Goal: Task Accomplishment & Management: Manage account settings

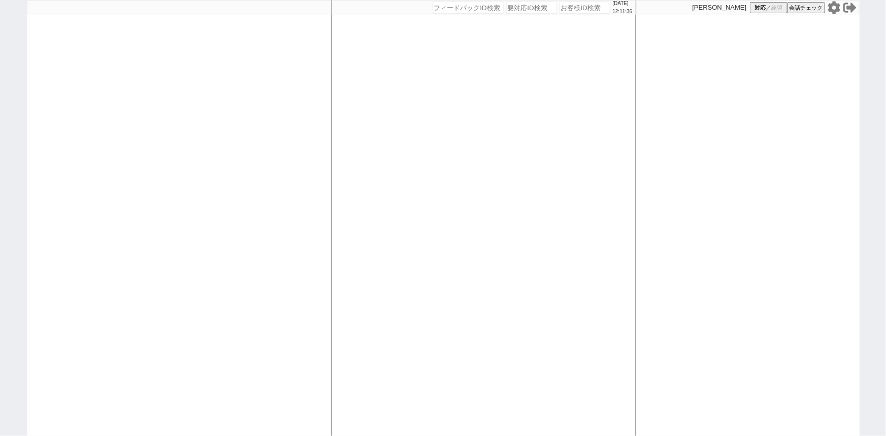
click at [832, 10] on icon at bounding box center [833, 7] width 12 height 13
click at [269, 226] on div at bounding box center [179, 218] width 305 height 436
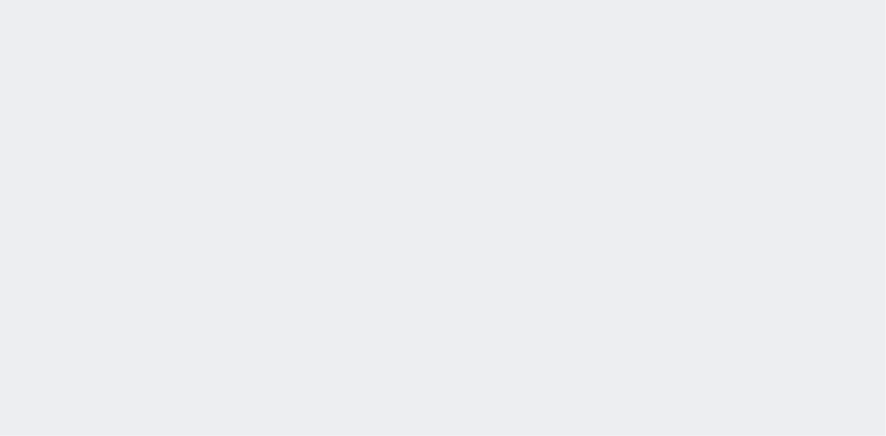
click at [35, 213] on div at bounding box center [443, 218] width 886 height 436
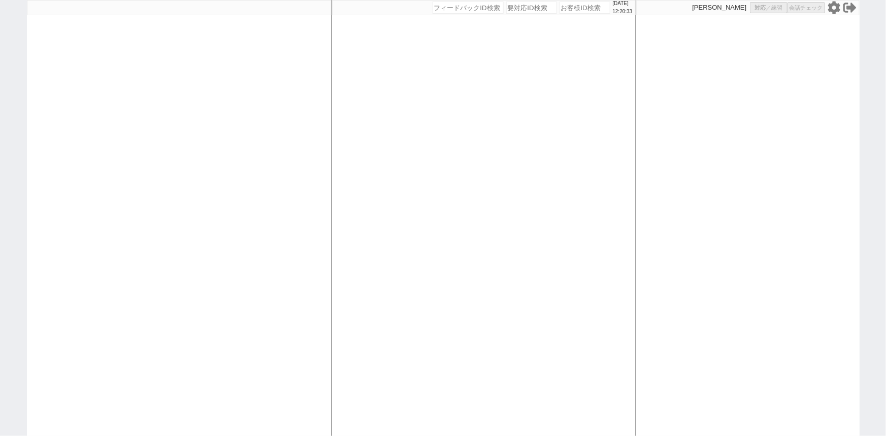
select select "1"
select select "2"
select select "5"
select select
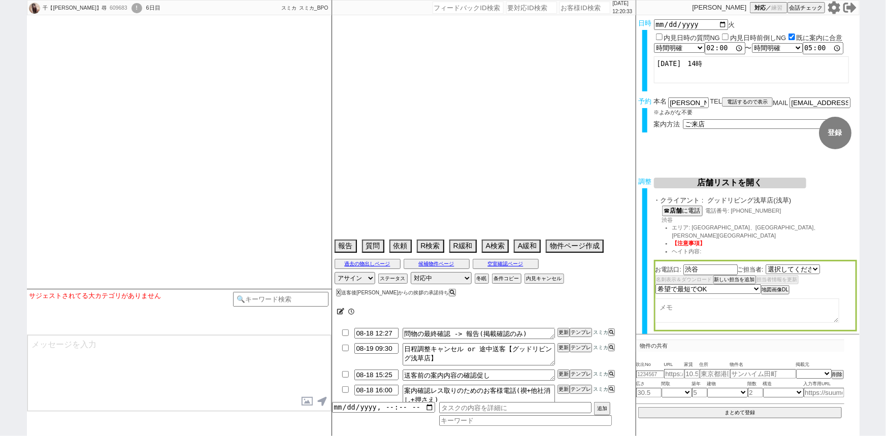
select select "[DATE]"
select select
select select "15"
select select "1"
select select "69"
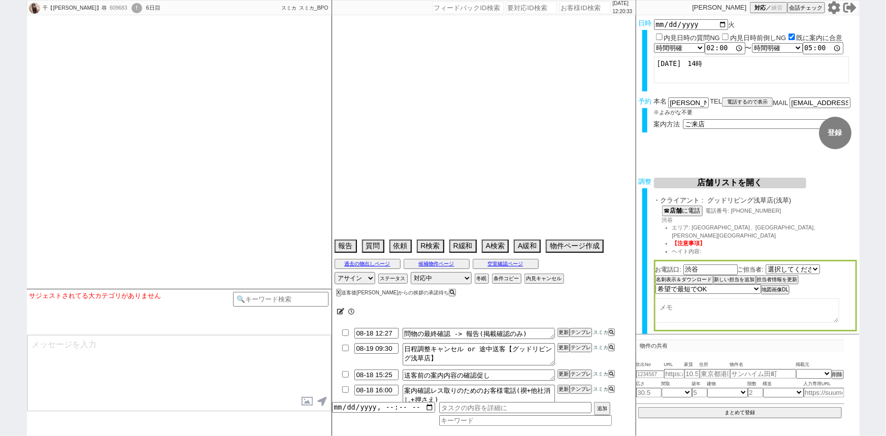
select select "1655"
select select "62"
select select "1511"
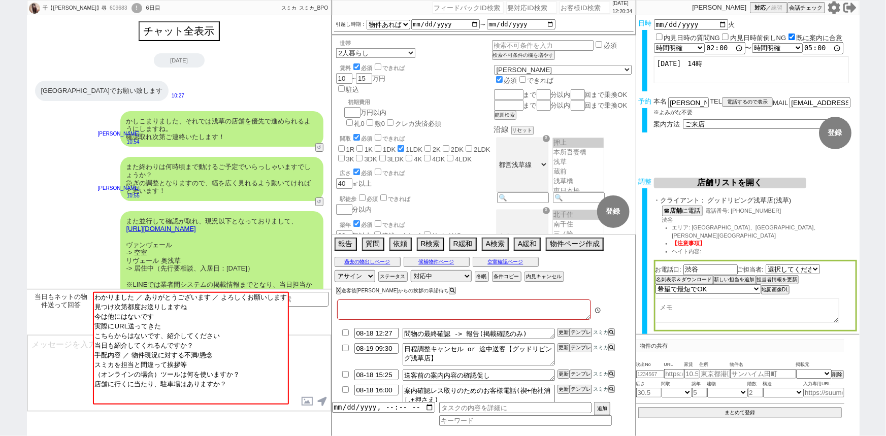
type textarea "他社なし"
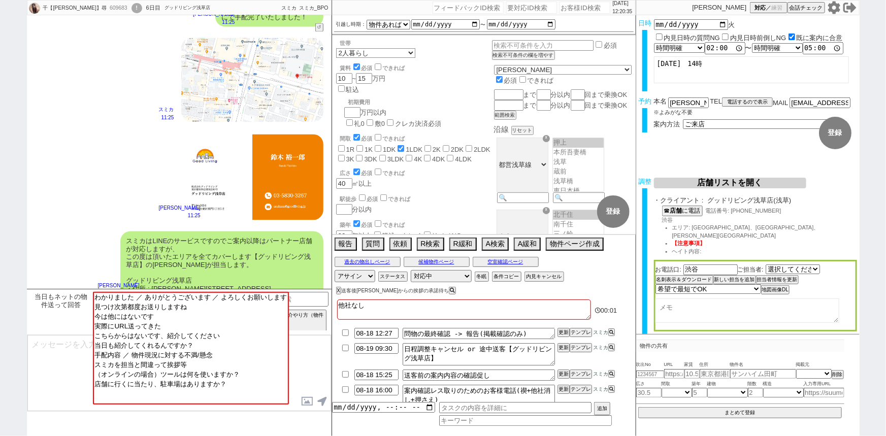
scroll to position [1132, 0]
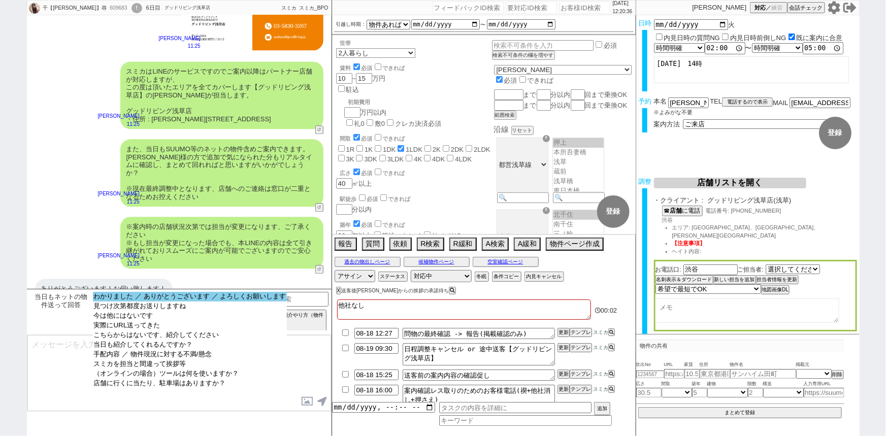
select select "わかりました ／ ありがとうございます ／ よろしくお願いします"
click at [143, 302] on option "わかりました ／ ありがとうございます ／ よろしくお願いします" at bounding box center [190, 307] width 194 height 10
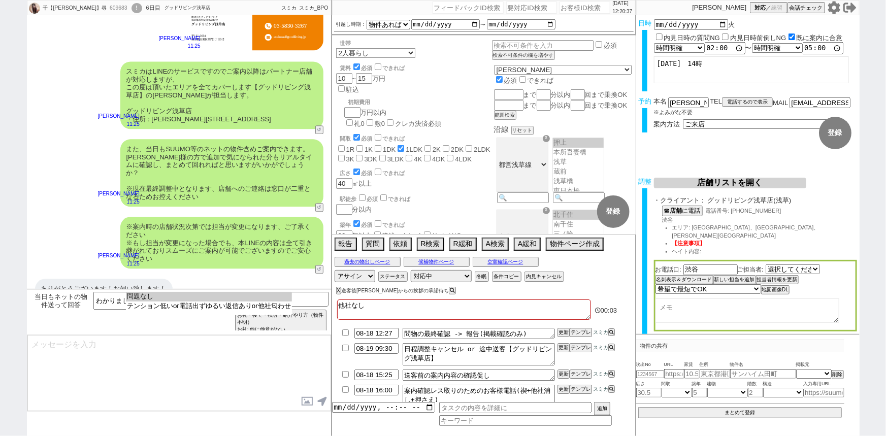
select select "問題なし"
click at [143, 302] on option "問題なし" at bounding box center [209, 307] width 166 height 10
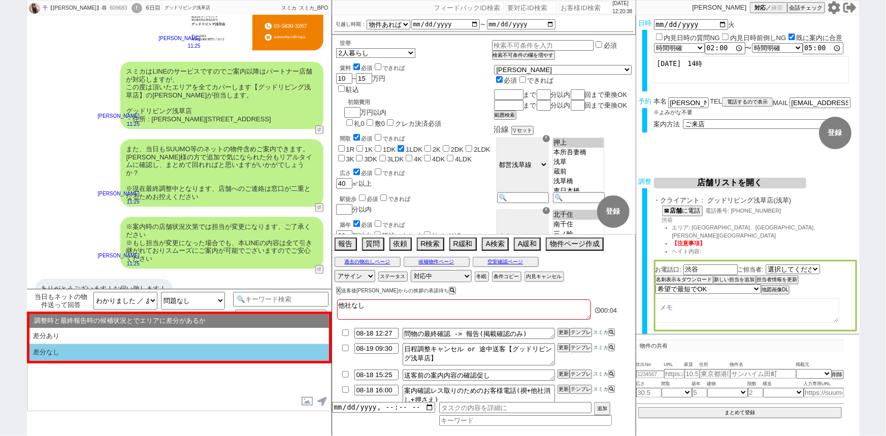
click at [99, 350] on li "差分なし" at bounding box center [179, 352] width 300 height 17
select select "差分なし"
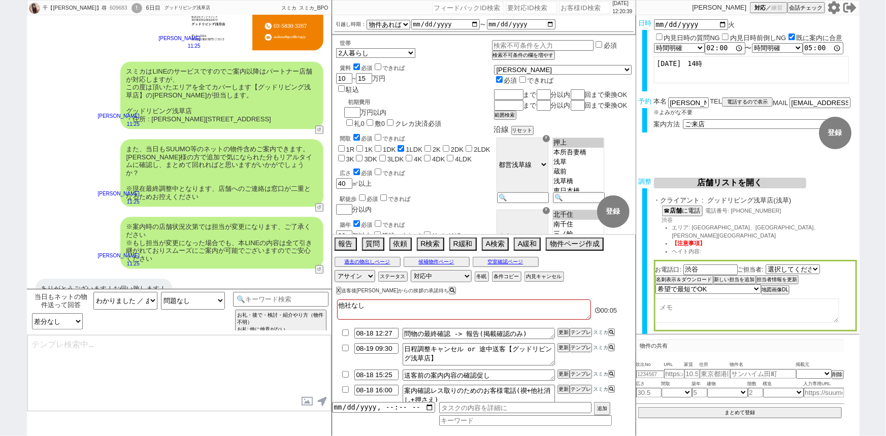
type textarea "ご確認ありがとうございます！ また、今回お繋ぎできたグッドリビング浅草店ですが、 「総合仲介」という形態の店舗でして、SUUMO等はもちろん他社物件もすべてご…"
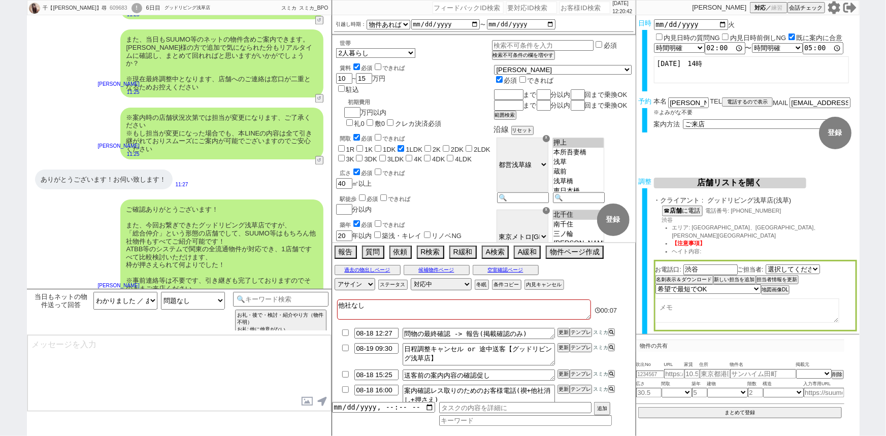
type textarea "手配内容も改めてメールにてお送りいたしますね。 当日はどうぞよろしくお願いいたします！"
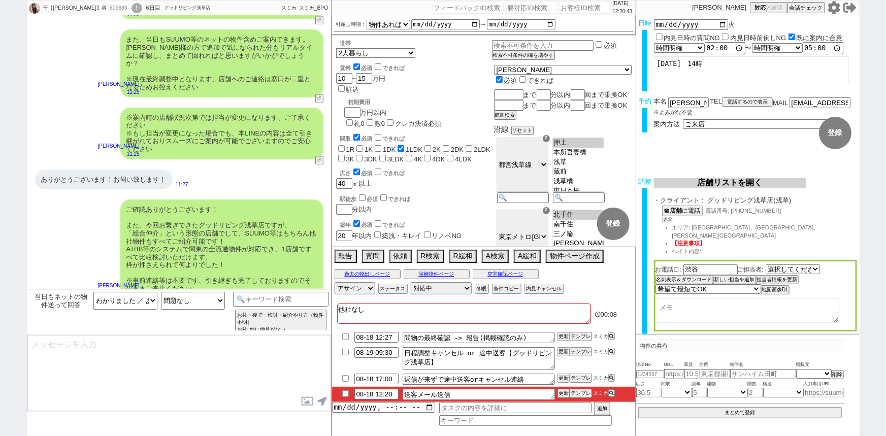
scroll to position [1148, 0]
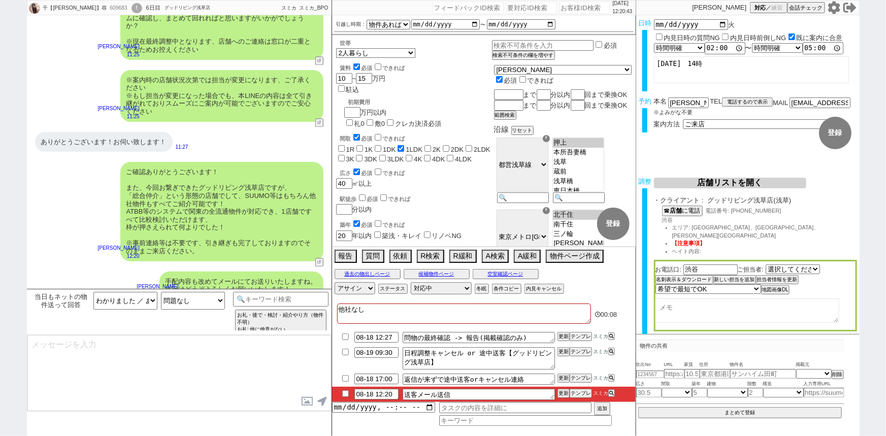
type textarea "■■■ご案内の流れ■■■ 1. 担当から詳細なヒアリング 2. 最新物件の洗い出し 3. 事前の物件含め、最新状況を直接確認 4. 募集中のものをまとめて内見…"
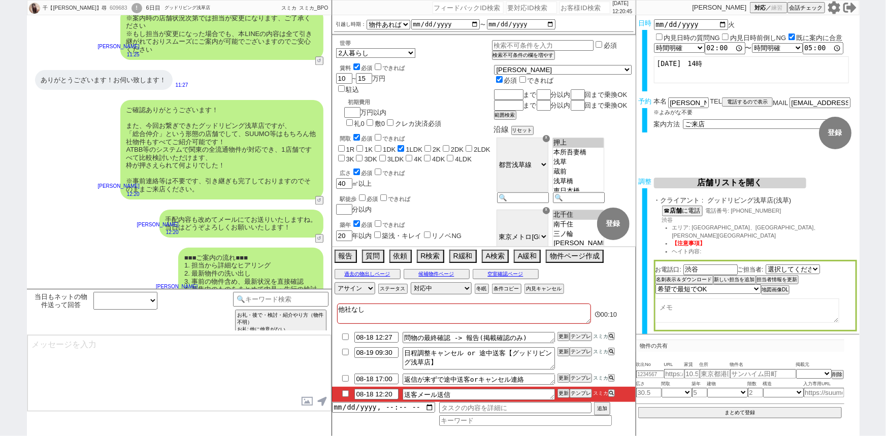
type input "08-18 12:35"
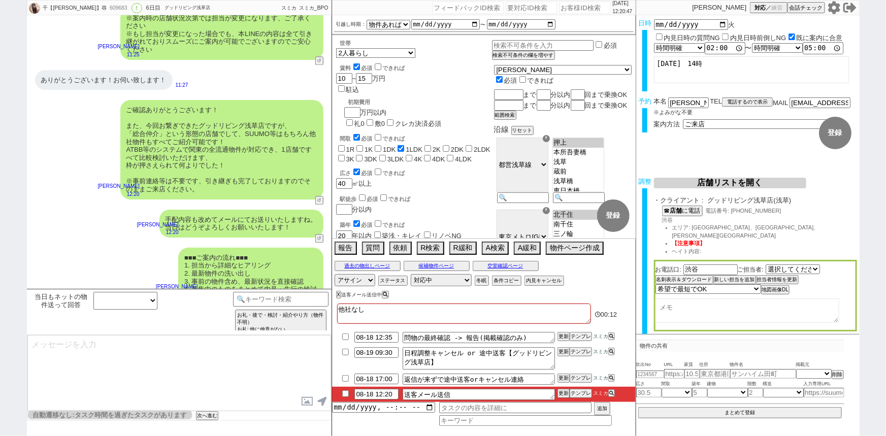
scroll to position [60, 0]
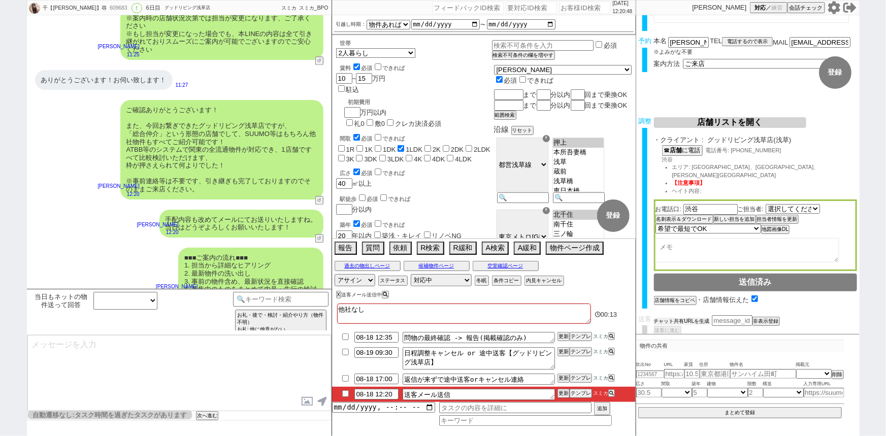
click at [690, 318] on button "チャット共有URLを生成" at bounding box center [682, 321] width 56 height 7
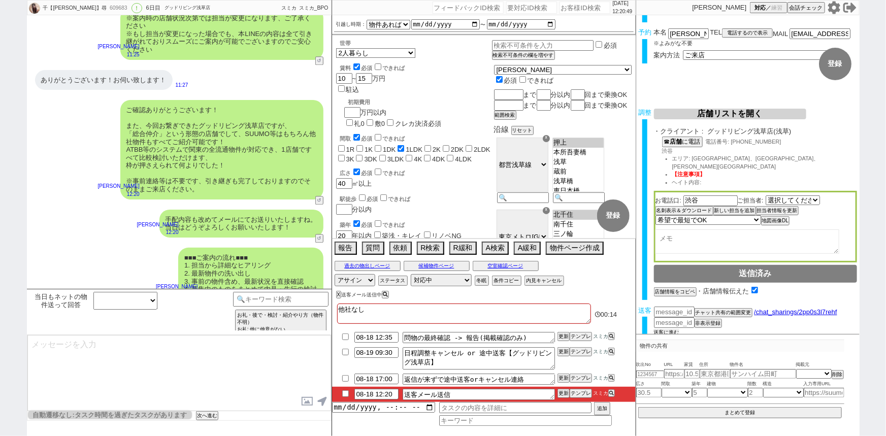
click at [667, 329] on button "送客に進む" at bounding box center [666, 332] width 25 height 7
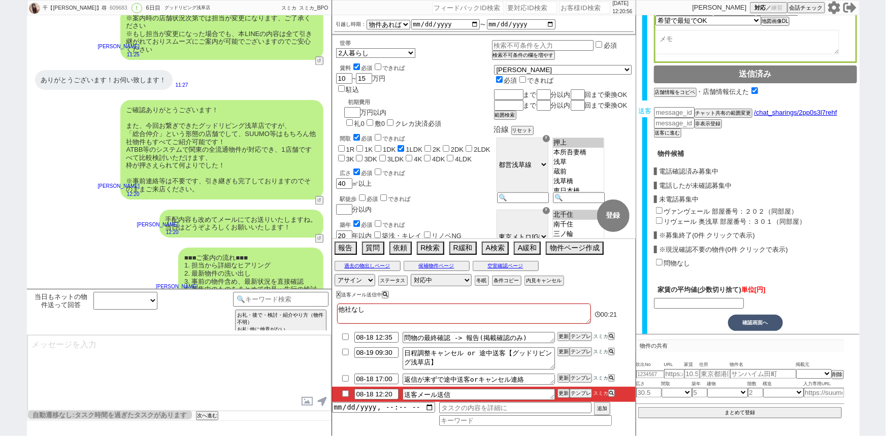
click at [657, 207] on input "ヴァンヴェール 部屋番号：２０２（同部屋）" at bounding box center [659, 210] width 7 height 7
checkbox input "true"
type input "145000"
checkbox input "true"
checkbox input "false"
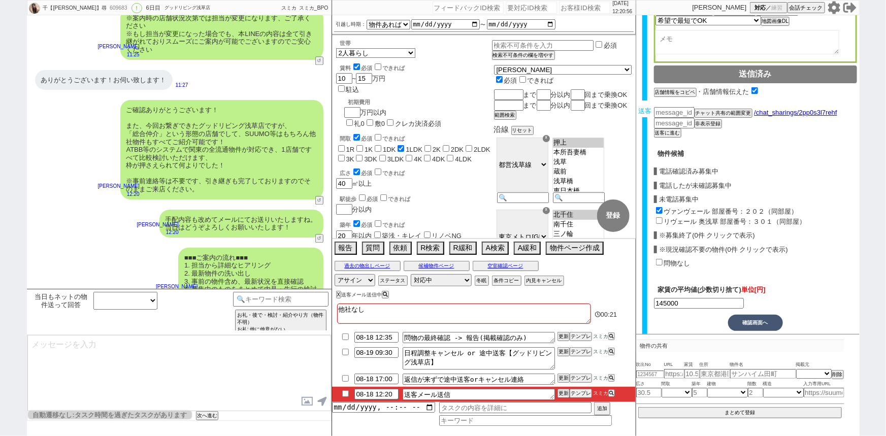
checkbox input "true"
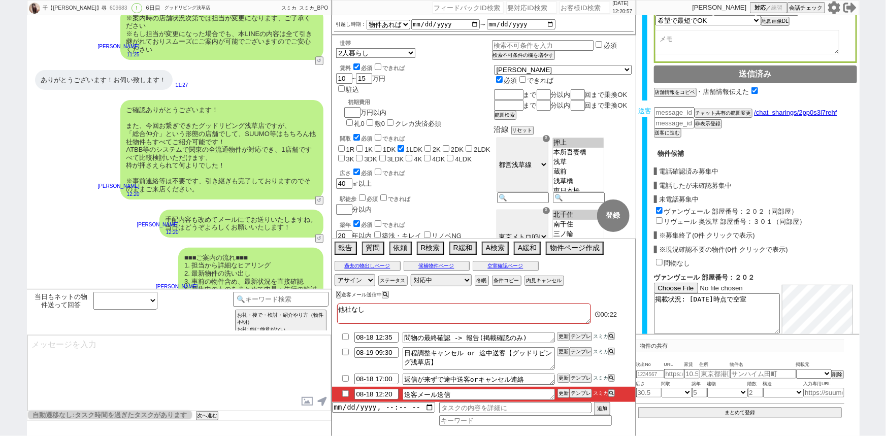
click at [658, 217] on input "リヴェール 奥浅草 部屋番号：３０１（同部屋）" at bounding box center [659, 220] width 7 height 7
checkbox input "true"
type input "143000"
checkbox input "true"
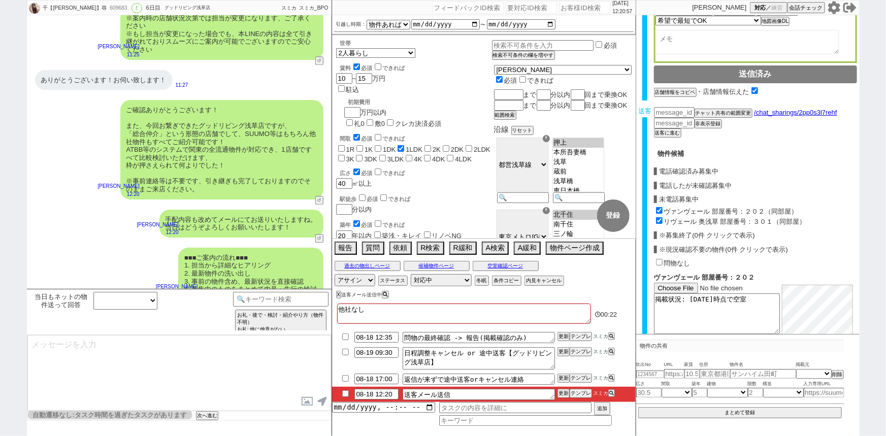
checkbox input "true"
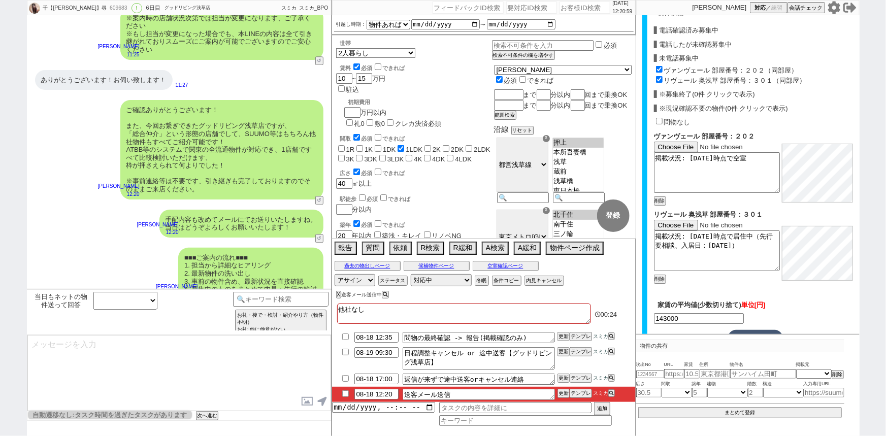
scroll to position [430, 0]
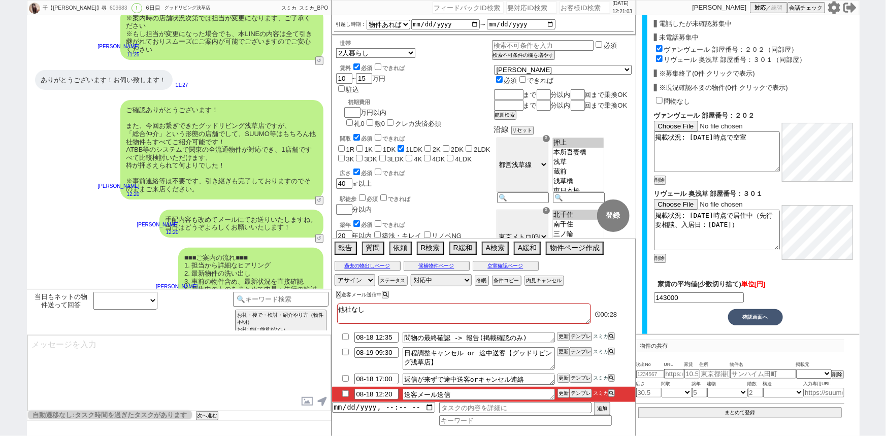
click at [748, 309] on button "確認画面へ" at bounding box center [755, 317] width 55 height 16
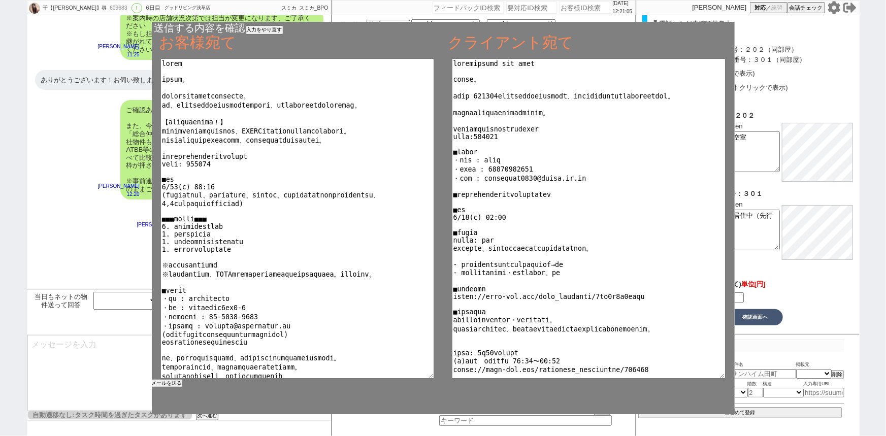
click at [174, 382] on button "メールを送る" at bounding box center [167, 383] width 30 height 7
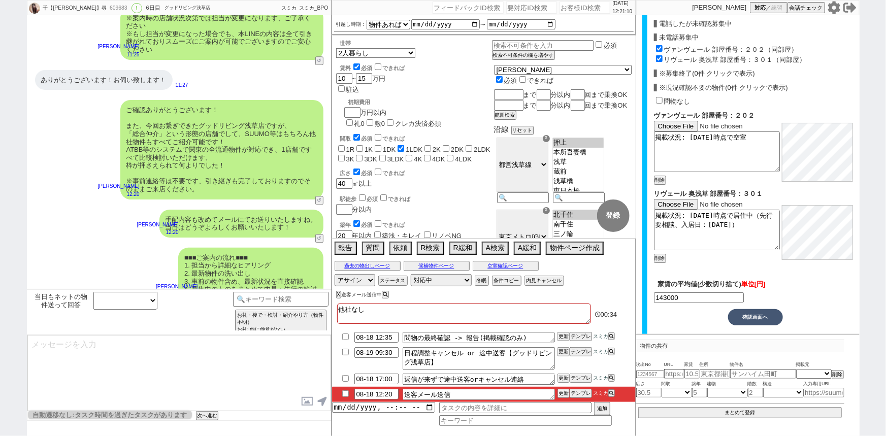
click at [344, 394] on input "checkbox" at bounding box center [345, 393] width 15 height 7
checkbox input "true"
click at [433, 280] on select "対応中 引き継ぎ完了 ブロック 長期間返信なし 紹介不可 別の所で決まった 客の都合で引越しが無くなった 接客開始後に冬眠" at bounding box center [441, 280] width 61 height 12
select select "100"
click at [411, 274] on select "対応中 引き継ぎ完了 ブロック 長期間返信なし 紹介不可 別の所で決まった 客の都合で引越しが無くなった 接客開始後に冬眠" at bounding box center [441, 280] width 61 height 12
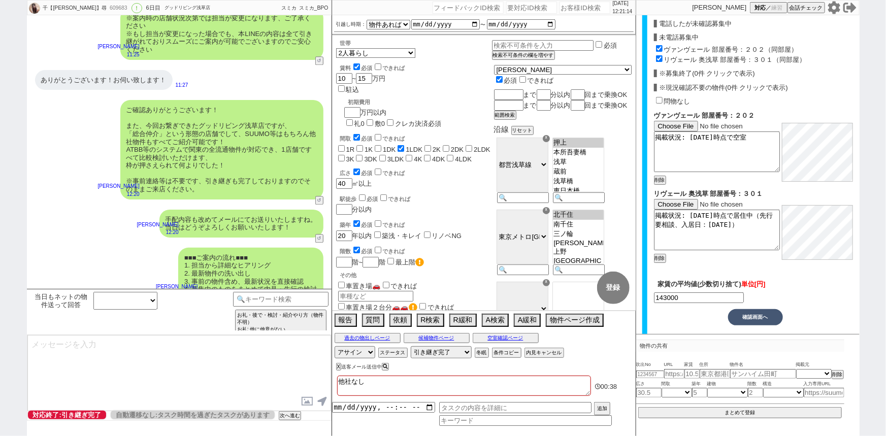
click at [136, 209] on div "手配内容も改めてメールにてお送りいたしますね。 当日はどうぞよろしくお願いいたします！ 小澤結 12:20 5479-A2" at bounding box center [179, 224] width 305 height 38
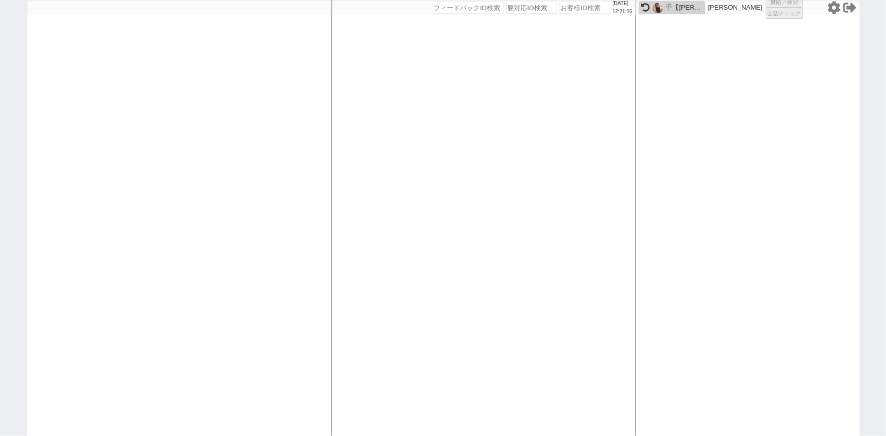
select select "1"
select select
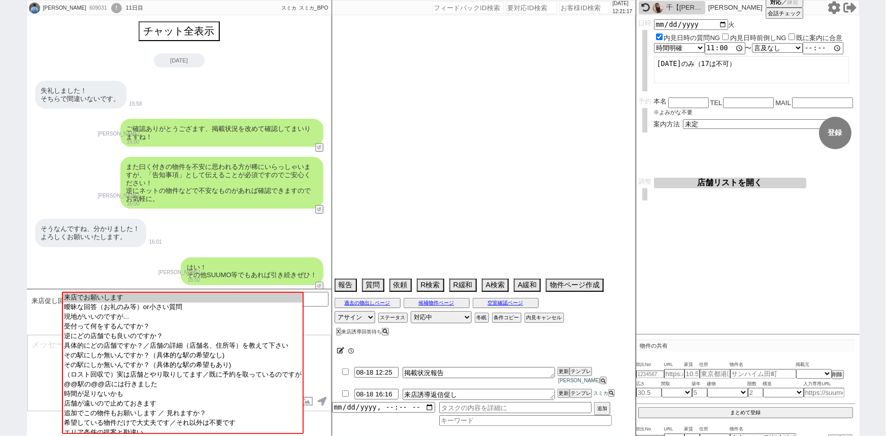
scroll to position [3044, 0]
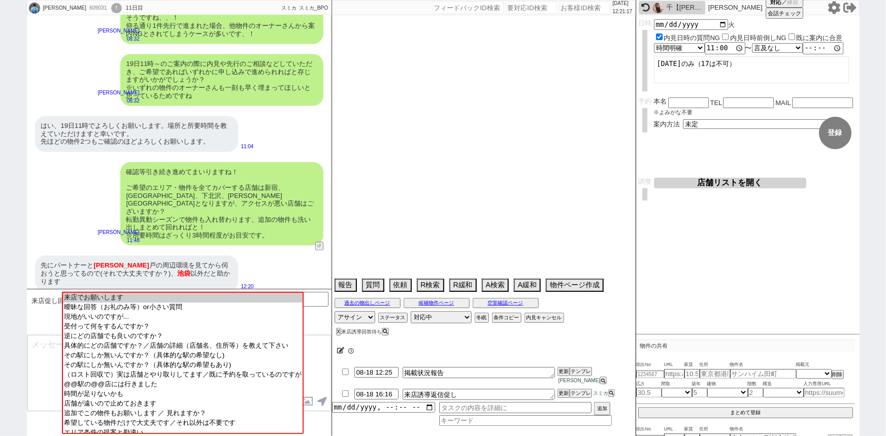
select select "2025"
select select "10"
select select "37"
select select "1"
select select "2"
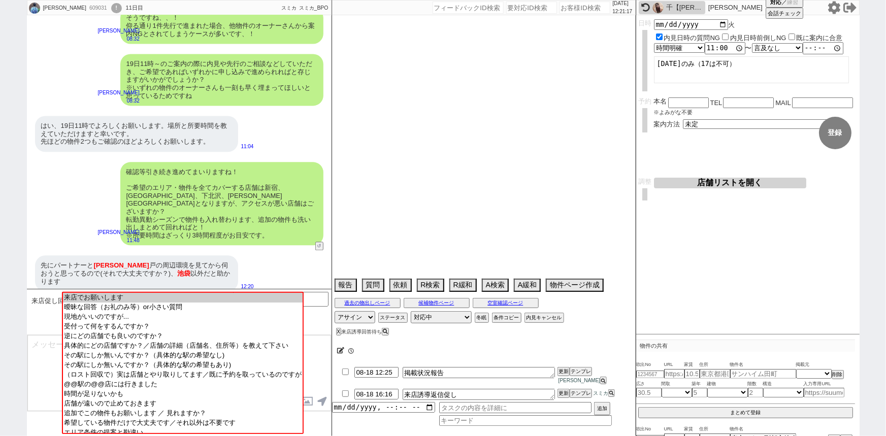
select select "3"
select select "4"
select select "5"
select select "6"
select select "7"
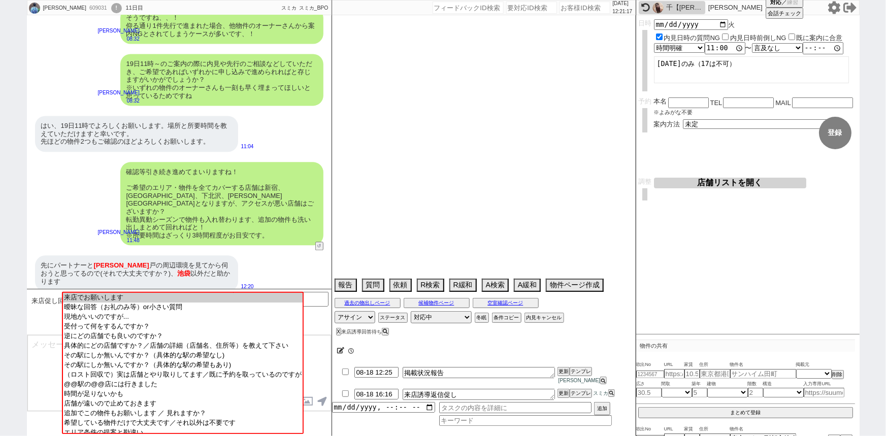
select select "8"
select select "9"
select select "10"
select select "11"
select select "12"
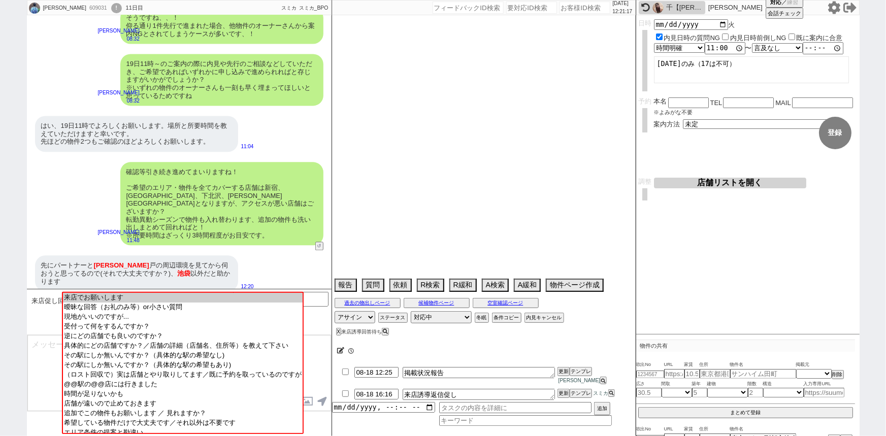
select select "1624"
select select "13"
select select "14"
select select "15"
select select "16"
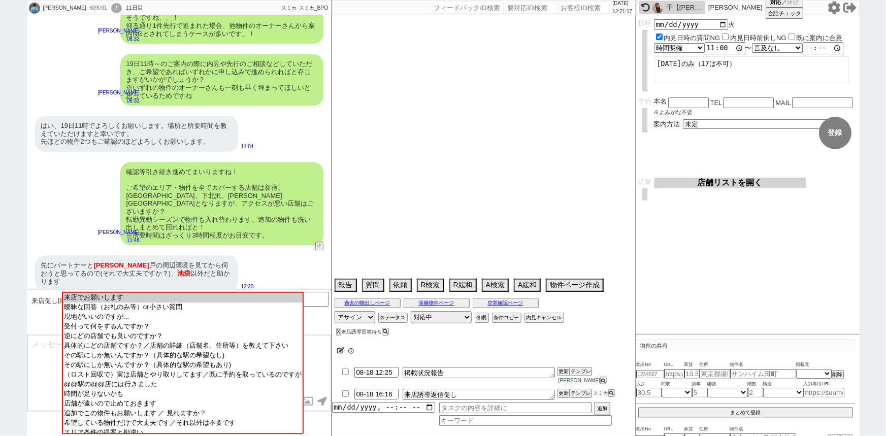
select select "17"
select select "18"
select select "19"
select select "20"
select select "21"
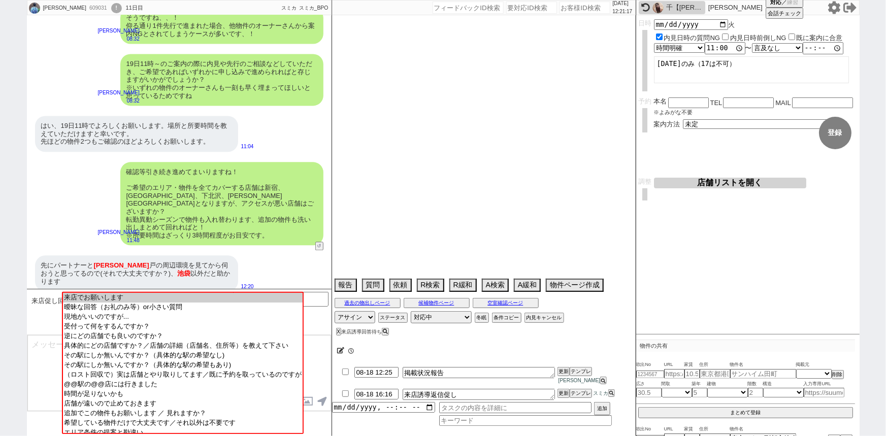
select select "22"
select select "23"
select select "24"
select select "25"
select select "26"
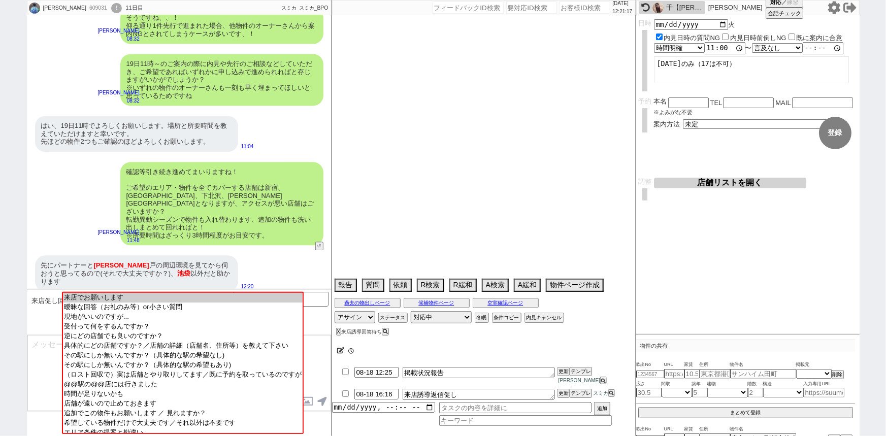
select select "27"
select select "28"
select select "29"
select select "30"
select select "31"
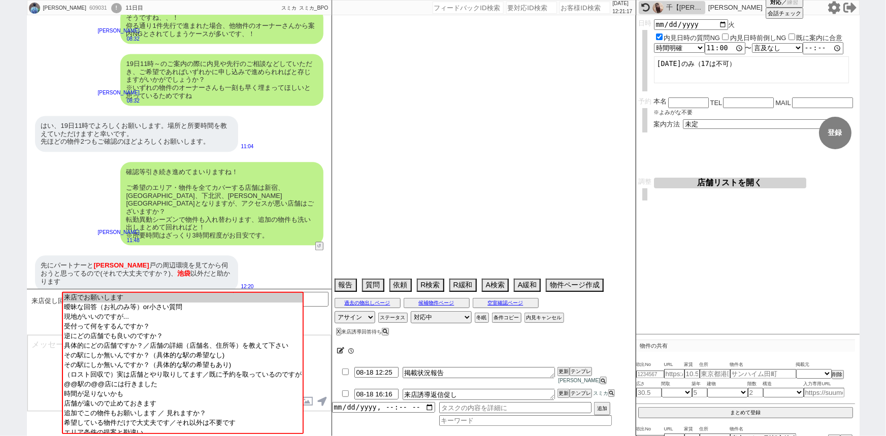
select select "32"
select select "33"
select select "34"
select select "35"
select select "36"
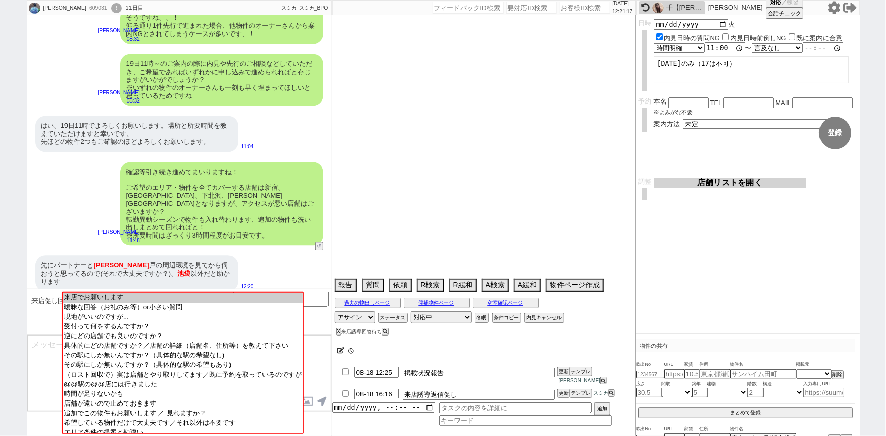
select select "37"
select select "38"
select select "39"
select select "40"
select select "41"
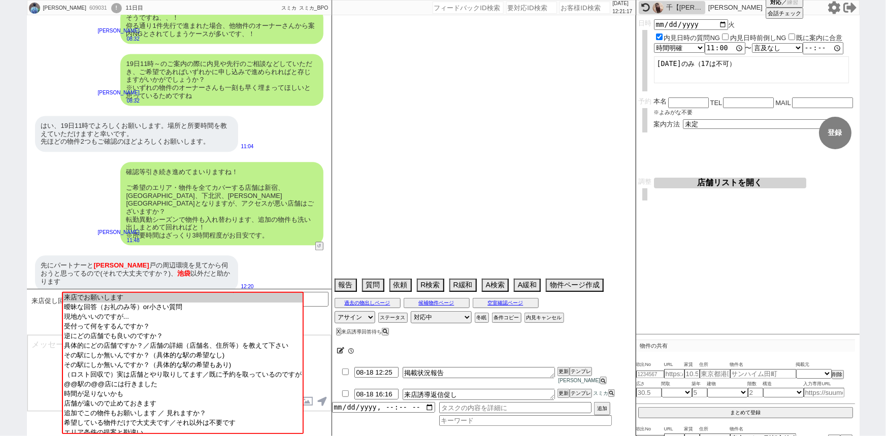
select select "42"
select select "43"
select select "45"
select select "46"
select select "47"
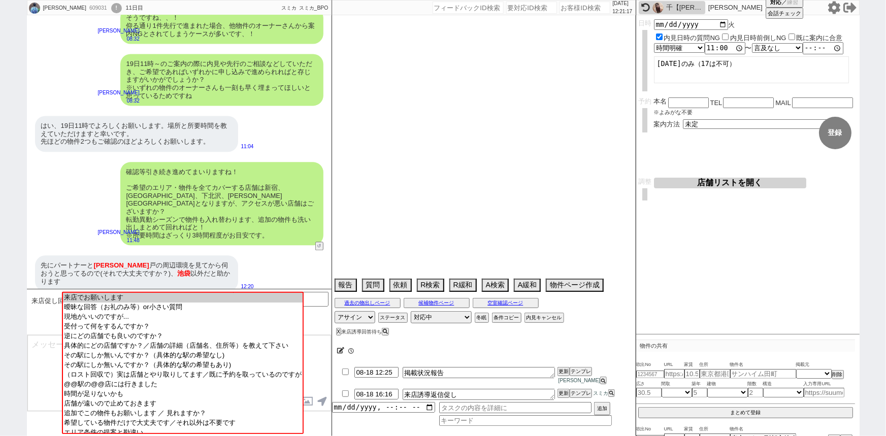
select select "48"
select select "49"
select select "50"
select select "55"
select select "1380"
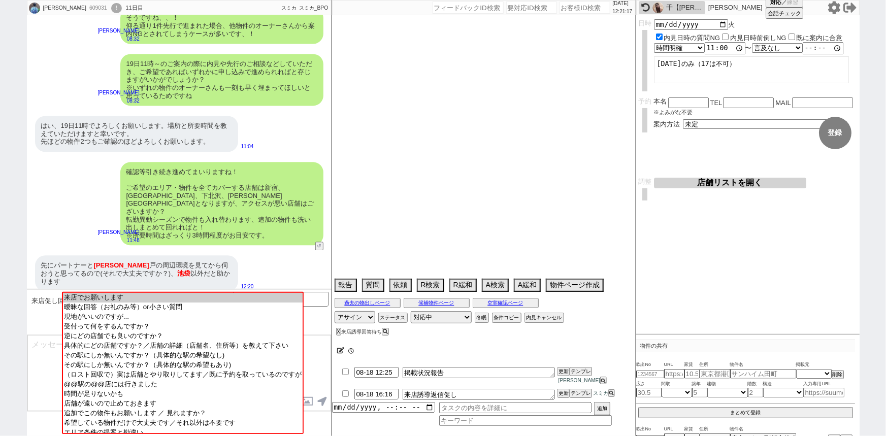
select select "48"
select select "53"
select select "44"
select select "14"
select select "469"
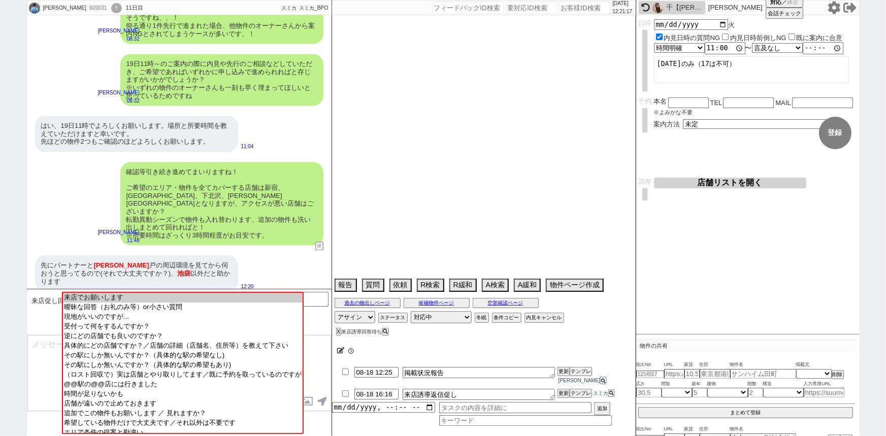
select select "47"
select select "52"
select select "1314"
select select "75"
select select "60"
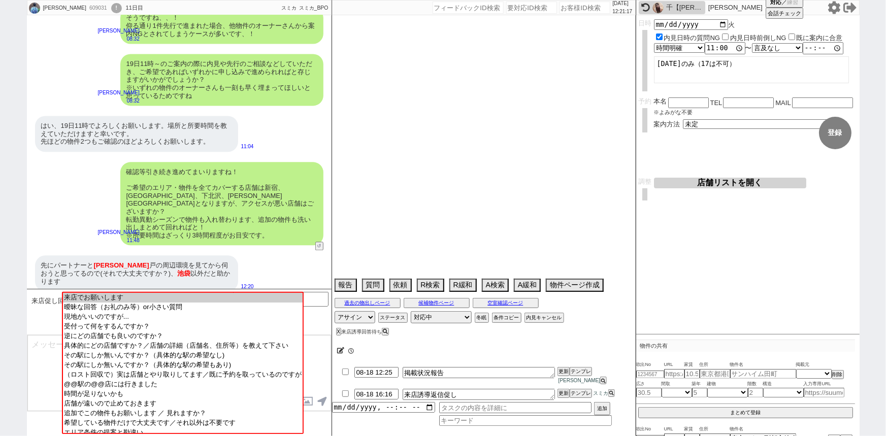
select select "65"
select select "1582"
select select "828"
select select "64"
select select "1564"
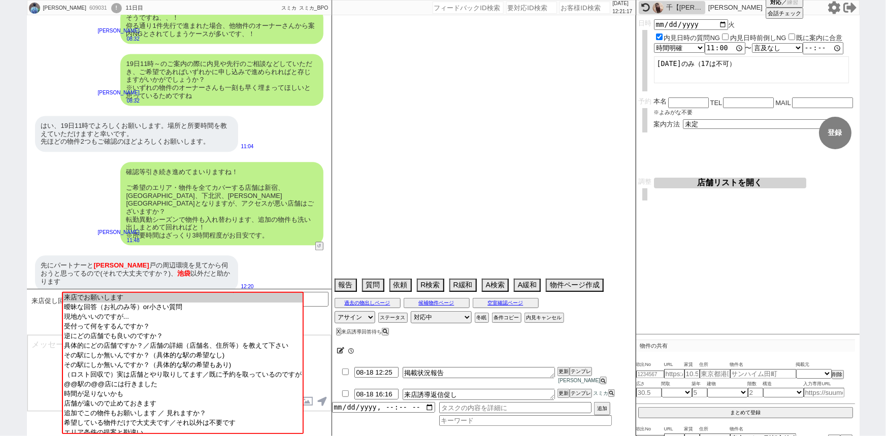
select select "59"
select select "[DATE]"
select select "50"
select select "66"
select select "68"
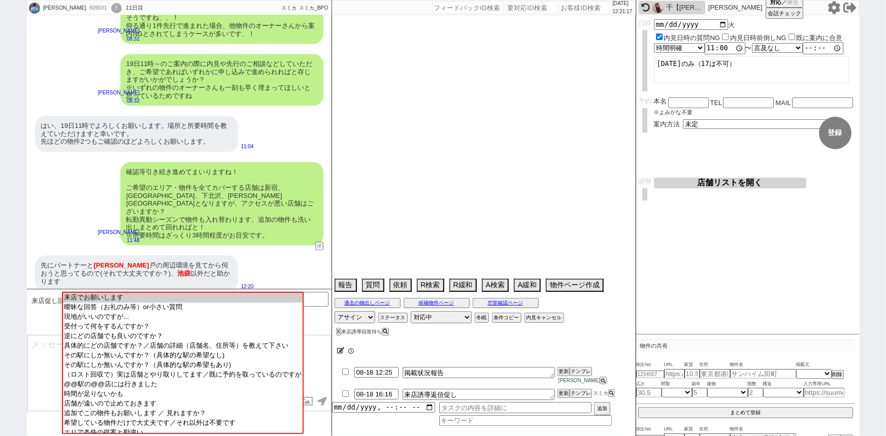
select select "[DATE]"
select select "67"
select select "63"
select select "71"
select select "46"
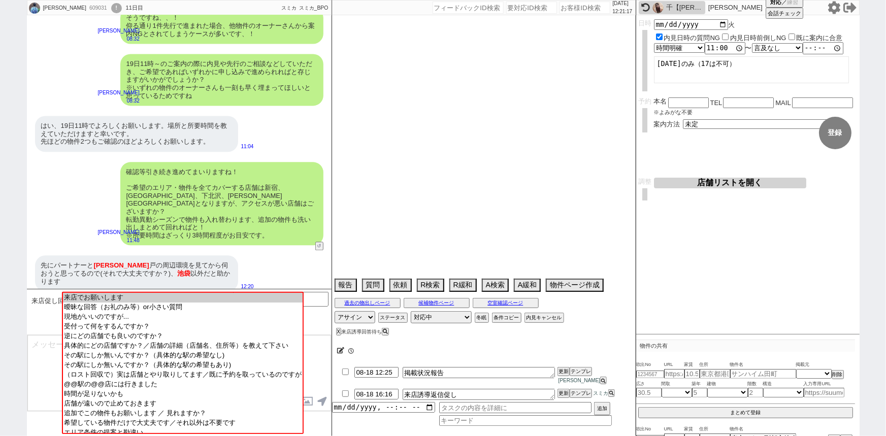
select select "38"
select select "61"
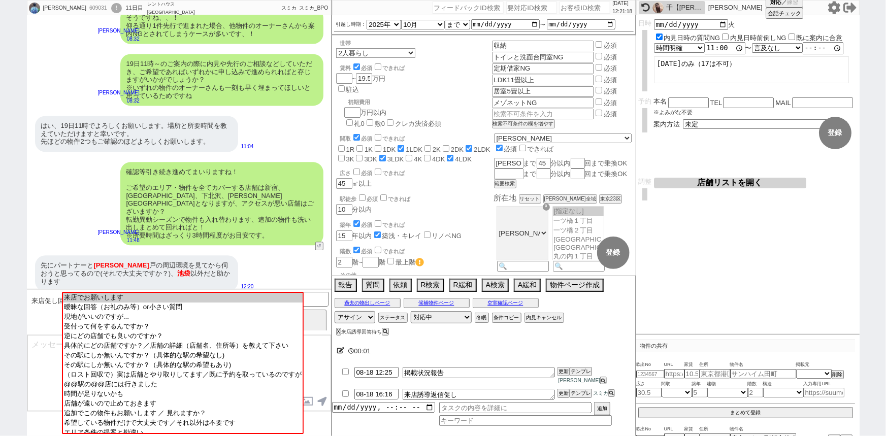
scroll to position [18, 0]
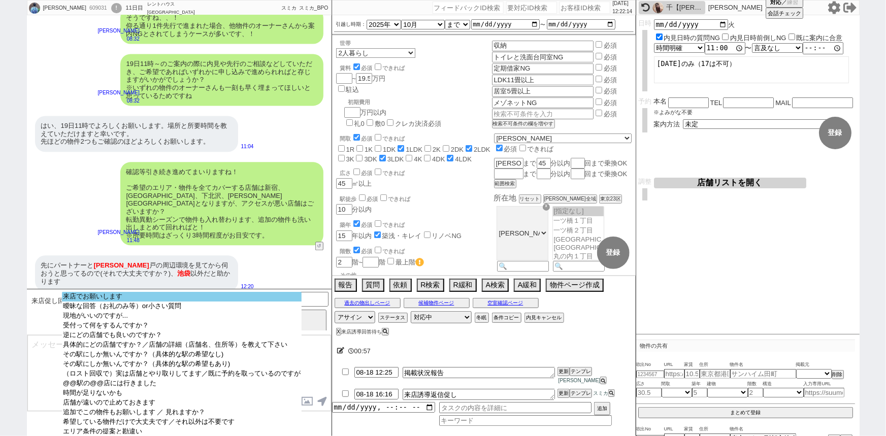
click at [218, 302] on option "来店でお願いします" at bounding box center [182, 307] width 240 height 10
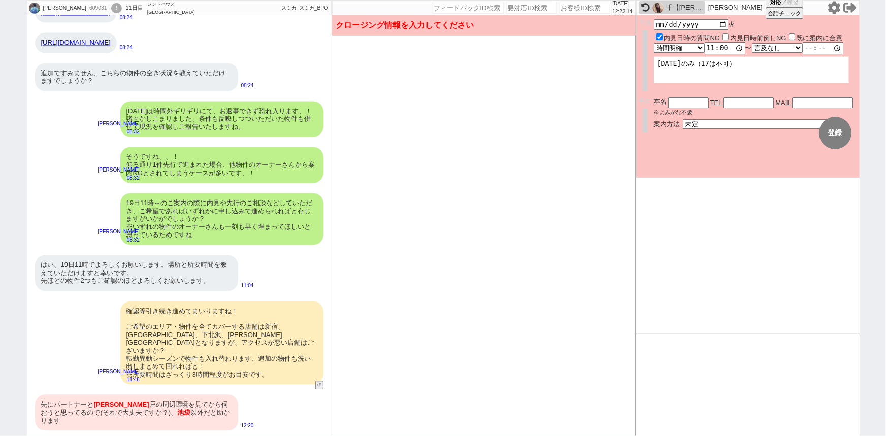
scroll to position [2897, 0]
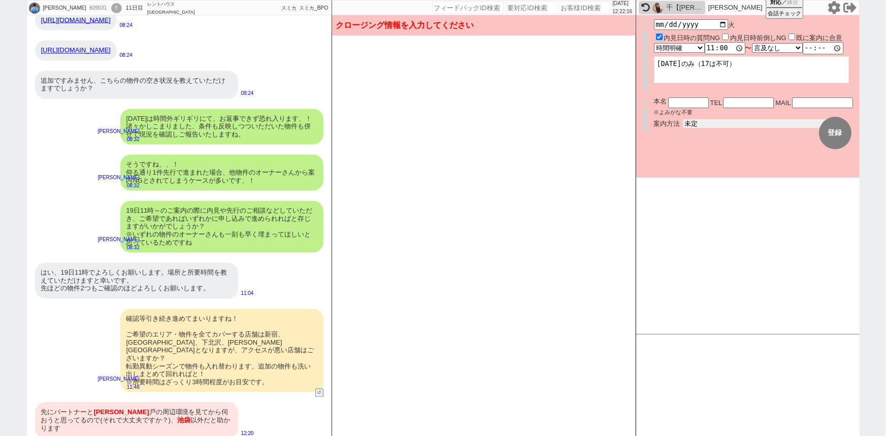
click at [711, 126] on select "未定 現地お待ち合わせ ご来店 先行申し込みのご案内or内見無しでの申し込みのご案内 オンラインでのご接客 オンラインで1件の内見のご案内" at bounding box center [759, 123] width 152 height 9
select select "2"
click at [683, 119] on select "未定 現地お待ち合わせ ご来店 先行申し込みのご案内or内見無しでの申し込みのご案内 オンラインでのご接客 オンラインで1件の内見のご案内" at bounding box center [759, 123] width 152 height 9
click at [689, 161] on form "変更 なし 登録 日時 2025-08-19 火 内見日時の質問NG 内見日時前倒しNG 既に案内に合意 言及なし 時間明確 午前 午後 お昼 夕方・夜 終日…" at bounding box center [747, 96] width 223 height 162
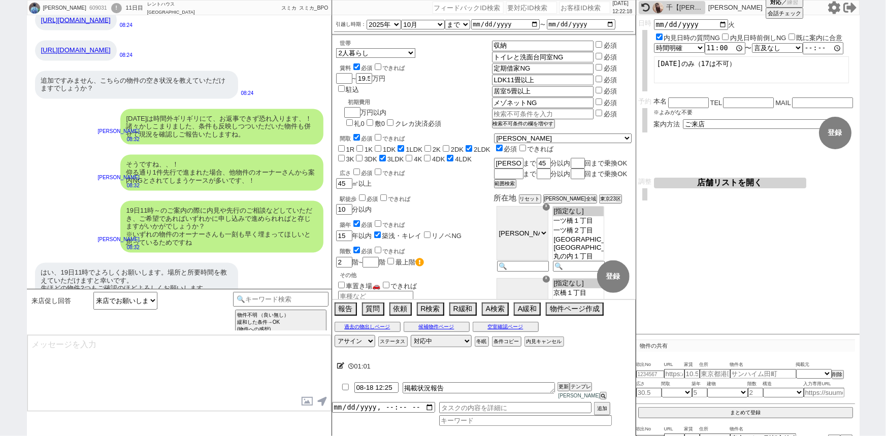
scroll to position [3044, 0]
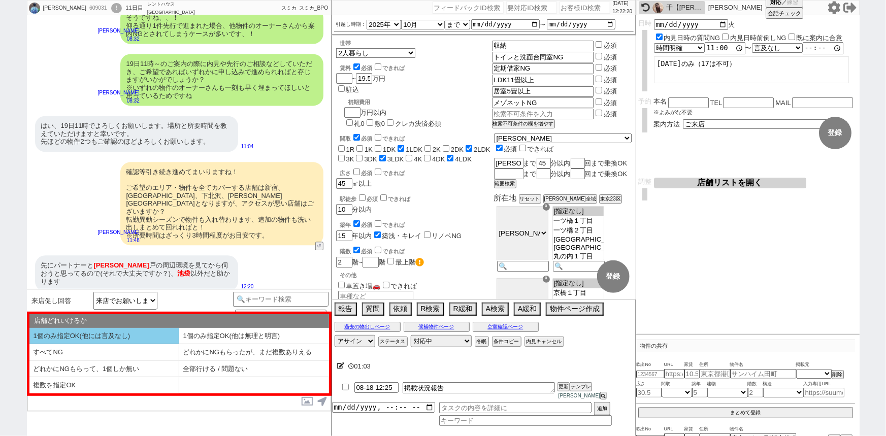
click at [136, 333] on li "1個のみ指定OK(他には言及なし)" at bounding box center [104, 336] width 150 height 17
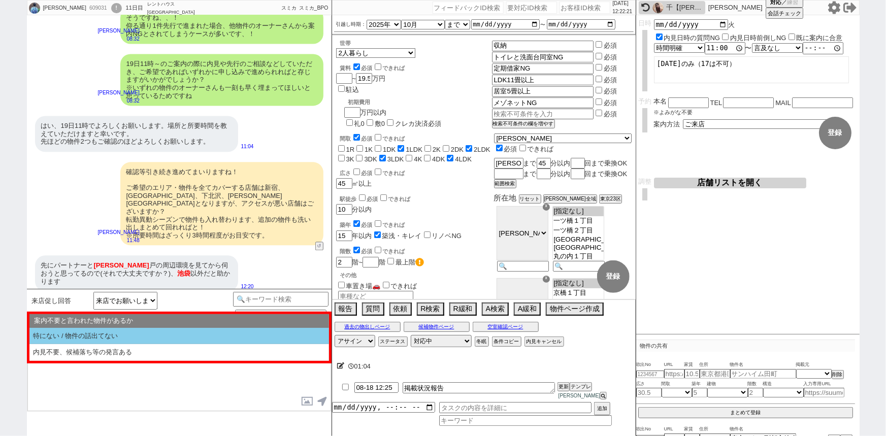
click at [136, 333] on li "特にない / 物件の話出てない" at bounding box center [179, 336] width 300 height 17
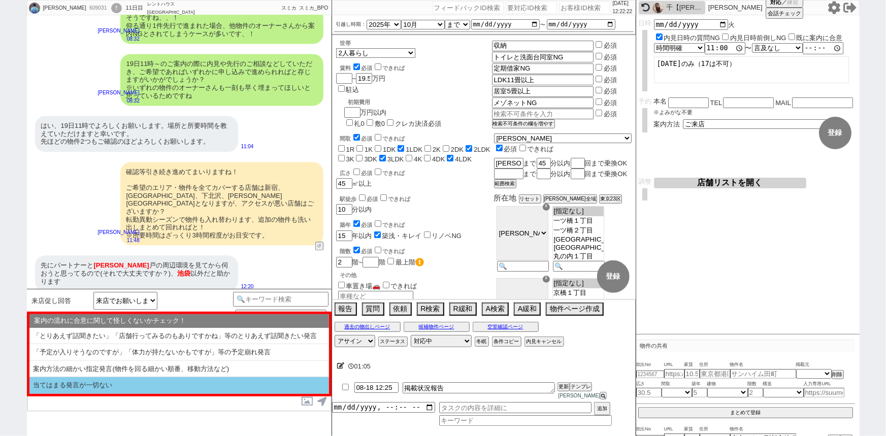
click at [104, 387] on li "当てはまる発言が一切ない" at bounding box center [179, 385] width 300 height 17
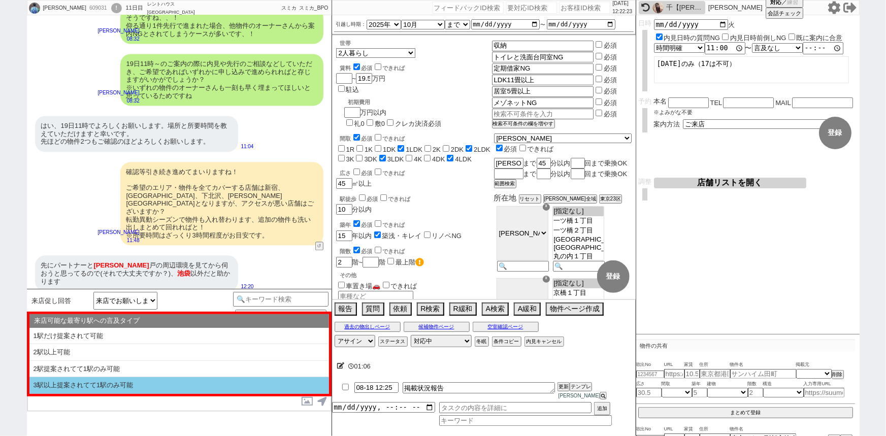
click at [104, 387] on li "3駅以上提案されてて1駅のみ可能" at bounding box center [179, 385] width 300 height 17
select select "1個のみ指定OK(他には言及なし)"
select select "特にない / 物件の話出てない"
select select "当てはまる発言が一切ない"
select select "3駅以上提案されてて1駅のみ可能"
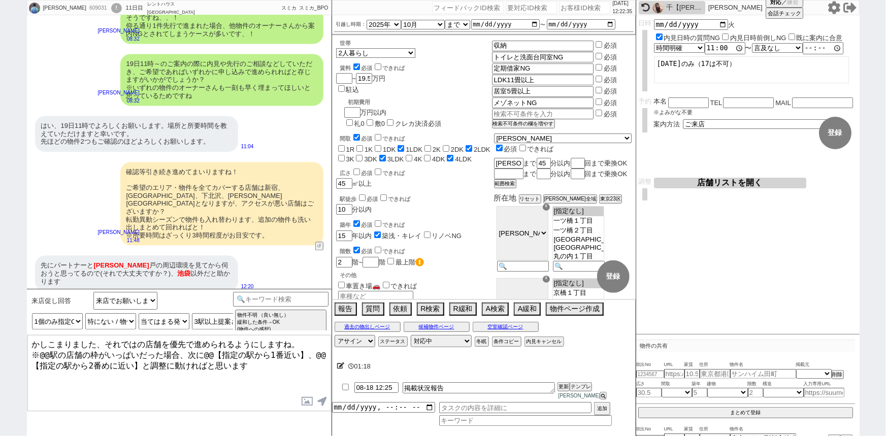
drag, startPoint x: 273, startPoint y: 362, endPoint x: 31, endPoint y: 348, distance: 241.5
click at [31, 348] on textarea "かしこまりました、それではの店舗を優先で進められるようにしますね。 ※@@駅の店舗の枠がいっぱいだった場合、次に@@【指定の駅から1番近い】、@@【指定の駅か…" at bounding box center [179, 373] width 304 height 76
type textarea "かしこまりました、それではの店舗を優先で進められるようにしますね。 ※@@駅の店舗の枠がいっぱいだった場合、次に@@【指定の駅から1番近い】、@@【指定の駅か…"
click at [0, 0] on select "来店可能な最寄り駅への言及タイプ 1駅だけ提案されて可能 2駅以上可能 2駅提案されてて1駅のみ可能 3駅以上提案されてて1駅のみ可能" at bounding box center [0, 0] width 0 height 0
click at [192, 318] on select "案内の流れに合意に関して怪しくないかチェック！ 「とりあえず話聞きたい」「店舗行ってみるのもありですかね」等のとりあえず話聞きたい発言 「予定が入りそうなので…" at bounding box center [217, 321] width 51 height 16
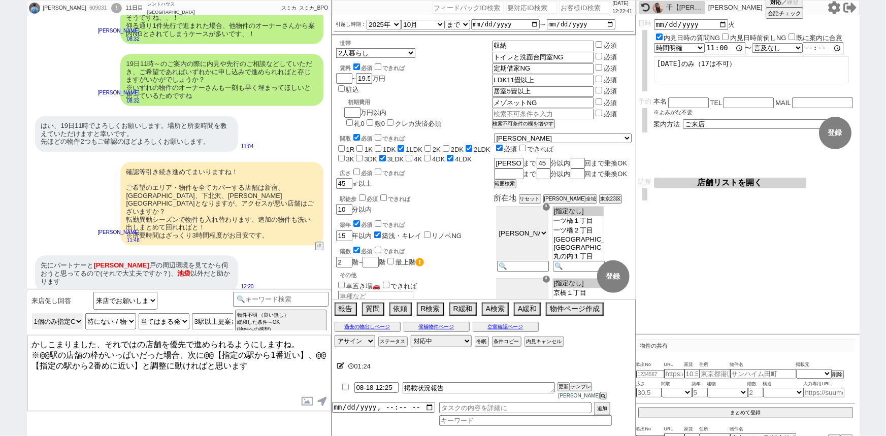
click at [85, 315] on select "店舗どれいけるか 1個のみ指定OK(他には言及なし) 1個のみ指定OK(他は無理と明言) すべてNG どれかにNGもらったが、まだ複数ありえる どれかにNGも…" at bounding box center [110, 321] width 51 height 16
select select "どれかにNGもらったが、まだ複数ありえる"
click at [85, 313] on select "店舗どれいけるか 1個のみ指定OK(他には言及なし) 1個のみ指定OK(他は無理と明言) すべてNG どれかにNGもらったが、まだ複数ありえる どれかにNGも…" at bounding box center [110, 321] width 51 height 16
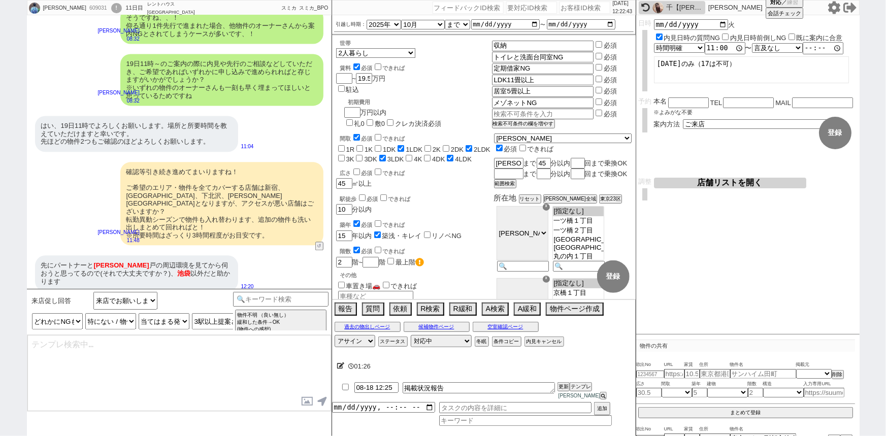
type textarea "かしこまりました、それでは@@【NGではない最寄り】と@@のいずれかご来店にて進められるようにしますね。 ※@@駅の店舗の枠がいっぱいだった場合、次に@@【指…"
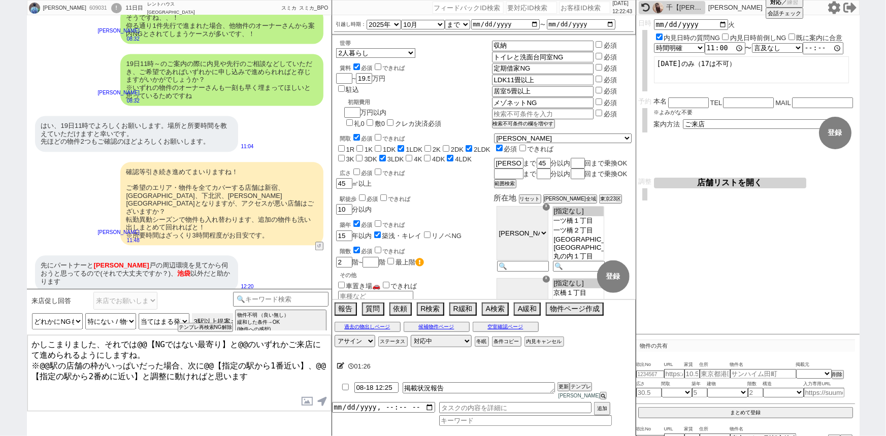
click at [0, 0] on select "来店可能な最寄り駅への言及タイプ 1駅だけ提案されて可能 2駅以上可能 2駅提案されてて1駅のみ可能 3駅以上提案されてて1駅のみ可能" at bounding box center [0, 0] width 0 height 0
click at [208, 328] on button "テンプレ再検索NG解除" at bounding box center [206, 328] width 53 height 7
click at [0, 0] on select "来店可能な最寄り駅への言及タイプ 1駅だけ提案されて可能 2駅以上可能 2駅提案されてて1駅のみ可能 3駅以上提案されてて1駅のみ可能" at bounding box center [0, 0] width 0 height 0
select select "2駅以上可能"
click at [0, 0] on select "来店可能な最寄り駅への言及タイプ 1駅だけ提案されて可能 2駅以上可能 2駅提案されてて1駅のみ可能 3駅以上提案されてて1駅のみ可能" at bounding box center [0, 0] width 0 height 0
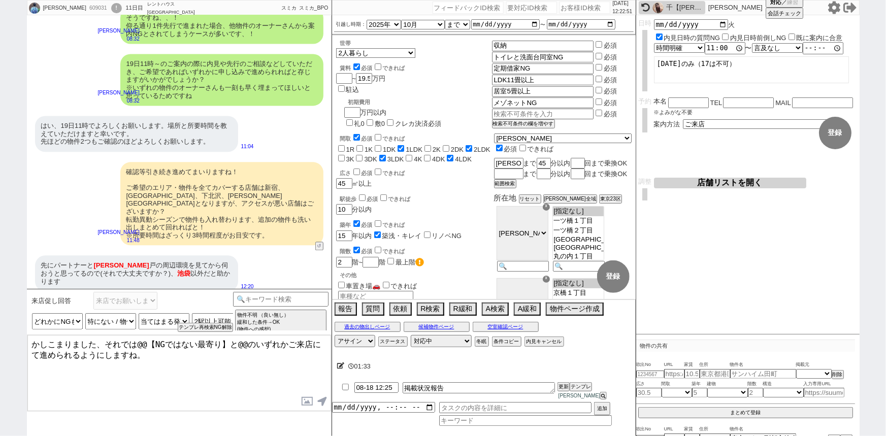
drag, startPoint x: 137, startPoint y: 340, endPoint x: 225, endPoint y: 340, distance: 88.3
click at [225, 340] on textarea "かしこまりました、それでは@@【NGではない最寄り】と@@のいずれかご来店にて進められるようにしますね。" at bounding box center [179, 373] width 304 height 76
click at [177, 362] on textarea "かしこまりました、それでは新宿と下北沢、[PERSON_NAME]のいずれかご来店にて進められるようにしますね。" at bounding box center [179, 373] width 304 height 76
type textarea "かしこまりました、それでは新宿と下北沢、渋谷のいずれかご来店にて進められるようにしますね。 開始時間は11時～で問題ありませんでしょうか？"
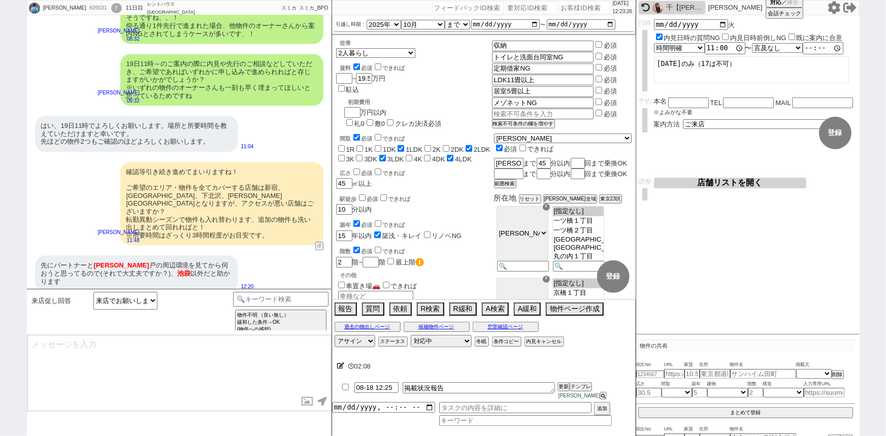
scroll to position [2952, 0]
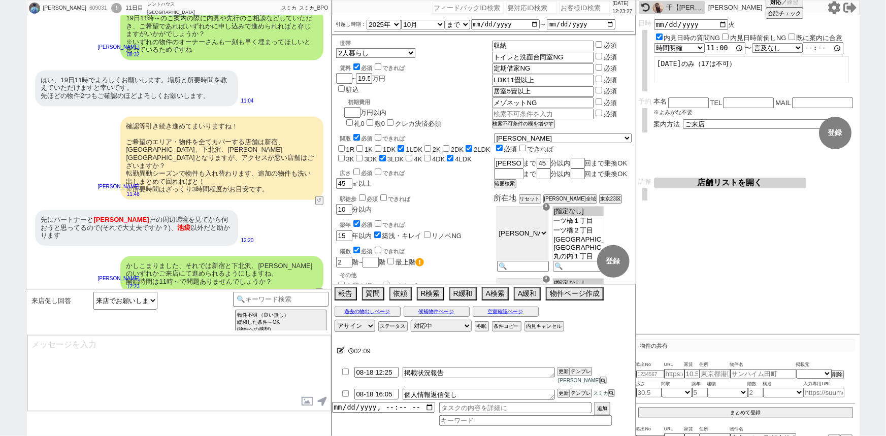
type textarea "手配にあたりましてお名前、お電話番号、メールアドレスをお聞きしてよろしいでしょうか？"
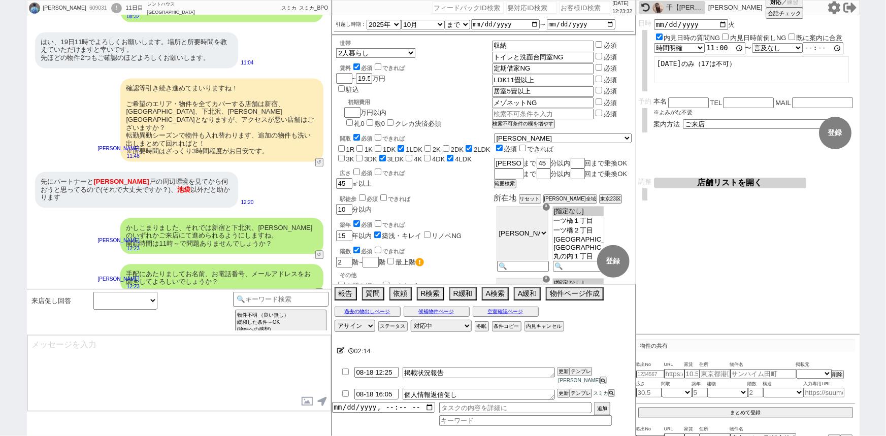
type input "08-18 12:38"
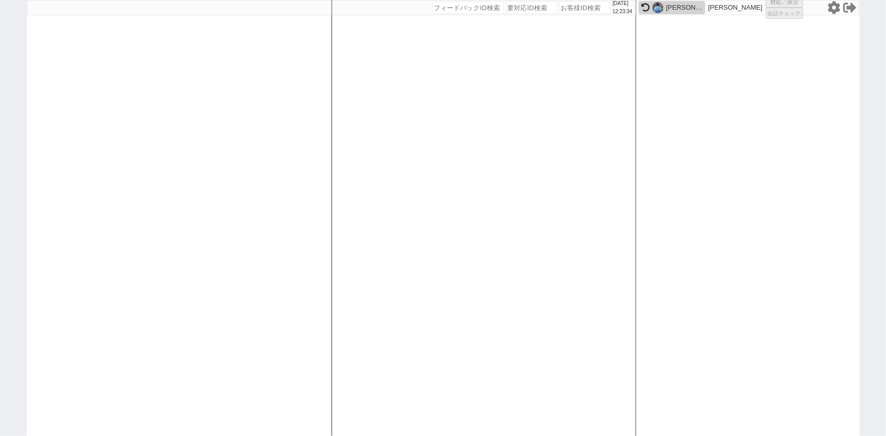
select select
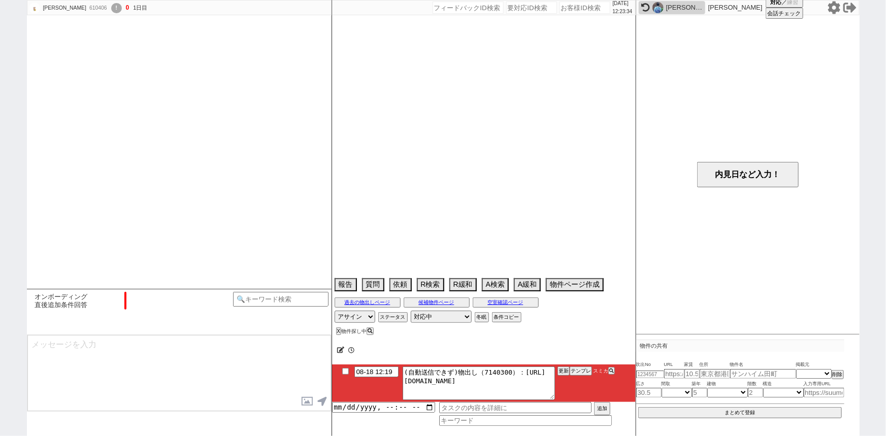
scroll to position [664, 0]
select select "2025"
select select "8"
select select "36"
select select "1"
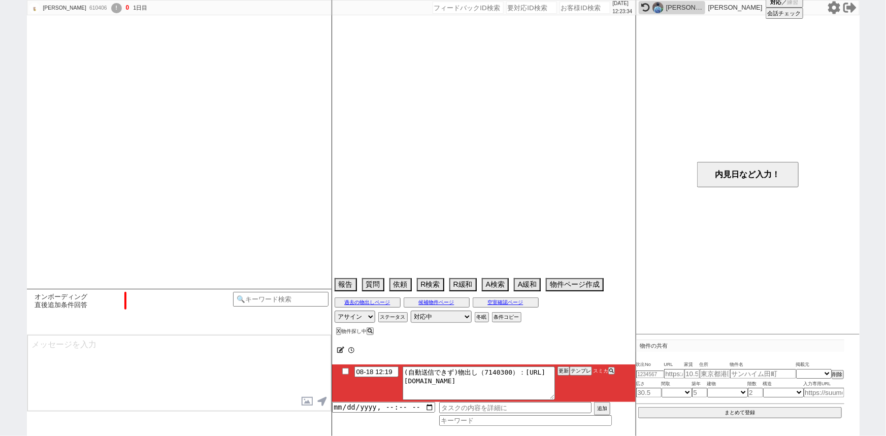
select select "19"
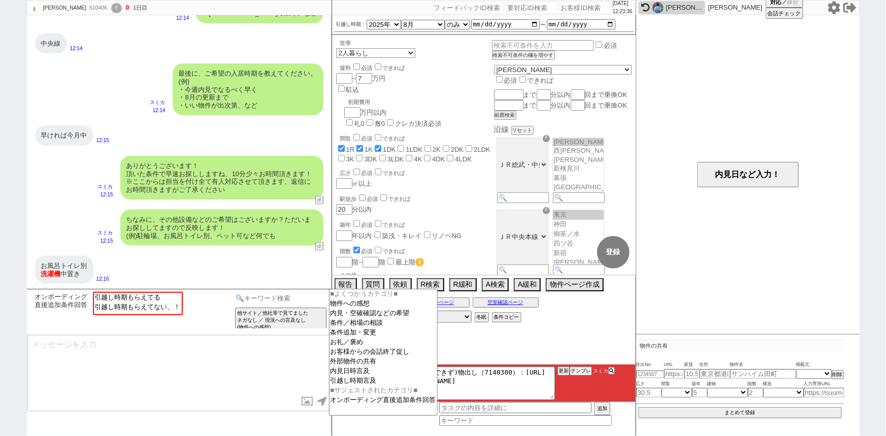
click at [296, 299] on input at bounding box center [281, 298] width 96 height 13
click at [358, 338] on option "条件追加・変更" at bounding box center [383, 343] width 108 height 10
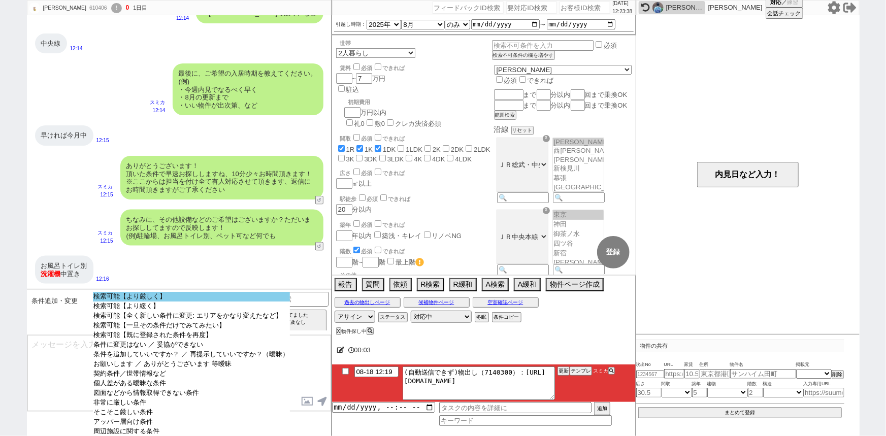
click at [204, 302] on select "検索可能【より厳しく】 検索可能【より緩く】 検索可能【全く新しい条件に変更: エリアをかなり変えたなど】 検索可能【一旦その条件だけでみてみたい】 検索可能…" at bounding box center [191, 363] width 197 height 142
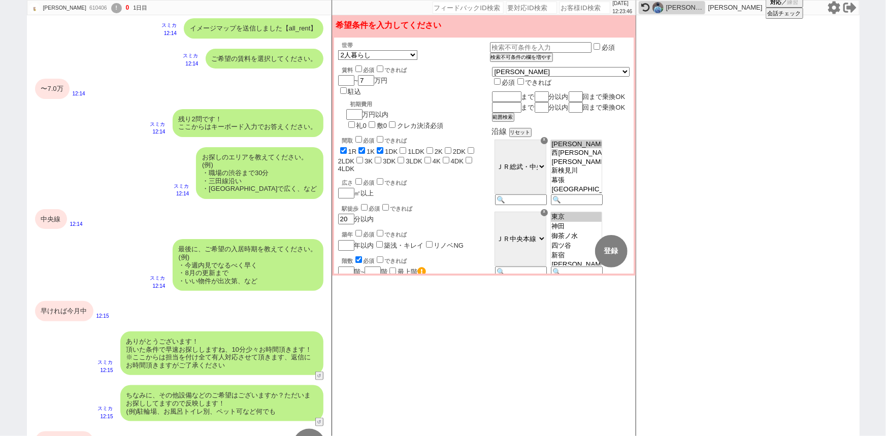
scroll to position [0, 0]
click at [298, 243] on div "最後に、ご希望の入居時期を教えてください。 (例) ・今週内見でなるべく早く ・8月の更新まで ・いい物件が出次第、など" at bounding box center [248, 265] width 151 height 52
click at [262, 350] on div "ありがとうございます！ 頂いた条件で早速お探ししますね、10分少々お時間頂きます！ ※ここからは担当を付け全て有人対応させて頂きます、返信にお時間頂きますがご…" at bounding box center [221, 354] width 203 height 44
click at [238, 391] on div "ちなみに、その他設備などのご希望はございますか？ただいまお探ししてますので反映します！ (例)駐輪場、お風呂トイレ別、ペット可など何でも" at bounding box center [221, 403] width 203 height 36
click at [247, 269] on div "最後に、ご希望の入居時期を教えてください。 (例) ・今週内見でなるべく早く ・8月の更新まで ・いい物件が出次第、など" at bounding box center [248, 265] width 151 height 52
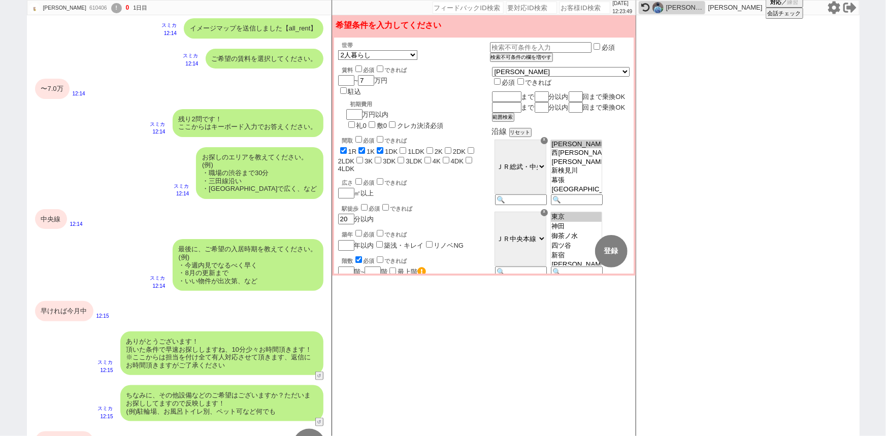
click at [255, 181] on div "お探しのエリアを教えてください。 (例) ・職場の渋谷まで30分 ・三田線沿い ・杉並区で広く、など" at bounding box center [259, 173] width 127 height 52
click at [228, 124] on div "残り2問です！ ここからはキーボード入力でお答えください。" at bounding box center [248, 123] width 151 height 28
click at [53, 90] on div "〜7.0万" at bounding box center [52, 89] width 35 height 20
click at [53, 216] on div "中央線" at bounding box center [51, 219] width 32 height 20
click at [67, 307] on div "早ければ今月中" at bounding box center [64, 311] width 58 height 20
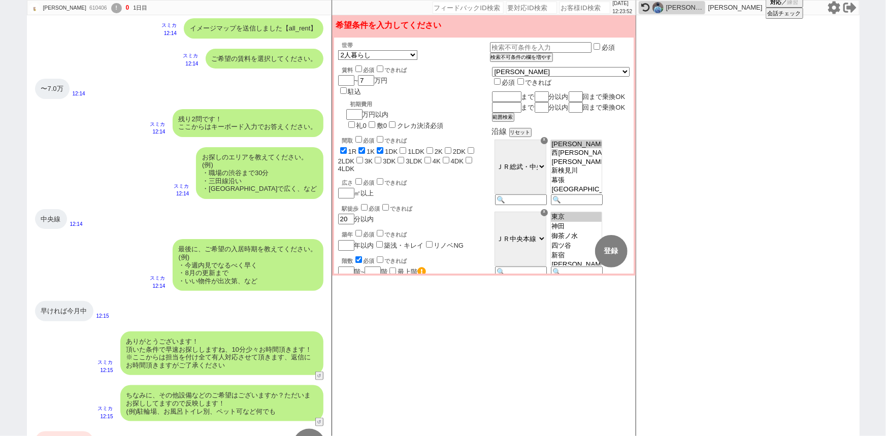
scroll to position [533, 0]
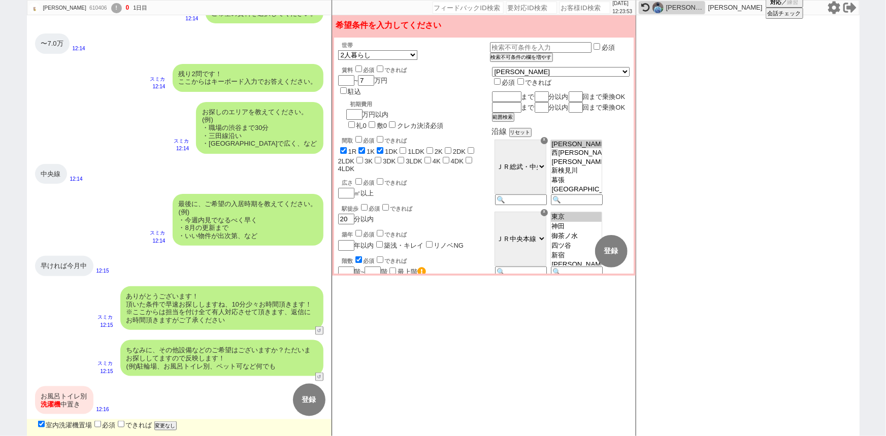
click at [52, 411] on div "お風呂トイレ別 洗濯機 中置き" at bounding box center [64, 400] width 58 height 28
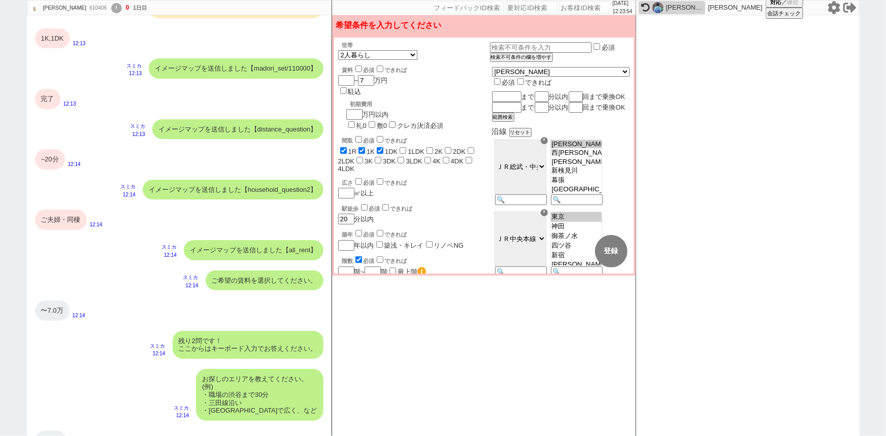
scroll to position [239, 0]
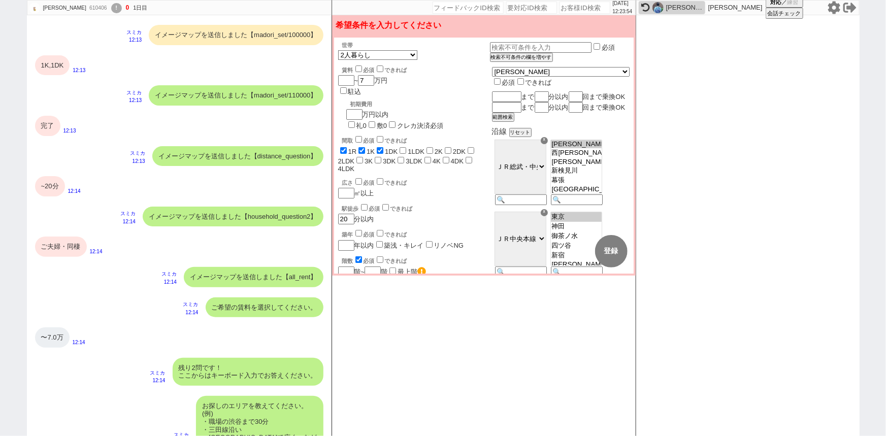
click at [225, 213] on div "イメージマップを送信しました【household_question2】" at bounding box center [233, 217] width 181 height 20
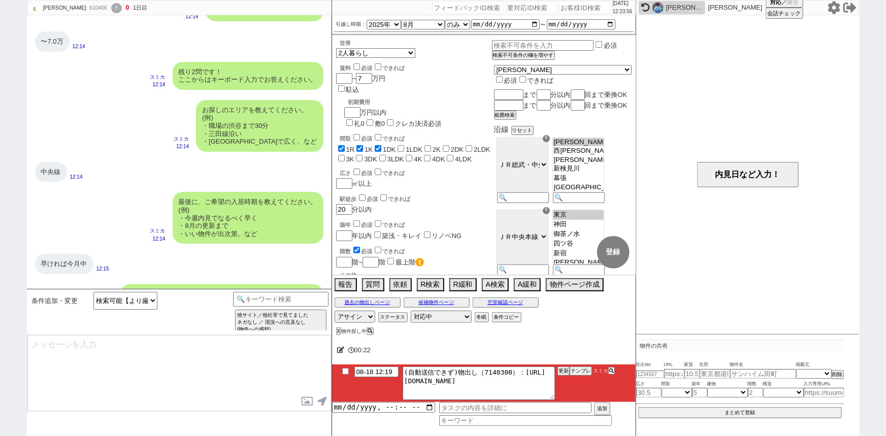
scroll to position [664, 0]
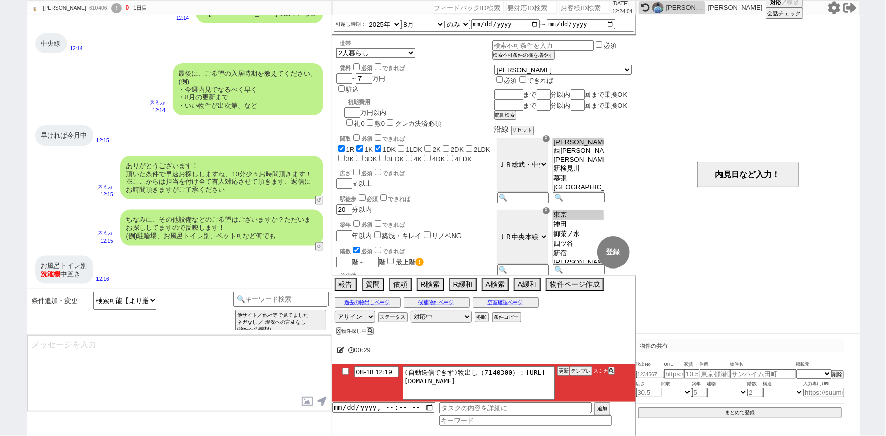
type textarea "ありがとうございます、反映しますね！"
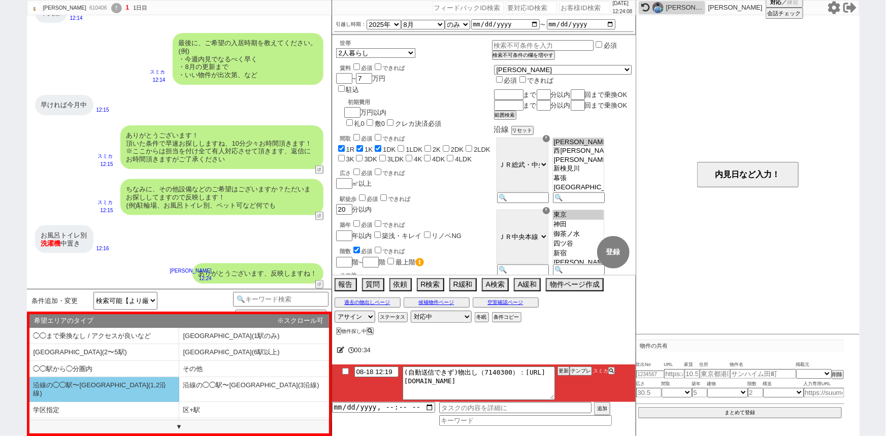
click at [110, 387] on li "沿線の◯◯駅〜◯◯駅(1,2沿線)" at bounding box center [104, 389] width 150 height 24
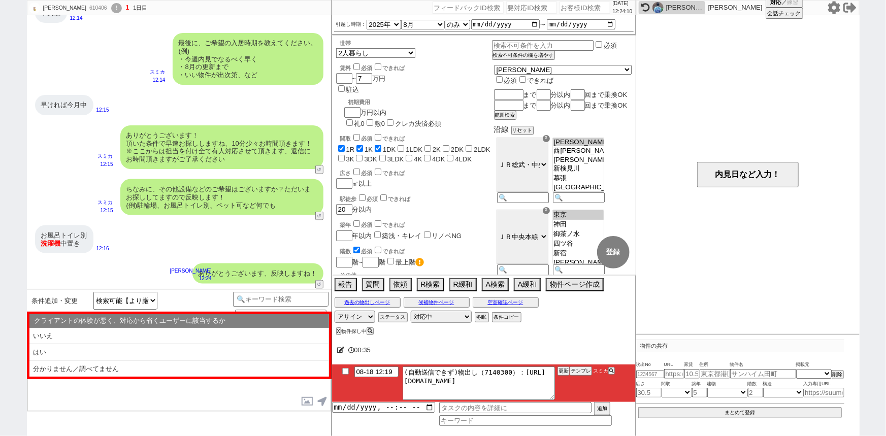
click at [109, 325] on div "クライアントの体験が悪く、対応から省くユーザーに該当するか ※スクロール可" at bounding box center [179, 321] width 300 height 14
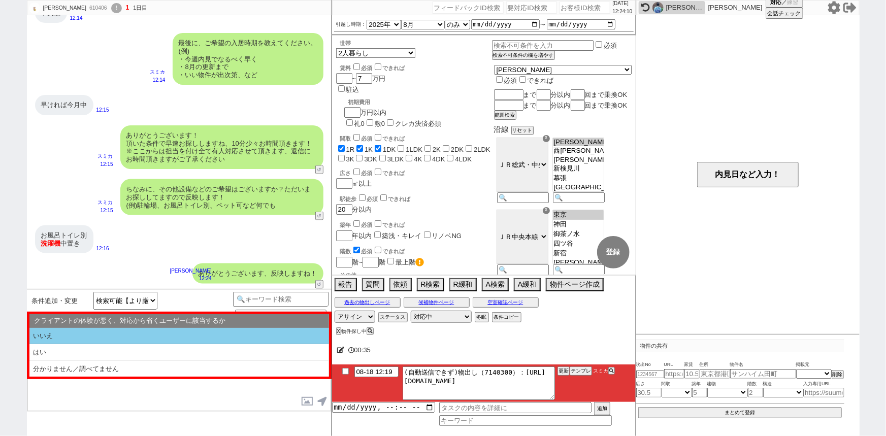
click at [109, 328] on li "いいえ" at bounding box center [179, 336] width 300 height 17
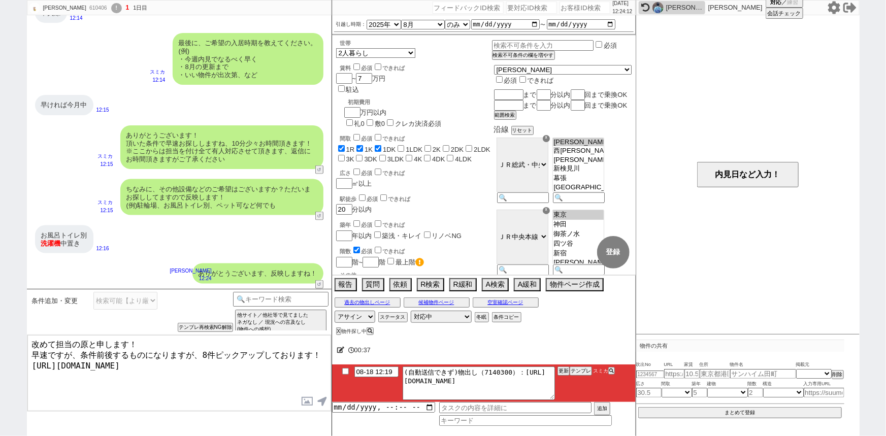
type textarea "改めて担当の原と申します！ 早速ですが、条件前後するものになりますが、8件ピックアップしております！ https://tools.sumika.live/pa…"
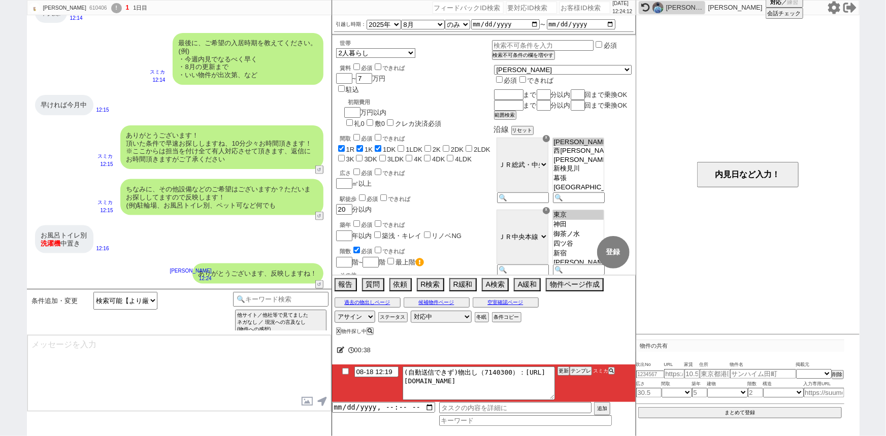
scroll to position [748, 0]
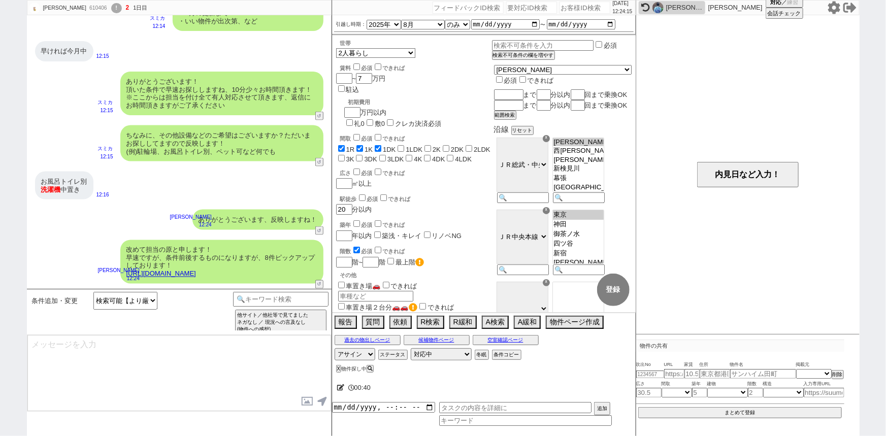
type textarea "条件ぴったりではないかもしれませんが、少しでもイメージに近い物件はございますか？ 反映しすぐに見てまいります！ ※自動応答ではなく直接ご紹介します！"
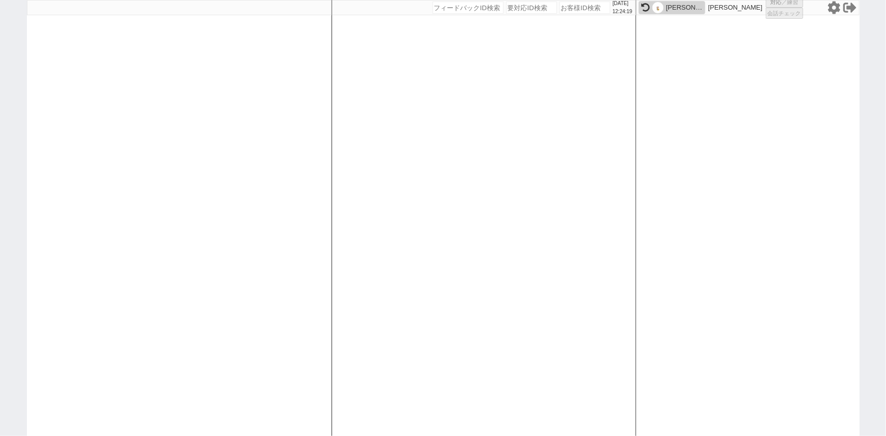
select select
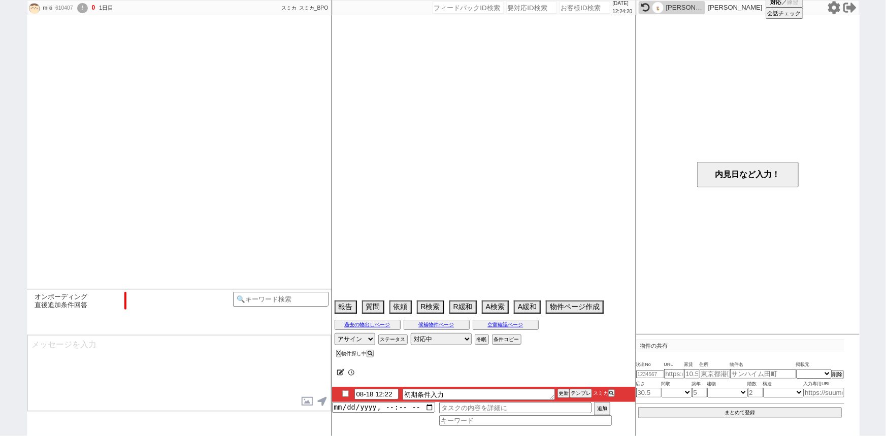
scroll to position [733, 0]
select select "7"
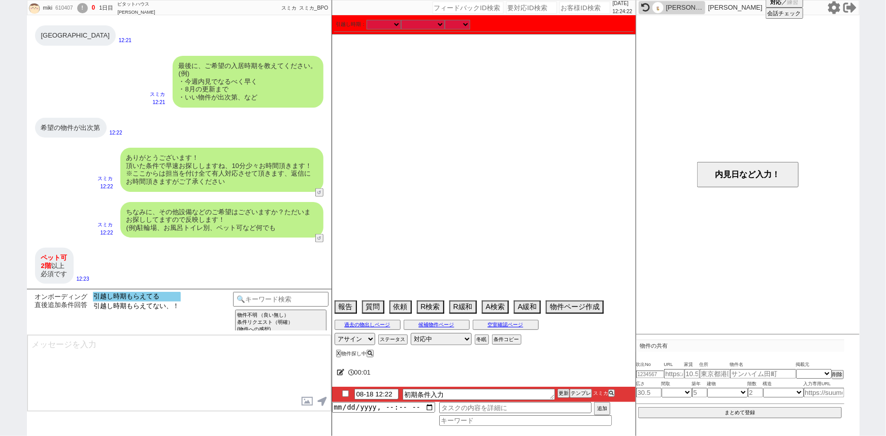
select select "引越し時期もらえてる"
click at [167, 302] on option "引越し時期もらえてる" at bounding box center [137, 307] width 88 height 10
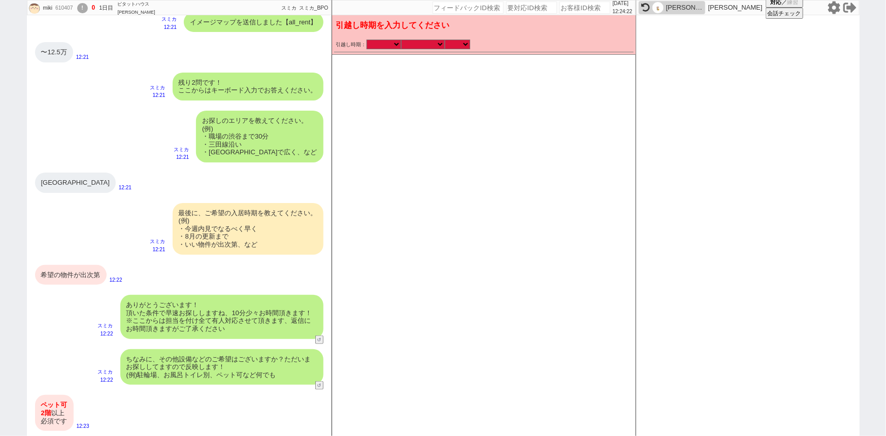
scroll to position [585, 0]
click at [423, 42] on select "なる早 未定 いつでも 物件あれば 年内 来年 1月 2月 3月 4月 5月 6月 7月 8月 9月 10月 11月 12月 春 夏 秋 冬" at bounding box center [423, 44] width 44 height 9
select select "15"
click at [401, 40] on select "なる早 未定 いつでも 物件あれば 年内 来年 1月 2月 3月 4月 5月 6月 7月 8月 9月 10月 11月 12月 春 夏 秋 冬" at bounding box center [423, 44] width 44 height 9
checkbox input "false"
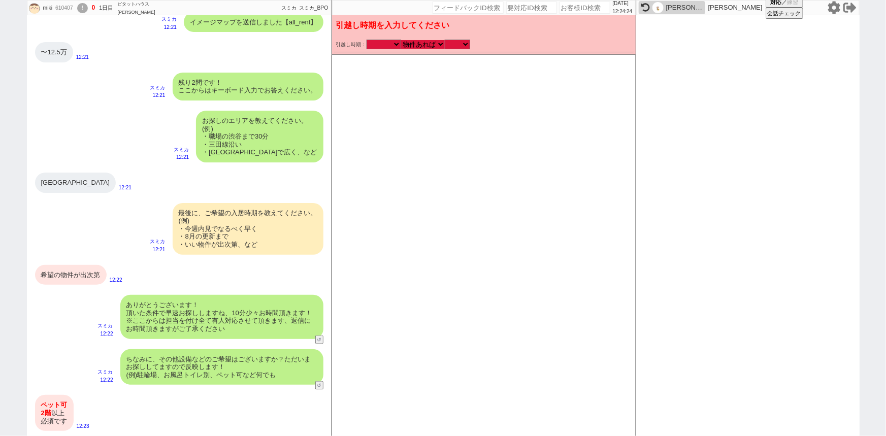
checkbox input "false"
checkbox input "true"
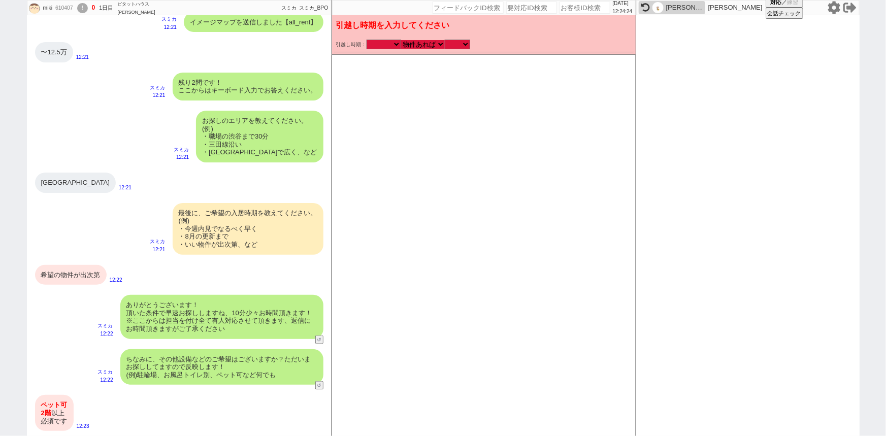
checkbox input "true"
checkbox input "false"
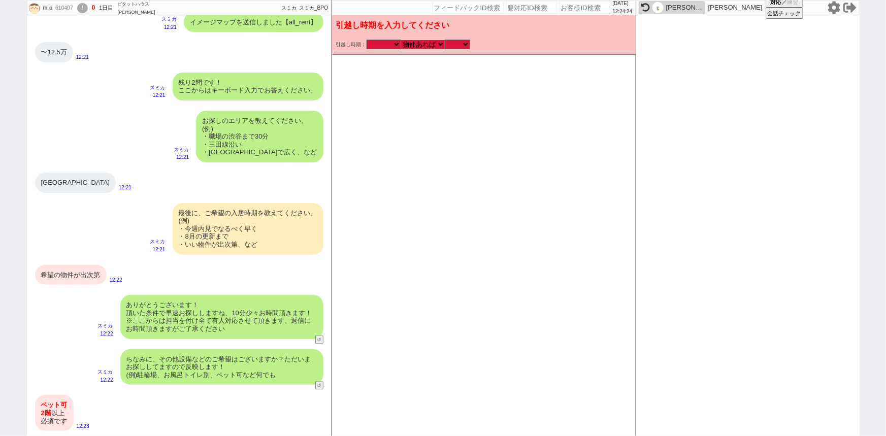
checkbox input "false"
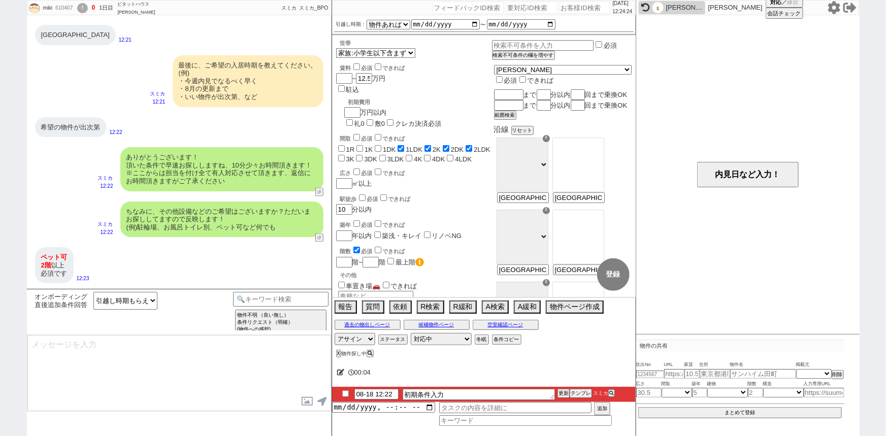
type textarea "かしこまりました！ただ今お探ししております、追加のご希望もお気軽にお願いします！"
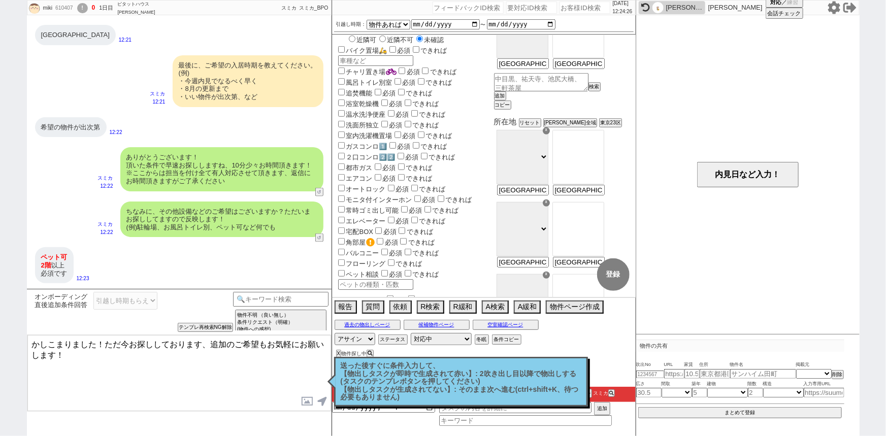
scroll to position [293, 0]
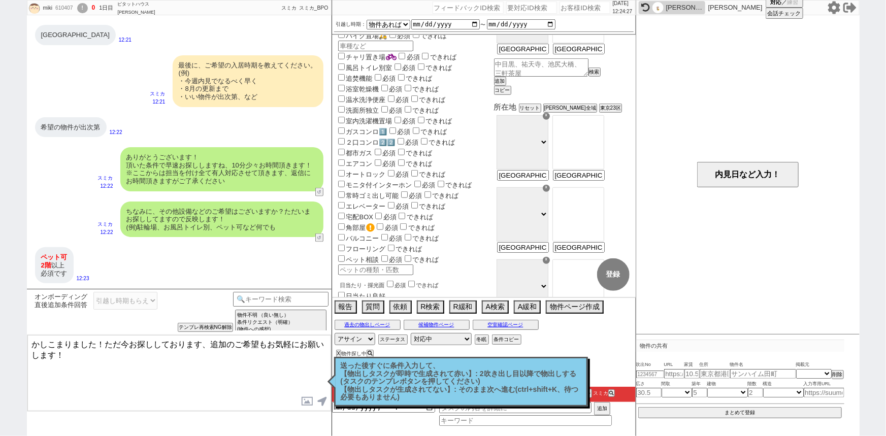
click at [365, 256] on label "ペット相談" at bounding box center [357, 260] width 43 height 8
click at [345, 255] on input "ペット相談" at bounding box center [341, 258] width 7 height 7
checkbox input "true"
checkbox input "false"
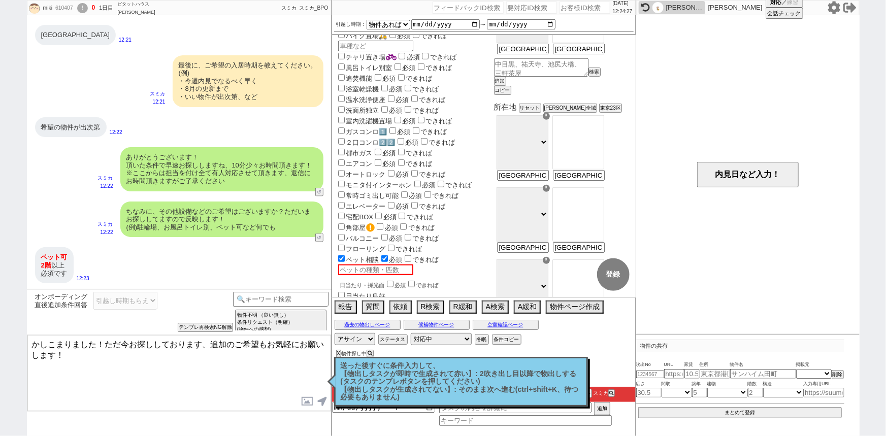
checkbox input "false"
checkbox input "true"
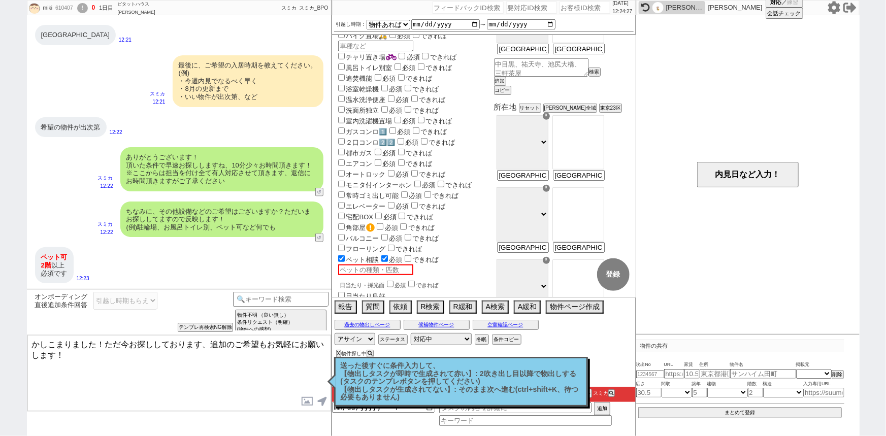
checkbox input "false"
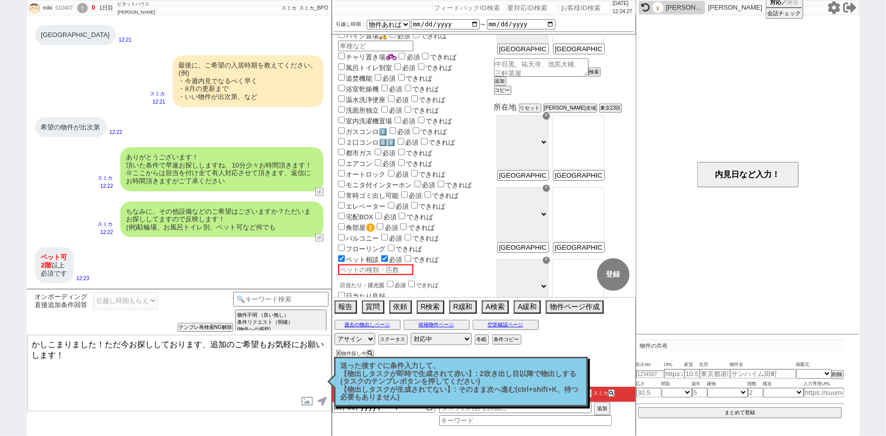
checkbox input "false"
checkbox input "true"
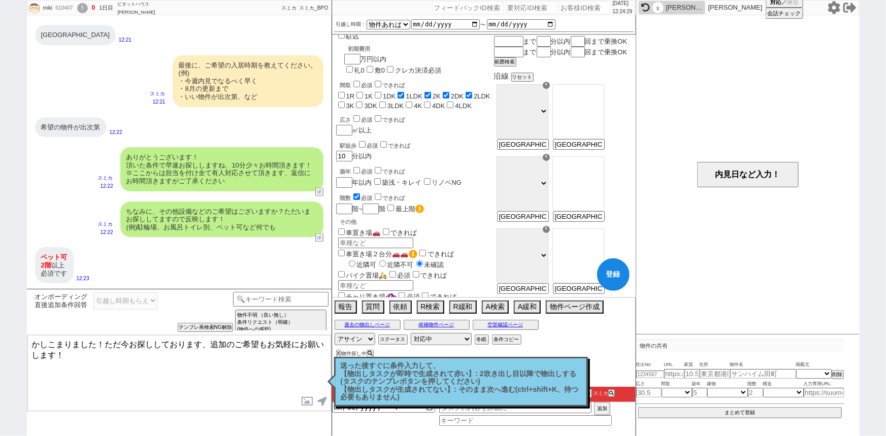
scroll to position [0, 0]
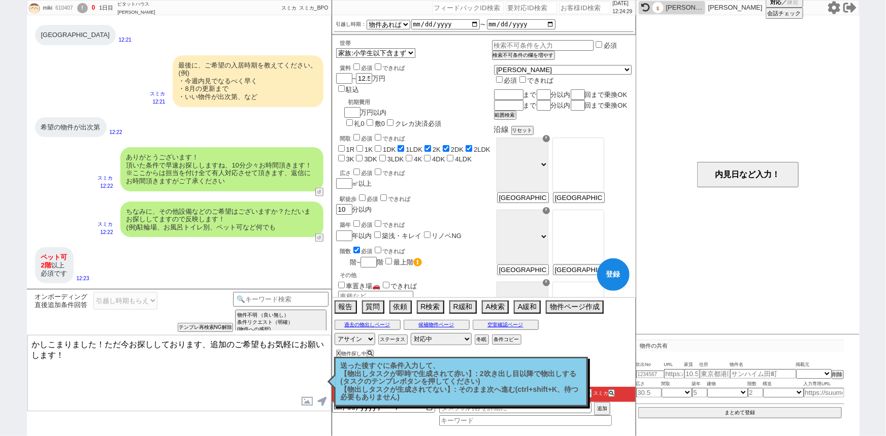
click at [344, 258] on input "number" at bounding box center [343, 262] width 14 height 9
checkbox input "false"
checkbox input "true"
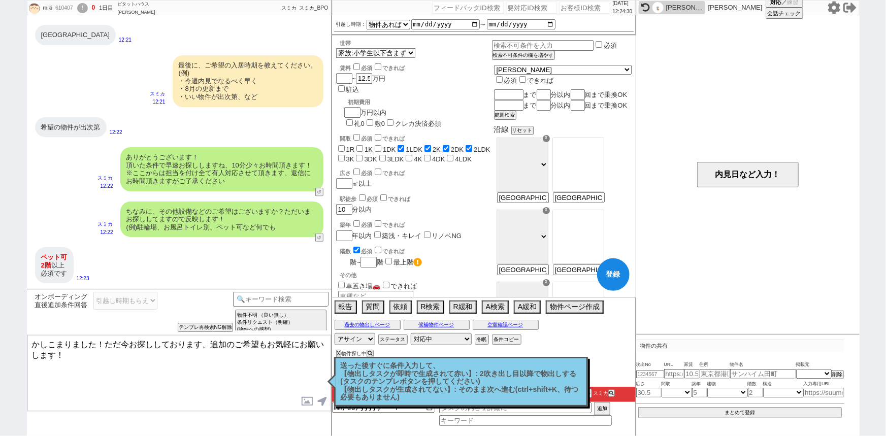
checkbox input "true"
checkbox input "false"
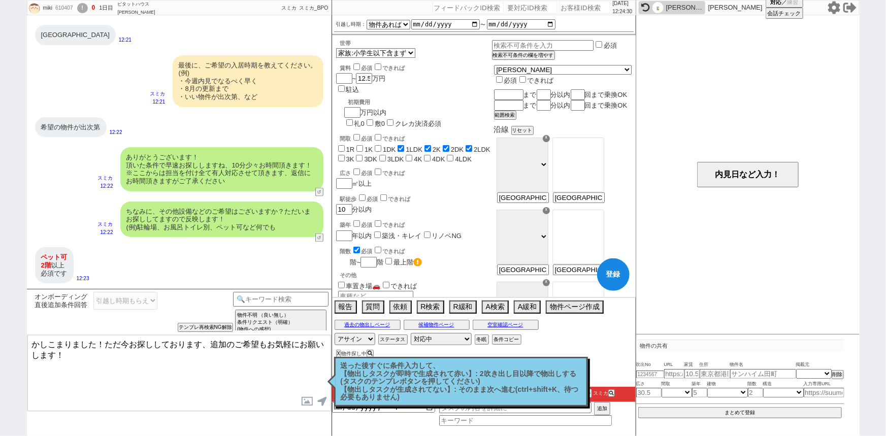
checkbox input "false"
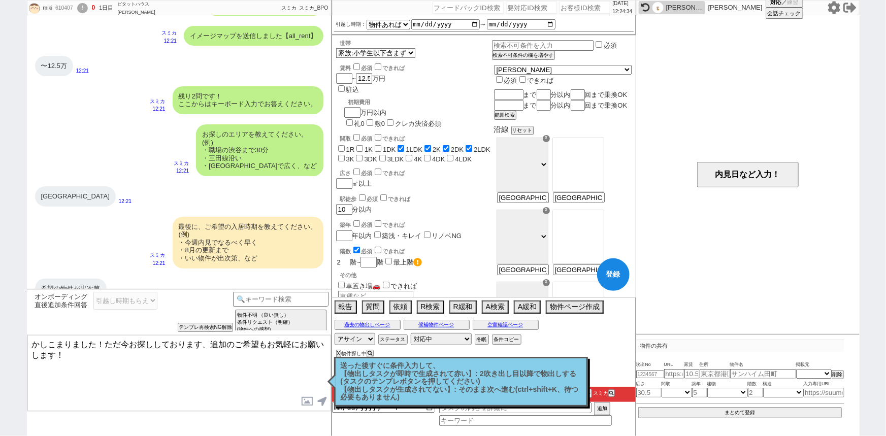
scroll to position [570, 0]
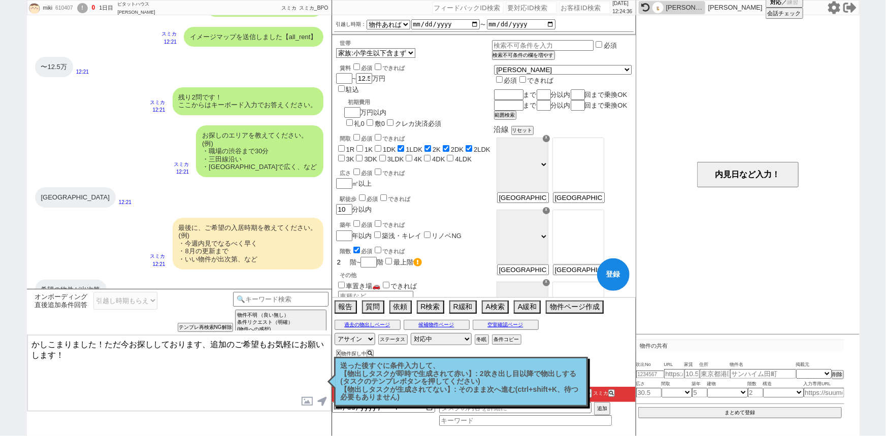
type input "2"
checkbox input "false"
checkbox input "true"
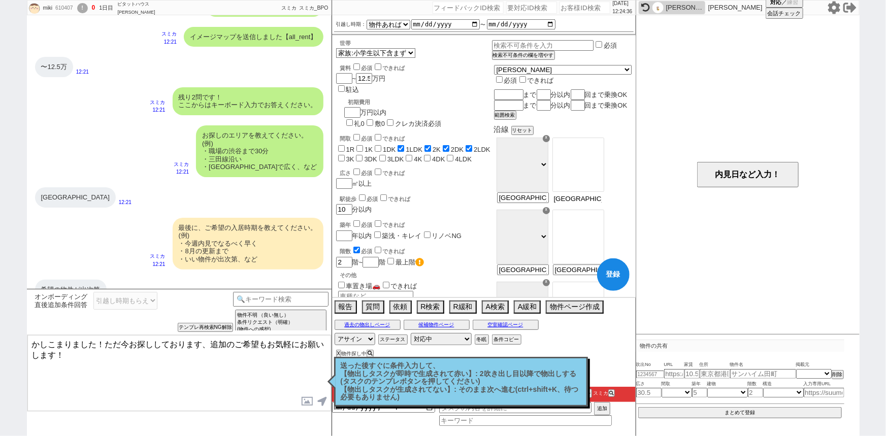
checkbox input "true"
checkbox input "false"
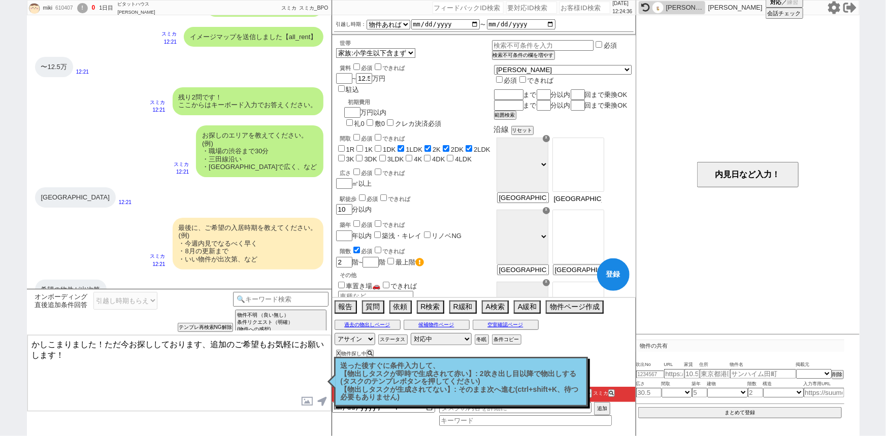
checkbox input "false"
click at [603, 203] on input "京王線府中駅" at bounding box center [578, 198] width 50 height 9
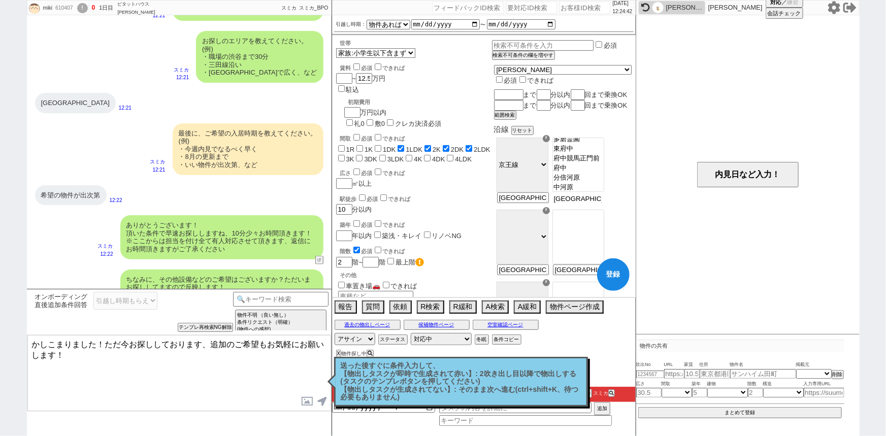
scroll to position [745, 0]
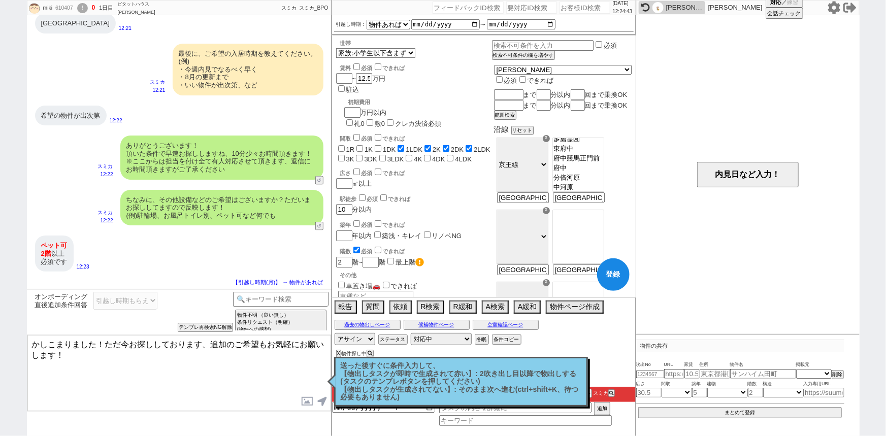
click at [80, 381] on textarea "かしこまりました！ただ今お探ししております、追加のご希望もお気軽にお願いします！" at bounding box center [179, 373] width 304 height 76
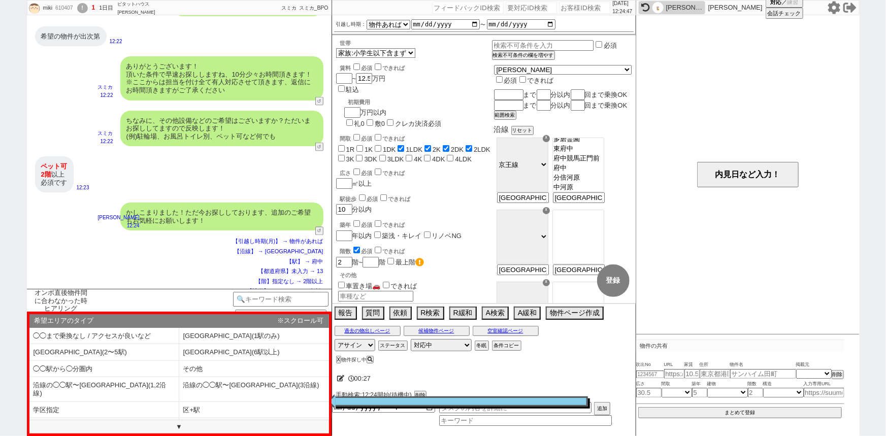
scroll to position [863, 0]
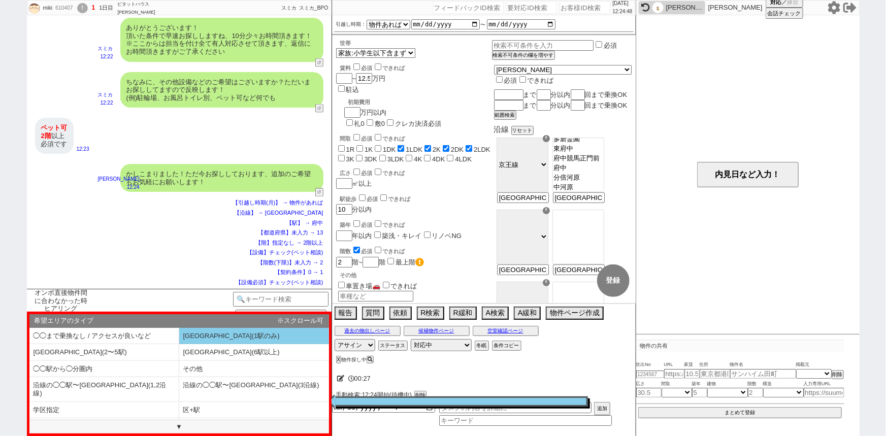
click at [179, 344] on li "◯◯駅(1駅のみ)" at bounding box center [104, 352] width 150 height 17
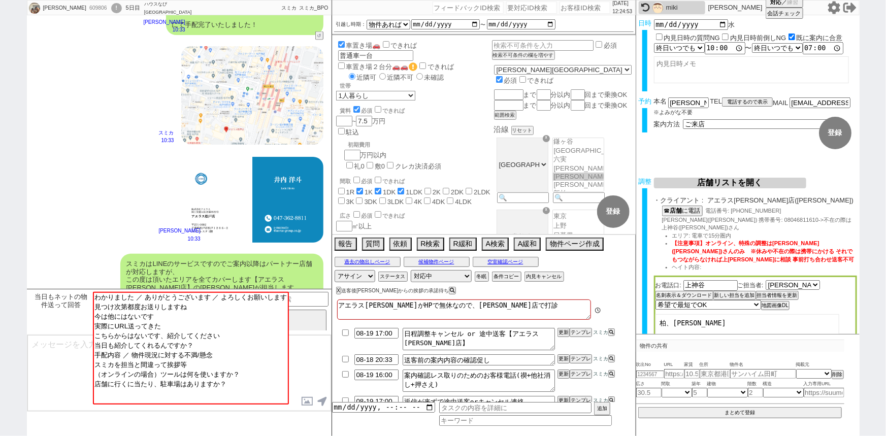
scroll to position [1118, 0]
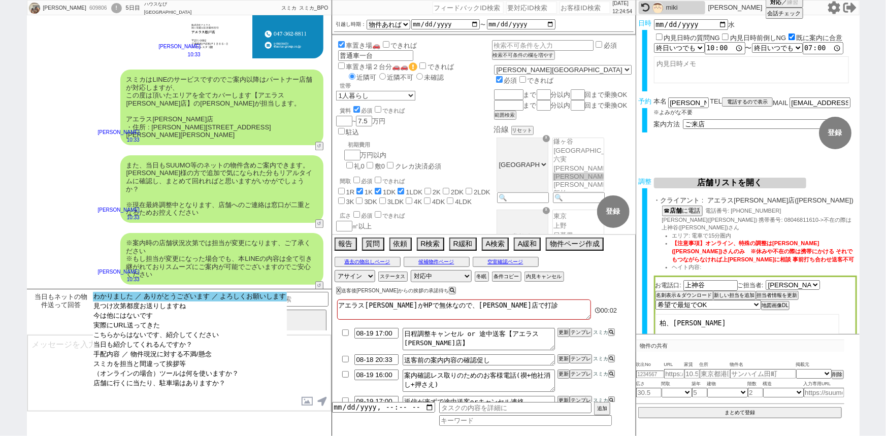
click at [202, 302] on option "わかりました ／ ありがとうございます ／ よろしくお願いします" at bounding box center [190, 307] width 194 height 10
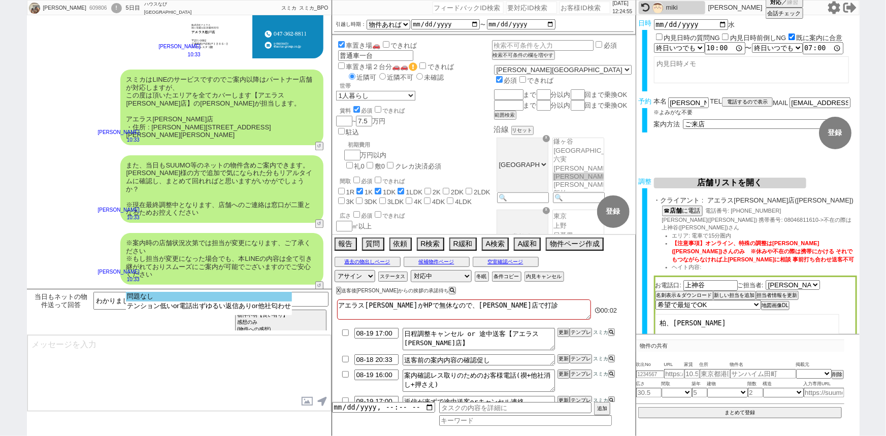
click at [210, 302] on option "問題なし" at bounding box center [209, 307] width 166 height 10
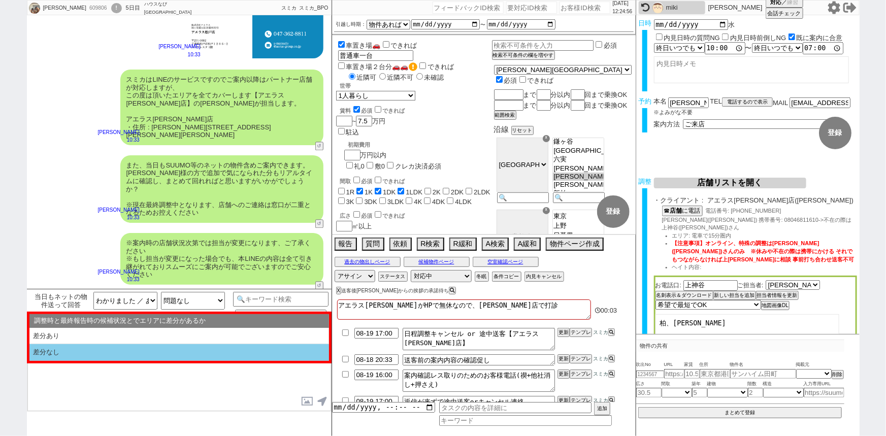
click at [159, 349] on li "差分なし" at bounding box center [179, 352] width 300 height 17
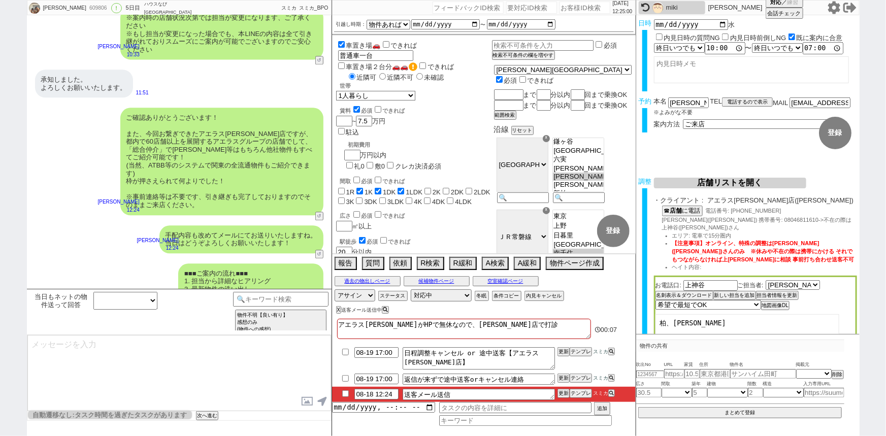
scroll to position [84, 0]
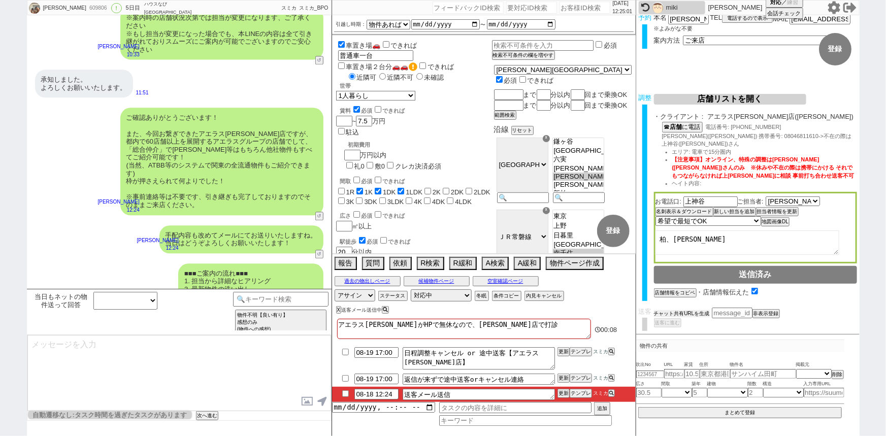
click at [698, 311] on button "チャット共有URLを生成" at bounding box center [682, 313] width 56 height 7
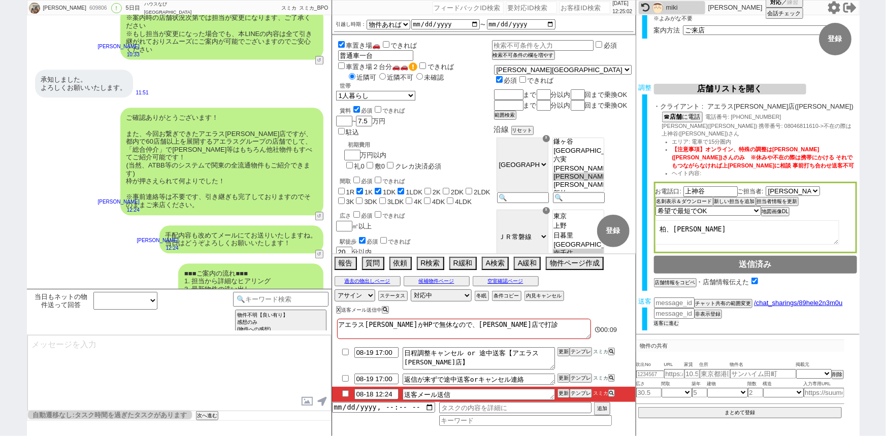
click at [670, 320] on button "送客に進む" at bounding box center [666, 323] width 25 height 7
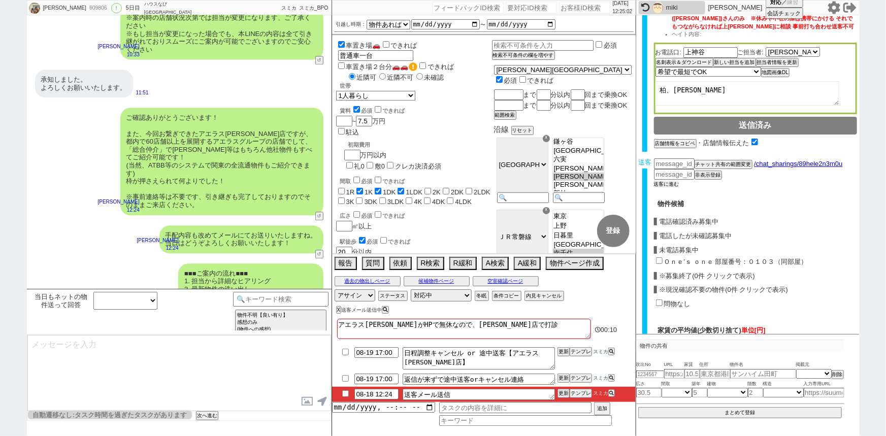
scroll to position [0, 0]
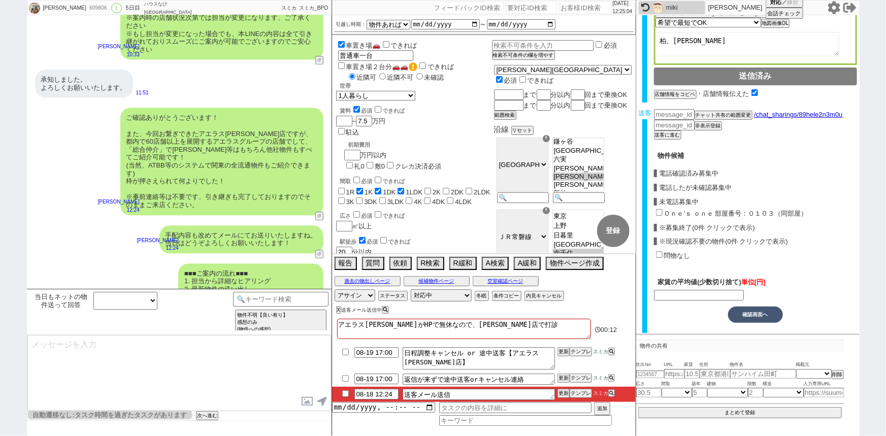
click at [658, 209] on input "Ｏｎｅ’ｓ ｏｎｅ 部屋番号：０１０３（同部屋）" at bounding box center [659, 212] width 7 height 7
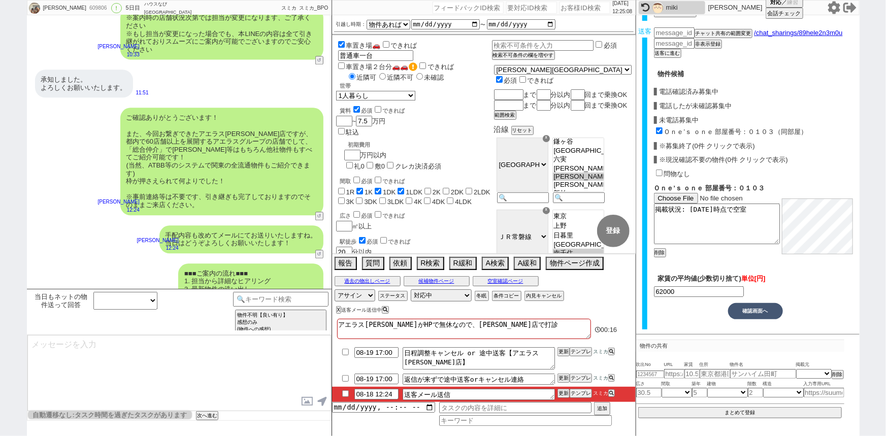
click at [745, 306] on button "確認画面へ" at bounding box center [755, 311] width 55 height 16
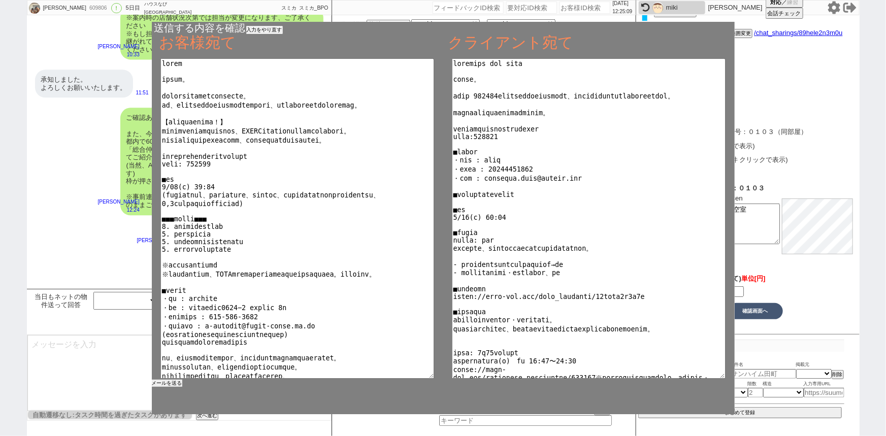
click at [172, 383] on button "メールを送る" at bounding box center [167, 383] width 30 height 7
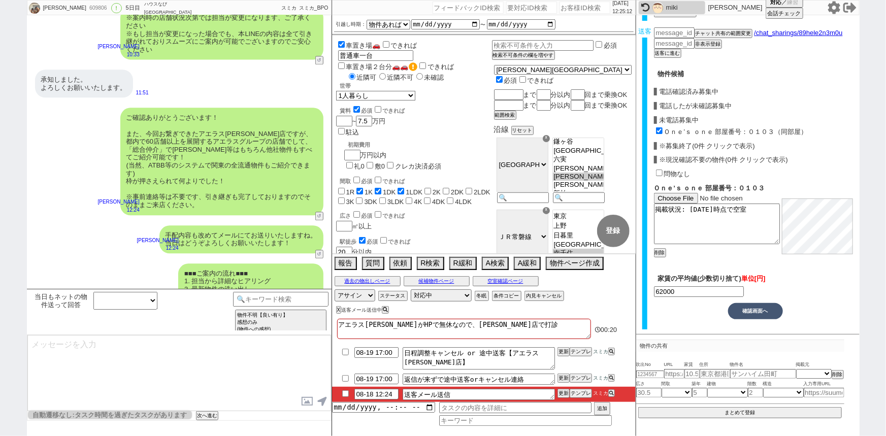
click at [349, 395] on input "checkbox" at bounding box center [345, 393] width 15 height 7
click at [432, 293] on select "対応中 引き継ぎ完了 ブロック 長期間返信なし 紹介不可 別の所で決まった 客の都合で引越しが無くなった 接客開始後に冬眠" at bounding box center [441, 295] width 61 height 12
click at [411, 289] on select "対応中 引き継ぎ完了 ブロック 長期間返信なし 紹介不可 別の所で決まった 客の都合で引越しが無くなった 接客開始後に冬眠" at bounding box center [441, 295] width 61 height 12
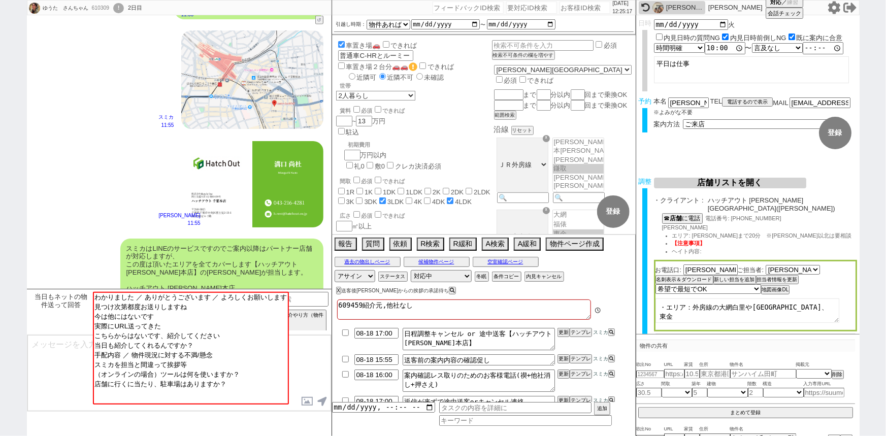
scroll to position [825, 0]
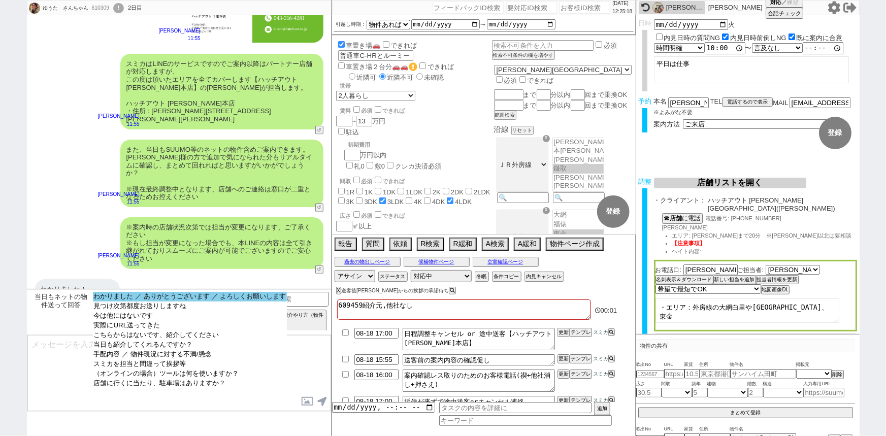
click at [131, 302] on option "わかりました ／ ありがとうございます ／ よろしくお願いします" at bounding box center [190, 307] width 194 height 10
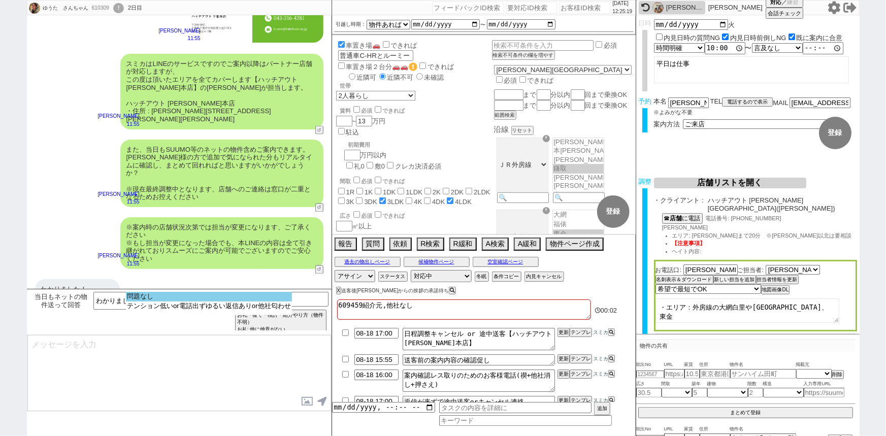
click at [147, 302] on option "問題なし" at bounding box center [209, 307] width 166 height 10
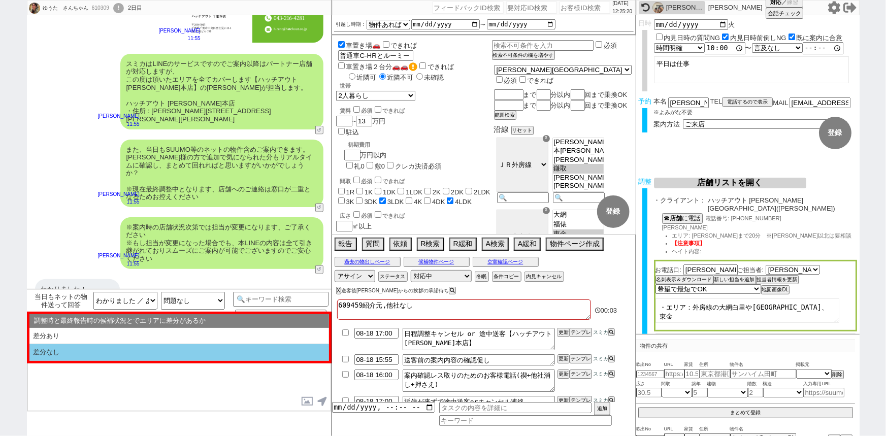
click at [99, 350] on li "差分なし" at bounding box center [179, 352] width 300 height 17
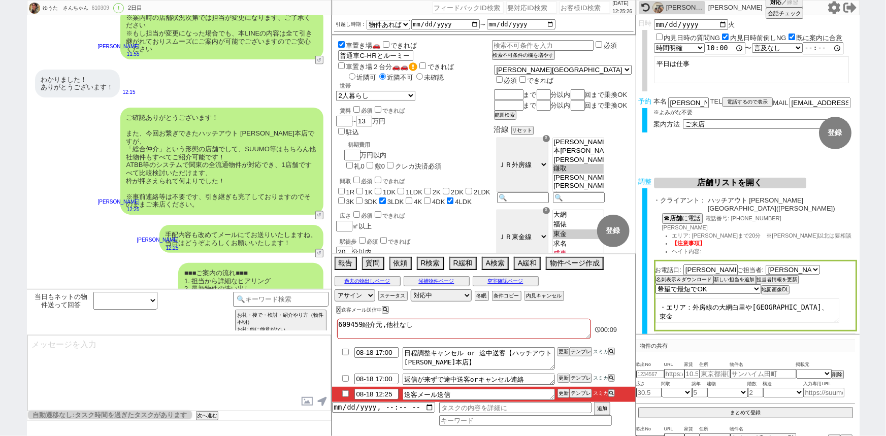
scroll to position [60, 0]
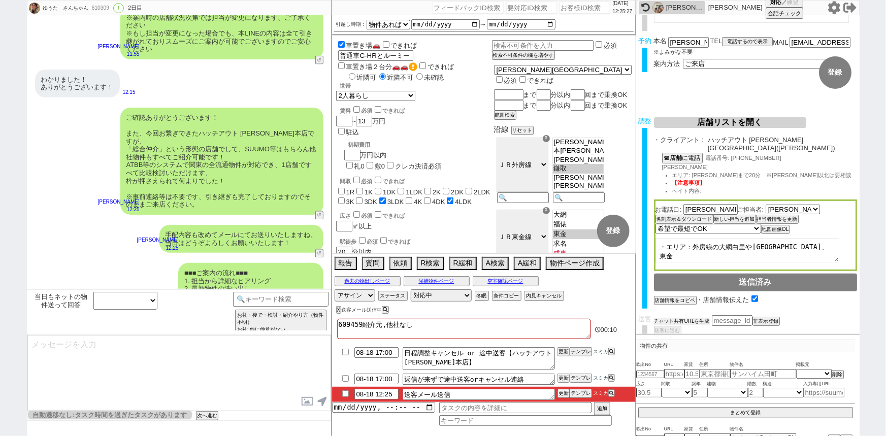
click at [694, 318] on button "チャット共有URLを生成" at bounding box center [682, 321] width 56 height 7
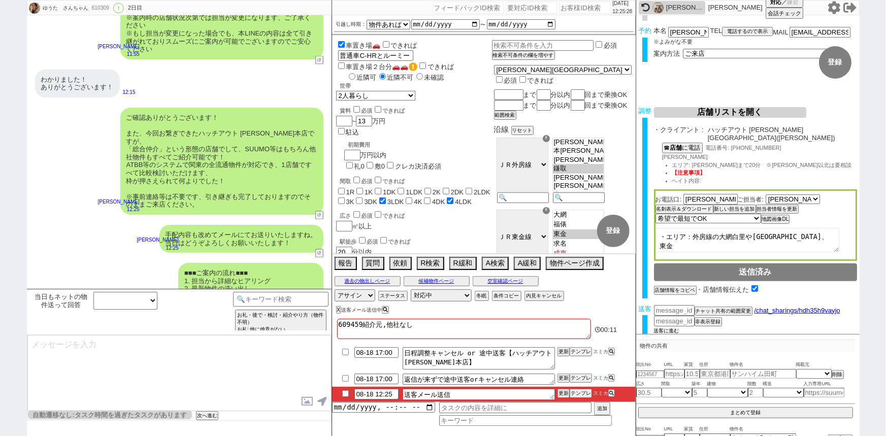
click at [669, 327] on button "送客に進む" at bounding box center [666, 330] width 25 height 7
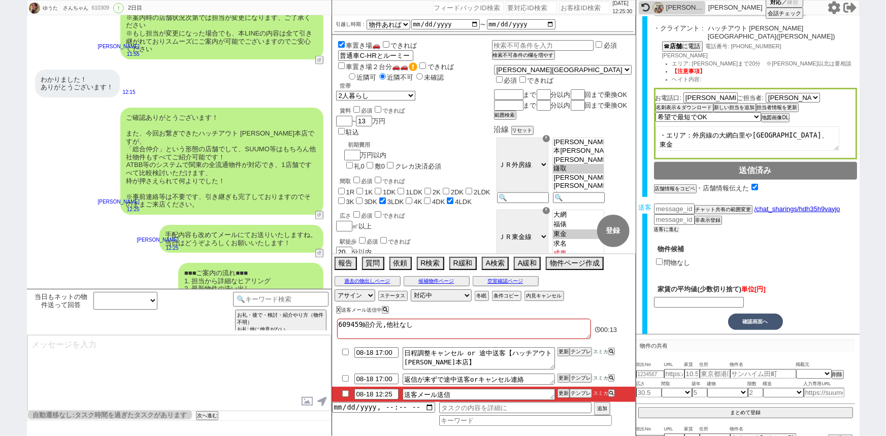
scroll to position [29, 0]
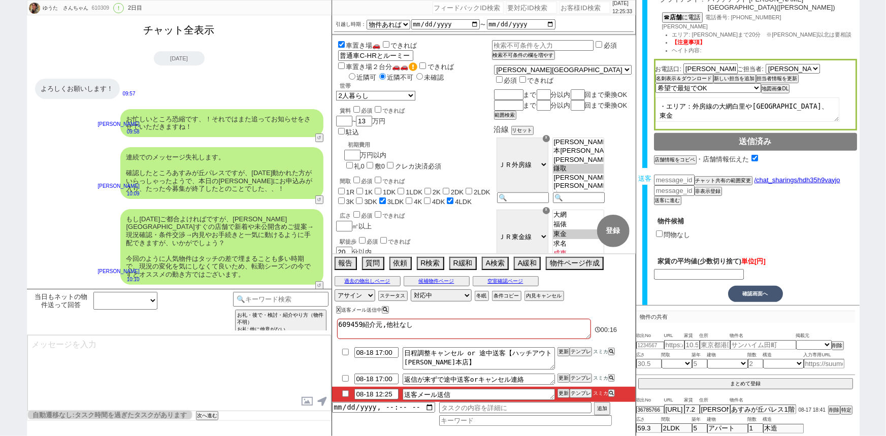
click at [198, 34] on button "チャット全表示" at bounding box center [179, 30] width 79 height 18
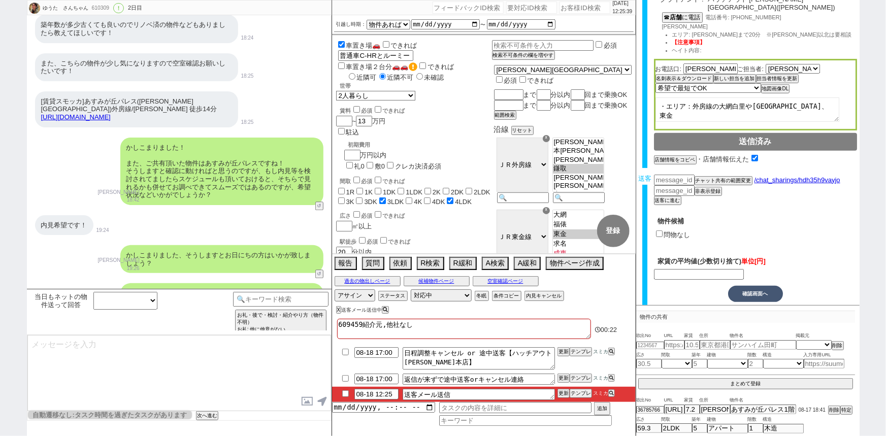
click at [656, 230] on input "問物なし" at bounding box center [659, 233] width 7 height 7
click at [758, 286] on button "確認画面へ" at bounding box center [755, 294] width 55 height 16
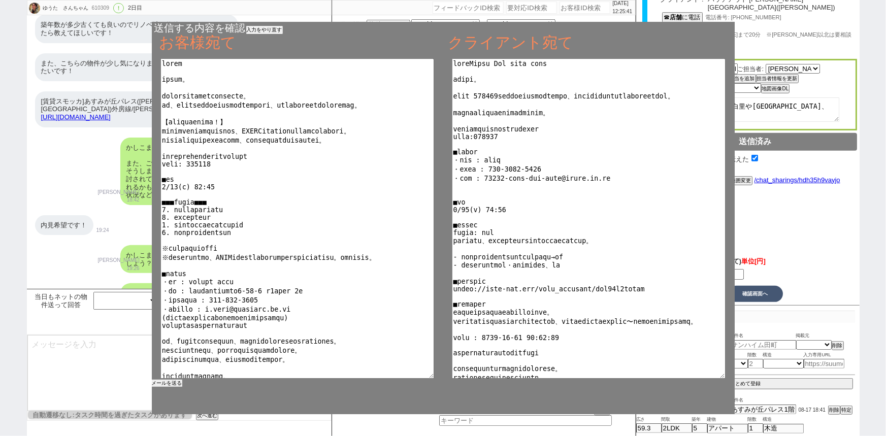
click at [170, 387] on div "メールを送る" at bounding box center [443, 236] width 583 height 356
click at [172, 384] on button "メールを送る" at bounding box center [167, 383] width 30 height 7
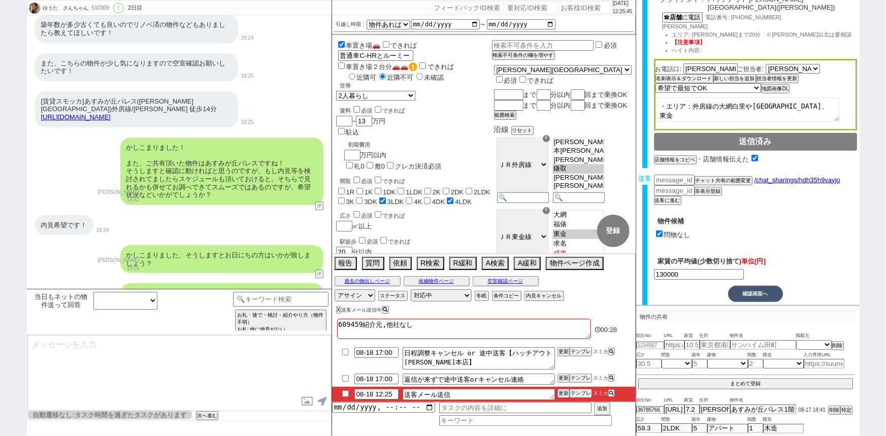
click at [342, 394] on input "checkbox" at bounding box center [345, 393] width 15 height 7
click at [428, 296] on select "対応中 引き継ぎ完了 ブロック 長期間返信なし 紹介不可 別の所で決まった 客の都合で引越しが無くなった 接客開始後に冬眠" at bounding box center [441, 295] width 61 height 12
click at [411, 289] on select "対応中 引き継ぎ完了 ブロック 長期間返信なし 紹介不可 別の所で決まった 客の都合で引越しが無くなった 接客開始後に冬眠" at bounding box center [441, 295] width 61 height 12
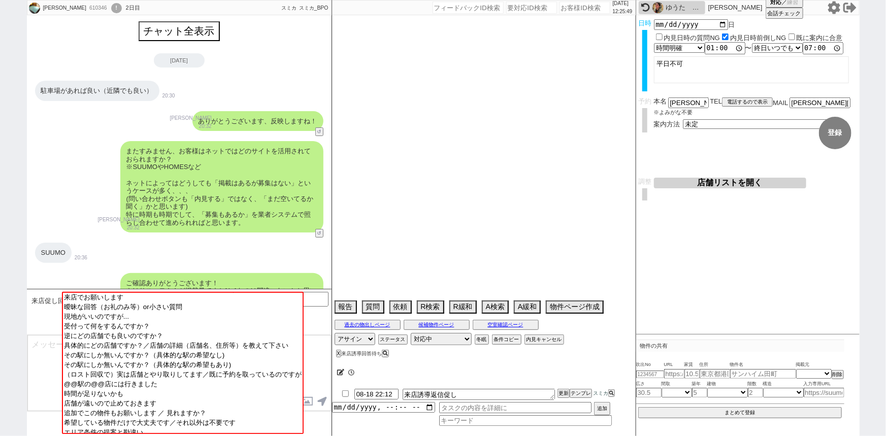
scroll to position [1051, 0]
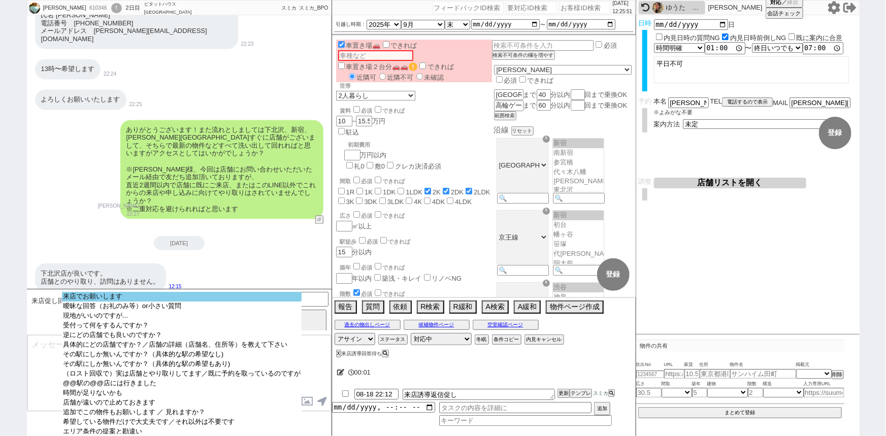
click at [157, 302] on option "来店でお願いします" at bounding box center [182, 307] width 240 height 10
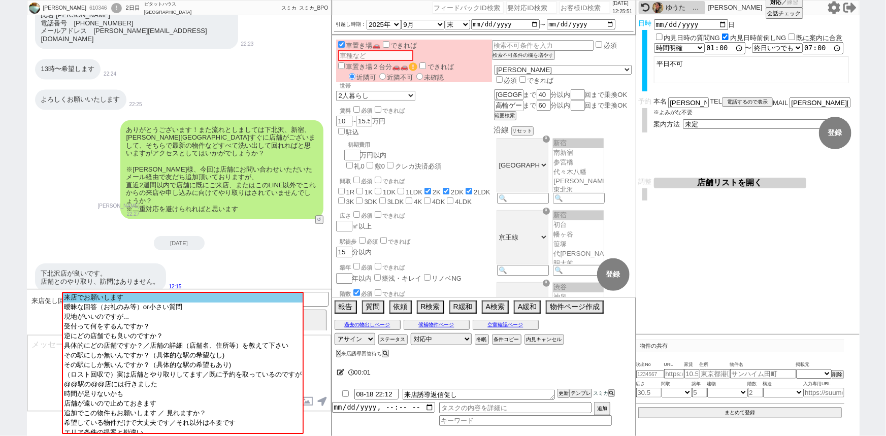
scroll to position [904, 0]
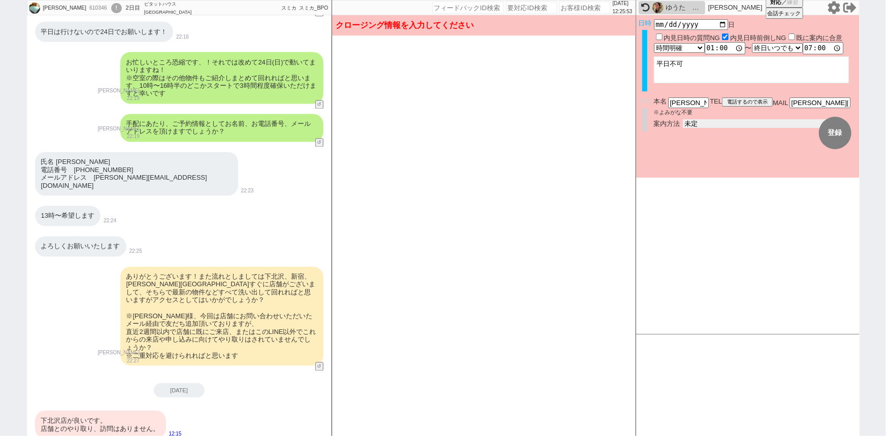
click at [706, 126] on select "未定 現地お待ち合わせ ご来店 先行申し込みのご案内or内見無しでの申し込みのご案内 オンラインでのご接客 オンラインで1件の内見のご案内" at bounding box center [759, 123] width 152 height 9
click at [683, 119] on select "未定 現地お待ち合わせ ご来店 先行申し込みのご案内or内見無しでの申し込みのご案内 オンラインでのご接客 オンラインで1件の内見のご案内" at bounding box center [759, 123] width 152 height 9
click at [706, 156] on form "変更 なし 登録 日時 2025-08-24 日 内見日時の質問NG 内見日時前倒しNG 既に案内に合意 言及なし 時間明確 午前 午後 お昼 夕方・夜 終日…" at bounding box center [747, 96] width 223 height 162
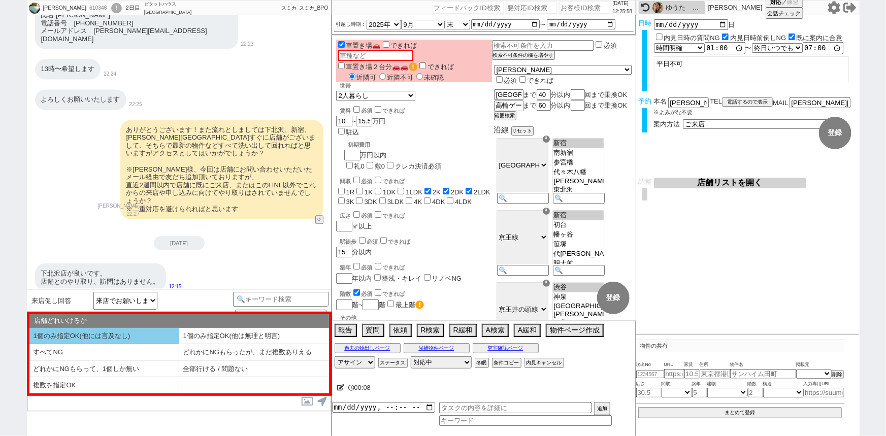
click at [89, 331] on li "1個のみ指定OK(他には言及なし)" at bounding box center [104, 336] width 150 height 17
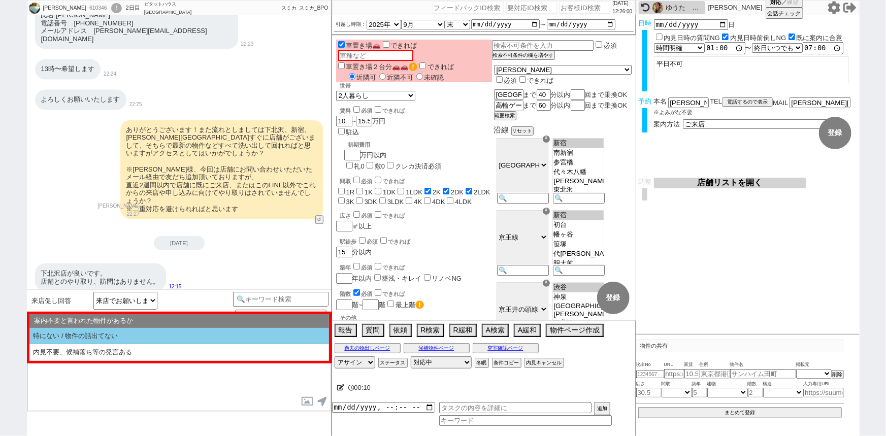
click at [89, 331] on li "特にない / 物件の話出てない" at bounding box center [179, 336] width 300 height 17
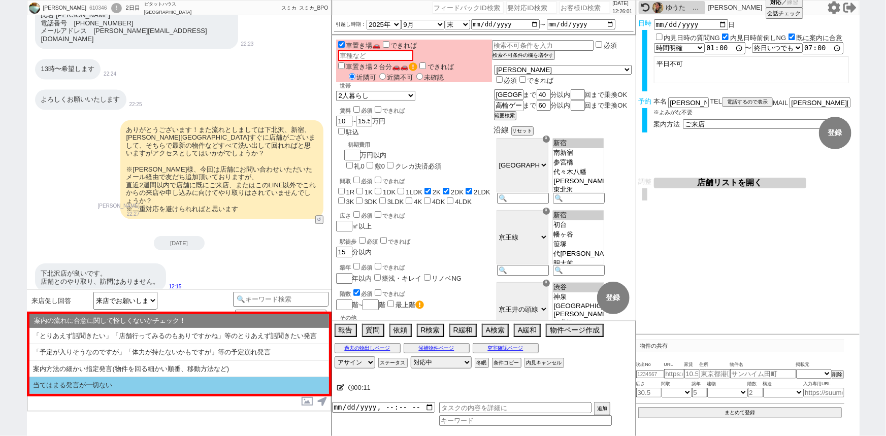
click at [86, 384] on li "当てはまる発言が一切ない" at bounding box center [179, 385] width 300 height 17
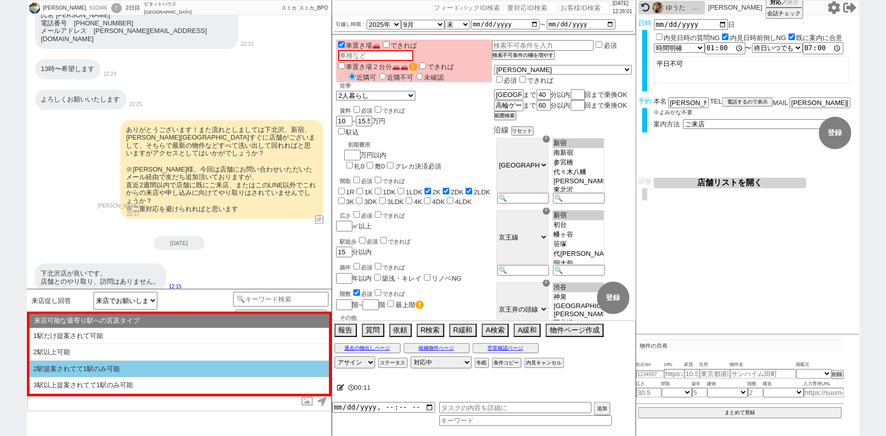
click at [113, 370] on li "2駅提案されてて1駅のみ可能" at bounding box center [179, 369] width 300 height 17
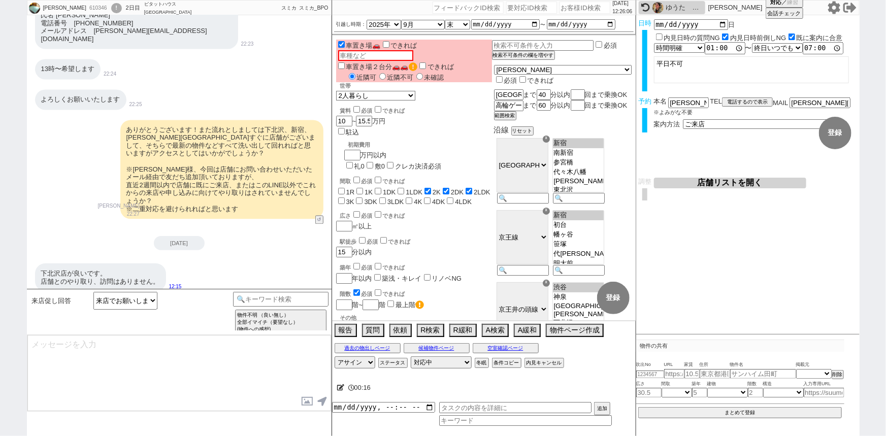
scroll to position [1090, 0]
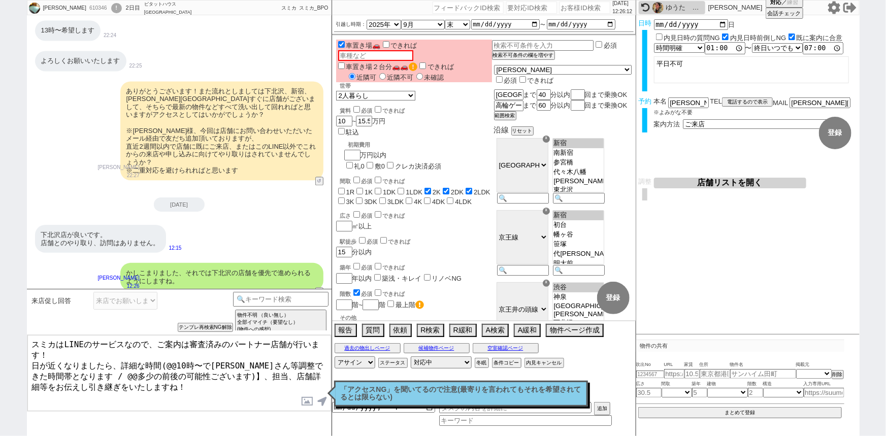
drag, startPoint x: 182, startPoint y: 358, endPoint x: 168, endPoint y: 358, distance: 14.7
click at [168, 358] on textarea "スミカはLINEのサービスなので、ご案内は審査済みのパートナー店舗が行います！ 日が近くなりましたら、詳細な時間(@@10時〜で大家さん等調整できた時間帯とな…" at bounding box center [179, 373] width 304 height 76
drag, startPoint x: 56, startPoint y: 367, endPoint x: 188, endPoint y: 367, distance: 131.5
click at [188, 367] on textarea "スミカはLINEのサービスなので、ご案内は審査済みのパートナー店舗が行います！ 日が近くなりましたら、詳細な時間(13時〜で大家さん等調整できた時間帯となりま…" at bounding box center [179, 373] width 304 height 76
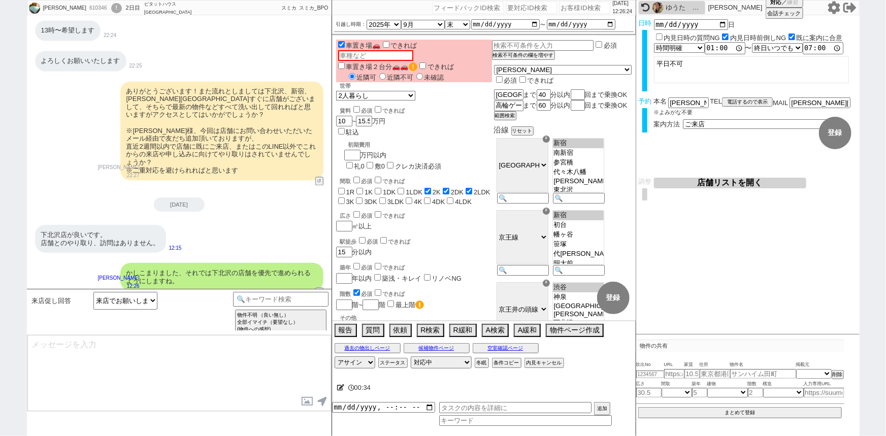
scroll to position [1152, 0]
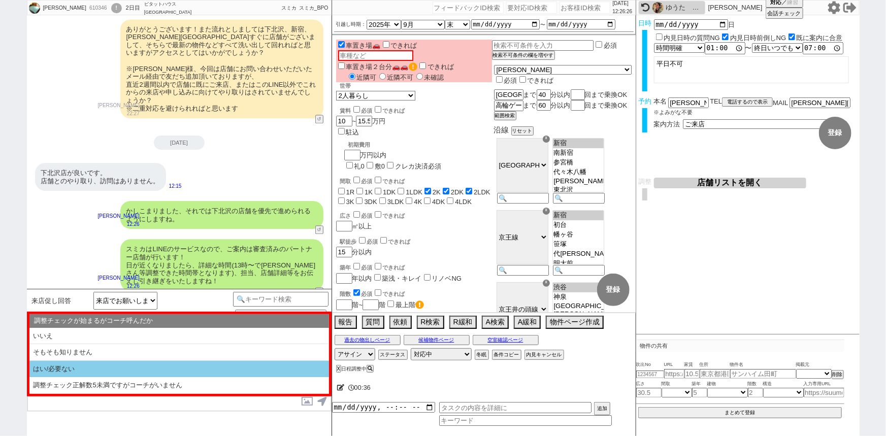
click at [110, 366] on li "はい/必要ない" at bounding box center [179, 369] width 300 height 17
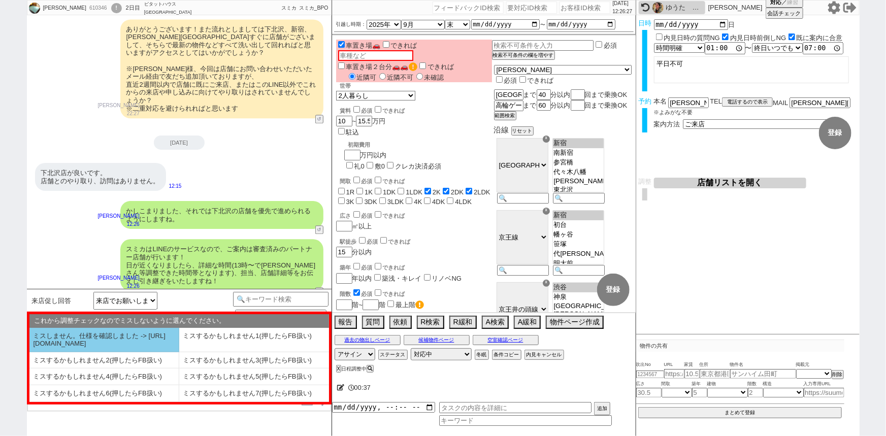
click at [82, 347] on li "ミスしません。仕様を確認しました -> [URL][DOMAIN_NAME]" at bounding box center [104, 340] width 150 height 24
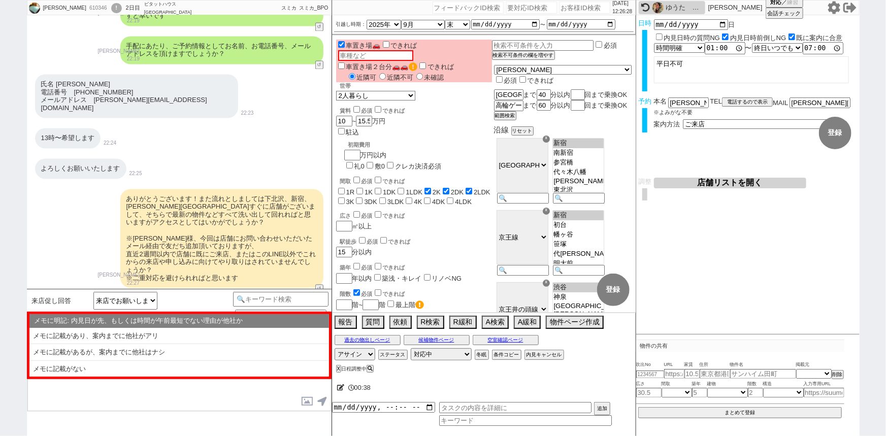
scroll to position [972, 0]
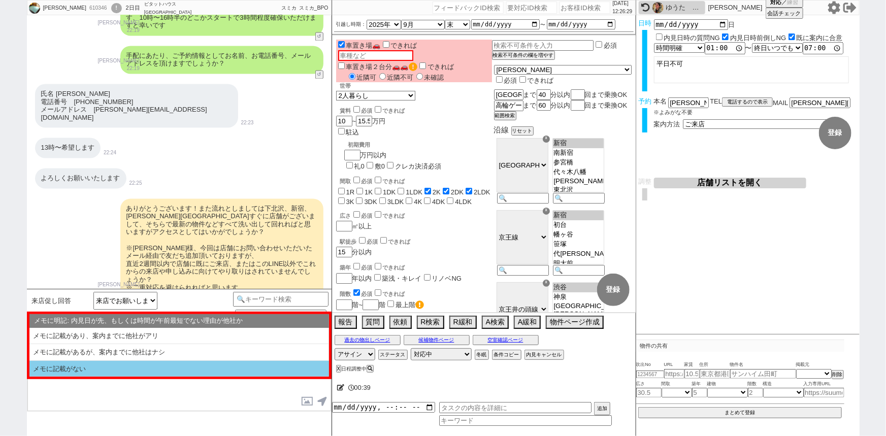
click at [124, 366] on li "メモに記載がない" at bounding box center [179, 369] width 300 height 16
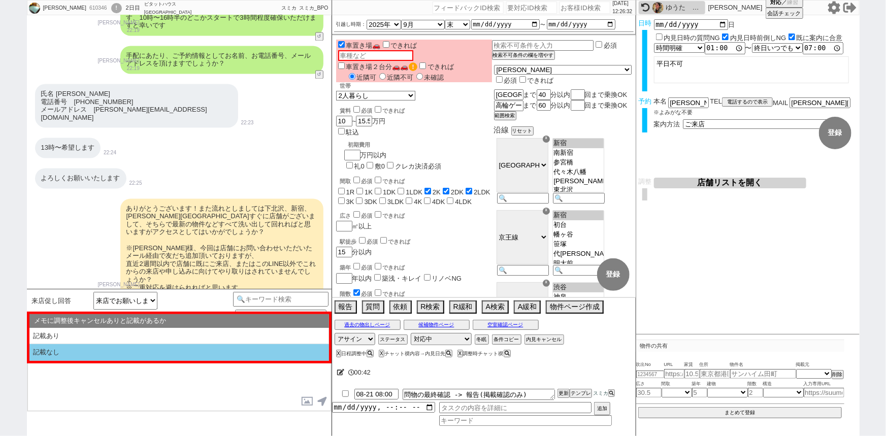
click at [128, 356] on li "記載なし" at bounding box center [179, 352] width 300 height 17
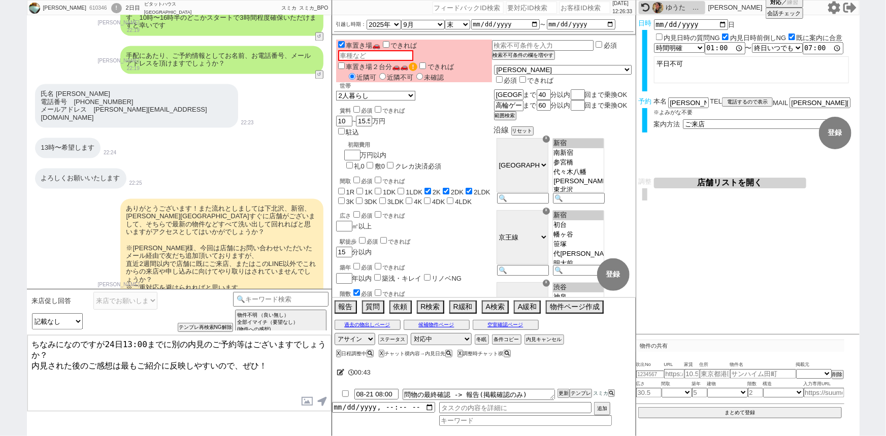
click at [169, 341] on textarea "ちなみになのですが24日13:00までに別の内見のご予約等はございますでしょうか？ 内見された後のご感想は最もご紹介に反映しやすいので、ぜひ！" at bounding box center [179, 373] width 304 height 76
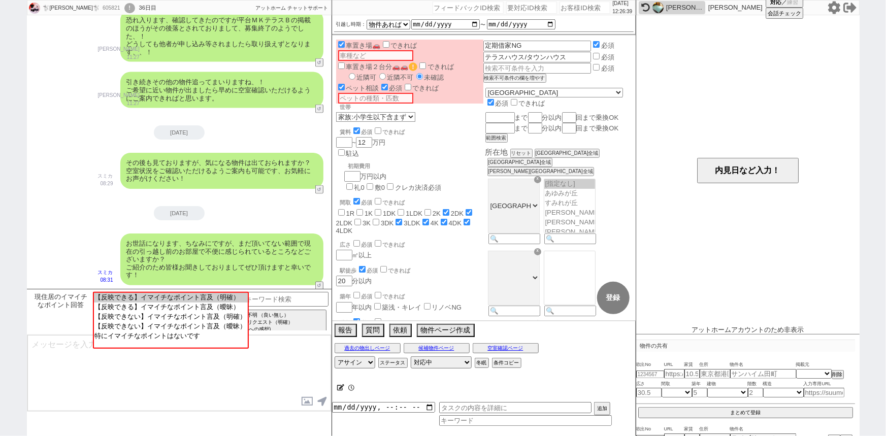
scroll to position [8, 0]
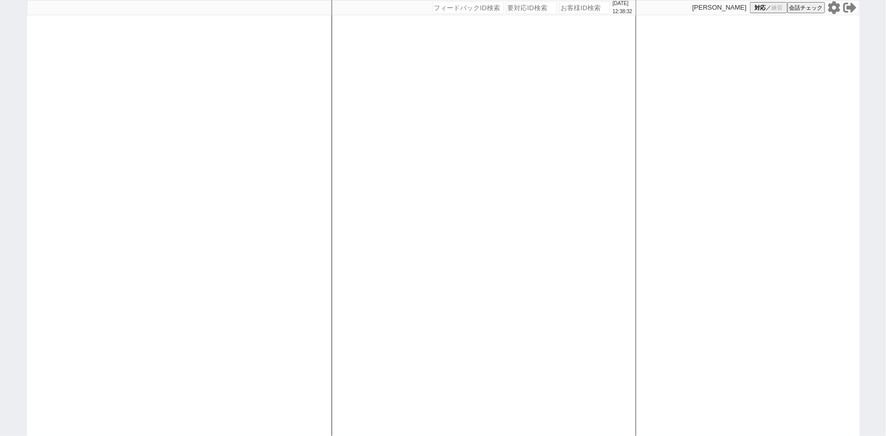
click at [575, 10] on input "number" at bounding box center [584, 8] width 51 height 12
paste input "609912"
type input "609912"
select select "100"
select select "1"
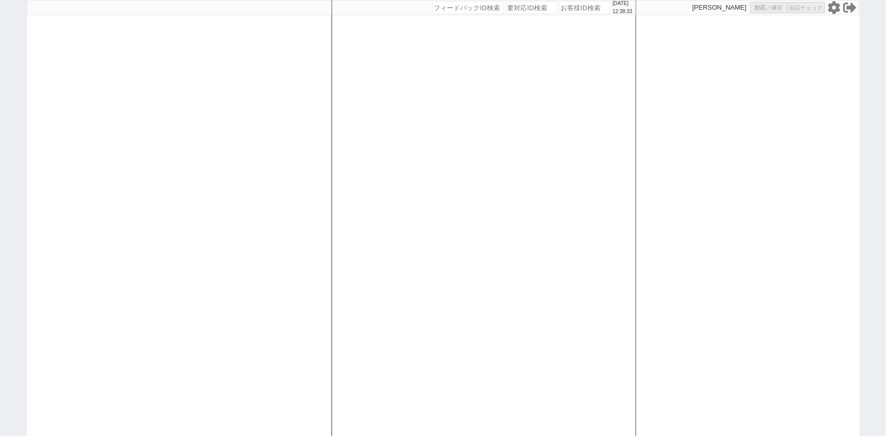
select select "6"
select select "2"
select select "5"
select select
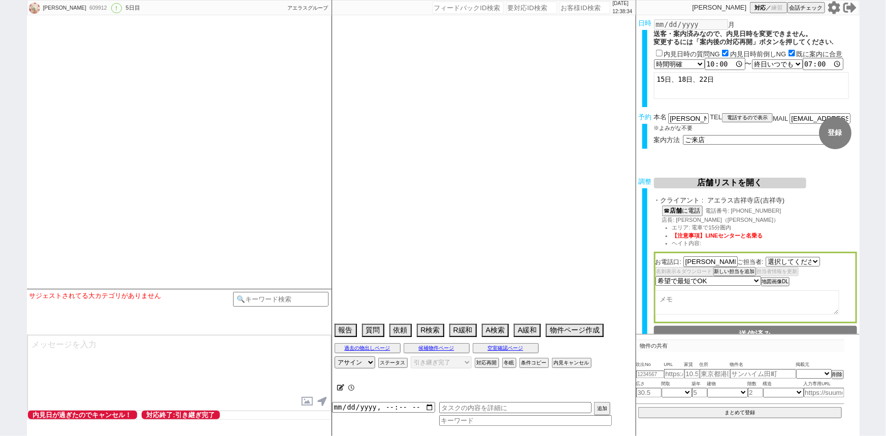
select select "1535"
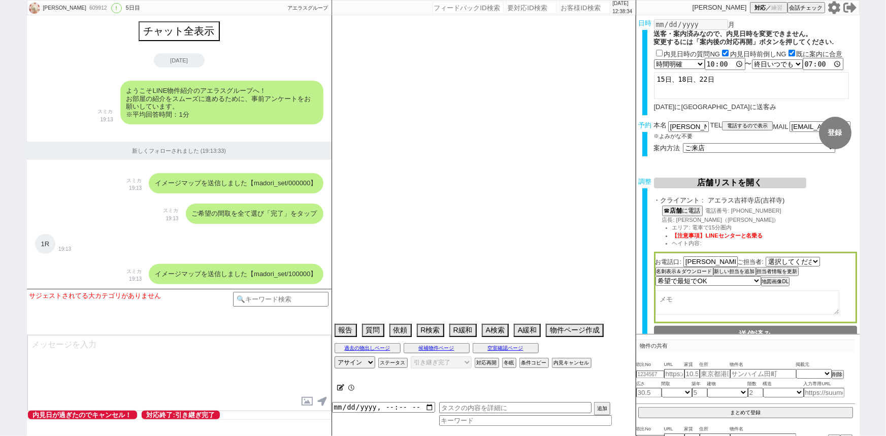
type textarea "吉祥寺店希望"
select select "2025"
select select "9"
select select "37"
select select "0"
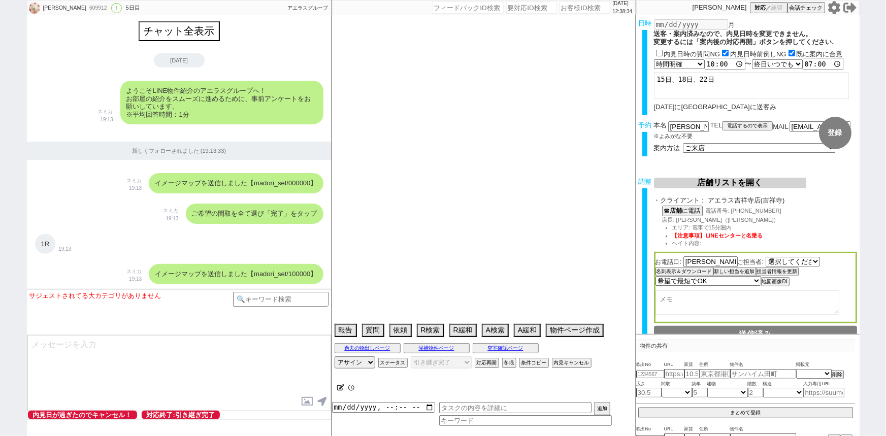
select select "47"
select select "1213"
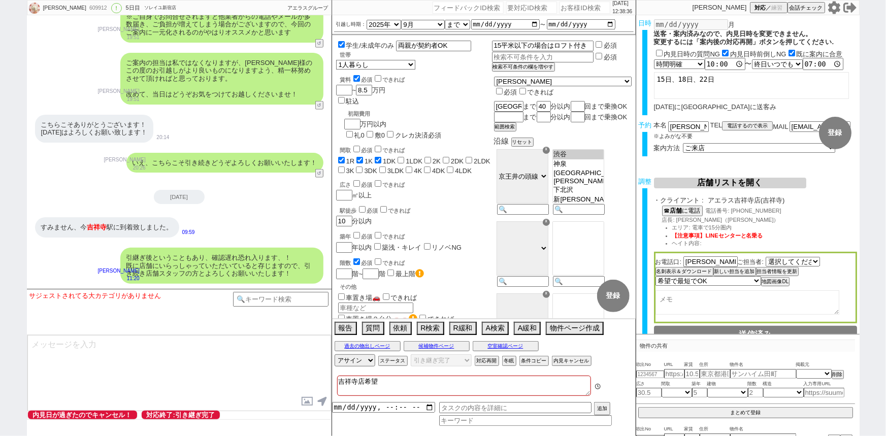
scroll to position [28, 0]
drag, startPoint x: 783, startPoint y: 213, endPoint x: 733, endPoint y: 211, distance: 49.8
click at [733, 211] on div "☎ 店舗 に電話 電話番号: 0422-23-8011" at bounding box center [759, 211] width 195 height 11
copy span "0422-23-8011"
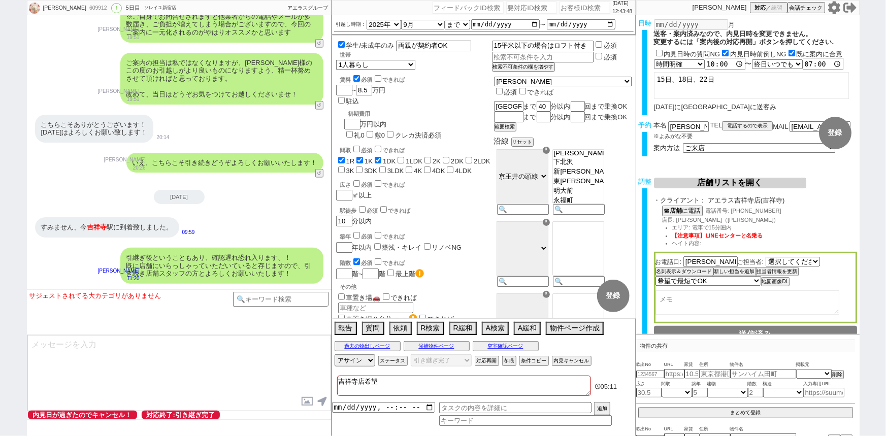
click at [86, 9] on div "609912" at bounding box center [97, 8] width 23 height 8
copy div "609912"
click at [131, 222] on div "すみません、今 吉祥寺 駅に到着致しました。" at bounding box center [107, 227] width 144 height 20
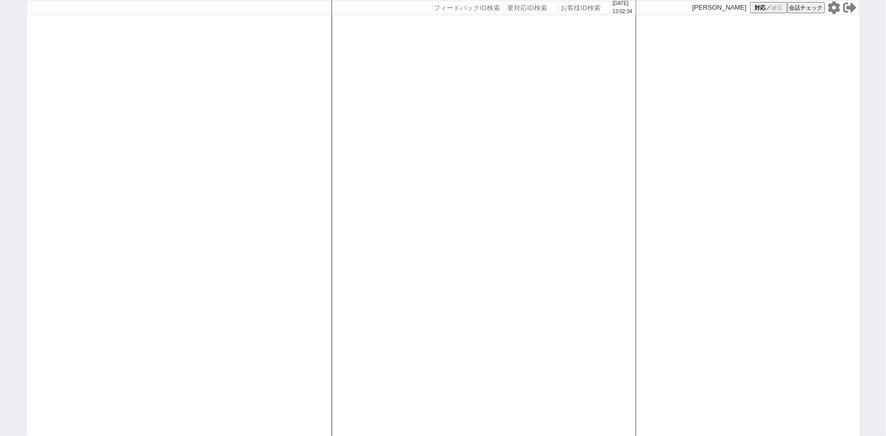
click at [230, 212] on div at bounding box center [179, 218] width 305 height 436
click at [96, 183] on div at bounding box center [179, 218] width 305 height 436
select select "1"
select select "4"
select select
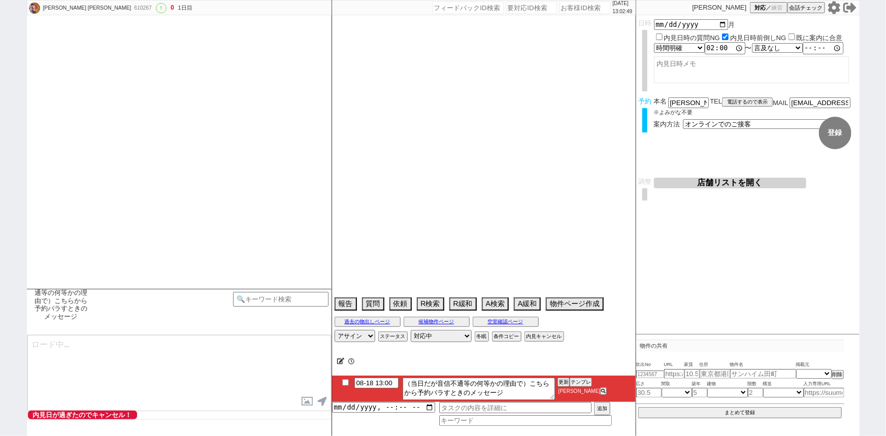
scroll to position [1653, 0]
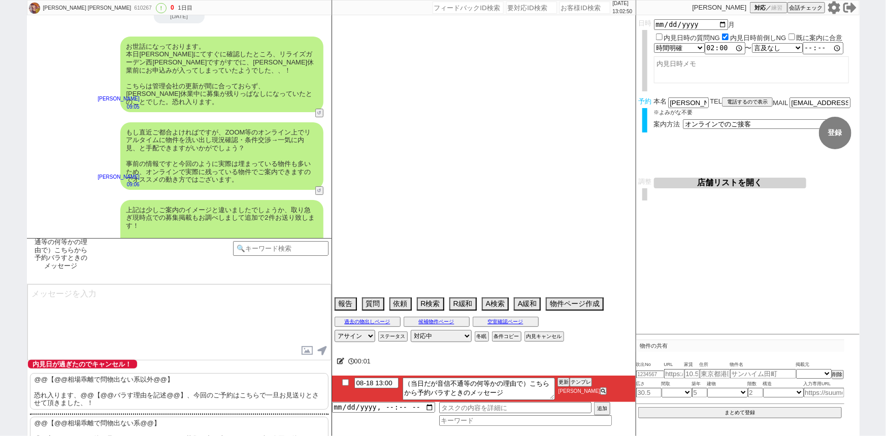
type textarea "@609966奥さんのアカウント @先に押さえて内見できるかどうかは管理会社に聞かずクライアントに確認してもらう"
select select "2025"
select select "9"
select select "33"
select select "7"
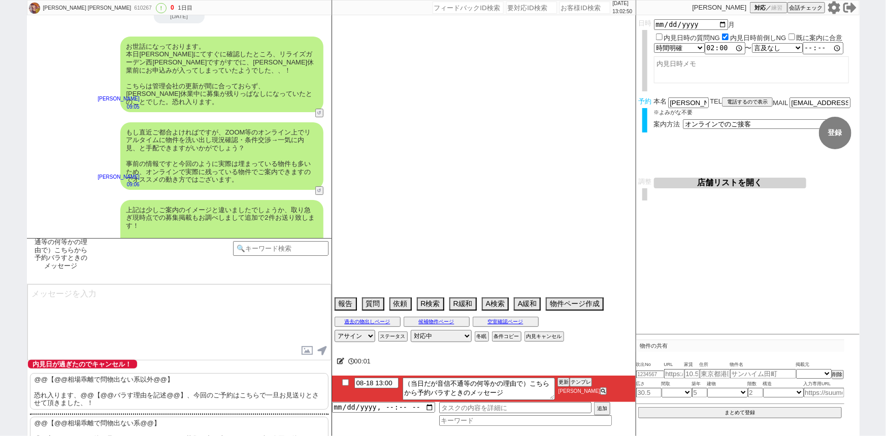
select select "60"
select select "64"
select select "63"
select select "66"
select select "70"
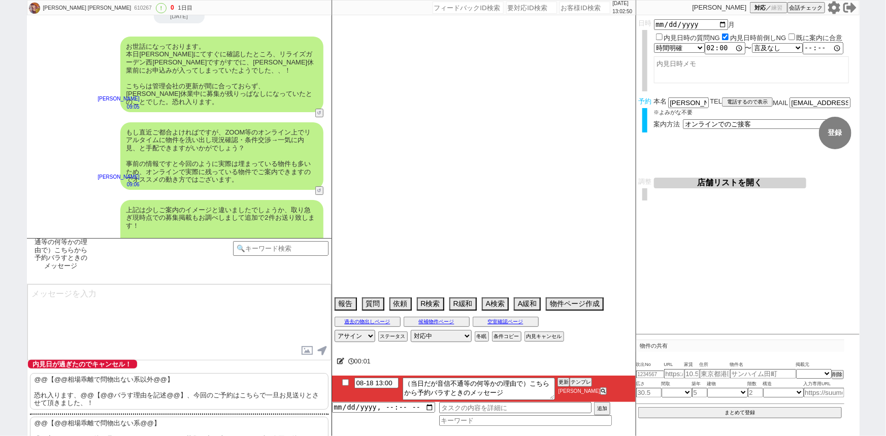
select select "23"
select select "75"
select select "57"
select select "14"
select select "72"
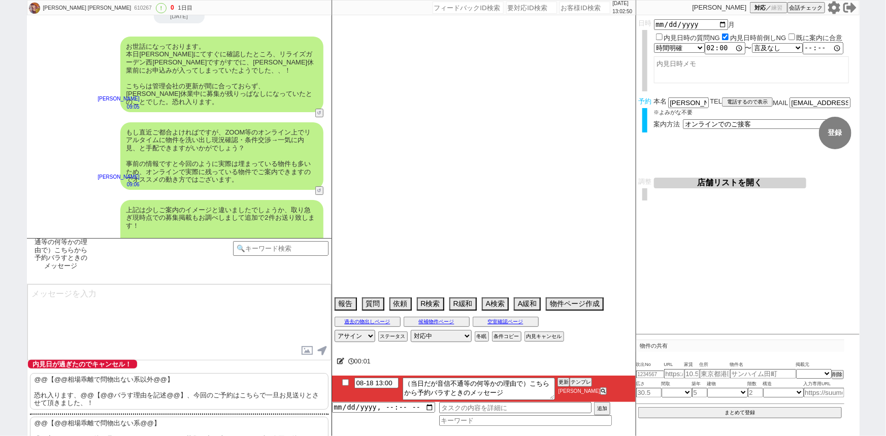
select select "48"
select select "29"
select select "53"
select select "65"
select select "33"
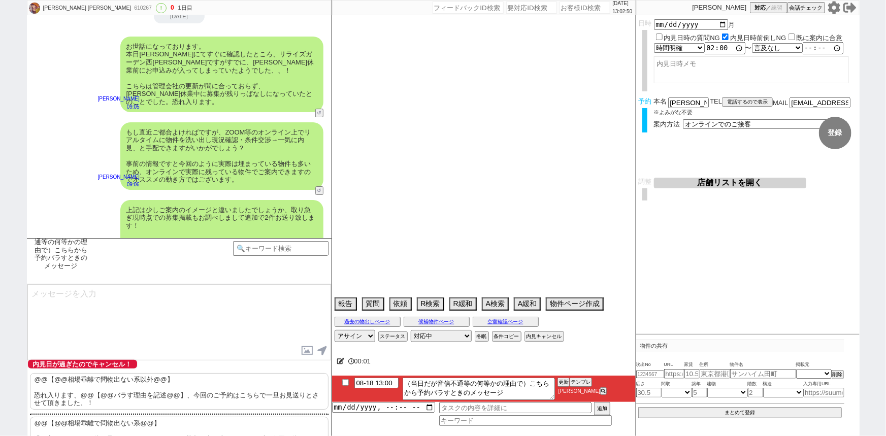
select select "44"
select select "62"
select select "38"
select select "50"
select select "71"
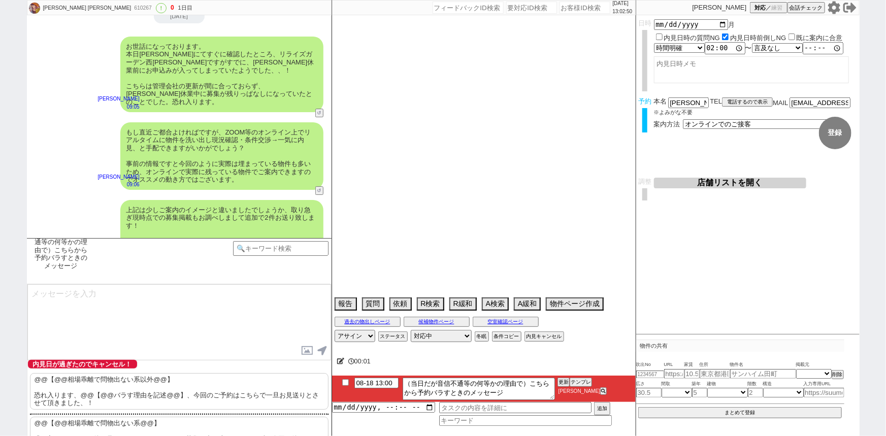
select select "15"
select select "25"
select select "3116"
select select "69"
select select "9"
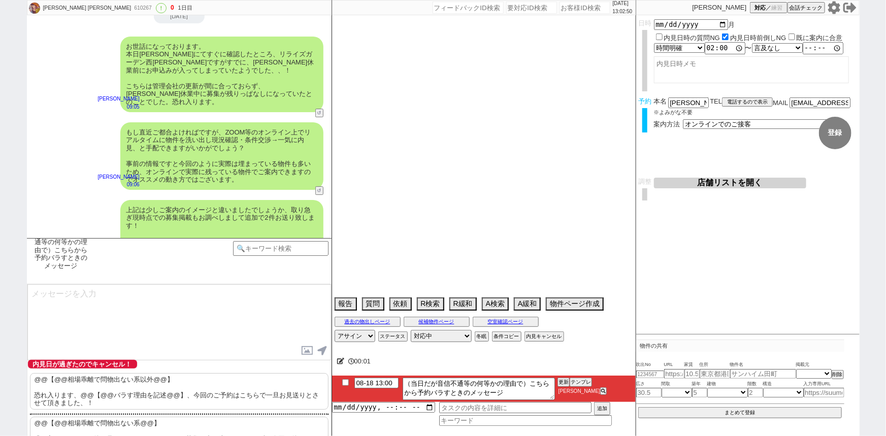
select select "327"
select select "67"
select select "59"
select select "12"
select select "19"
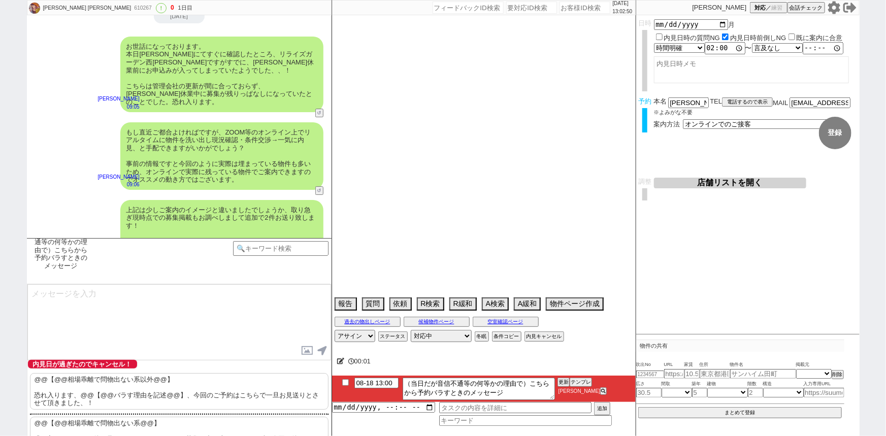
select select "52"
select select "36"
select select "47"
select select "16"
select select "531"
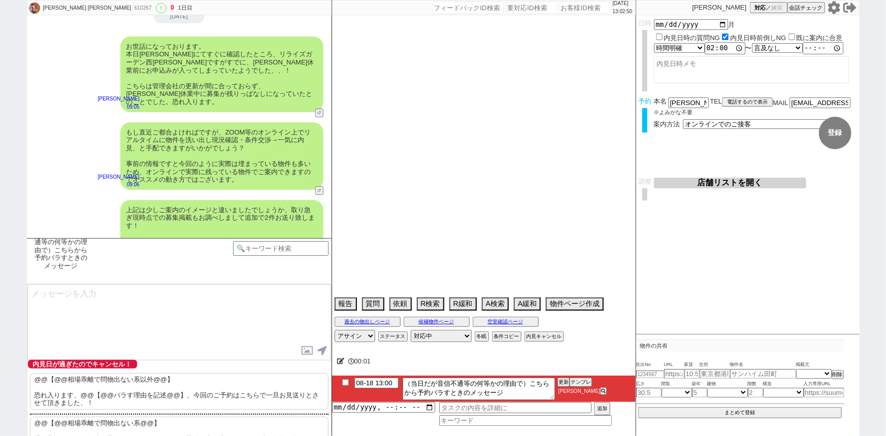
select select "10"
select select "369"
select select "35"
select select "68"
select select "74"
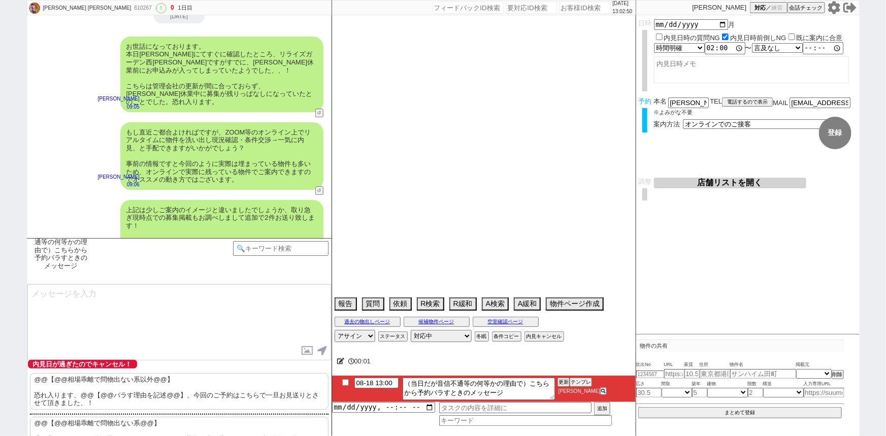
select select "54"
select select "24"
select select "27"
select select "56"
select select "76"
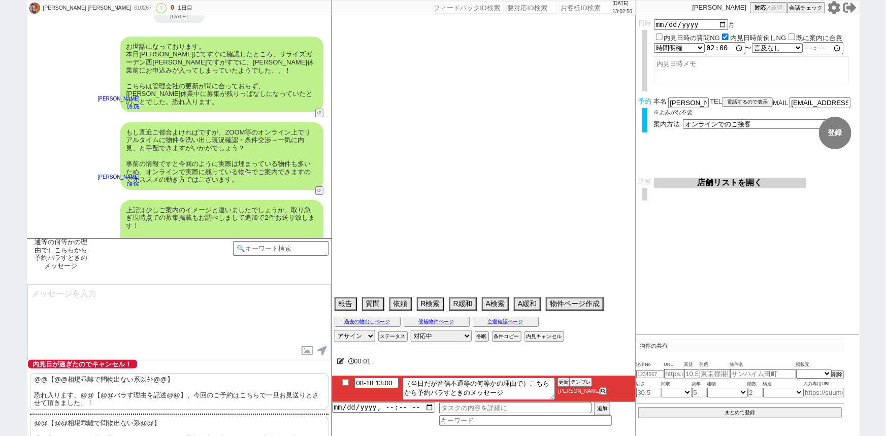
select select "7"
select select "11"
select select "55"
select select "77"
select select "32"
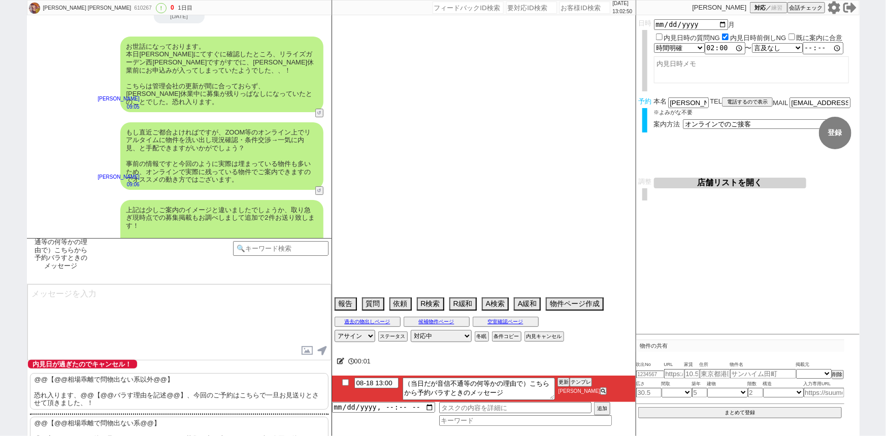
select select "17"
select select "51"
select select "58"
select select "49"
select select "73"
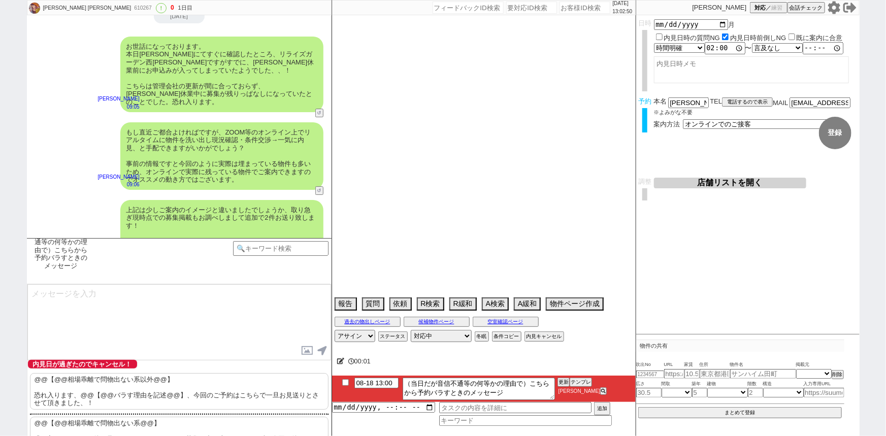
select select "1757"
select select "30"
select select "46"
select select "34"
select select "61"
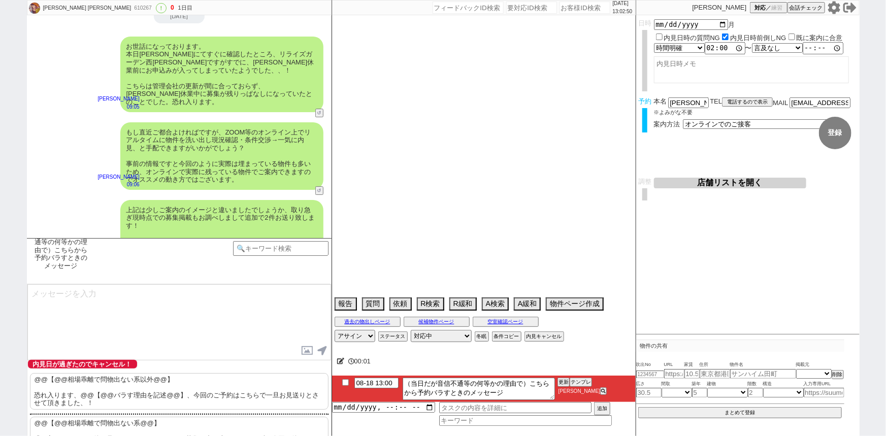
select select "37"
select select "31"
select select "41"
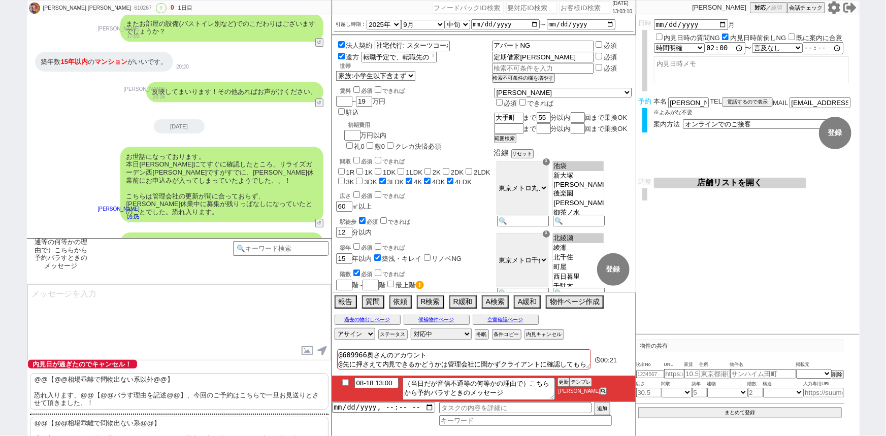
scroll to position [1538, 0]
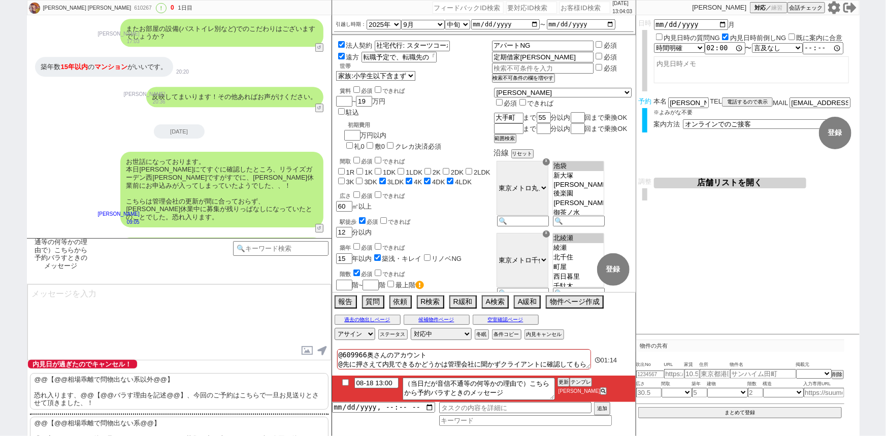
click at [104, 155] on div "お世話になっております。 本日朝一にてすぐに確認したところ、リライズガーデン西新井スカイレジデンスですがすでに、夏季休業前にお申込みが入ってしまっていたようで…" at bounding box center [179, 190] width 305 height 86
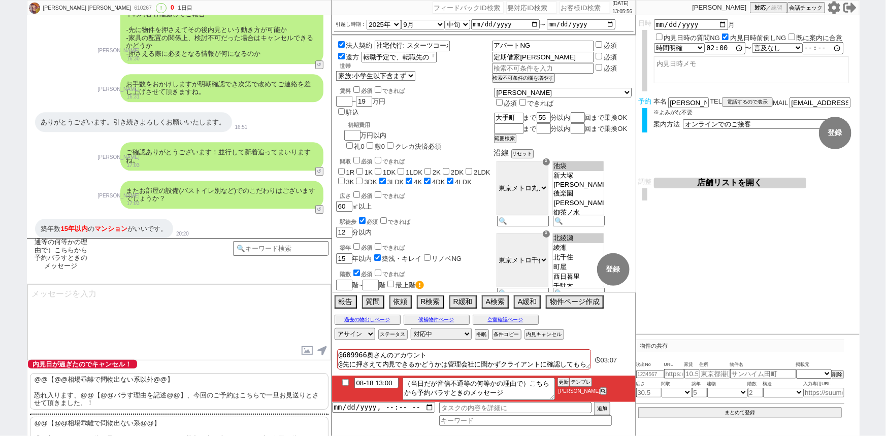
scroll to position [1376, 0]
click at [206, 176] on div "またお部屋の設備(バストイレ別など)でのこだわりはございますでしょうか？ 小澤結 17:03 15207-A1" at bounding box center [179, 195] width 305 height 38
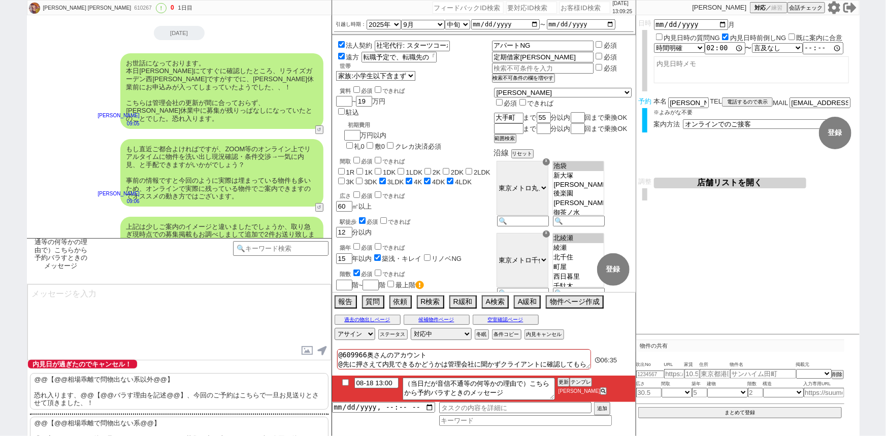
scroll to position [1704, 0]
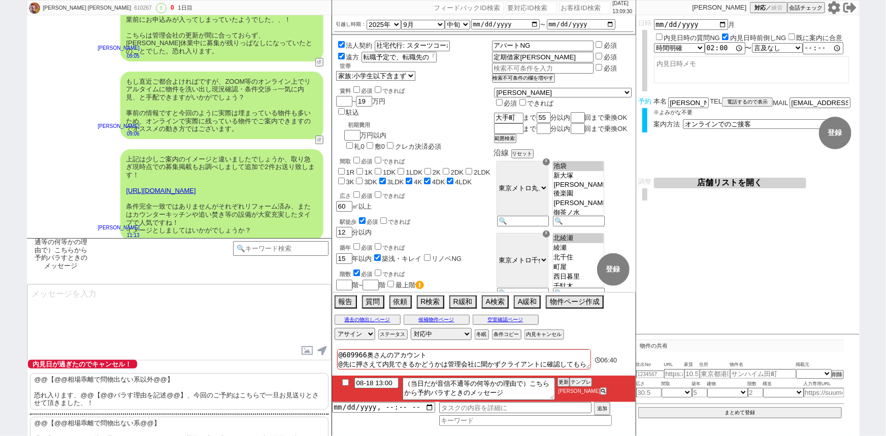
click at [127, 401] on p "@@【@@相場乖離で問物出ない系以外@@】 恐れ入ります、@@【@@バラす理由を記述@@】、今回のご予約はこちらで一旦お見送りとさせて頂きました、！" at bounding box center [179, 391] width 299 height 37
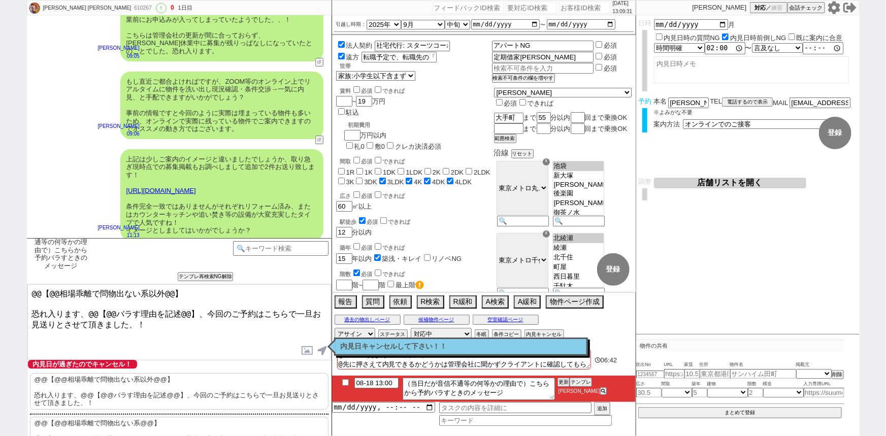
drag, startPoint x: 29, startPoint y: 309, endPoint x: 5, endPoint y: 249, distance: 64.2
click at [5, 249] on div "本間 寛隆 Hirotaka Honma 610267 ! 0 1日目 冬眠中 自社客 スミカ スミカ_BPO チャット全表示 2025-08-17 ようこそ…" at bounding box center [443, 218] width 886 height 436
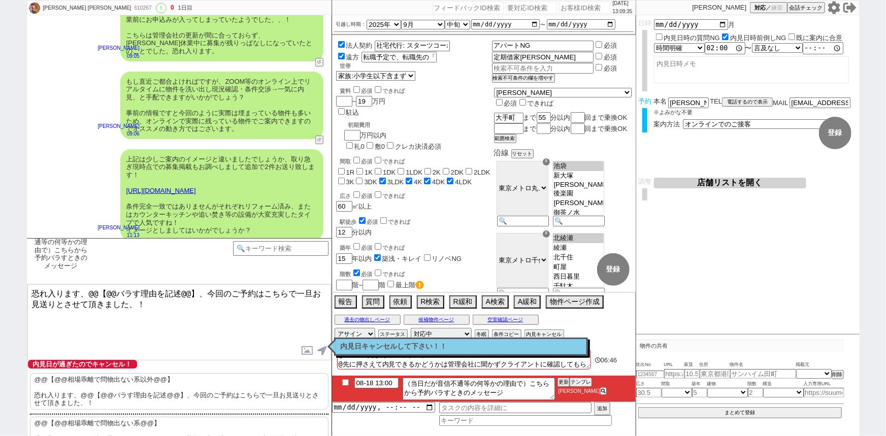
drag, startPoint x: 87, startPoint y: 291, endPoint x: 190, endPoint y: 292, distance: 103.1
click at [190, 292] on textarea "恐れ入ります、@@【@@バラす理由を記述@@】、今回のご予約はこちらで一旦お見送りとさせて頂きました、！" at bounding box center [179, 322] width 304 height 76
type textarea "恐れ入ります、その後ご返信いただけておりませんでしたので、今回のご予約はこちらで一旦お見送りとさせて頂きました、！"
checkbox input "true"
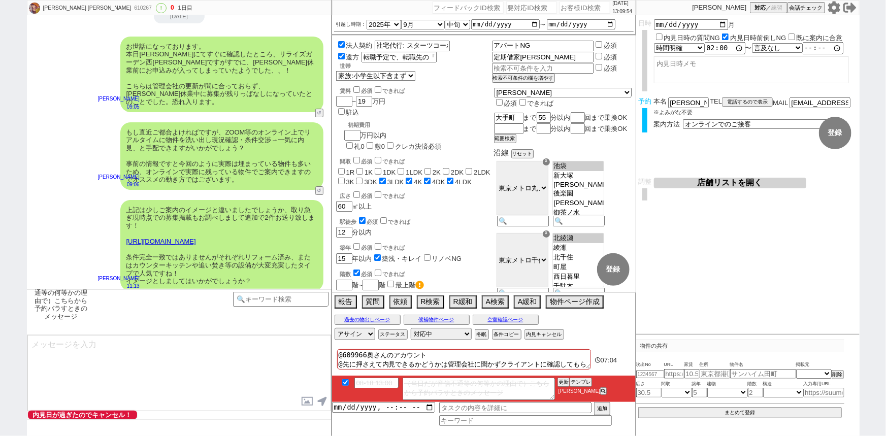
scroll to position [1700, 0]
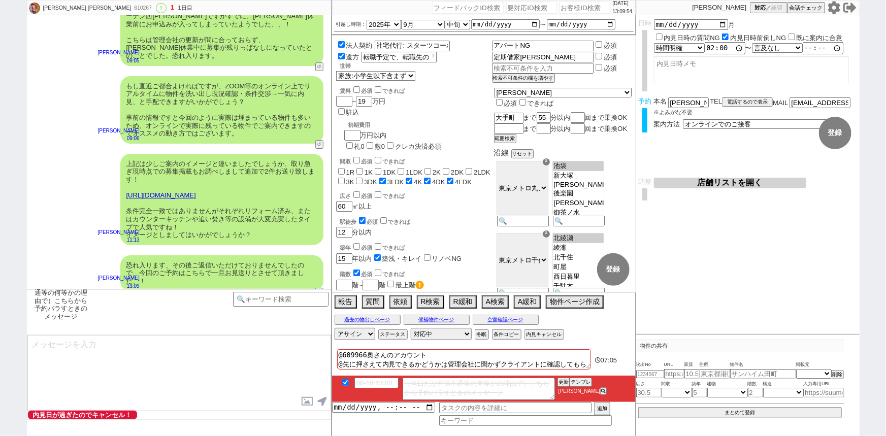
type textarea "もし改めてご希望でしたら、その旨頂けますとご都合に合わせて再度手配に動いてまいりますので、お気軽にお声がけください！ こちらご確認頂けましたら、ご一報だけでも…"
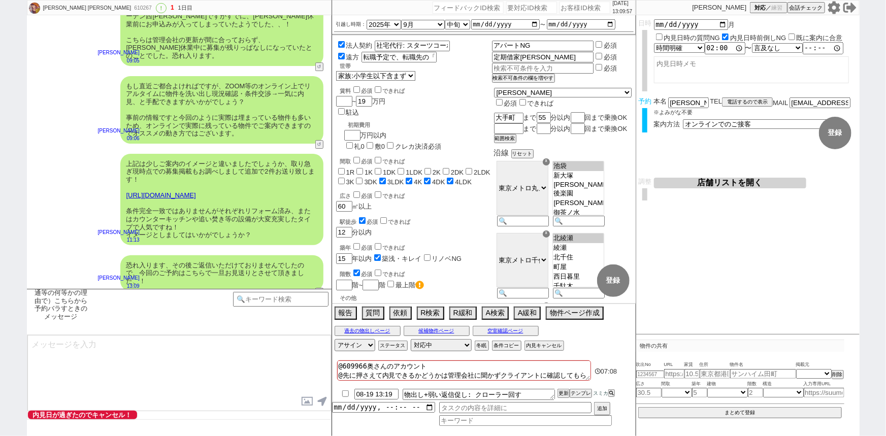
scroll to position [1762, 0]
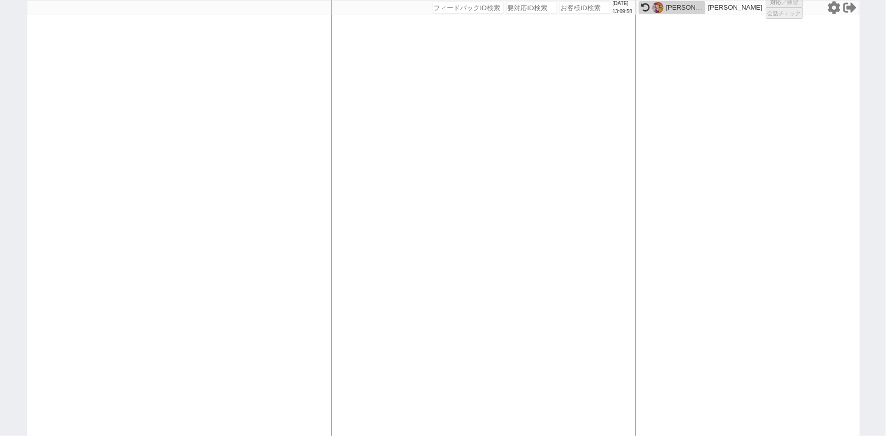
select select "1"
select select
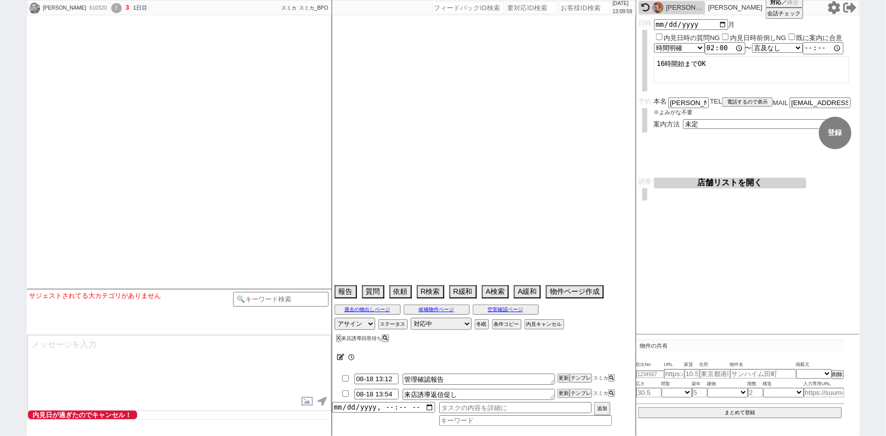
scroll to position [1254, 0]
select select
select select "13"
select select "1"
select select "12"
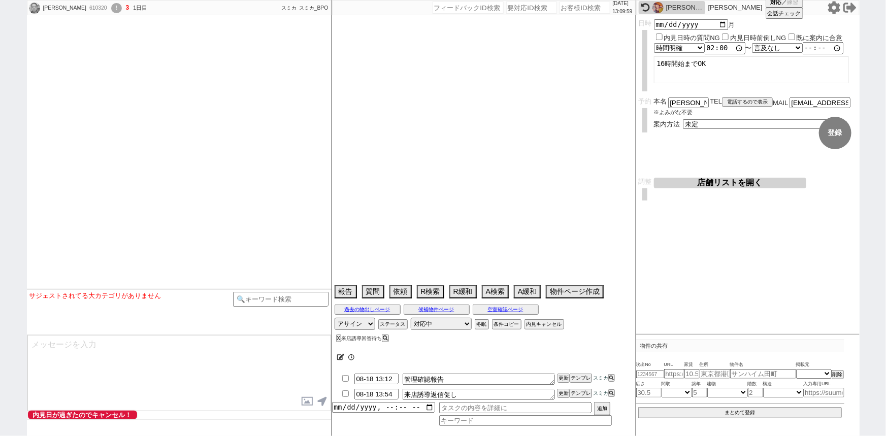
select select "156"
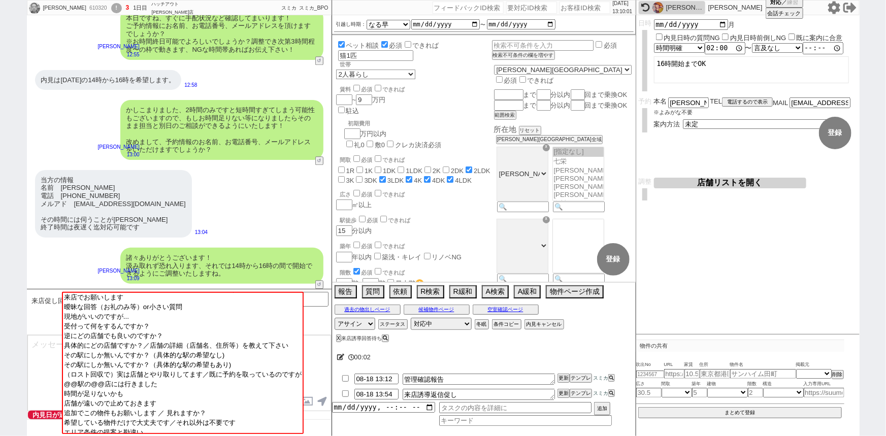
click at [651, 11] on div "本間 寛隆 Hirotaka Honma" at bounding box center [672, 7] width 67 height 13
select select "1"
select select "4"
select select
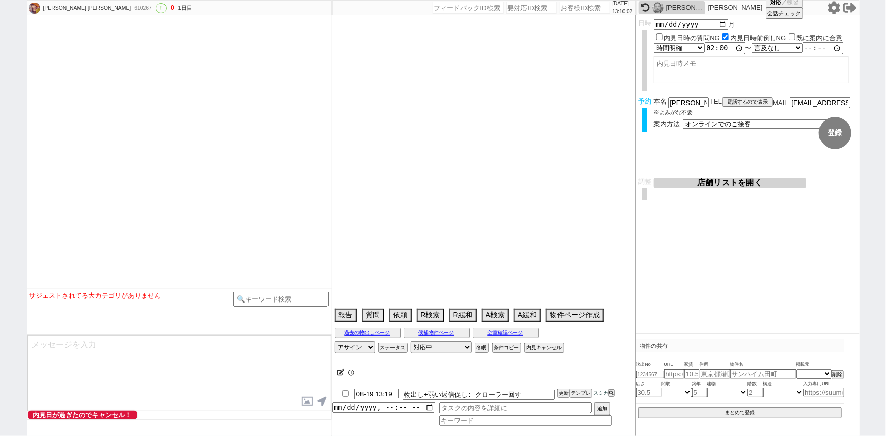
scroll to position [1762, 0]
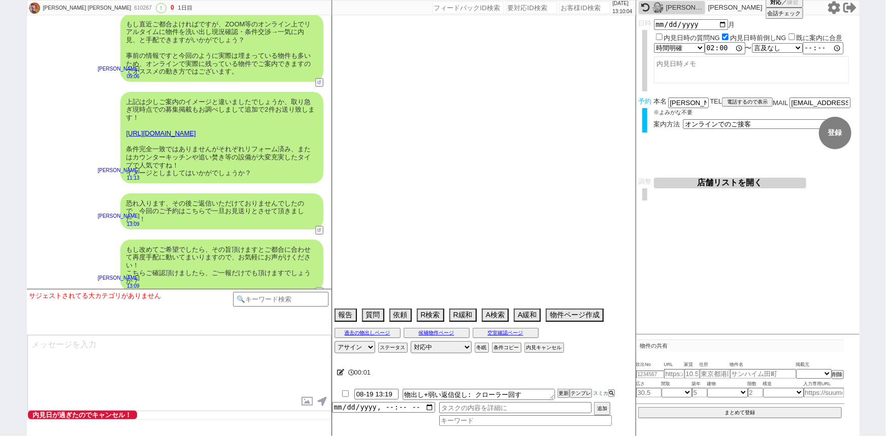
type textarea "@609966奥さんのアカウント @先に押さえて内見できるかどうかは管理会社に聞かずクライアントに確認してもらう"
select select "2025"
select select "9"
select select "33"
select select "7"
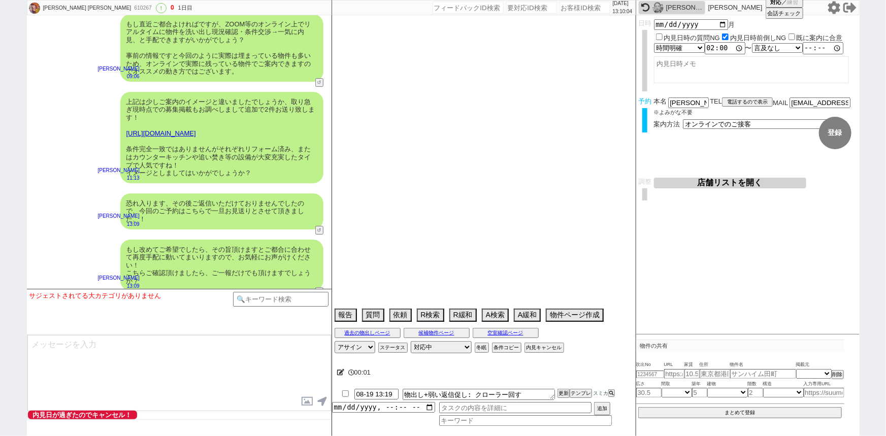
select select "60"
select select "64"
select select "63"
select select "66"
select select "70"
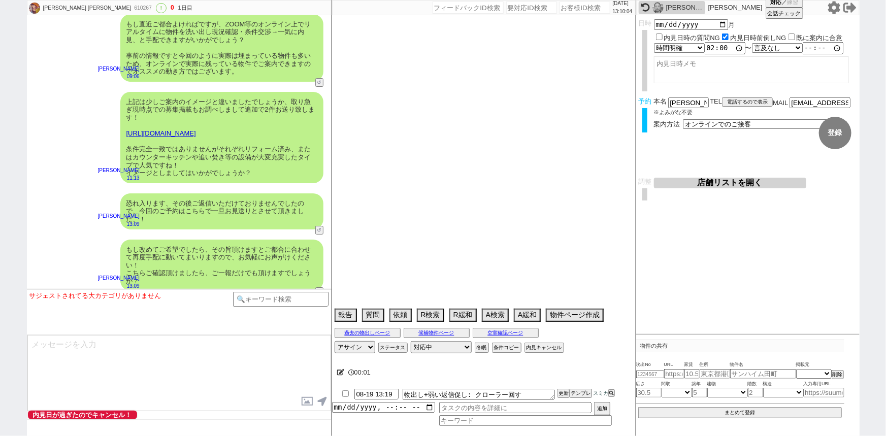
select select "23"
select select "75"
select select "57"
select select "14"
select select "72"
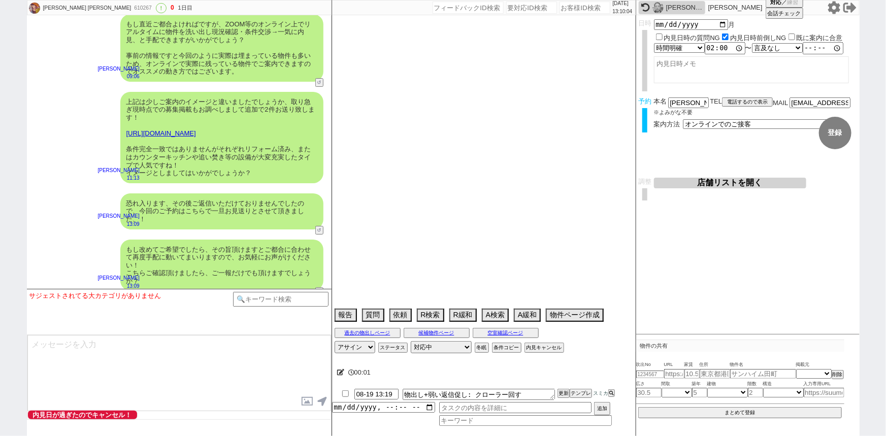
select select "48"
select select "29"
select select "53"
select select "65"
select select "33"
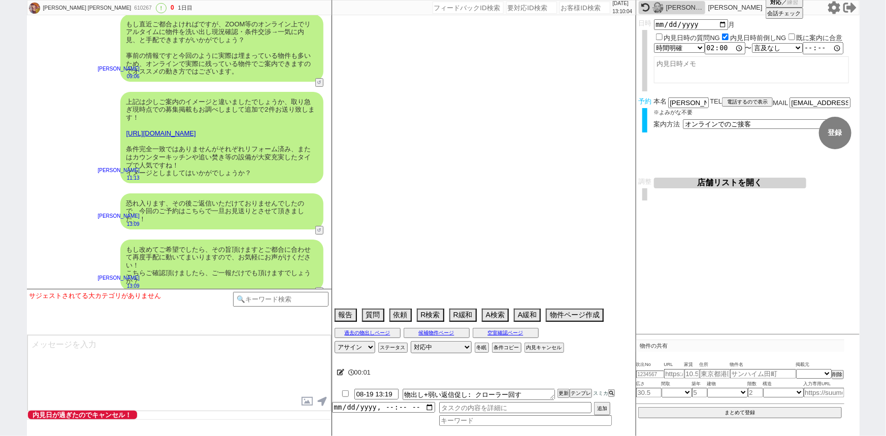
select select "44"
select select "62"
select select "38"
select select "50"
select select "71"
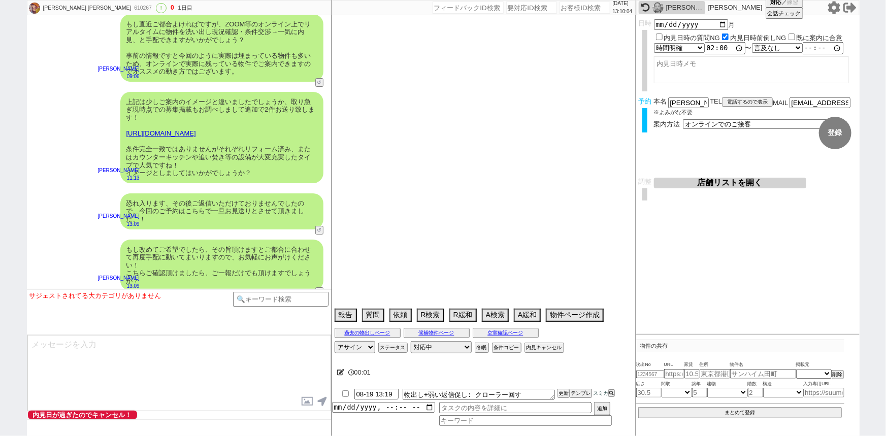
select select "15"
select select "25"
select select "3116"
select select "69"
select select "9"
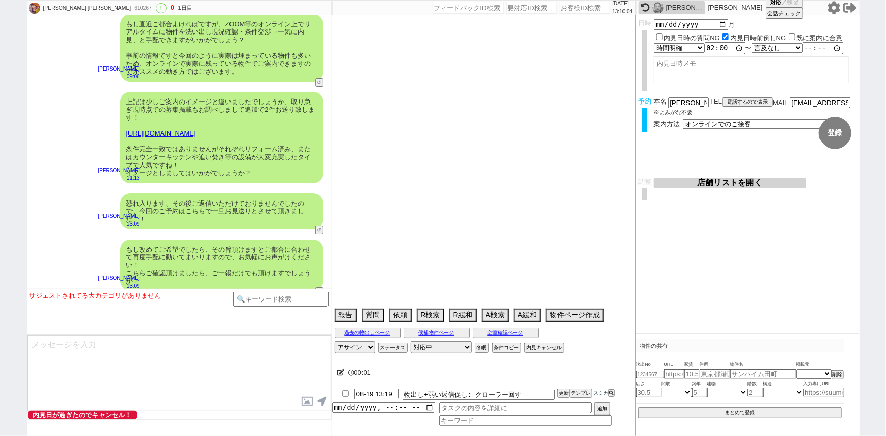
select select "327"
select select "67"
select select "59"
select select "12"
select select "19"
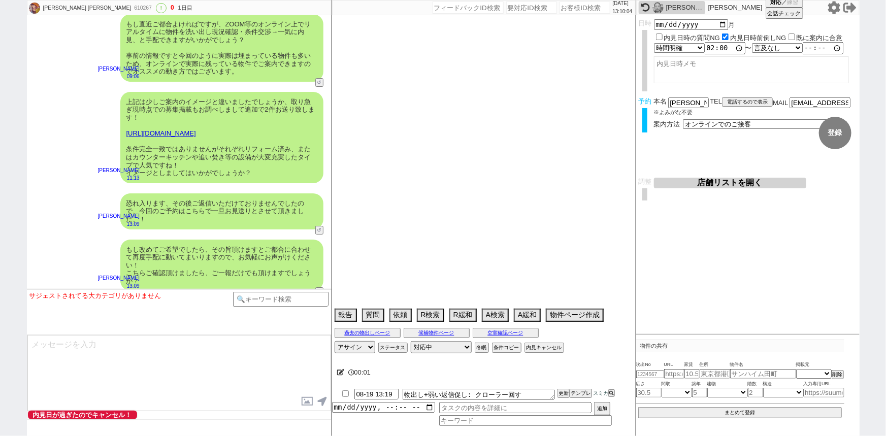
select select "52"
select select "36"
select select "47"
select select "16"
select select "531"
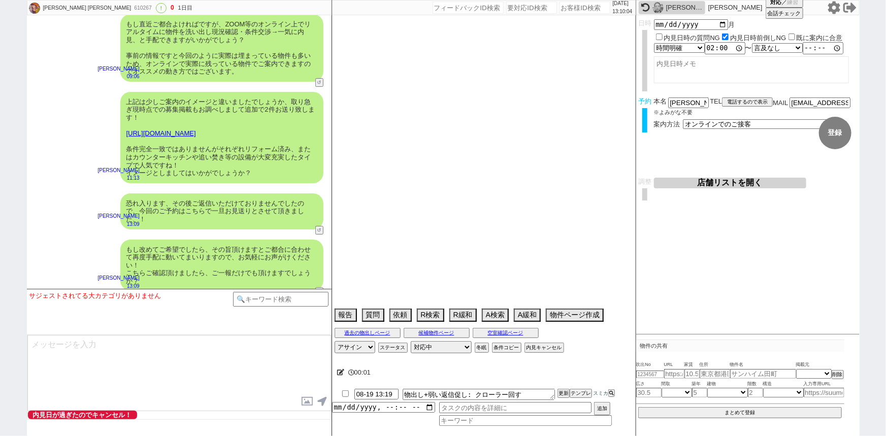
select select "10"
select select "369"
select select "35"
select select "68"
select select "74"
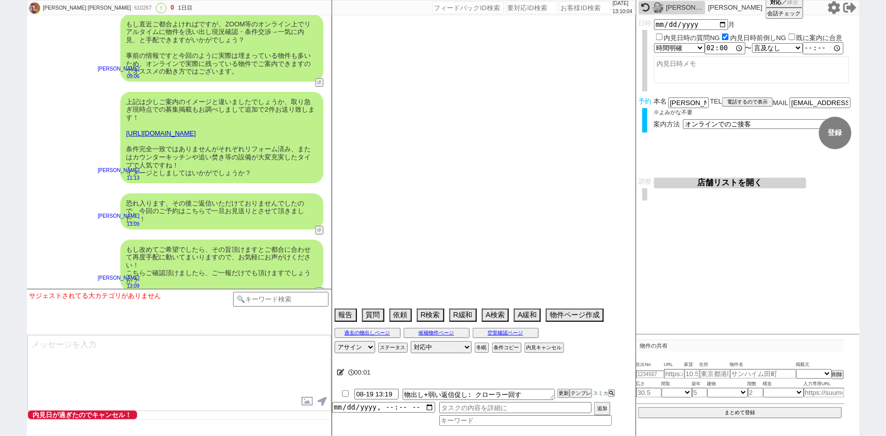
select select "54"
select select "24"
select select "27"
select select "56"
select select "76"
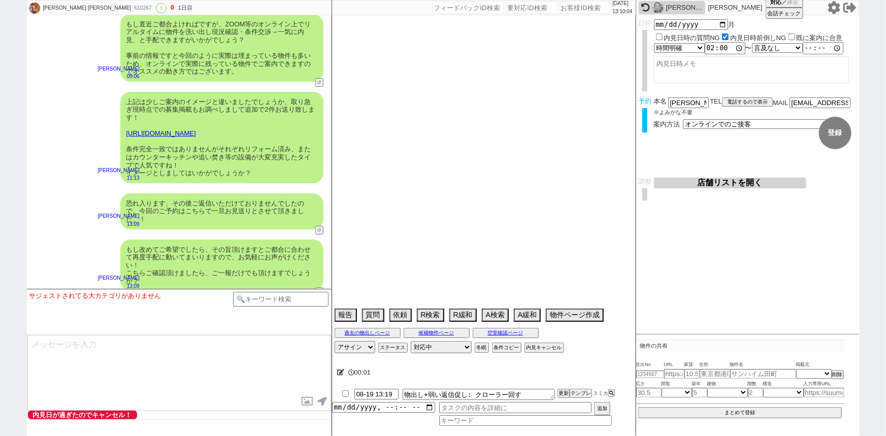
select select "7"
select select "11"
select select "55"
select select "77"
select select "32"
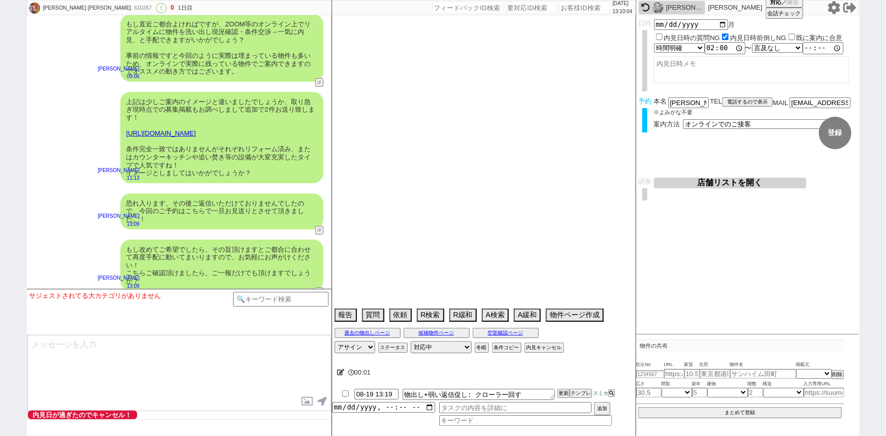
select select "17"
select select "51"
select select "58"
select select "49"
select select "73"
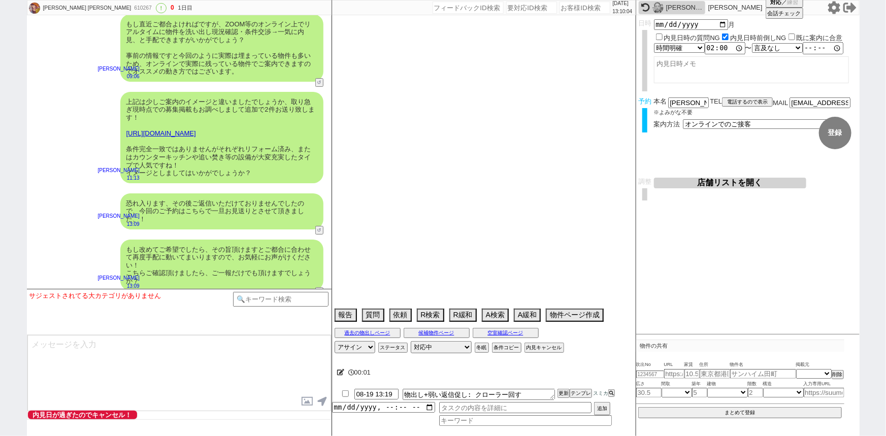
select select "1757"
select select "30"
select select "46"
select select "34"
select select "61"
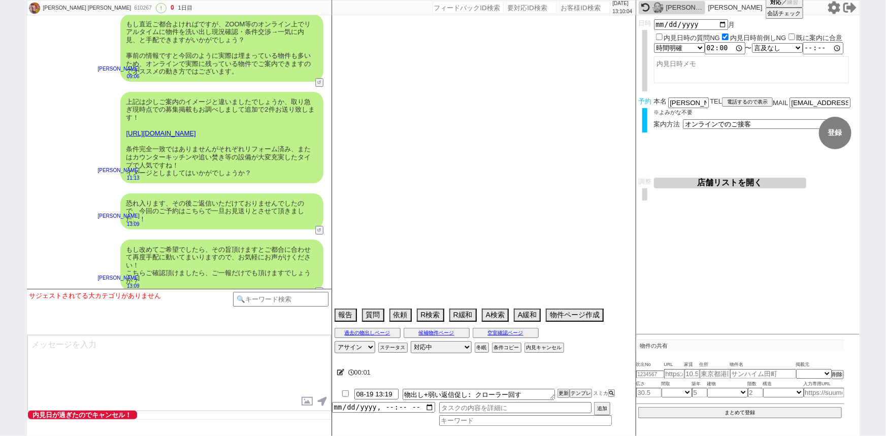
select select "37"
select select "31"
select select "41"
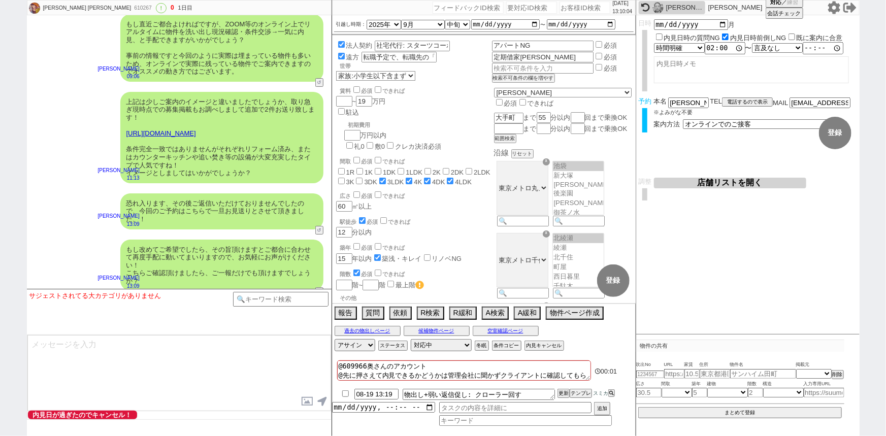
scroll to position [140, 0]
click at [541, 345] on button "内見キャンセル" at bounding box center [543, 346] width 38 height 8
radio input "true"
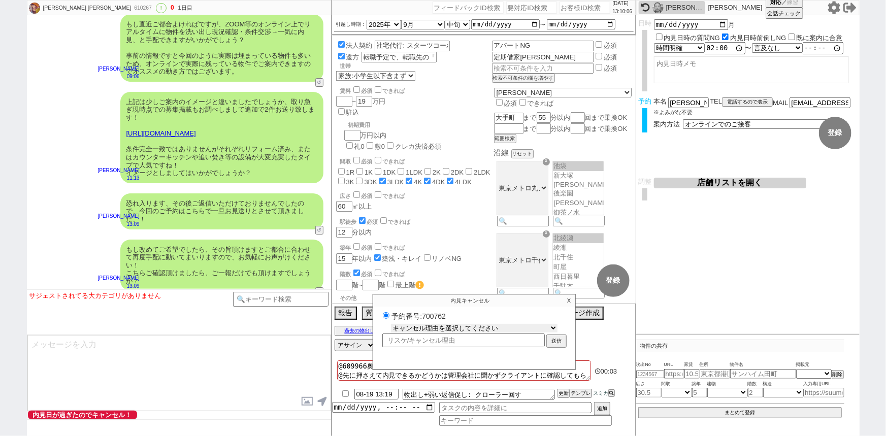
click at [485, 329] on select "キャンセル理由を選択してください 希望物件が出なかった 希望物件が見れなかった 返信がこなくなった 他決(日程調整前) 引越し自体消滅(日程調整前) 都合が変…" at bounding box center [474, 328] width 167 height 9
select select "2"
click at [391, 324] on select "キャンセル理由を選択してください 希望物件が出なかった 希望物件が見れなかった 返信がこなくなった 他決(日程調整前) 引越し自体消滅(日程調整前) 都合が変…" at bounding box center [474, 328] width 167 height 9
click at [556, 339] on button "送信" at bounding box center [556, 342] width 18 height 11
radio input "true"
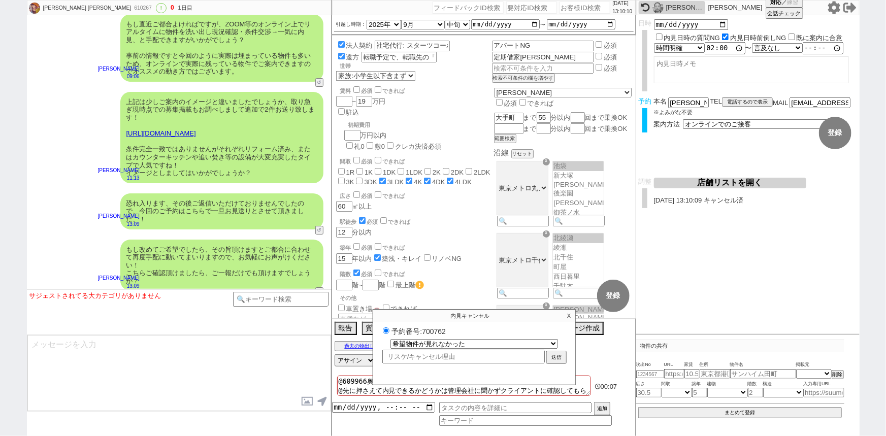
select select
select select "0"
radio input "false"
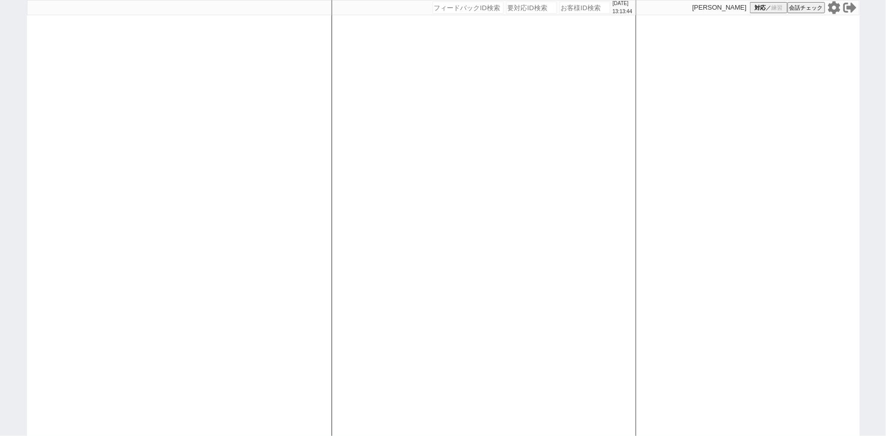
click at [107, 82] on div at bounding box center [179, 218] width 305 height 436
select select "1"
select select
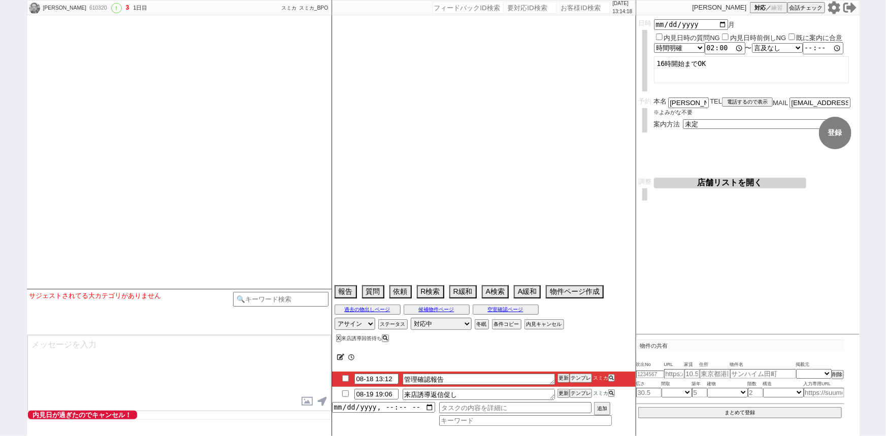
select select "13"
select select "1"
select select "12"
select select "156"
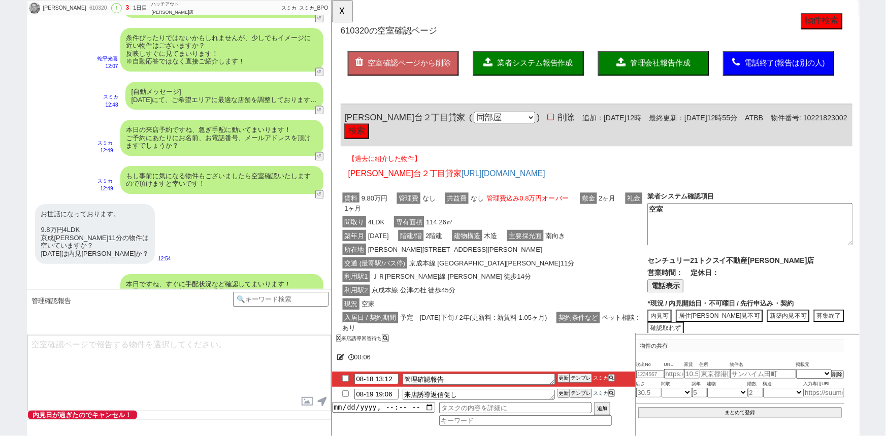
scroll to position [981, 0]
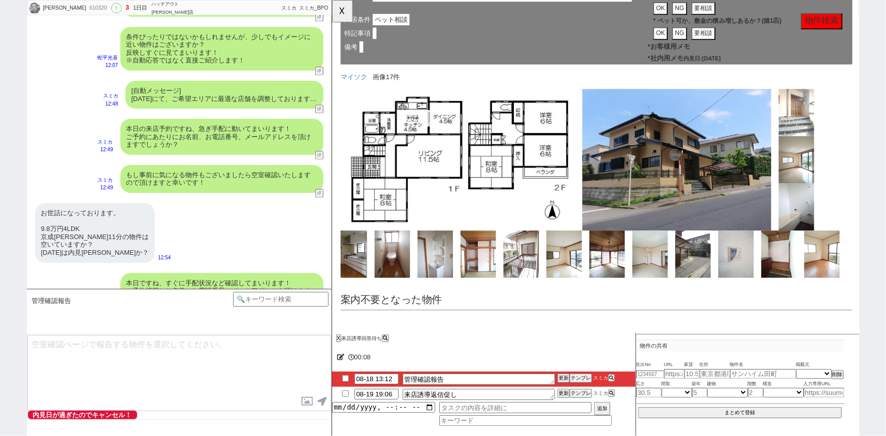
scroll to position [0, 0]
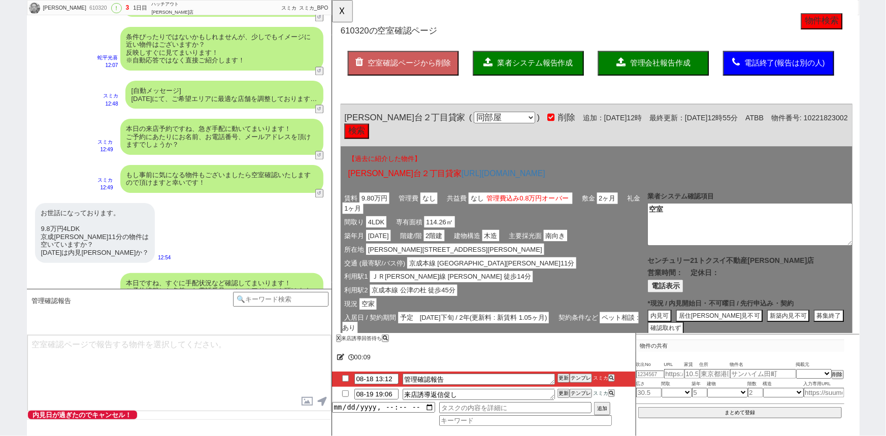
click at [560, 68] on span "業者システム報告作成" at bounding box center [549, 67] width 81 height 9
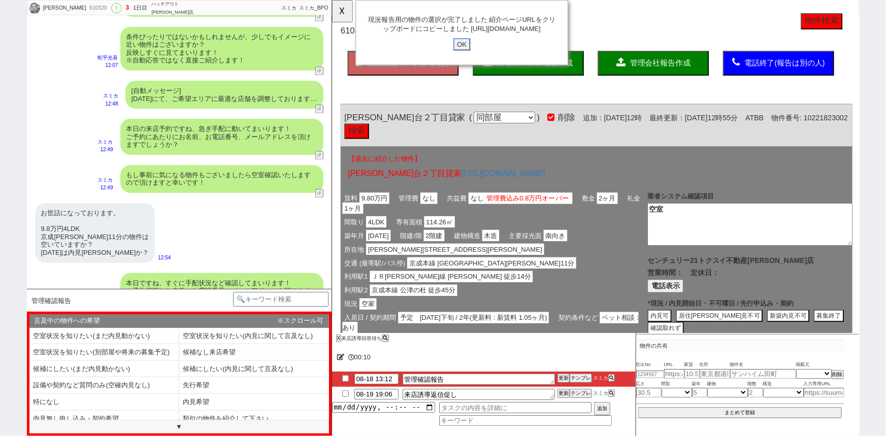
click at [469, 53] on input "OK" at bounding box center [471, 47] width 18 height 13
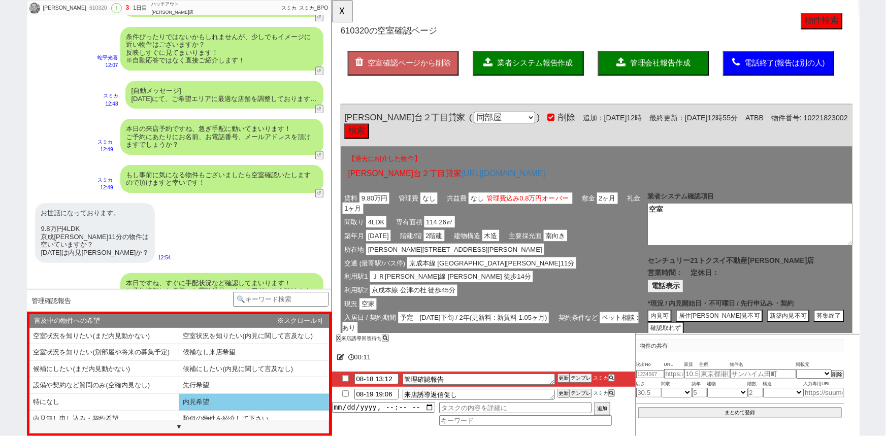
click at [179, 411] on li "内見希望" at bounding box center [104, 419] width 150 height 17
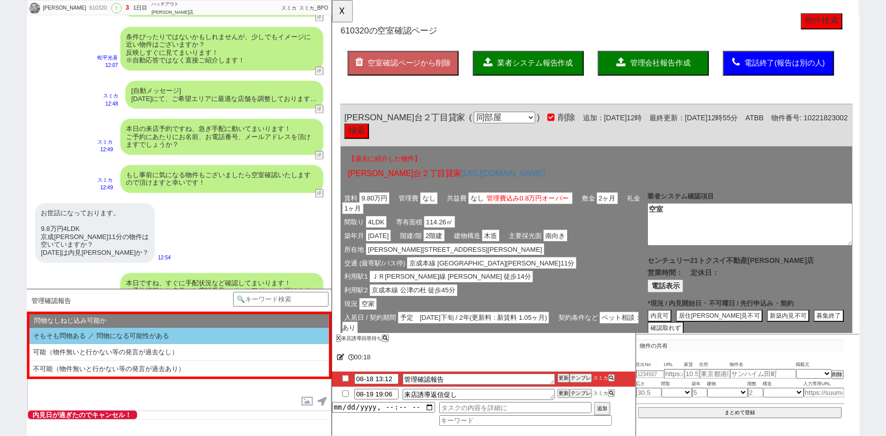
click at [178, 337] on li "そもそも問物ある ／ 問物になる可能性がある" at bounding box center [179, 336] width 300 height 17
select select "内見希望"
select select "そもそも問物ある ／ 問物になる可能性がある"
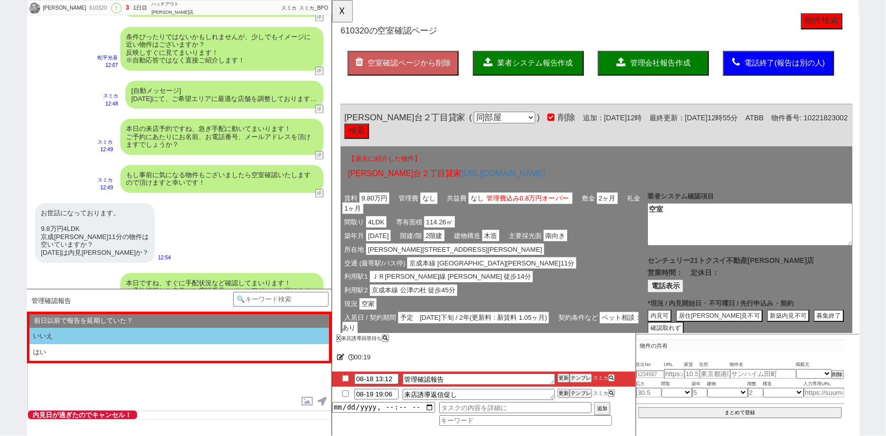
click at [160, 343] on li "いいえ" at bounding box center [179, 336] width 300 height 17
select select "内見希望"
select select "そもそも問物ある ／ 問物になる可能性がある"
select select "いいえ"
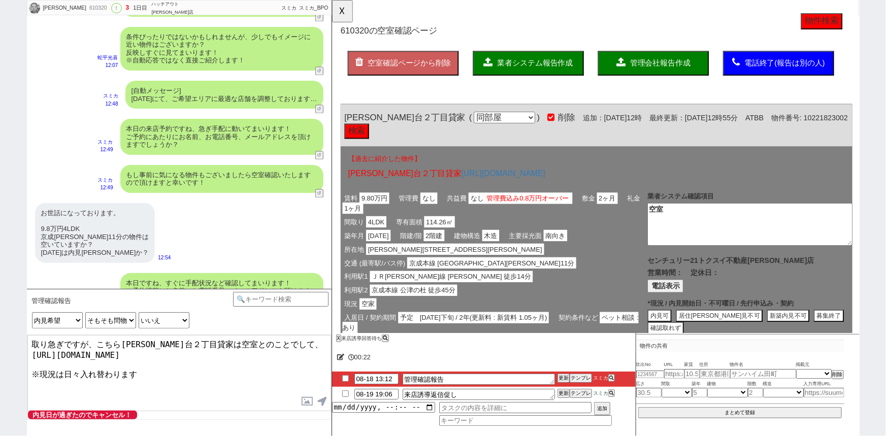
type textarea "取り急ぎですが、こちら日吉台２丁目貸家は空室とのことでして、 https://tools.sumika.live/pages/ixyzedm ※現況は日々入れ…"
click at [336, 9] on button "☓" at bounding box center [341, 10] width 19 height 20
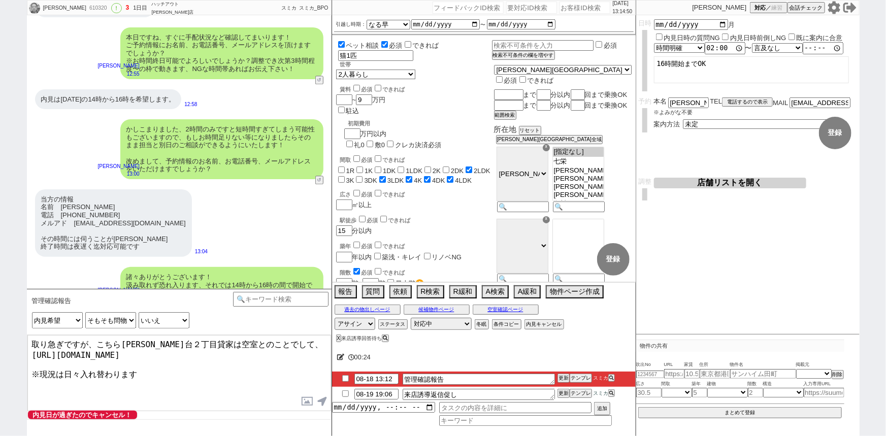
scroll to position [1355, 0]
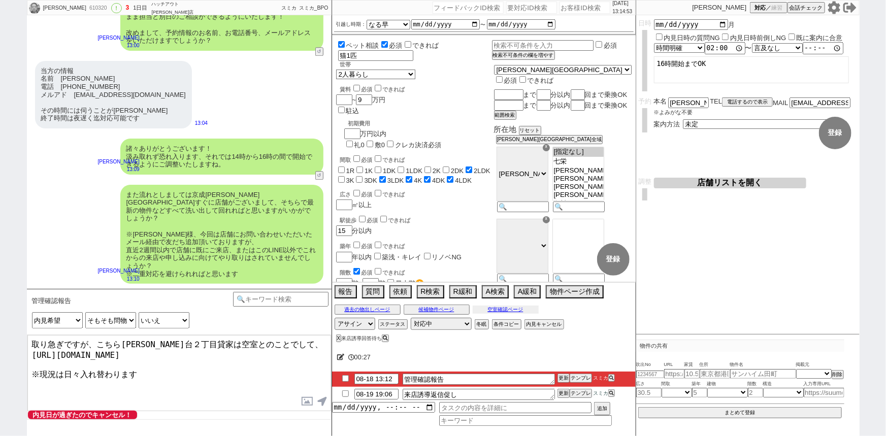
click at [521, 309] on button "空室確認ページ" at bounding box center [506, 310] width 66 height 8
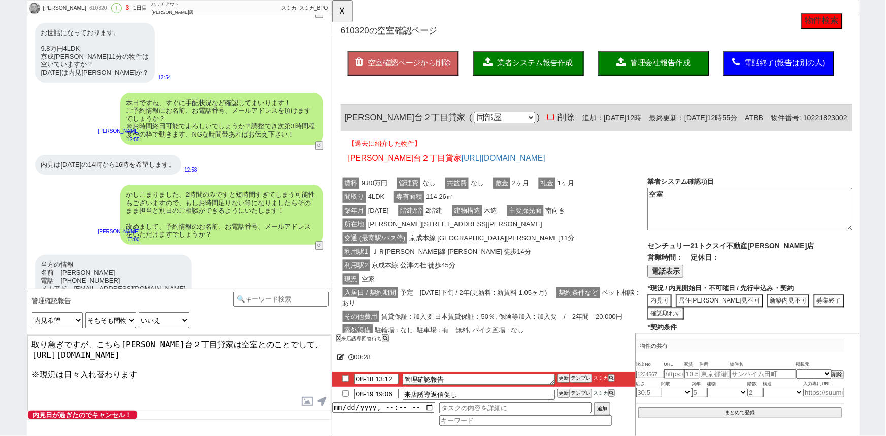
scroll to position [1161, 0]
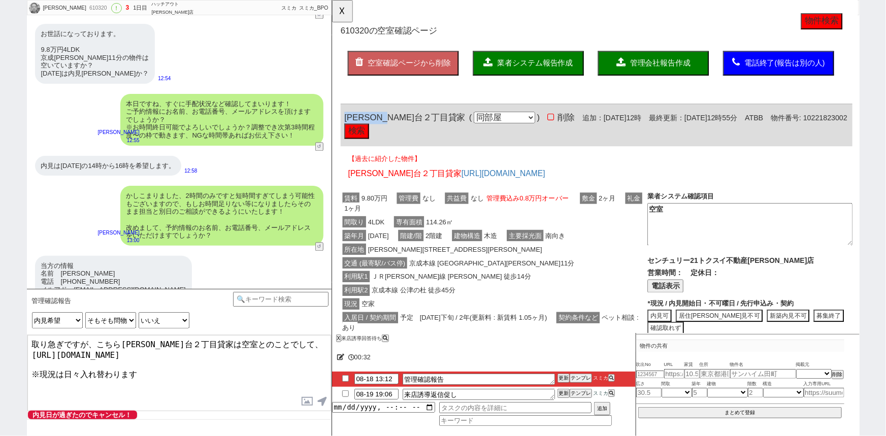
drag, startPoint x: 416, startPoint y: 124, endPoint x: 342, endPoint y: 112, distance: 74.6
click at [342, 112] on div "日吉台２丁目貸家 ( 同部屋 同建物別部屋 別建物別部屋 別建物 ) 削除 追加：2025年8月18日12時 最終更新：2025年8月18日12時55分 AT…" at bounding box center [616, 134] width 550 height 45
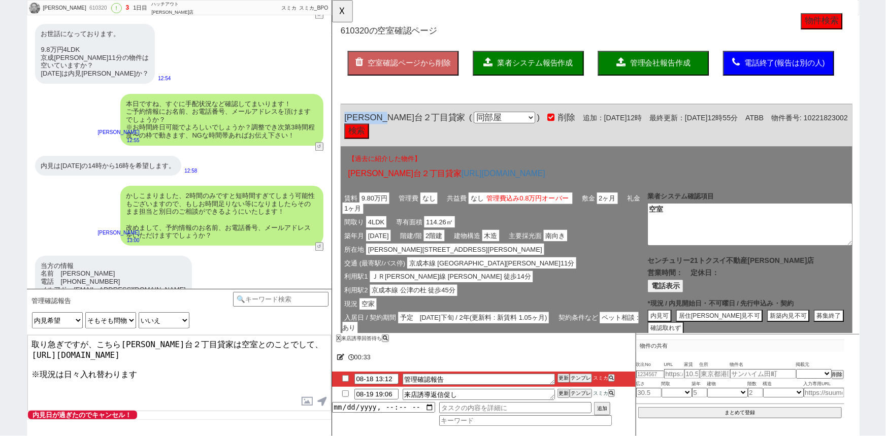
copy span "[PERSON_NAME]台２丁目貸家"
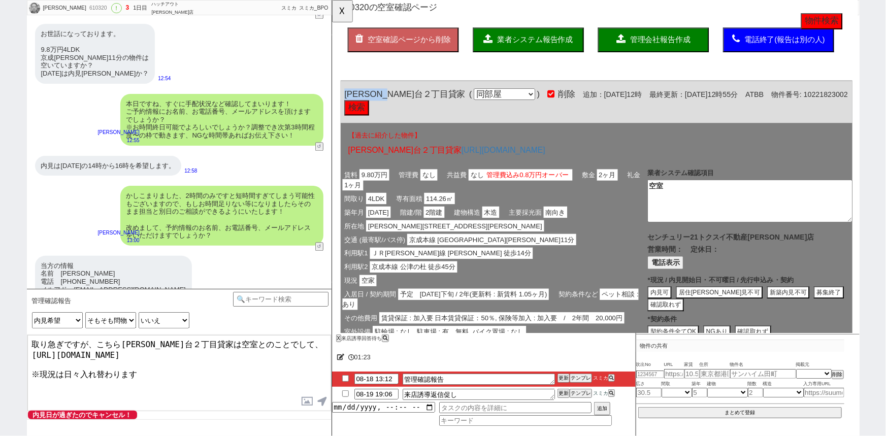
scroll to position [0, 0]
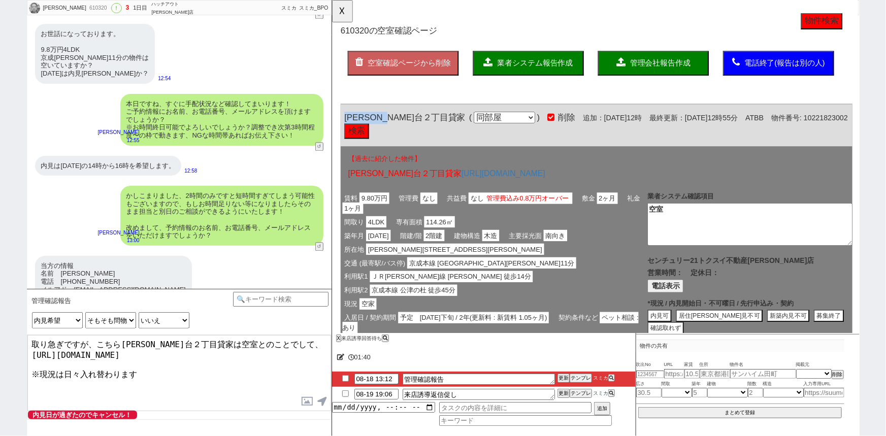
click at [699, 308] on button "電話表示" at bounding box center [690, 308] width 39 height 14
click at [764, 301] on button "📞 電話" at bounding box center [756, 308] width 35 height 14
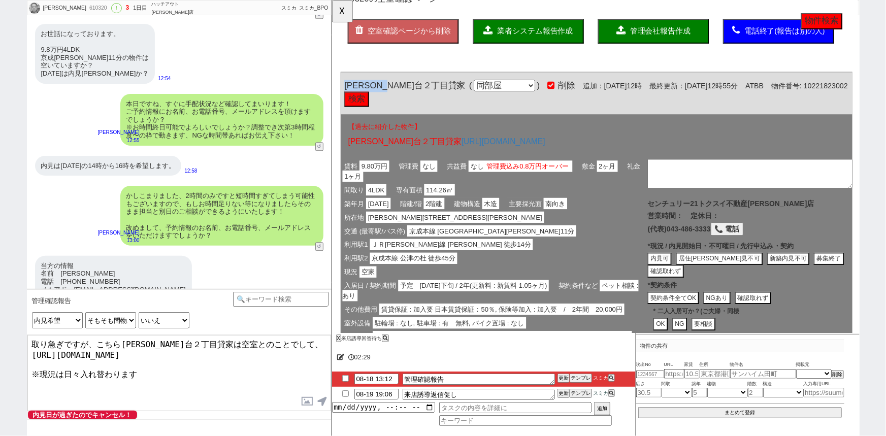
scroll to position [34, 0]
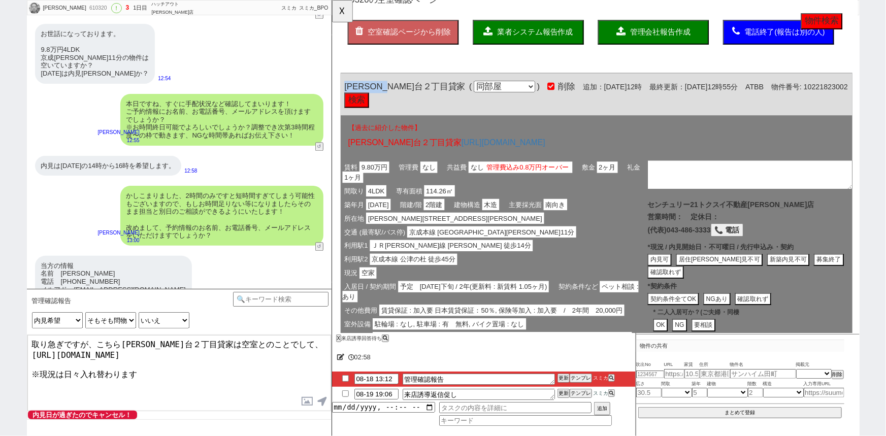
click button "確認取れず"
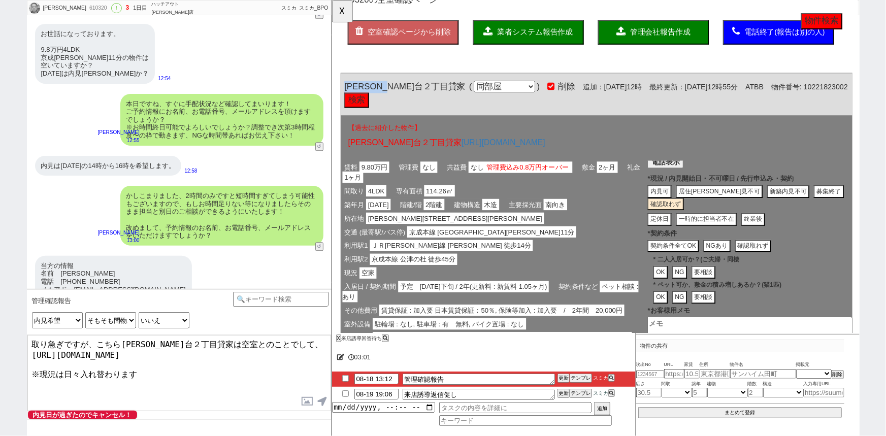
scroll to position [116, 0]
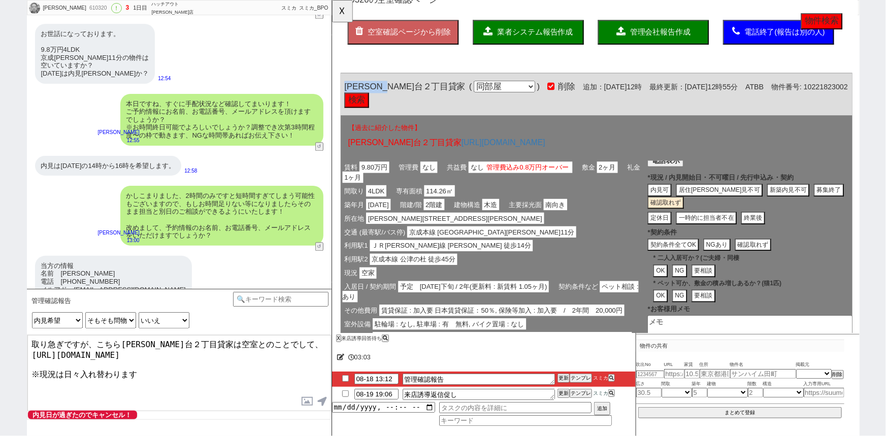
click at [701, 230] on button "定休日" at bounding box center [733, 234] width 65 height 14
type textarea "定休日で確認取れず"
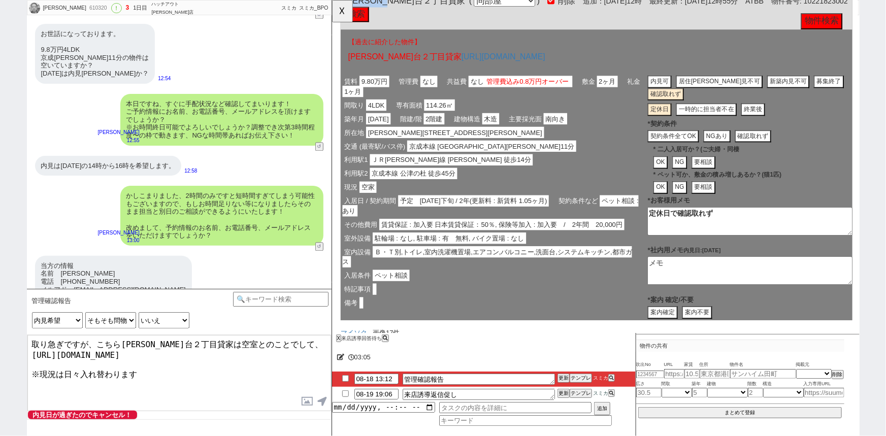
scroll to position [126, 0]
click at [706, 286] on textarea at bounding box center [781, 291] width 220 height 30
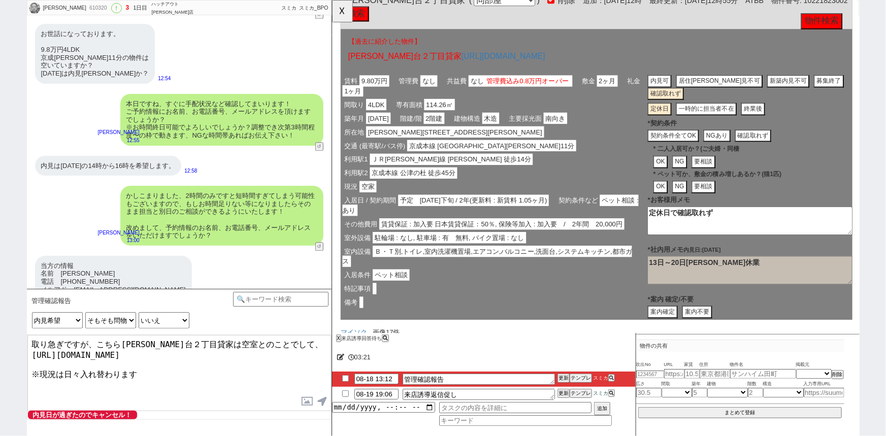
type textarea "13日～20日[PERSON_NAME]休業"
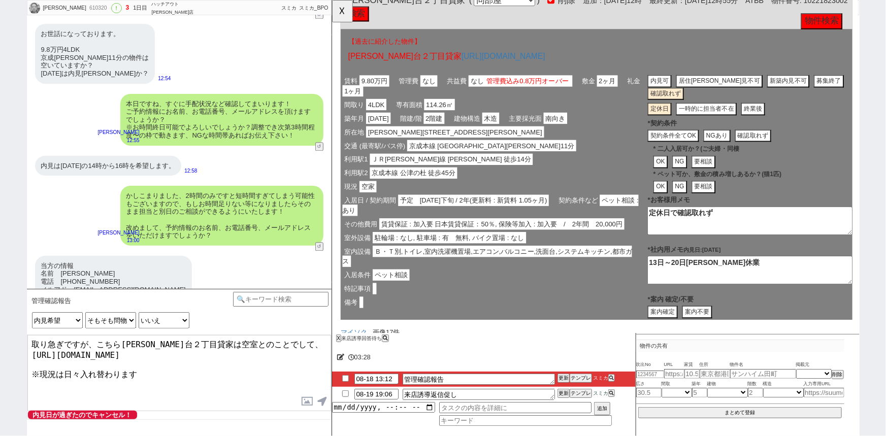
click at [788, 143] on button "確認取れず" at bounding box center [784, 147] width 39 height 14
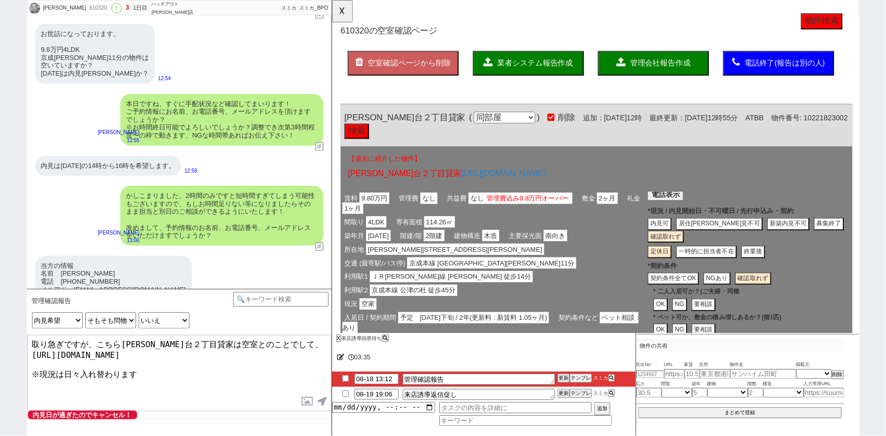
scroll to position [1355, 0]
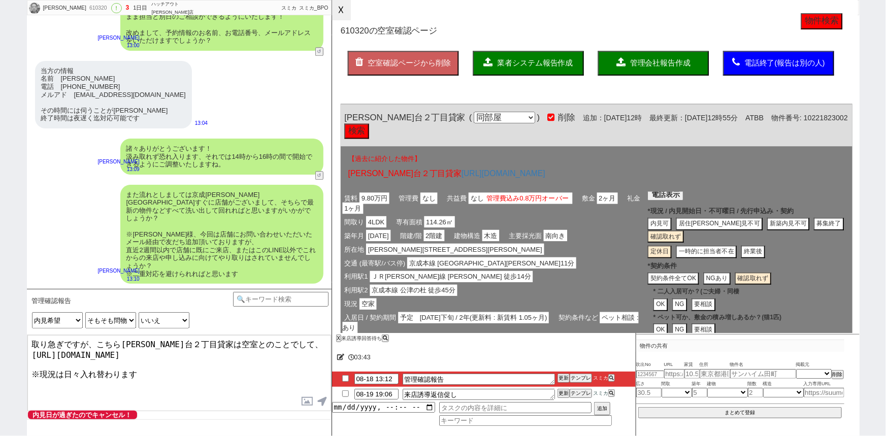
click at [349, 15] on button "☓" at bounding box center [341, 10] width 19 height 20
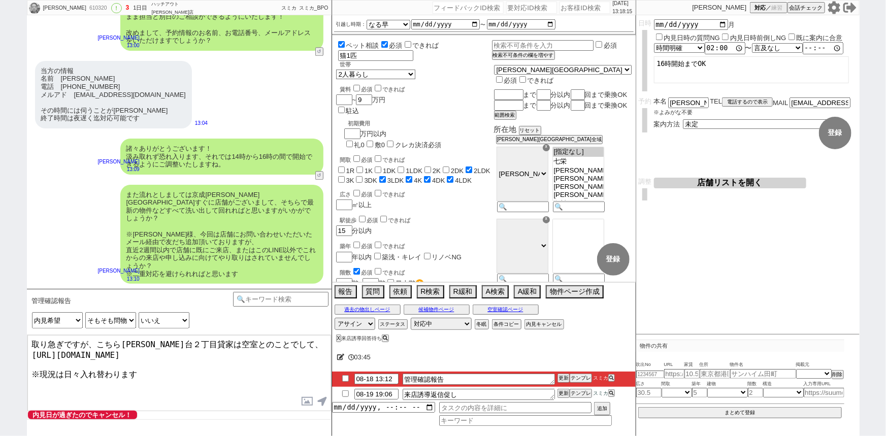
click at [86, 6] on div "610320" at bounding box center [97, 8] width 23 height 8
copy div "610320"
click at [193, 228] on div "また流れとしましては京成成田駅すぐに店舗がございまして、そちらで最新の物件などすべて洗い出して回れればと思いますがいかがでしょうか？ ※村上様、今回は店舗にお…" at bounding box center [221, 235] width 203 height 100
click at [86, 10] on div "610320" at bounding box center [97, 8] width 23 height 8
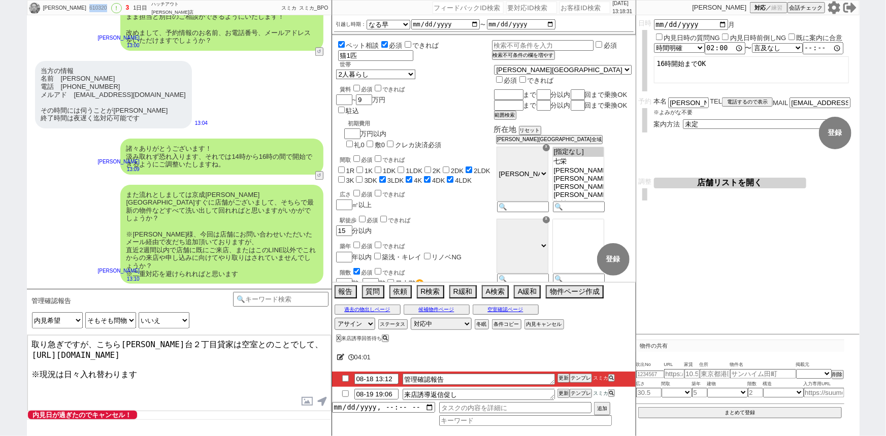
click at [86, 10] on div "610320" at bounding box center [97, 8] width 23 height 8
copy div "610320"
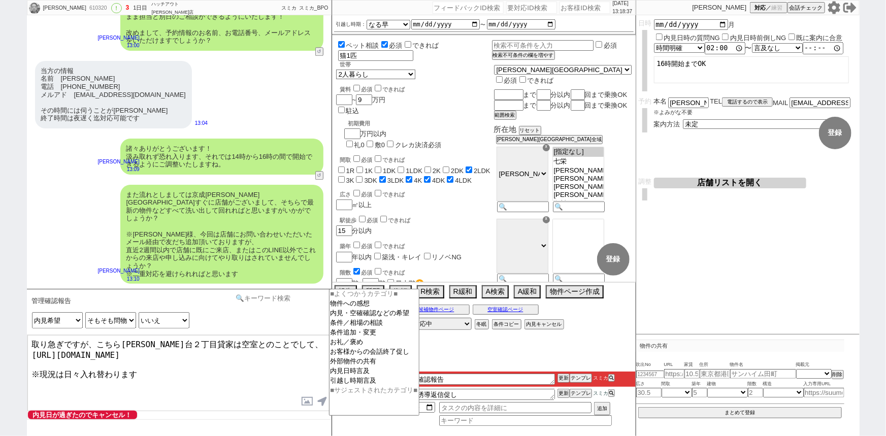
click at [258, 297] on input at bounding box center [281, 298] width 96 height 13
type input "記述"
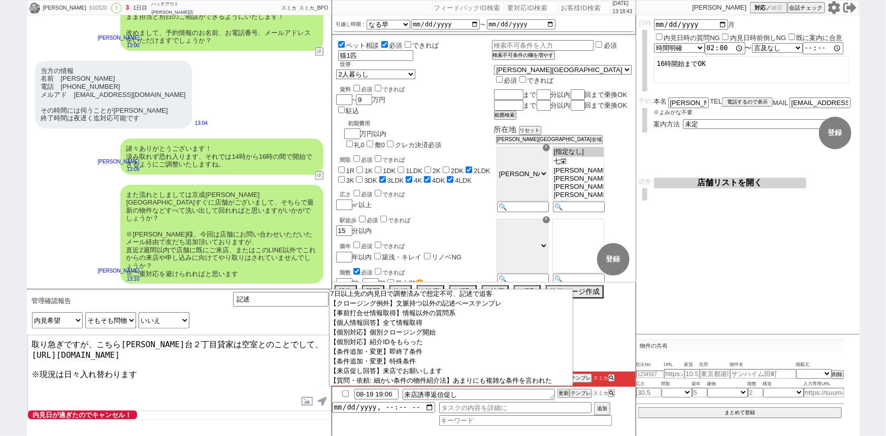
click at [277, 347] on textarea "取り急ぎですが、こちら日吉台２丁目貸家は空室とのことでして、 https://tools.sumika.live/pages/ixyzedm ※現況は日々入れ…" at bounding box center [179, 373] width 304 height 76
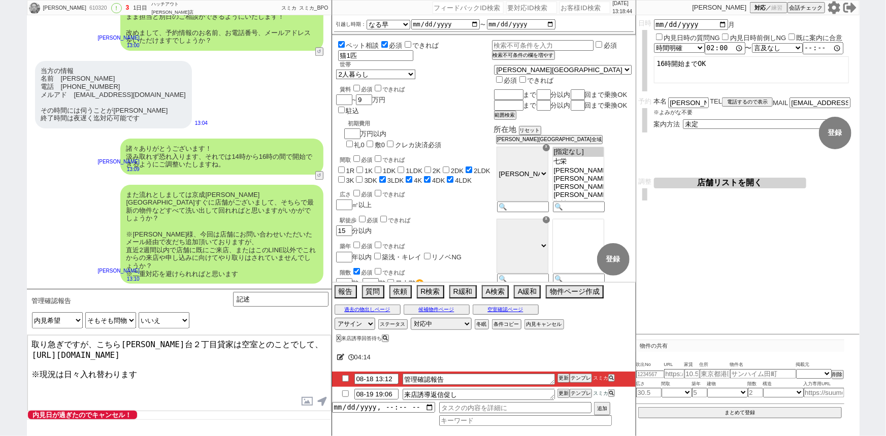
click at [267, 341] on textarea "取り急ぎですが、こちら日吉台２丁目貸家は空室とのことでして、 https://tools.sumika.live/pages/ixyzedm ※現況は日々入れ…" at bounding box center [179, 373] width 304 height 76
click at [316, 340] on textarea "取り急ぎですが、こちら日吉台２丁目貸家は空室とのことですが、管理会社が夏季休業期間 https://tools.sumika.live/pages/ixyze…" at bounding box center [179, 373] width 304 height 76
click at [139, 349] on textarea "取り急ぎですが、こちら日吉台２丁目貸家は空室とのことですが、管理会社が13日～20日まで夏季休業期間 https://tools.sumika.live/pa…" at bounding box center [179, 373] width 304 height 76
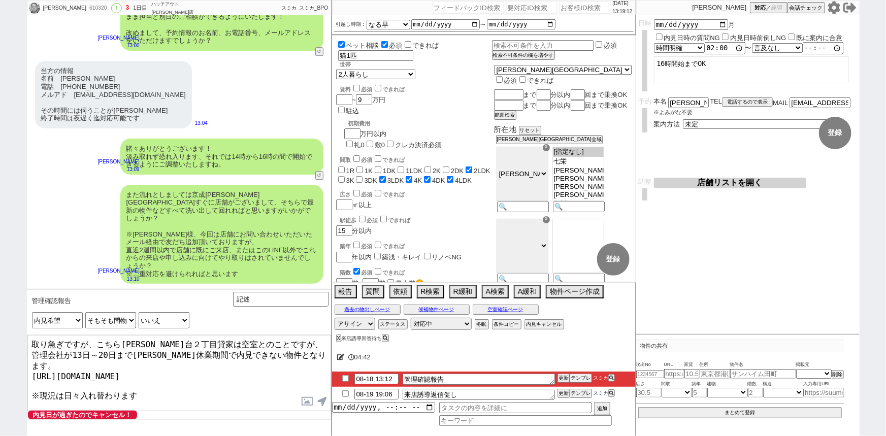
drag, startPoint x: 211, startPoint y: 342, endPoint x: 258, endPoint y: 340, distance: 47.7
click at [258, 340] on textarea "取り急ぎですが、こちら日吉台２丁目貸家は空室とのことですが、管理会社が13日～20日まで夏季休業期間で内見できない物件となります。 https://tools…" at bounding box center [179, 373] width 304 height 76
click at [238, 342] on textarea "取り急ぎですが、こちら日吉台２丁目貸家は空室で掲載でておりますが、管理会社が13日～20日まで夏季休業期間で内見できない物件となります。 https://to…" at bounding box center [179, 373] width 304 height 76
click at [195, 382] on textarea "取り急ぎですが、こちら日吉台２丁目貸家は空室で掲載でておりますが、管理会社が13日～20日まで夏季休業期間で内見できない物件となります。 https://to…" at bounding box center [179, 373] width 304 height 76
type textarea "取り急ぎですが、こちら日吉台２丁目貸家は空室で掲載でておりますが、管理会社が13日～20日まで夏季休業期間で内見できない物件となります。 https://to…"
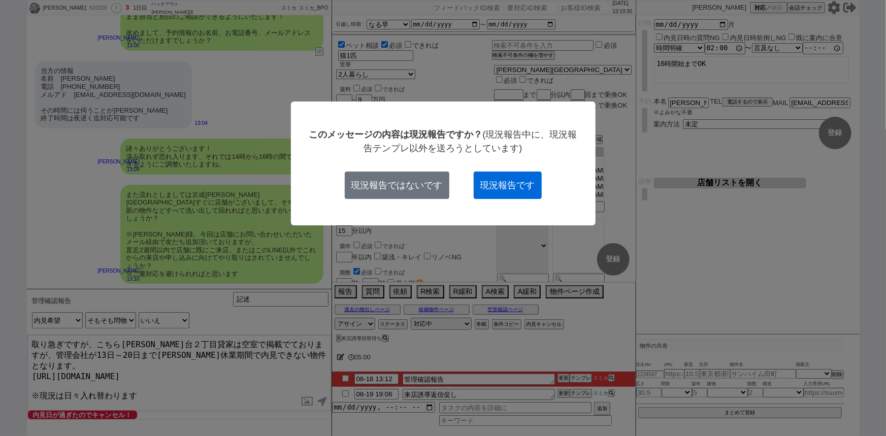
click at [502, 190] on button "現況報告です" at bounding box center [508, 185] width 68 height 27
checkbox input "true"
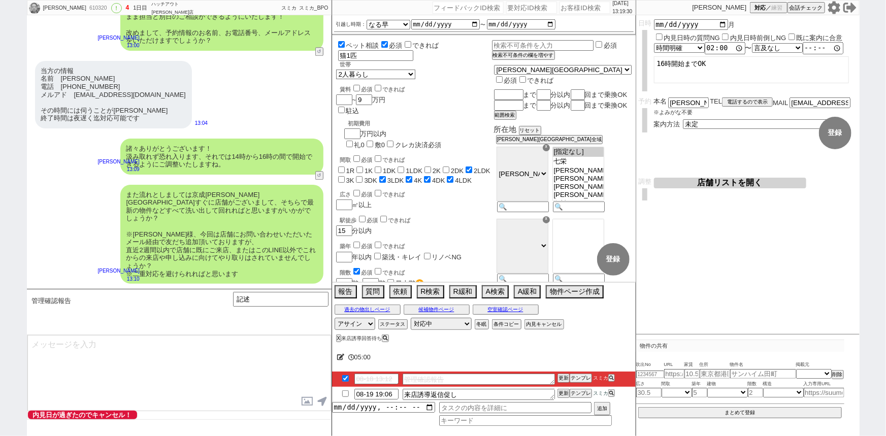
scroll to position [1426, 0]
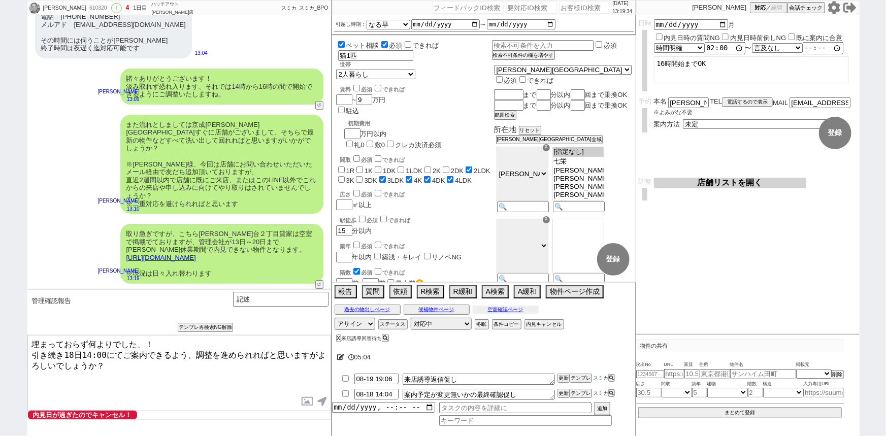
click at [500, 310] on button "空室確認ページ" at bounding box center [506, 310] width 66 height 8
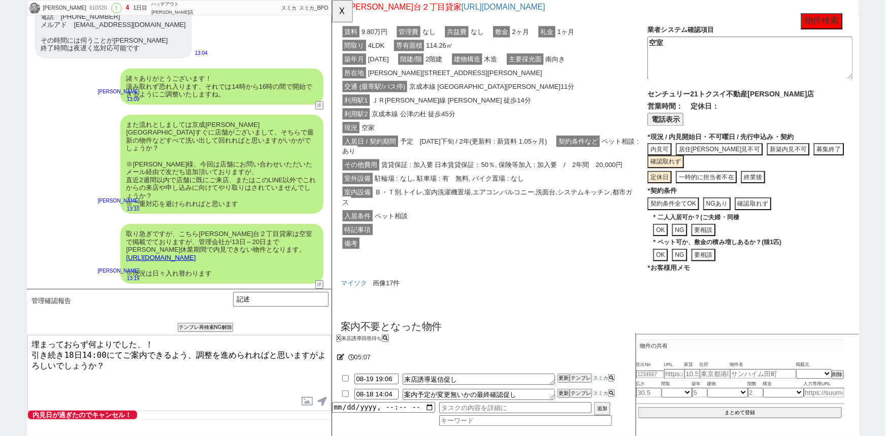
scroll to position [182, 0]
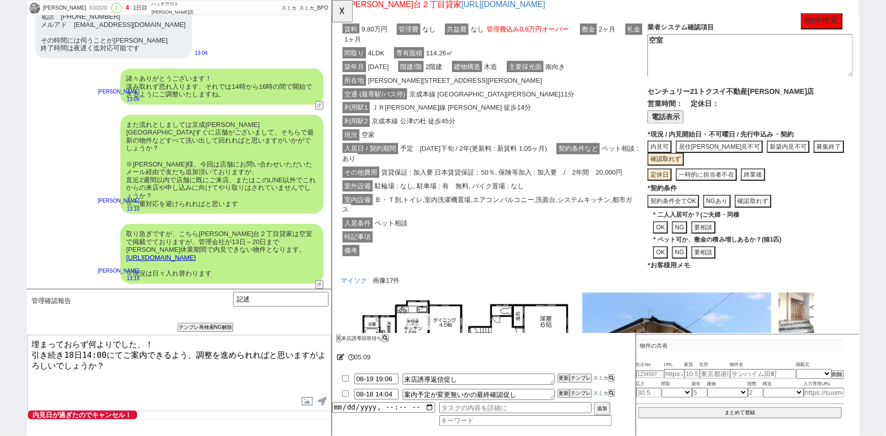
drag, startPoint x: 138, startPoint y: 341, endPoint x: 0, endPoint y: 319, distance: 139.3
click at [0, 319] on div "村上寛幸 610320 ! 4 1日目 ハッチアウト 成田店 冬眠中 自社客 スミカ スミカ_BPO チャット全表示 2025-08-17 ようこそLINE物…" at bounding box center [443, 218] width 886 height 436
click at [342, 20] on button "☓" at bounding box center [341, 10] width 19 height 20
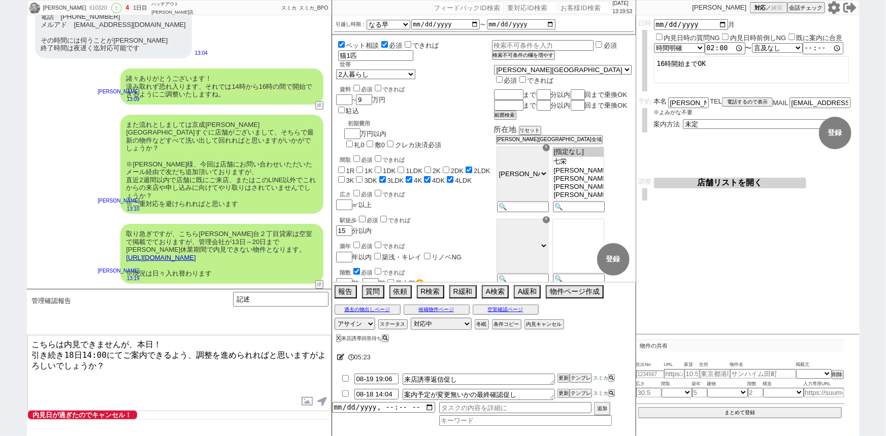
click at [152, 340] on textarea "こちらは内見できませんが、本日！ 引き続き18日14:00にてご案内できるよう、調整を進められればと思いますがよろしいでしょうか？" at bounding box center [179, 373] width 304 height 76
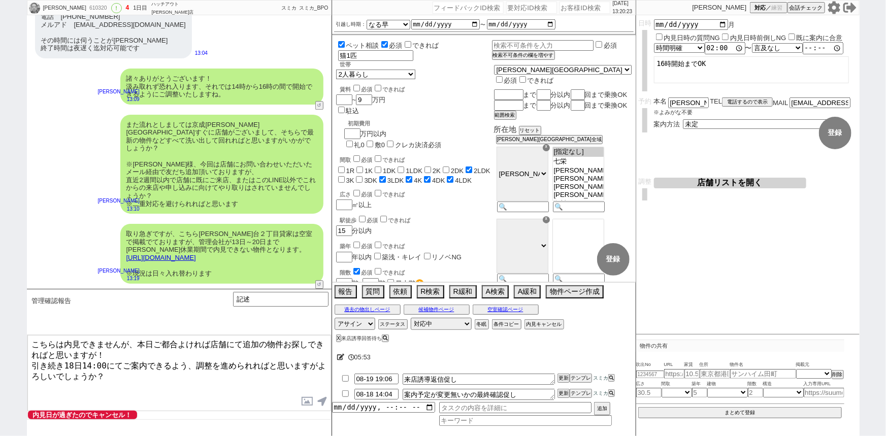
drag, startPoint x: 57, startPoint y: 370, endPoint x: 21, endPoint y: 360, distance: 37.3
click at [21, 360] on div "村上寛幸 610320 ! 4 1日目 ハッチアウト 成田店 冬眠中 自社客 スミカ スミカ_BPO チャット全表示 2025-08-17 ようこそLINE物…" at bounding box center [443, 218] width 886 height 436
click at [138, 340] on textarea "こちらは内見できませんが、本日ご都合よければ店舗にて追加の物件お探しできればと思いますがいかがでしょうか？" at bounding box center [179, 373] width 304 height 76
click at [189, 344] on textarea "こちらは内見できませんが、本日ご都合よければ店舗にて追加の物件お探しできればと思いますがいかがでしょうか？" at bounding box center [179, 373] width 304 height 76
type textarea "こちらは内見できませんが、本日ご都合よろしければ店舗にて追加の物件お探しできればと思いますがいかがでしょうか？"
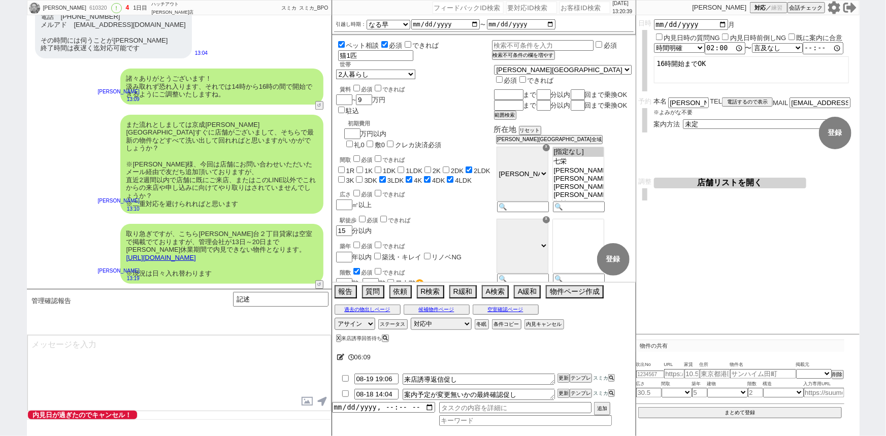
scroll to position [1464, 0]
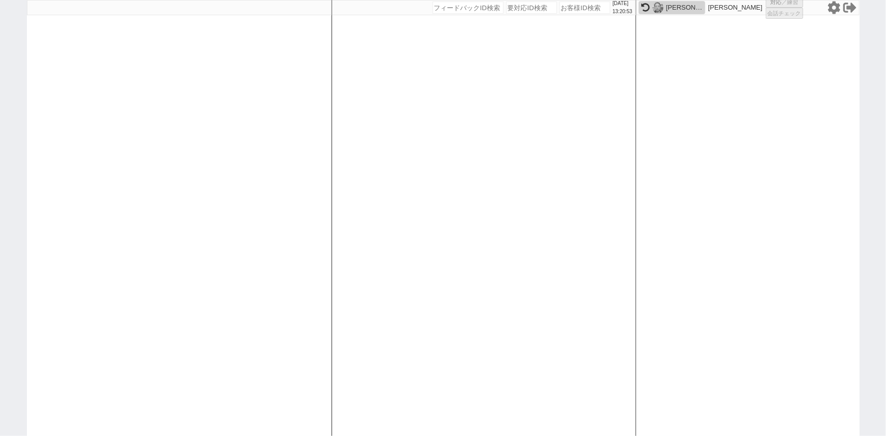
click at [110, 183] on div at bounding box center [179, 218] width 305 height 436
select select "1"
select select
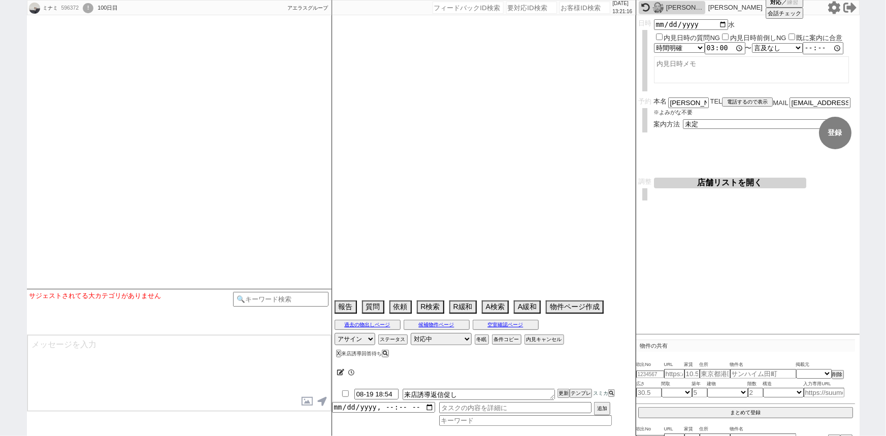
select select "2025"
select select "9"
select select "37"
select select "1"
select select "50"
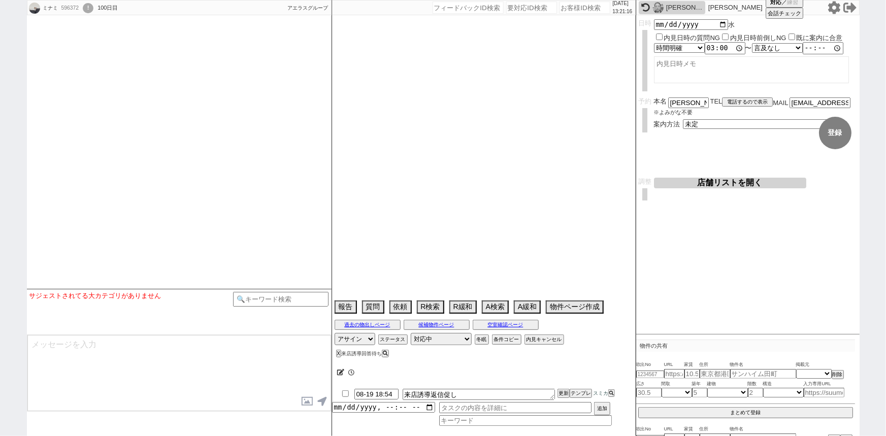
select select "[DATE]"
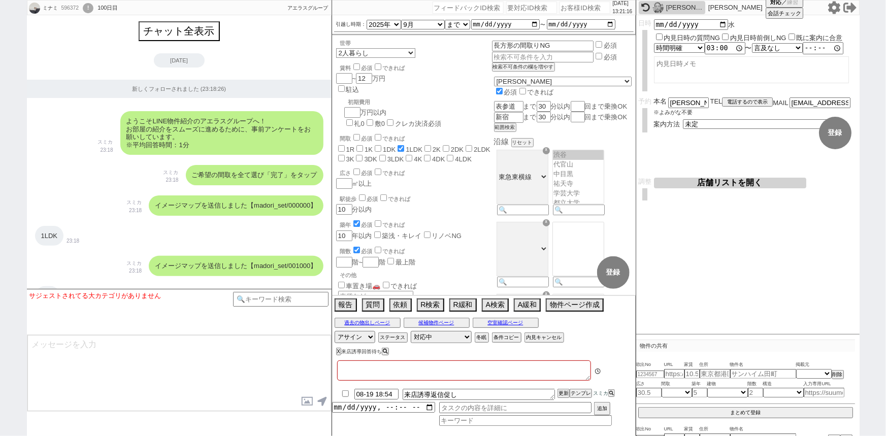
type textarea "とりあえず1件発言、決める気無いのでなるべく来店させる"
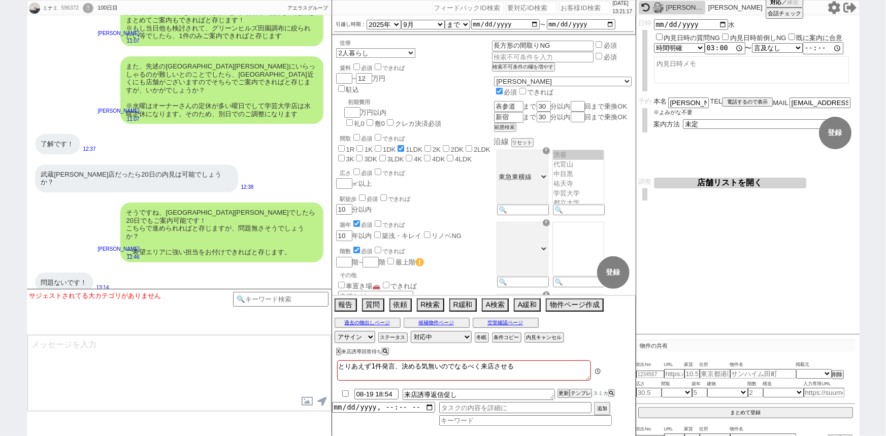
click at [113, 213] on div "そうですね、武蔵小山店でしたら20日でもご案内可能です！ こちらで進められればと存じますが、問題無さそうでしょうか？ ご希望エリアに強い担当をお付けできればと…" at bounding box center [179, 232] width 305 height 70
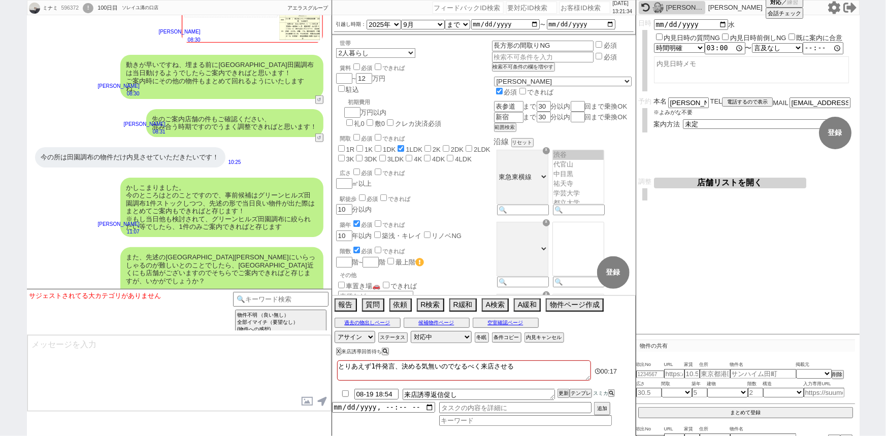
scroll to position [6349, 0]
click at [320, 105] on button "↺" at bounding box center [320, 101] width 6 height 7
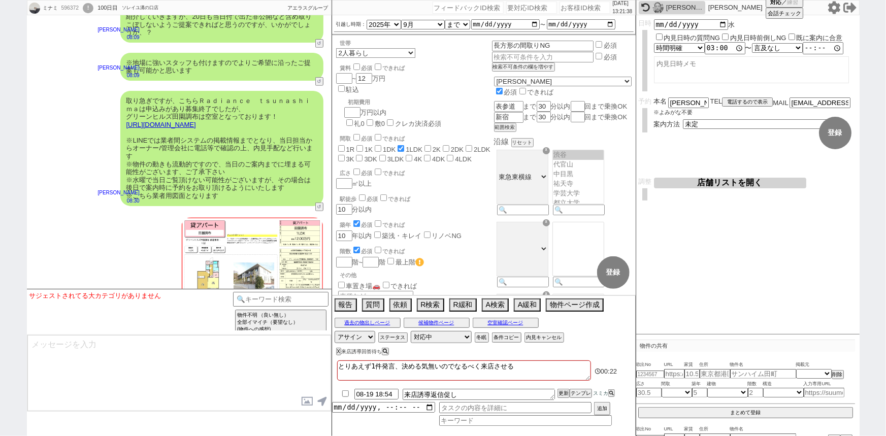
scroll to position [6047, 0]
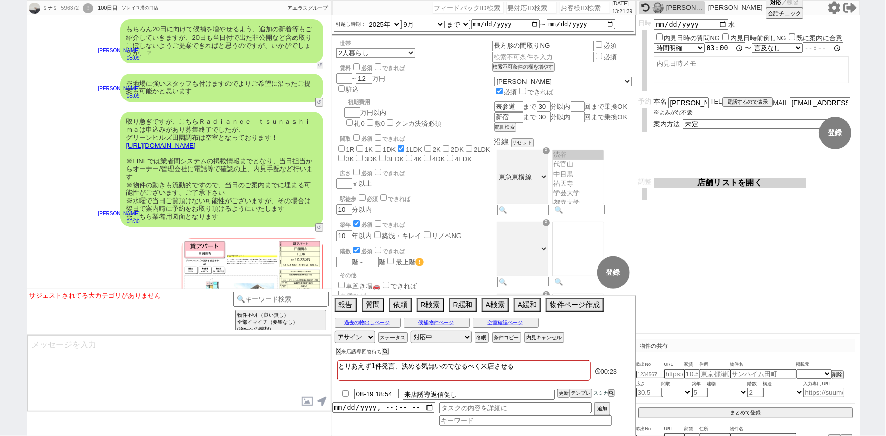
click at [320, 69] on button "↺" at bounding box center [320, 65] width 6 height 7
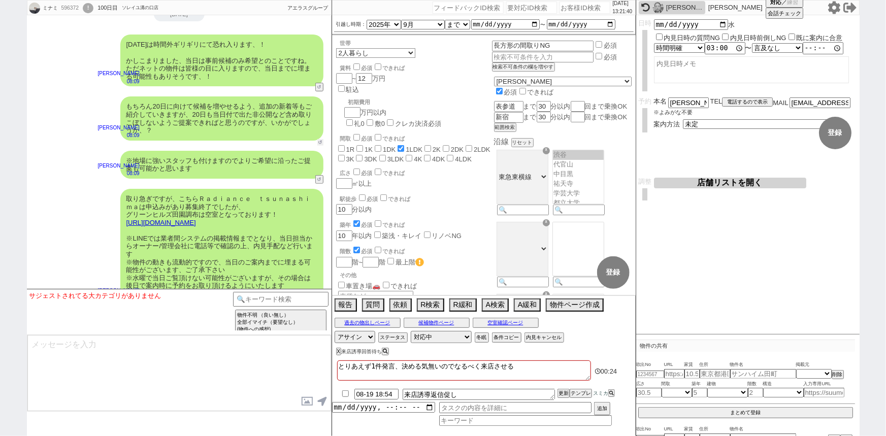
scroll to position [5961, 0]
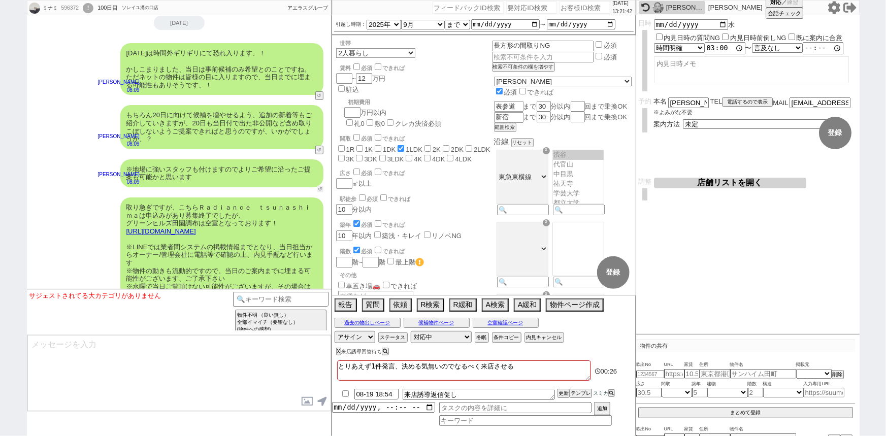
click at [317, 192] on button "↺" at bounding box center [320, 189] width 6 height 7
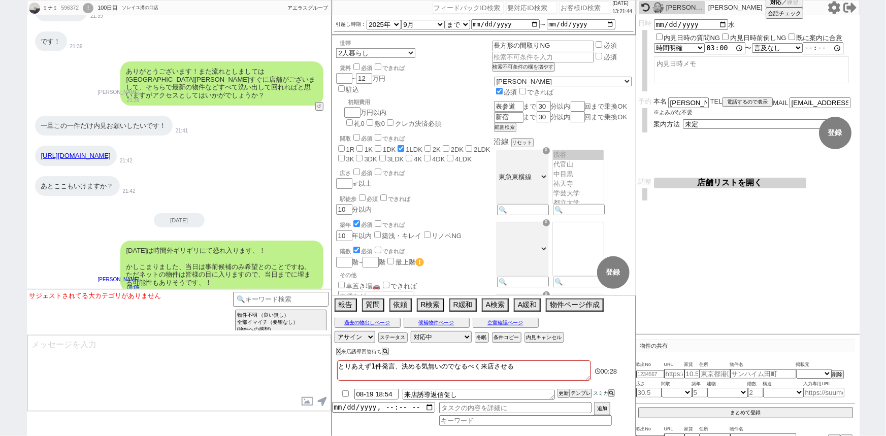
scroll to position [5762, 0]
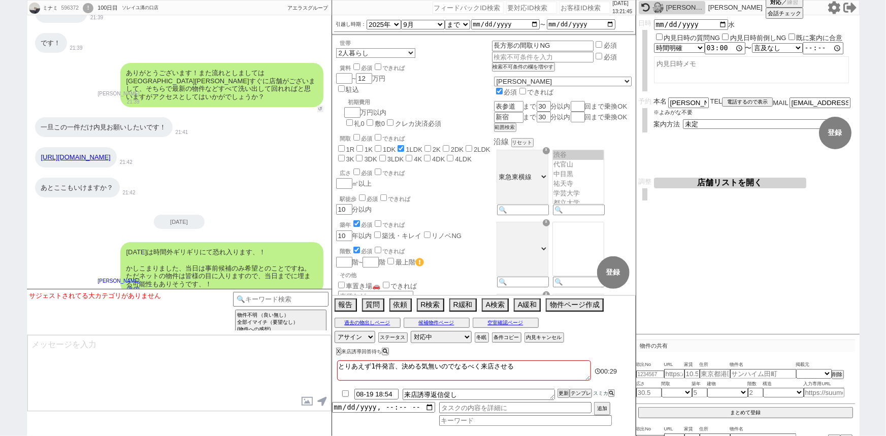
click at [320, 112] on button "↺" at bounding box center [320, 109] width 6 height 7
click at [321, 119] on div "一旦この一件だけ内見お願いしたいです！ 21:41" at bounding box center [179, 127] width 305 height 30
click at [320, 112] on button "↺" at bounding box center [320, 109] width 6 height 7
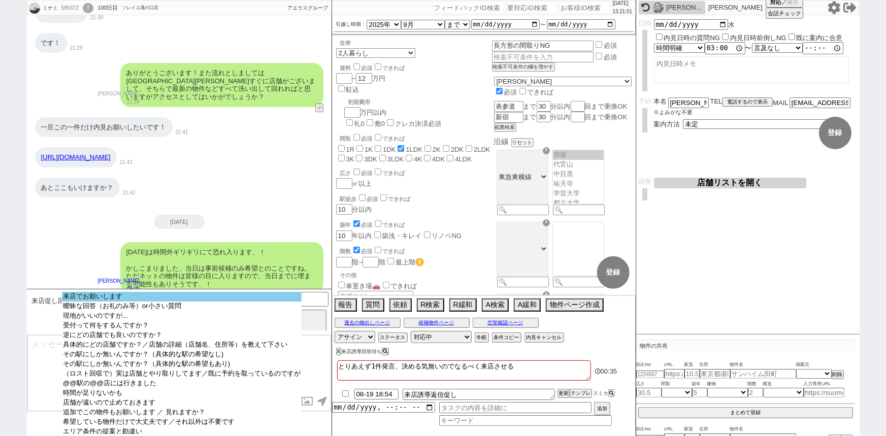
click at [157, 302] on option "来店でお願いします" at bounding box center [182, 307] width 240 height 10
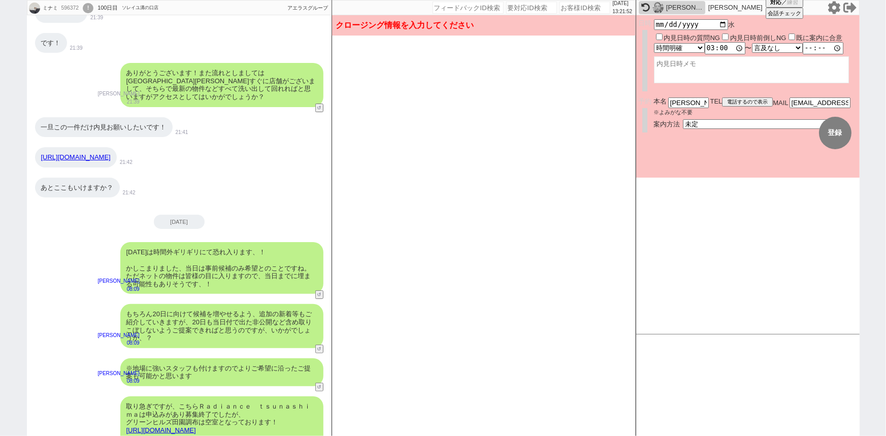
scroll to position [6393, 0]
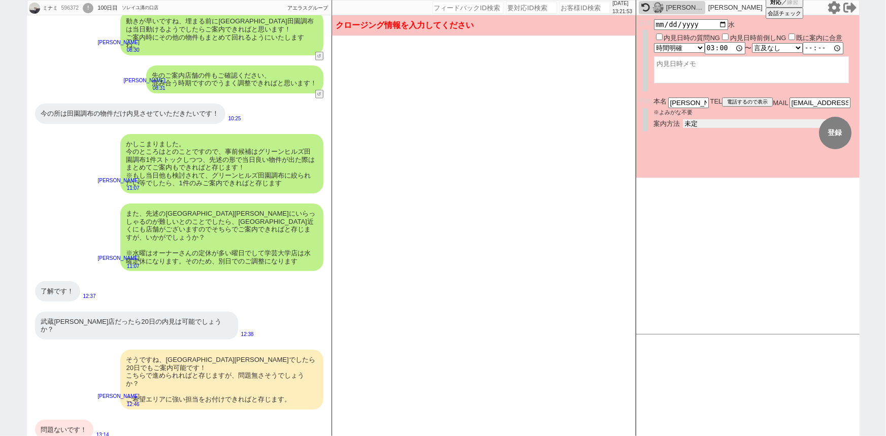
click at [709, 120] on select "未定 現地お待ち合わせ ご来店 先行申し込みのご案内or内見無しでの申し込みのご案内 オンラインでのご接客 オンラインで1件の内見のご案内" at bounding box center [759, 123] width 152 height 9
select select "2"
click at [683, 119] on select "未定 現地お待ち合わせ ご来店 先行申し込みのご案内or内見無しでの申し込みのご案内 オンラインでのご接客 オンラインで1件の内見のご案内" at bounding box center [759, 123] width 152 height 9
click at [695, 159] on form "変更 なし 登録 日時 2025-08-20 水 内見日時の質問NG 内見日時前倒しNG 既に案内に合意 言及なし 時間明確 午前 午後 お昼 夕方・夜 終日…" at bounding box center [747, 96] width 223 height 162
checkbox input "true"
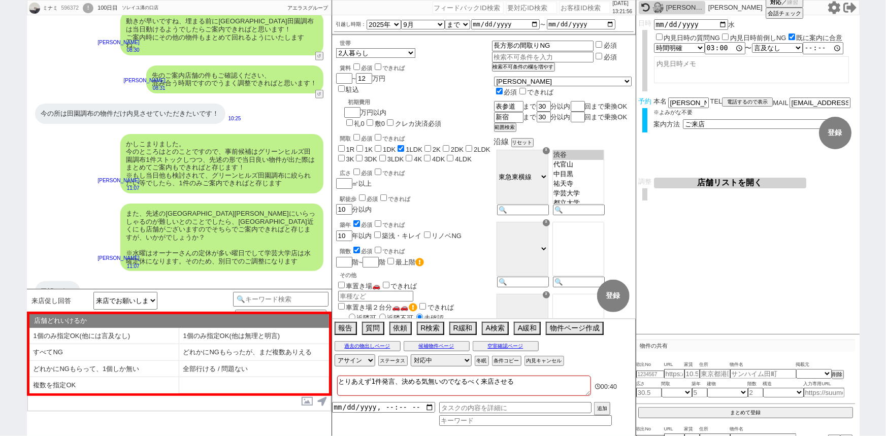
scroll to position [6540, 0]
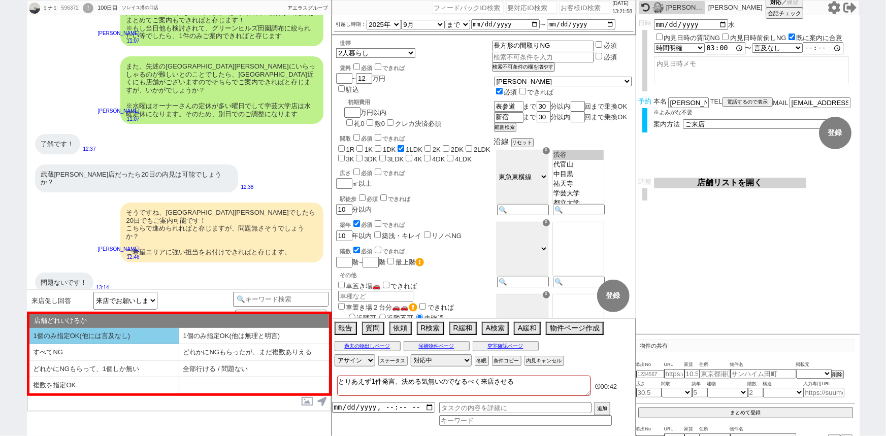
click at [102, 332] on li "1個のみ指定OK(他には言及なし)" at bounding box center [104, 336] width 150 height 17
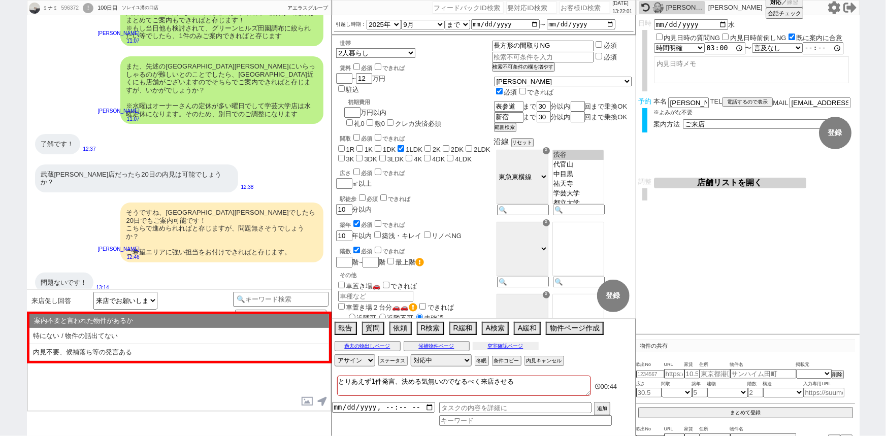
click at [486, 346] on button "空室確認ページ" at bounding box center [506, 346] width 66 height 8
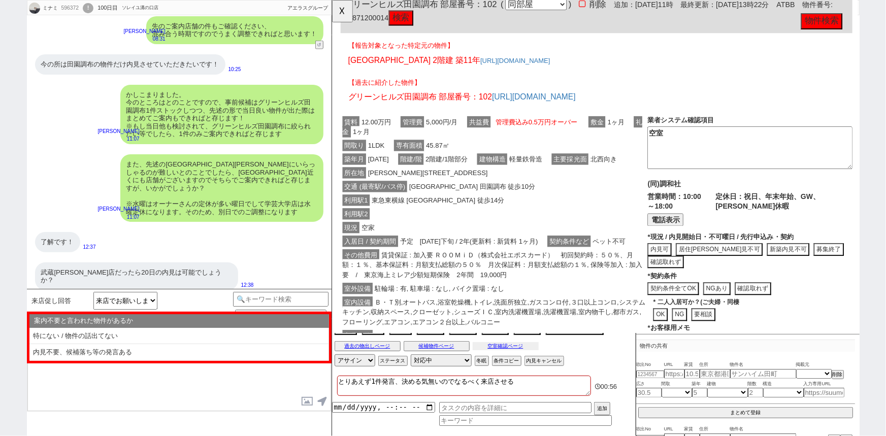
scroll to position [0, 0]
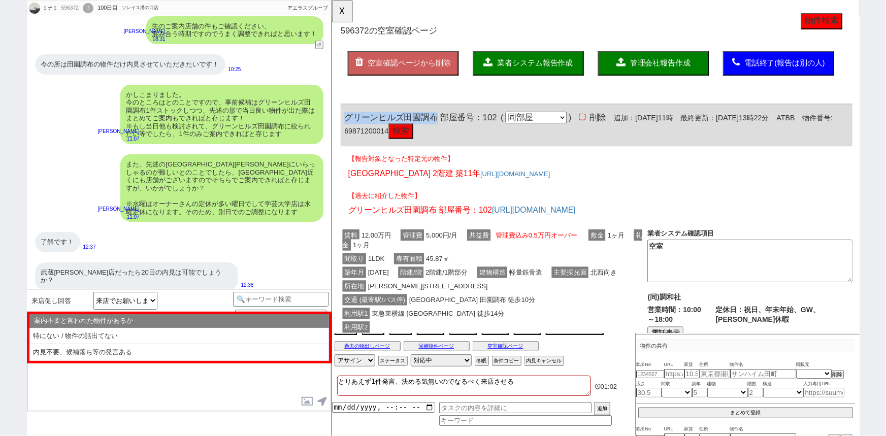
drag, startPoint x: 444, startPoint y: 123, endPoint x: 344, endPoint y: 119, distance: 99.6
click at [344, 119] on div "グリーンヒルズ田園調布 部屋番号：102 ( 同部屋 同建物別部屋 別建物別部屋 別建物 ) 削除 追加：2025年8月17日11時 最終更新：2025年8月…" at bounding box center [616, 134] width 550 height 45
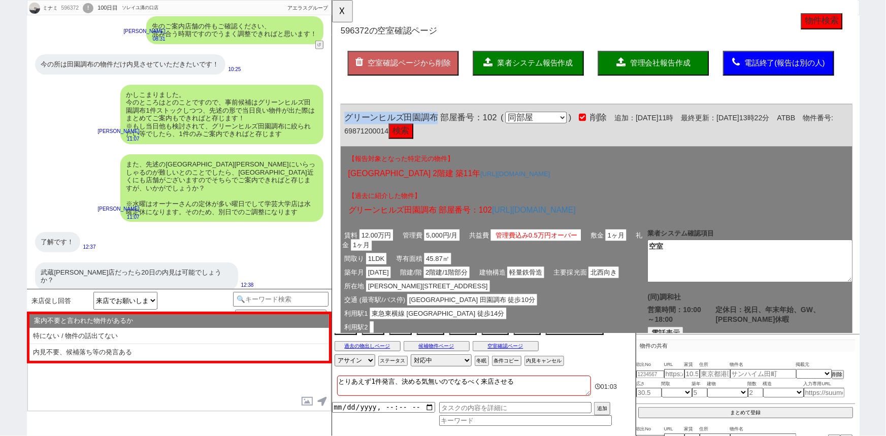
copy span "グリーンヒルズ田園調布"
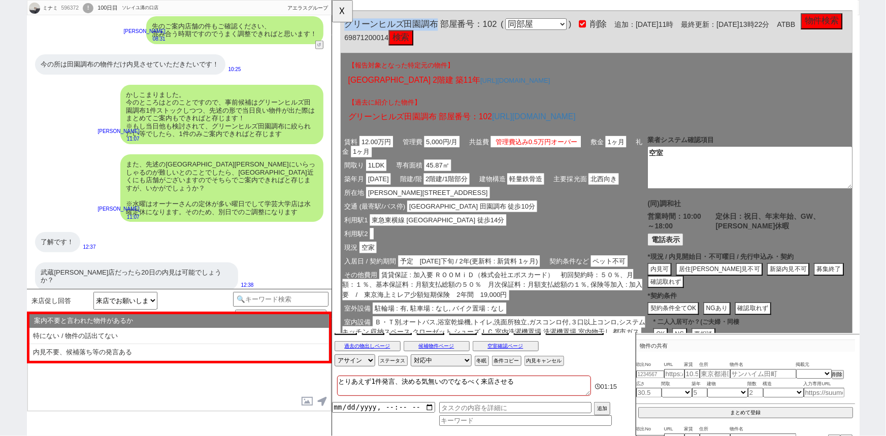
scroll to position [102, 0]
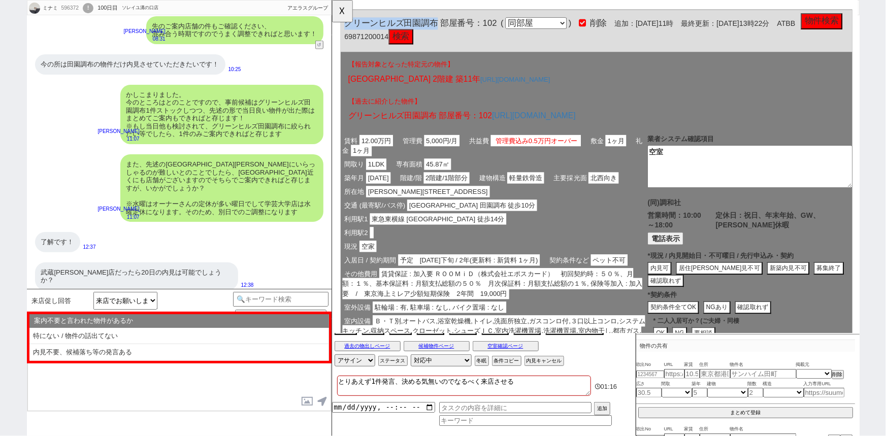
click at [710, 295] on button "募集終了" at bounding box center [690, 302] width 39 height 14
click button "完全終了"
type textarea "申込みがあり募集終了"
type textarea "8/18時点"
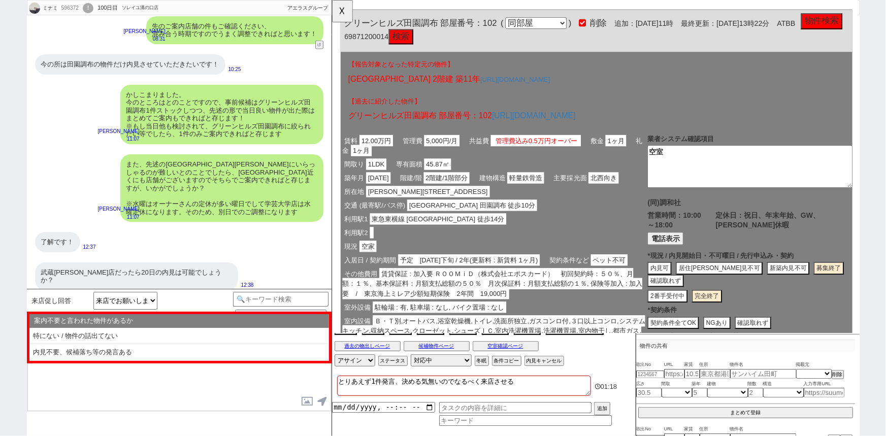
click div "利用駅2"
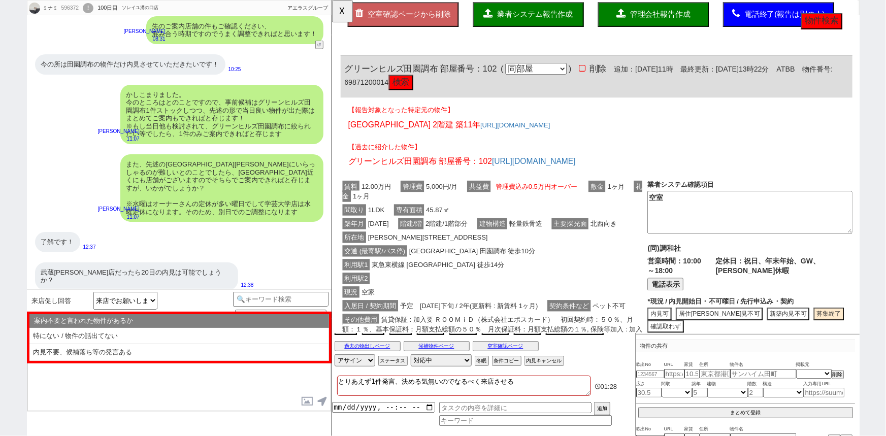
scroll to position [6540, 0]
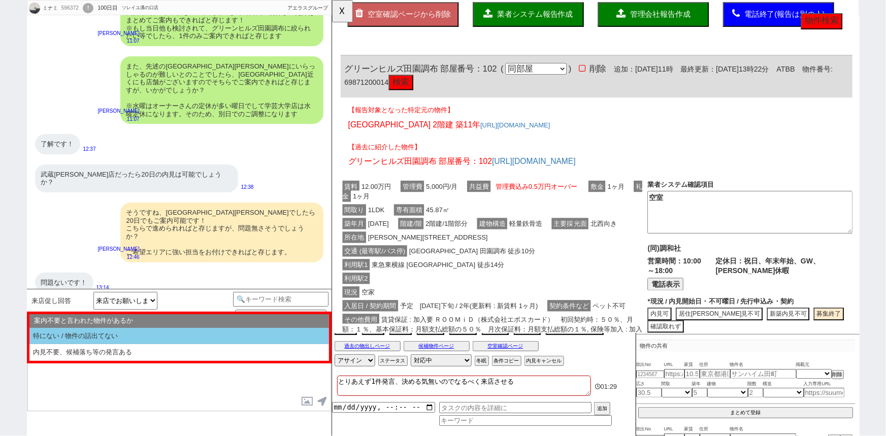
click at [136, 333] on li "特にない / 物件の話出てない" at bounding box center [179, 336] width 300 height 17
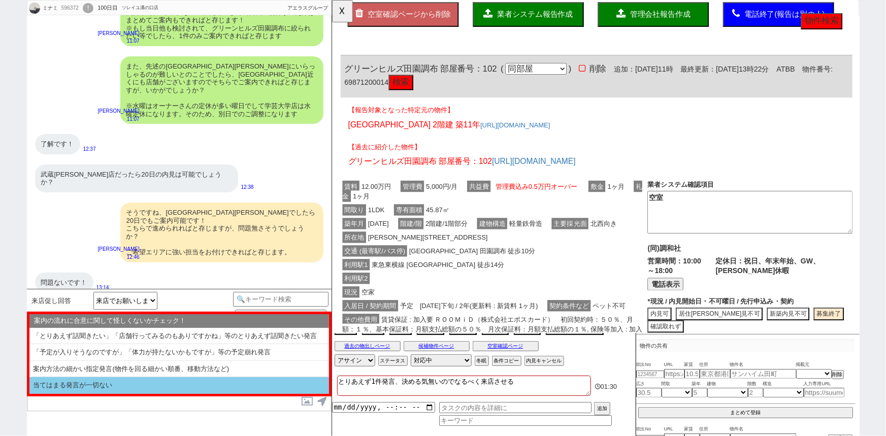
click at [100, 387] on li "当てはまる発言が一切ない" at bounding box center [179, 385] width 300 height 17
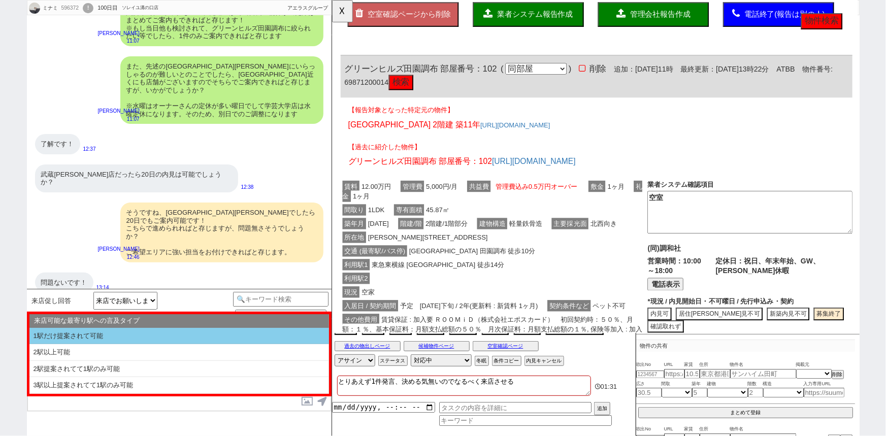
click at [137, 331] on li "1駅だけ提案されて可能" at bounding box center [179, 336] width 300 height 17
select select "1個のみ指定OK(他には言及なし)"
select select "特にない / 物件の話出てない"
select select "当てはまる発言が一切ない"
select select "1駅だけ提案されて可能"
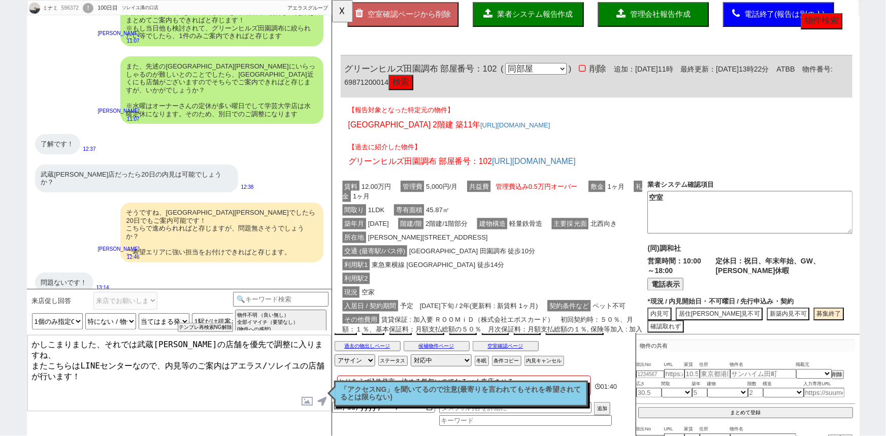
type textarea "かしこまりました、それでは武蔵小山の店舗を優先で調整に入りますね、 またこちらはLINEセンターなので、内見等のご案内はアエラス/ソレイユの店舗が行います！"
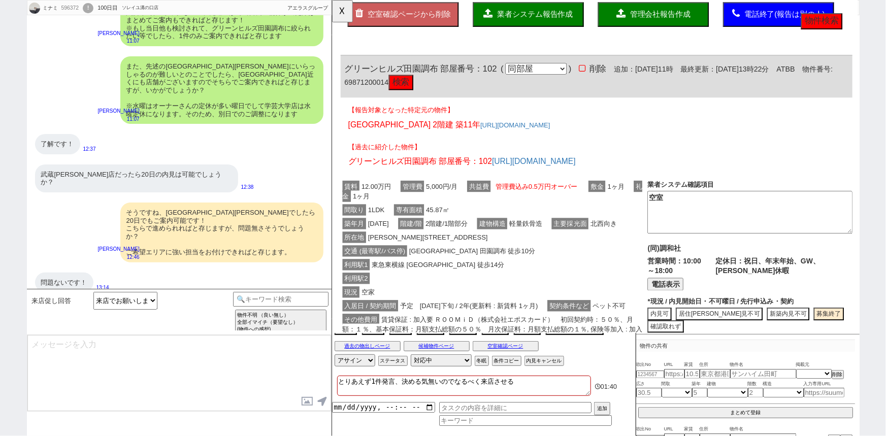
scroll to position [6595, 0]
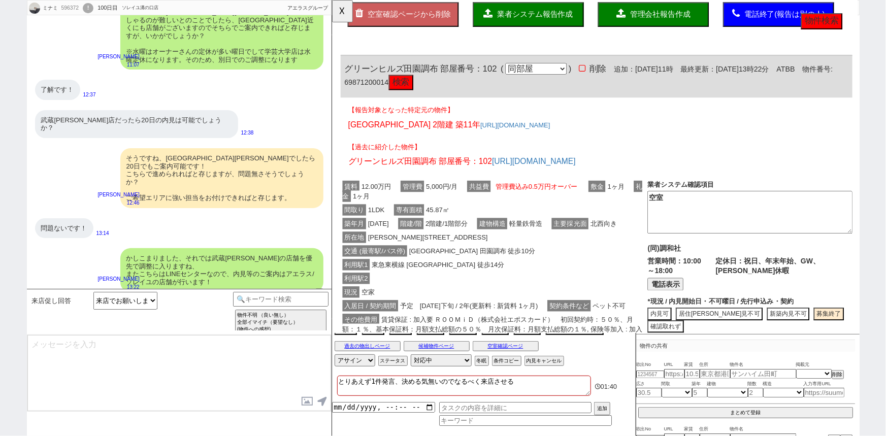
type textarea "やり取りも共有されておりスムーズです。 最終調整をし引き継ぎ作業を行うため、少々お待ちください。"
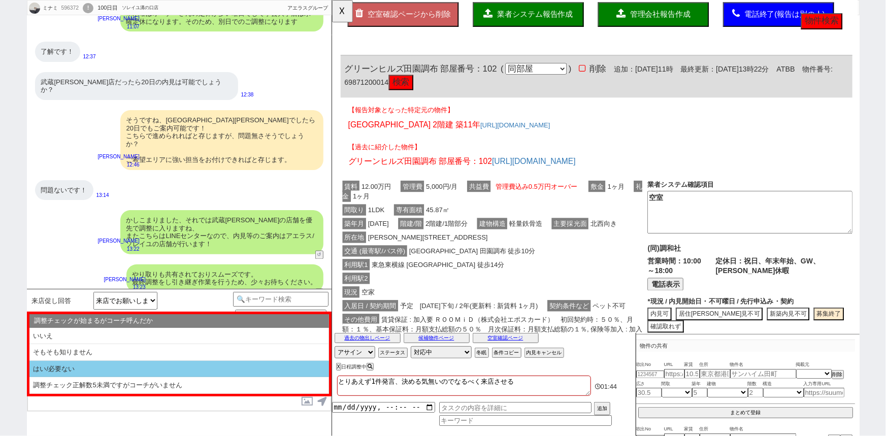
click at [112, 364] on li "はい/必要ない" at bounding box center [179, 369] width 300 height 17
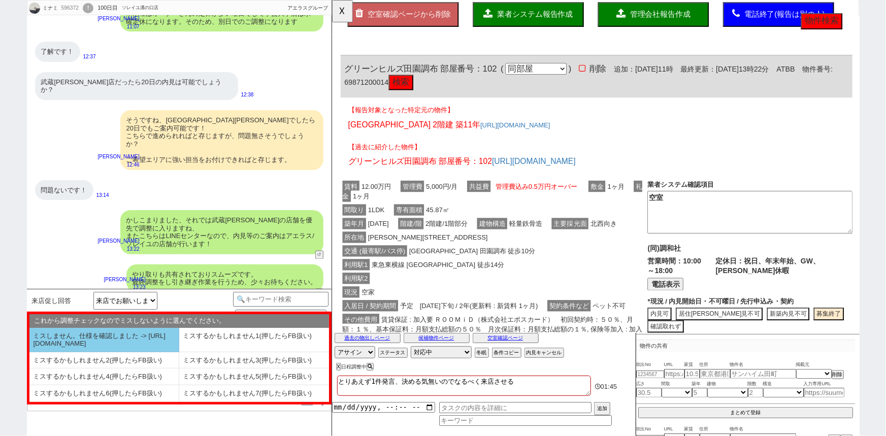
click at [107, 346] on li "ミスしません。仕様を確認しました -> https://jent.notion.site/841a6651aa67425da7d40ddfad41a184" at bounding box center [104, 340] width 150 height 24
select select "はい/必要ない"
select select "ミスしません。仕様を確認しました -> https://jent.notion.site/841a6651aa67425da7d40ddfad41a184"
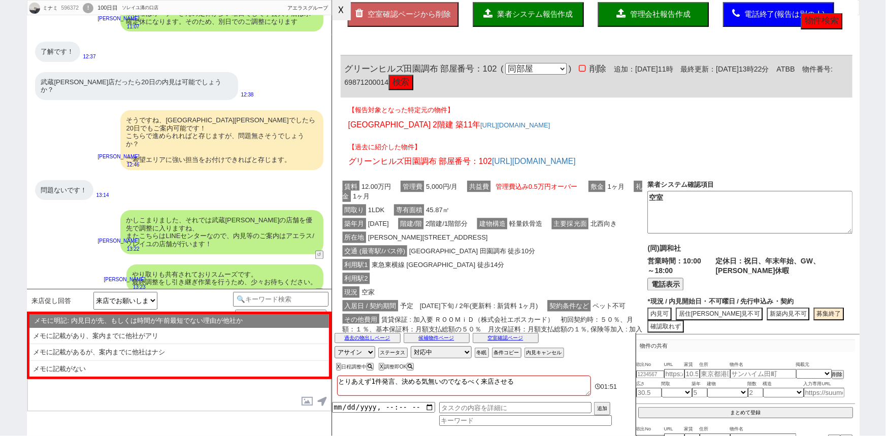
click at [343, 12] on button "☓" at bounding box center [341, 10] width 19 height 20
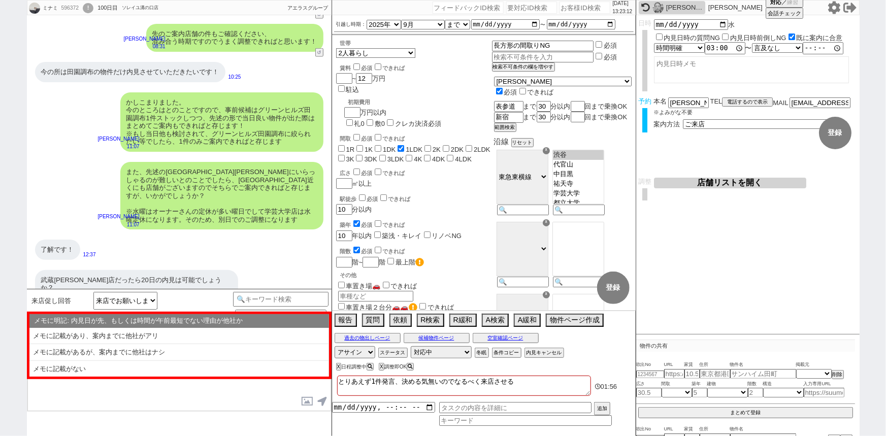
scroll to position [6434, 0]
click at [547, 381] on textarea "とりあえず1件発言、決める気無いのでなるべく来店させる" at bounding box center [464, 386] width 254 height 20
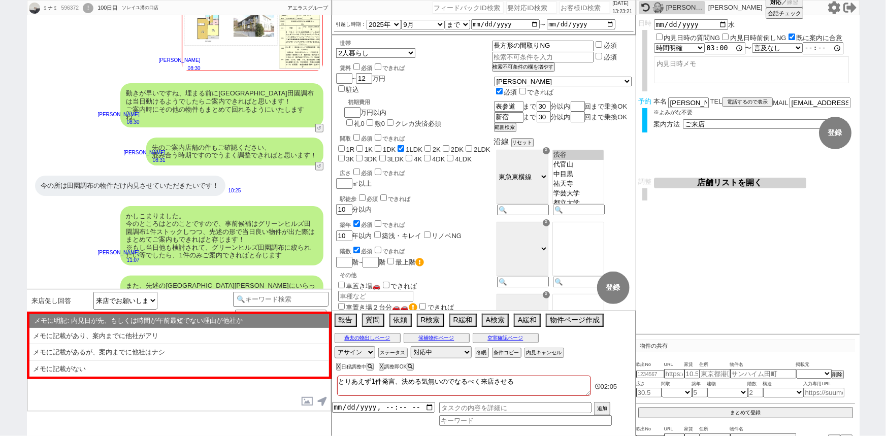
scroll to position [6320, 0]
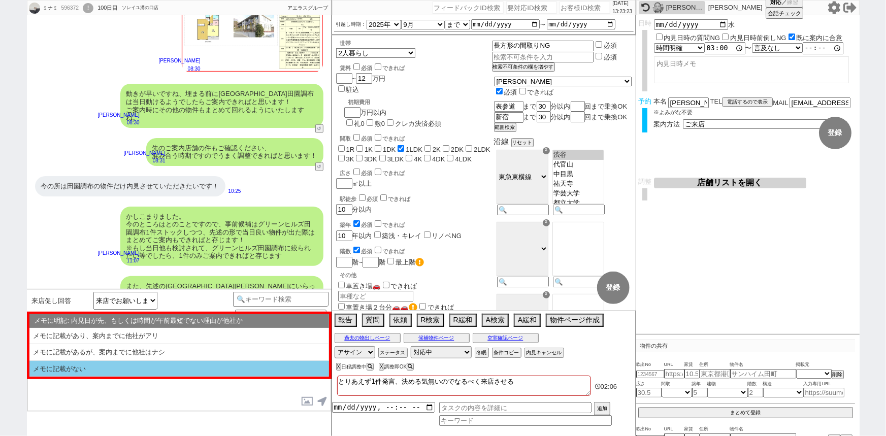
click at [164, 374] on li "メモに記載がない" at bounding box center [179, 369] width 300 height 16
select select "メモに記載がない"
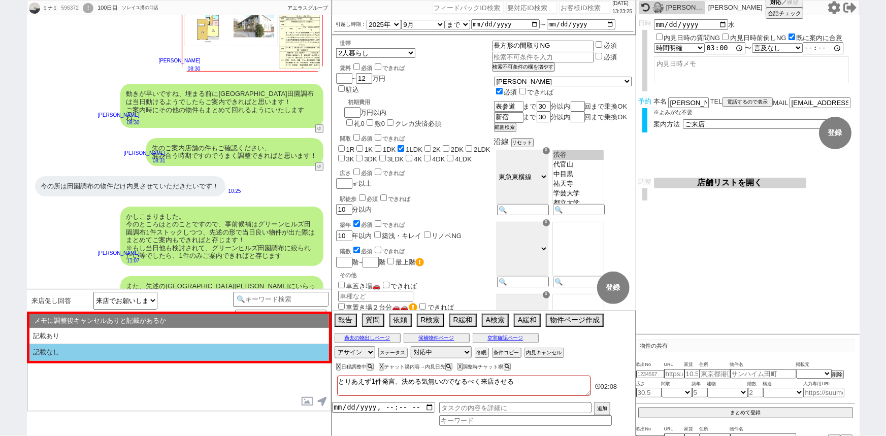
click at [151, 352] on li "記載なし" at bounding box center [179, 352] width 300 height 17
type textarea "ちなみになのですが20日15:00までに別の内見のご予約等はございますでしょうか？ 内見された後のご感想は最もご紹介に反映しやすいので、ぜひ！"
select select "記載なし"
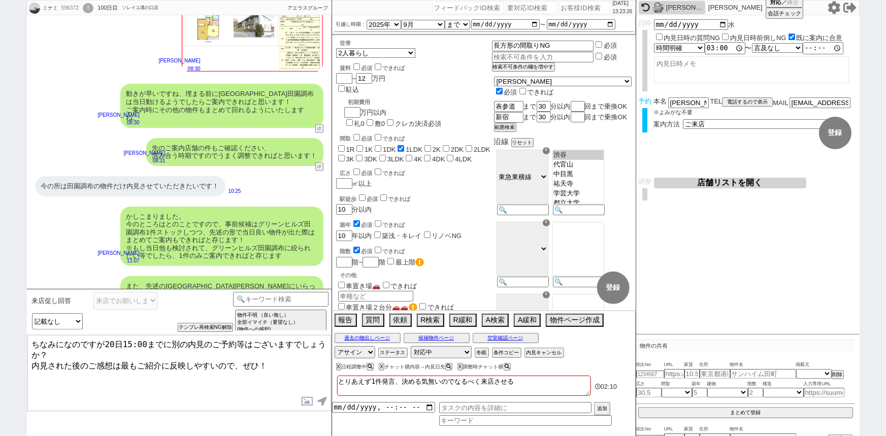
click at [168, 338] on textarea "ちなみになのですが20日15:00までに別の内見のご予約等はございますでしょうか？ 内見された後のご感想は最もご紹介に反映しやすいので、ぜひ！" at bounding box center [179, 373] width 304 height 76
type textarea "ちなみになのですが20日15:00までに他社様で別の内見のご予約等はございますでしょうか？ 内見された後のご感想は最もご紹介に反映しやすいので、ぜひ！"
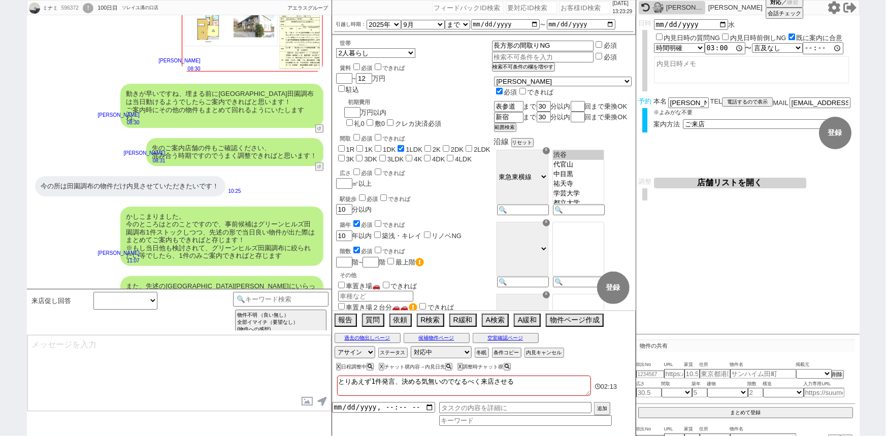
scroll to position [6686, 0]
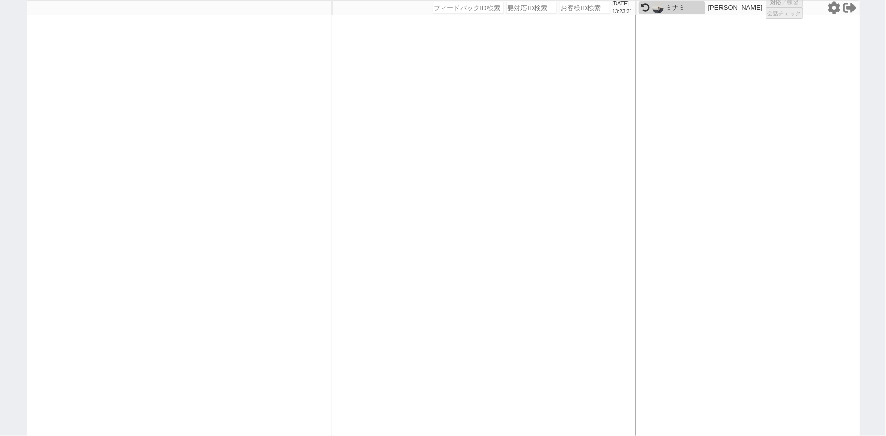
select select "6"
select select "2"
select select "5"
select select
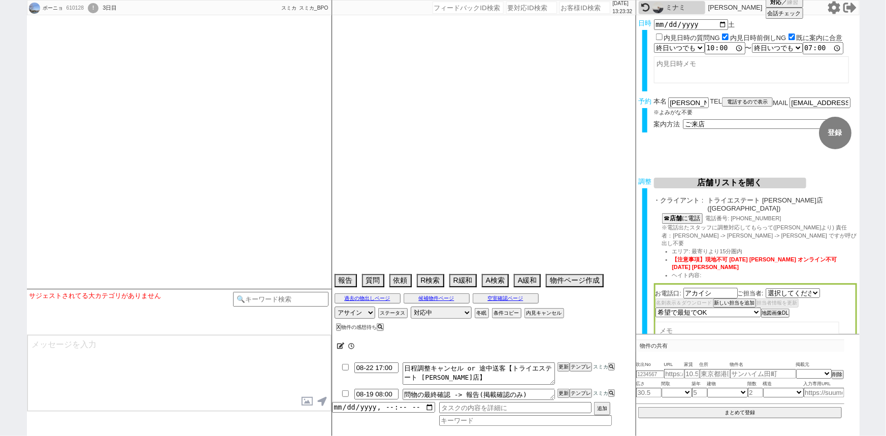
select select "2066"
type textarea "他社なし、二重なし"
select select "15"
select select "1"
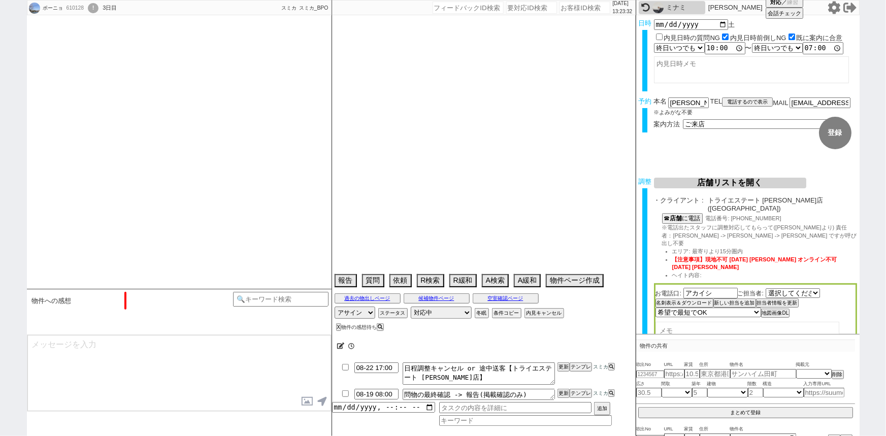
select select "14"
select select "81"
select select "23"
select select "735"
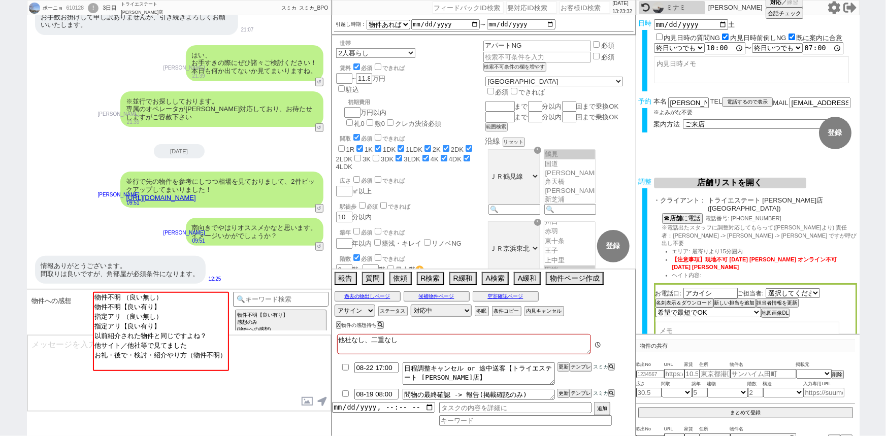
scroll to position [89, 0]
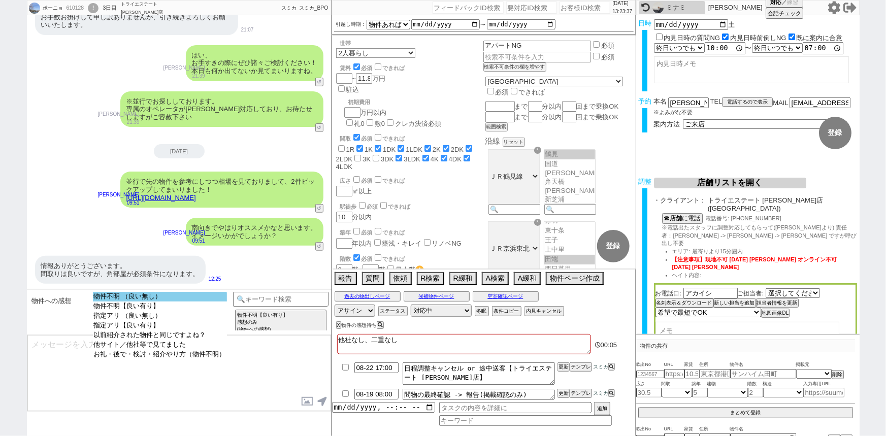
select select "物件不明 （良い無し）"
click at [209, 302] on option "物件不明 （良い無し）" at bounding box center [160, 307] width 134 height 10
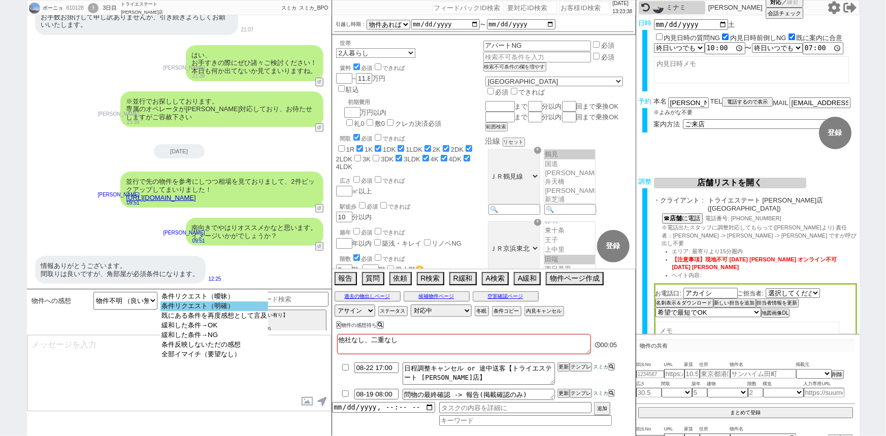
click at [226, 311] on option "条件リクエスト（明確）" at bounding box center [214, 316] width 108 height 10
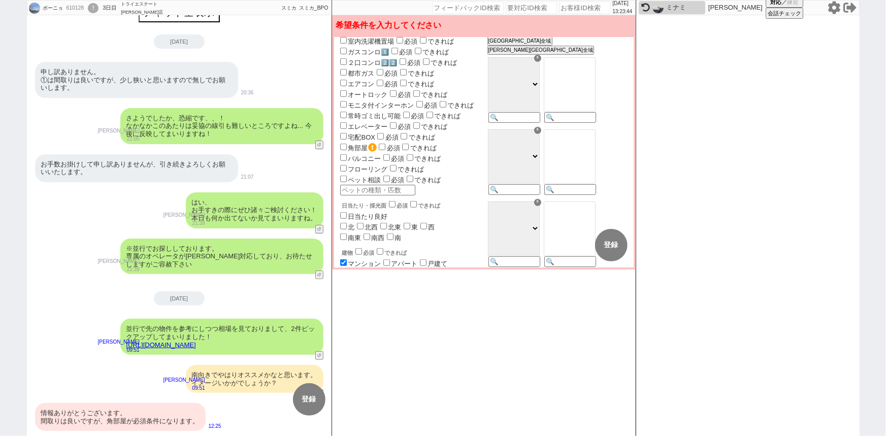
scroll to position [385, 0]
click at [363, 142] on label "角部屋" at bounding box center [357, 146] width 39 height 8
click at [347, 141] on input "角部屋" at bounding box center [343, 144] width 7 height 7
checkbox input "true"
checkbox input "false"
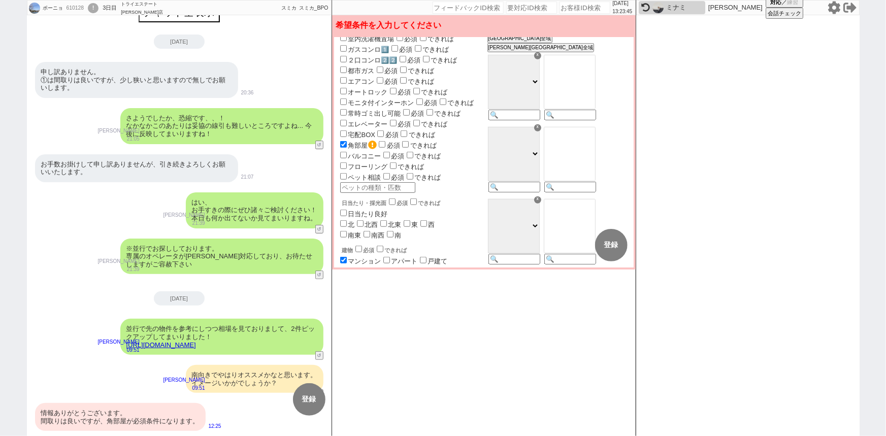
checkbox input "true"
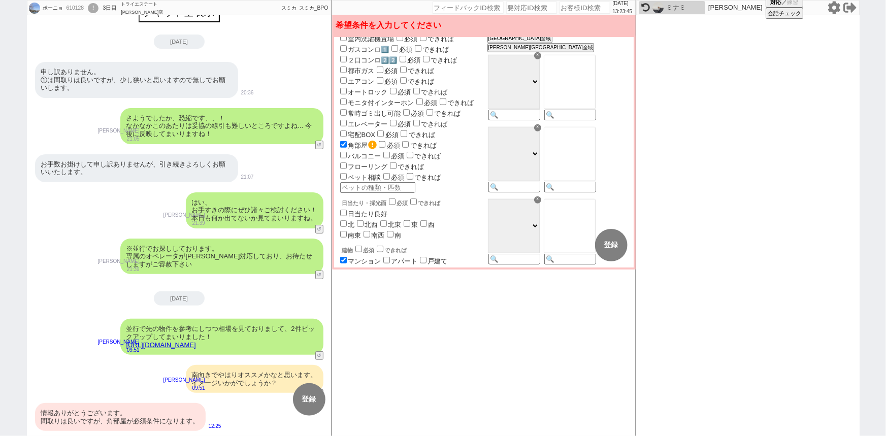
checkbox input "true"
checkbox input "false"
checkbox input "true"
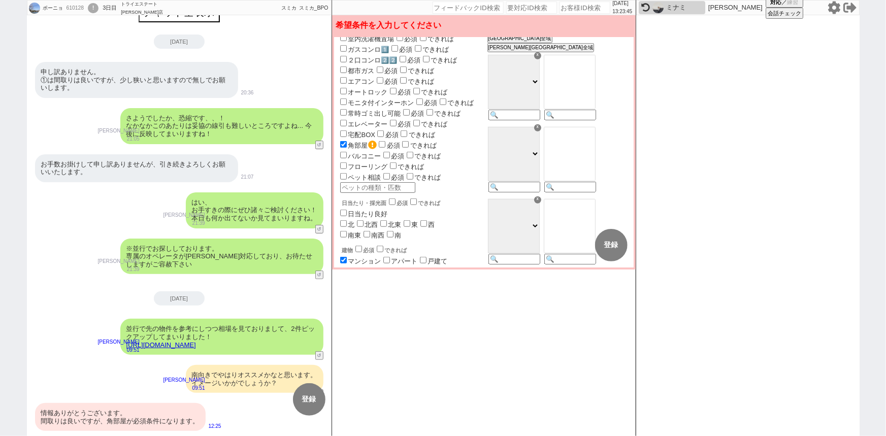
checkbox input "true"
click at [382, 141] on input "checkbox" at bounding box center [382, 144] width 7 height 7
checkbox input "true"
checkbox input "false"
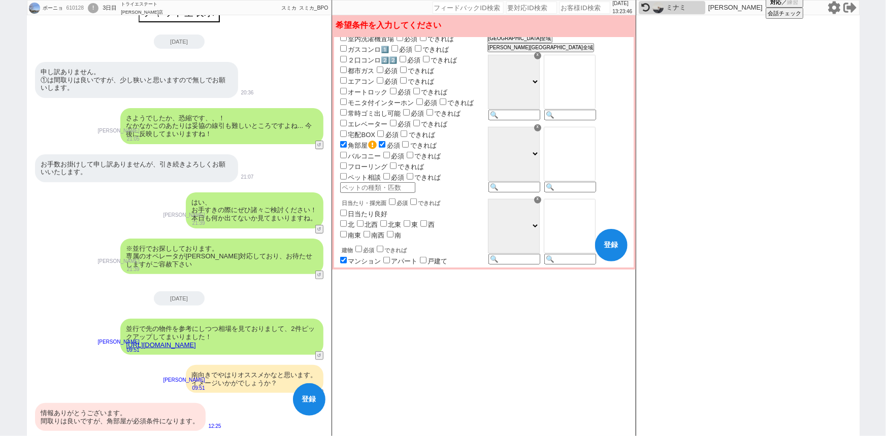
checkbox input "true"
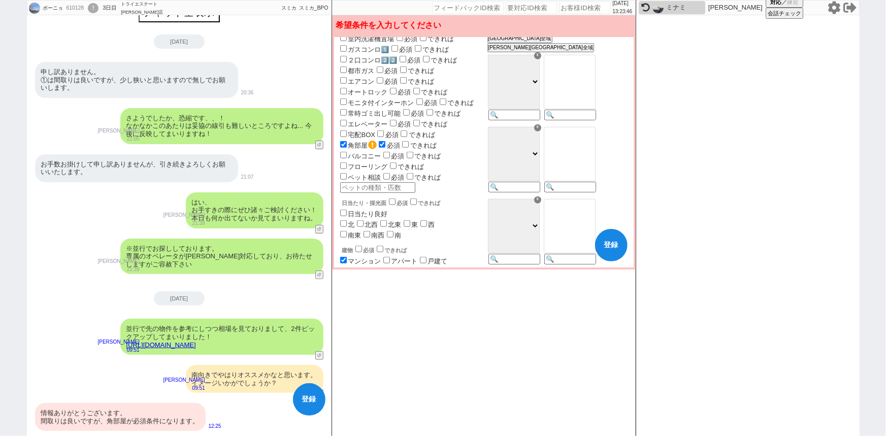
checkbox input "true"
checkbox input "false"
checkbox input "true"
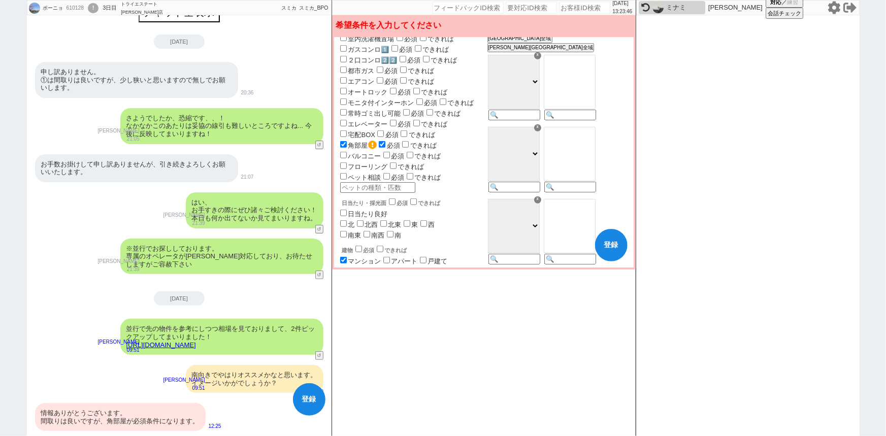
checkbox input "true"
checkbox input "false"
checkbox input "true"
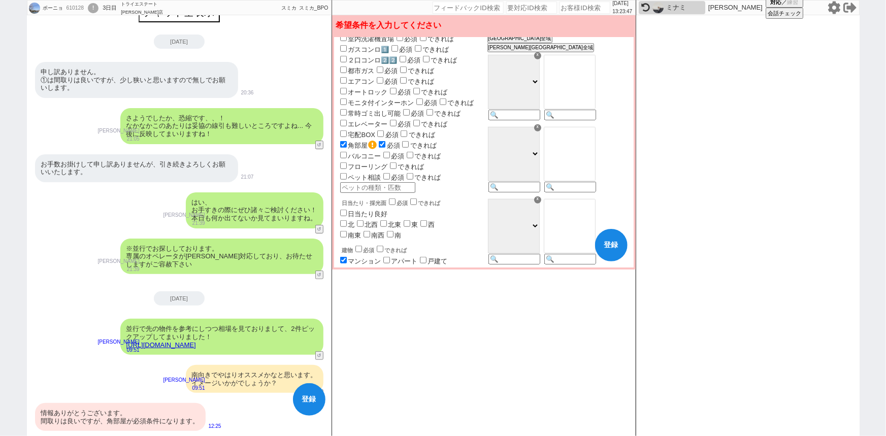
checkbox input "true"
checkbox input "false"
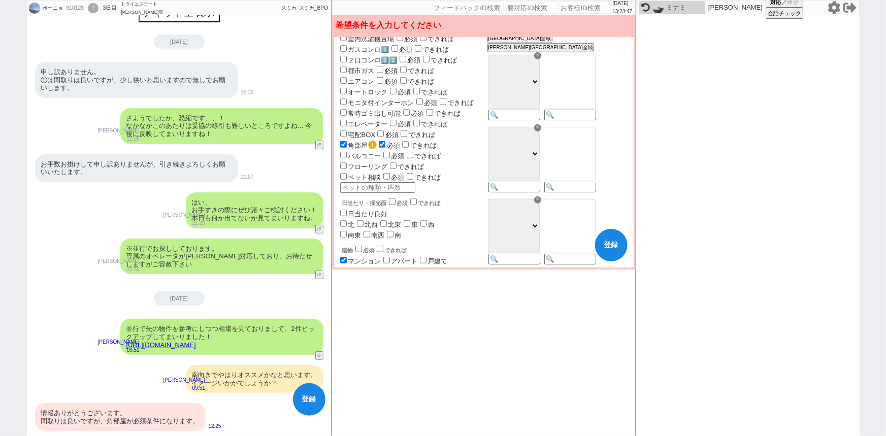
checkbox input "false"
checkbox input "true"
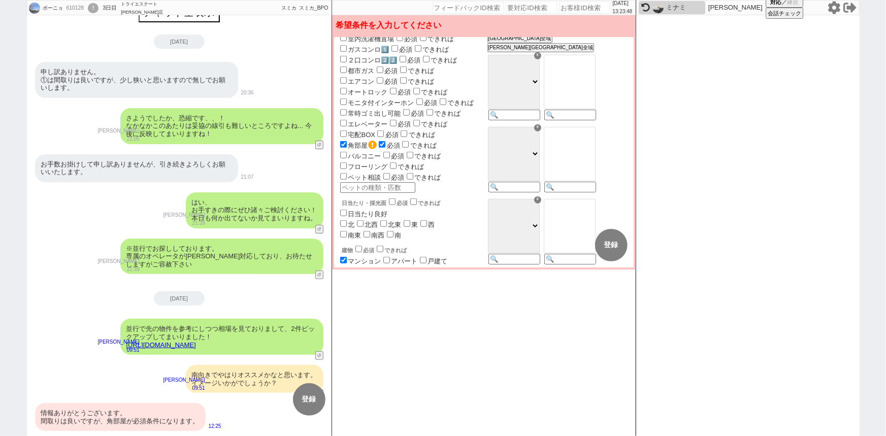
scroll to position [167, 0]
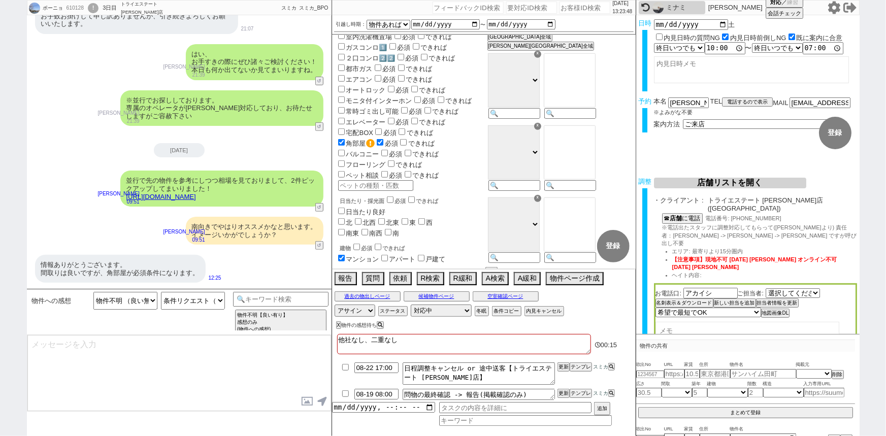
select select "81"
select select "23"
select select "735"
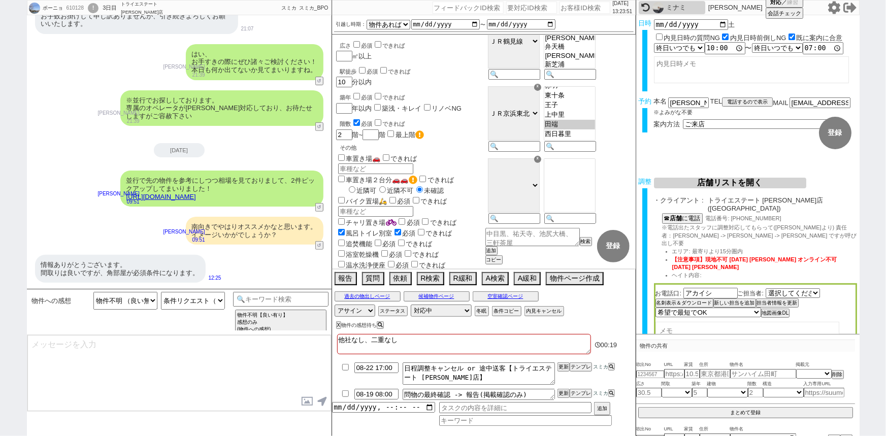
scroll to position [0, 0]
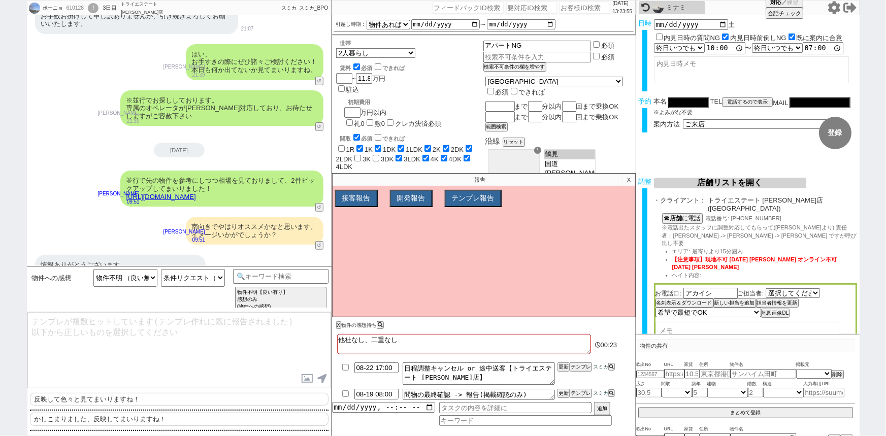
click at [134, 422] on p "かしこまりました、反映してまいりますね！" at bounding box center [179, 419] width 299 height 13
type textarea "かしこまりました、反映してまいりますね！"
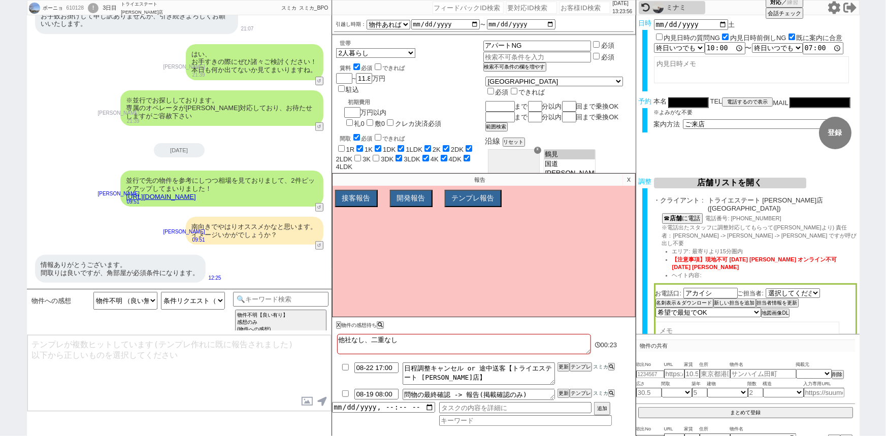
scroll to position [127, 0]
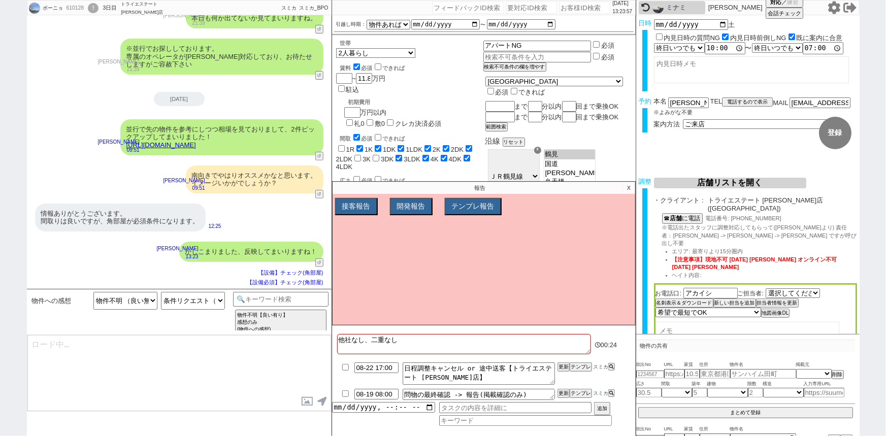
type textarea "その後はネットで何か出てきておられますでしょうか？ ぜひまとめて回れればと！"
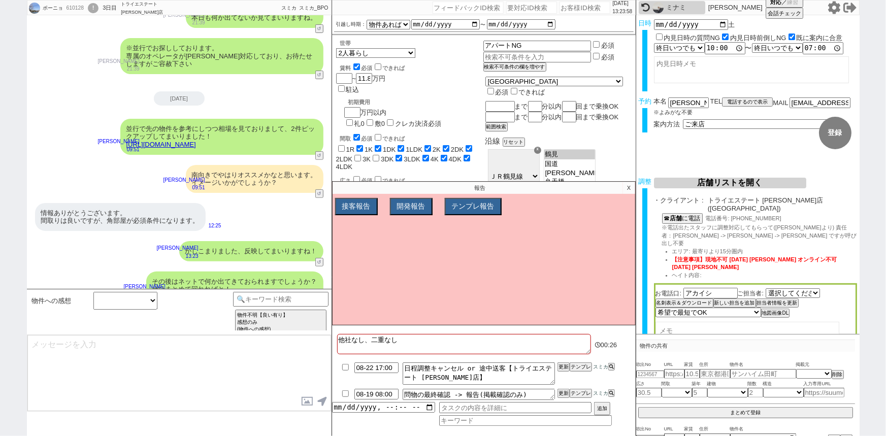
scroll to position [165, 0]
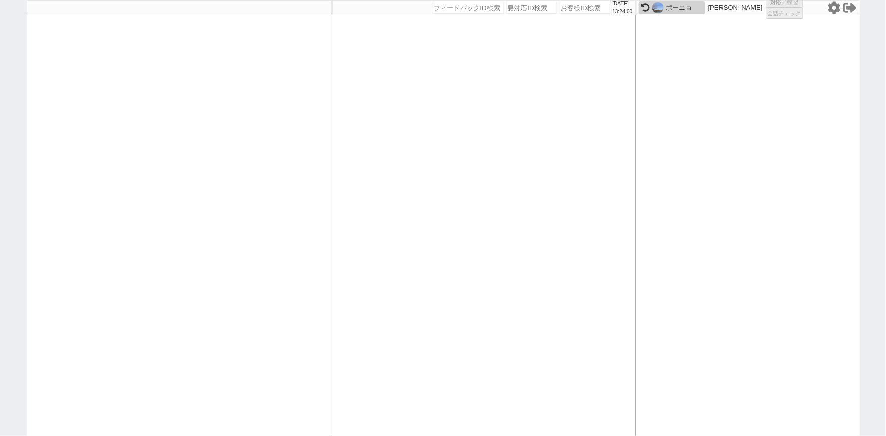
select select "1"
select select "2"
select select
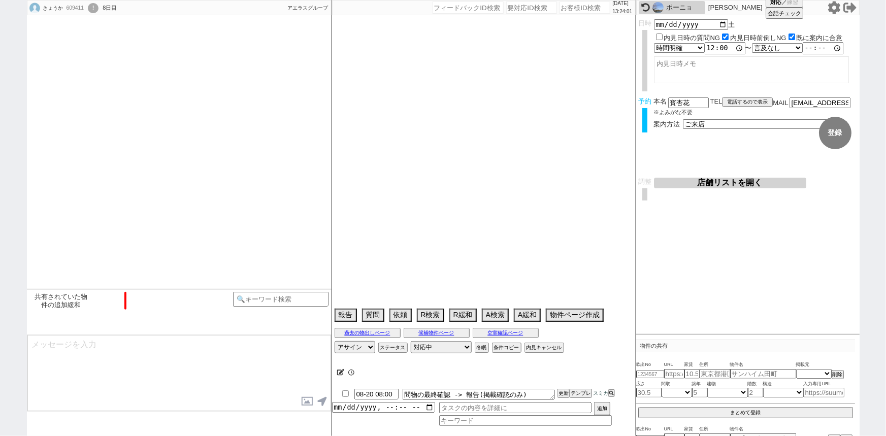
select select "13"
select select "0"
select select "78"
select select "1861"
select select "42"
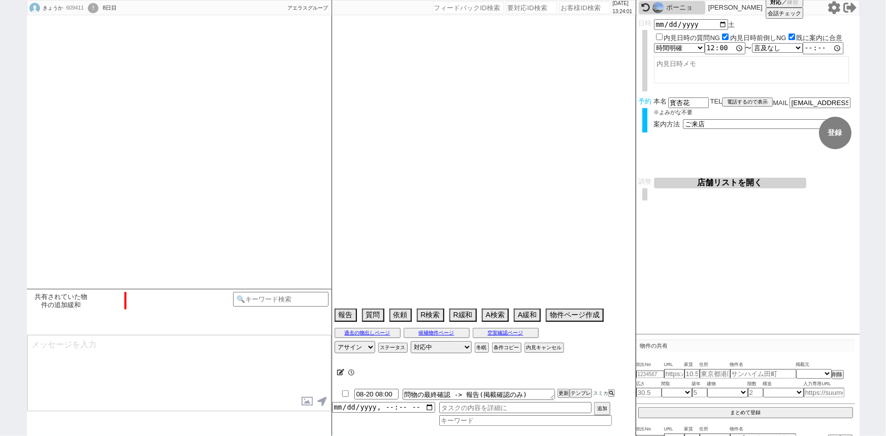
select select "1138"
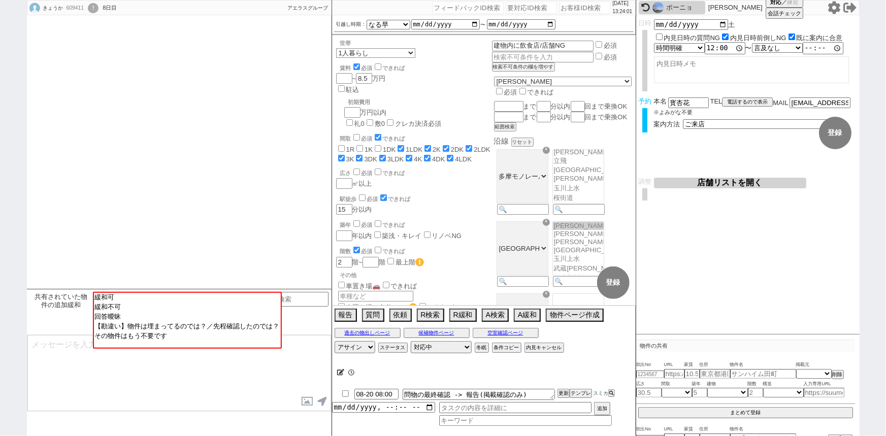
scroll to position [538, 0]
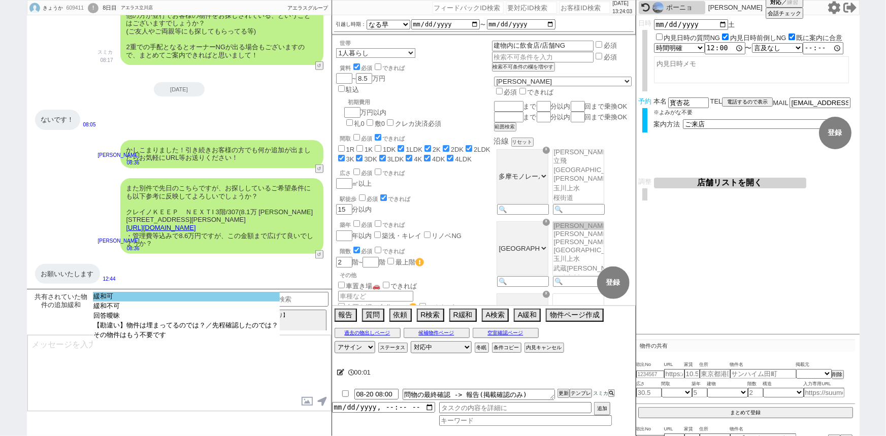
select select "緩和可"
click at [162, 302] on option "緩和可" at bounding box center [186, 307] width 187 height 10
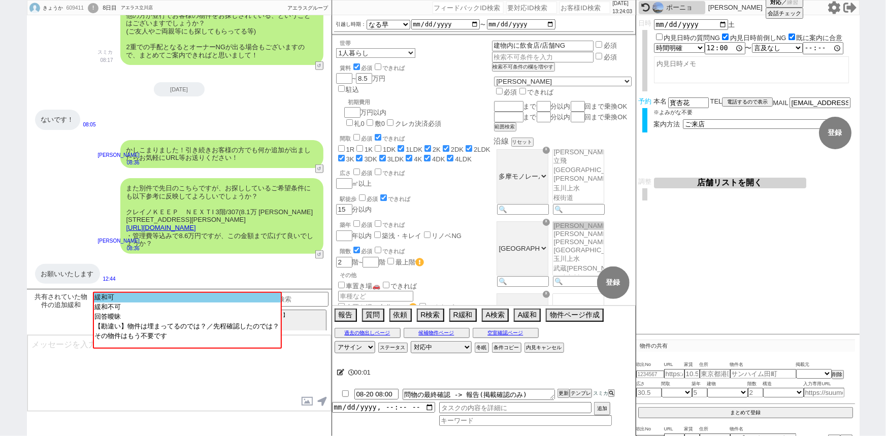
type textarea "よかったです！反映し早速お探しいたしますね、その他のご希望もお気軽にお願いします！"
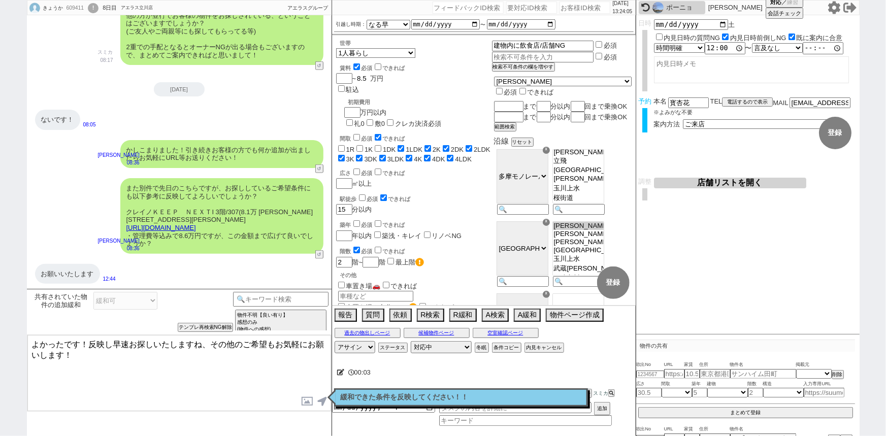
click at [370, 81] on input "8.5" at bounding box center [363, 78] width 14 height 9
type input "8"
checkbox input "false"
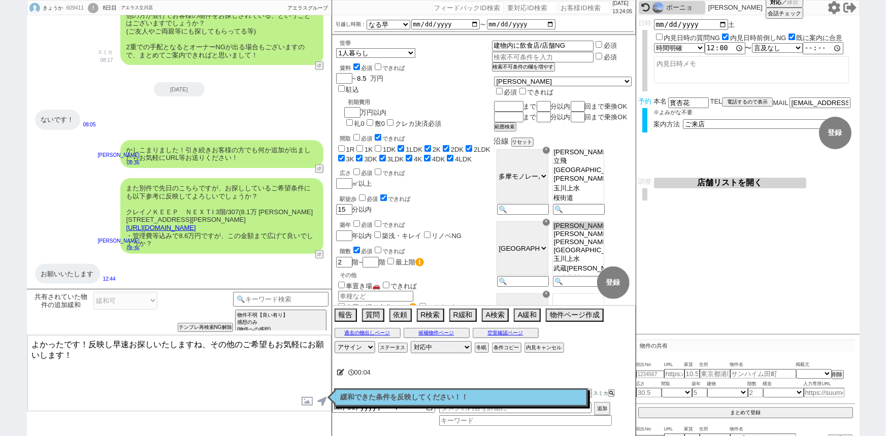
checkbox input "true"
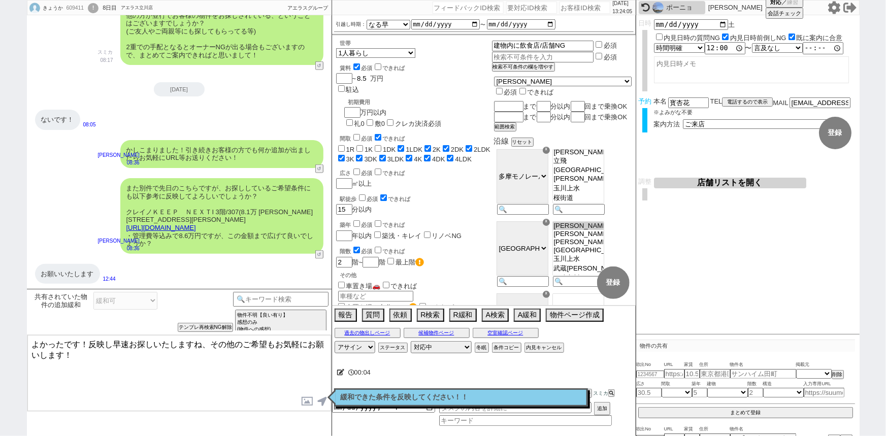
checkbox input "true"
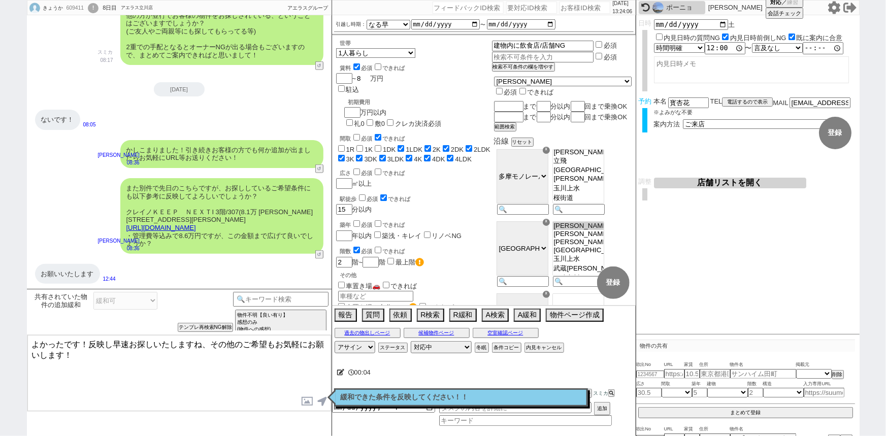
type input "8.6"
checkbox input "false"
checkbox input "true"
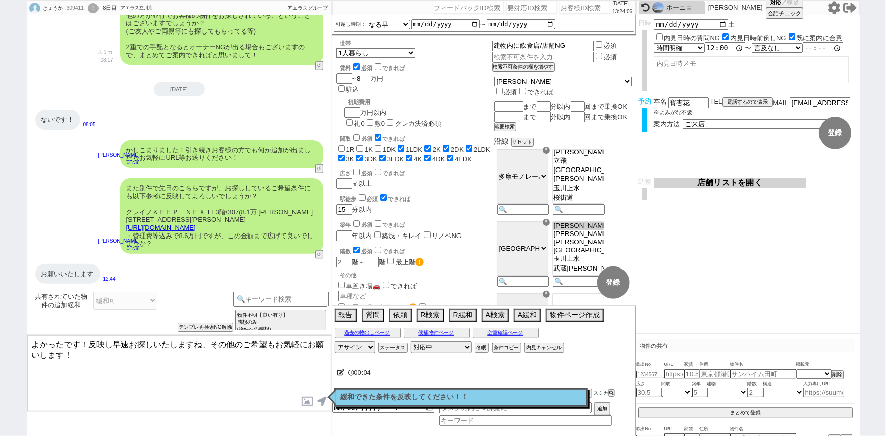
checkbox input "true"
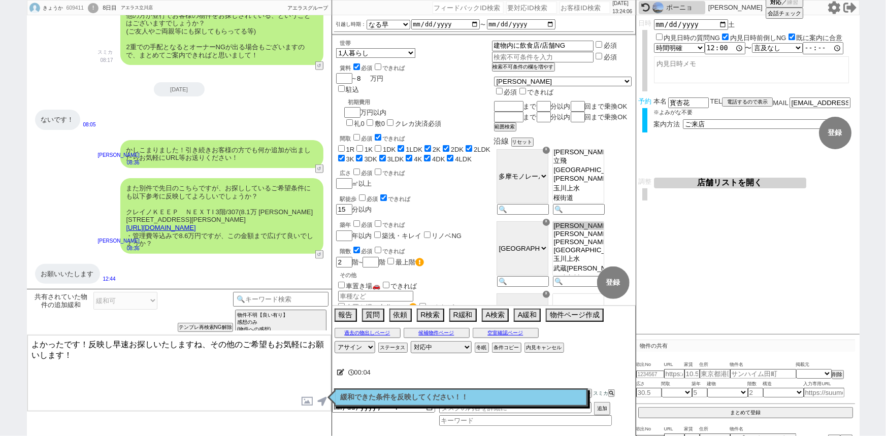
checkbox input "true"
type input "8.6"
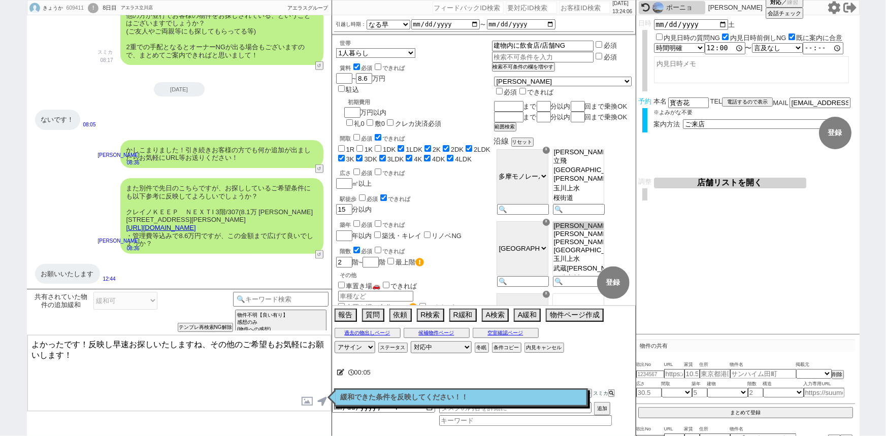
checkbox input "false"
checkbox input "true"
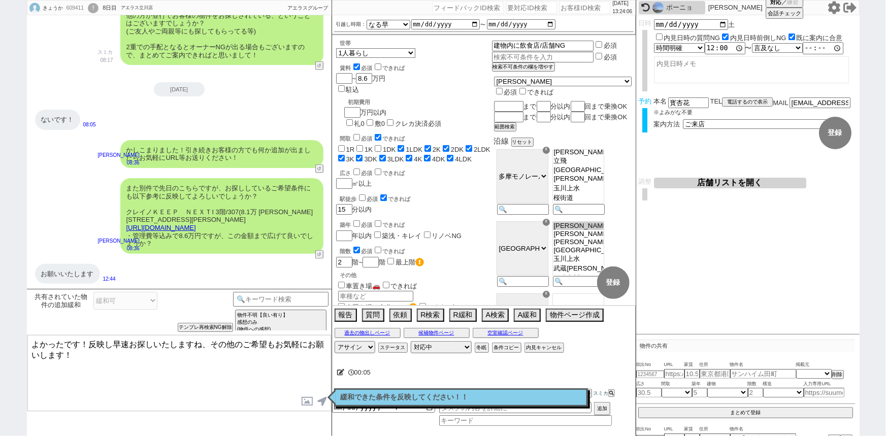
checkbox input "true"
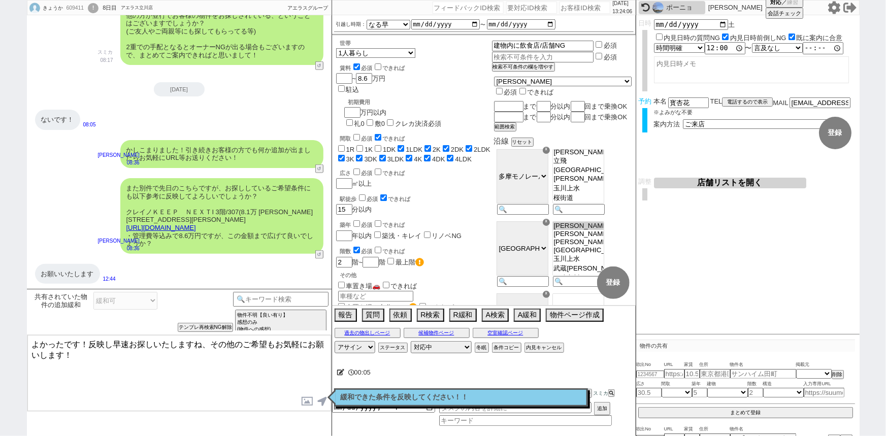
checkbox input "true"
checkbox input "false"
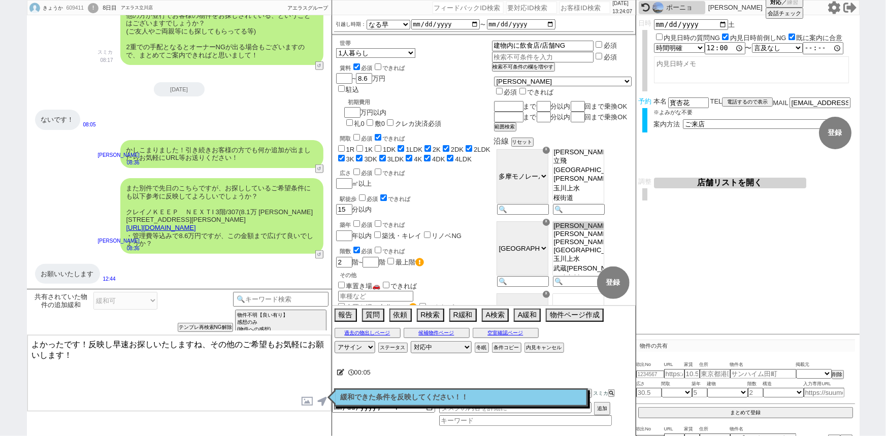
checkbox input "false"
checkbox input "true"
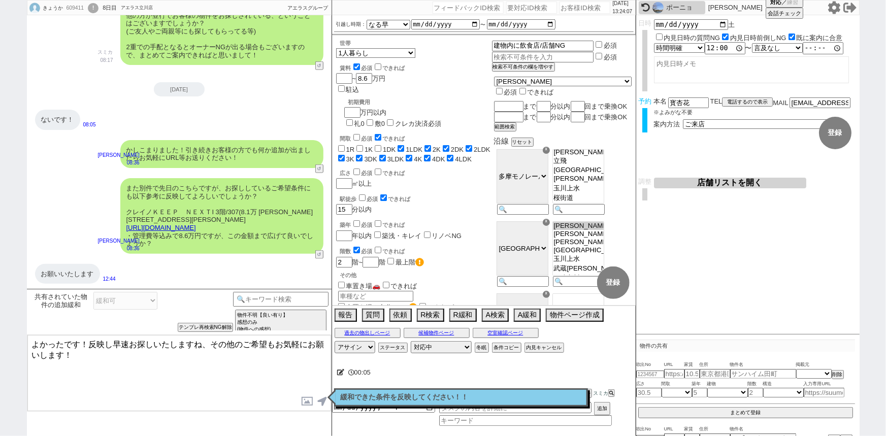
checkbox input "true"
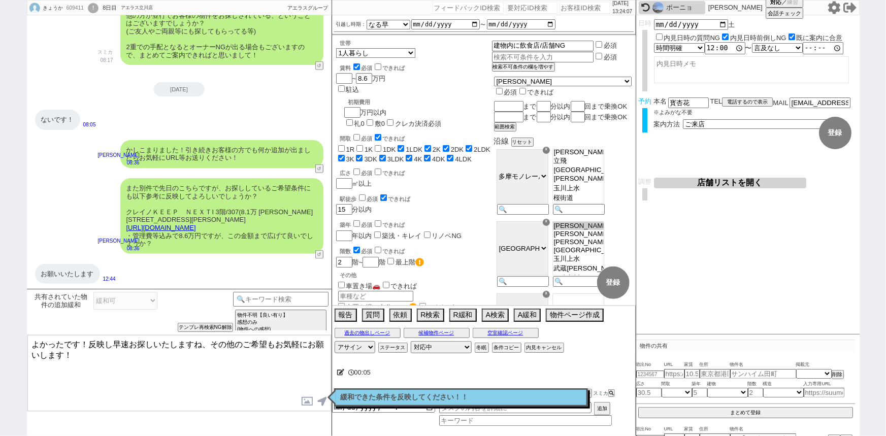
checkbox input "true"
select select "78"
select select "1861"
select select "42"
select select "1138"
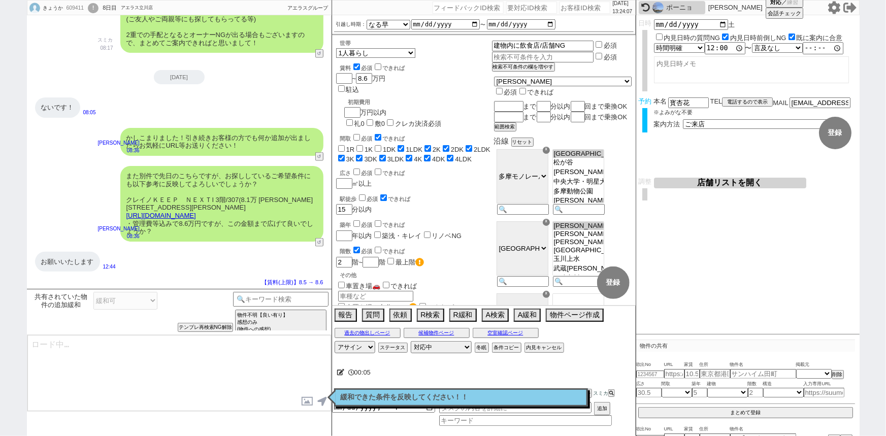
scroll to position [110, 0]
type textarea "よかったです！反映し早速お探しいたしますね、その他のご希望もお気軽にお願いします！"
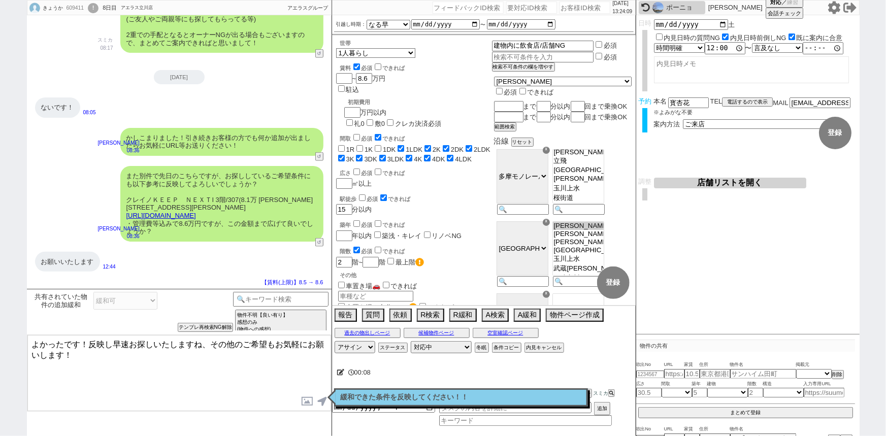
click at [82, 342] on textarea "よかったです！反映し早速お探しいたしますね、その他のご希望もお気軽にお願いします！" at bounding box center [179, 373] width 304 height 76
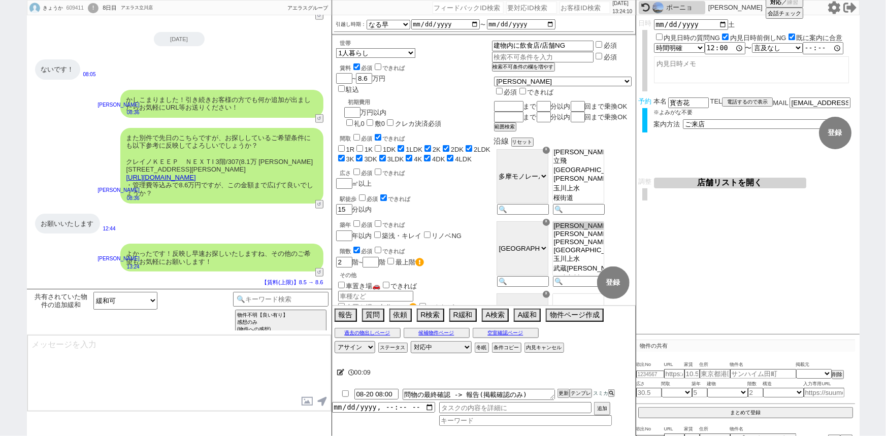
scroll to position [369, 0]
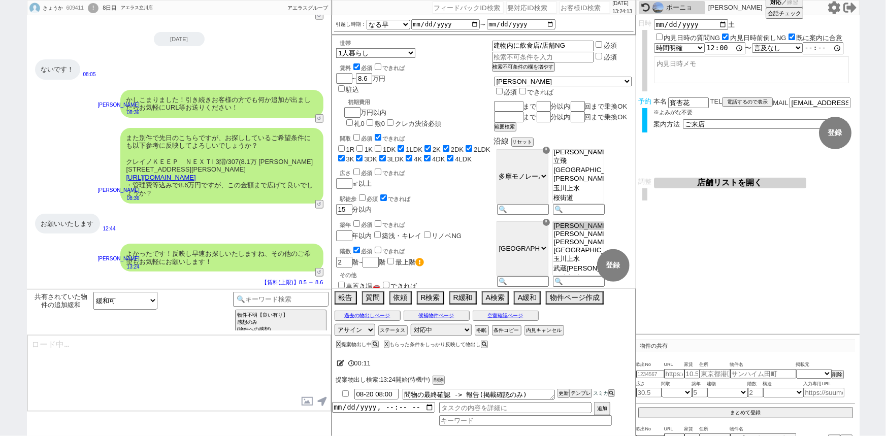
type textarea "ちなみにお一人暮らしですと最近は広さより立地やリノベ状況等を優先される方が多いと聞きます、以前と比べるとモノを所有するよりも別のご希望を優先される方が一定いら…"
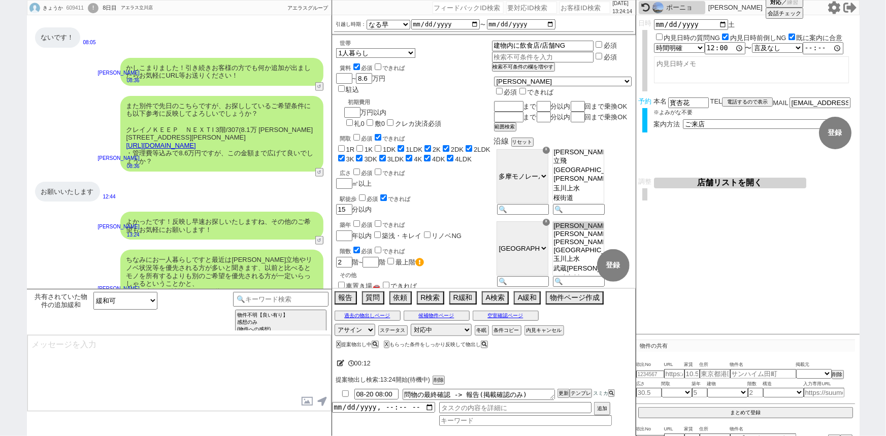
scroll to position [431, 0]
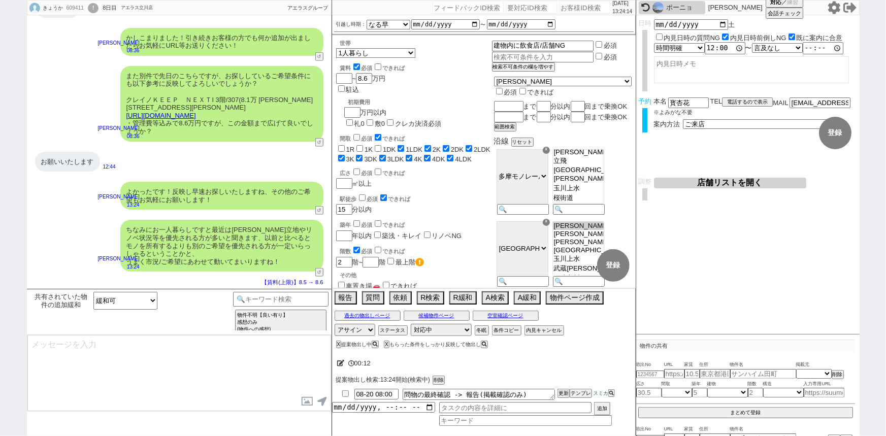
type textarea "@@この文字をクリック"
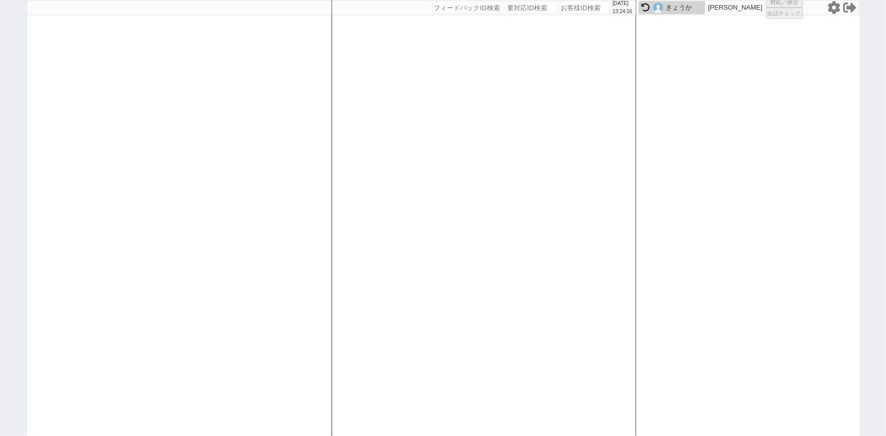
select select "1"
select select "2"
select select "5"
select select
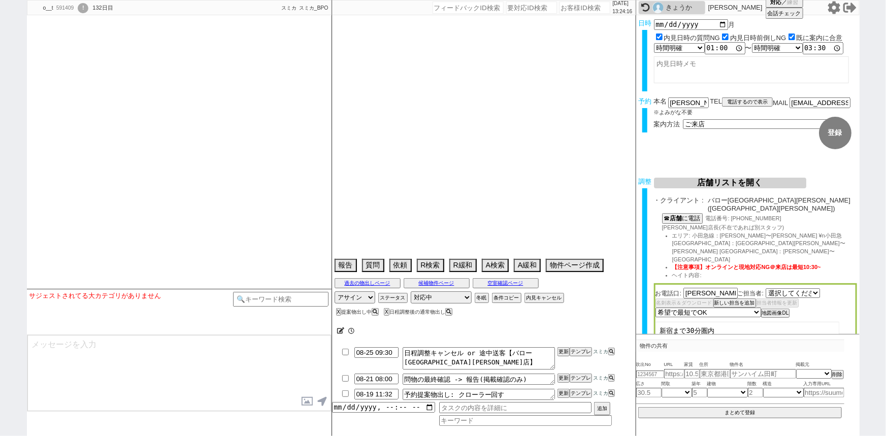
select select "266"
type textarea "＠＠小田急線以外の店舗から遠い立地で案内になるなら送客前に再相談必要"
select select
select select "2025"
select select "9"
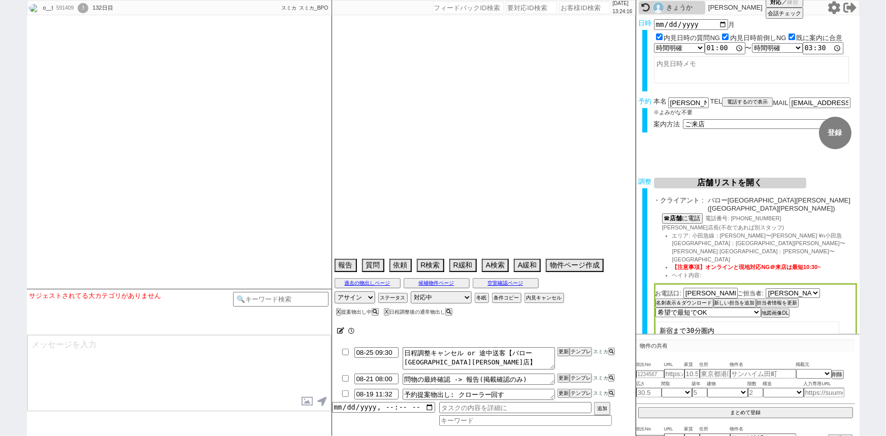
select select "36"
select select "0"
select select "48"
select select "1245"
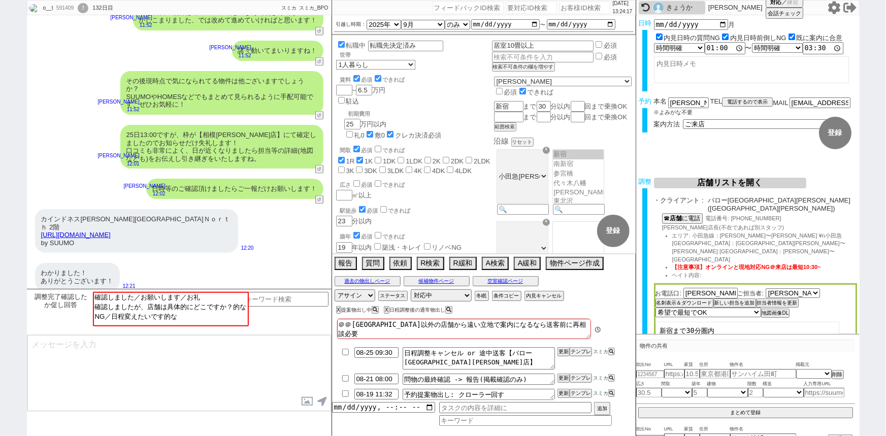
scroll to position [171, 0]
drag, startPoint x: 192, startPoint y: 229, endPoint x: 29, endPoint y: 228, distance: 163.0
click at [29, 228] on div "カインドネス厚木旭町Ｎｏｒｔｈ 2階 https://suumo.jp/chintai/bc_100449390200/ by SUUMO 12:20" at bounding box center [179, 231] width 305 height 54
copy link "https://suumo.jp/chintai/bc_100449390200/"
click at [674, 371] on input "text" at bounding box center [674, 374] width 20 height 9
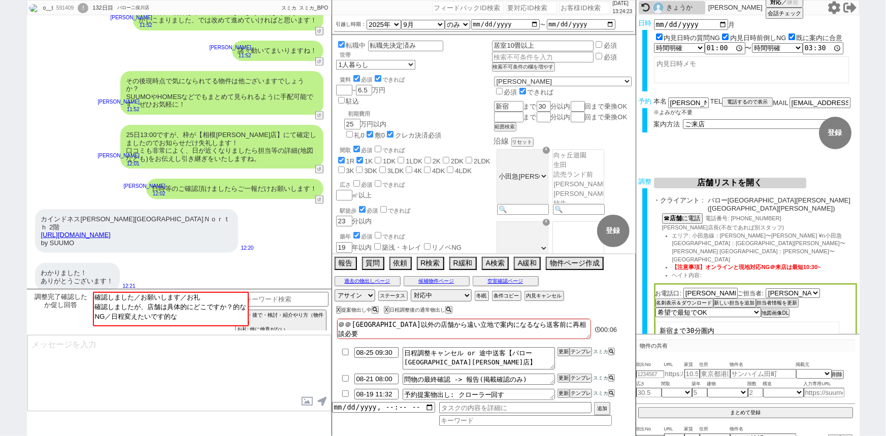
paste input "https://suumo.jp/chintai/bc_100449390200/"
type input "https://suumo.jp/chintai/bc_100449390200/"
select select
type input "https://suumo.jp/chintai/bc_100449390200/"
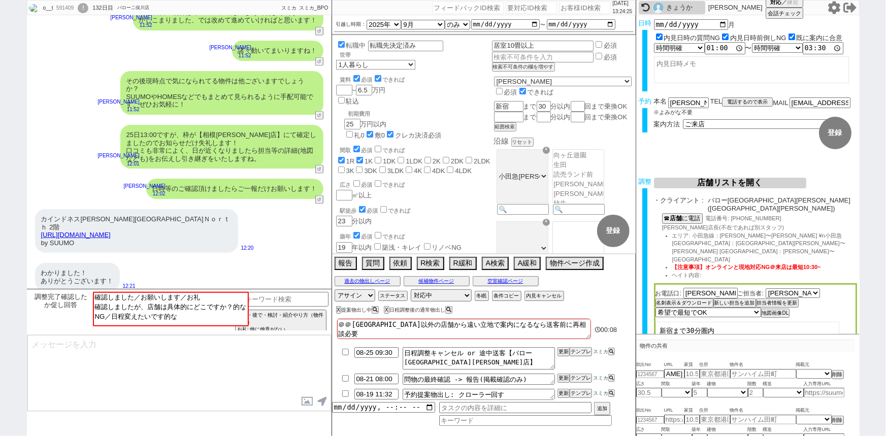
select select "1"
click at [146, 241] on div "カインドネス厚木旭町Ｎｏｒｔｈ 2階 https://suumo.jp/chintai/bc_100449390200/ by SUUMO" at bounding box center [136, 231] width 203 height 44
click at [649, 373] on input "number" at bounding box center [650, 374] width 28 height 7
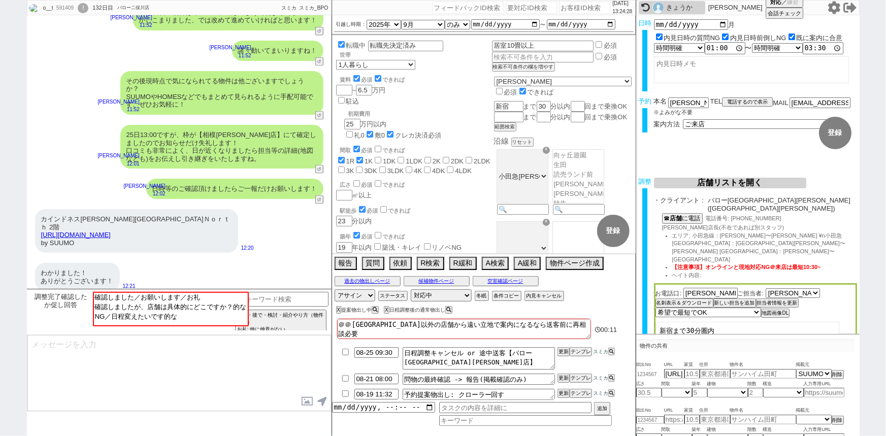
paste input "36791269"
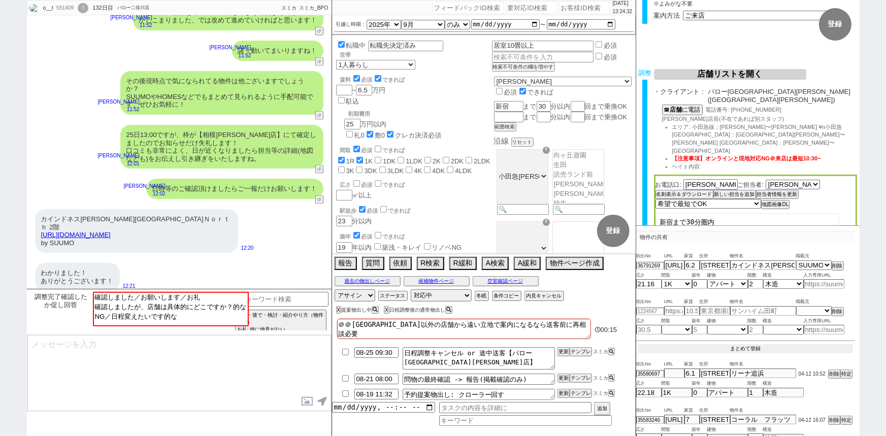
scroll to position [107, 0]
click at [739, 347] on button "まとめて登録" at bounding box center [745, 350] width 215 height 9
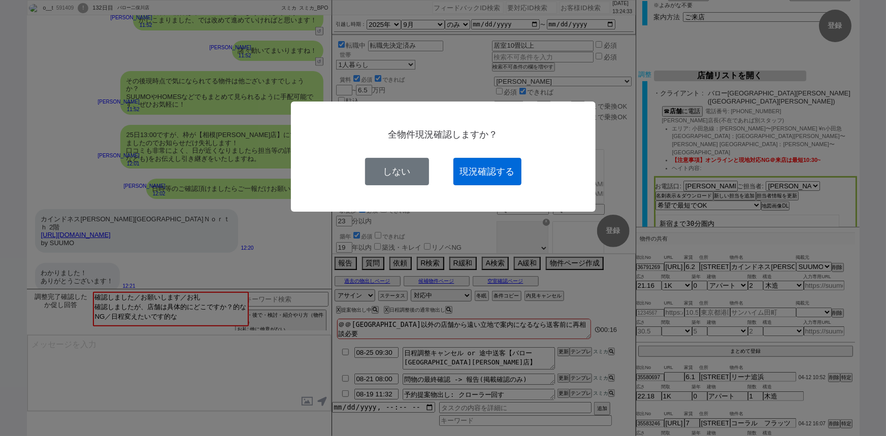
click at [495, 171] on button "現況確認する" at bounding box center [487, 171] width 68 height 27
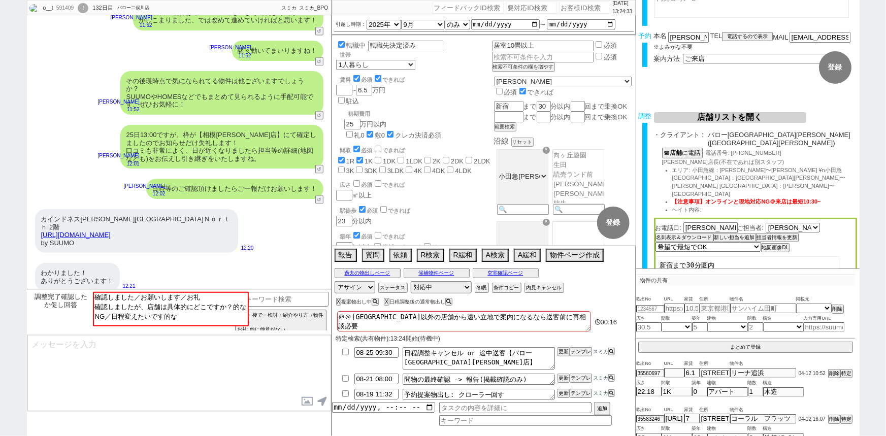
scroll to position [64, 0]
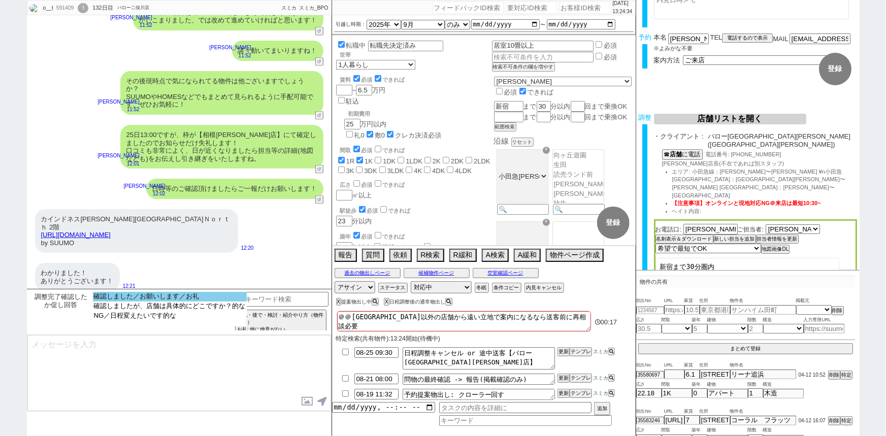
click at [216, 302] on option "確認しました／お願いします／お礼" at bounding box center [170, 307] width 154 height 10
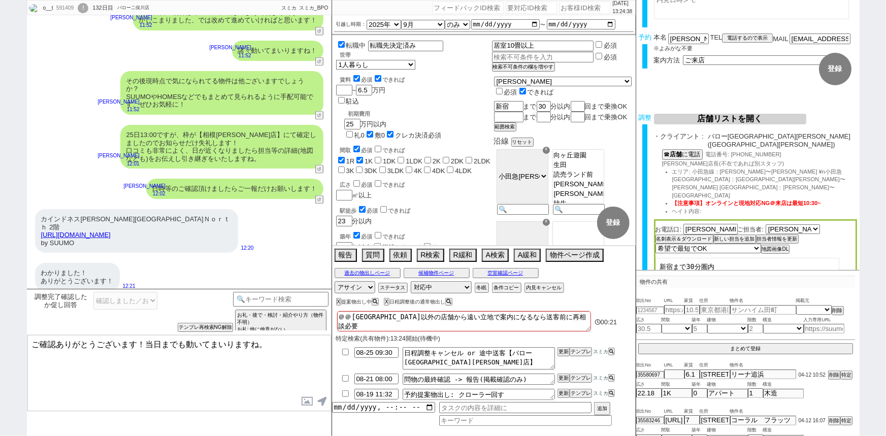
click at [144, 341] on textarea "ご確認ありがとうございます！当日までも動いてまいりますね。" at bounding box center [179, 373] width 304 height 76
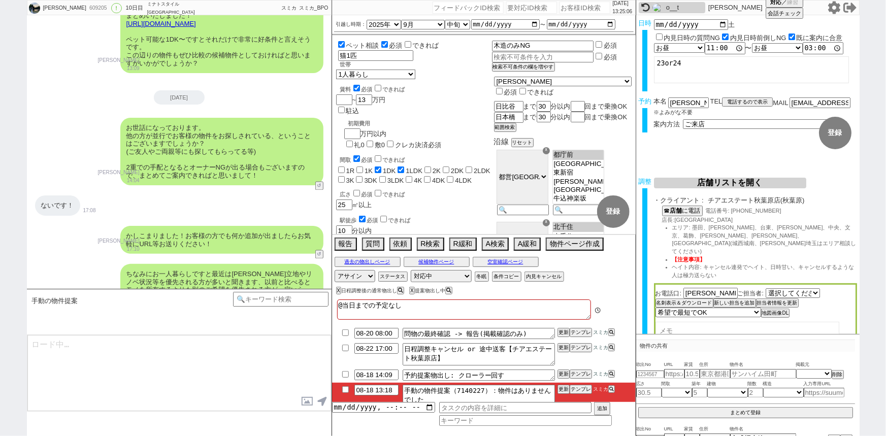
scroll to position [28, 0]
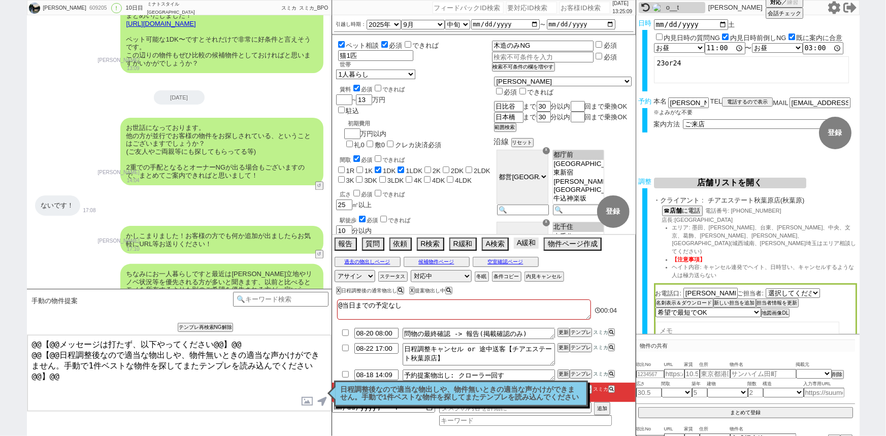
click at [536, 244] on button "A緩和" at bounding box center [526, 243] width 25 height 11
click at [528, 245] on button "A緩和" at bounding box center [526, 243] width 25 height 11
click at [439, 386] on p "日程調整後なので適当な物出しや、物件無いときの適当な声かけができません。手動で1件ベストな物件を探してまたテンプレを読み込んでください" at bounding box center [461, 394] width 241 height 16
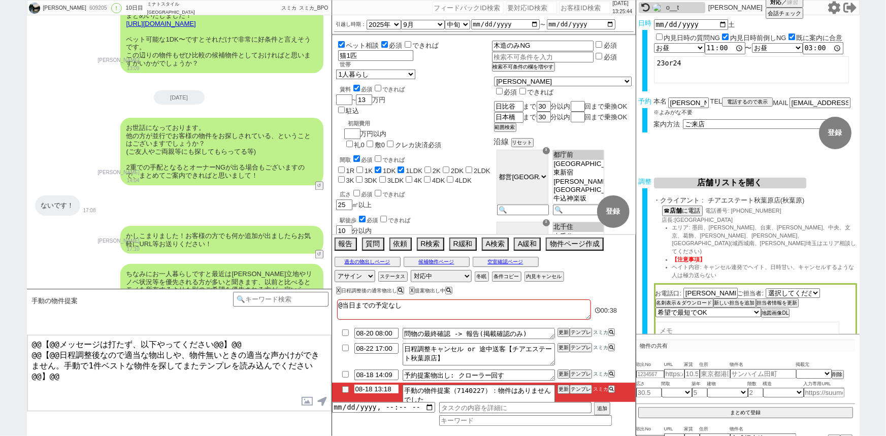
click at [382, 389] on input "08-18 13:18" at bounding box center [376, 389] width 44 height 9
click at [561, 391] on button "更新" at bounding box center [562, 389] width 10 height 7
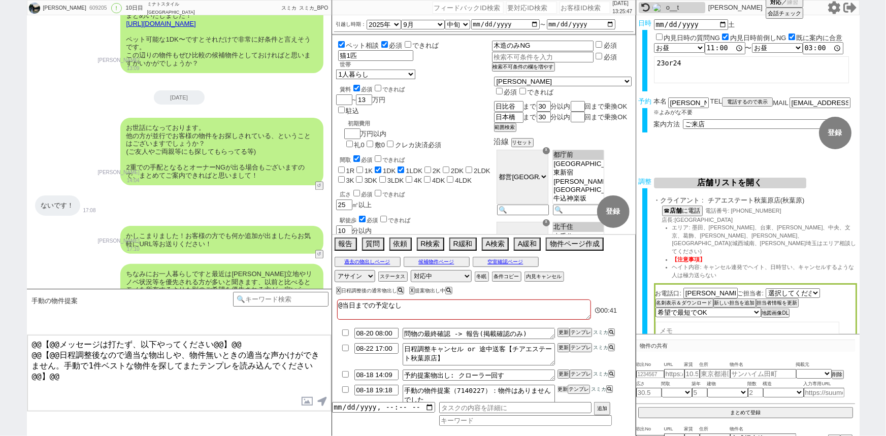
click at [561, 391] on button "更新" at bounding box center [562, 389] width 10 height 7
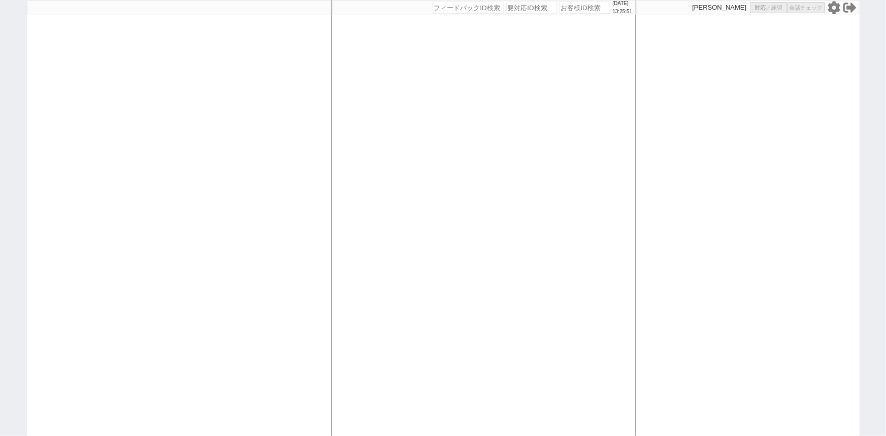
select select "6"
select select "2"
select select "5"
select select
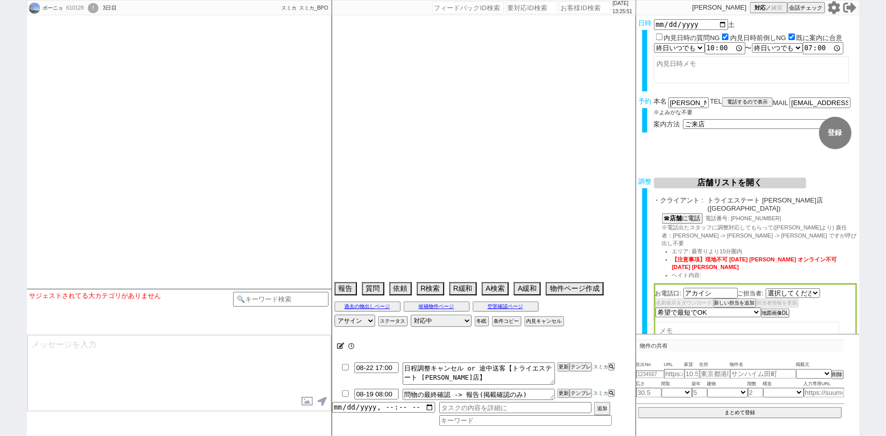
select select "[DATE]"
type textarea "他社なし、二重なし"
select select "15"
select select "1"
select select "14"
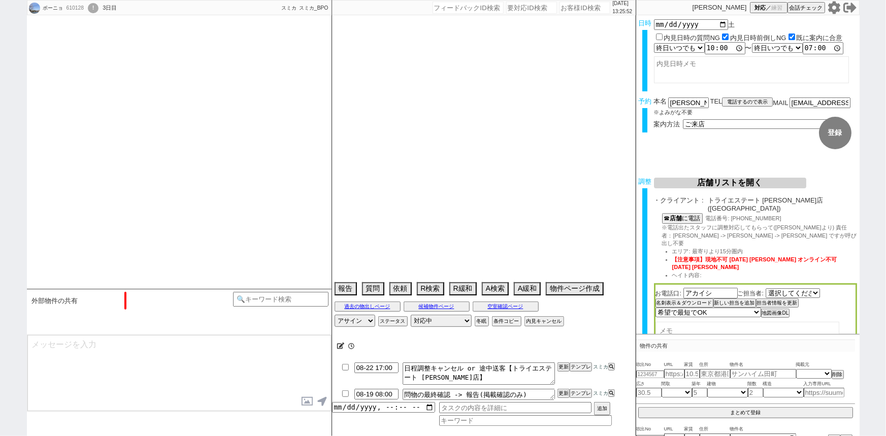
select select "81"
select select "23"
select select "735"
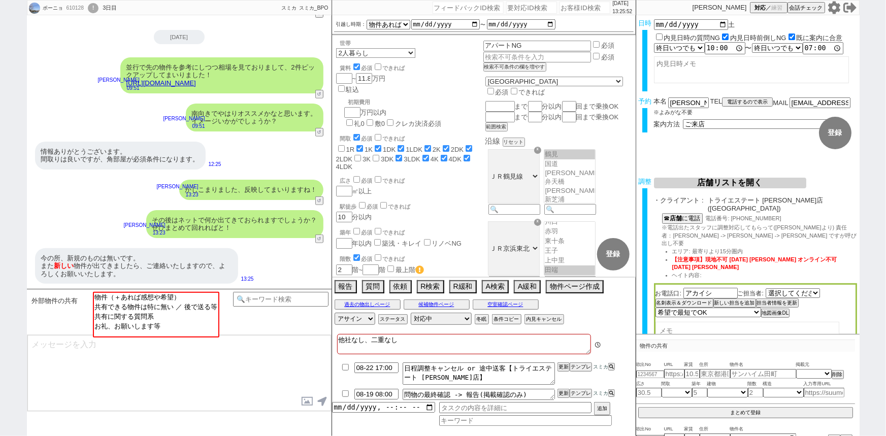
scroll to position [89, 0]
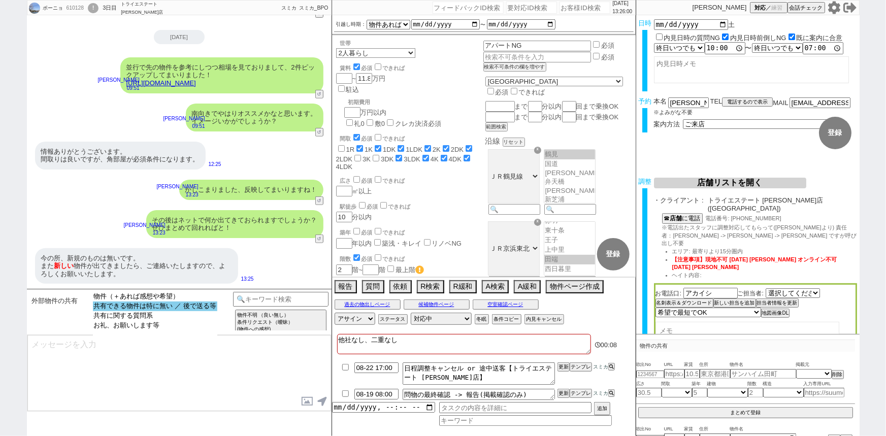
drag, startPoint x: 179, startPoint y: 325, endPoint x: 193, endPoint y: 310, distance: 20.9
select select "共有できる物件は特に無い ／ 後で送る等"
click at [193, 310] on select "物件（＋あれば感想や希望） 共有できる物件は特に無い ／ 後で送る等 共有に関する質問系 お礼、お願いします等" at bounding box center [155, 315] width 124 height 46
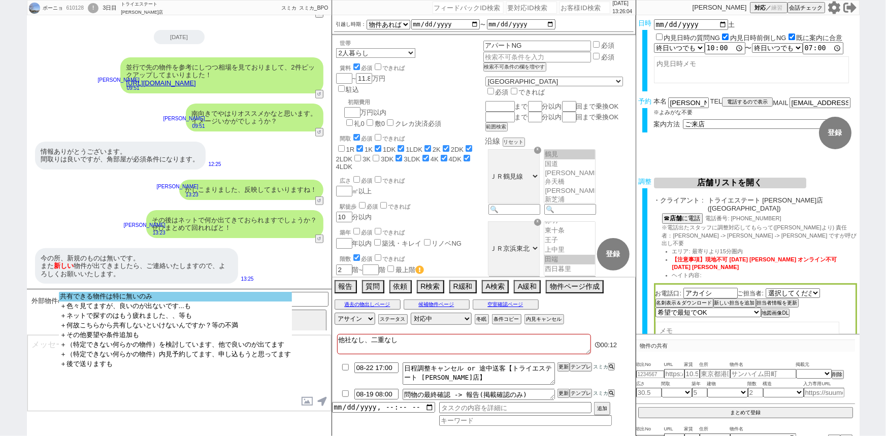
select select "共有できる物件は特に無いのみ"
click at [208, 302] on option "共有できる物件は特に無いのみ" at bounding box center [175, 307] width 233 height 10
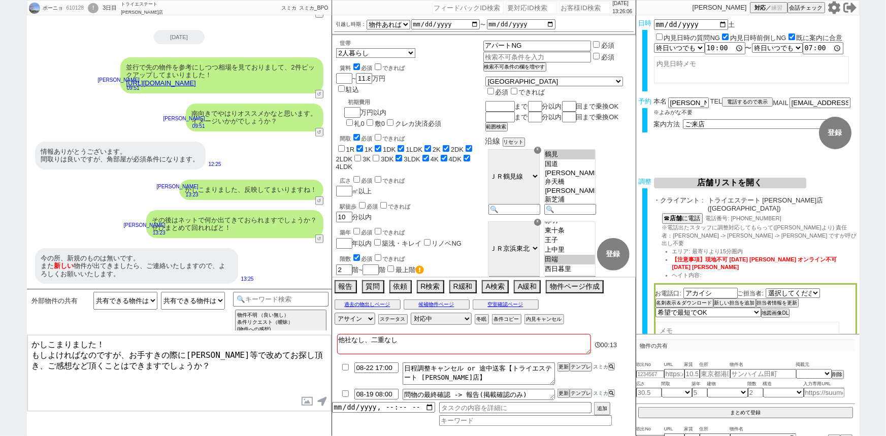
click at [130, 336] on textarea "かしこまりました！ もしよければなのですが、お手すきの際に[PERSON_NAME]等で改めてお探し頂き、ご感想など頂くことはできますでしょうか？" at bounding box center [179, 373] width 304 height 76
click at [60, 358] on textarea "かしこまりました！お気軽に。 もしよければなのですが、お手すきの際に[PERSON_NAME]等で改めてお探し頂き、ご感想など頂くことはできますでしょうか？" at bounding box center [179, 373] width 304 height 76
type textarea "かしこまりました！お気軽に。 もしよければなのですが、お手すきの際に[PERSON_NAME]等で改めてお探し頂き、ご感想など頂くことはできますでしょうか？"
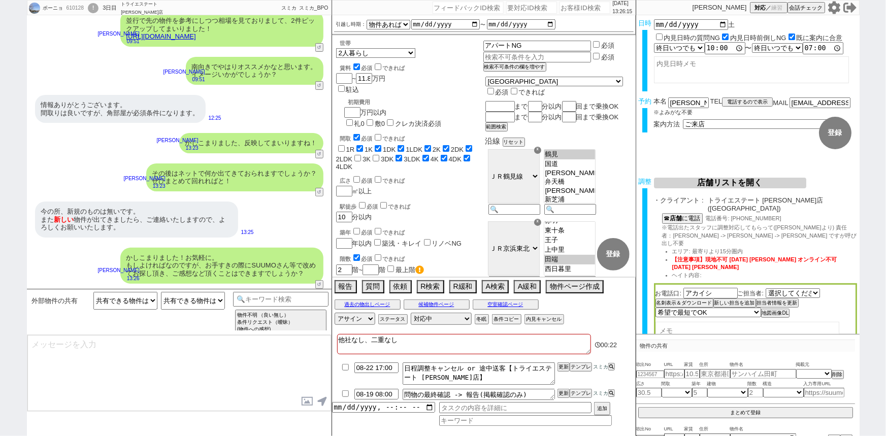
scroll to position [71, 0]
type textarea "業者システムでこちらも見ておりますが、 並行でご自身で探された結果も反映できるとより早くご紹介できるかと！"
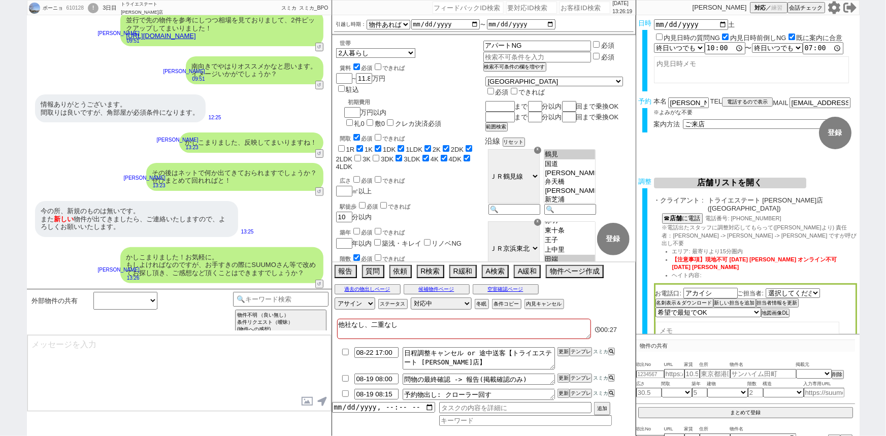
scroll to position [117, 0]
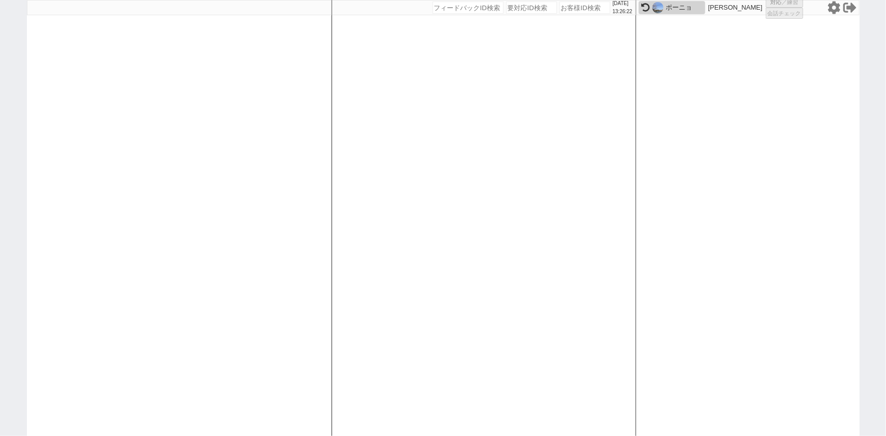
select select "1"
select select "2"
select select "5"
select select
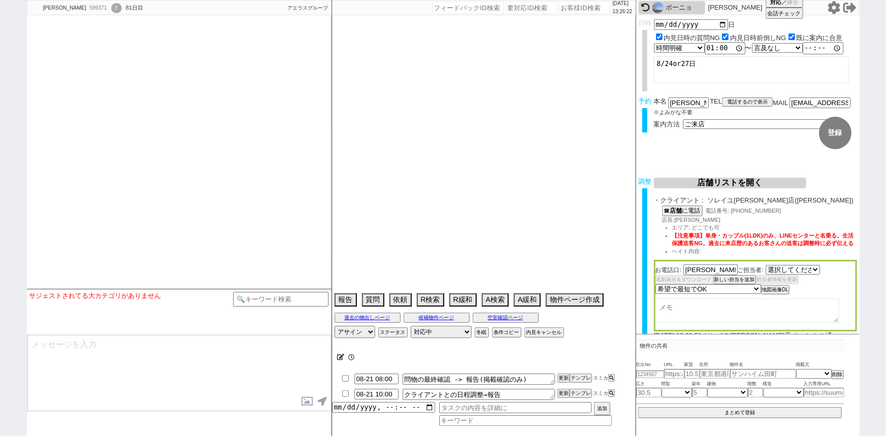
select select "530"
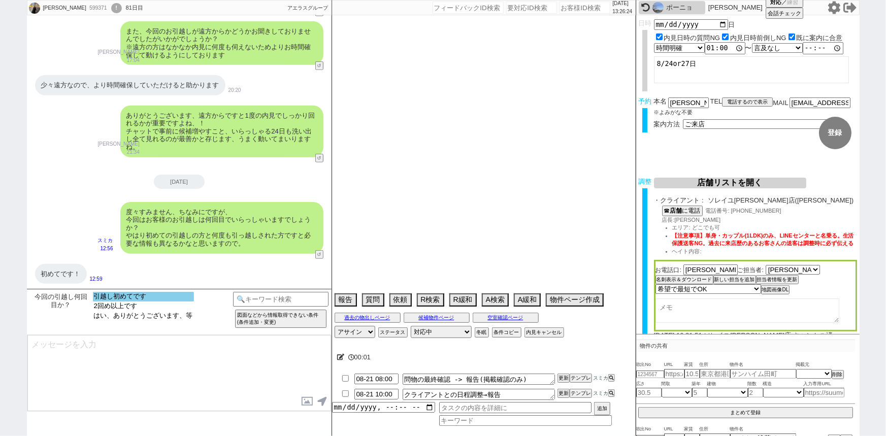
select select "引越し初めてです"
click at [117, 302] on option "引越し初めてです" at bounding box center [143, 307] width 101 height 10
type textarea "@[DATE] 9:13出ない[PERSON_NAME]か[PERSON_NAME]店どちらか　当日まで他社なし 送客圏内で最終報告後に調整する"
select select "15"
select select "0"
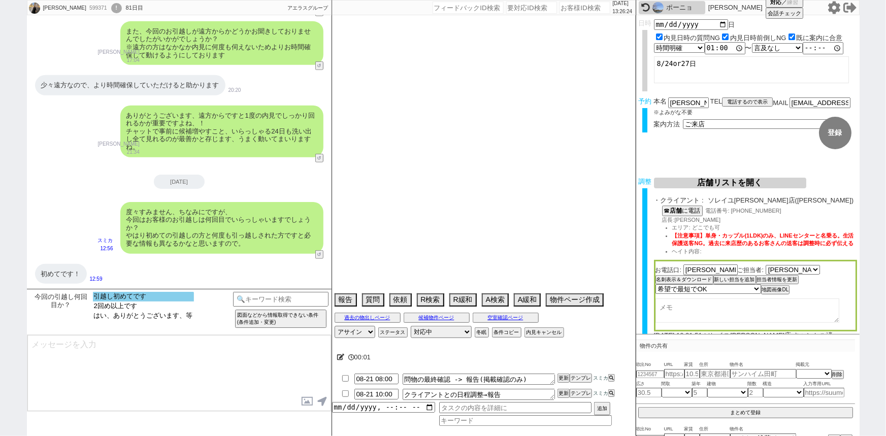
select select "23"
select select "726"
select select "60"
select select "14"
select select "7"
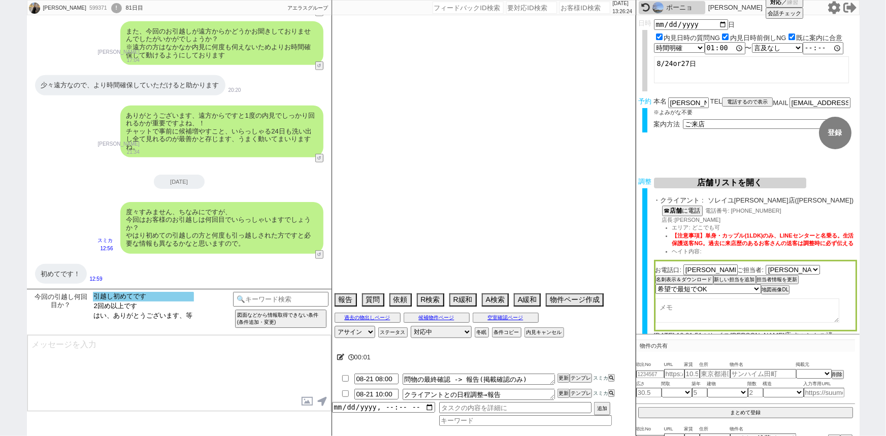
select select "12"
select select "11"
select select "75"
select select "[DATE]"
select select "813"
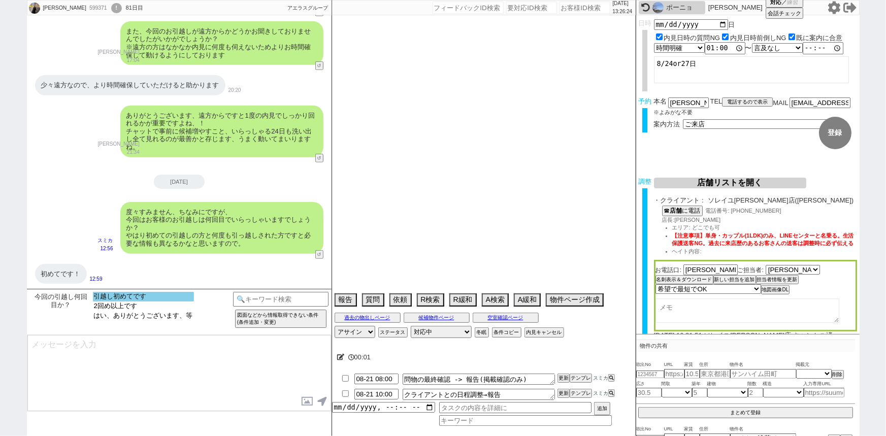
select select "62"
select select "64"
select select "[DATE]"
select select "59"
select select "71"
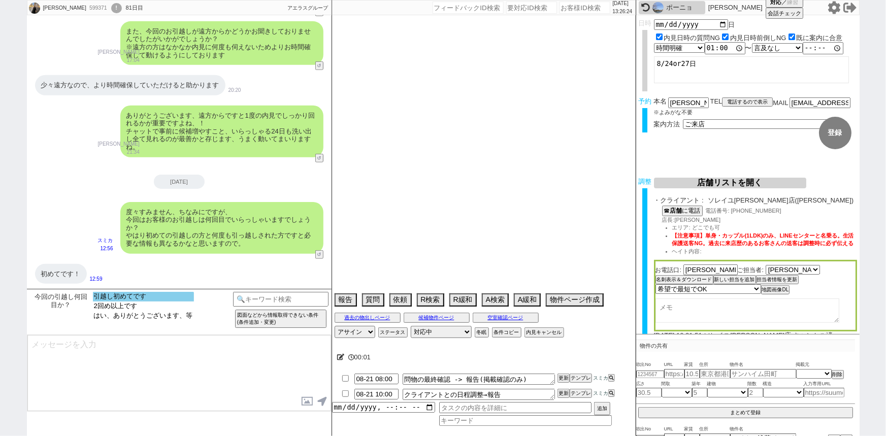
select select "70"
select select "[DATE]"
select select "69"
select select "63"
select select "67"
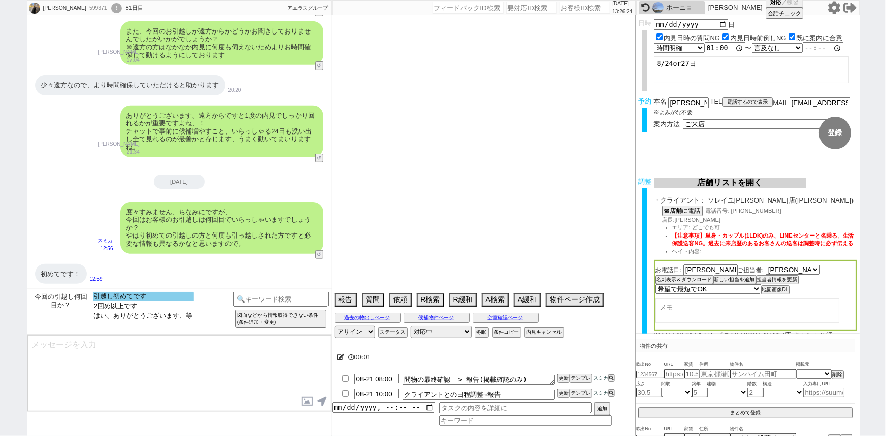
select select "65"
select select "[DATE]"
select select "66"
select select "25"
select select "3116"
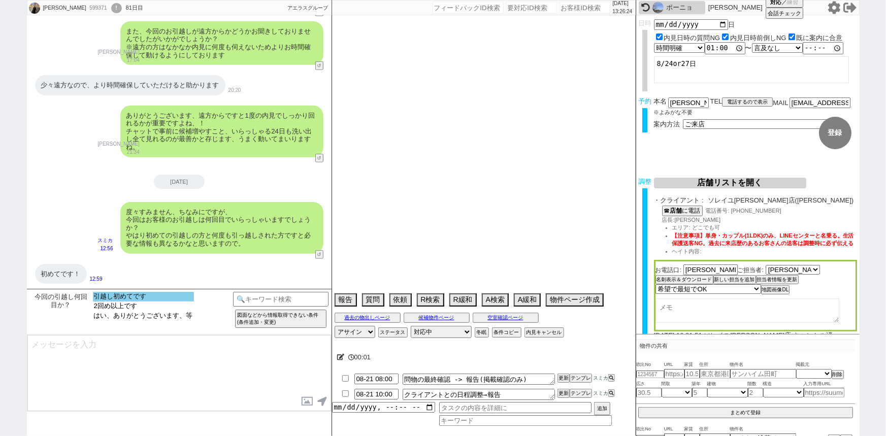
select select "9"
select select "332"
select select "57"
select select "33"
select select "68"
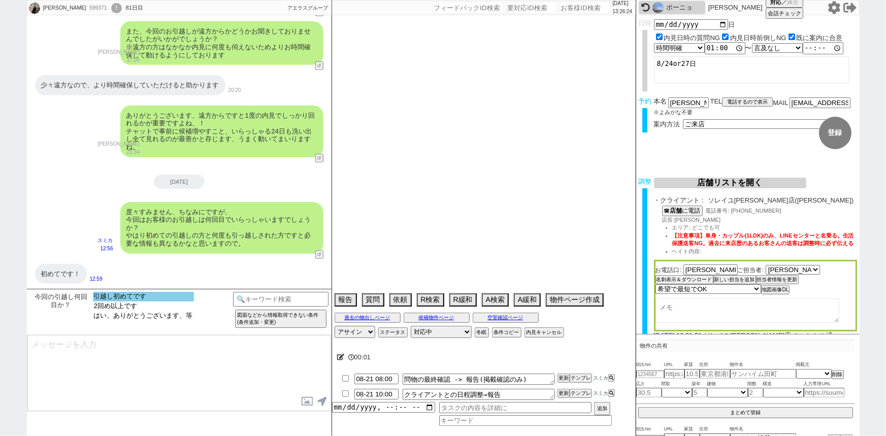
select select "[DATE]"
select select "29"
select select "77"
select select "74"
select select "27"
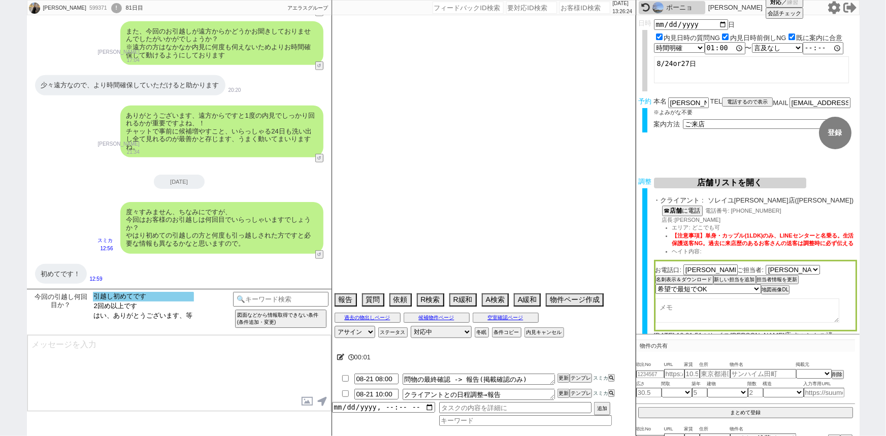
select select "76"
select select "15"
select select "44"
select select "54"
select select "73"
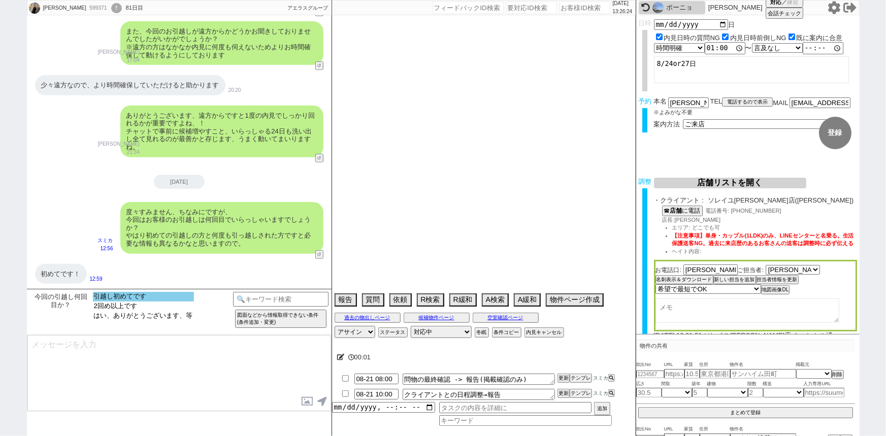
select select "[DATE]"
select select "38"
select select "52"
select select "61"
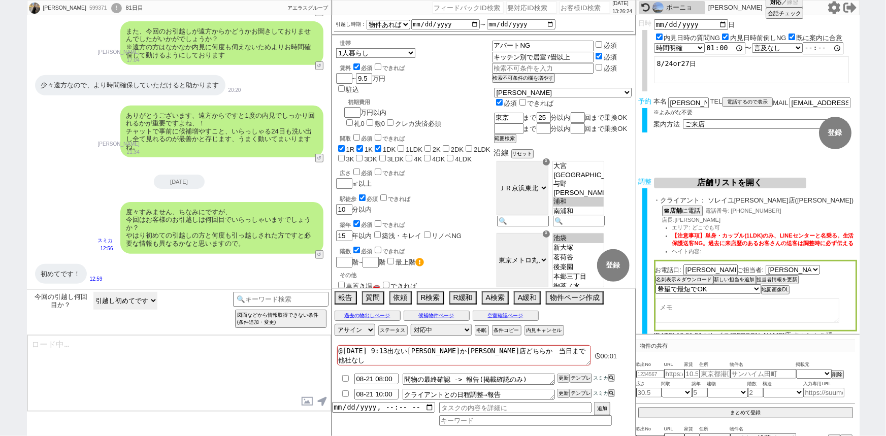
scroll to position [28, 0]
type textarea "かしこまりました！ 初めてでいらっしゃると物件のサイクルや初期費用周り等も不明点等あるかと思いますので、ご案内時にもご説明できるようにいたしますね。"
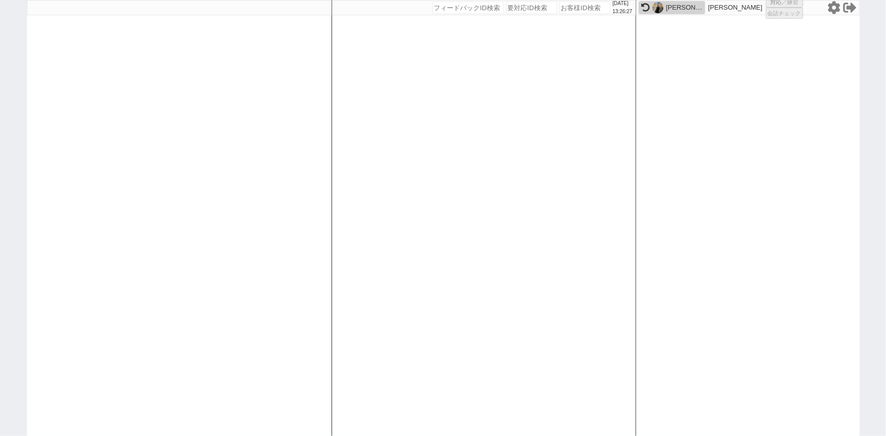
select select
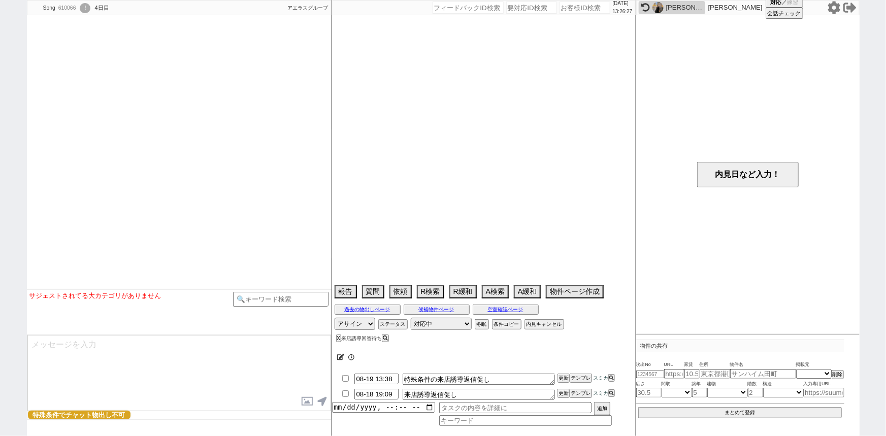
select select
select select "2025"
select select "8"
select select "25"
select select "6"
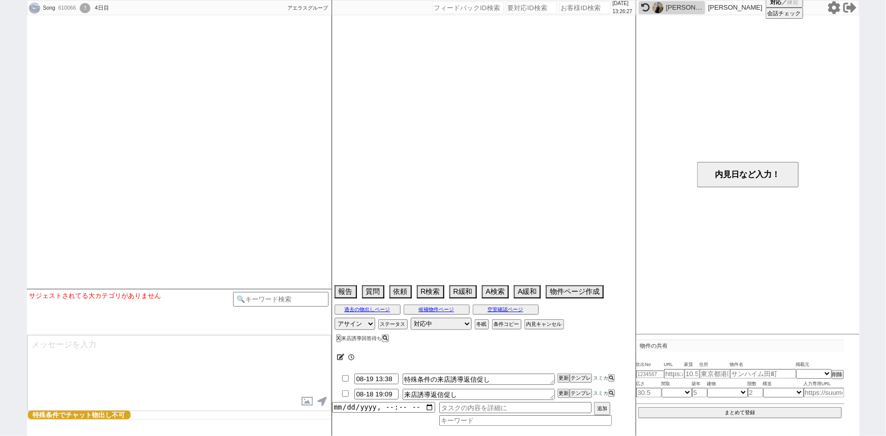
select select "67"
select select "[DATE]"
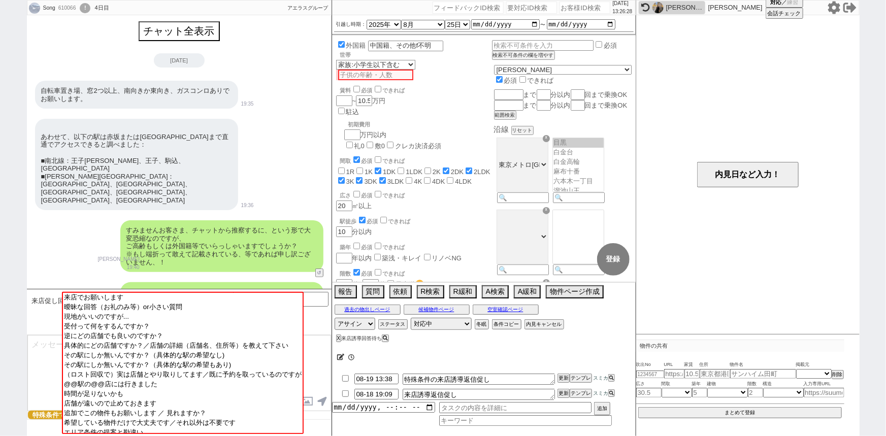
scroll to position [2498, 0]
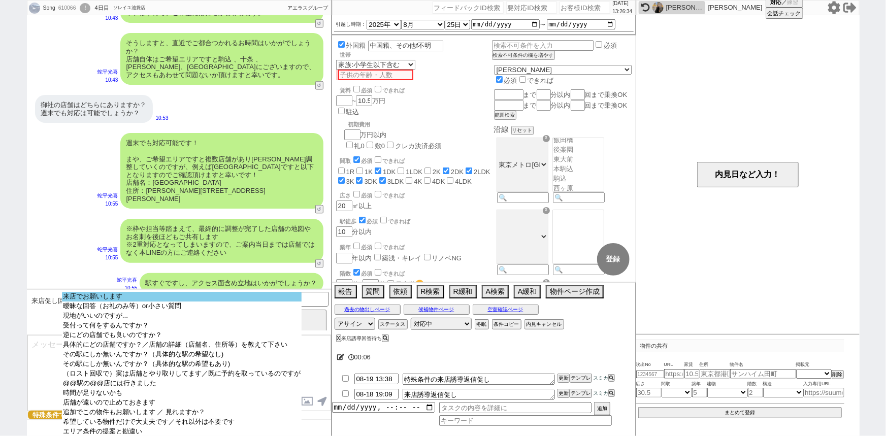
click at [159, 302] on option "来店でお願いします" at bounding box center [182, 307] width 240 height 10
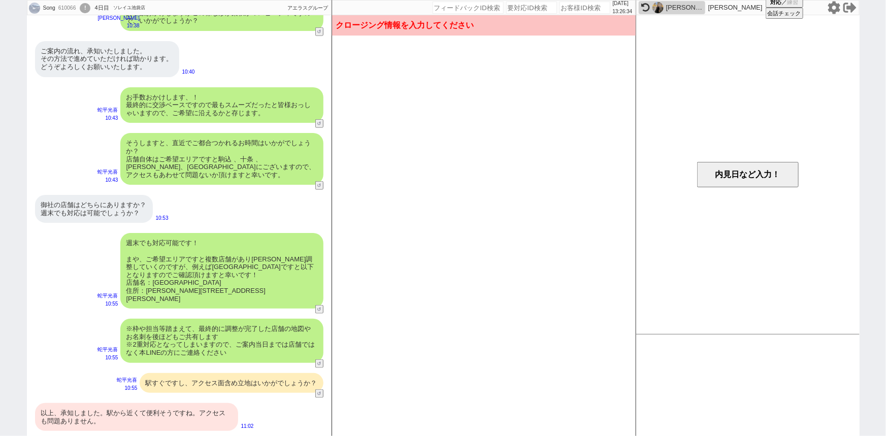
scroll to position [2351, 0]
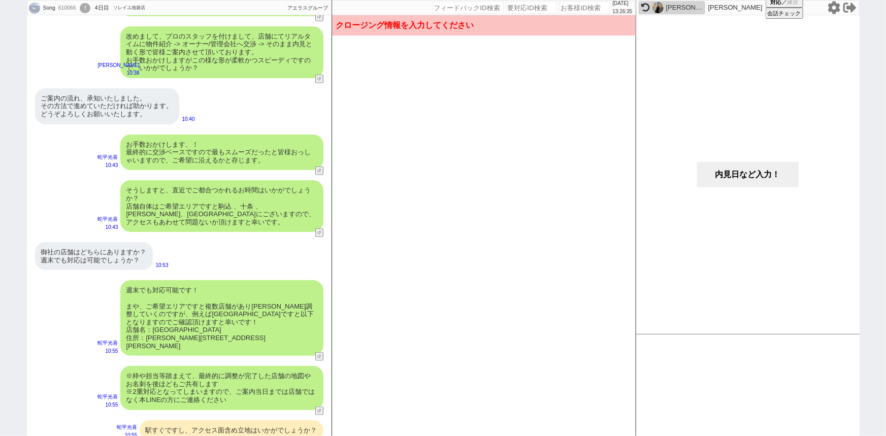
click at [713, 173] on button "内見日など入力！" at bounding box center [748, 174] width 102 height 25
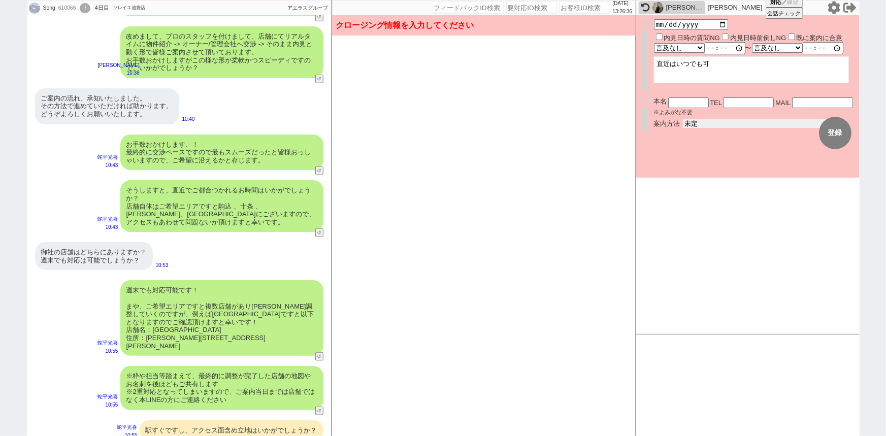
click at [693, 123] on select "未定 現地お待ち合わせ ご来店 先行申し込みのご案内or内見無しでの申し込みのご案内 オンラインでのご接客 オンラインで1件の内見のご案内" at bounding box center [759, 123] width 152 height 9
select select "2"
click at [683, 119] on select "未定 現地お待ち合わせ ご来店 先行申し込みのご案内or内見無しでの申し込みのご案内 オンラインでのご接客 オンラインで1件の内見のご案内" at bounding box center [759, 123] width 152 height 9
click at [694, 160] on form "変更 なし 登録 日時 内見日時の質問NG 内見日時前倒しNG 既に案内に合意 言及なし 時間明確 午前 午後 お昼 夕方・夜 終日いつでも その他 〜 言及…" at bounding box center [747, 96] width 223 height 162
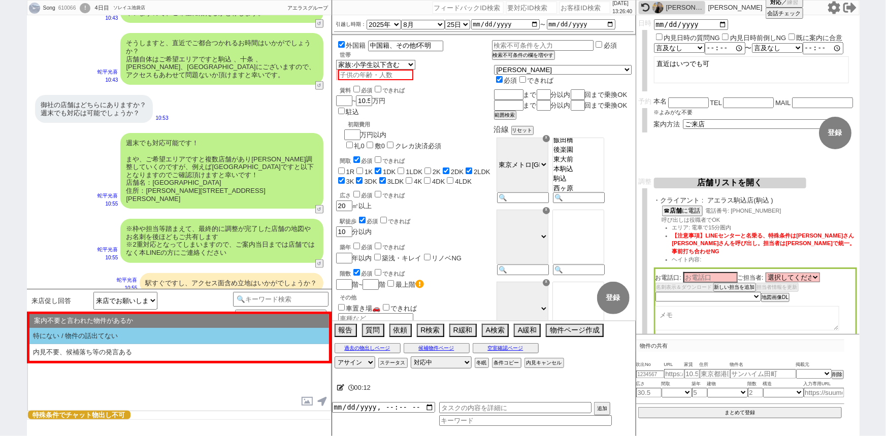
click at [97, 330] on li "特にない / 物件の話出てない" at bounding box center [179, 336] width 300 height 17
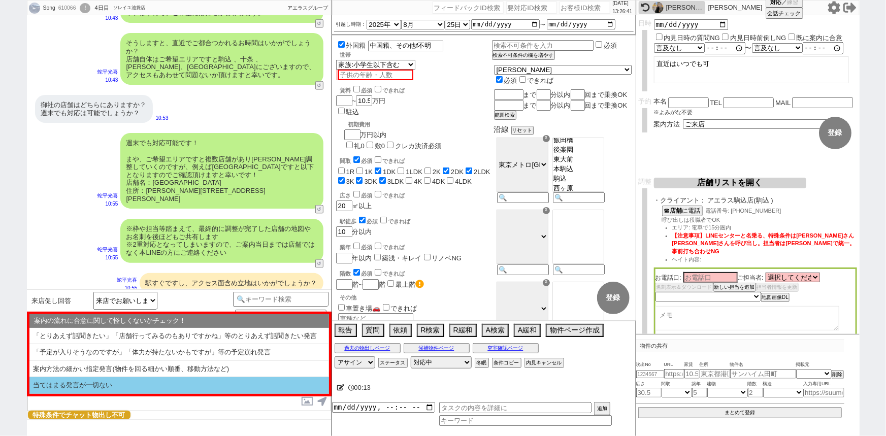
click at [74, 385] on li "当てはまる発言が一切ない" at bounding box center [179, 385] width 300 height 17
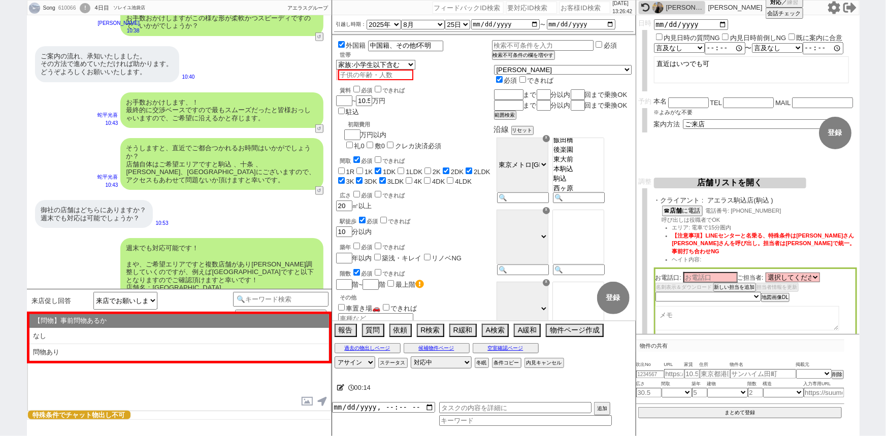
scroll to position [2393, 0]
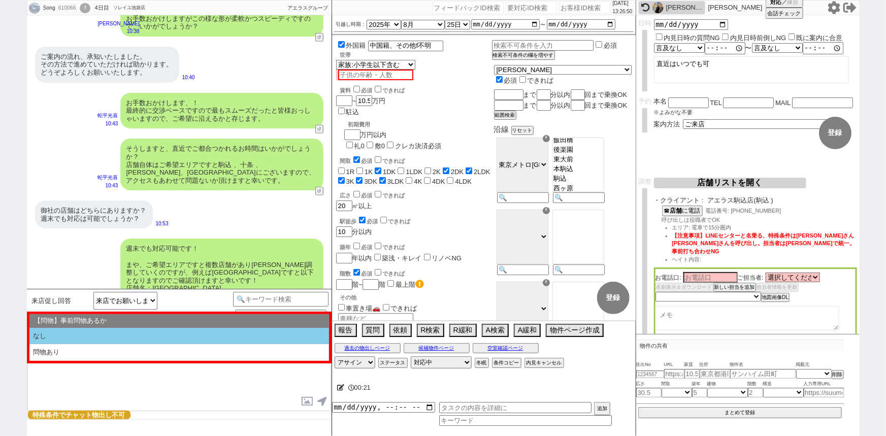
click at [81, 335] on li "なし" at bounding box center [179, 336] width 300 height 17
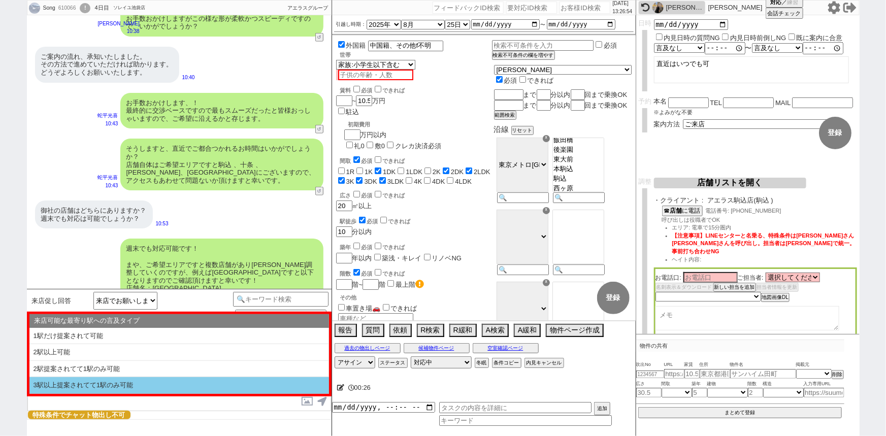
click at [111, 381] on li "3駅以上提案されてて1駅のみ可能" at bounding box center [179, 385] width 300 height 17
type textarea "かしこまりました、お日にちの方はいかがでしょうか？ ※交渉等の後まとめて内見となりますので3h〜程は確保頂けますと幸いです ※@@駅の店舗の枠がいっぱいだった…"
select select "特にない / 物件の話出てない"
select select "当てはまる発言が一切ない"
select select "なし"
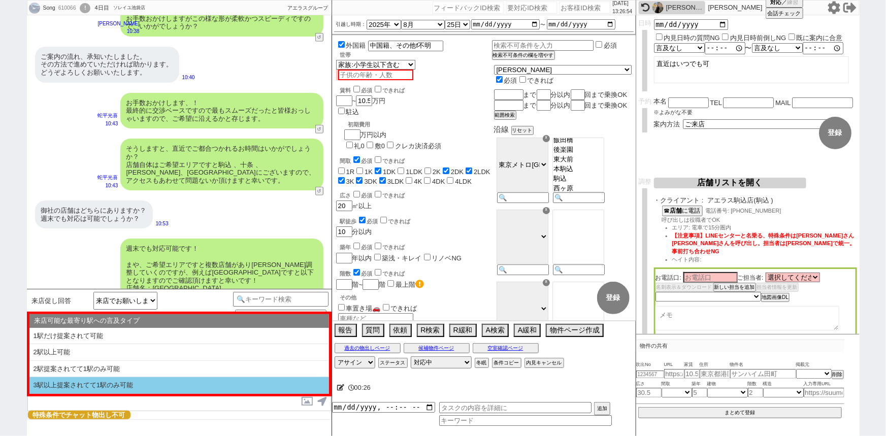
select select "3駅以上提案されてて1駅のみ可能"
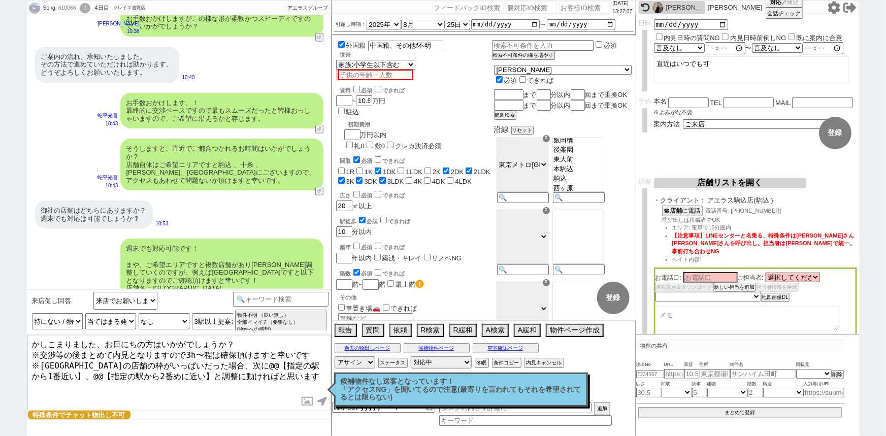
drag, startPoint x: 212, startPoint y: 357, endPoint x: 312, endPoint y: 360, distance: 99.6
click at [312, 360] on textarea "かしこまりました、お日にちの方はいかがでしょうか？ ※交渉等の後まとめて内見となりますので3h〜程は確保頂けますと幸いです ※駒込駅の店舗の枠がいっぱいだった…" at bounding box center [179, 373] width 304 height 76
drag, startPoint x: 233, startPoint y: 360, endPoint x: 65, endPoint y: 370, distance: 167.8
click at [65, 370] on textarea "かしこまりました、お日にちの方はいかがでしょうか？ ※交渉等の後まとめて内見となりますので3h〜程は確保頂けますと幸いです ※駒込駅の店舗の枠がいっぱいだった…" at bounding box center [179, 373] width 304 height 76
type textarea "かしこまりました、お日にちの方はいかがでしょうか？ ※交渉等の後まとめて内見となりますので3h〜程は確保頂けますと幸いです ※駒込駅の店舗の枠がいっぱいだった…"
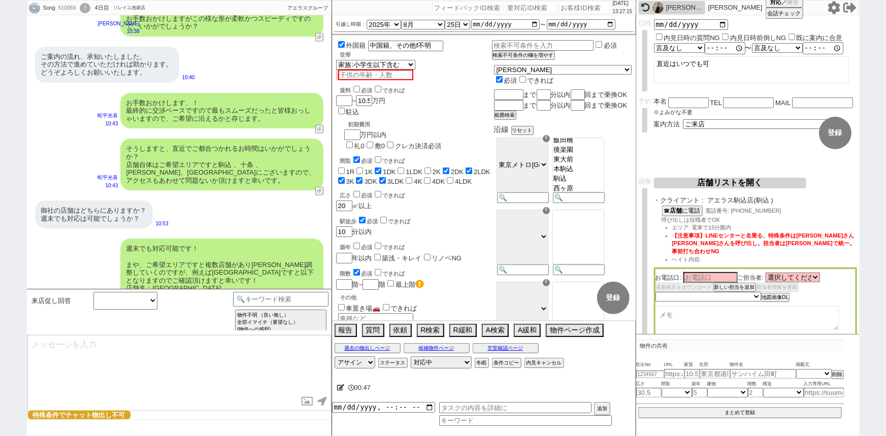
scroll to position [2560, 0]
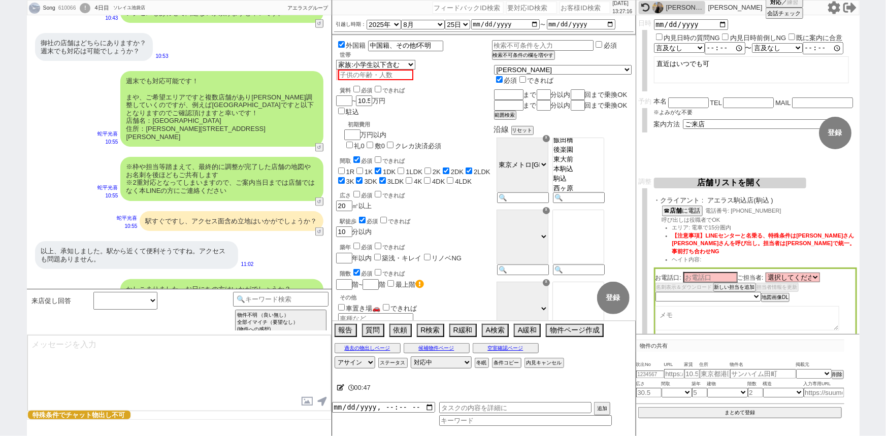
select select "535"
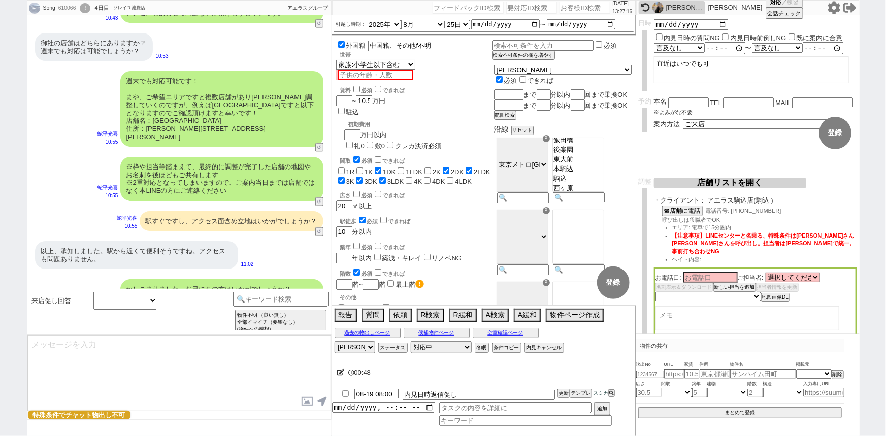
checkbox input "true"
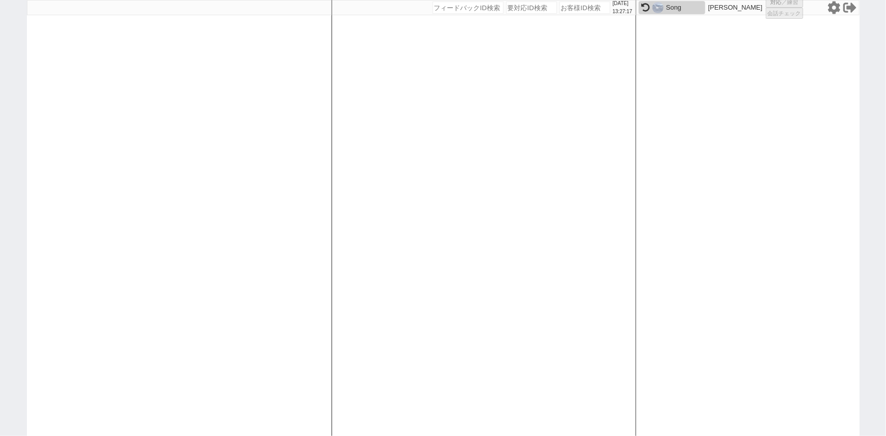
select select
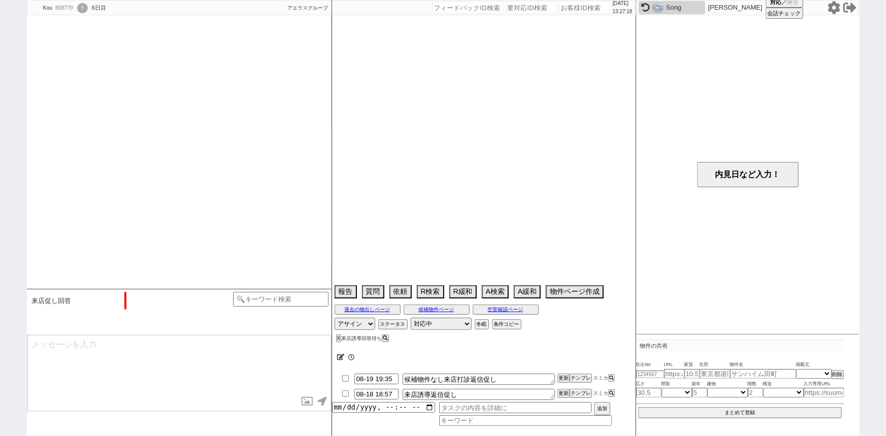
type textarea "オンボで保証人不要"
select select "2025"
select select "9"
select select "37"
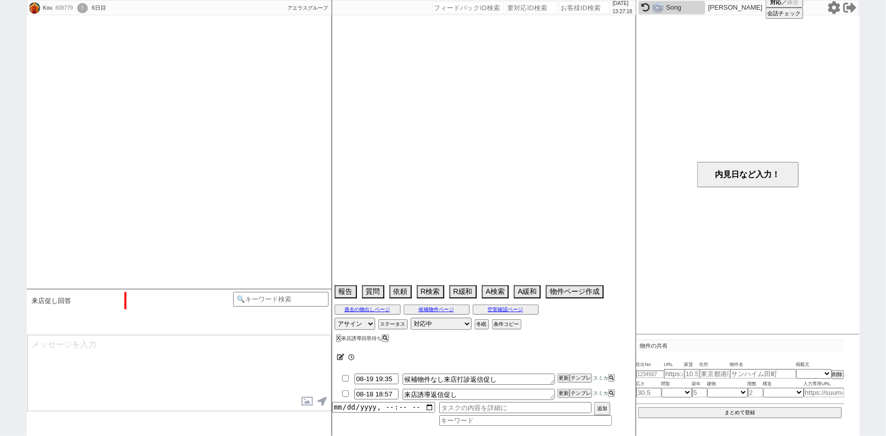
select select "0"
select select "65"
select select "1577"
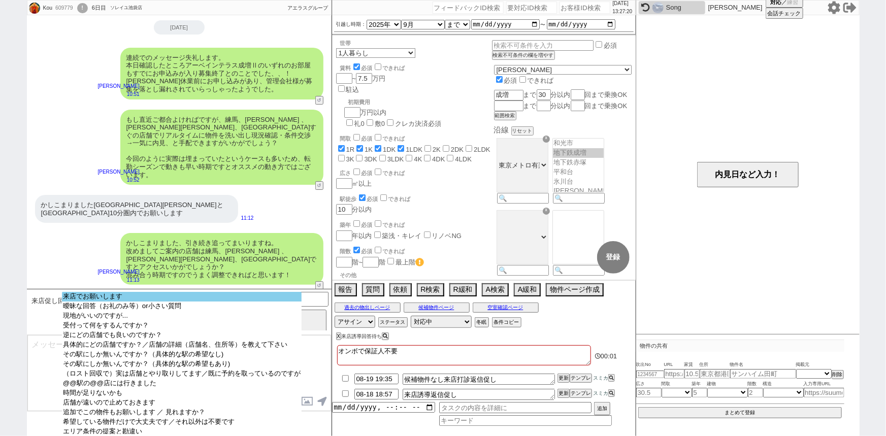
select select "来店でお願いします"
click at [90, 302] on option "来店でお願いします" at bounding box center [182, 307] width 240 height 10
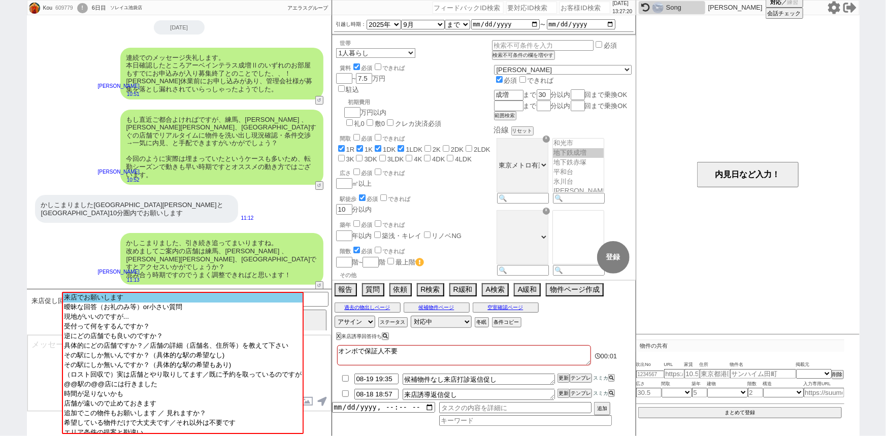
scroll to position [1620, 0]
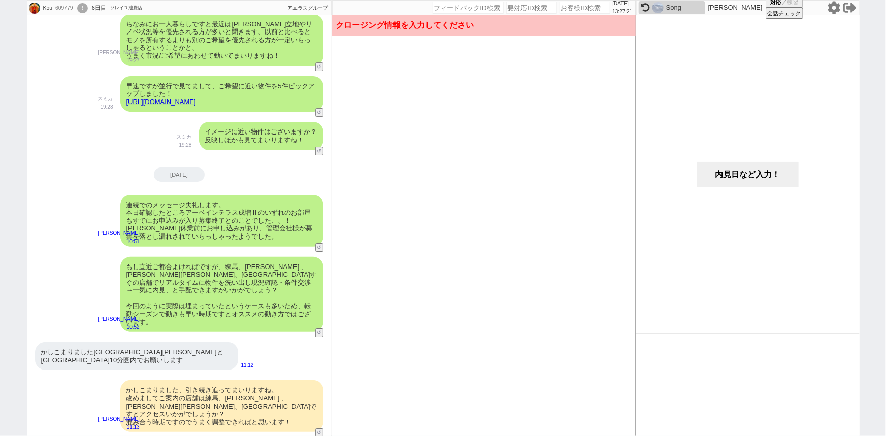
click at [760, 168] on button "内見日など入力！" at bounding box center [748, 174] width 102 height 25
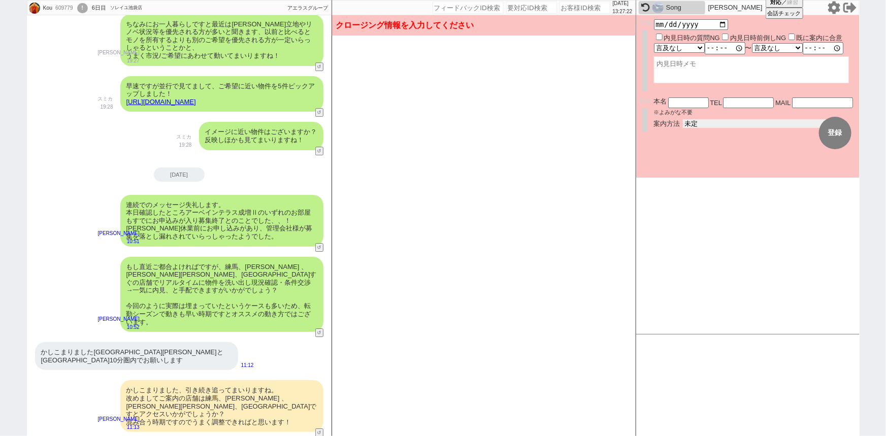
click at [707, 119] on select "未定 現地お待ち合わせ ご来店 先行申し込みのご案内or内見無しでの申し込みのご案内 オンラインでのご接客 オンラインで1件の内見のご案内" at bounding box center [759, 123] width 152 height 9
select select "2"
click at [683, 119] on select "未定 現地お待ち合わせ ご来店 先行申し込みのご案内or内見無しでの申し込みのご案内 オンラインでのご接客 オンラインで1件の内見のご案内" at bounding box center [759, 123] width 152 height 9
click at [706, 160] on form "変更 なし 登録 日時 内見日時の質問NG 内見日時前倒しNG 既に案内に合意 言及なし 時間明確 午前 午後 お昼 夕方・夜 終日いつでも その他 〜 言及…" at bounding box center [747, 96] width 223 height 162
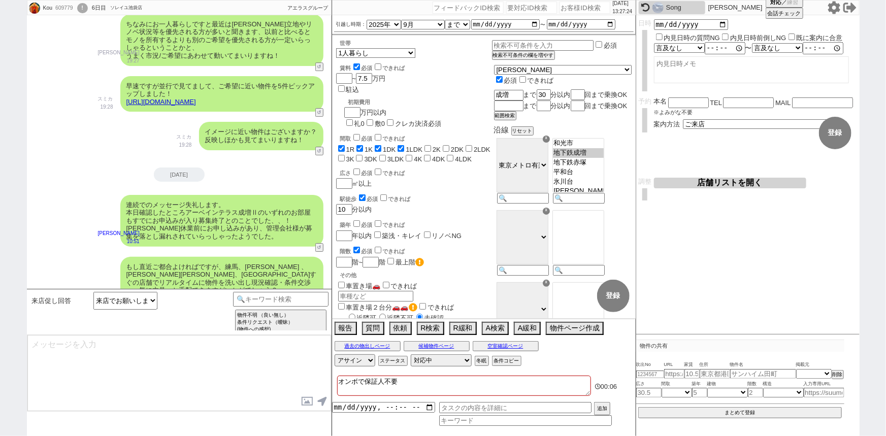
scroll to position [1768, 0]
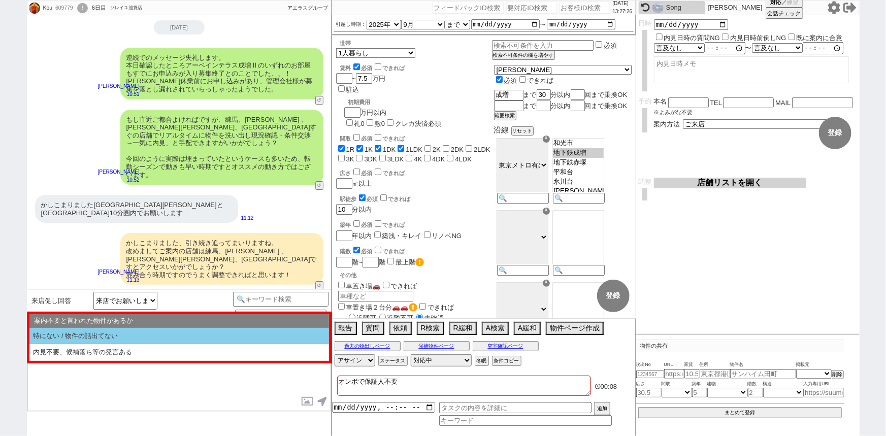
click at [78, 332] on li "特にない / 物件の話出てない" at bounding box center [179, 336] width 300 height 17
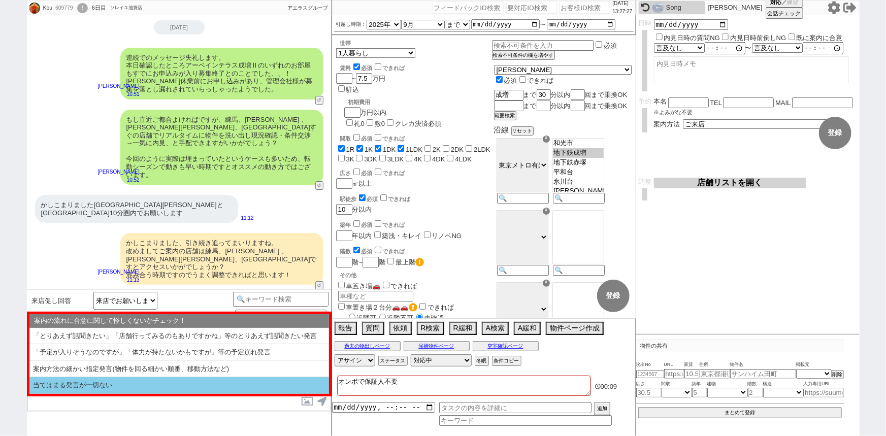
click at [71, 384] on li "当てはまる発言が一切ない" at bounding box center [179, 385] width 300 height 17
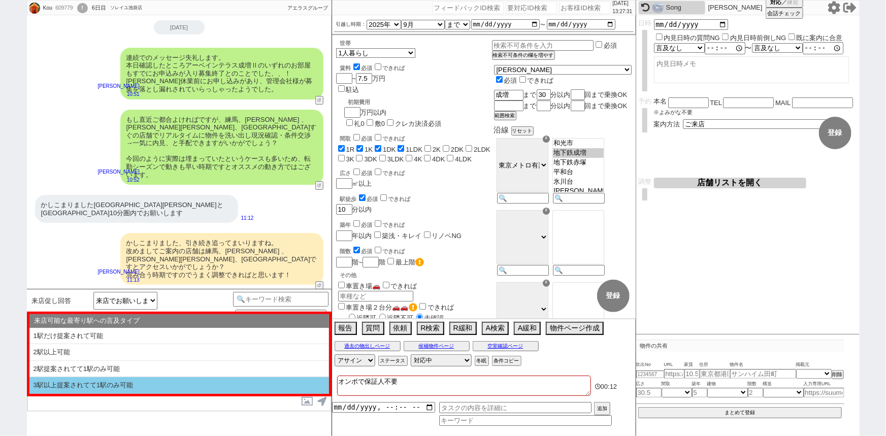
click at [91, 382] on li "3駅以上提案されてて1駅のみ可能" at bounding box center [179, 385] width 300 height 17
select select "特にない / 物件の話出てない"
select select "当てはまる発言が一切ない"
select select "3駅以上提案されてて1駅のみ可能"
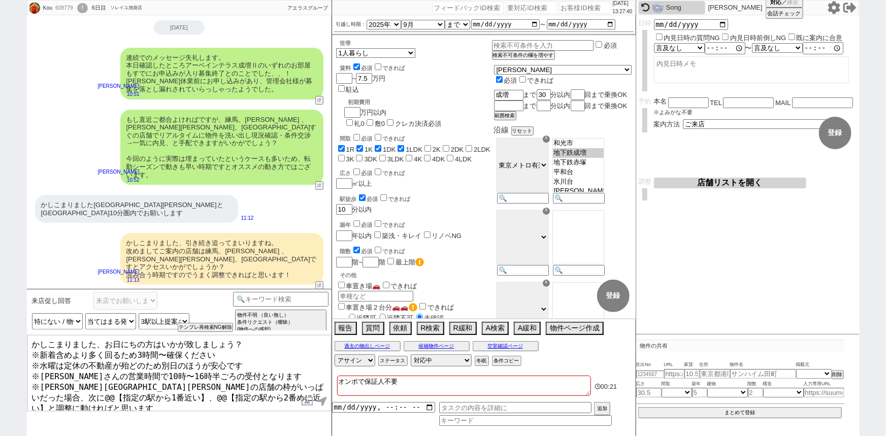
drag, startPoint x: 228, startPoint y: 374, endPoint x: 50, endPoint y: 394, distance: 179.8
click at [50, 394] on textarea "かしこまりました、お日にちの方はいかが致しましょう？ ※新着含めより多く回るため3時間〜確保ください ※水曜は定休の不動産が殆どのため別日のほうが安心です ※…" at bounding box center [179, 373] width 304 height 76
drag, startPoint x: 261, startPoint y: 375, endPoint x: 84, endPoint y: 383, distance: 177.4
click at [84, 383] on textarea "かしこまりました、お日にちの方はいかが致しましょう？ ※新着含めより多く回るため3時間〜確保ください ※水曜は定休の不動産が殆どのため別日のほうが安心です ※…" at bounding box center [179, 373] width 304 height 76
type textarea "かしこまりました、お日にちの方はいかが致しましょう？ ※新着含めより多く回るため3時間〜確保ください ※水曜は定休の不動産が殆どのため別日のほうが安心です ※…"
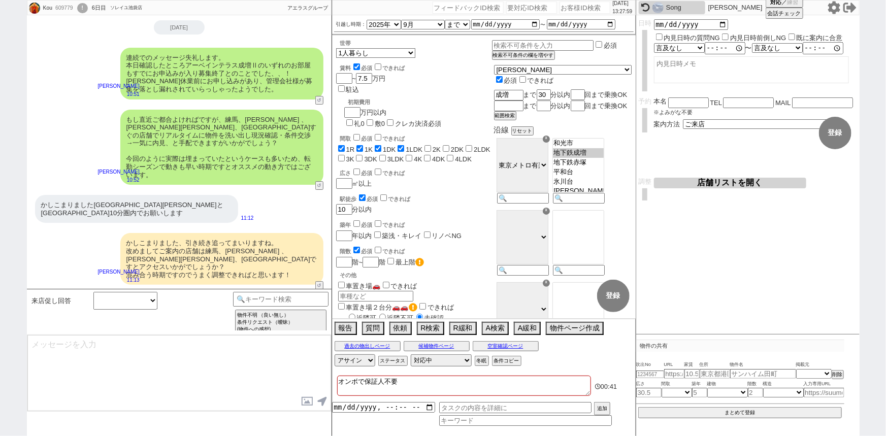
scroll to position [1838, 0]
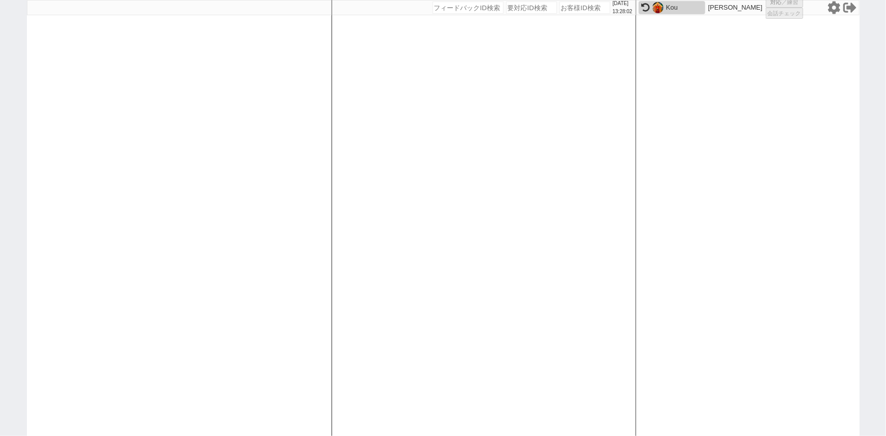
select select "2"
select select
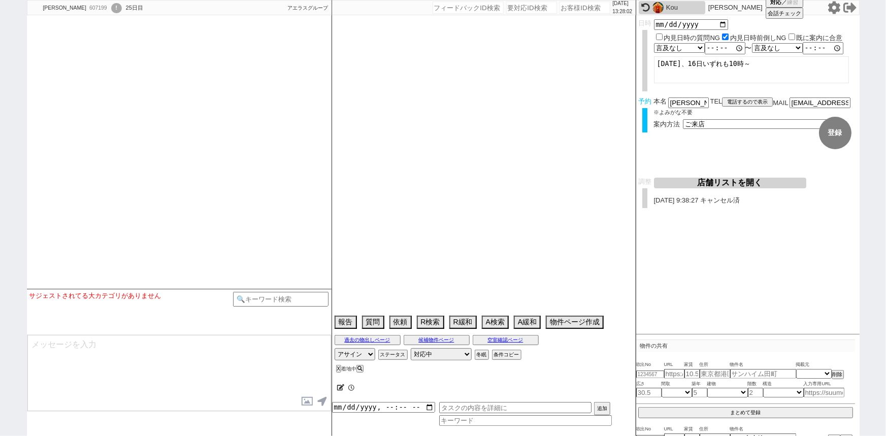
type textarea "旧ID:470898　2023/12/05にアエラス立川店に送客済み　山梨在住 調整前キャンセル 南平在住　娘の代理→このまま進める"
select select
select select "20"
select select "0"
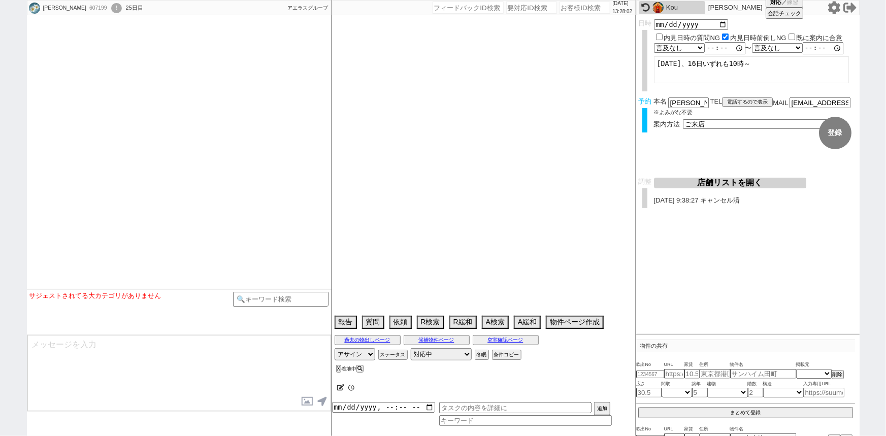
select select "19"
select select "608"
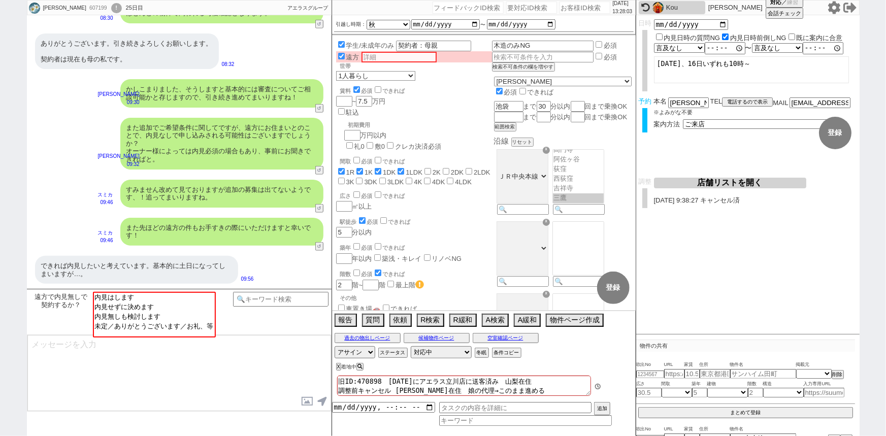
scroll to position [69, 0]
click at [319, 172] on button "↺" at bounding box center [320, 171] width 6 height 7
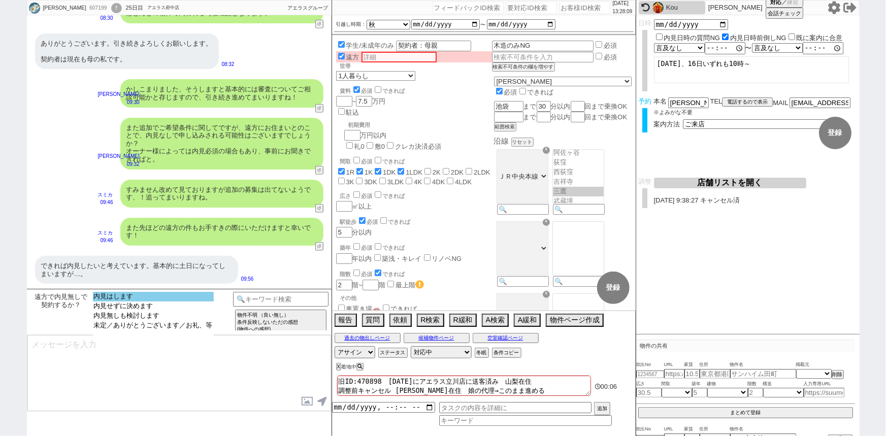
click at [144, 302] on option "内見はします" at bounding box center [153, 307] width 121 height 10
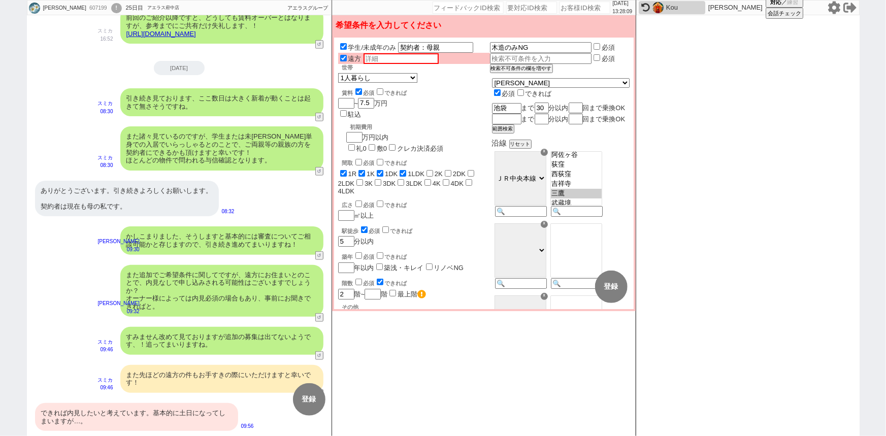
scroll to position [269, 0]
click at [191, 281] on div "また追加でご希望条件に関してですが、遠方にお住まいとのことで、内見なしで申し込みされる可能性はございますでしょうか？ オーナー様によっては内見必須の場合もあり…" at bounding box center [221, 291] width 203 height 52
click at [385, 60] on input "text" at bounding box center [400, 58] width 75 height 11
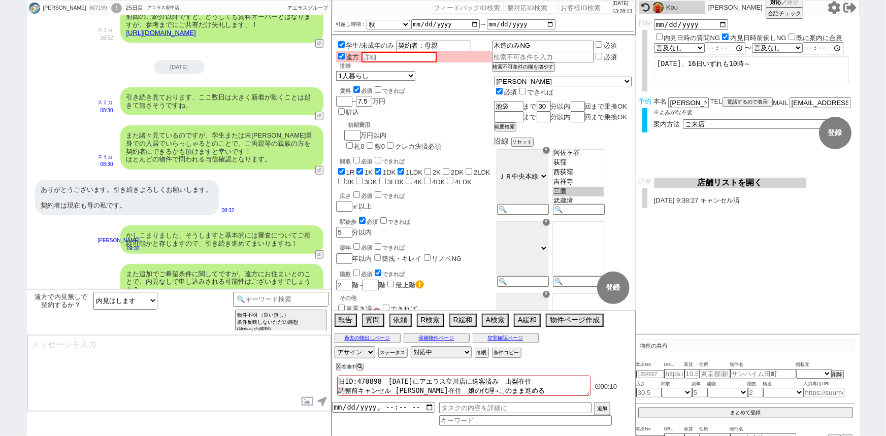
scroll to position [416, 0]
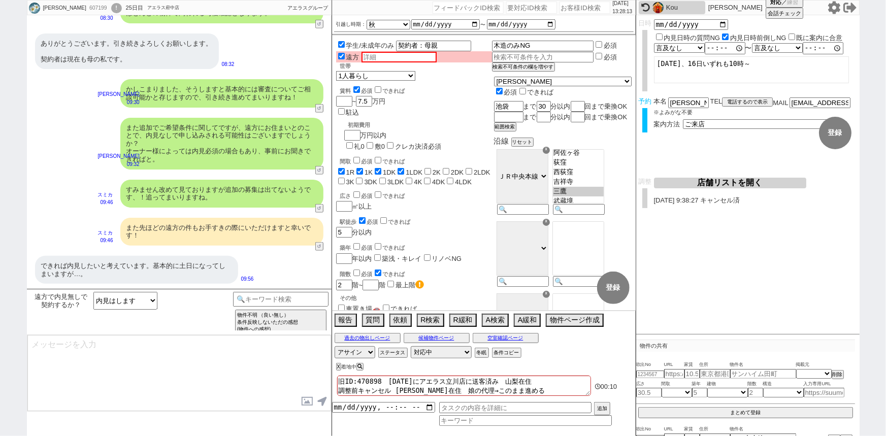
type textarea "かしこまりました！ そうしますと気になる物件出ましたら内見出来るか確認しますね！ ※申込みありももちろんですが、居住中/先行/退去後クリーニング前など状態が様…"
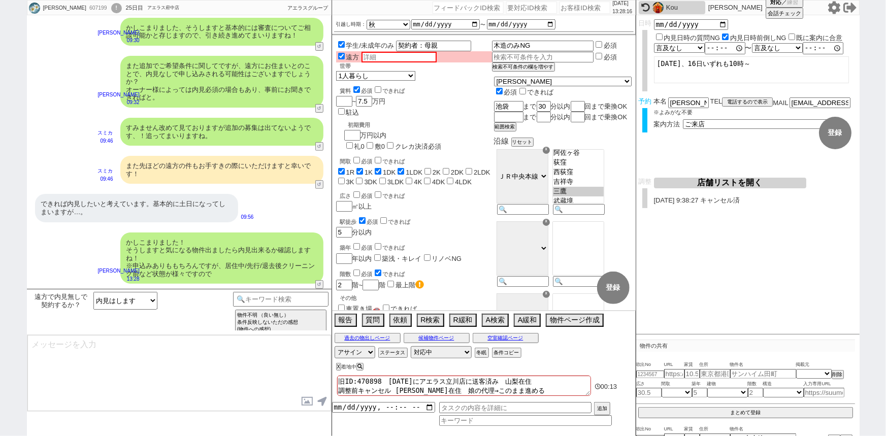
scroll to position [110, 0]
type textarea "また、アエラスLINEセンターはSUUMOなどの物件も全て対応しています。 物件のURLを頂きますと空室確認など行えますが、ネットで物件は探されてますでしょう…"
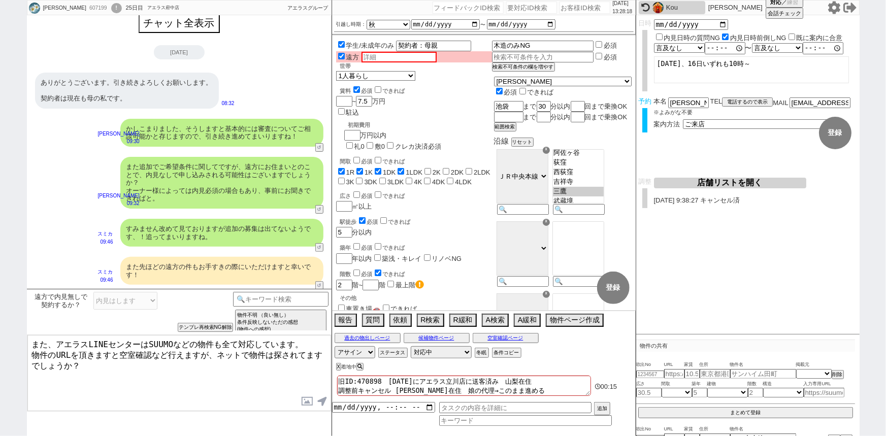
scroll to position [0, 0]
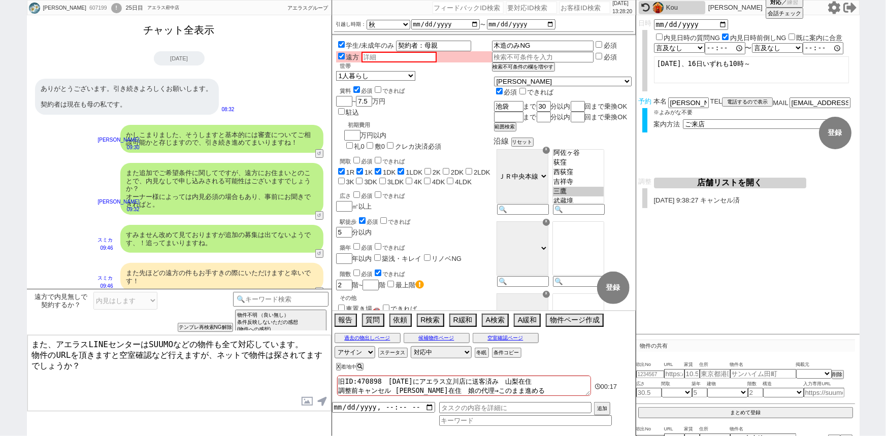
click at [188, 39] on button "チャット全表示" at bounding box center [179, 30] width 79 height 18
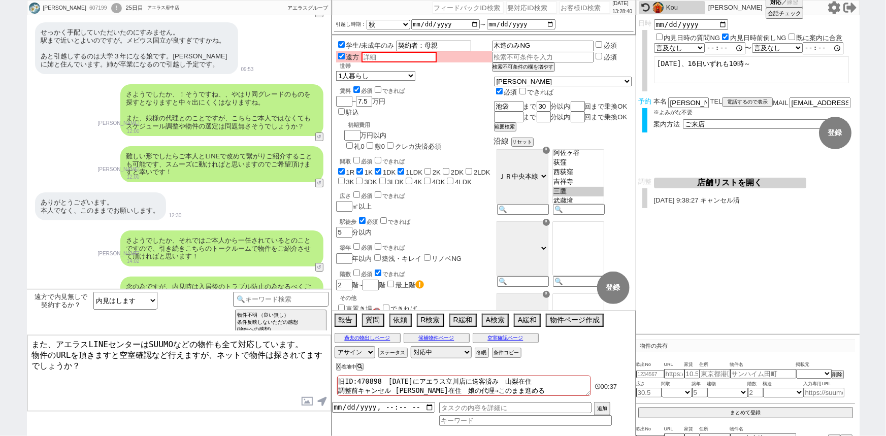
scroll to position [7628, 0]
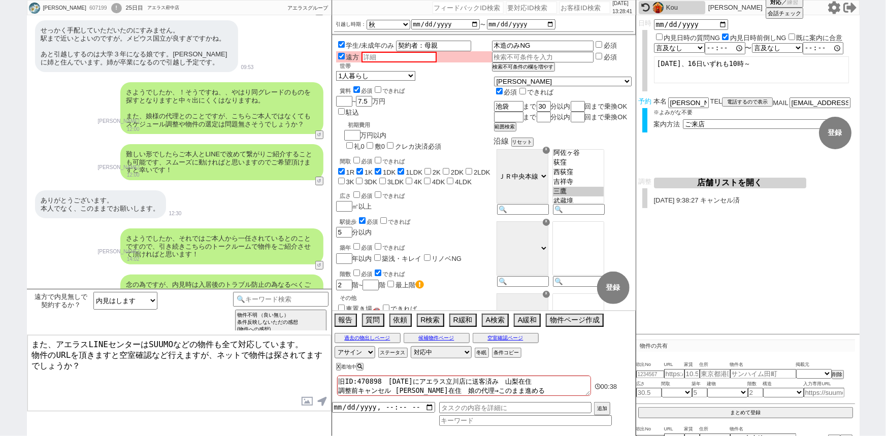
click at [103, 68] on div "せっかく手配していただいたのにすみません。 駅まで近いとよいのですが。メビウス国立が良すぎですかね。 あと引越しするのは大学３年になる娘です。南平に姉と住んで…" at bounding box center [136, 46] width 203 height 52
click at [384, 52] on input "text" at bounding box center [398, 57] width 75 height 11
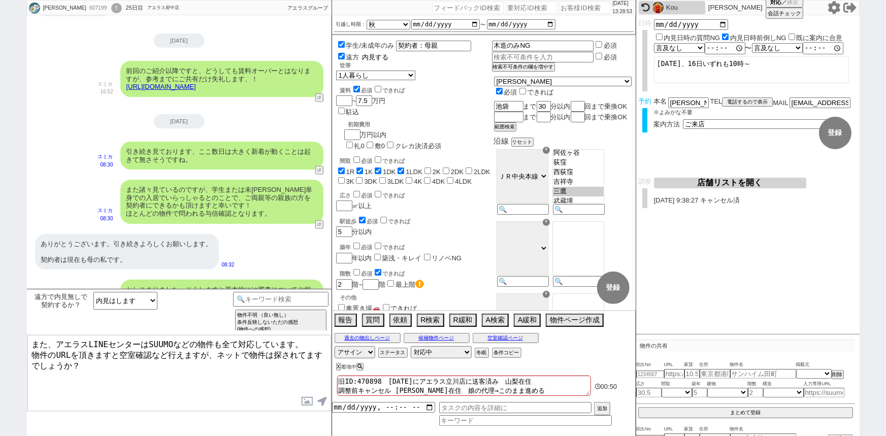
scroll to position [8411, 0]
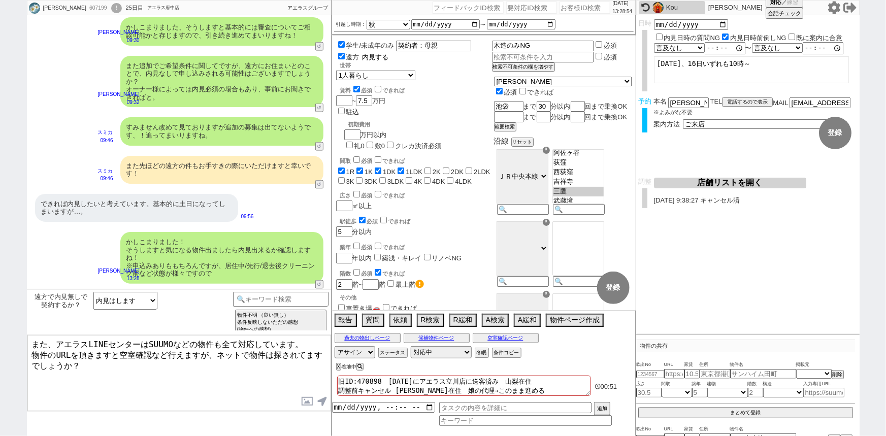
type input "内見する"
select select "19"
select select "608"
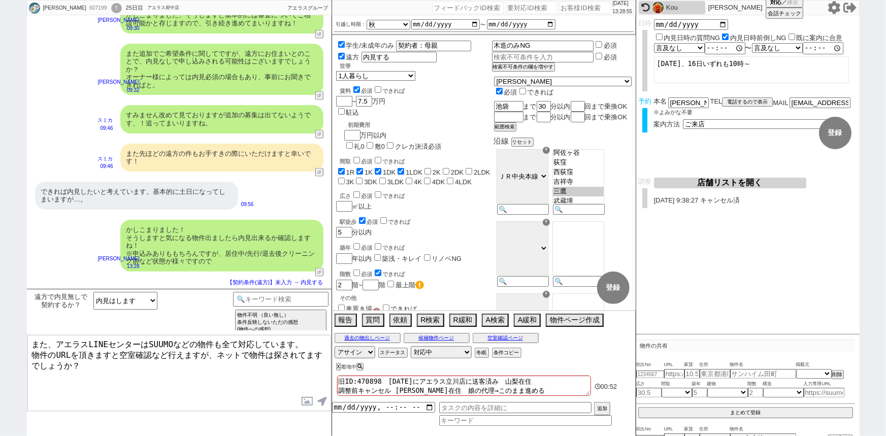
scroll to position [8423, 0]
click at [219, 349] on textarea "また、アエラスLINEセンターはSUUMOなどの物件も全て対応しています。 物件のURLを頂きますと空室確認など行えますが、ネットで物件は探されてますでしょう…" at bounding box center [179, 373] width 304 height 76
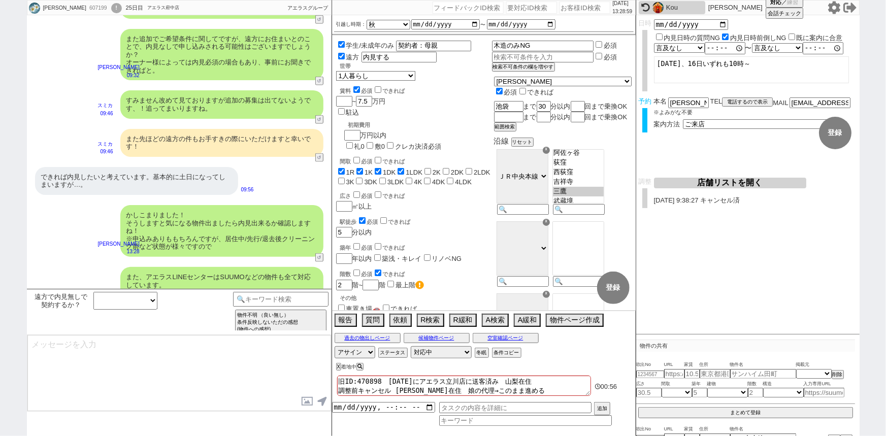
scroll to position [8477, 0]
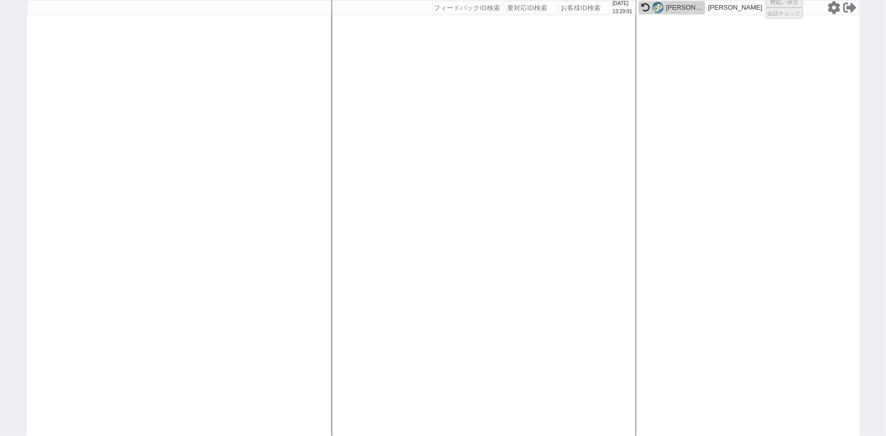
select select
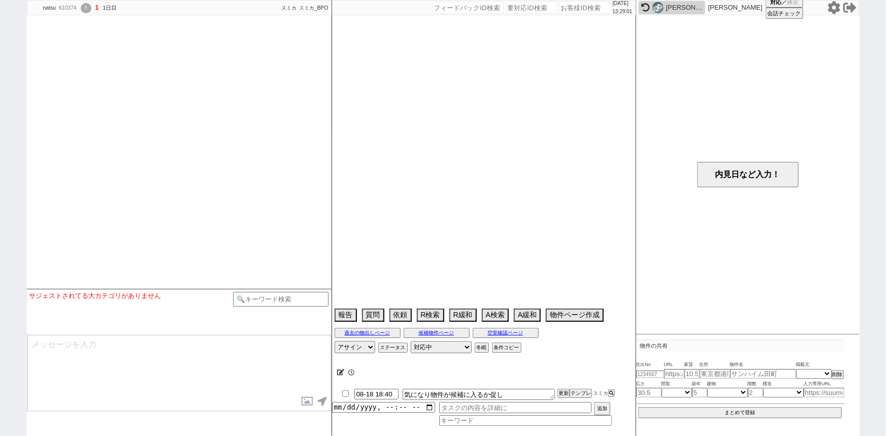
select select
select select "2025"
select select "9"
select select "36"
select select "0"
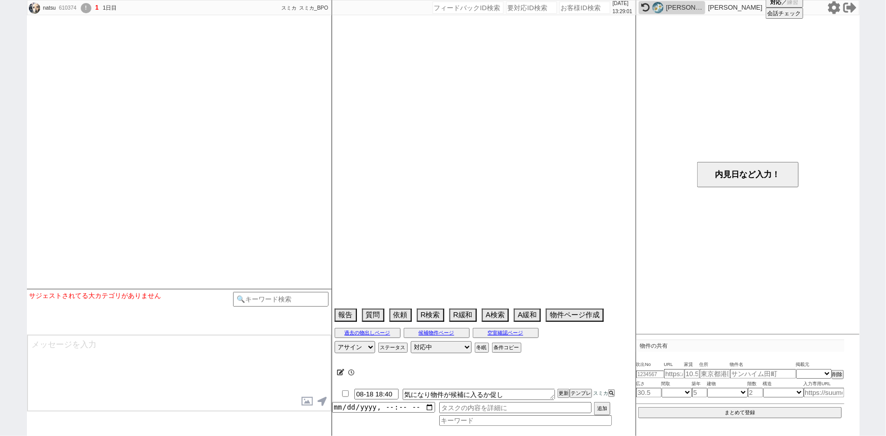
select select "12"
select select "118"
select select "2926"
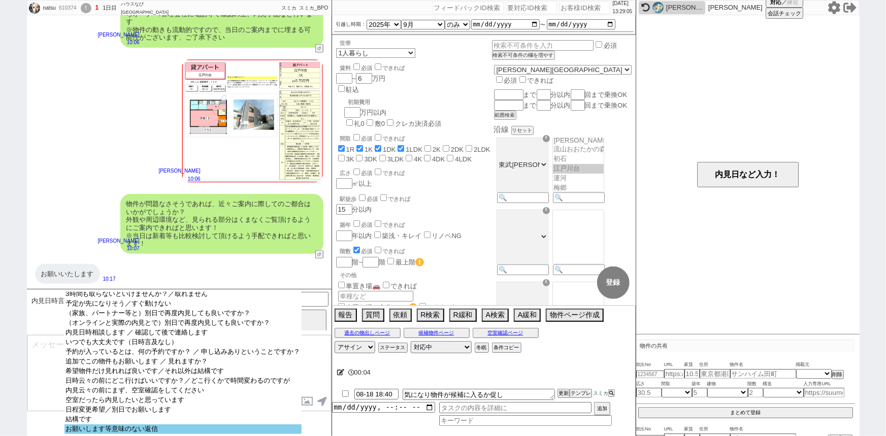
scroll to position [61, 0]
select select "お願いします等意味のない返信"
click at [114, 430] on option "お願いします等意味のない返信" at bounding box center [182, 429] width 237 height 10
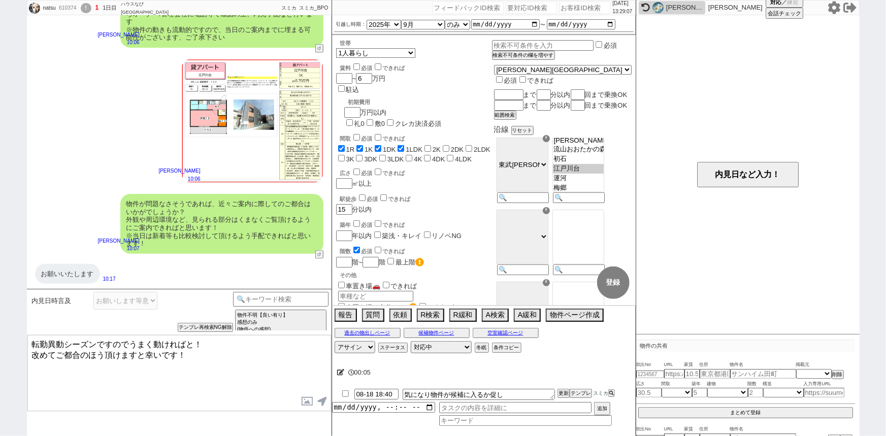
click at [32, 341] on textarea "転勤異動シーズンですのでうまく動ければと！ 改めてご都合のほう頂けますと幸いです！" at bounding box center [179, 373] width 304 height 76
drag, startPoint x: 32, startPoint y: 341, endPoint x: 194, endPoint y: 332, distance: 162.7
click at [194, 332] on div "内見日時言及 日にち／時間指定（新規言及） 逆に何日／何時であれば可能ですか？ 内見は何時から何時まで可能ですか？ 大型連休中の休みはいつですか？／大型連休中…" at bounding box center [179, 362] width 305 height 147
type textarea "かしこまりました！ 改めてご都合のほう頂けますと幸いです！"
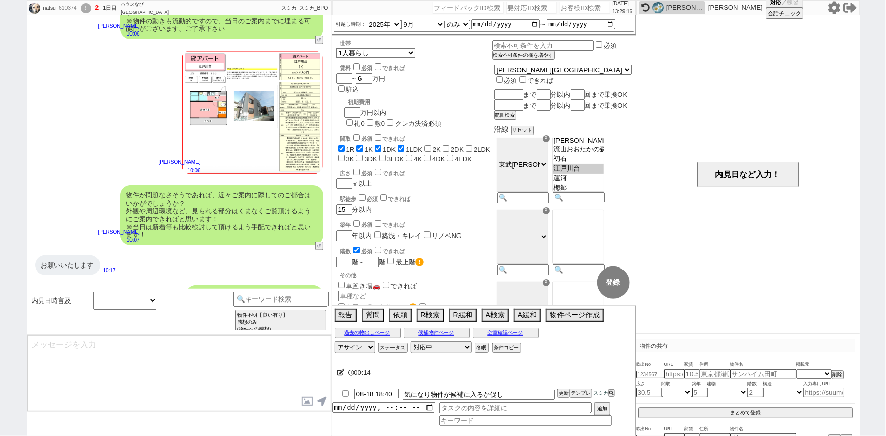
scroll to position [670, 0]
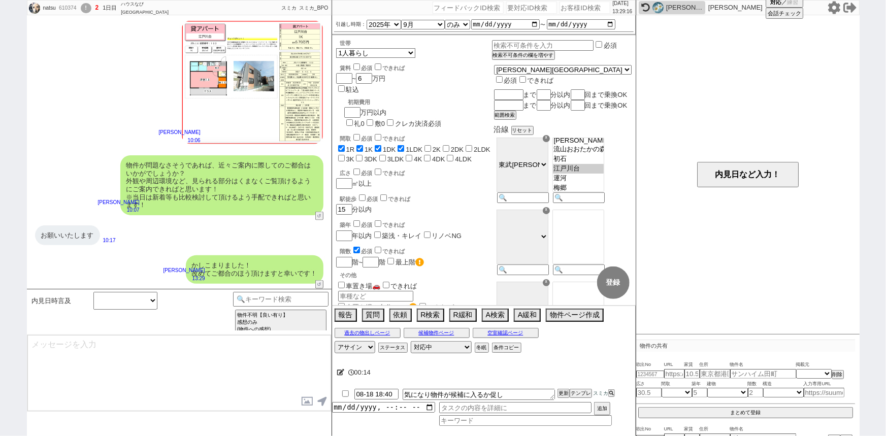
type input "08-19 18:40"
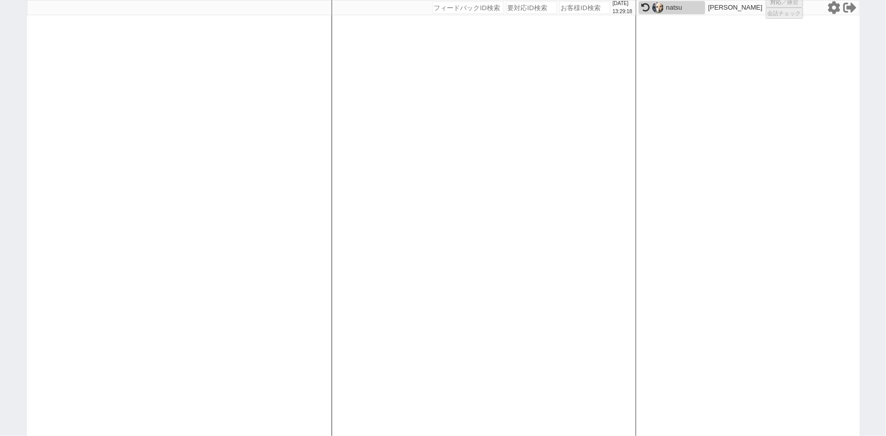
select select "1"
select select "2"
select select
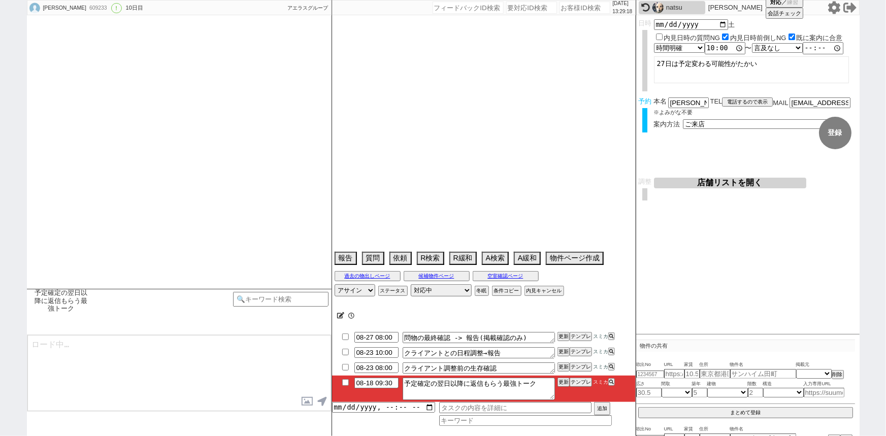
type textarea "当日までの他社予定なし"
select select "2025"
select select "9"
select select "34"
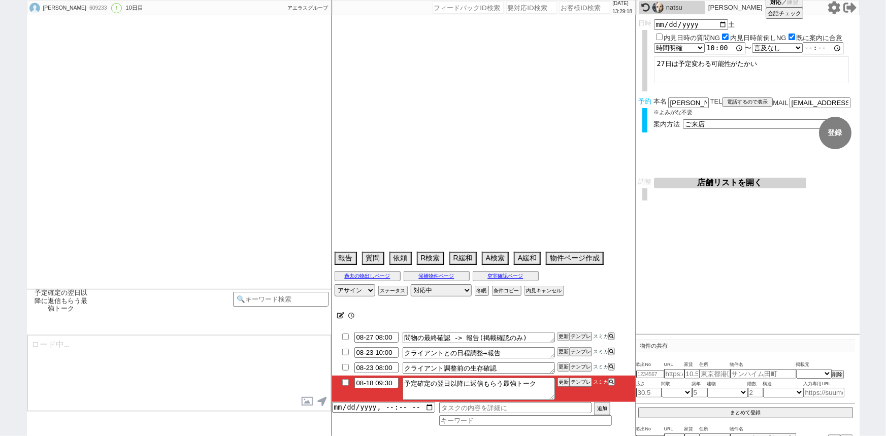
select select "0"
select select "11"
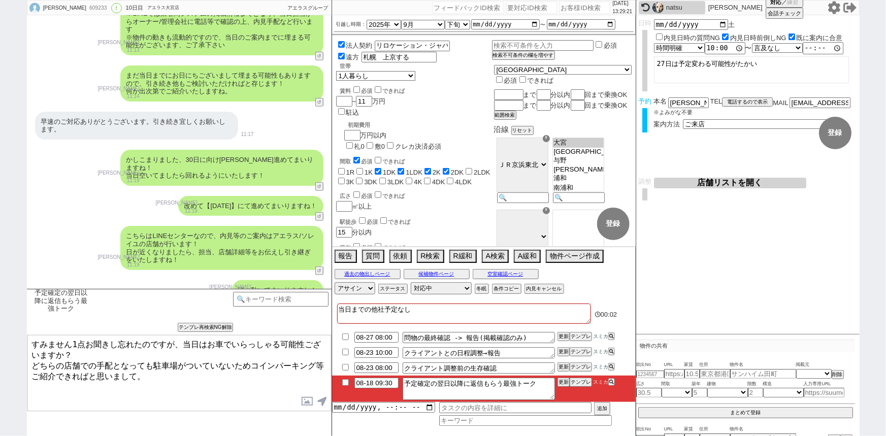
type textarea "すみません1点お聞きし忘れたのですが、当日はお車でいらっしゃる可能性ございますか？ どちらの店舗での手配となっても駐車場がついていないためコインパーキング等ご…"
checkbox input "true"
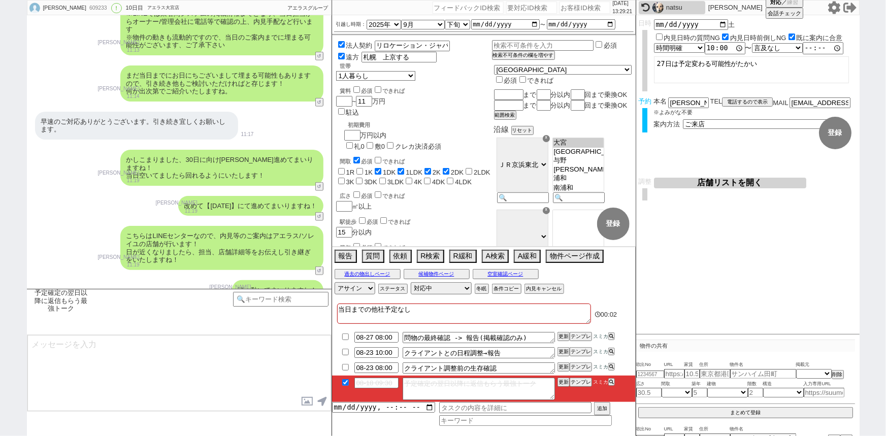
scroll to position [6303, 0]
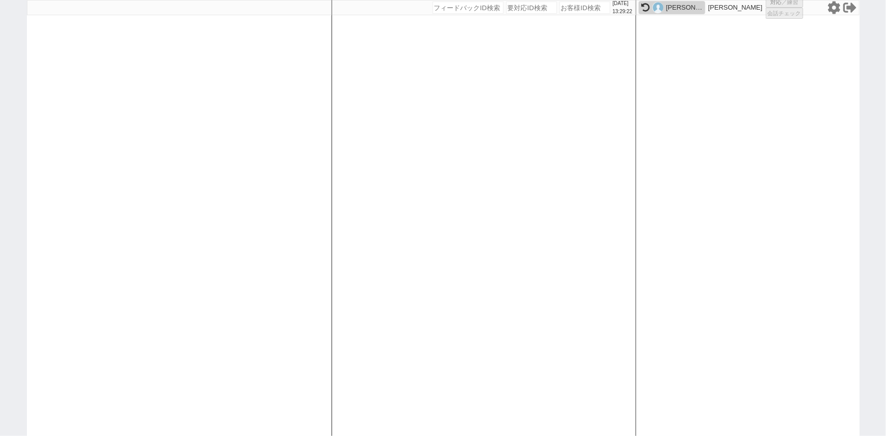
select select "1"
select select "2"
select select
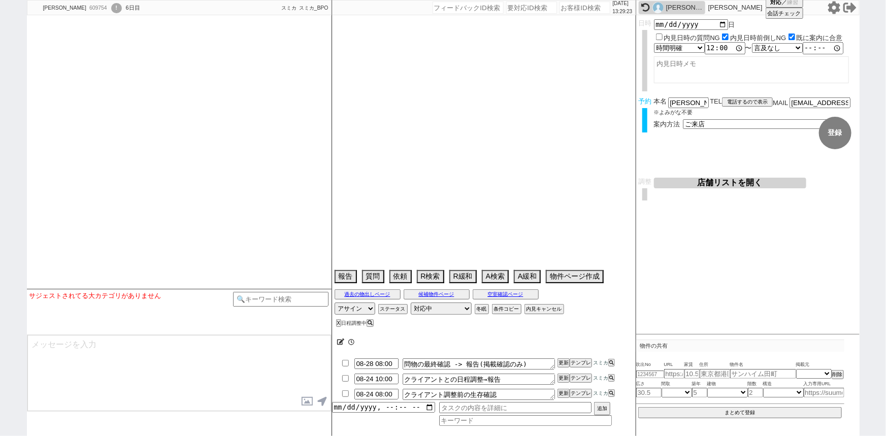
scroll to position [359, 0]
select select
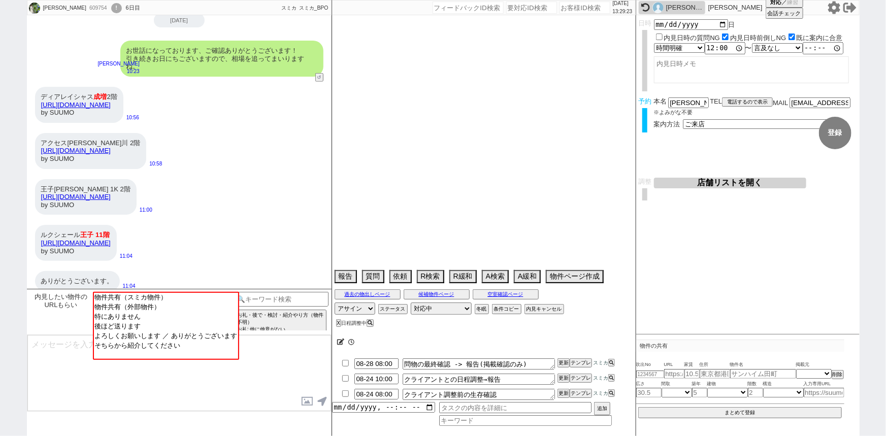
type textarea "他社なし"
select select "2025"
select select "9"
select select "27"
select select "0"
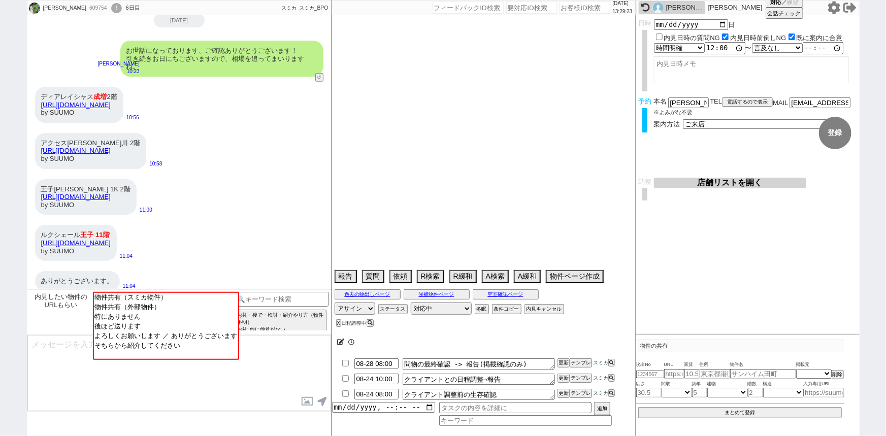
select select "60"
select select "59"
select select "75"
select select "14"
select select "819"
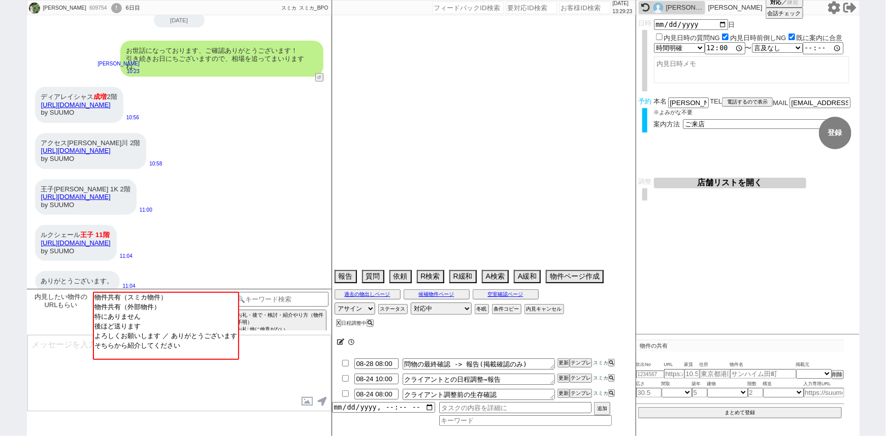
select select "62"
select select "1510"
select select "65"
select select "1580"
select select "23"
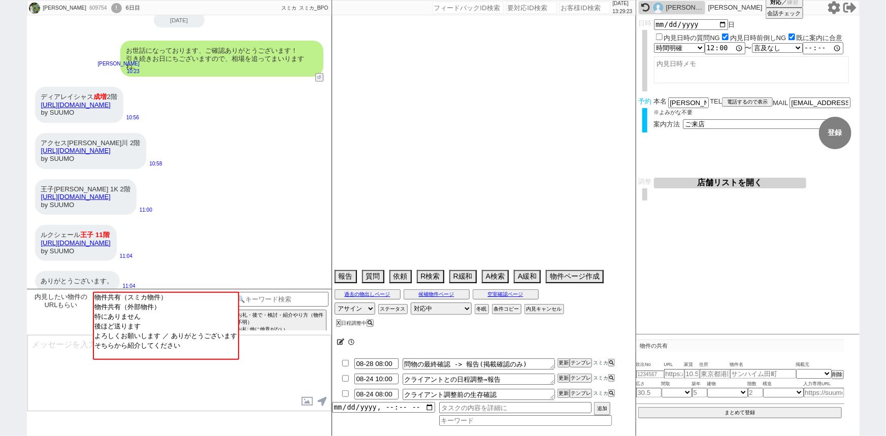
select select "733"
select select "67"
select select "64"
select select "[DATE]"
select select "63"
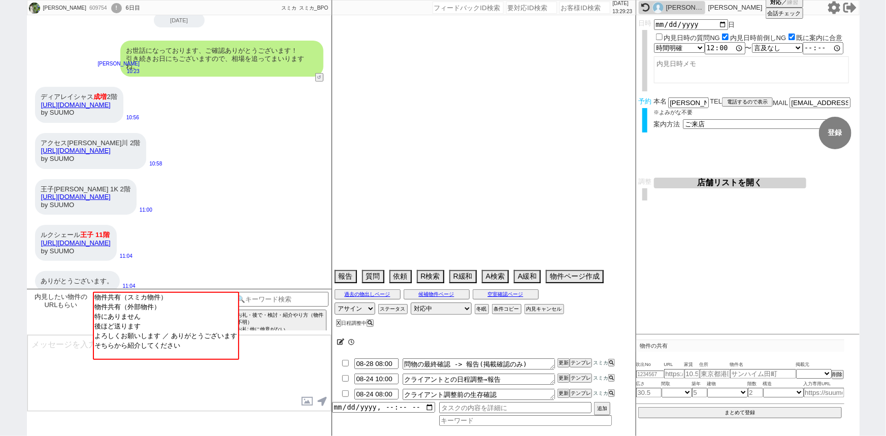
select select "70"
select select "1685"
select select "69"
select select "66"
select select "71"
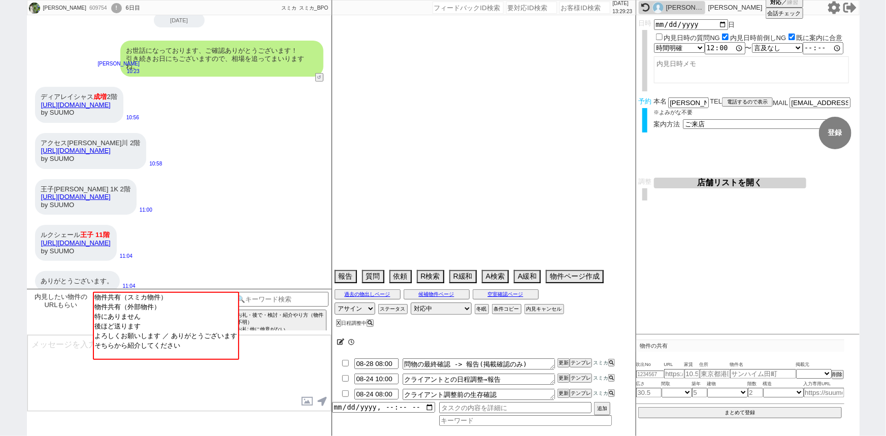
select select "68"
select select "1640"
select select "48"
select select "47"
select select "50"
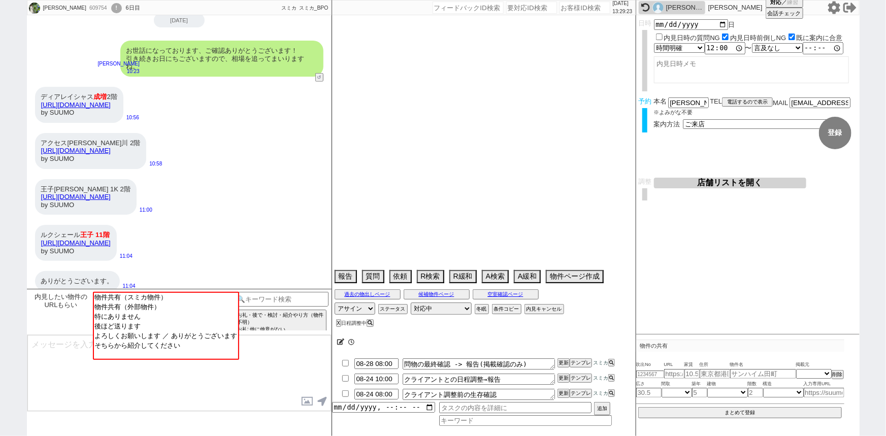
select select "53"
select select "74"
select select "56"
select select "25"
select select "3117"
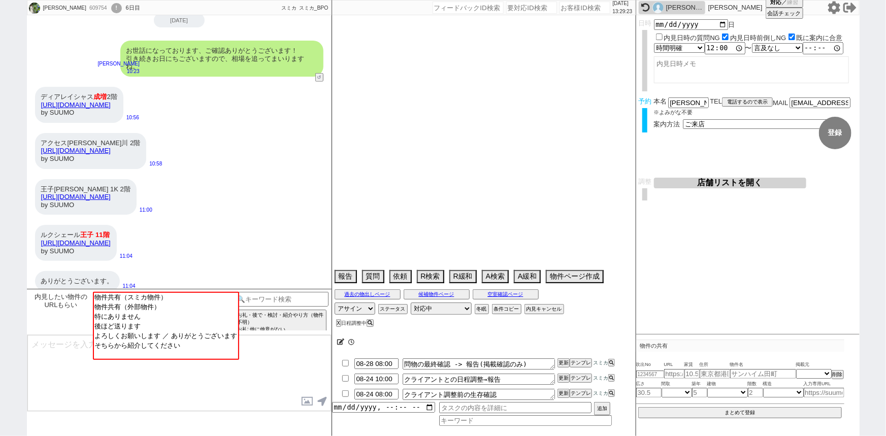
select select "44"
select select "52"
select select "7"
select select "55"
select select "12"
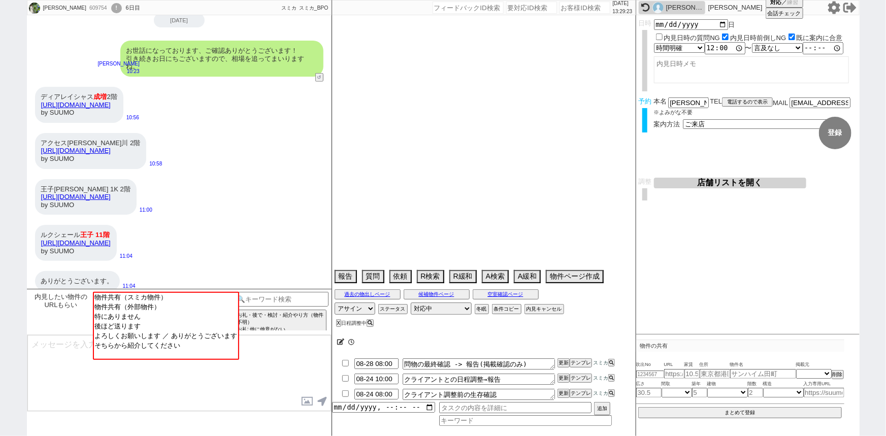
select select "11"
select select "38"
select select "77"
select select "61"
select select "72"
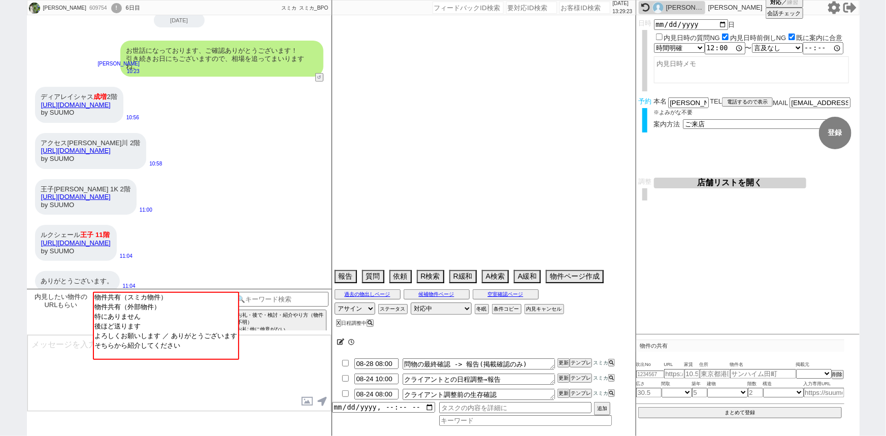
select select "1747"
select select "15"
select select "54"
select select "35"
select select "29"
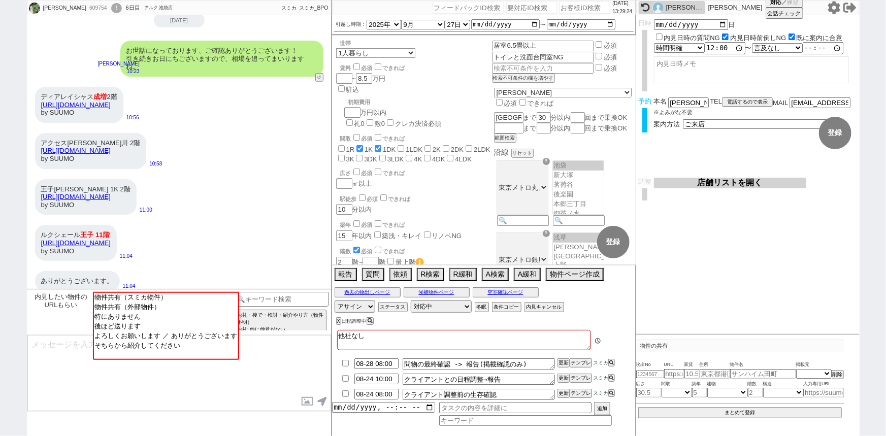
scroll to position [191, 0]
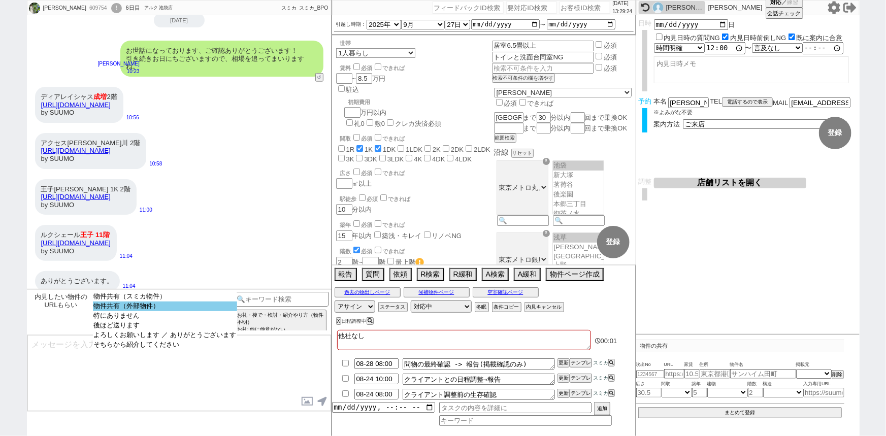
select select "物件共有（外部物件）"
click at [198, 312] on option "物件共有（外部物件）" at bounding box center [166, 317] width 144 height 10
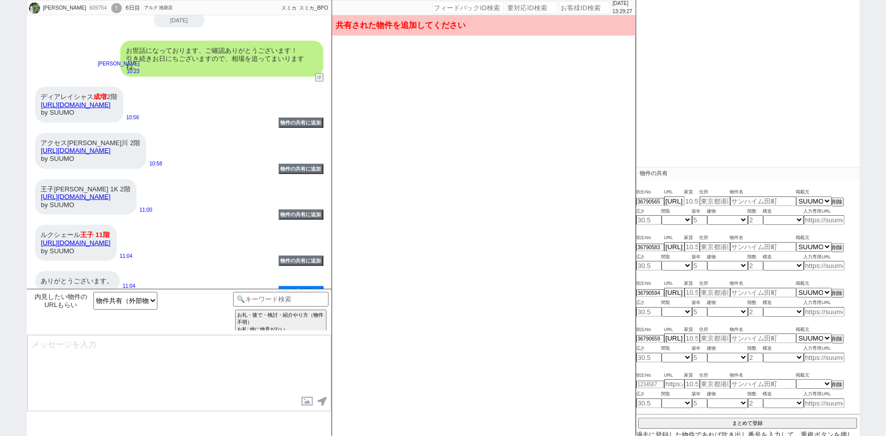
scroll to position [177, 0]
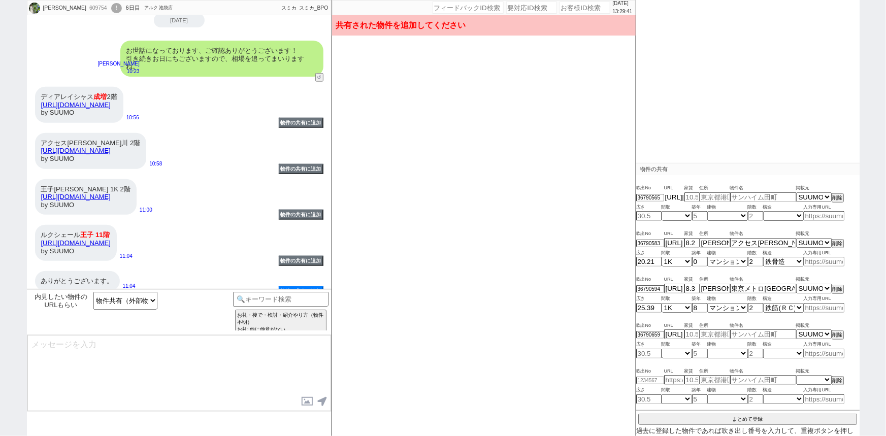
click at [674, 194] on input "https://suumo.jp/chintai/bc_100448874543/" at bounding box center [674, 197] width 20 height 9
click at [820, 214] on input at bounding box center [824, 216] width 41 height 9
paste input "https://suumo.jp/chintai/bc_100448874543/"
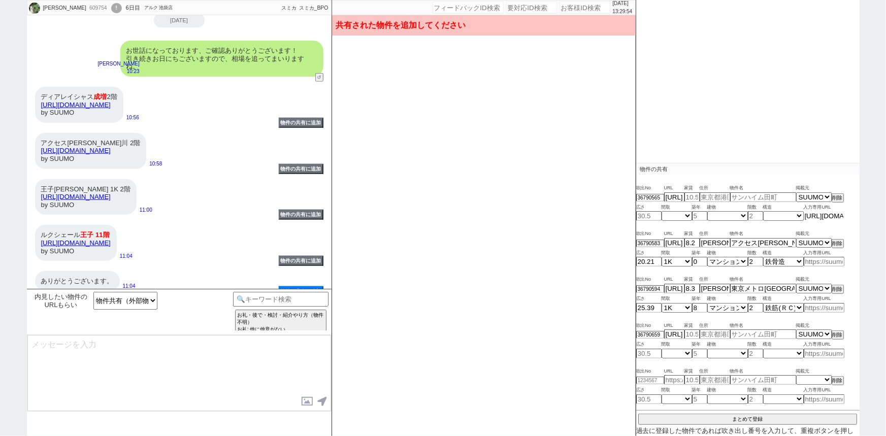
scroll to position [0, 90]
click at [728, 271] on div "吹出No URL 家賃 住所 物件名 掲載元 36790583 https://suumo.jp/chintai/bc_100455019510/ 8.2 東…" at bounding box center [747, 294] width 223 height 46
click at [669, 332] on input "https://suumo.jp/chintai/bc_100454272288/" at bounding box center [674, 334] width 20 height 9
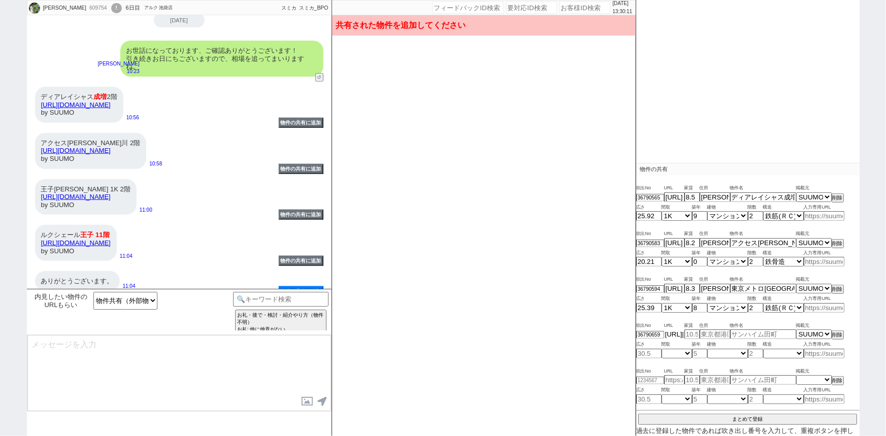
click at [669, 332] on input "https://suumo.jp/chintai/bc_100454272288/" at bounding box center [674, 334] width 20 height 9
click at [833, 351] on input at bounding box center [824, 353] width 41 height 9
paste input "https://suumo.jp/chintai/bc_100454272288/"
click at [786, 368] on span "物件名" at bounding box center [763, 372] width 66 height 8
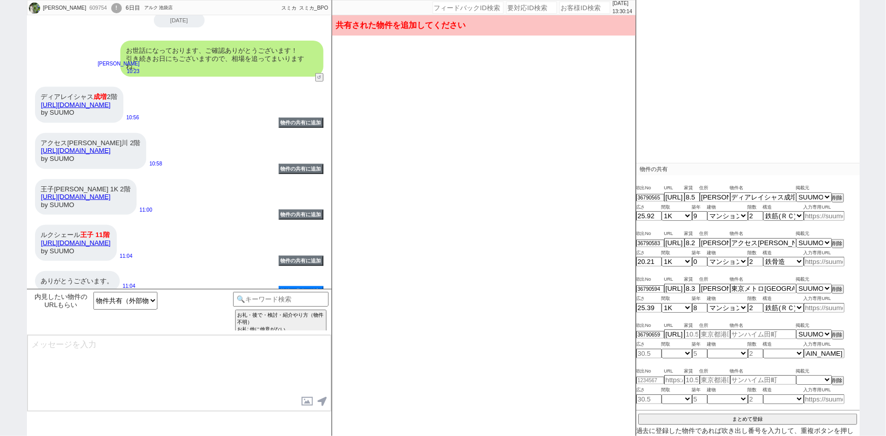
scroll to position [0, 0]
click at [749, 421] on div "吹出No URL 家賃 住所 物件名 掲載元 36790565 https://suumo.jp/chintai/bc_100448874543/ 8.5 東…" at bounding box center [747, 310] width 223 height 263
click at [745, 417] on button "まとめて登録" at bounding box center [747, 418] width 219 height 9
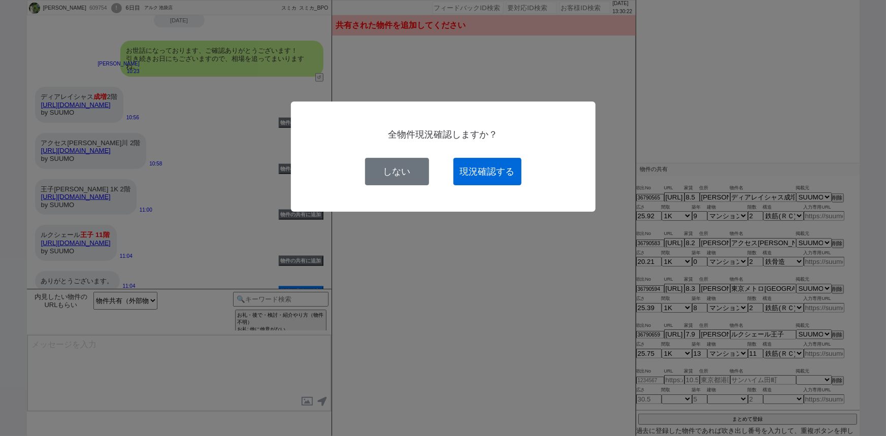
click at [504, 177] on button "現況確認する" at bounding box center [487, 171] width 68 height 27
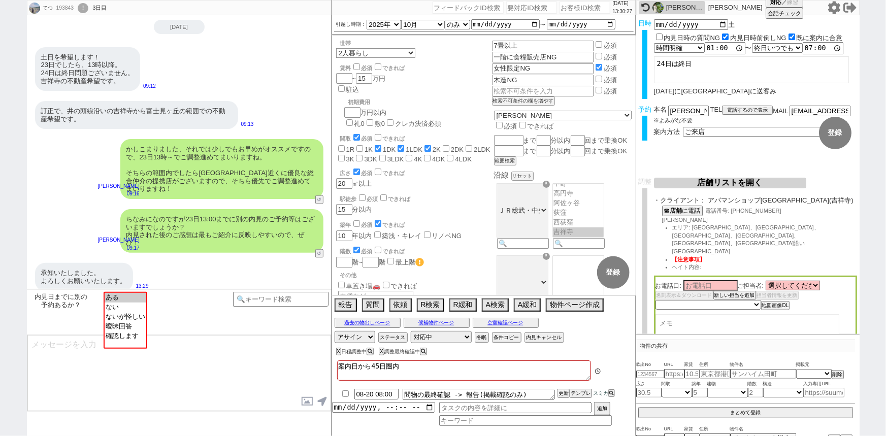
scroll to position [334, 0]
click at [185, 249] on div "ちなみになのですが23日13:00までに別の内見のご予約等はございますでしょうか？ 内見された後のご感想は最もご紹介に反映しやすいので、ぜひ！ 松井健太朗 0…" at bounding box center [179, 231] width 305 height 54
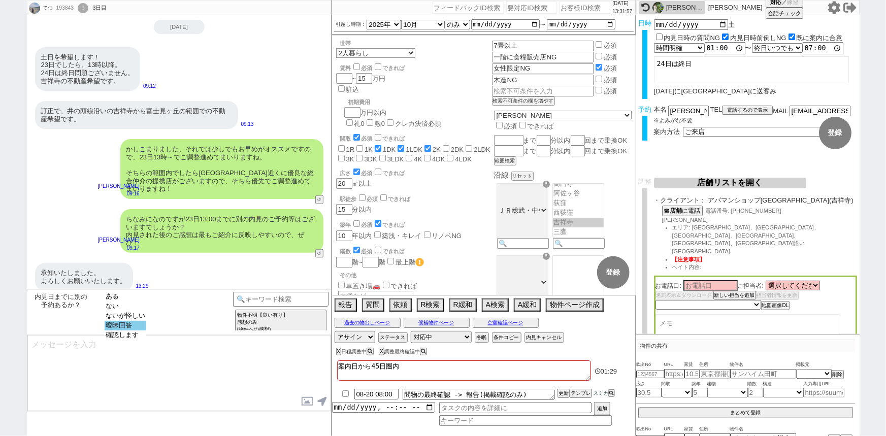
click at [109, 333] on select "ある ない ないが怪しい 曖昧回答 確認します" at bounding box center [126, 320] width 42 height 57
click at [197, 315] on option "直近なにか内見したかわかってない" at bounding box center [214, 316] width 108 height 10
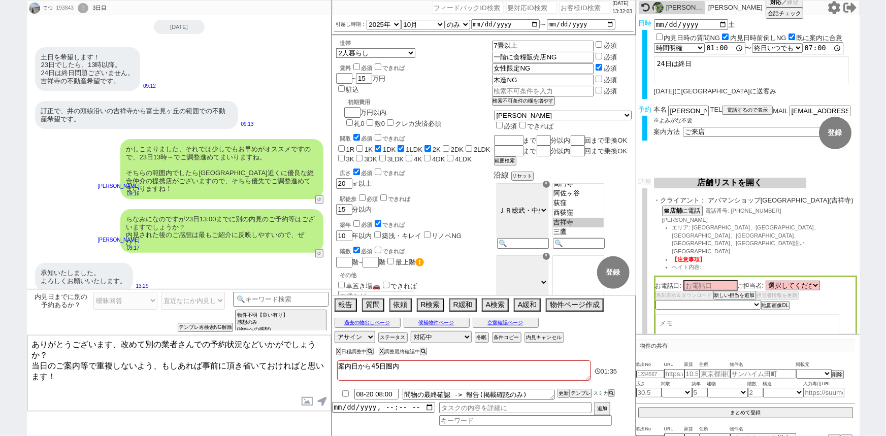
drag, startPoint x: 111, startPoint y: 341, endPoint x: 3, endPoint y: 324, distance: 110.0
click at [3, 324] on div "てつ 193843 ! 0 3日目 冬眠中 自社客 スミカ スミカ_BPO チャット全表示 2025-08-17 こちらこそ、昨日はありがとうございました🙇‍…" at bounding box center [443, 218] width 886 height 436
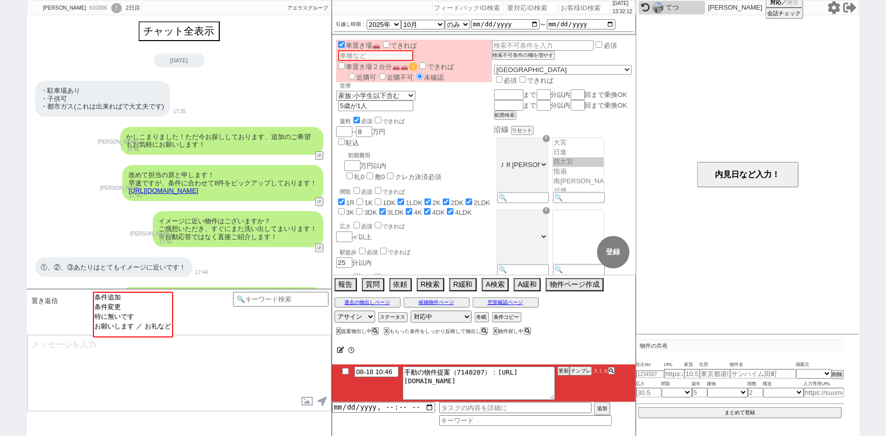
scroll to position [1396, 0]
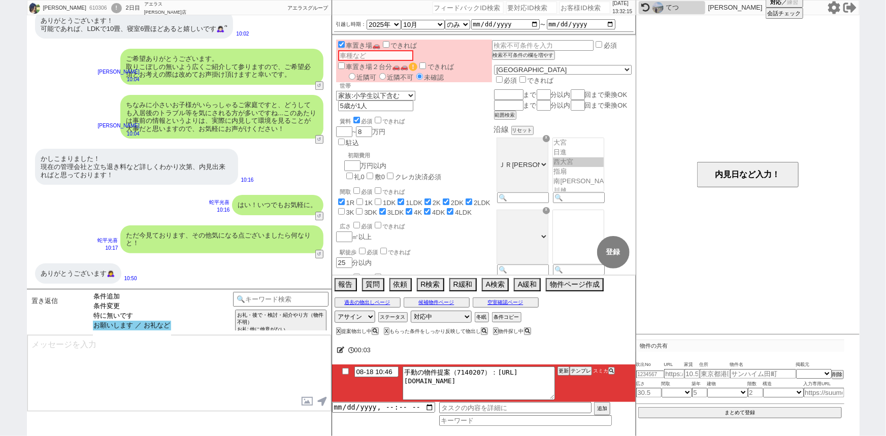
click at [135, 328] on option "お願いします ／ お礼など" at bounding box center [132, 326] width 78 height 10
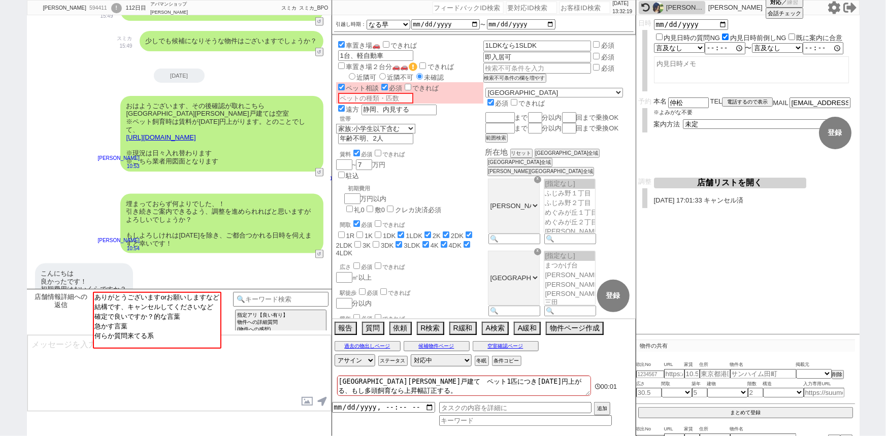
scroll to position [731, 0]
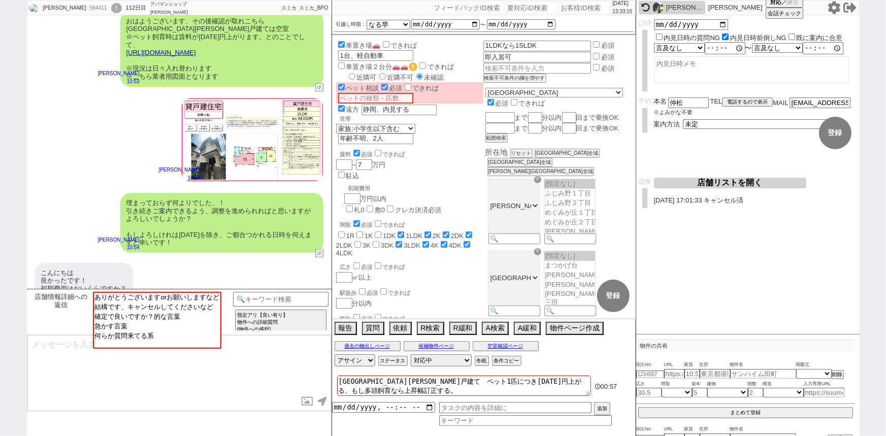
click at [161, 267] on div "こんにちは 　良かったです！ 初期費用はおいくらですか？ 11:16" at bounding box center [179, 281] width 305 height 46
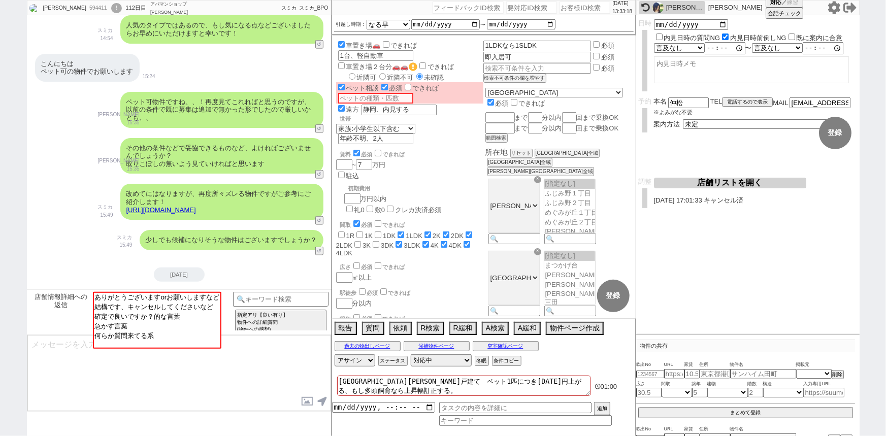
scroll to position [446, 0]
click at [218, 258] on div "チャット全表示 2025-08-12 一軒家の内見が可能であれば他の物件も見れます。 16:42 物件の共有に追加 かしこまりました。 そうしましたらお伝えの…" at bounding box center [179, 78] width 305 height 1019
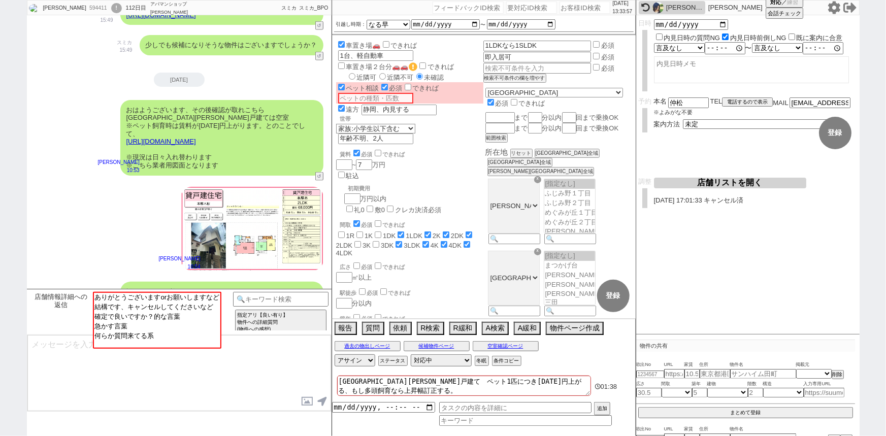
scroll to position [731, 0]
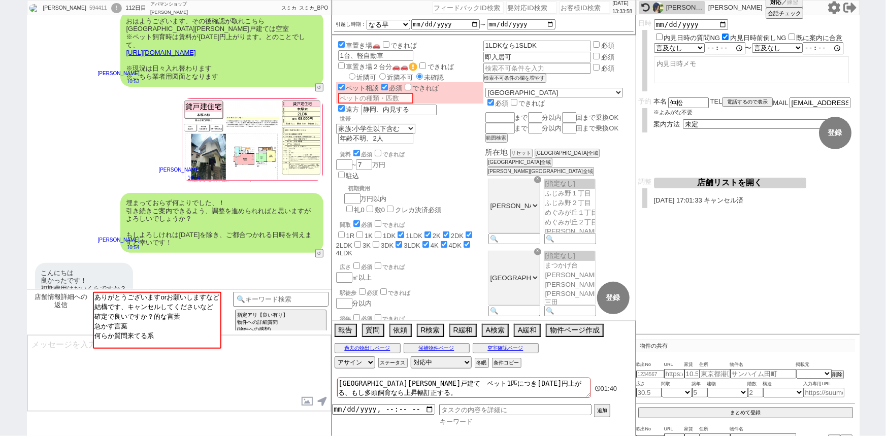
click at [467, 425] on input at bounding box center [525, 421] width 173 height 9
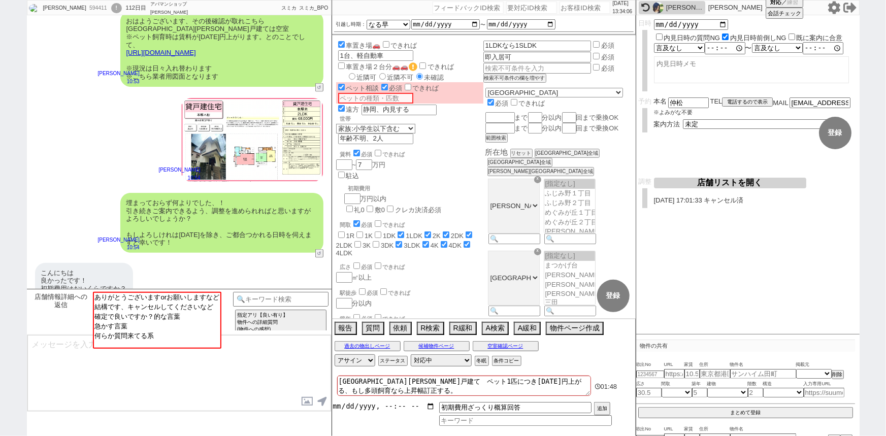
click at [378, 407] on input "datetime-local" at bounding box center [383, 406] width 103 height 9
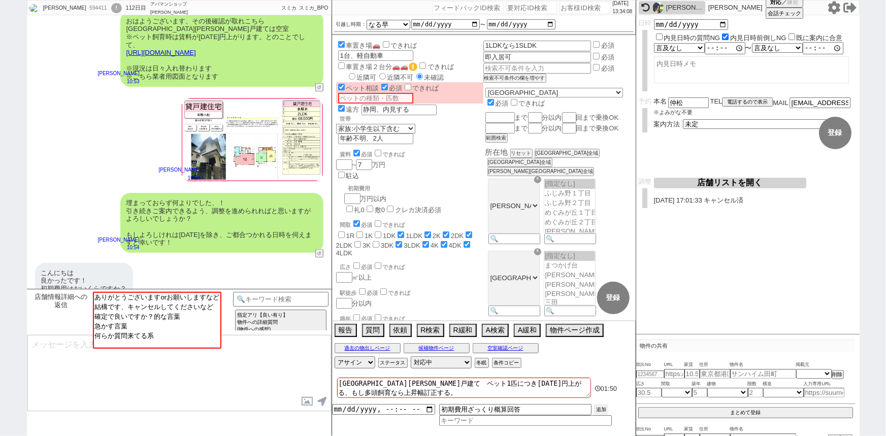
click at [599, 411] on button "追加" at bounding box center [601, 409] width 14 height 11
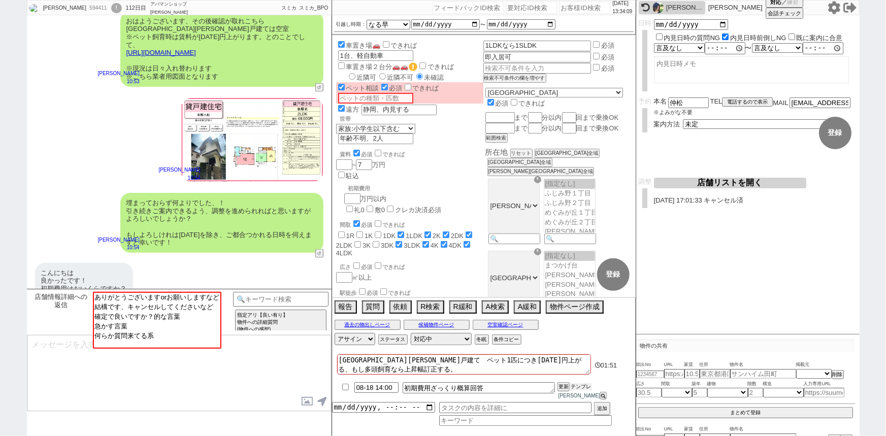
click at [579, 390] on button "テンプレ" at bounding box center [581, 386] width 22 height 7
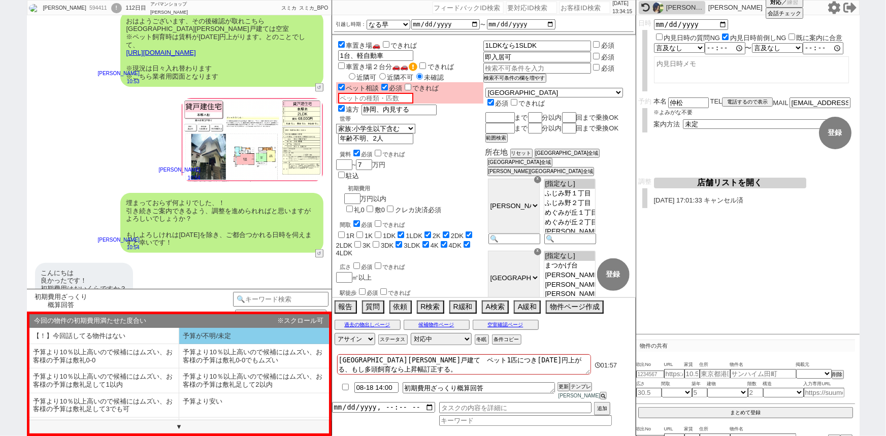
click at [179, 344] on li "予算が不明/未定" at bounding box center [104, 356] width 150 height 24
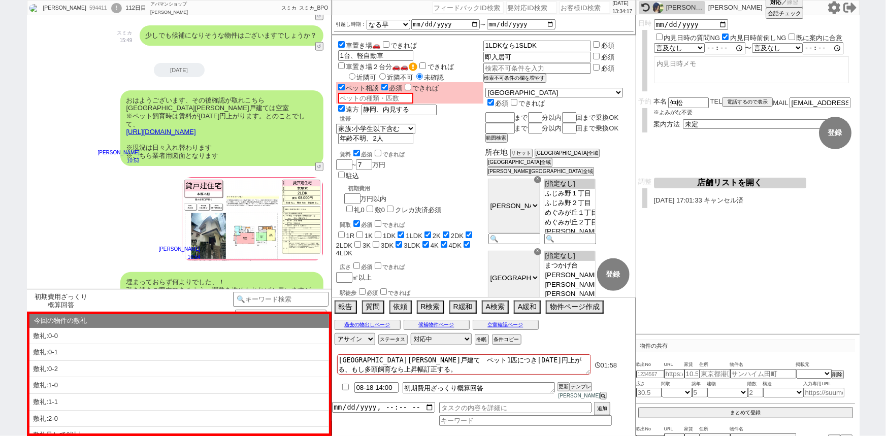
scroll to position [650, 0]
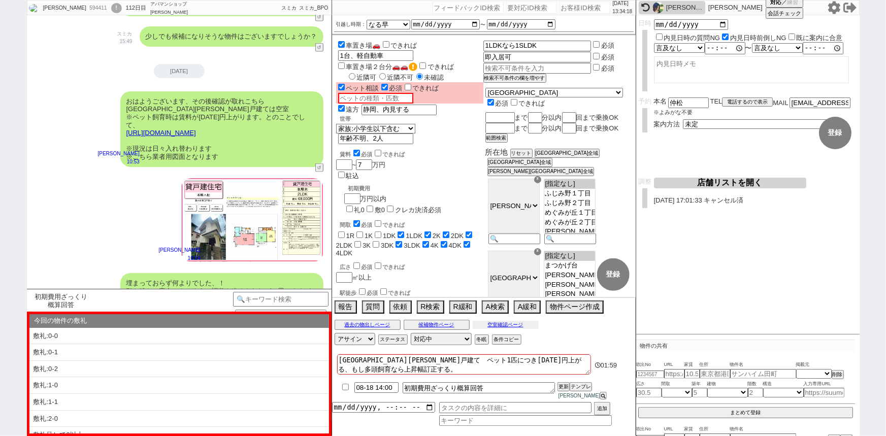
click at [501, 329] on button "空室確認ページ" at bounding box center [506, 325] width 66 height 8
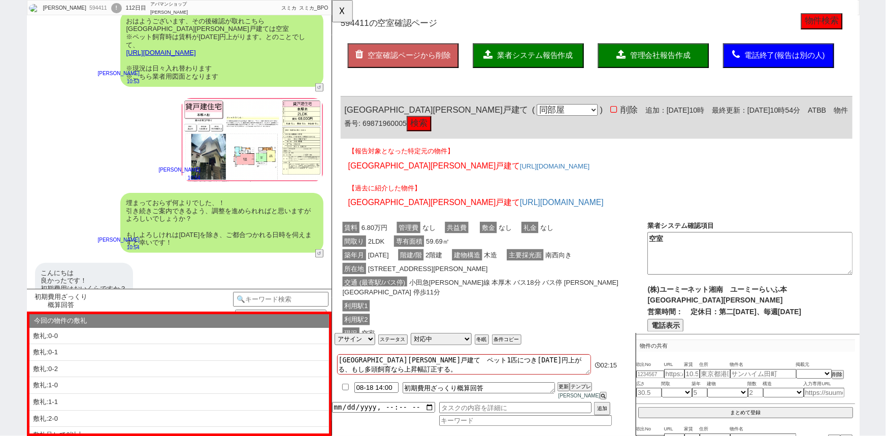
scroll to position [9, 0]
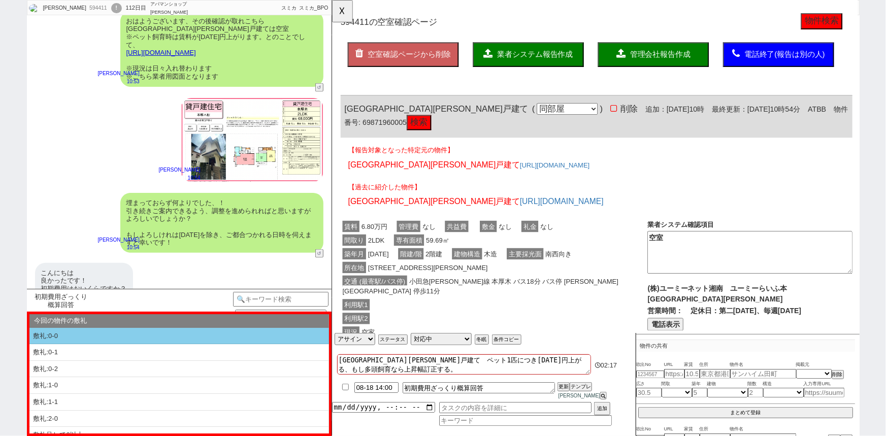
click at [152, 337] on li "敷礼:0-0" at bounding box center [179, 336] width 300 height 17
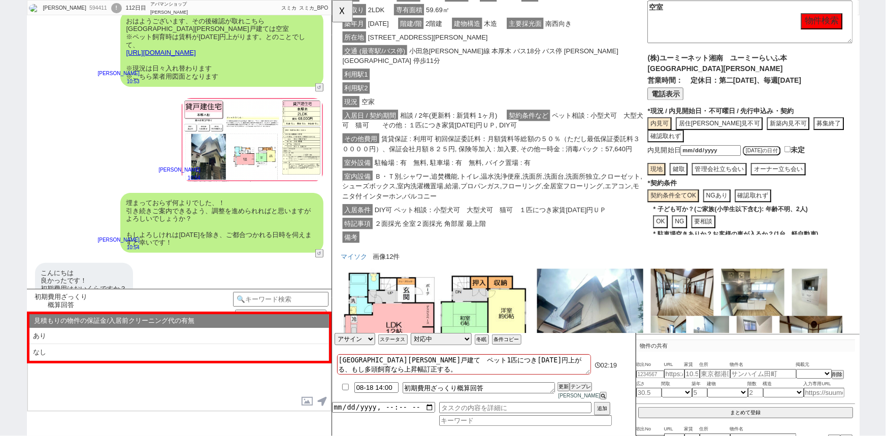
scroll to position [258, 0]
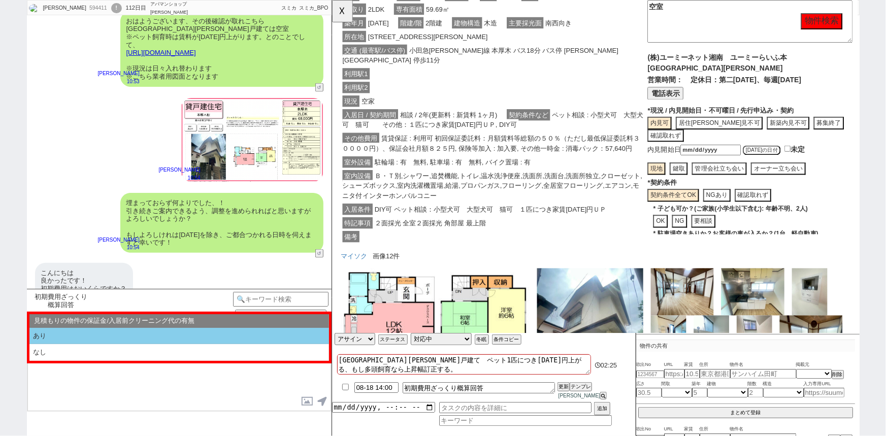
click at [136, 339] on li "あり" at bounding box center [179, 336] width 300 height 17
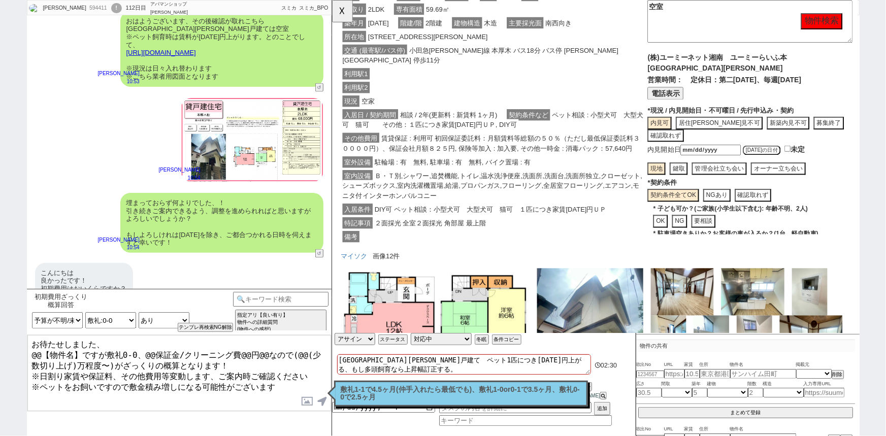
drag, startPoint x: 31, startPoint y: 350, endPoint x: 103, endPoint y: 358, distance: 72.0
click at [103, 358] on textarea "お待たせしました、 @@【物件名】ですが敷礼0-0、@@保証金/クリーニング費@@円@@なので(@@(少数切り上げ)万程度〜)がざっくりの概算となります！ ※…" at bounding box center [179, 373] width 304 height 76
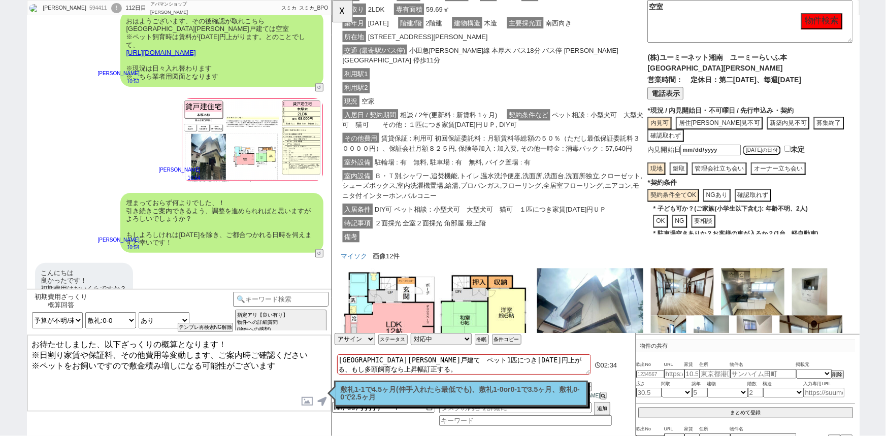
click at [252, 342] on textarea "お待たせしました、以下ざっくりの概算となります！ ※日割り家賃や保証料、その他費用等変動します、ご案内時ご確認ください ※ペットをお飼いですので敷金積み増しに…" at bounding box center [179, 373] width 304 height 76
drag, startPoint x: 297, startPoint y: 365, endPoint x: 0, endPoint y: 385, distance: 297.7
click at [0, 385] on div "Yumi Celia Nakamatsu 594411 ! 0 112日目 アパマンショップ平塚駅前店 冬眠中 自社客 スミカ スミカ_BPO チャット全表示…" at bounding box center [443, 218] width 886 height 436
click at [243, 342] on textarea "お待たせしました、以下ざっくりの概算となります！ ※日割り家賃や保証料、その他費用等変動します、ご案内時ご確認ください" at bounding box center [179, 373] width 304 height 76
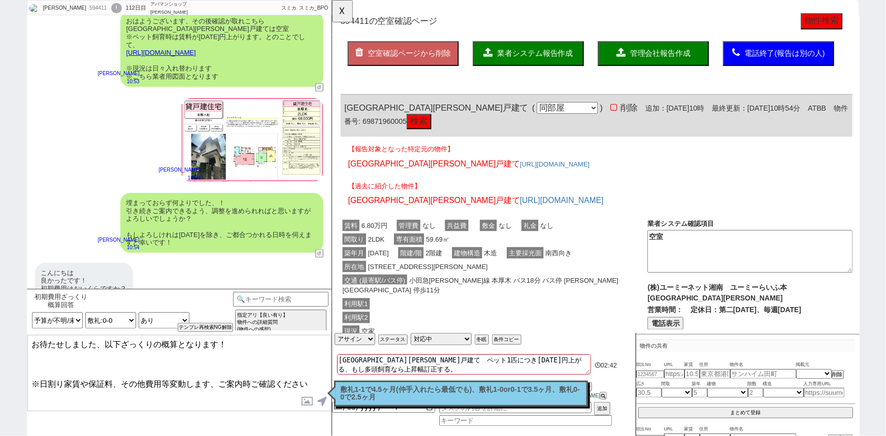
scroll to position [0, 0]
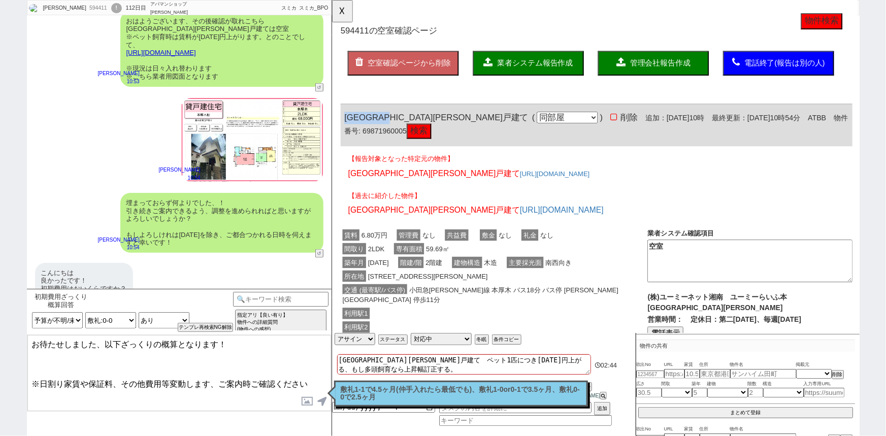
drag, startPoint x: 416, startPoint y: 126, endPoint x: 343, endPoint y: 127, distance: 72.6
click at [343, 127] on div "厚木市関口戸建て ( 同部屋 同建物別部屋 別建物別部屋 別建物 ) 削除 追加：2025年8月12日10時 最終更新：2025年8月18日10時54分 AT…" at bounding box center [616, 134] width 550 height 45
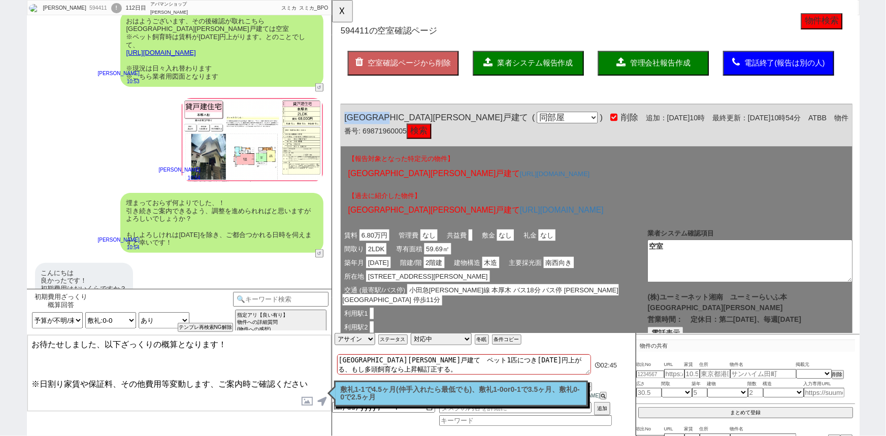
copy span "厚木市関口戸建て"
click at [51, 356] on textarea "お待たせしました、以下ざっくりの概算となります！ ※日割り家賃や保証料、その他費用等変動します、ご案内時ご確認ください" at bounding box center [179, 373] width 304 height 76
paste textarea "厚木市関口戸建て"
click at [337, 11] on button "☓" at bounding box center [341, 10] width 19 height 20
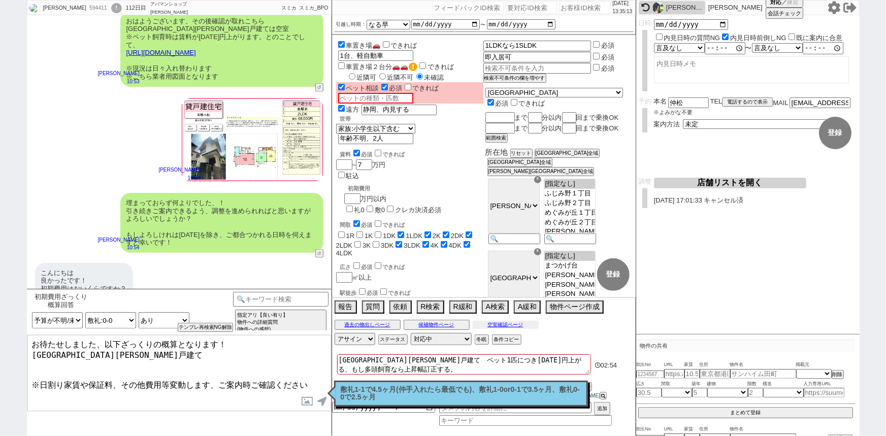
click at [509, 329] on button "空室確認ページ" at bounding box center [506, 325] width 66 height 8
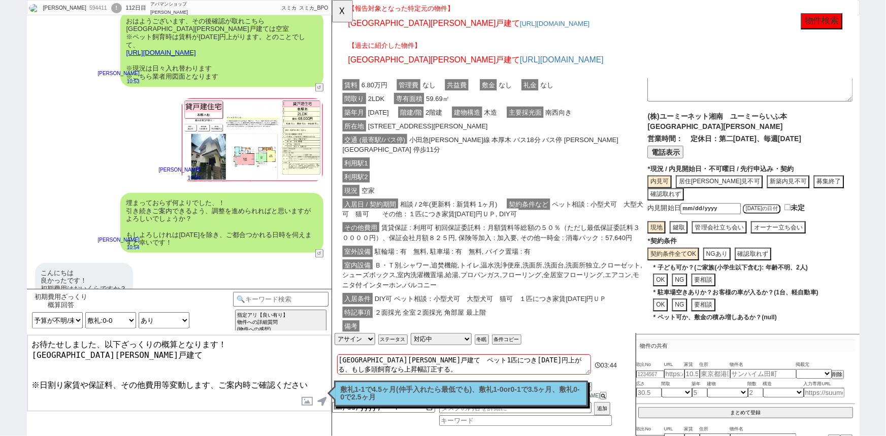
scroll to position [31, 0]
drag, startPoint x: 621, startPoint y: 243, endPoint x: 647, endPoint y: 243, distance: 25.9
click at [647, 243] on span "賃貸保証 : 利用可 初回保証委託料：月額賃料等総額の５０％（ただし最低保証委託料３００００円）、保証会社月額８２５円, 保険等加入 : 加入要, その他一時…" at bounding box center [503, 250] width 320 height 23
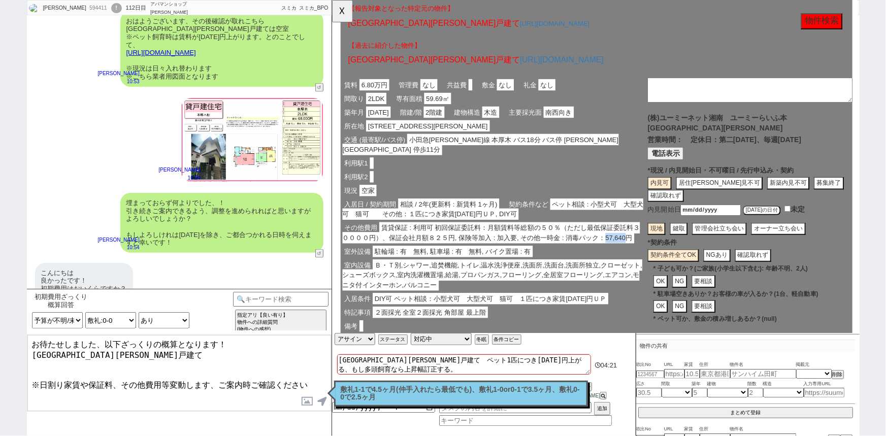
copy span "57,640"
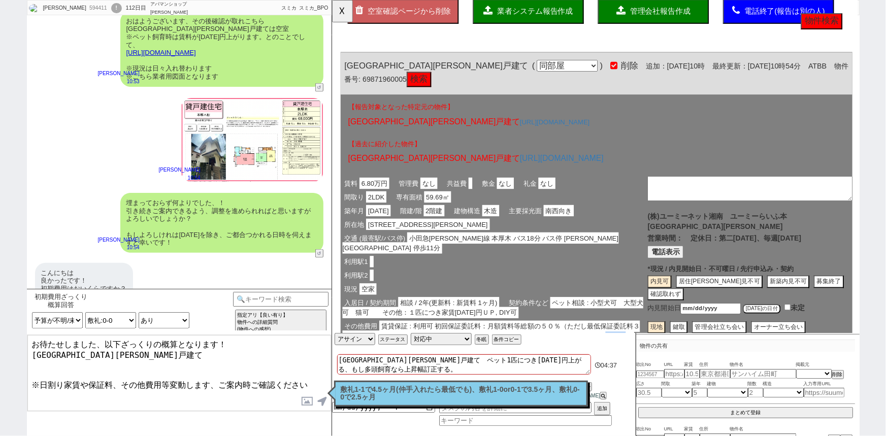
scroll to position [55, 0]
drag, startPoint x: 419, startPoint y: 69, endPoint x: 345, endPoint y: 69, distance: 73.6
click at [345, 69] on div "厚木市関口戸建て ( 同部屋 同建物別部屋 別建物別部屋 別建物 ) 削除 追加：2025年8月12日10時 最終更新：2025年8月18日10時54分 AT…" at bounding box center [616, 79] width 550 height 45
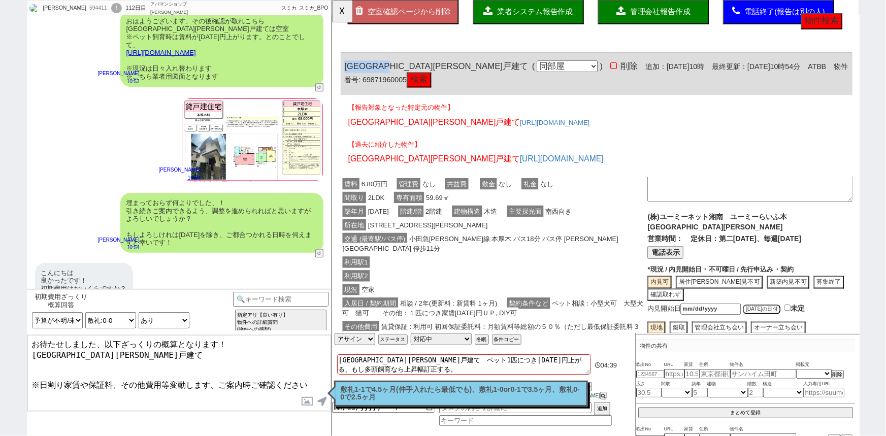
copy span "厚木市関口戸建て"
click button "検索"
click at [313, 373] on textarea "お待たせしました、以下ざっくりの概算となります！ 厚木市関口戸建て ※日割り家賃や保証料、その他費用等変動します、ご案内時ご確認ください" at bounding box center [179, 373] width 304 height 76
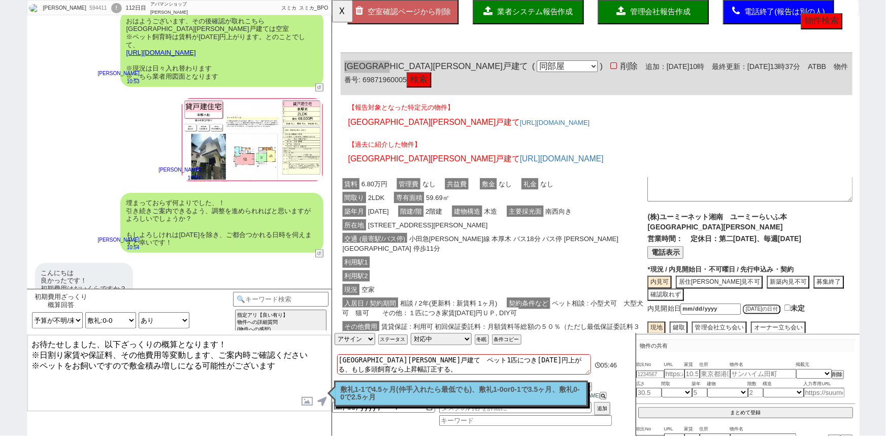
click at [237, 344] on textarea "お待たせしました、以下ざっくりの概算となります！ ※日割り家賃や保証料、その他費用等変動します、ご案内時ご確認ください ※ペットをお飼いですので敷金積み増しに…" at bounding box center [179, 373] width 304 height 76
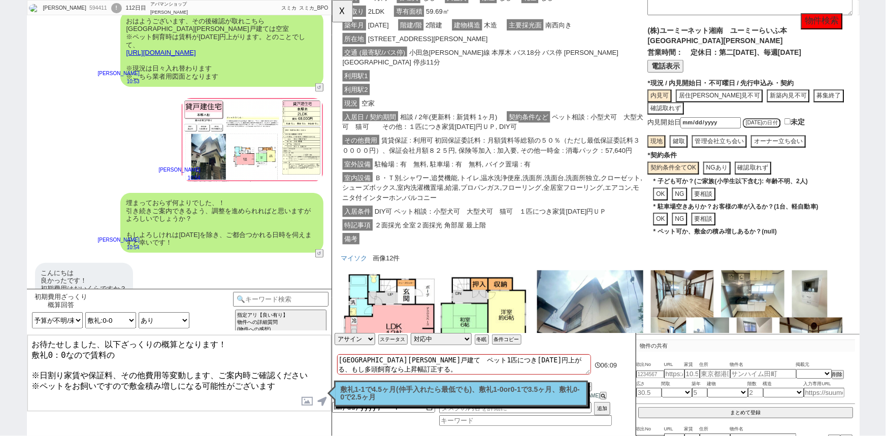
scroll to position [264, 0]
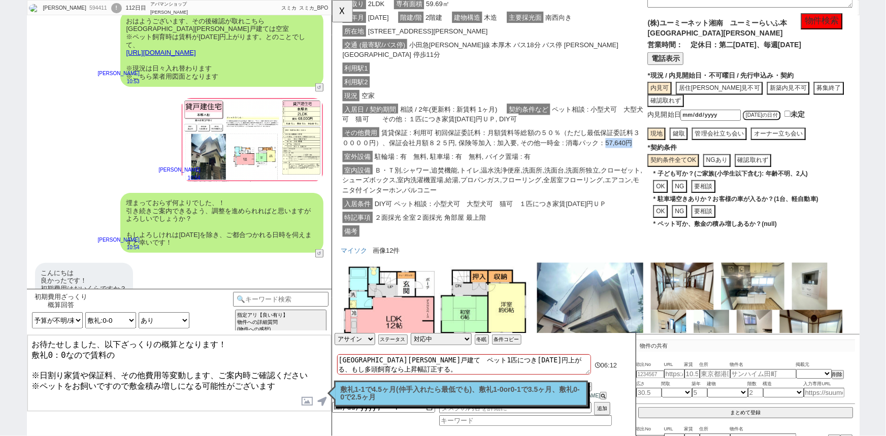
drag, startPoint x: 621, startPoint y: 142, endPoint x: 651, endPoint y: 143, distance: 29.4
click at [651, 143] on span "賃貸保証 : 利用可 初回保証委託料：月額賃料等総額の５０％（ただし最低保証委託料３００００円）、保証会社月額８２５円, 保険等加入 : 加入要, その他一時…" at bounding box center [503, 148] width 320 height 23
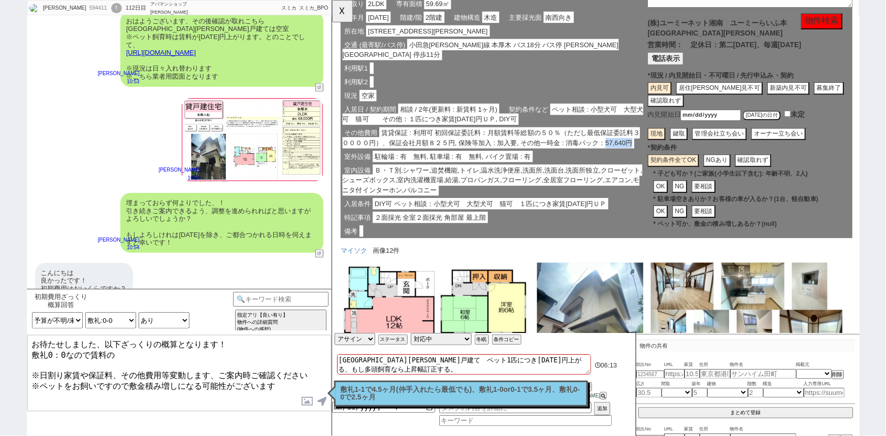
copy span "57,640円"
click at [63, 351] on textarea "お待たせしました、以下ざっくりの概算となります！ 敷礼0：0なので賃料の ※日割り家賃や保証料、その他費用等変動します、ご案内時ご確認ください ※ペットをお飼…" at bounding box center [179, 373] width 304 height 76
paste textarea "57,640円"
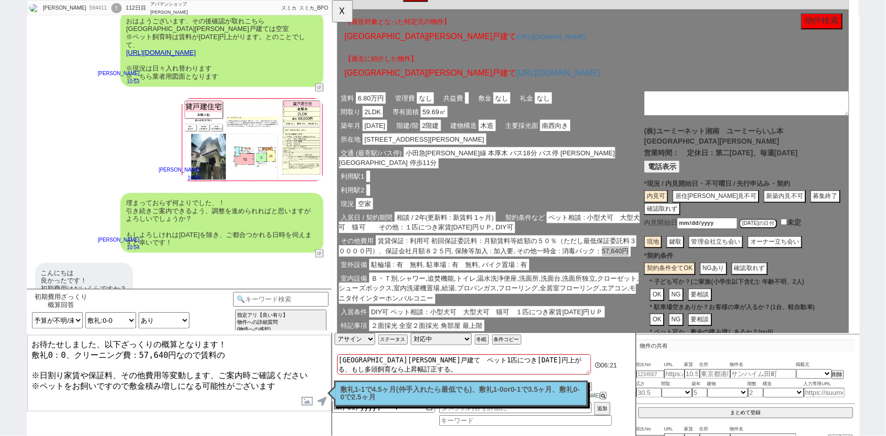
scroll to position [145, 5]
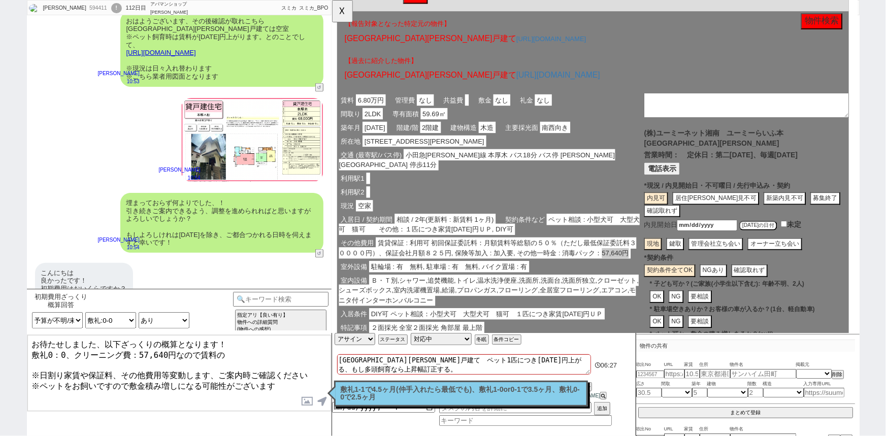
click at [246, 349] on textarea "お待たせしました、以下ざっくりの概算となります！ 敷礼0：0、クリーニング費：57,640円なので賃料の ※日割り家賃や保証料、その他費用等変動します、ご案内…" at bounding box center [179, 373] width 304 height 76
click at [267, 350] on textarea "お待たせしました、以下ざっくりの概算となります！ 敷礼0：0、クリーニング費：57,640円なので賃料の3.5ヶ月分～() ※日割り家賃や保証料、その他費用等…" at bounding box center [179, 373] width 304 height 76
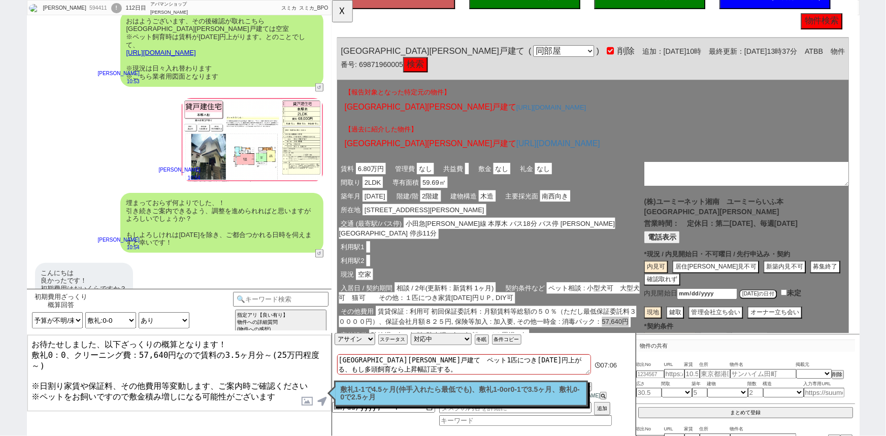
scroll to position [71, 5]
click at [126, 362] on textarea "お待たせしました、以下ざっくりの概算となります！ 敷礼0：0、クリーニング費：57,640円なので賃料の3.5ヶ月分～(25万円程度～) ※日割り家賃や保証料…" at bounding box center [179, 373] width 304 height 76
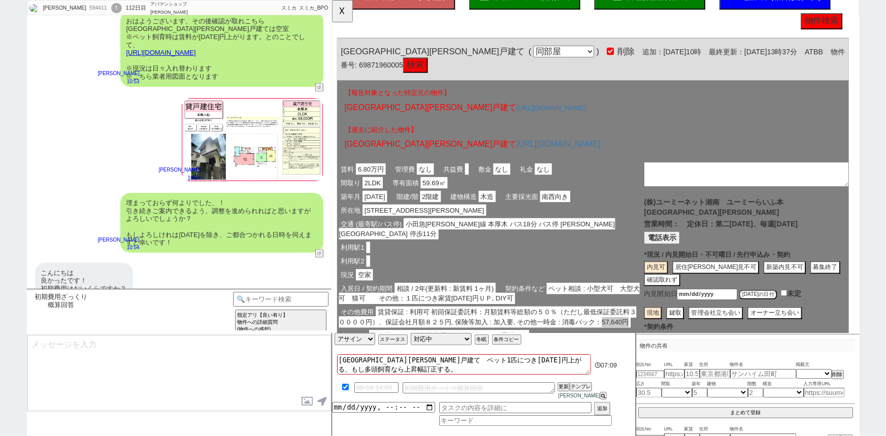
scroll to position [697, 0]
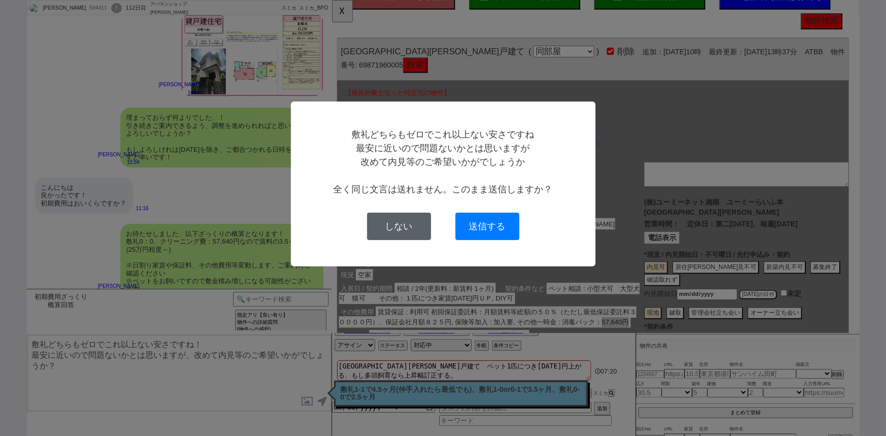
click at [390, 222] on button "しない" at bounding box center [399, 226] width 64 height 27
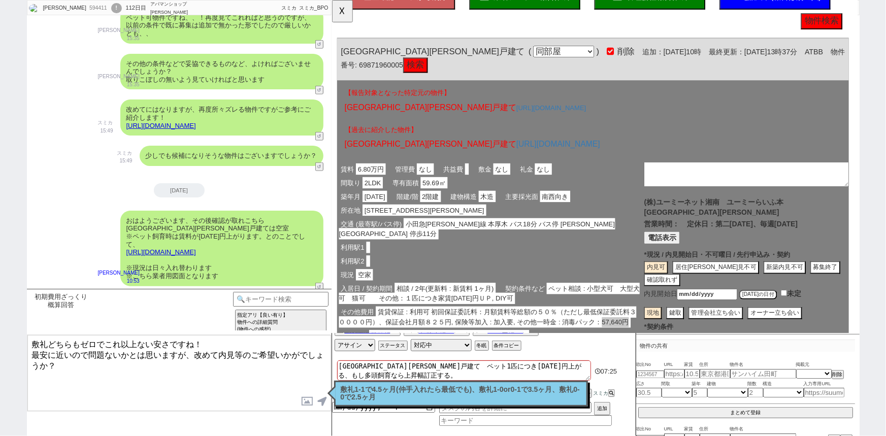
scroll to position [413, 0]
click at [340, 12] on button "☓" at bounding box center [341, 10] width 19 height 20
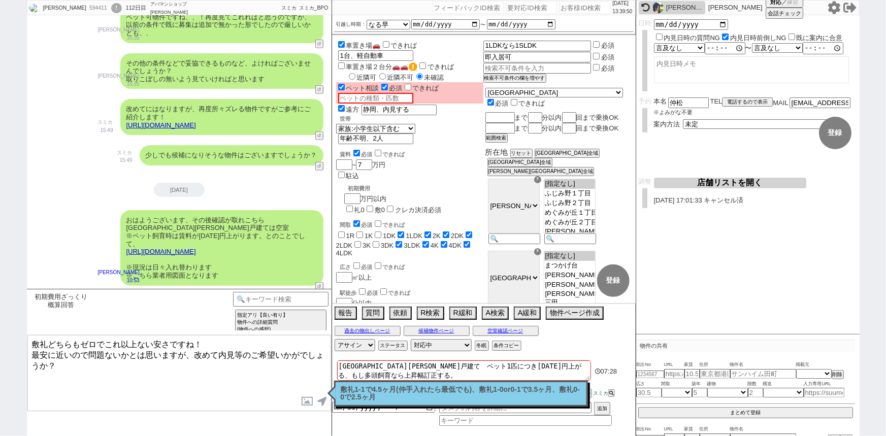
drag, startPoint x: 28, startPoint y: 340, endPoint x: 87, endPoint y: 383, distance: 72.6
click at [87, 383] on textarea "敷礼どちらもゼロでこれ以上ない安さですね！ 最安に近いので問題ないかとは思いますが、改めて内見等のご希望いかがでしょうか？" at bounding box center [179, 373] width 304 height 76
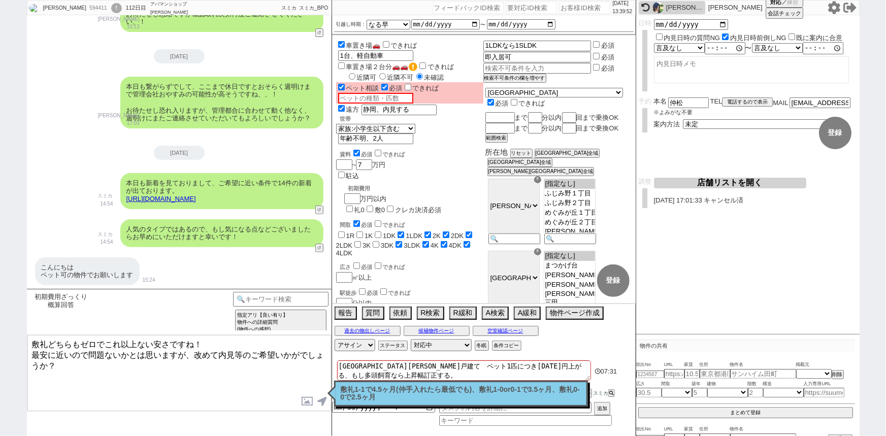
scroll to position [0, 0]
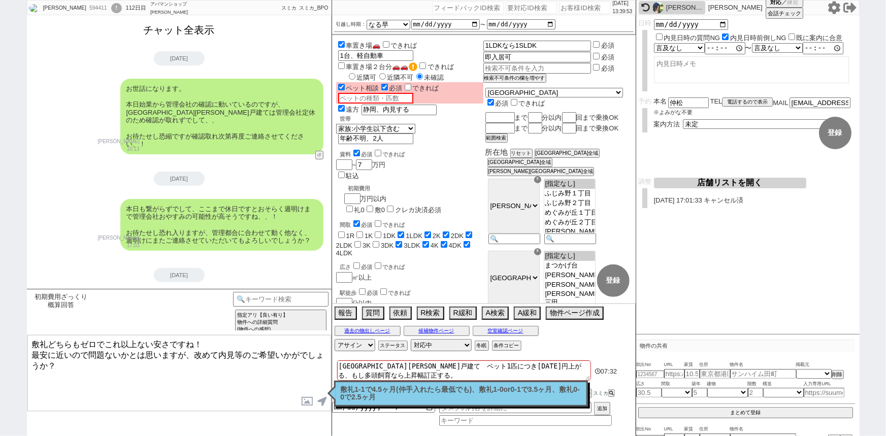
click at [178, 30] on button "チャット全表示" at bounding box center [179, 30] width 79 height 18
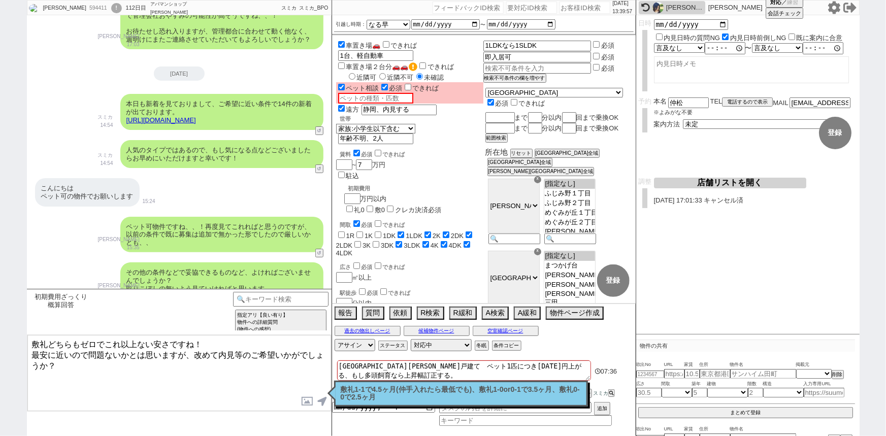
scroll to position [4451, 0]
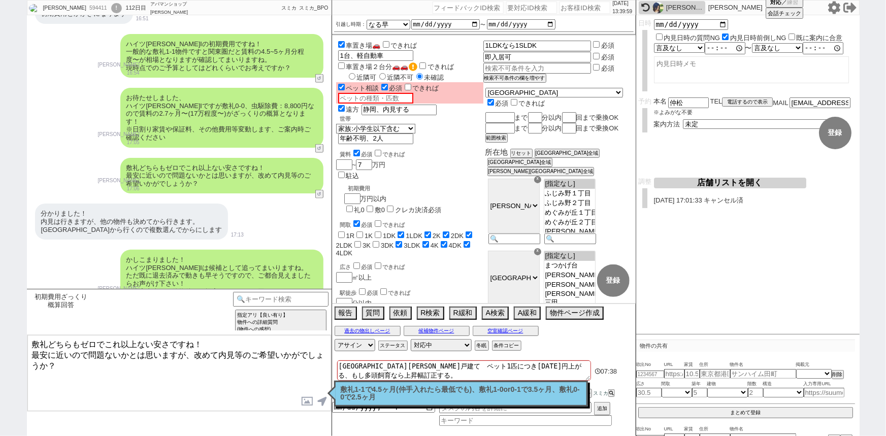
click at [85, 367] on textarea "敷礼どちらもゼロでこれ以上ない安さですね！ 最安に近いので問題ないかとは思いますが、改めて内見等のご希望いかがでしょうか？" at bounding box center [179, 373] width 304 height 76
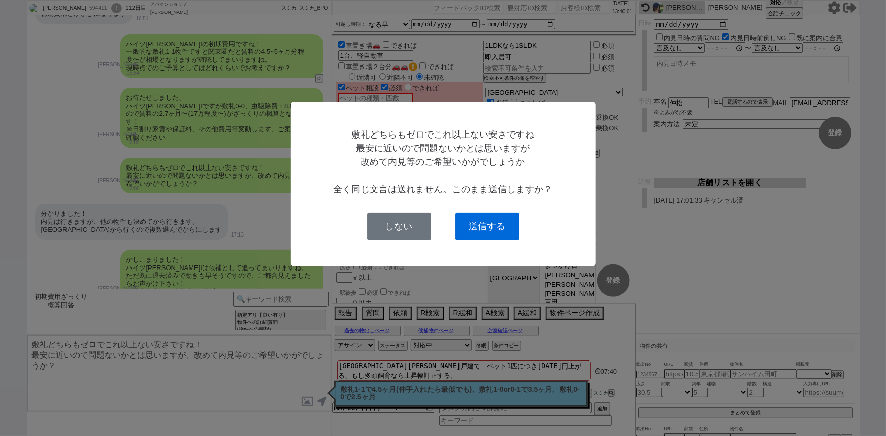
click at [493, 220] on button "送信する" at bounding box center [487, 226] width 64 height 27
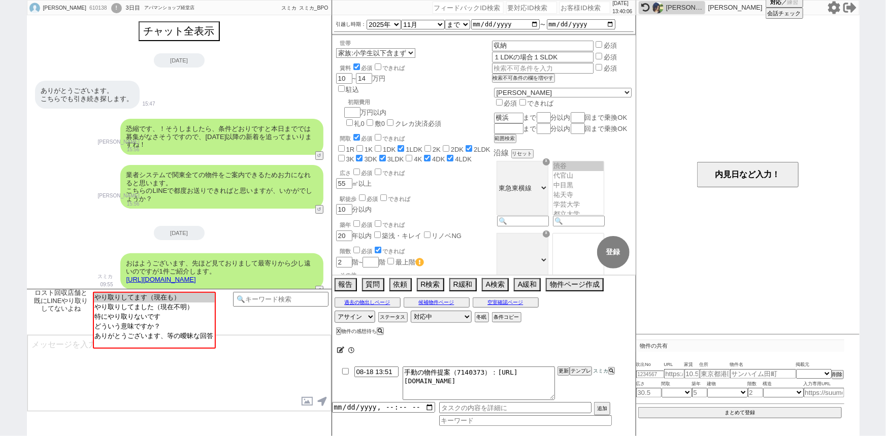
scroll to position [217, 0]
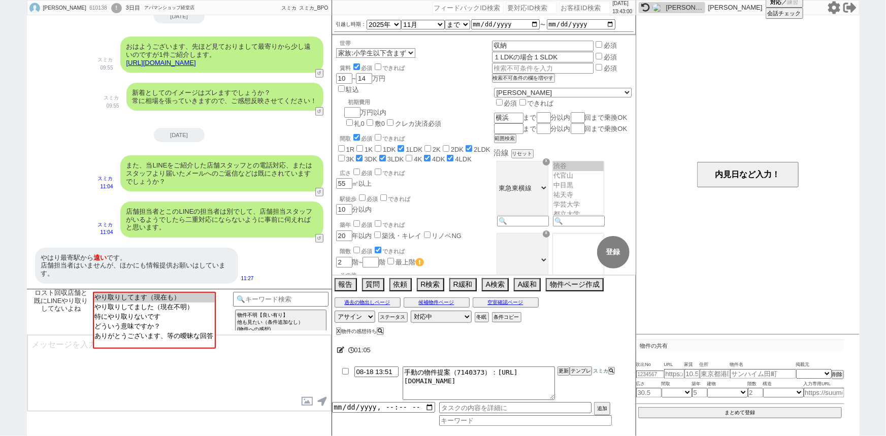
click at [566, 9] on input "number" at bounding box center [584, 8] width 51 height 12
paste input "610382"
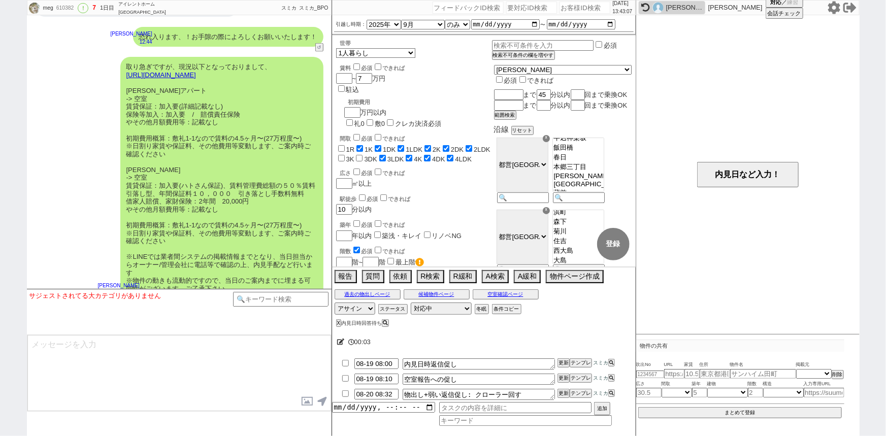
scroll to position [2645, 0]
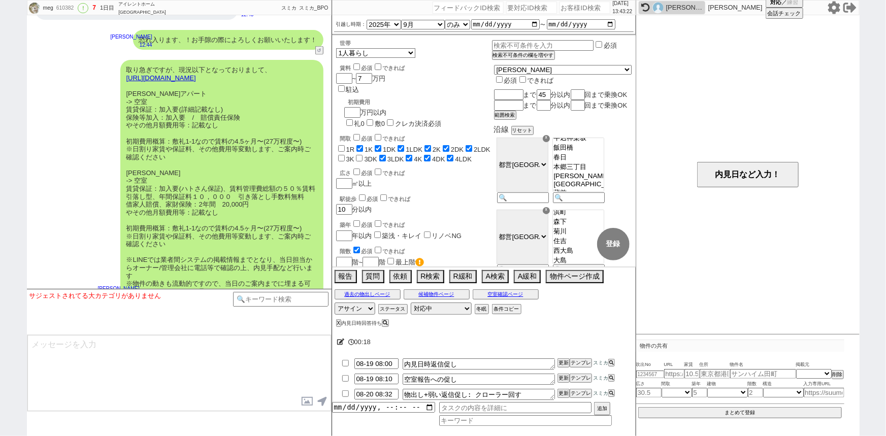
drag, startPoint x: 115, startPoint y: 215, endPoint x: 561, endPoint y: 8, distance: 492.0
click at [561, 8] on input "number" at bounding box center [584, 8] width 51 height 12
paste input "8881471"
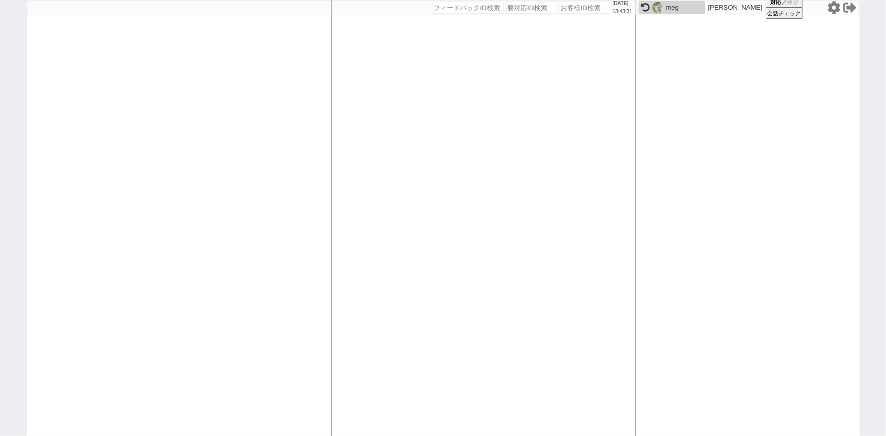
click at [197, 290] on div at bounding box center [179, 218] width 305 height 436
click at [515, 7] on input "number" at bounding box center [531, 8] width 51 height 12
paste input "8881471"
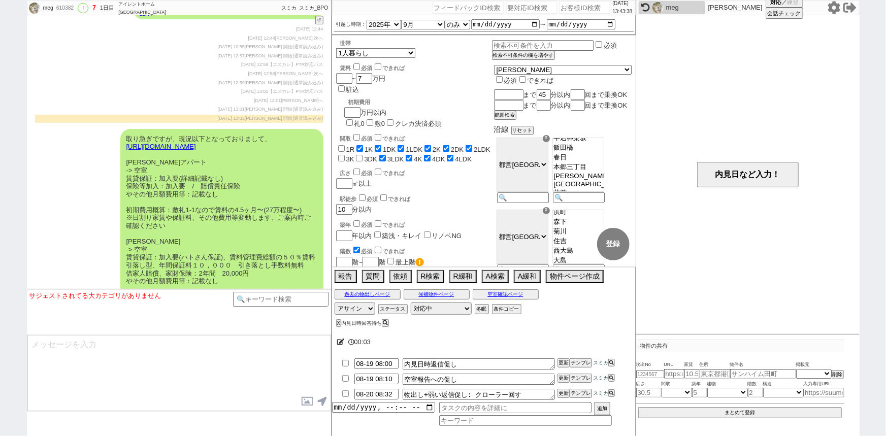
scroll to position [3483, 0]
click at [127, 61] on div "2025-08-18 12:59 【エスカレ】PTR対応パス" at bounding box center [179, 65] width 288 height 8
click at [833, 9] on icon at bounding box center [833, 7] width 13 height 13
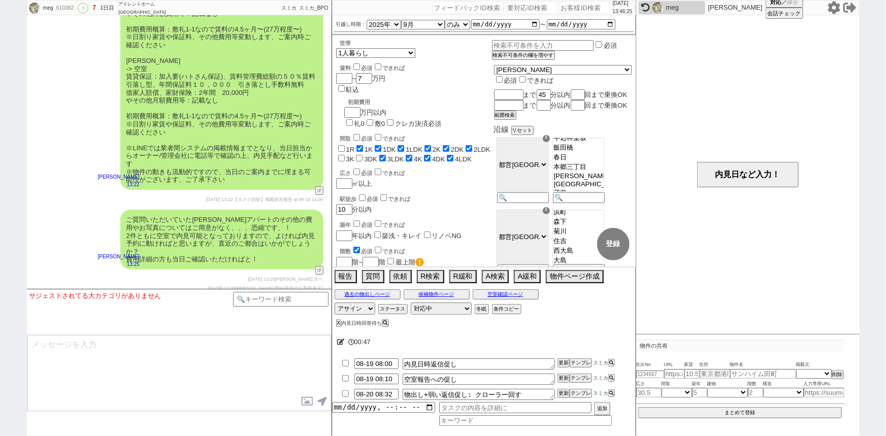
scroll to position [3766, 0]
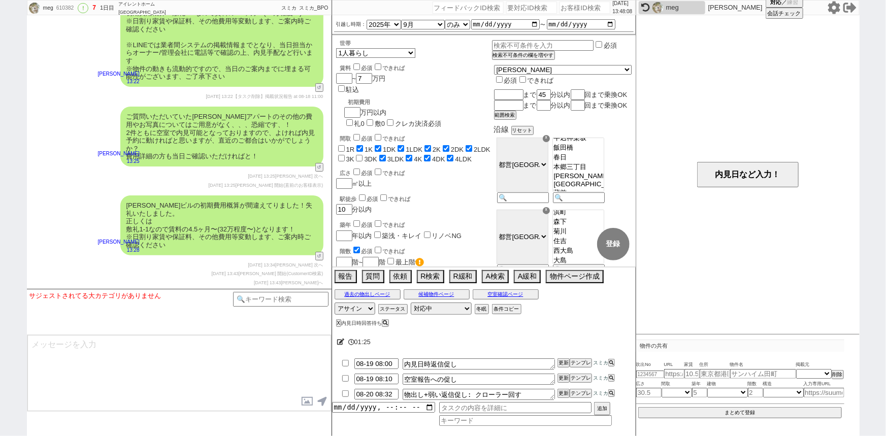
click at [516, 9] on input "number" at bounding box center [531, 8] width 51 height 12
paste input "8881471"
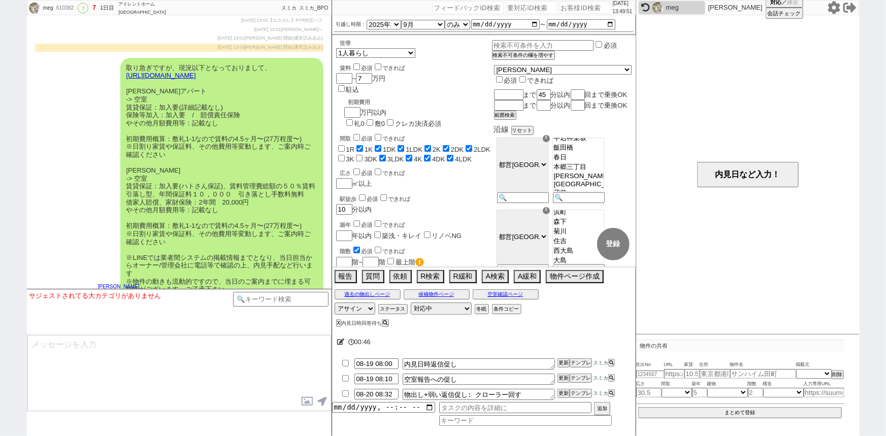
scroll to position [3554, 0]
click at [274, 149] on div "取り急ぎですが、現況以下となっておりまして、 https://tools.sumika.live/pages/nuynlq9 中本アパート -> 空室 賃貸保…" at bounding box center [221, 178] width 203 height 242
click at [205, 198] on div "取り急ぎですが、現況以下となっておりまして、 https://tools.sumika.live/pages/nuynlq9 中本アパート -> 空室 賃貸保…" at bounding box center [221, 178] width 203 height 242
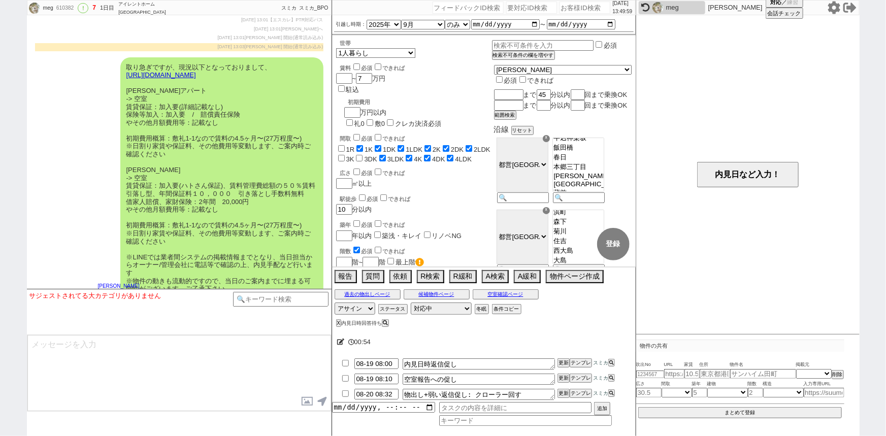
drag, startPoint x: 205, startPoint y: 198, endPoint x: 216, endPoint y: 165, distance: 35.5
click at [216, 165] on div "取り急ぎですが、現況以下となっておりまして、 https://tools.sumika.live/pages/nuynlq9 中本アパート -> 空室 賃貸保…" at bounding box center [221, 178] width 203 height 242
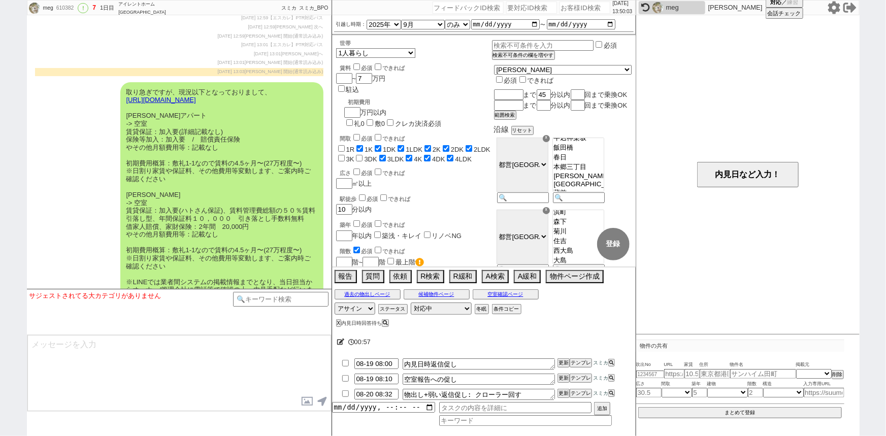
scroll to position [3489, 0]
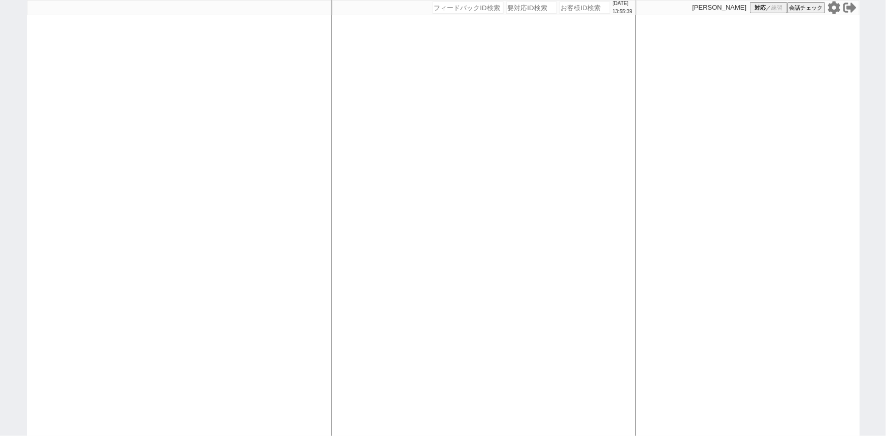
click at [573, 5] on input "number" at bounding box center [584, 8] width 51 height 12
paste input "609698"
type input "609698"
select select
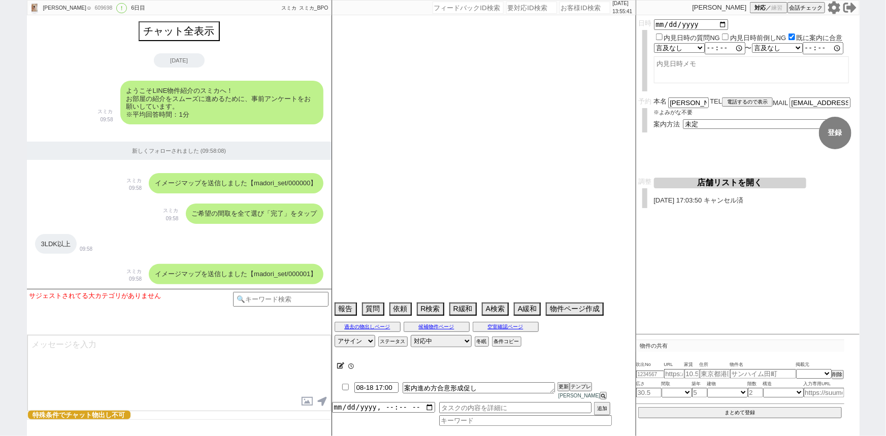
scroll to position [3286, 0]
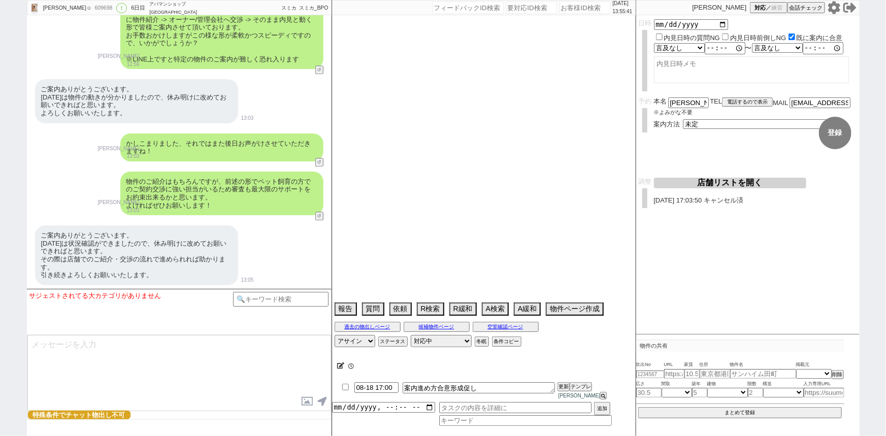
select select "13"
select select "7"
select select "3"
select select "10"
select select "12"
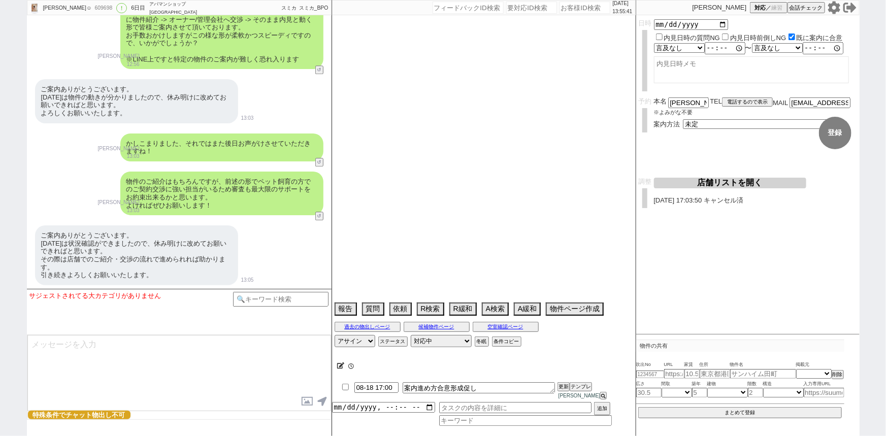
select select "13"
select select "15"
select select "26"
select select "27"
select select "60"
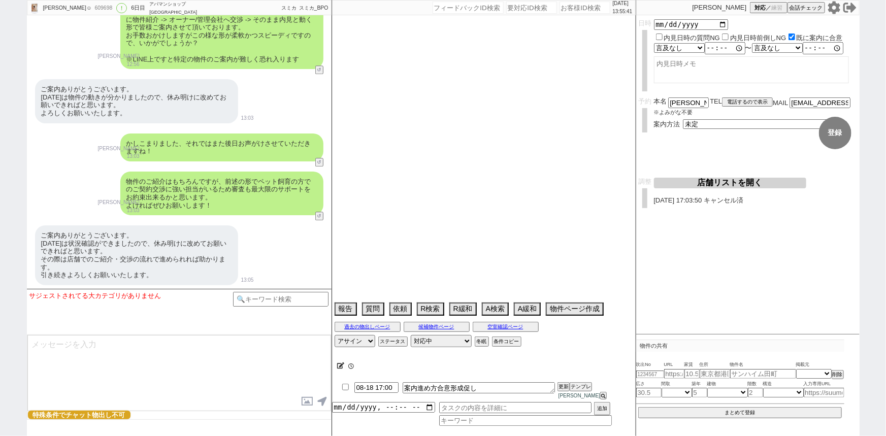
select select "[DATE]"
select select "19"
select select "602"
select select "14"
select select "476"
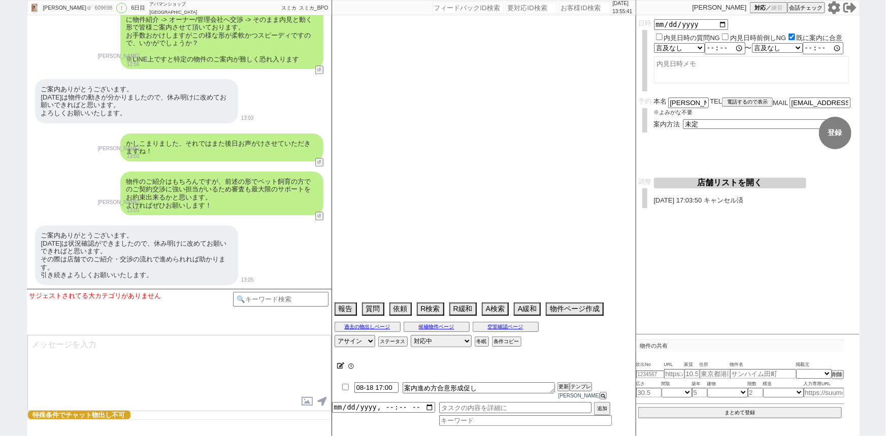
select select "48"
select select "831"
select select "75"
select select "1809"
select select "10"
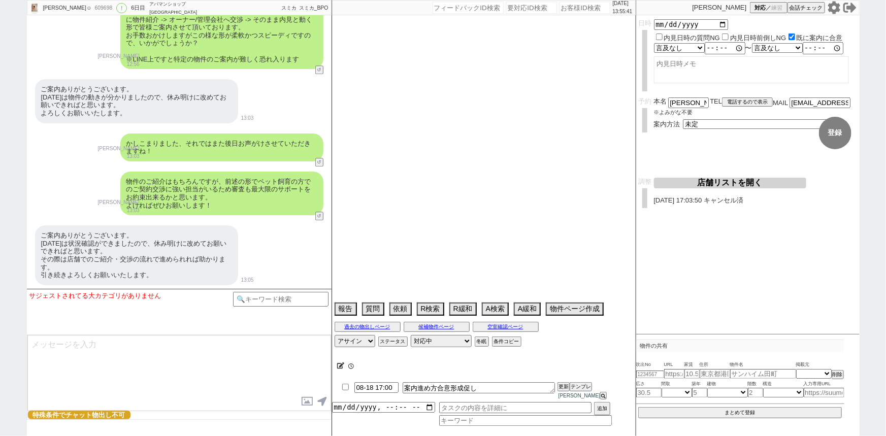
select select "377"
select select "44"
select select "9"
select select "335"
select select "38"
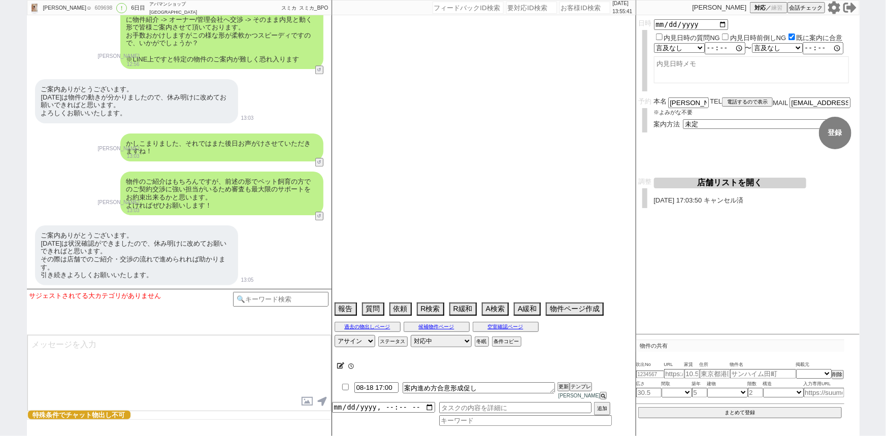
select select "[DATE]"
select select "53"
select select "[DATE]"
select select "62"
select select "1527"
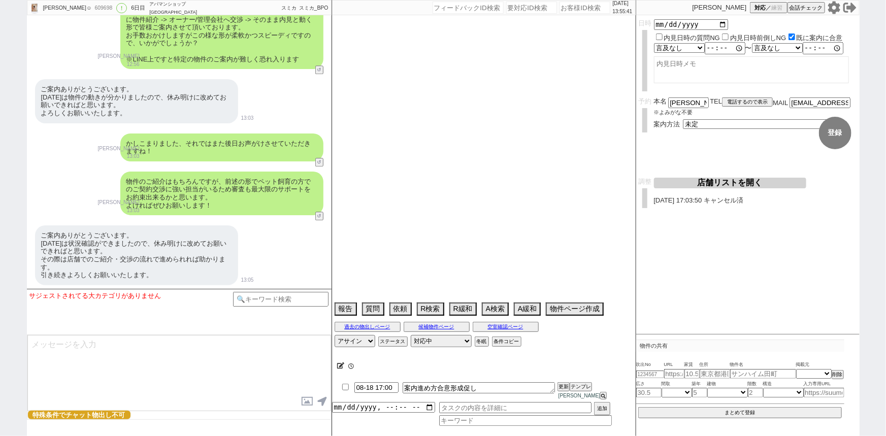
select select "25"
select select "785"
select select "50"
select select "[DATE]"
select select "64"
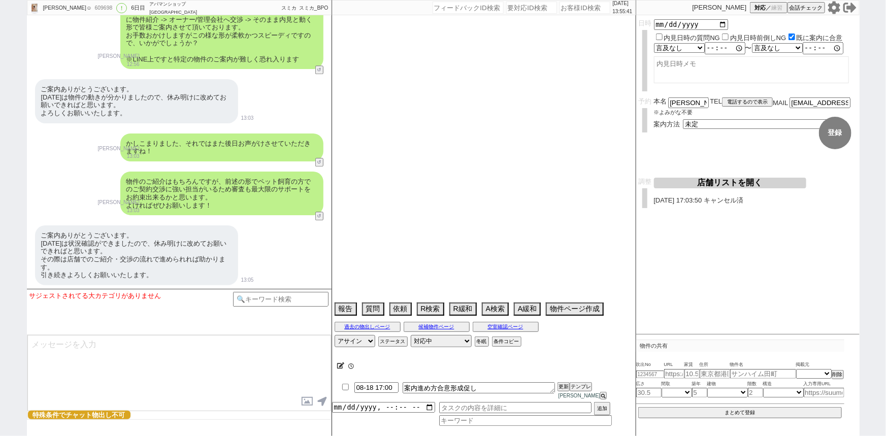
select select "1571"
select select "59"
select select "[DATE]"
select select "52"
select select "[DATE]"
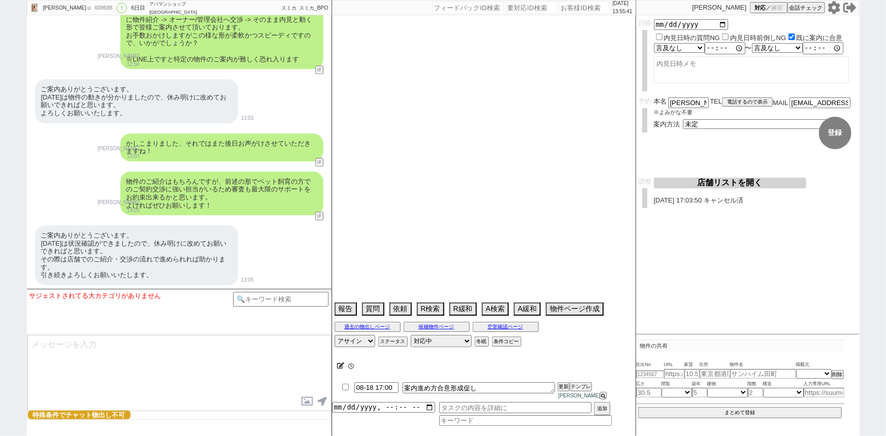
select select "47"
select select "[DATE]"
select select "68"
select select "1648"
select select "66"
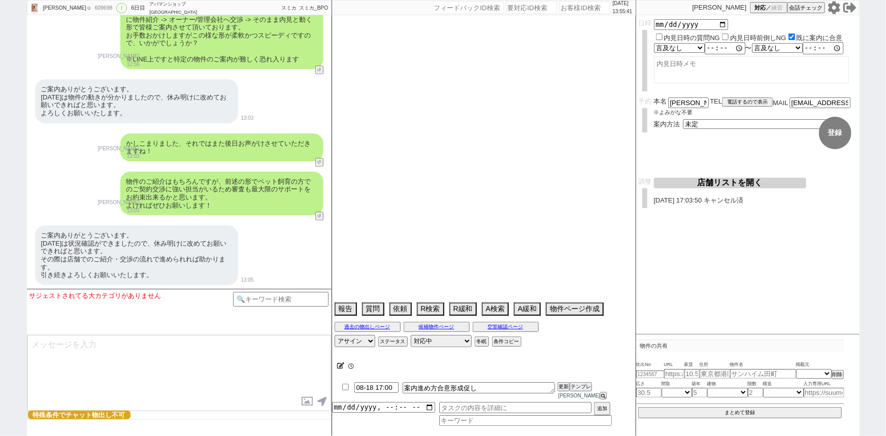
select select "[DATE]"
select select "56"
select select "[DATE]"
select select "55"
select select "41"
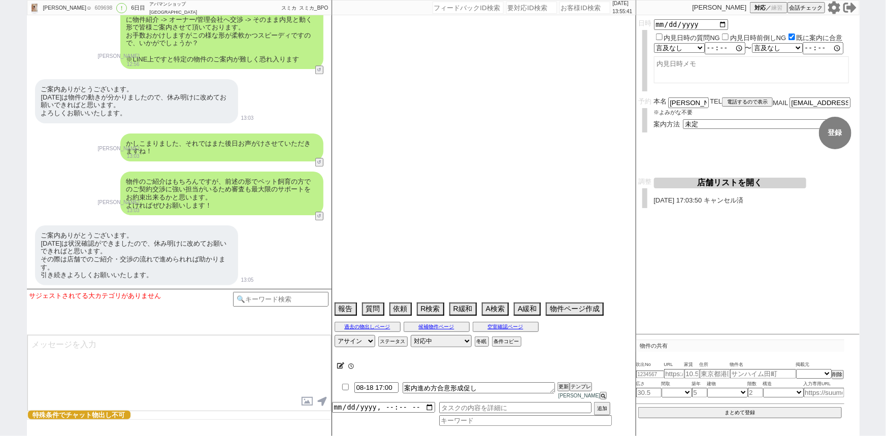
select select "[DATE]"
select select "61"
select select "[DATE]"
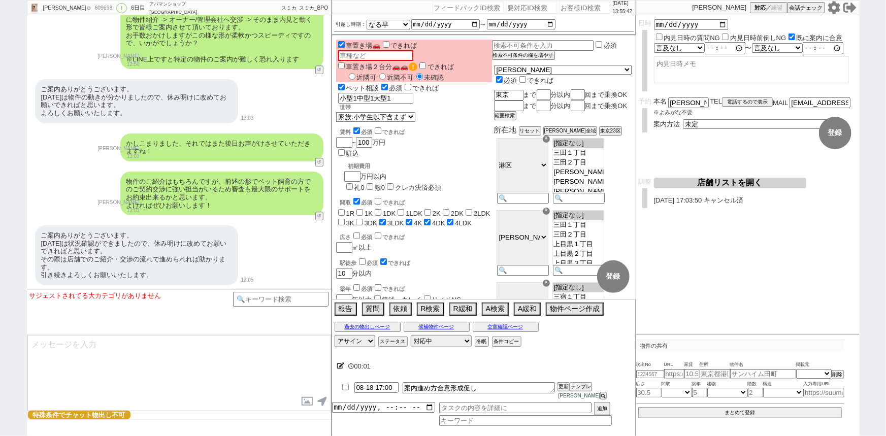
scroll to position [0, 0]
click at [605, 393] on button at bounding box center [602, 396] width 5 height 6
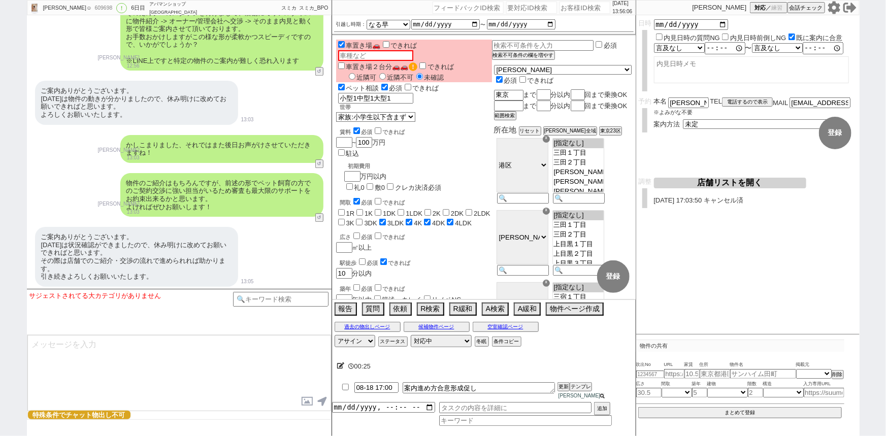
scroll to position [3286, 0]
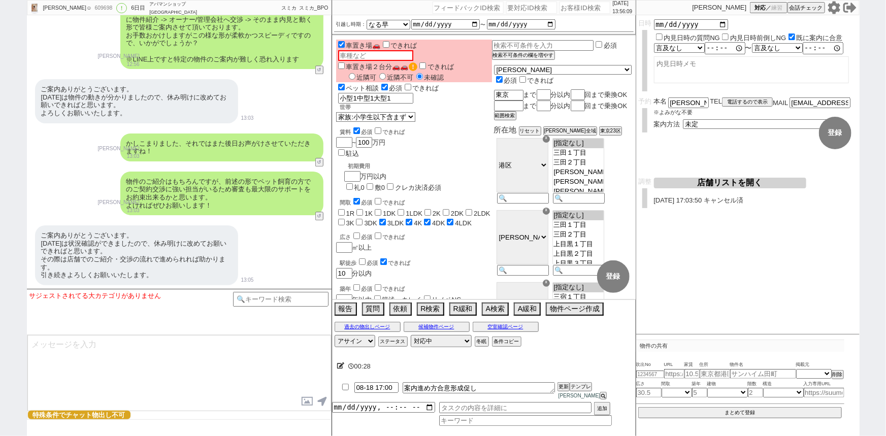
click at [343, 390] on input "checkbox" at bounding box center [345, 387] width 15 height 7
checkbox input "true"
click at [253, 296] on input at bounding box center [281, 298] width 96 height 13
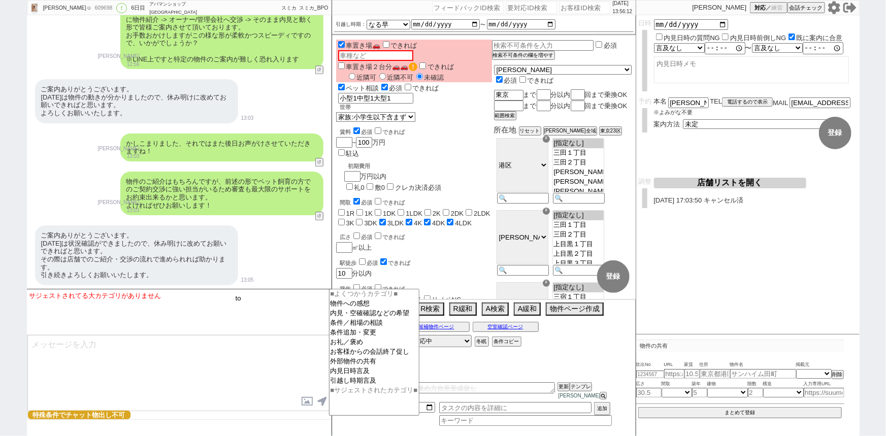
type input "t"
type input "特殊"
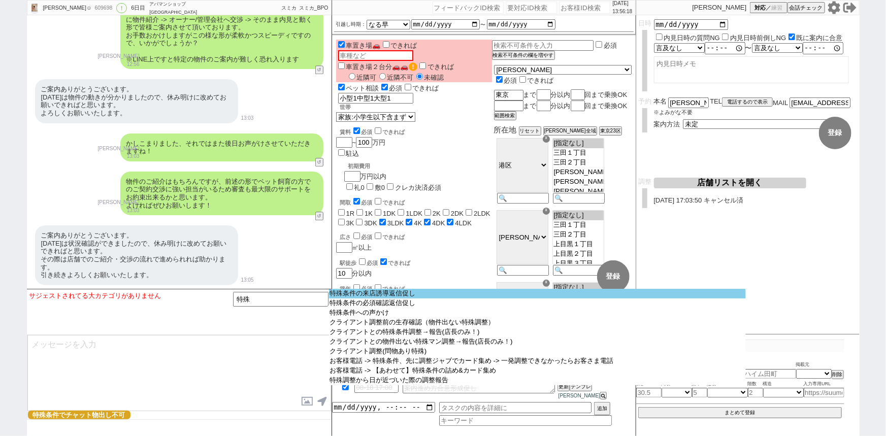
click at [429, 295] on option "特殊条件の来店誘導返信促し" at bounding box center [537, 294] width 417 height 10
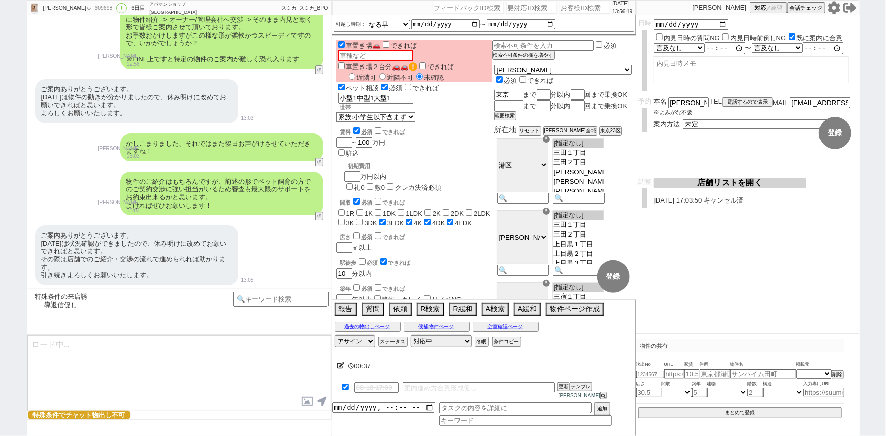
type textarea "お世話になります、その後ご都合などいかがでしょうか？ もしタイミング良ければぜひ色々ご相談の上物件を回れればと思います！"
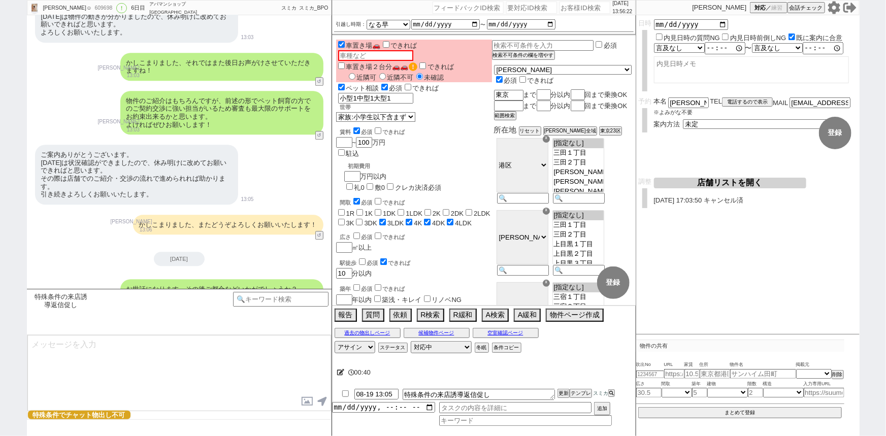
select select
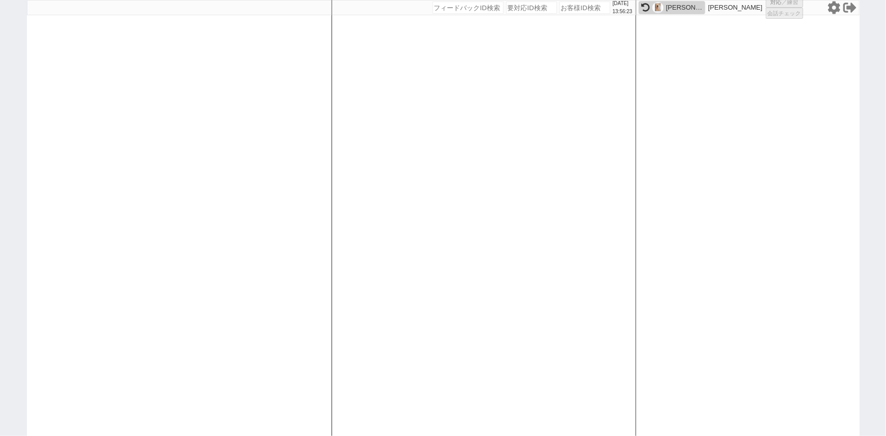
select select
select select "2025"
select select "10"
select select "37"
select select "0"
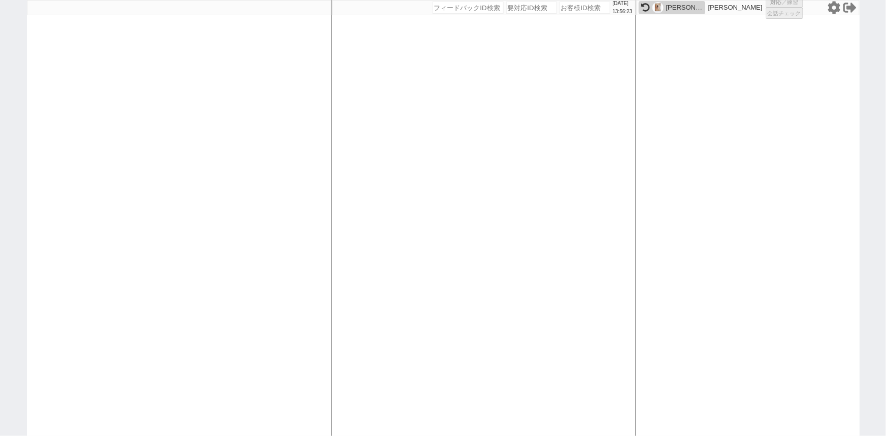
select select "15"
select select "17"
select select "19"
select select "67"
select select "[DATE]"
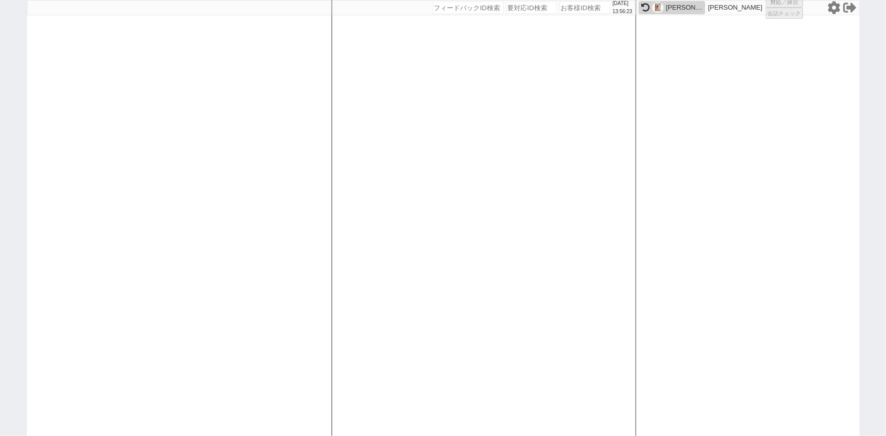
select select "3"
select select "2"
select select
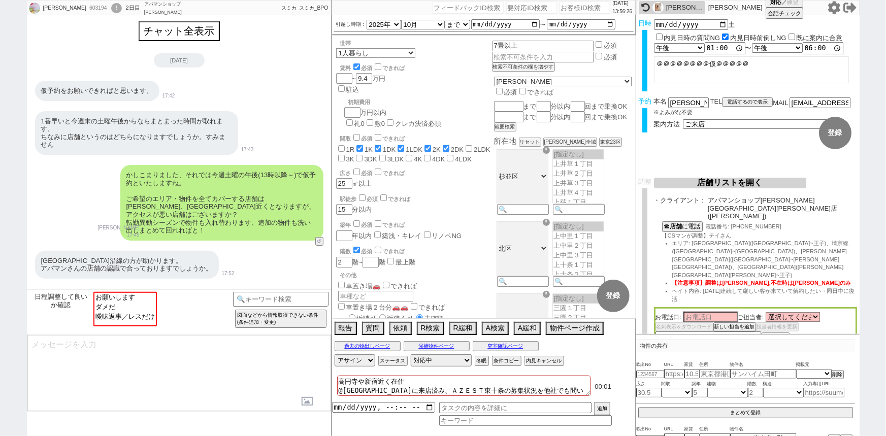
scroll to position [89, 0]
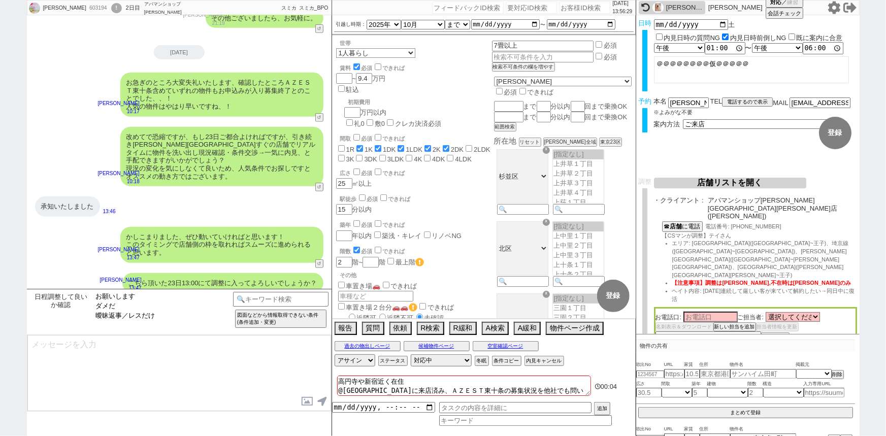
drag, startPoint x: 140, startPoint y: 303, endPoint x: 145, endPoint y: 300, distance: 6.2
select select "お願いします"
click at [145, 300] on select "お願いします ダメだ 曖昧返事／レスだけ" at bounding box center [124, 309] width 61 height 35
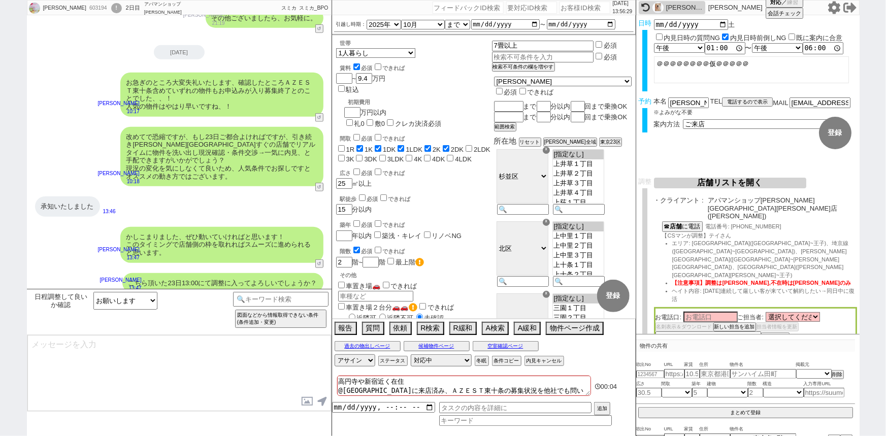
type textarea "ご確認ありがとうございます。 スミカはLINEのサービスなので、ご案内は審査済みのパートナー店舗が行います！"
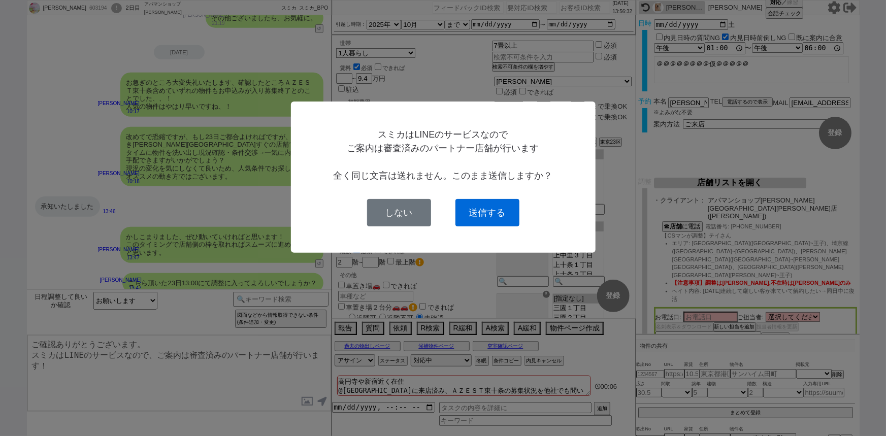
click at [490, 215] on button "送信する" at bounding box center [487, 212] width 64 height 27
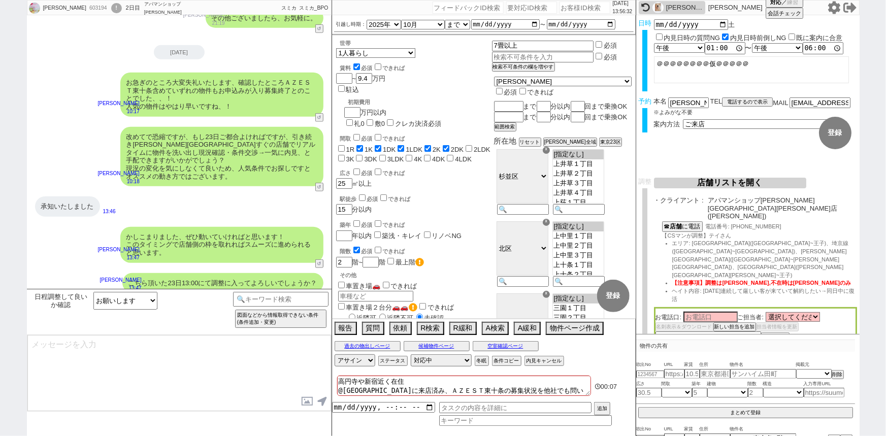
scroll to position [2135, 0]
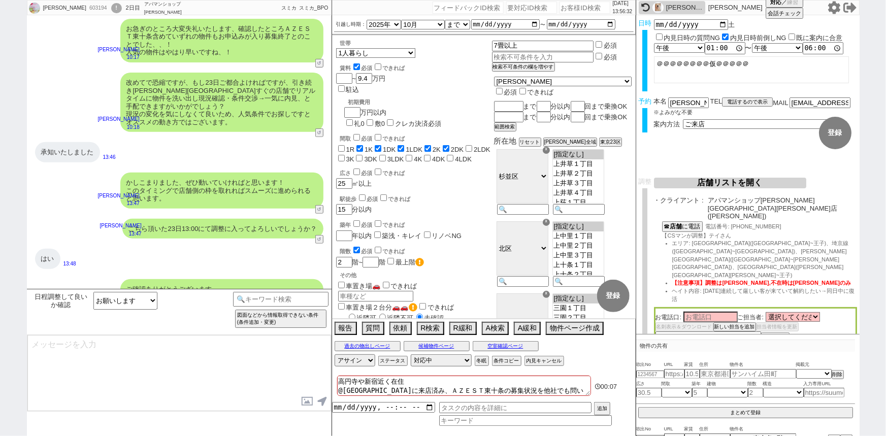
type textarea "これまでのやり取りなども共有され非常にスムーズです、日が近くなりましたらまた店舗の立地や担当の名刺等もお送りさせていただきますね！"
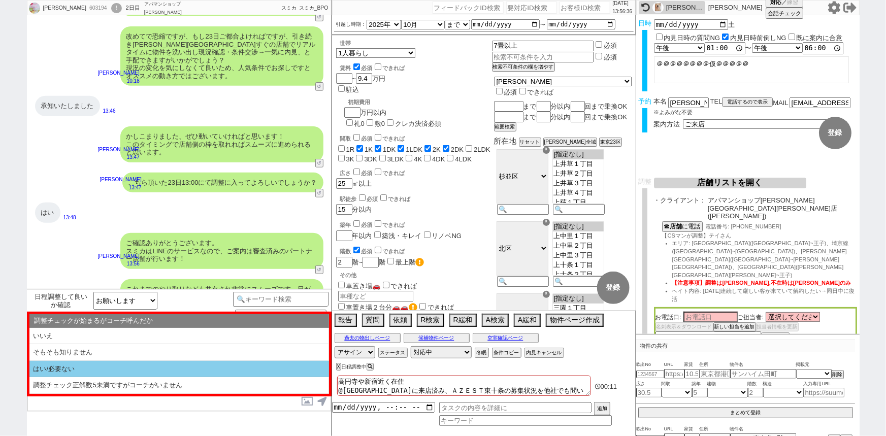
click at [132, 371] on li "はい/必要ない" at bounding box center [179, 369] width 300 height 17
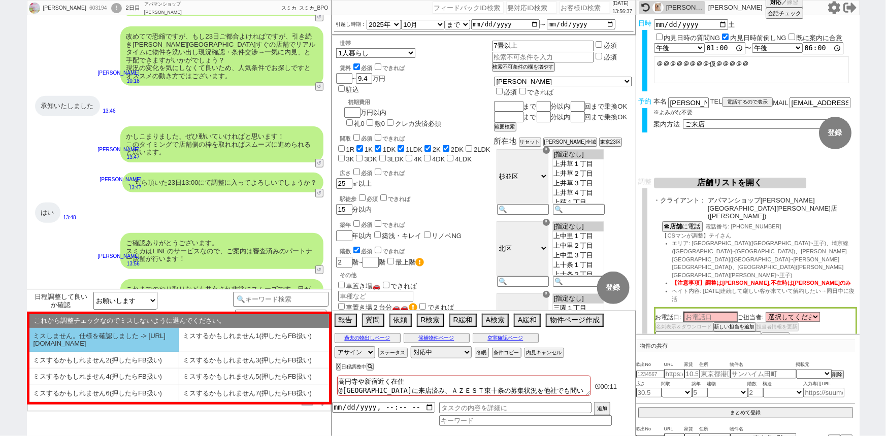
click at [113, 344] on li "ミスしません。仕様を確認しました -> [URL][DOMAIN_NAME]" at bounding box center [104, 340] width 150 height 24
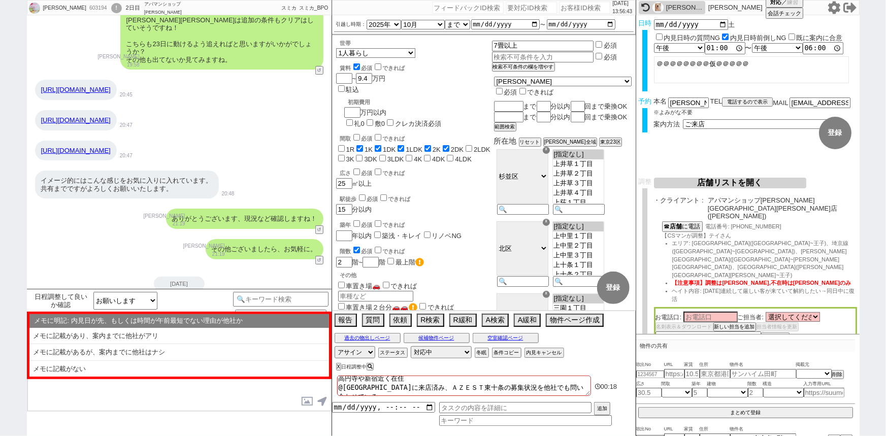
scroll to position [1849, 0]
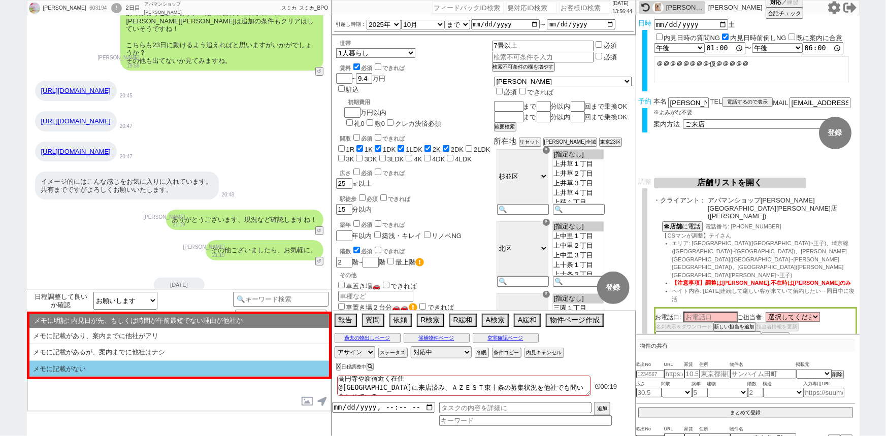
click at [111, 366] on li "メモに記載がない" at bounding box center [179, 369] width 300 height 16
select select "はい/必要ない"
select select "ミスしません。仕様を確認しました -> [URL][DOMAIN_NAME]"
select select "メモに記載がない"
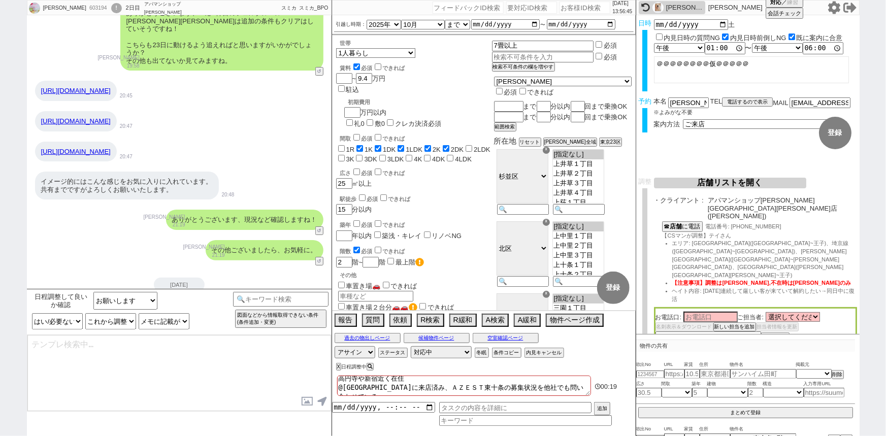
checkbox input "true"
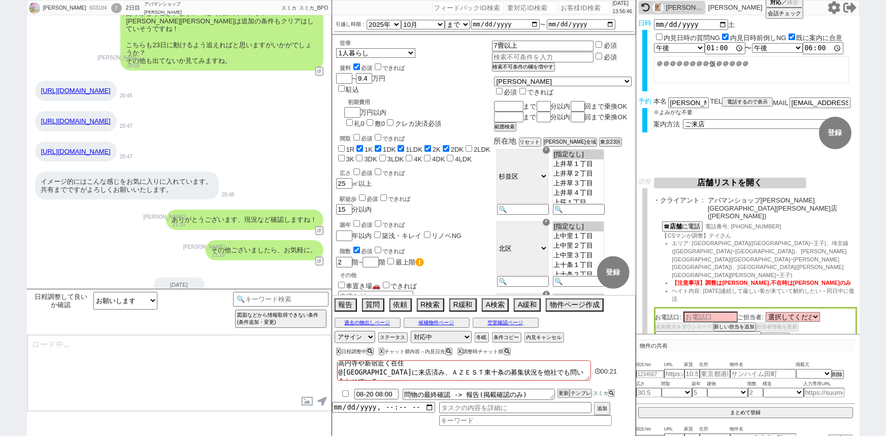
type textarea "@@【@@メッセージは打たず、以下やってください@@】@@ @@【@@仮予約なので禊しないです！一旦翌日10時で生存確認タスクが入るので、文脈に合わせて確定か…"
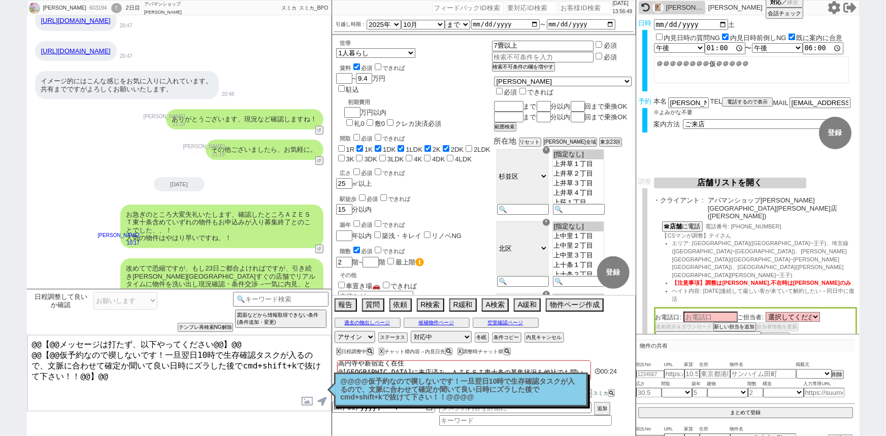
scroll to position [1949, 0]
click at [426, 387] on p "@@@@仮予約なので禊しないです！一旦翌日10時で生存確認タスクが入るので、文脈に合わせて確定か聞いて良い日時にズラした後でcmd+shift+kで抜けて下さ…" at bounding box center [461, 390] width 241 height 24
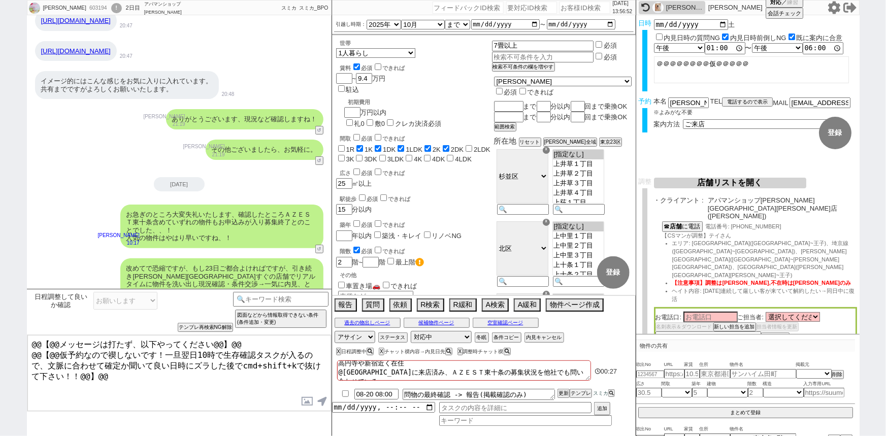
scroll to position [2181, 0]
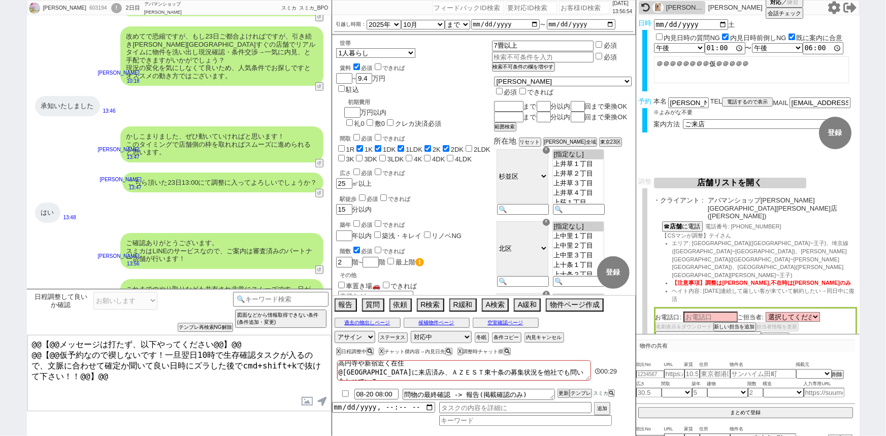
drag, startPoint x: 784, startPoint y: 65, endPoint x: 571, endPoint y: 92, distance: 215.5
click at [571, 92] on div "[PERSON_NAME] 603194 ! 0 2日目 アパマンショップ[PERSON_NAME][GEOGRAPHIC_DATA][PERSON_NAME…" at bounding box center [443, 218] width 833 height 436
click at [257, 295] on input at bounding box center [281, 298] width 96 height 13
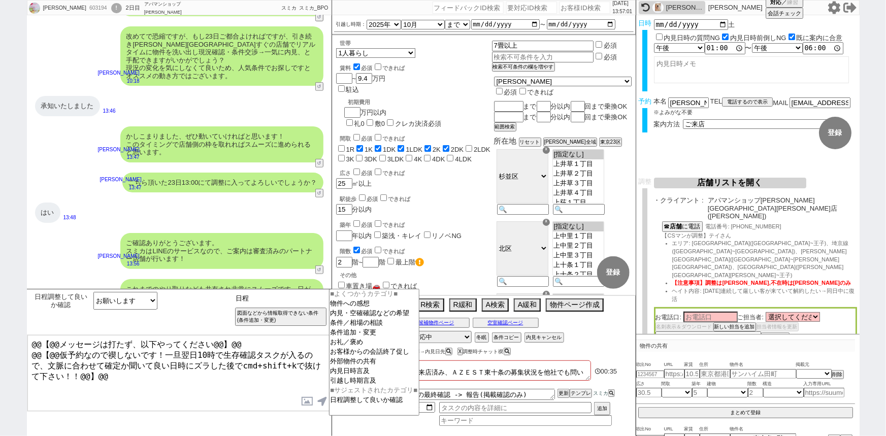
type input "日程"
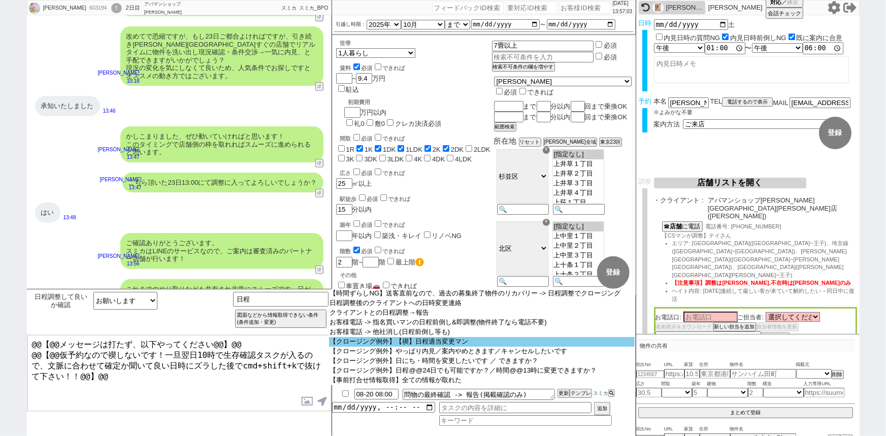
click at [443, 342] on option "【クロージング例外】【禊】日程適当変更マン" at bounding box center [482, 342] width 306 height 10
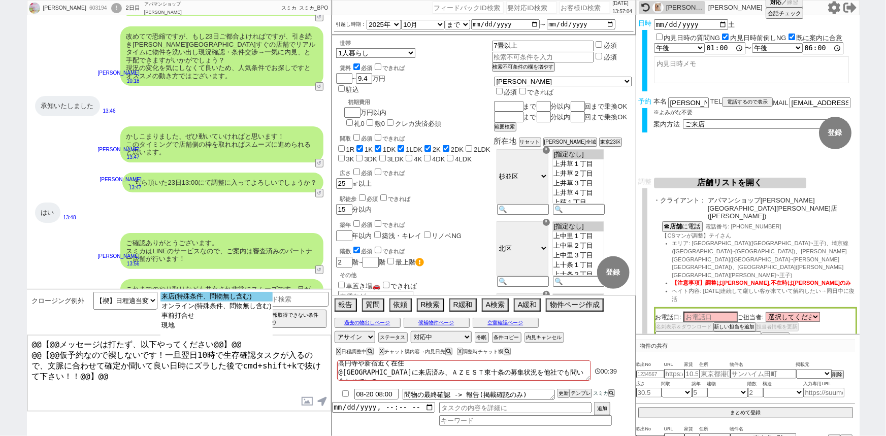
select select "来店(特殊条件、問物無し含む)"
click at [225, 302] on option "来店(特殊条件、問物無し含む)" at bounding box center [216, 307] width 112 height 10
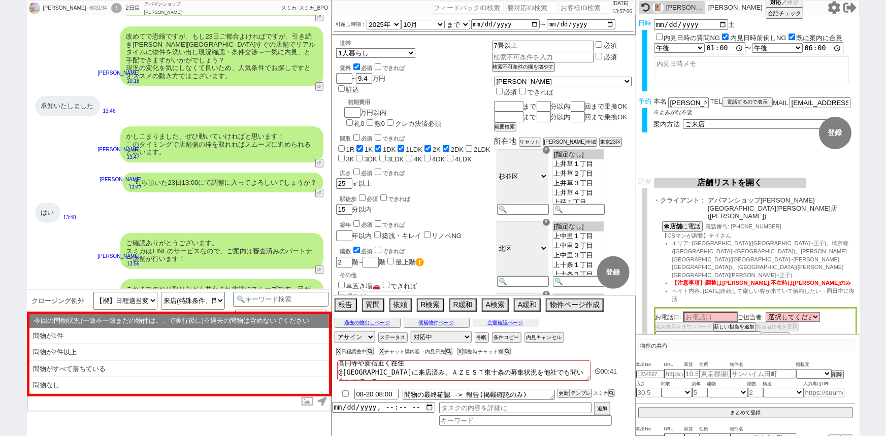
click at [492, 322] on button "空室確認ページ" at bounding box center [506, 323] width 66 height 8
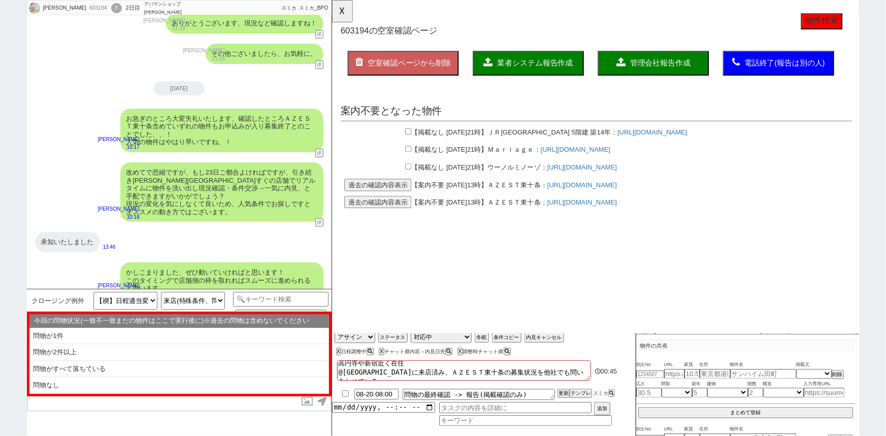
scroll to position [2040, 0]
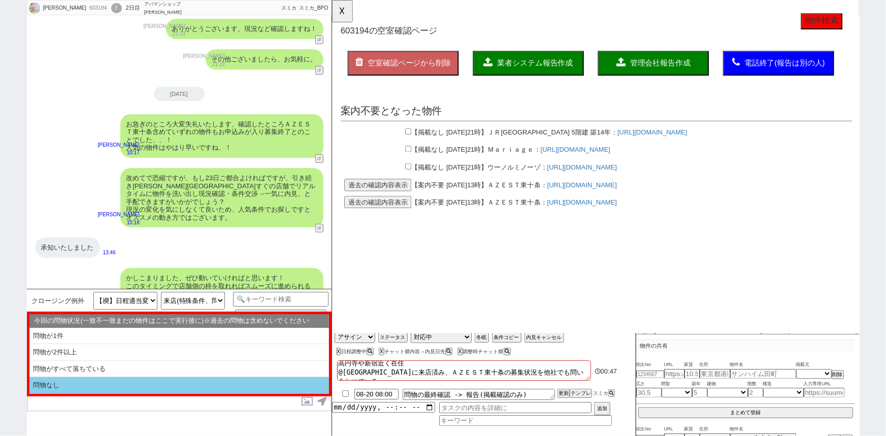
click at [77, 382] on li "問物なし" at bounding box center [179, 385] width 300 height 17
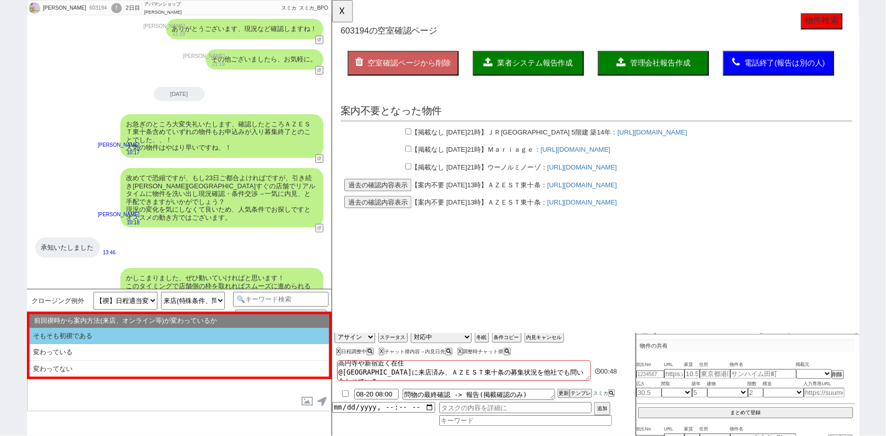
click at [110, 338] on li "そもそも初禊である" at bounding box center [179, 336] width 300 height 17
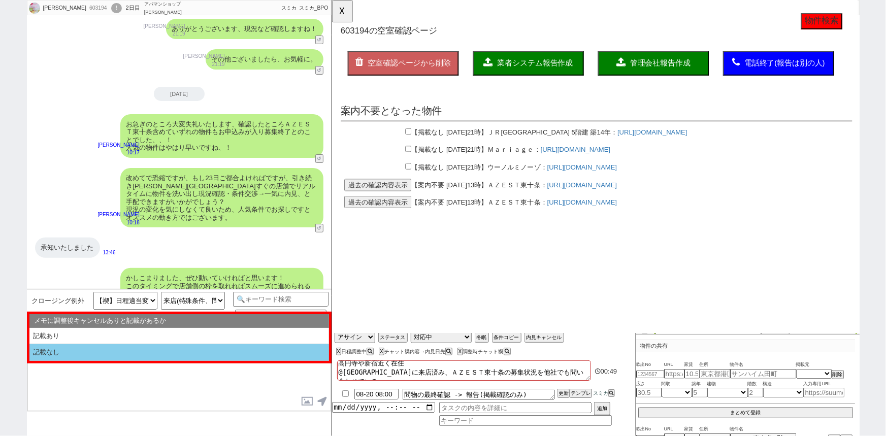
click at [93, 356] on li "記載なし" at bounding box center [179, 352] width 300 height 17
select select "問物なし"
select select "そもそも初禊である"
select select "記載なし"
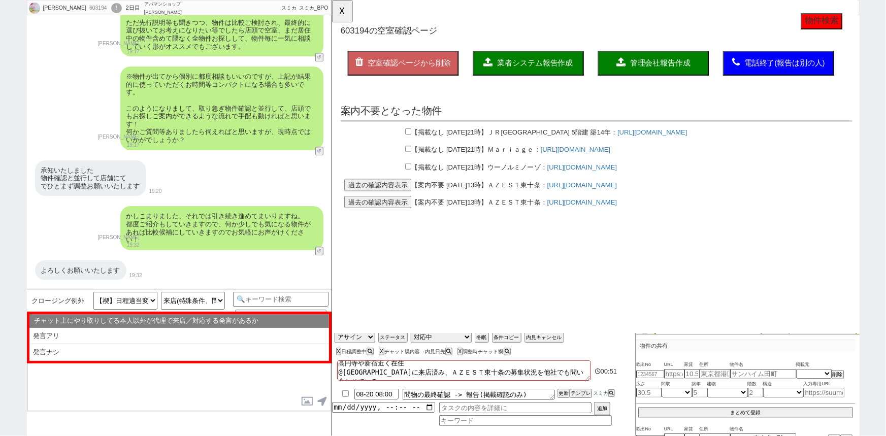
scroll to position [1308, 0]
click at [340, 13] on button "☓" at bounding box center [341, 10] width 19 height 20
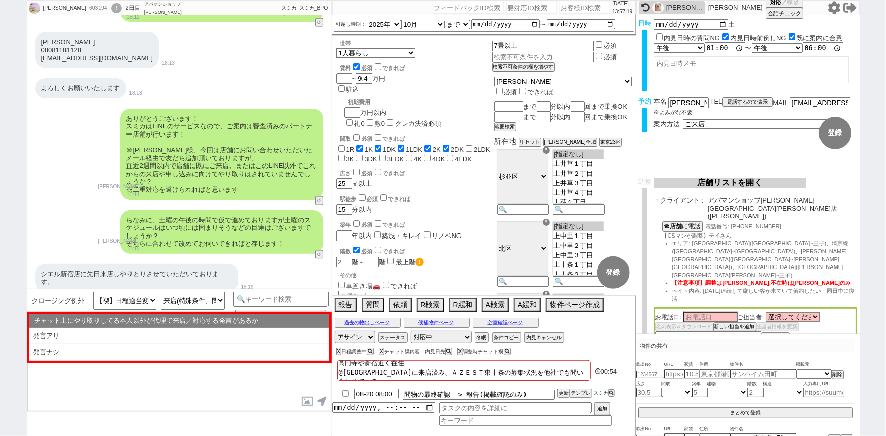
scroll to position [685, 0]
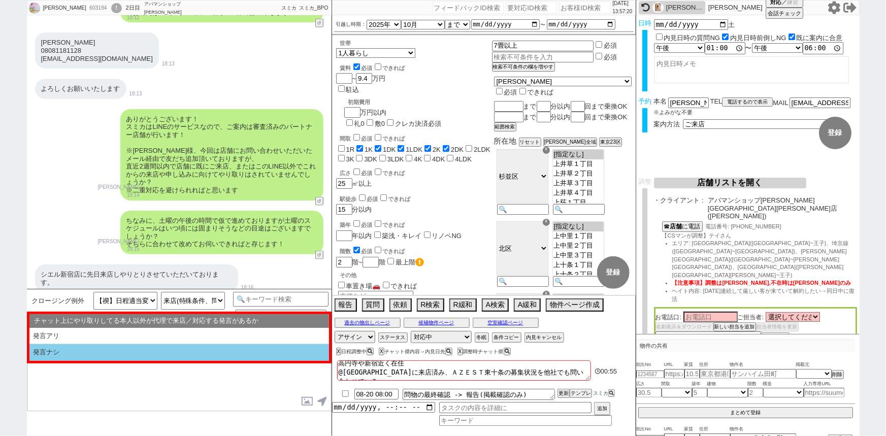
click at [104, 352] on li "発言ナシ" at bounding box center [179, 352] width 300 height 17
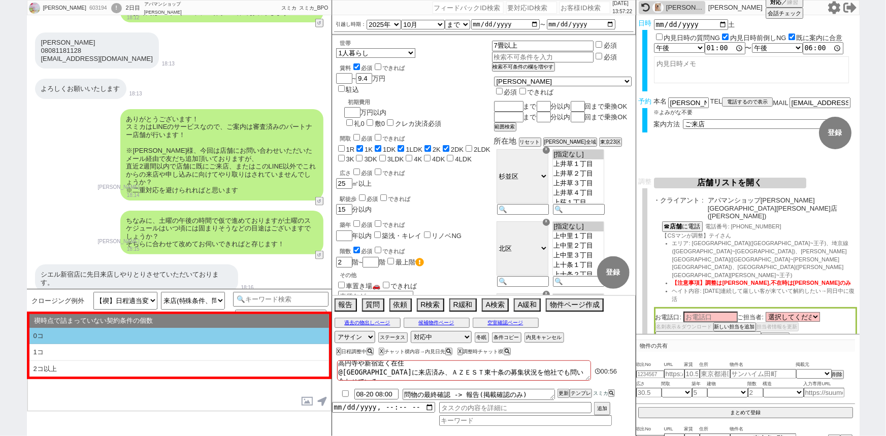
click at [136, 336] on li "0コ" at bounding box center [179, 336] width 300 height 17
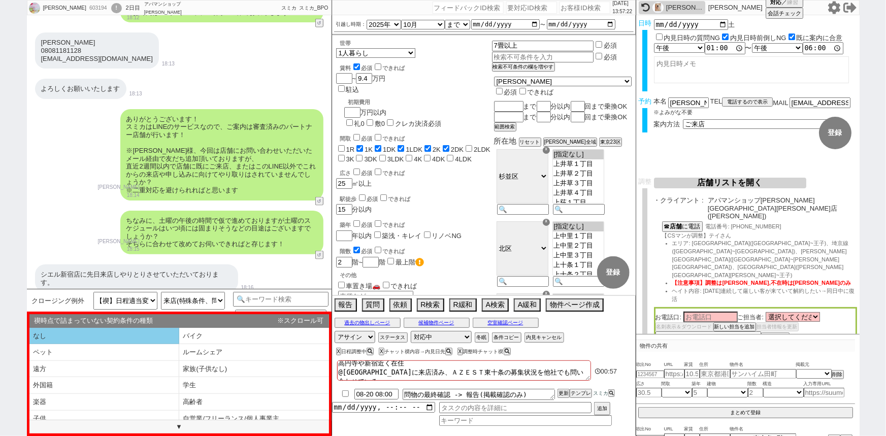
click at [116, 335] on li "なし" at bounding box center [104, 336] width 150 height 17
select select "問物なし"
select select "そもそも初禊である"
select select "記載なし"
select select "発言ナシ"
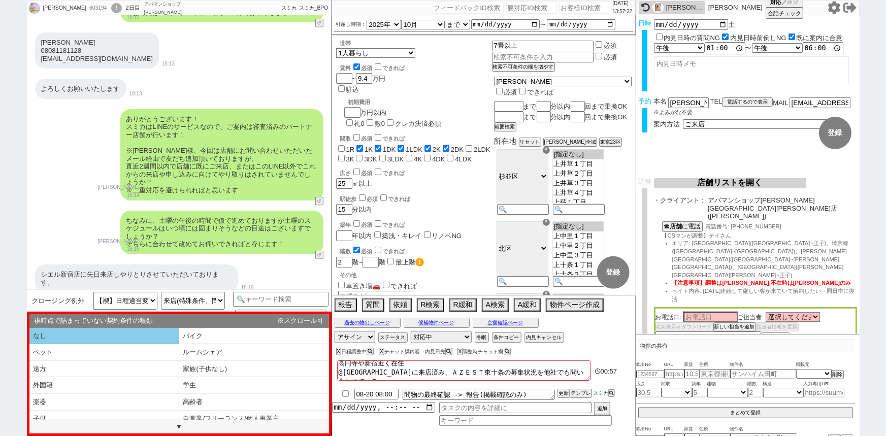
select select "0コ"
select select "なし"
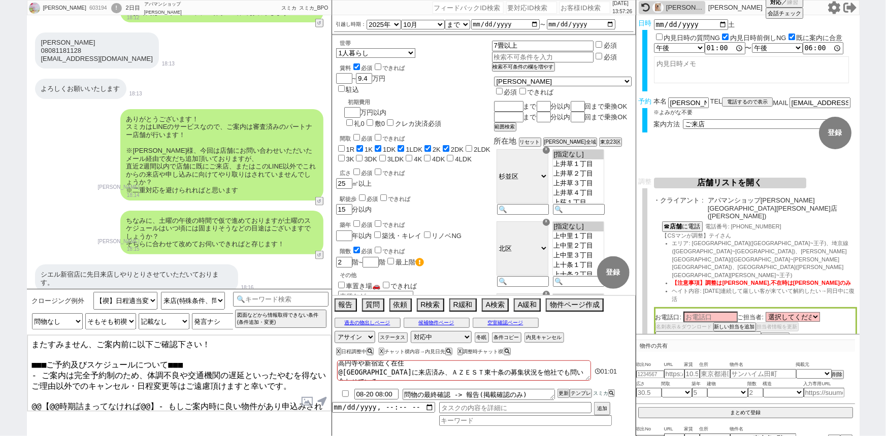
drag, startPoint x: 151, startPoint y: 389, endPoint x: 15, endPoint y: 391, distance: 136.6
click at [15, 391] on div "[PERSON_NAME] 603194 ! 0 2日目 アパマンショップ[PERSON_NAME][GEOGRAPHIC_DATA][PERSON_NAME…" at bounding box center [443, 218] width 886 height 436
type textarea "またすみません、ご案内前に以下ご確認下さい！ ■■■ご予約及びスケジュールについて■■■ - ご案内は完全予約制のため、体調不良や交通機関の遅延といったやむを…"
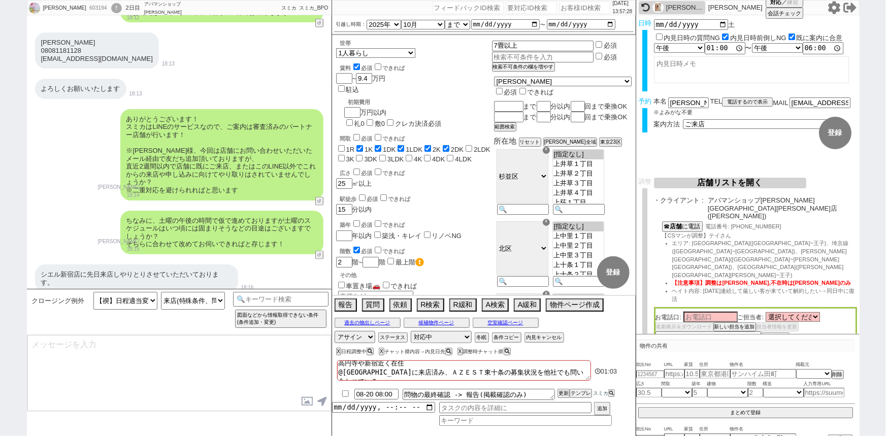
scroll to position [2275, 0]
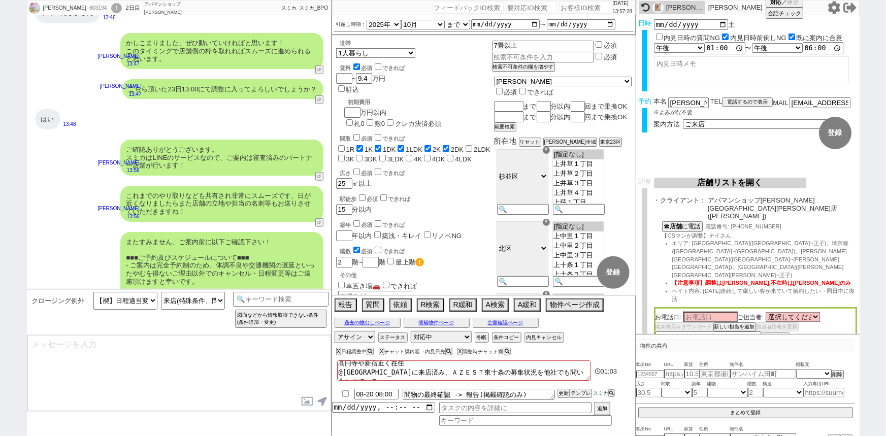
select select "535"
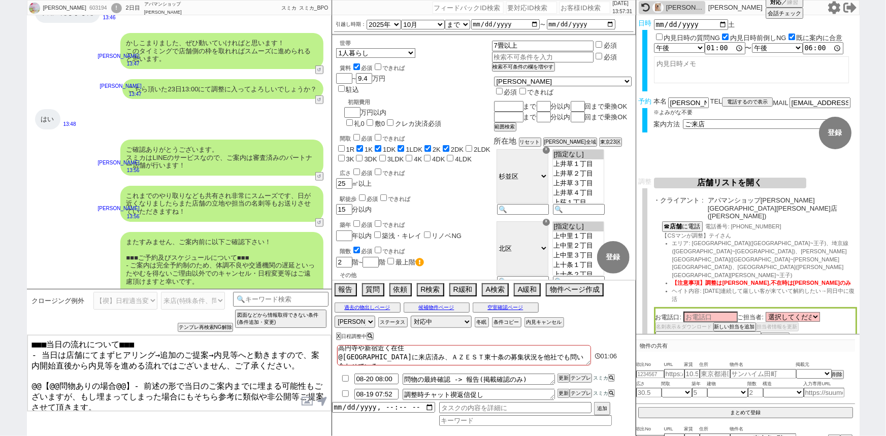
drag, startPoint x: 28, startPoint y: 374, endPoint x: 324, endPoint y: 457, distance: 307.5
click at [324, 436] on html "[PERSON_NAME] 603194 ! 0 2日目 アパマンショップ[PERSON_NAME][GEOGRAPHIC_DATA][PERSON_NAME…" at bounding box center [443, 218] width 886 height 436
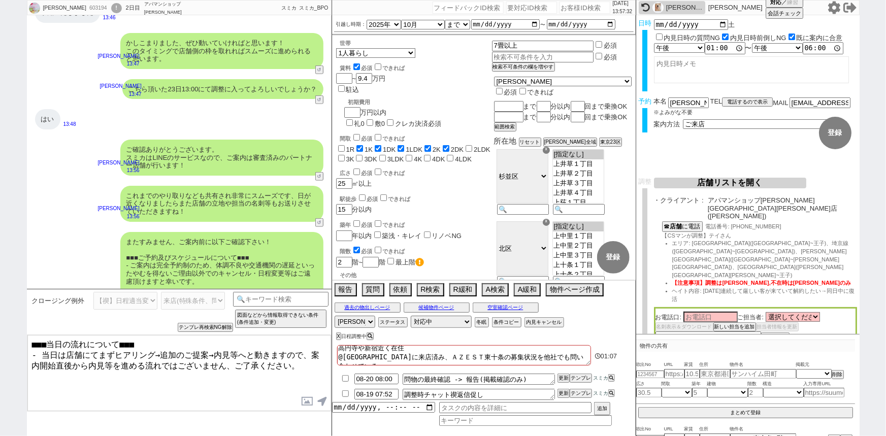
type textarea "■■■当日の流れについて■■■ - 当日は店舗にてまずヒアリング→追加のご提案→内見等へと動きますので、案内開始直後から内見等を進める流れではございません、ご…"
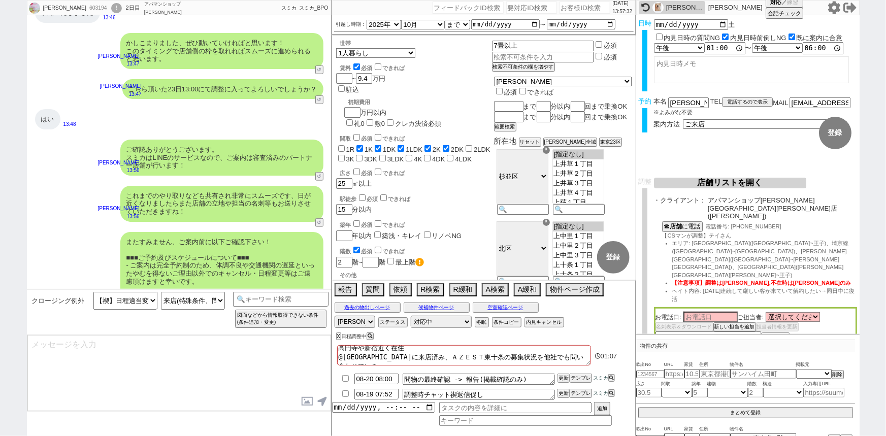
scroll to position [2329, 0]
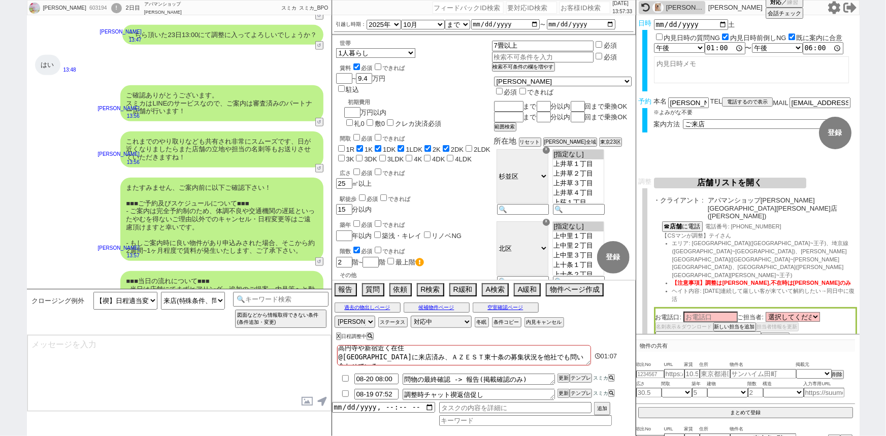
type textarea "念のため、上記のご案内内容に齟齬などございませんでしょうか？"
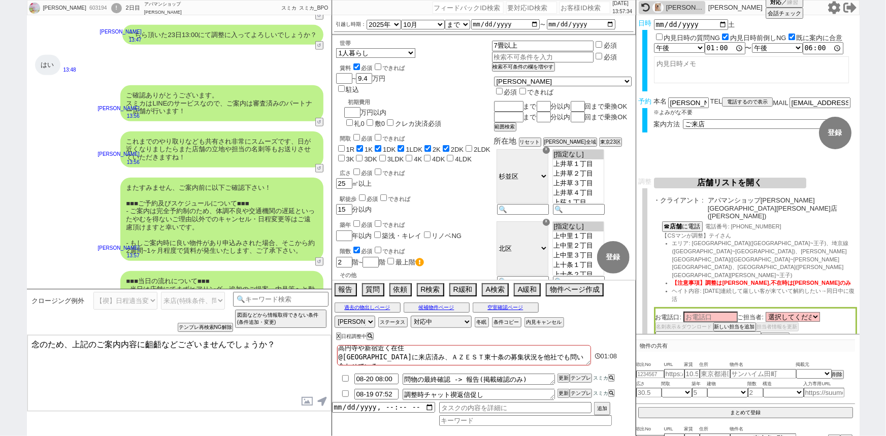
select select
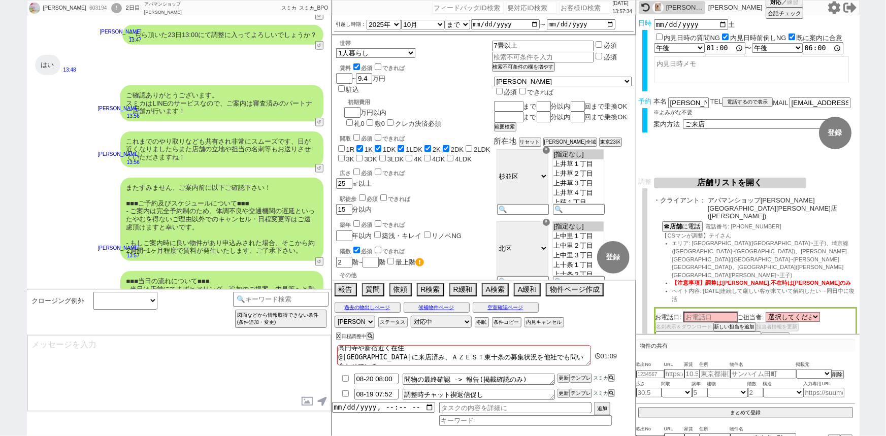
scroll to position [2367, 0]
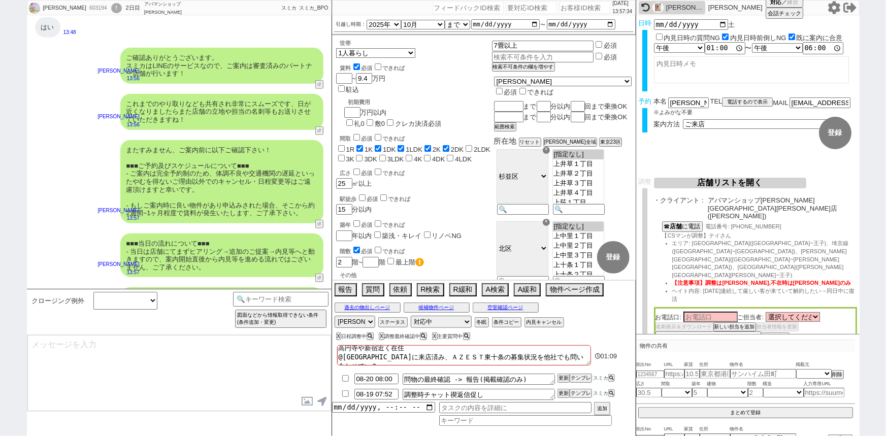
select select
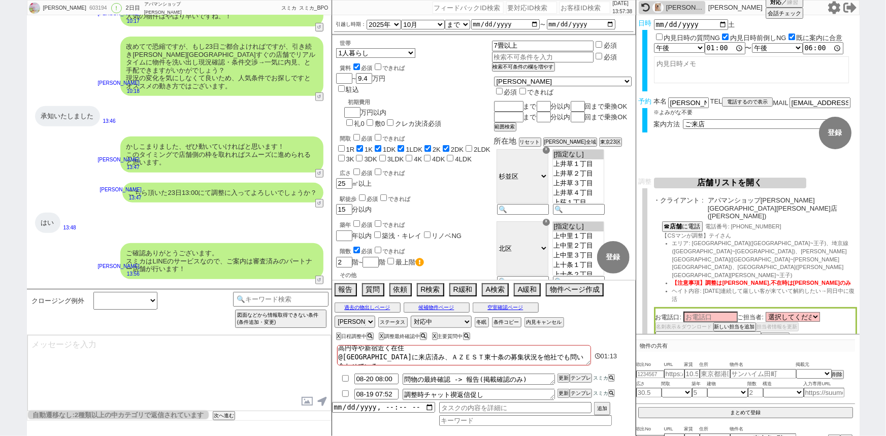
scroll to position [2171, 0]
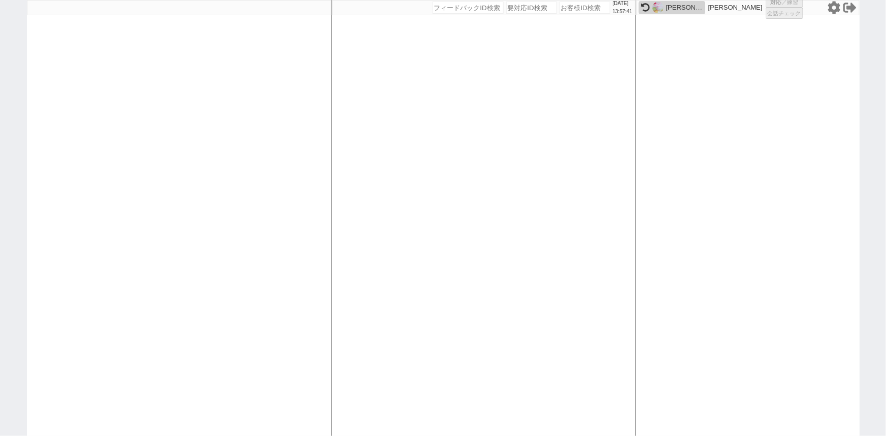
select select "1"
select select "6"
select select "2"
select select
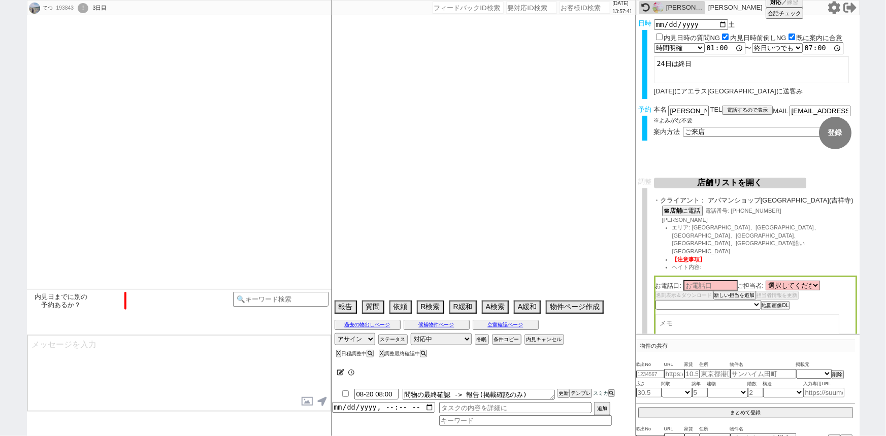
type textarea "案内日から45日圏内"
select select "2025"
select select "10"
select select "36"
select select "1"
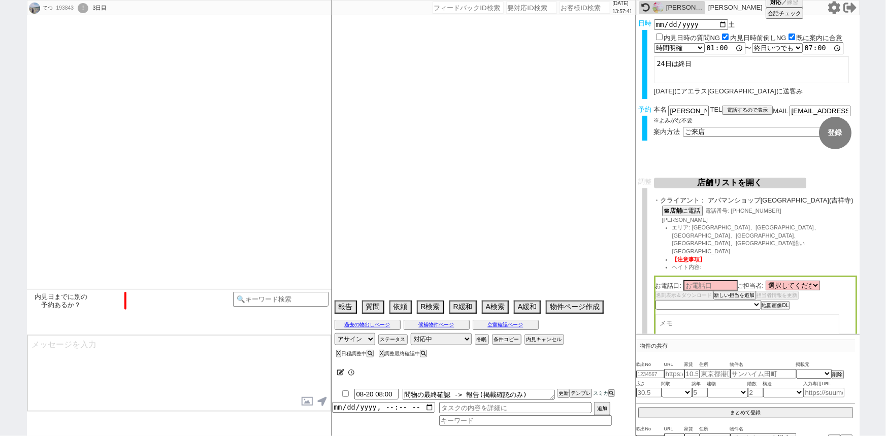
select select "842"
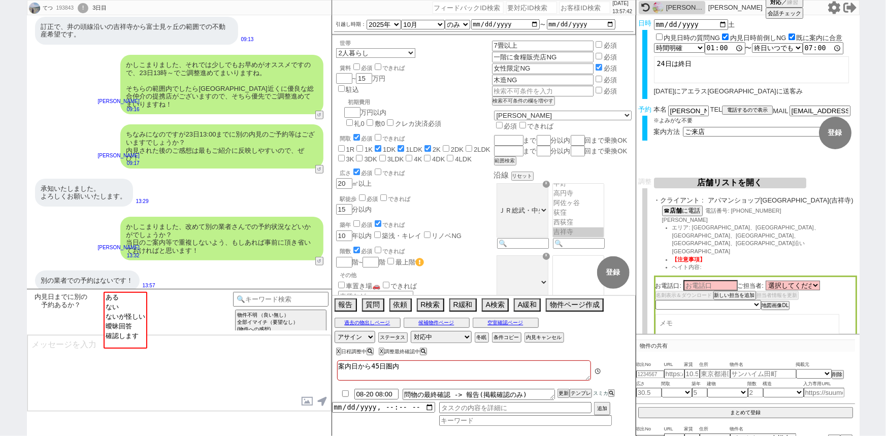
scroll to position [334, 0]
click at [432, 369] on textarea "案内日から45日圏内" at bounding box center [464, 370] width 254 height 20
type textarea "案内日から45日圏内、"
checkbox input "false"
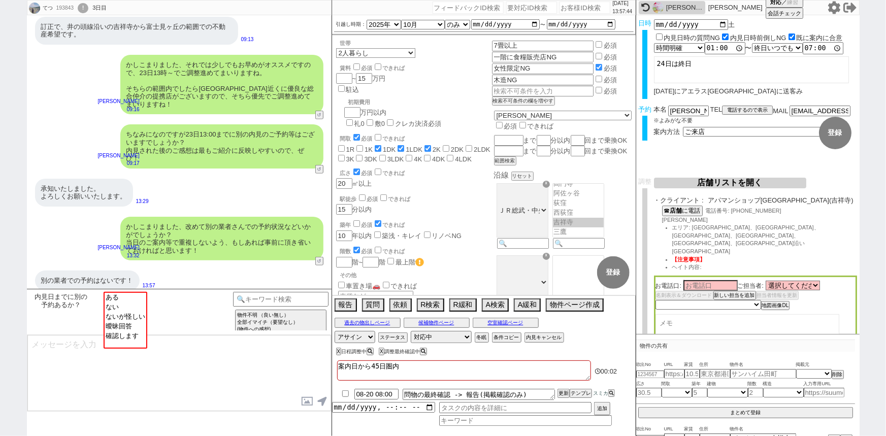
checkbox input "true"
checkbox input "false"
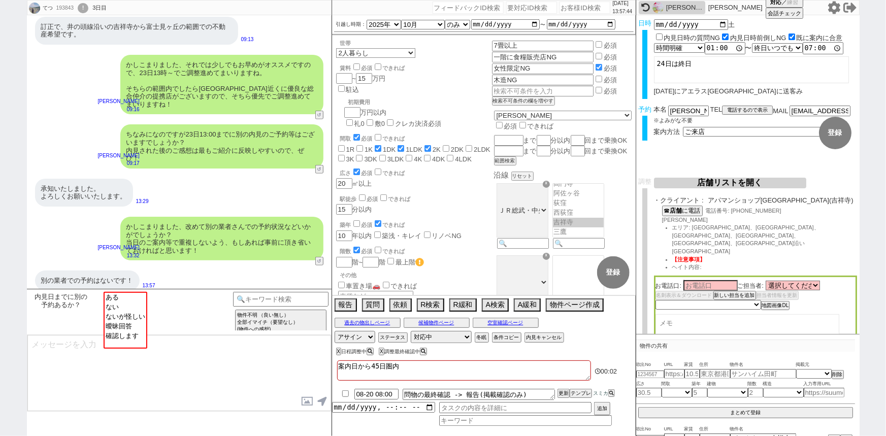
checkbox input "false"
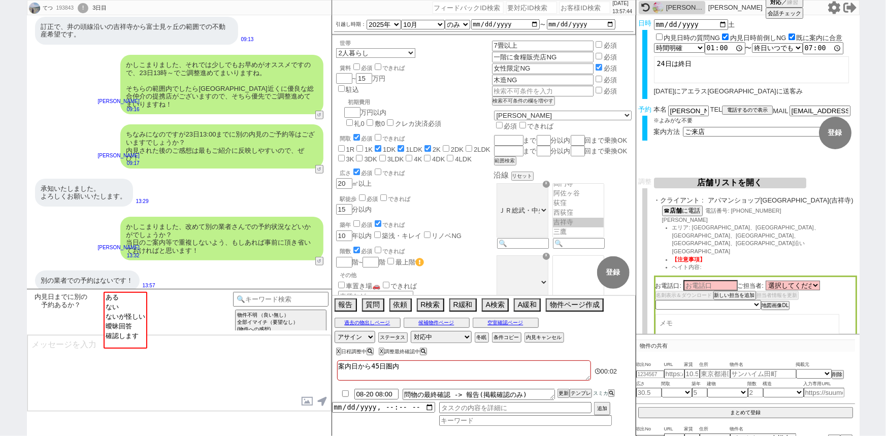
checkbox input "false"
checkbox input "true"
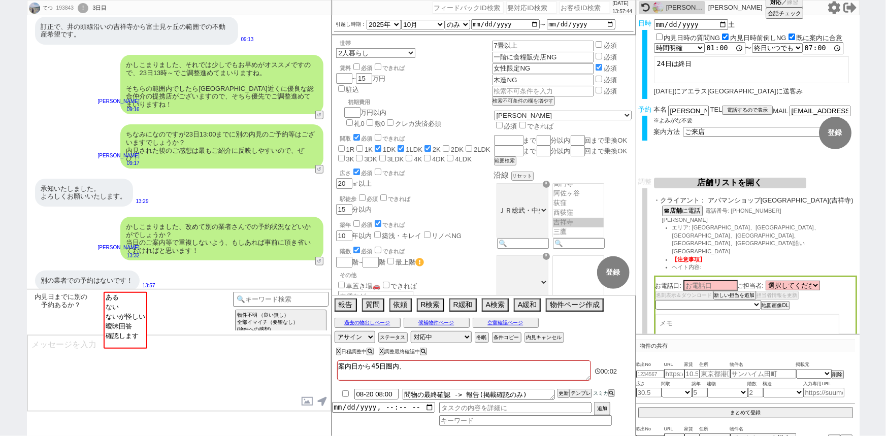
checkbox input "true"
checkbox input "false"
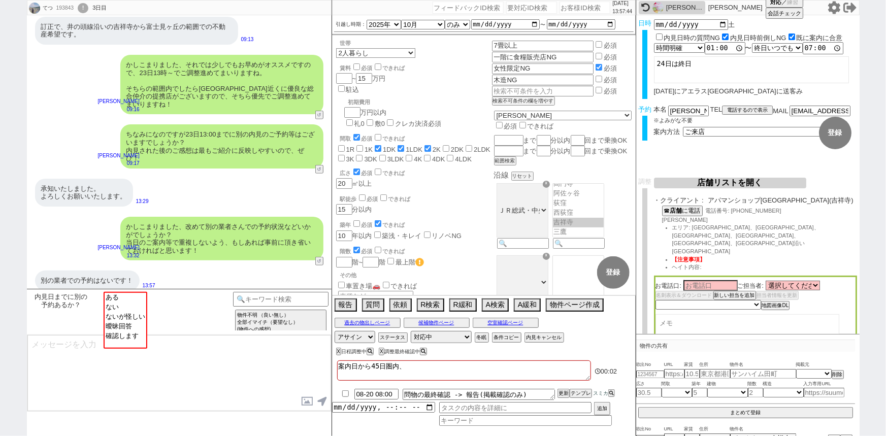
checkbox input "false"
type textarea "案内日から45日圏内、ｔ"
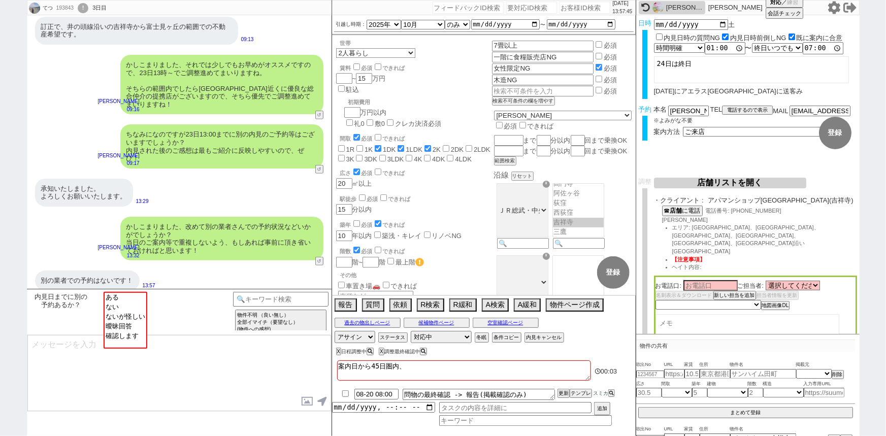
checkbox input "false"
checkbox input "true"
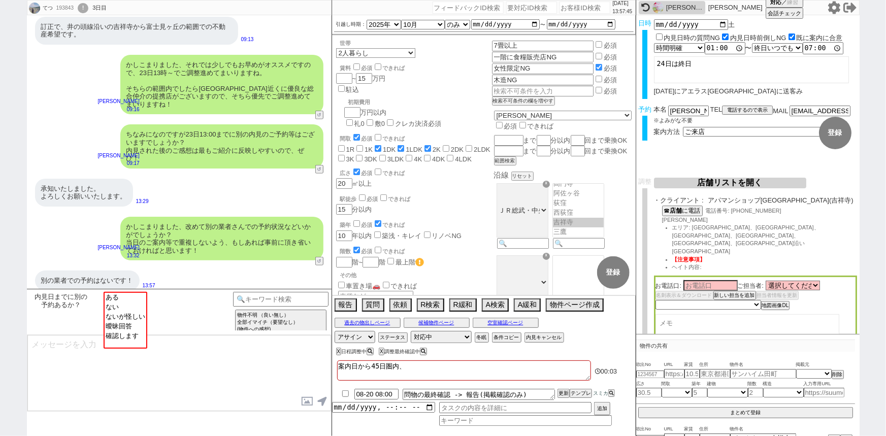
checkbox input "false"
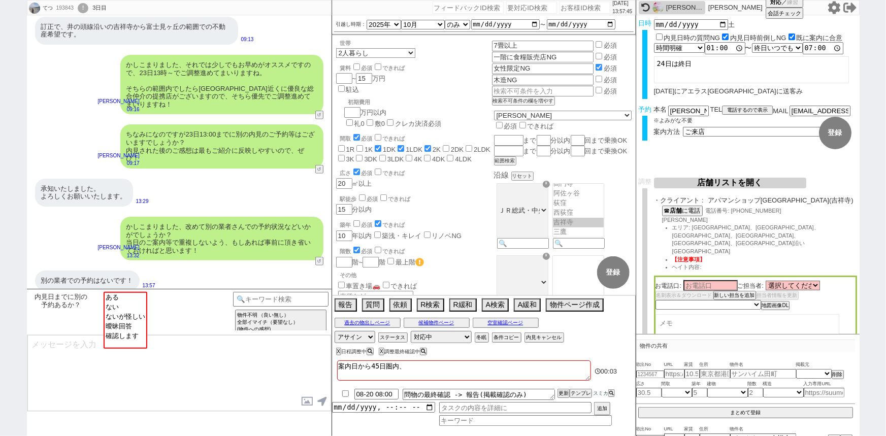
checkbox input "false"
type textarea "案内日から45日圏内、た"
checkbox input "false"
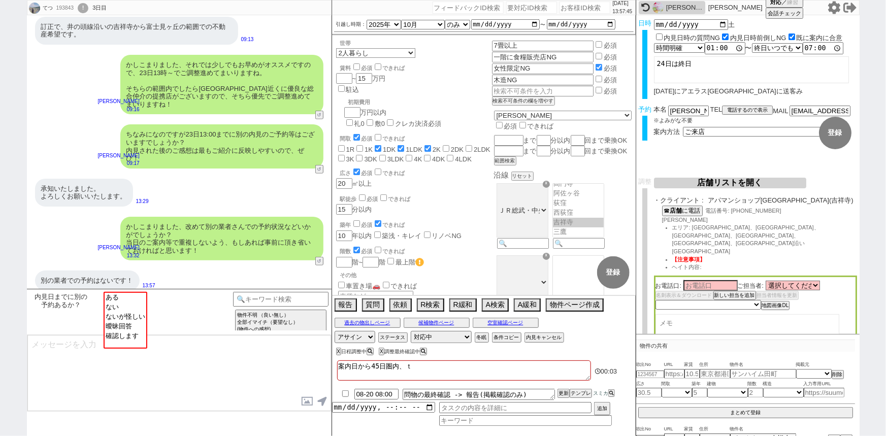
checkbox input "false"
checkbox input "true"
checkbox input "false"
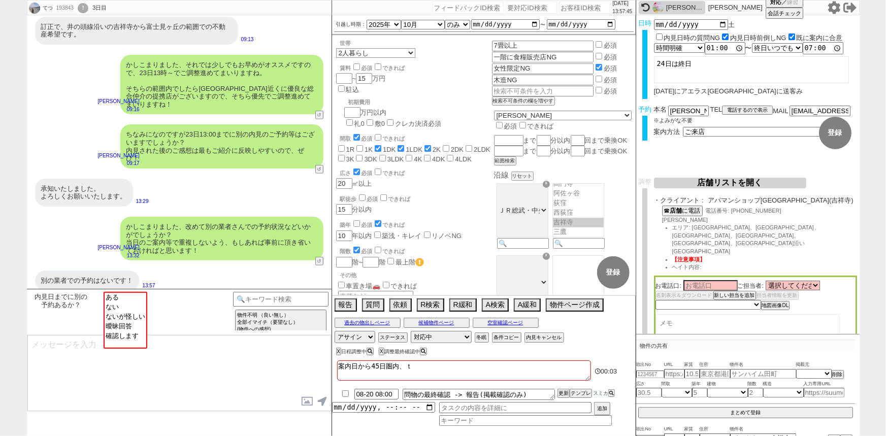
checkbox input "false"
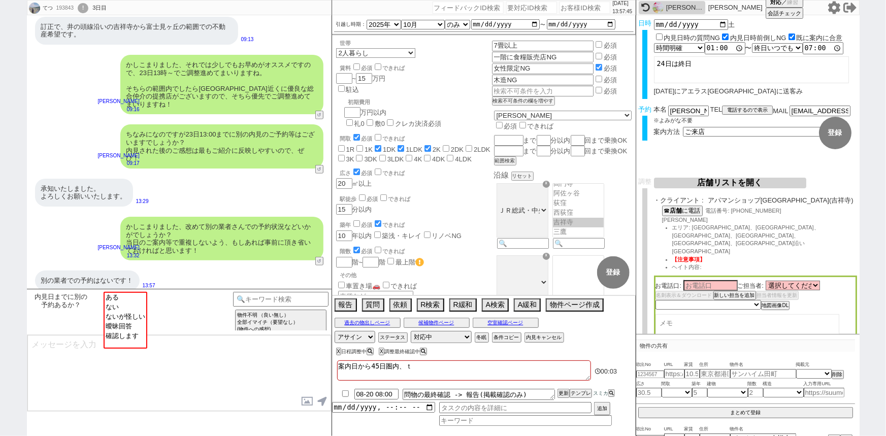
checkbox input "false"
type textarea "案内日から45日圏内、たｓ"
checkbox input "false"
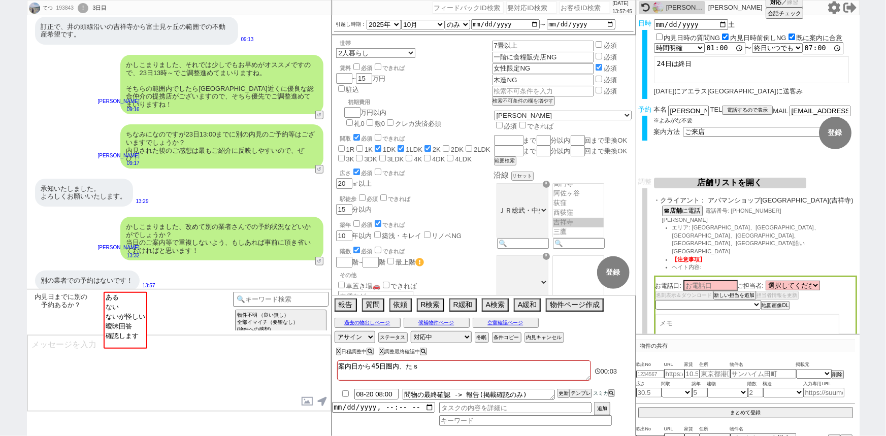
checkbox input "true"
checkbox input "false"
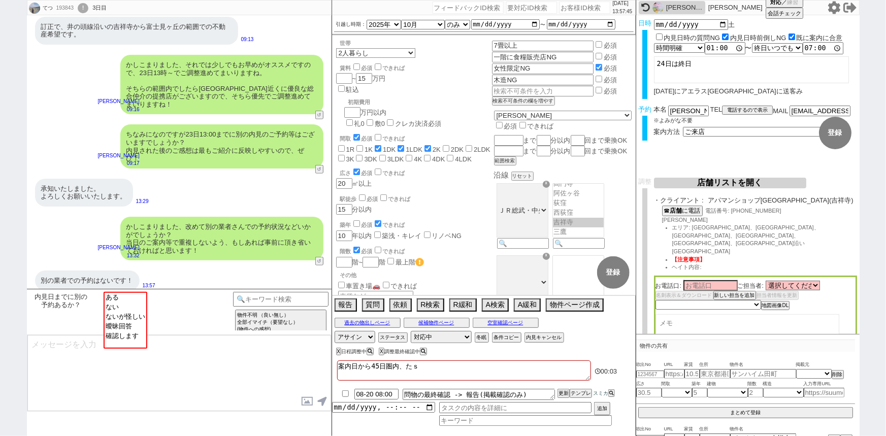
checkbox input "false"
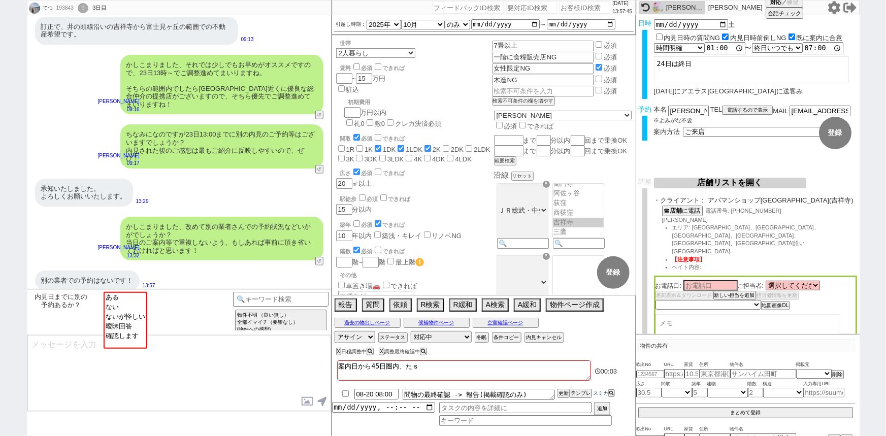
checkbox input "false"
type textarea "案内日から45日圏内、たｓｙ"
checkbox input "false"
checkbox input "true"
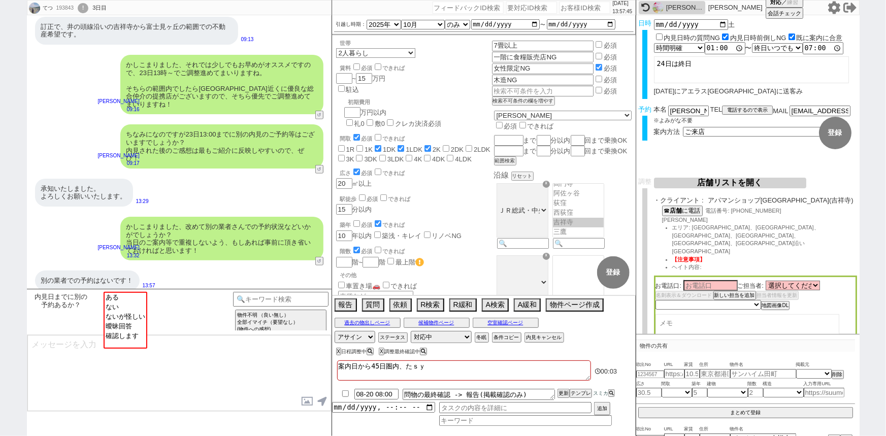
checkbox input "true"
checkbox input "false"
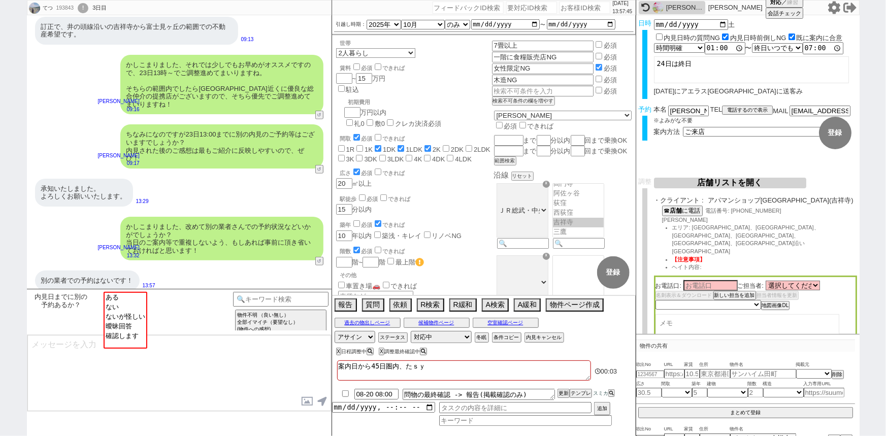
checkbox input "false"
click at [116, 311] on option "ない" at bounding box center [126, 316] width 42 height 10
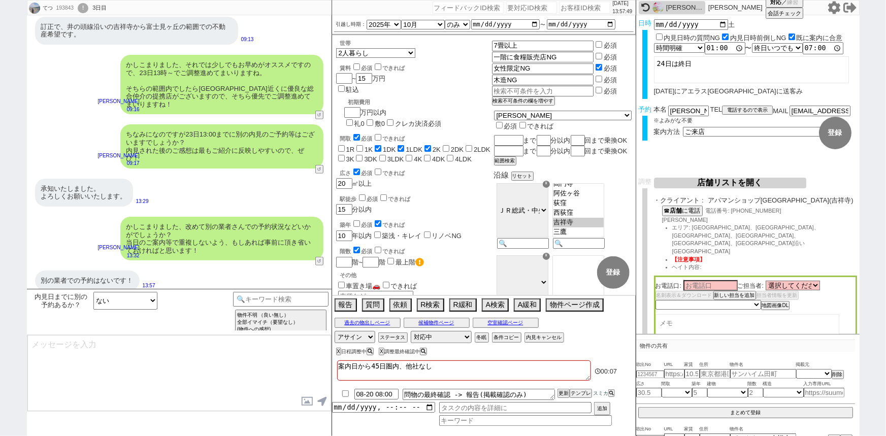
scroll to position [192, 0]
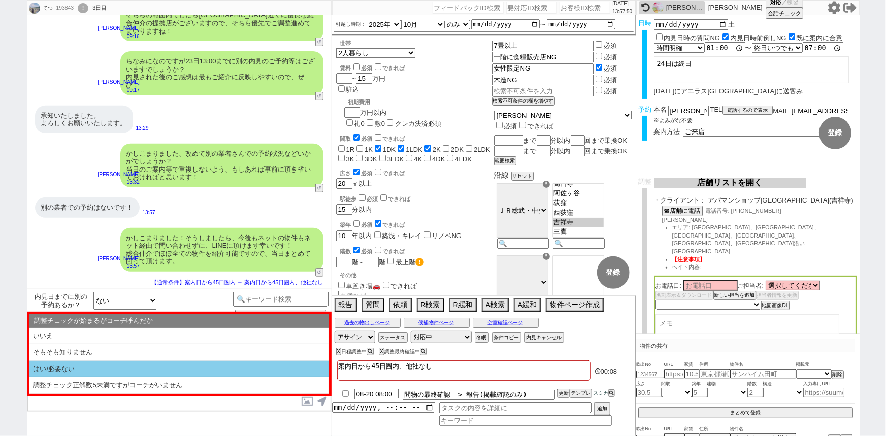
click at [79, 368] on li "はい/必要ない" at bounding box center [179, 369] width 300 height 17
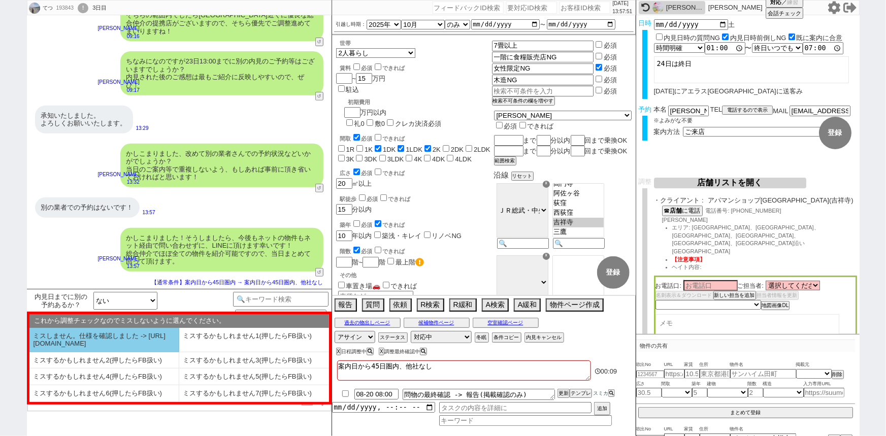
click at [93, 340] on li "ミスしません。仕様を確認しました -> https://jent.notion.site/841a6651aa67425da7d40ddfad41a184" at bounding box center [104, 340] width 150 height 24
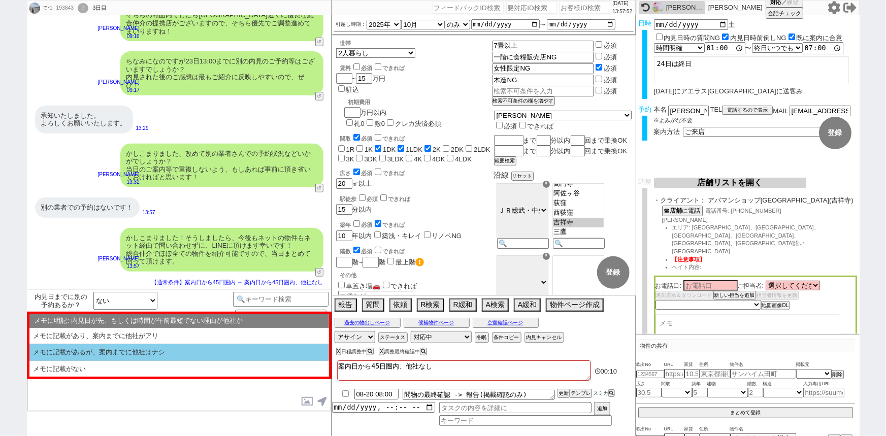
click at [126, 361] on li "メモに記載があるが、案内までに他社はナシ" at bounding box center [179, 369] width 300 height 16
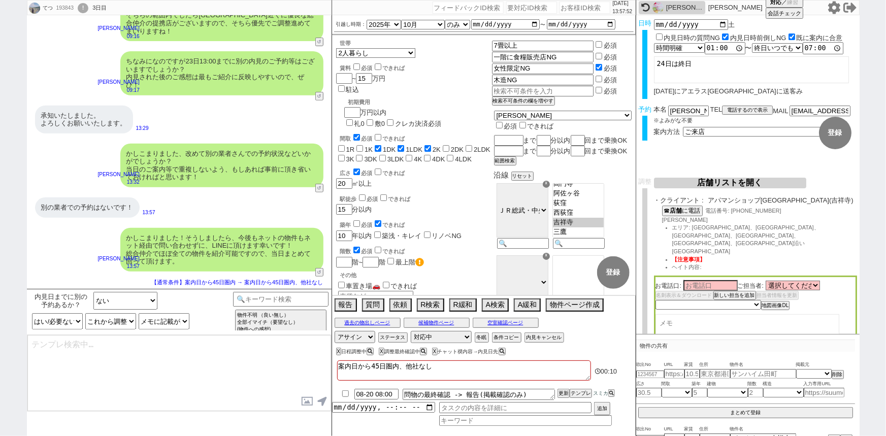
scroll to position [0, 0]
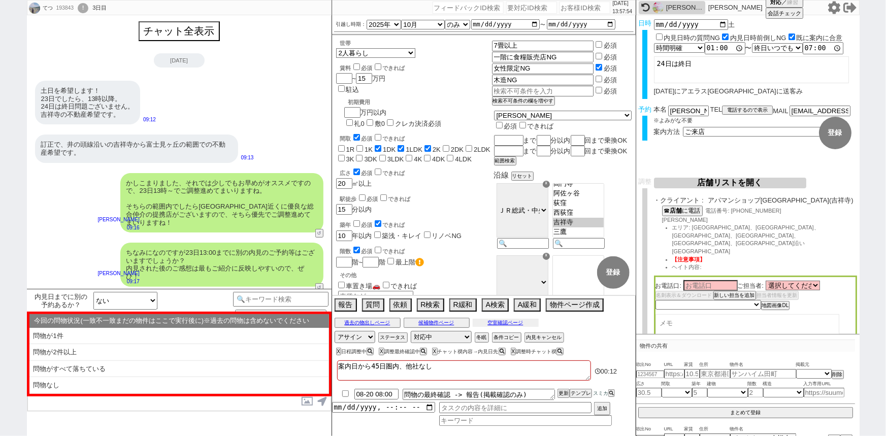
click at [493, 320] on button "空室確認ページ" at bounding box center [506, 323] width 66 height 8
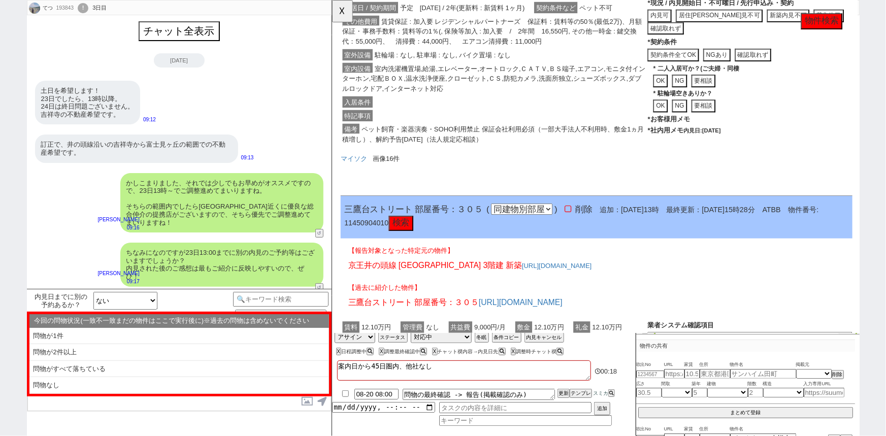
scroll to position [824, 0]
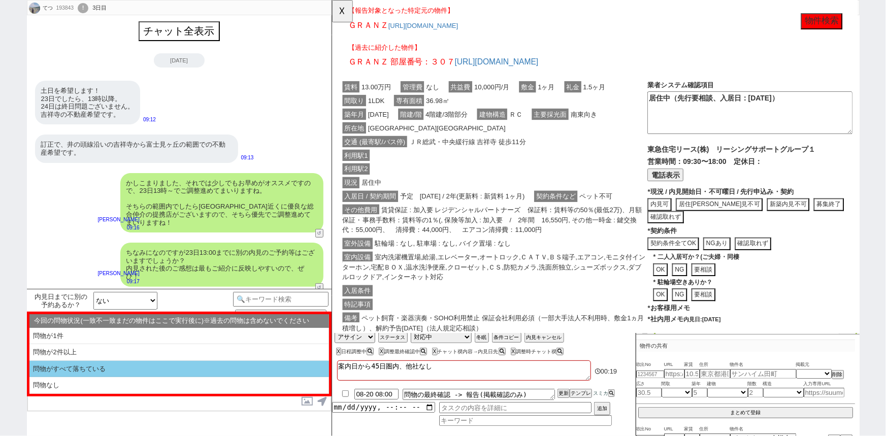
click at [127, 361] on li "問物がすべて落ちている" at bounding box center [179, 369] width 300 height 17
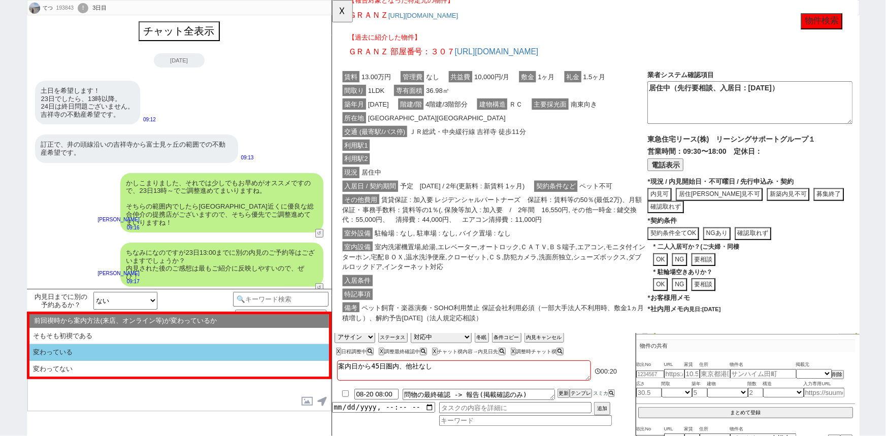
scroll to position [1028, 0]
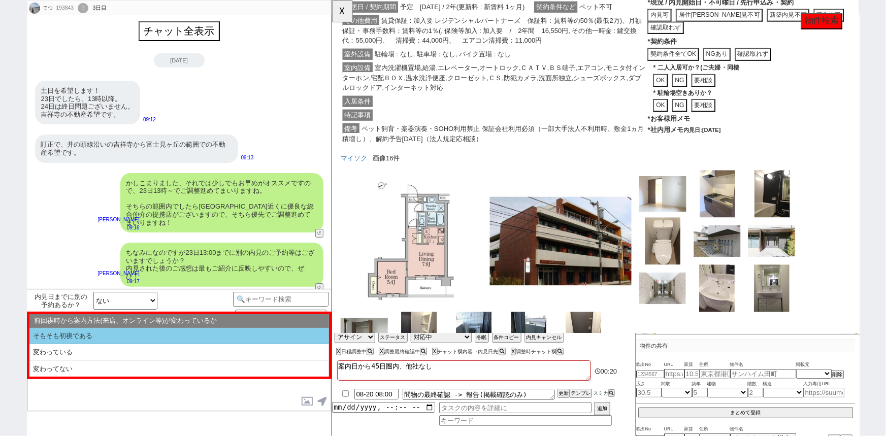
click at [121, 334] on li "そもそも初禊である" at bounding box center [179, 336] width 300 height 17
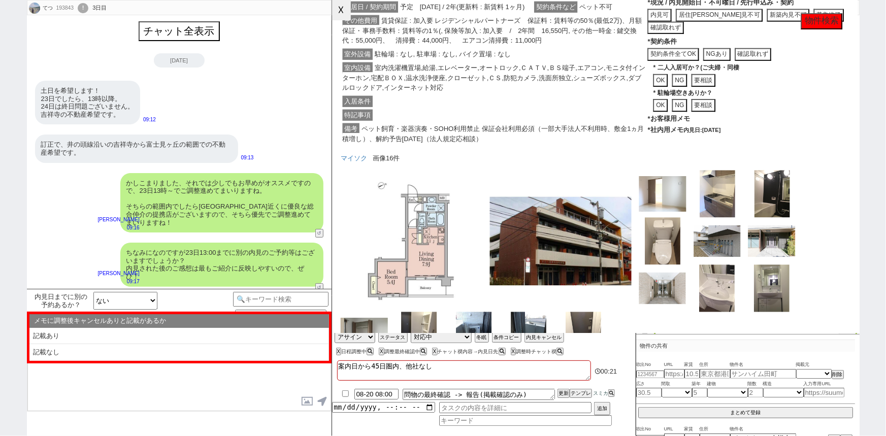
click at [341, 10] on button "☓" at bounding box center [341, 10] width 19 height 20
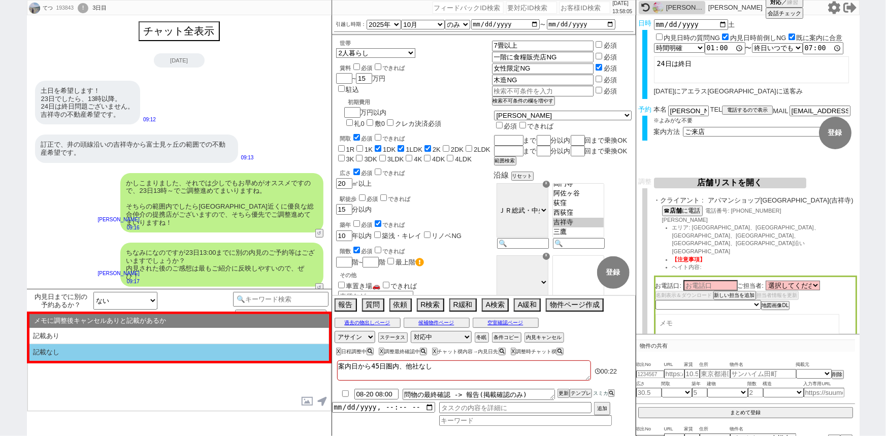
click at [98, 357] on li "記載なし" at bounding box center [179, 352] width 300 height 17
click at [103, 355] on li "発言ナシ" at bounding box center [179, 352] width 300 height 17
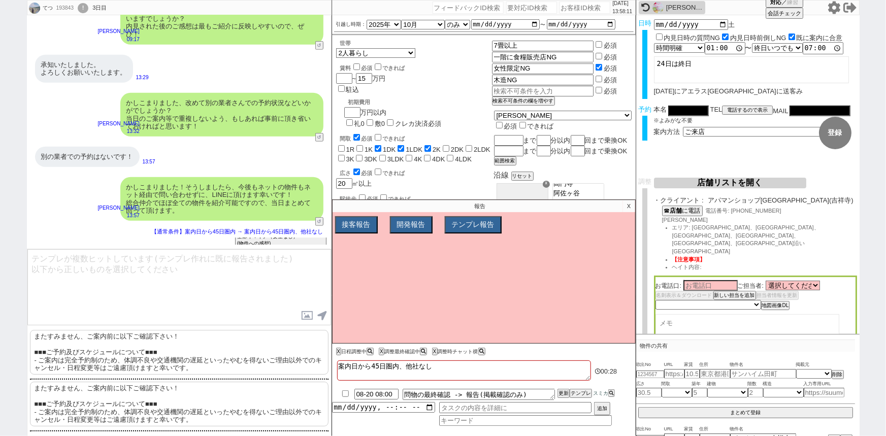
scroll to position [0, 0]
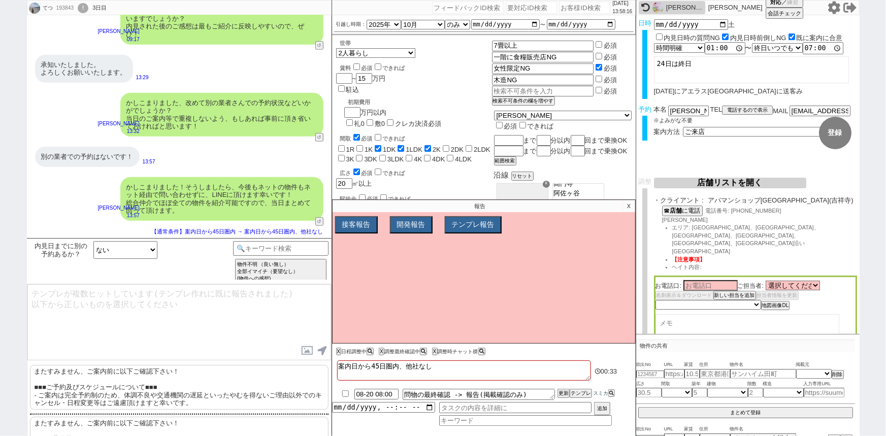
click at [134, 373] on p "またすみません、ご案内前に以下ご確認下さい！ ■■■ご予約及びスケジュールについて■■■ - ご案内は完全予約制のため、体調不良や交通機関の遅延といったやむを…" at bounding box center [179, 387] width 299 height 45
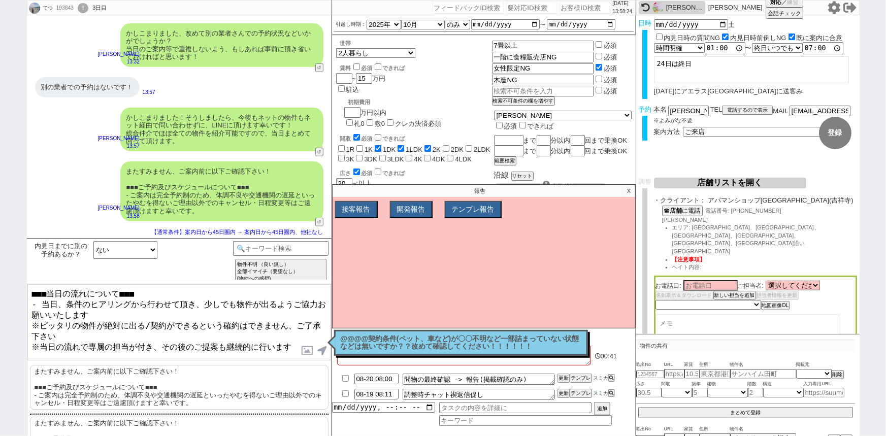
drag, startPoint x: 124, startPoint y: 345, endPoint x: 19, endPoint y: 346, distance: 105.1
click at [19, 346] on div "てつ 193843 ! 0 3日目 冬眠中 自社客 スミカ スミカ_BPO チャット全表示 2025-08-18 土日を希望します！ 23日でしたら、13時以…" at bounding box center [443, 218] width 886 height 436
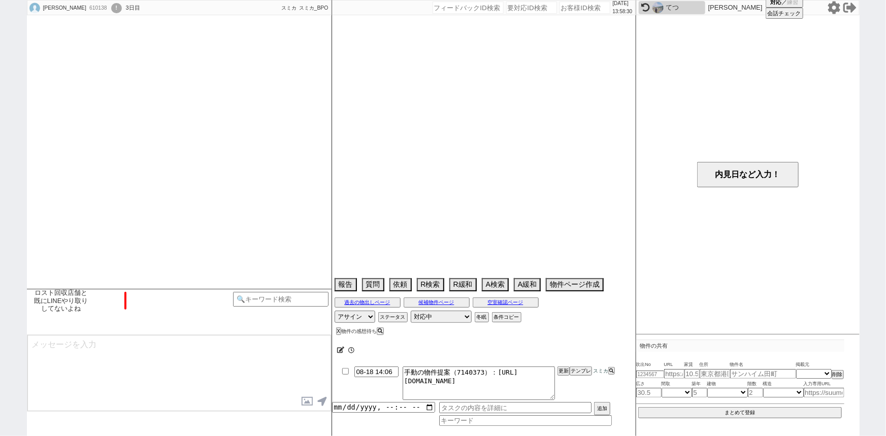
scroll to position [217, 0]
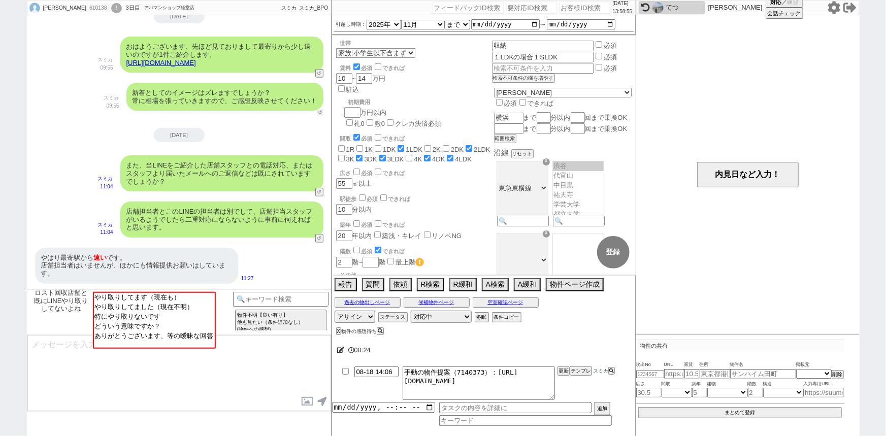
click at [320, 112] on button "↺" at bounding box center [320, 112] width 6 height 7
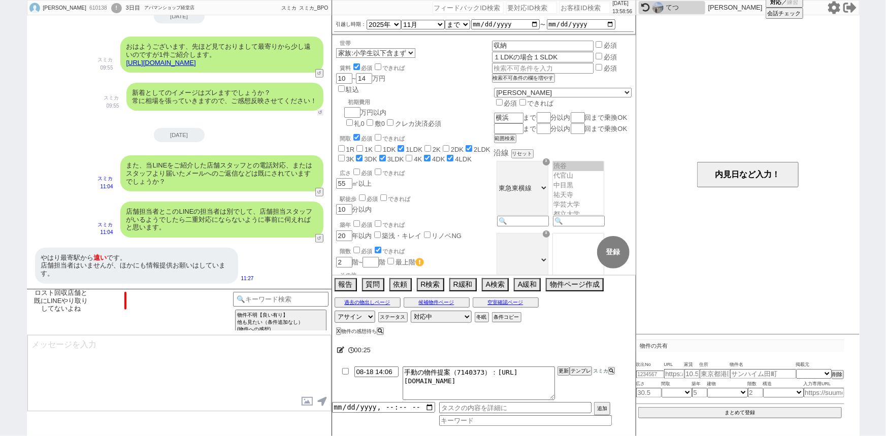
scroll to position [1032, 0]
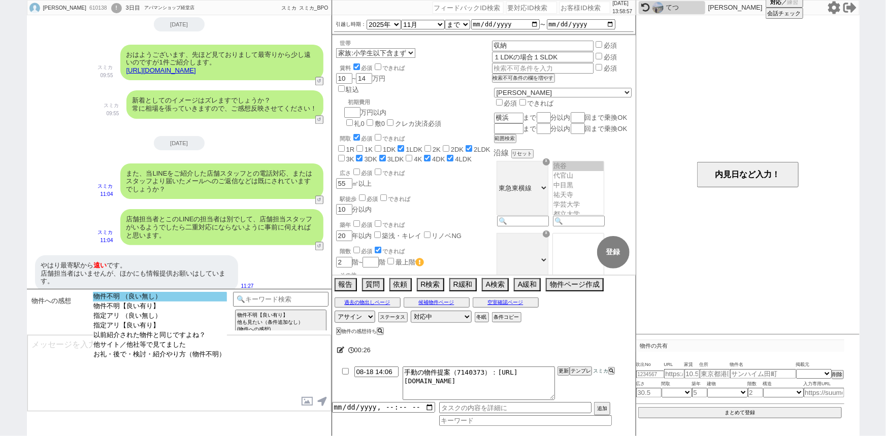
click at [178, 302] on option "物件不明 （良い無し）" at bounding box center [160, 307] width 134 height 10
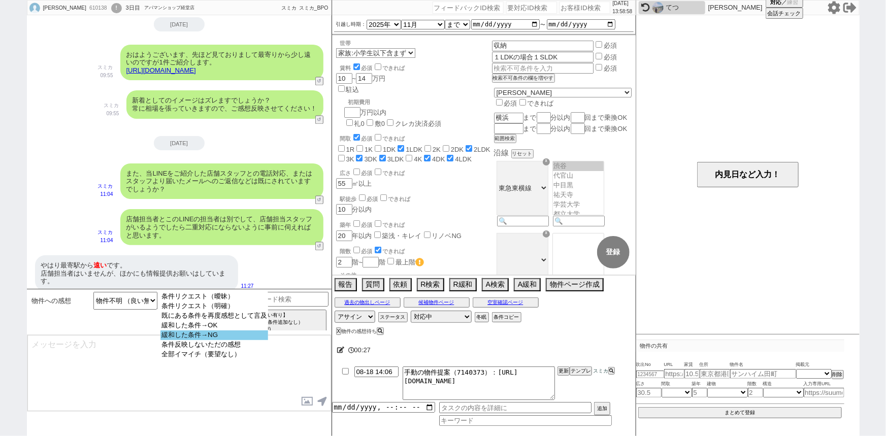
click at [225, 340] on option "緩和した条件→NG" at bounding box center [214, 345] width 108 height 10
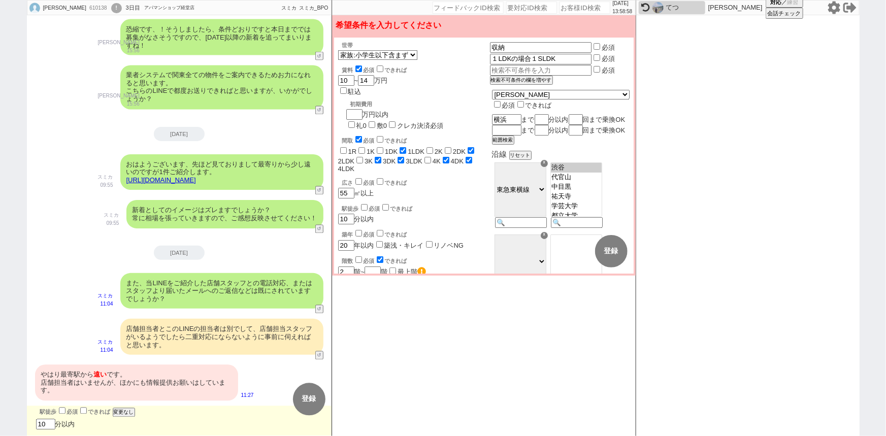
scroll to position [914, 0]
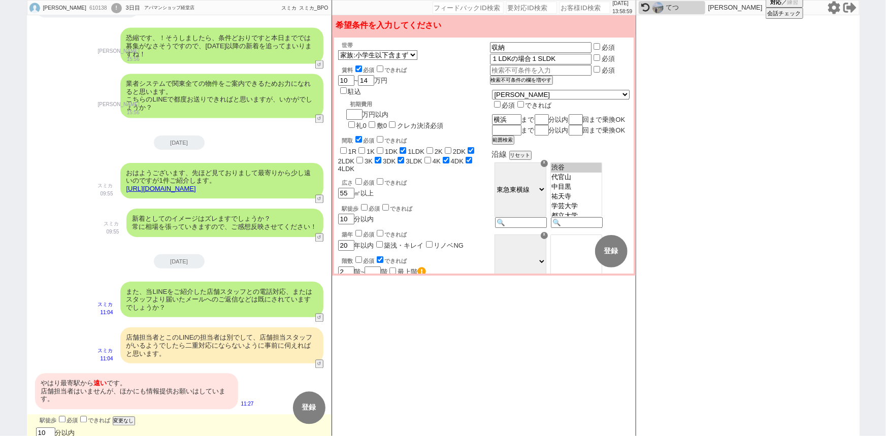
click at [361, 204] on input "checkbox" at bounding box center [364, 207] width 7 height 7
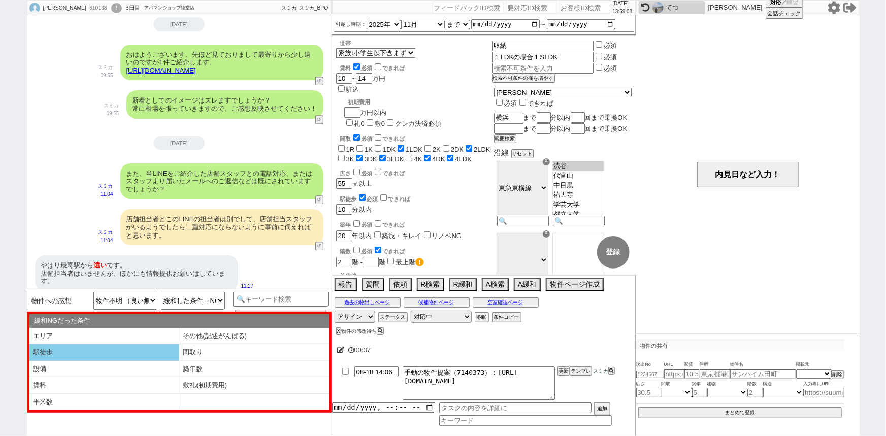
click at [109, 352] on li "駅徒歩" at bounding box center [104, 352] width 150 height 17
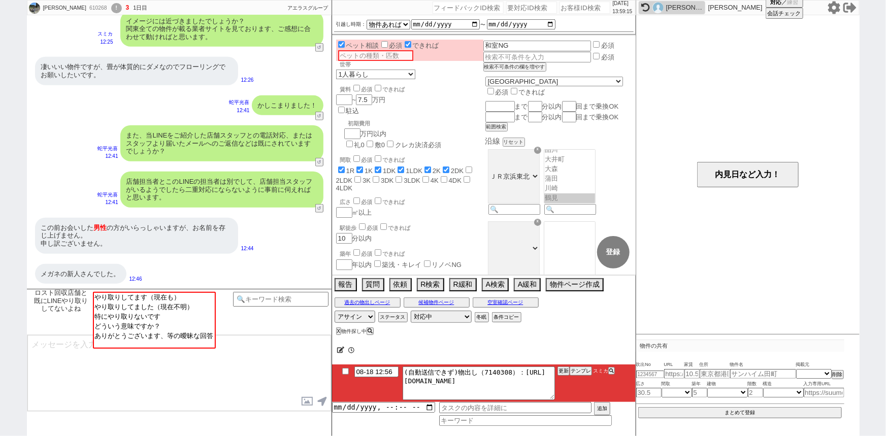
scroll to position [283, 0]
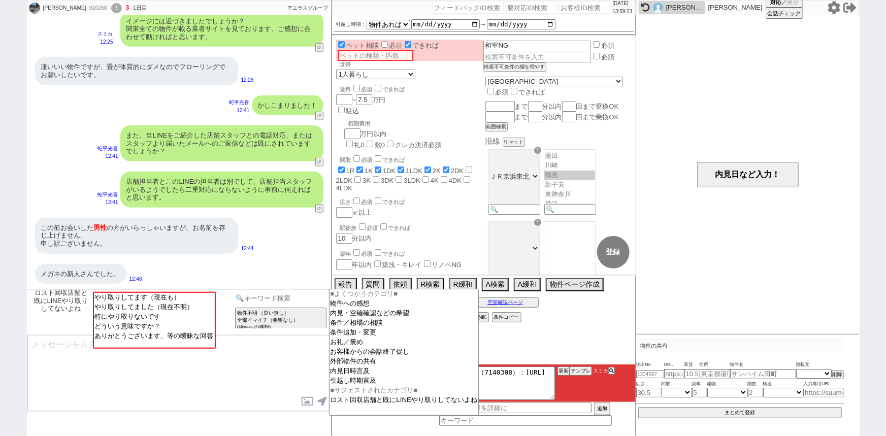
click at [287, 299] on input at bounding box center [281, 298] width 96 height 13
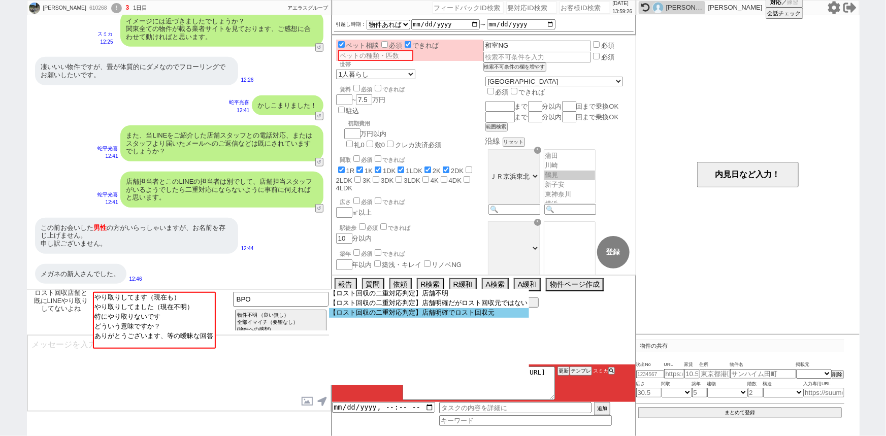
click at [0, 0] on option "【ロスト回収の二重対応判定】店舗明確でロスト回収元" at bounding box center [0, 0] width 0 height 0
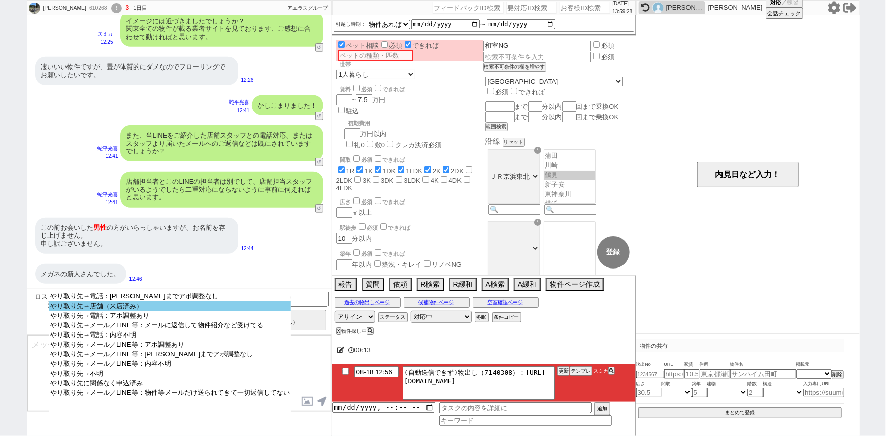
click at [238, 311] on option "やり取り先→店舗（来店済み）" at bounding box center [170, 316] width 242 height 10
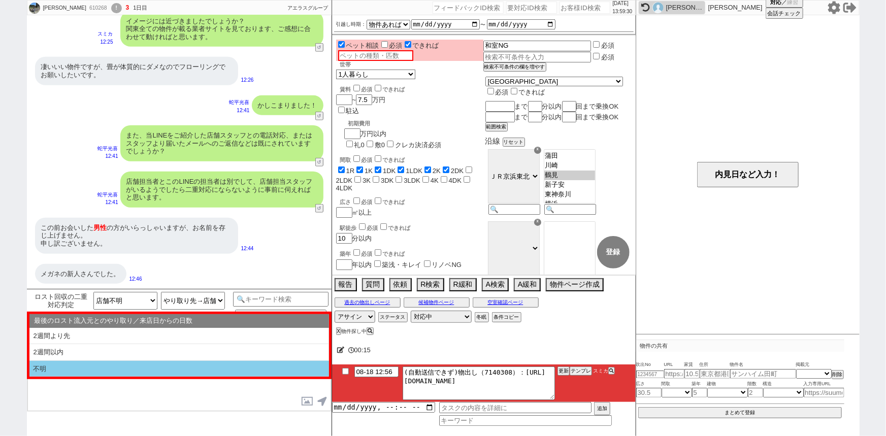
click at [142, 365] on li "不明" at bounding box center [179, 369] width 300 height 16
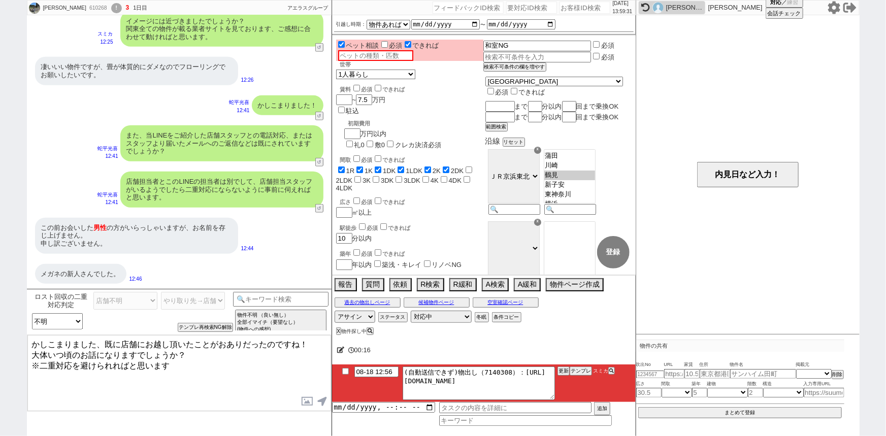
click at [136, 367] on textarea "かしこまりました、既に店舗にお越し頂いたことがおありだったのですね！ 大体いつ頃のお話になりますでしょうか？ ※二重対応を避けられればと思います" at bounding box center [179, 373] width 304 height 76
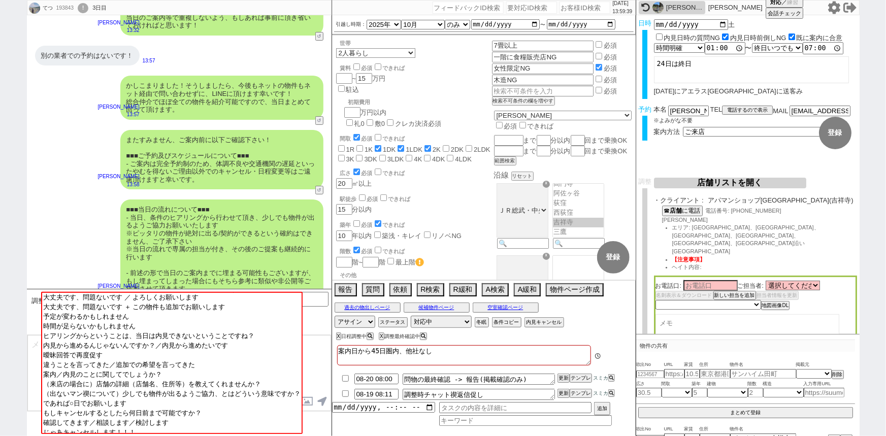
scroll to position [2039, 0]
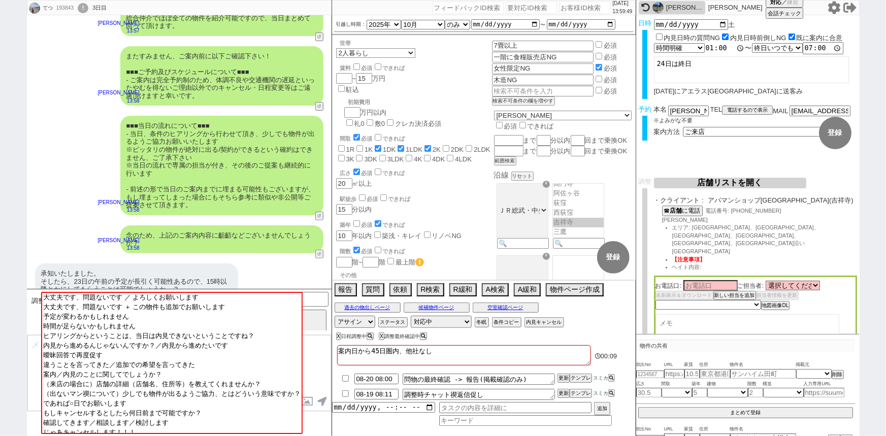
click at [707, 49] on input "13:00:00" at bounding box center [725, 48] width 41 height 10
click at [681, 64] on textarea "24日は終日" at bounding box center [751, 69] width 195 height 27
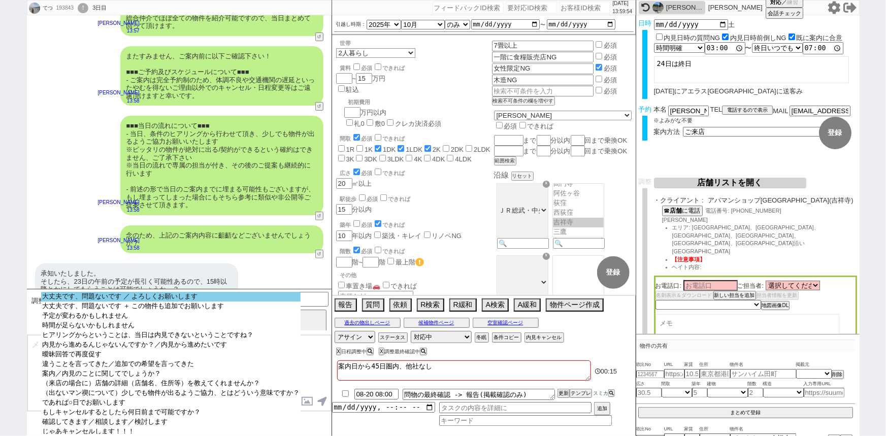
click at [126, 302] on option "大丈夫です、問題ないです ／ よろしくお願いします" at bounding box center [170, 307] width 259 height 10
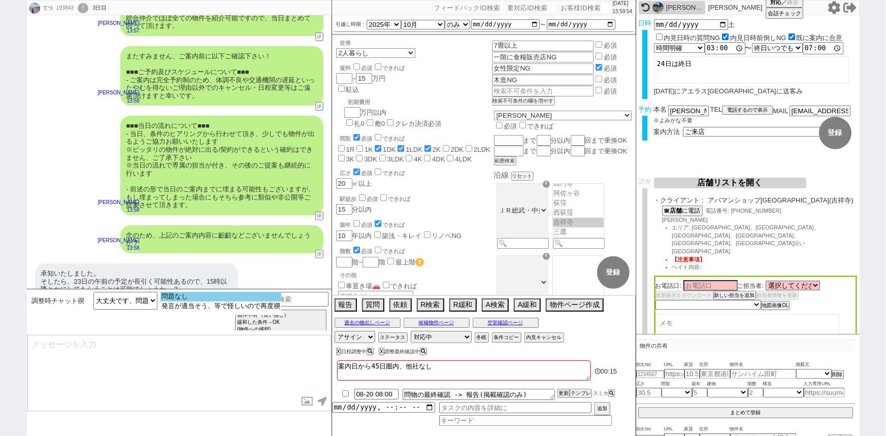
click at [181, 302] on option "問題なし" at bounding box center [220, 307] width 121 height 10
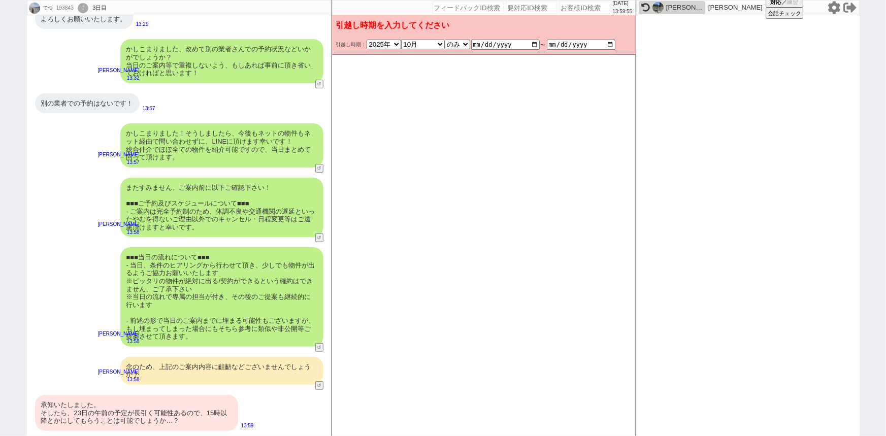
scroll to position [1892, 0]
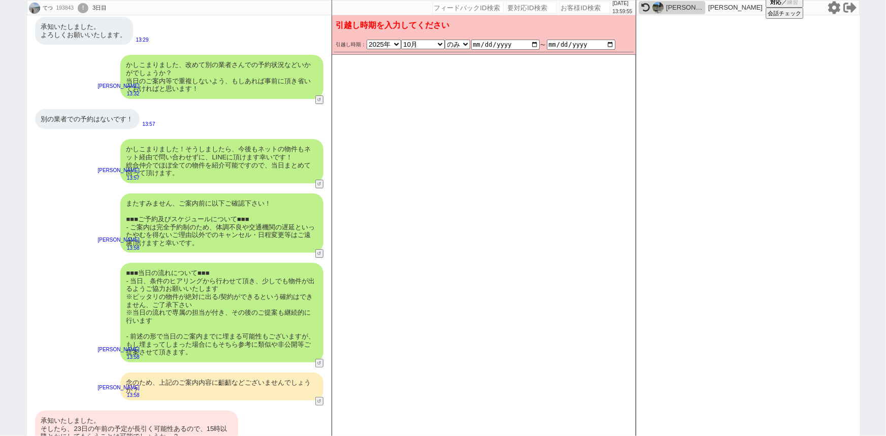
click at [220, 213] on div "またすみません、ご案内前に以下ご確認下さい！ ■■■ご予約及びスケジュールについて■■■ - ご案内は完全予約制のため、体調不良や交通機関の遅延といったやむを…" at bounding box center [221, 223] width 203 height 60
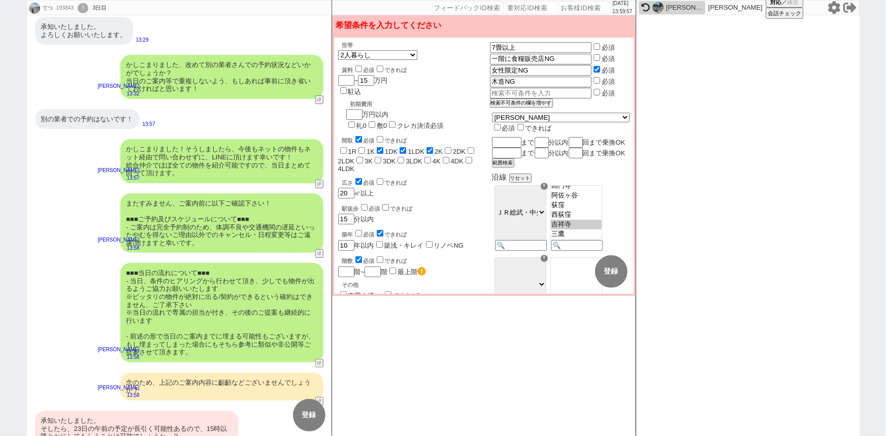
click at [220, 213] on div "またすみません、ご案内前に以下ご確認下さい！ ■■■ご予約及びスケジュールについて■■■ - ご案内は完全予約制のため、体調不良や交通機関の遅延といったやむを…" at bounding box center [221, 223] width 203 height 60
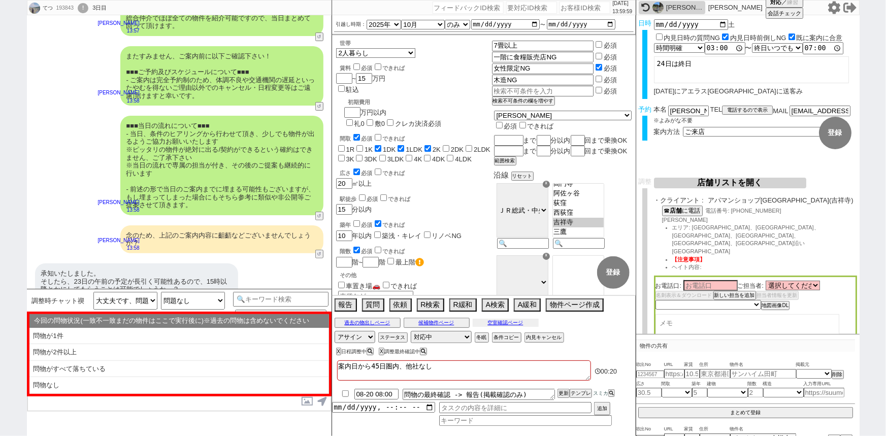
click at [500, 323] on button "空室確認ページ" at bounding box center [506, 323] width 66 height 8
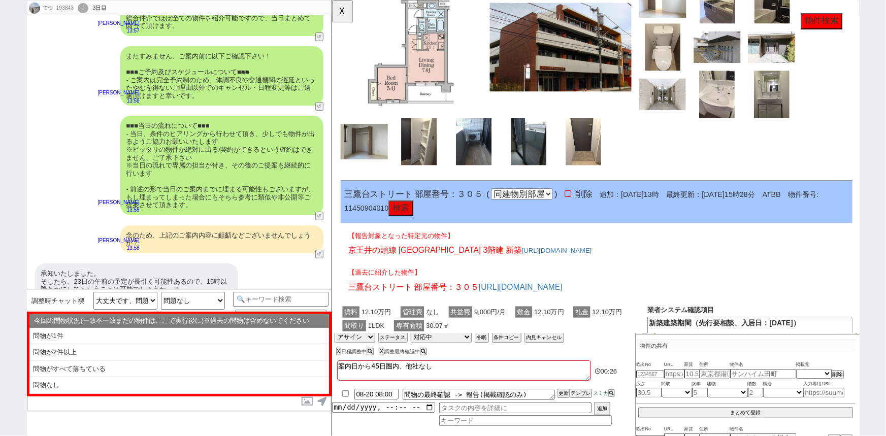
scroll to position [1238, 0]
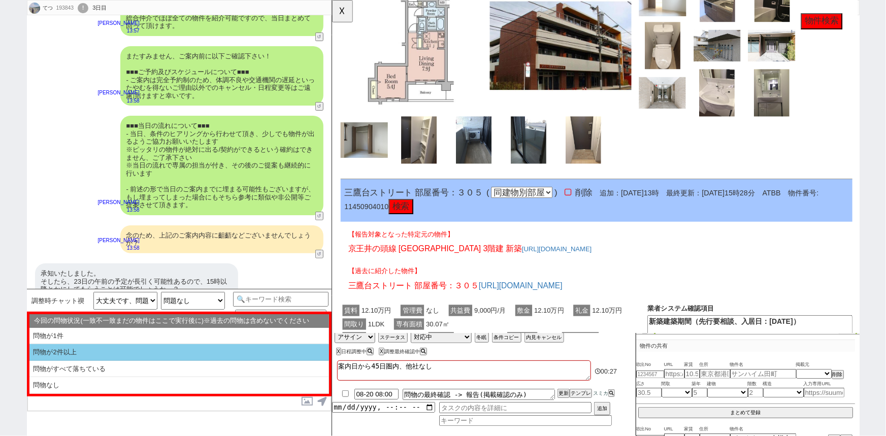
click at [146, 361] on li "問物が2件以上" at bounding box center [179, 369] width 300 height 17
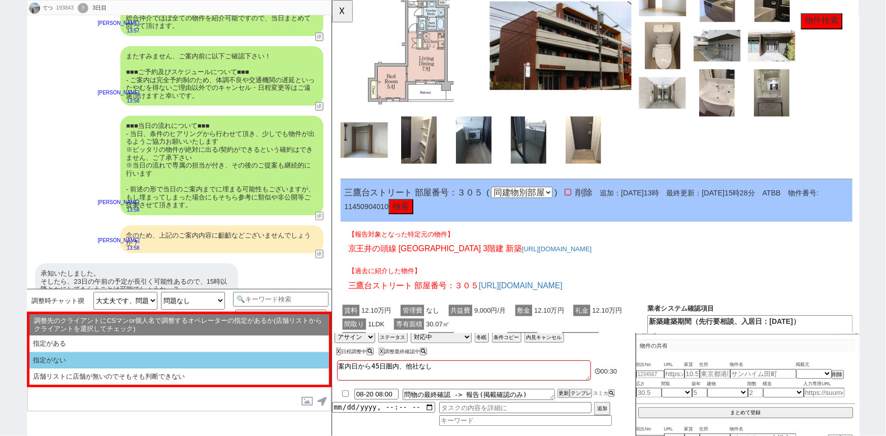
click at [114, 369] on li "指定がない" at bounding box center [179, 377] width 300 height 16
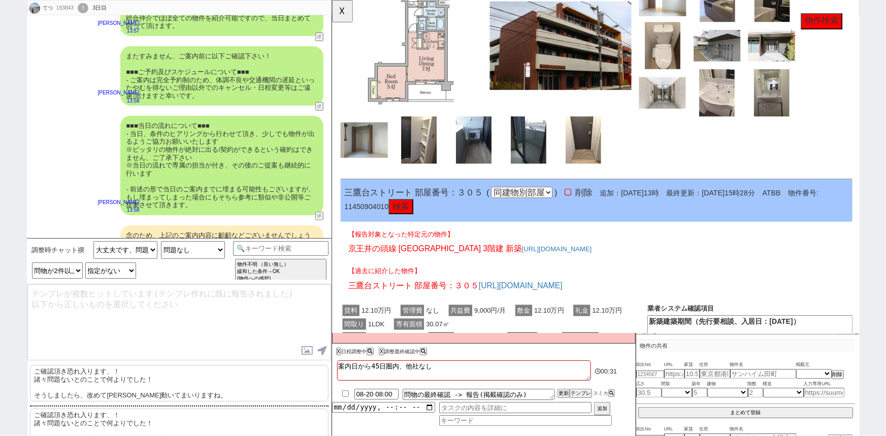
click at [88, 384] on p "ご確認頂き恐れ入ります、！ 諸々問題ないとのことで何よりでした！ そうしましたら、改めて順次動いてまいりますね。" at bounding box center [179, 383] width 299 height 37
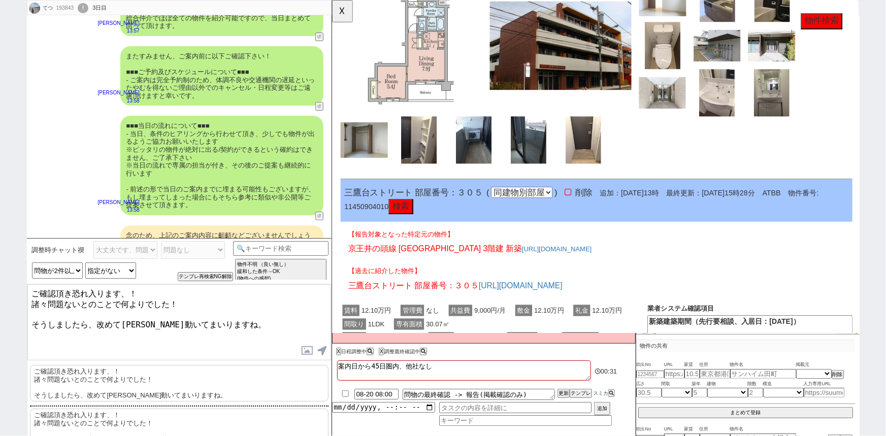
scroll to position [2090, 0]
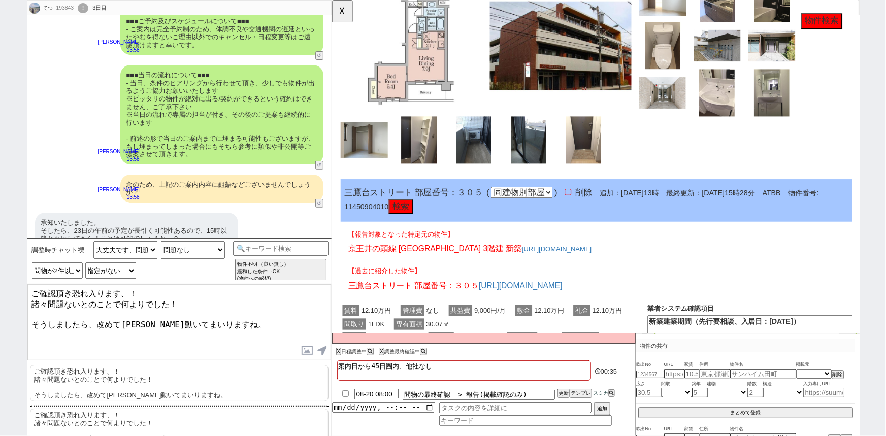
drag, startPoint x: 31, startPoint y: 301, endPoint x: 194, endPoint y: 303, distance: 163.0
click at [194, 303] on textarea "ご確認頂き恐れ入ります、！ 諸々問題ないとのことで何よりでした！ そうしましたら、改めて順次動いてまいりますね。" at bounding box center [179, 322] width 304 height 76
click at [342, 13] on button "☓" at bounding box center [341, 10] width 19 height 20
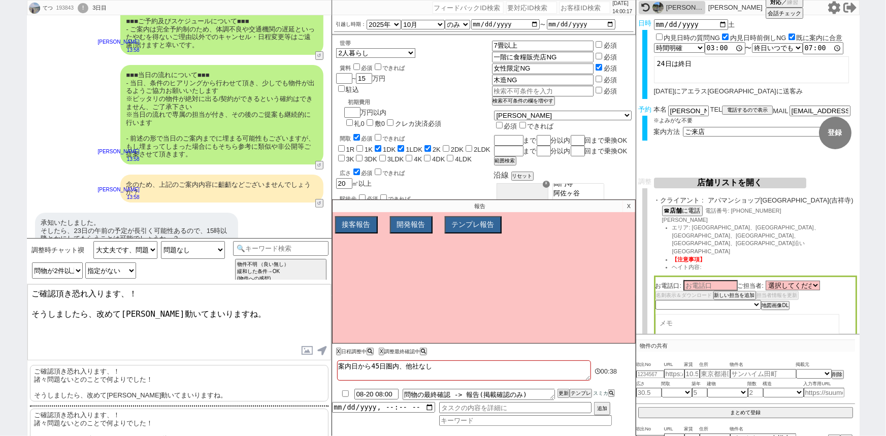
click at [122, 310] on textarea "ご確認頂き恐れ入ります、！ そうしましたら、改めて順次動いてまいりますね。" at bounding box center [179, 322] width 304 height 76
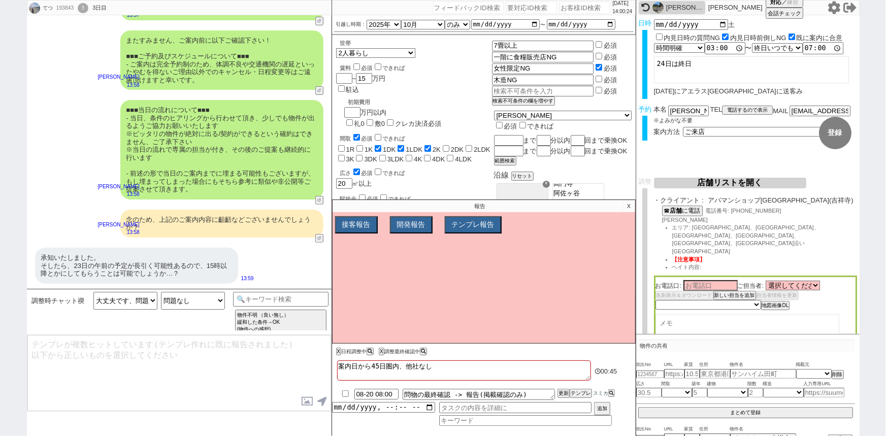
scroll to position [1631, 0]
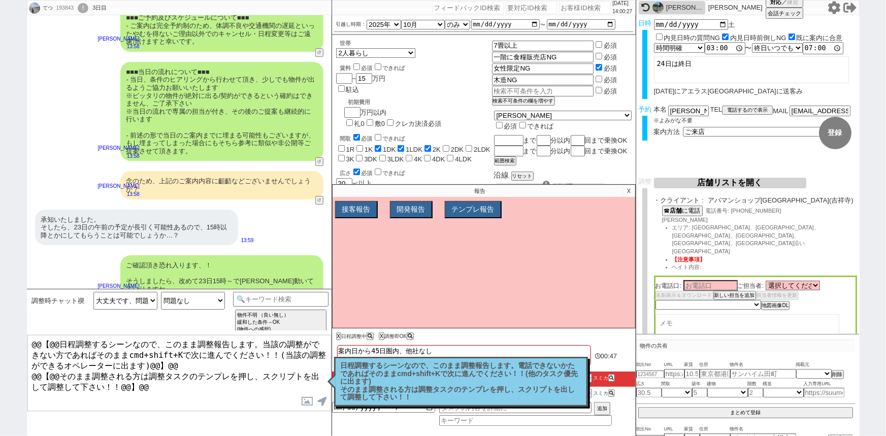
click at [396, 378] on p "日程調整するシーンなので、このまま調整報告します。電話できないかたであればそのままcmd+shift+Kで次に進んでください！！(他のタスク優先に出ます) そ…" at bounding box center [461, 382] width 241 height 40
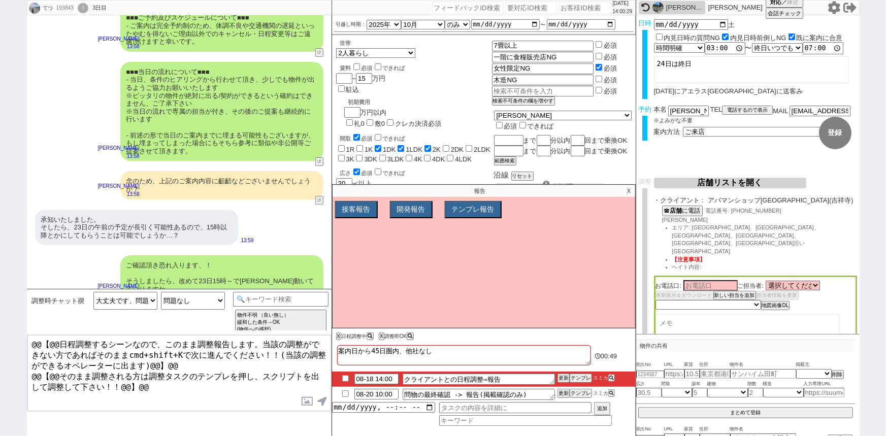
click at [631, 193] on p "X" at bounding box center [629, 191] width 12 height 12
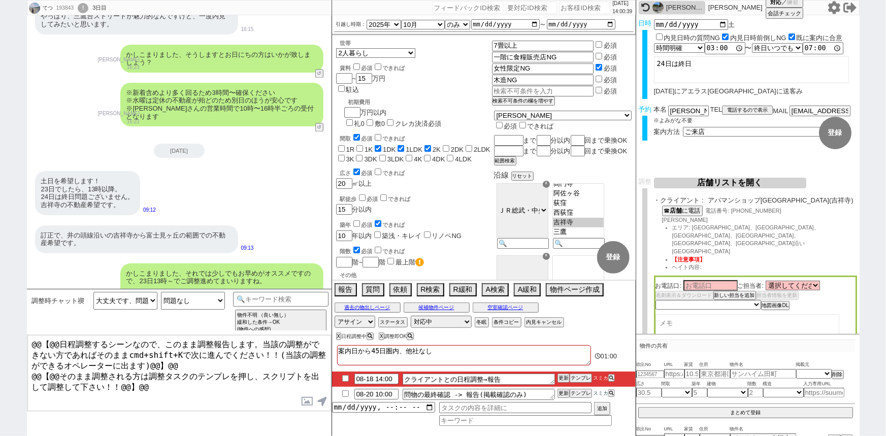
scroll to position [344, 0]
click at [488, 309] on button "空室確認ページ" at bounding box center [506, 308] width 66 height 8
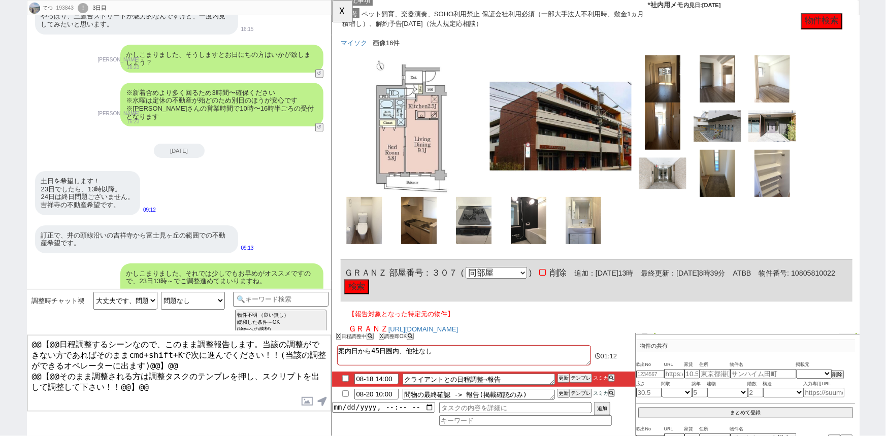
scroll to position [0, 0]
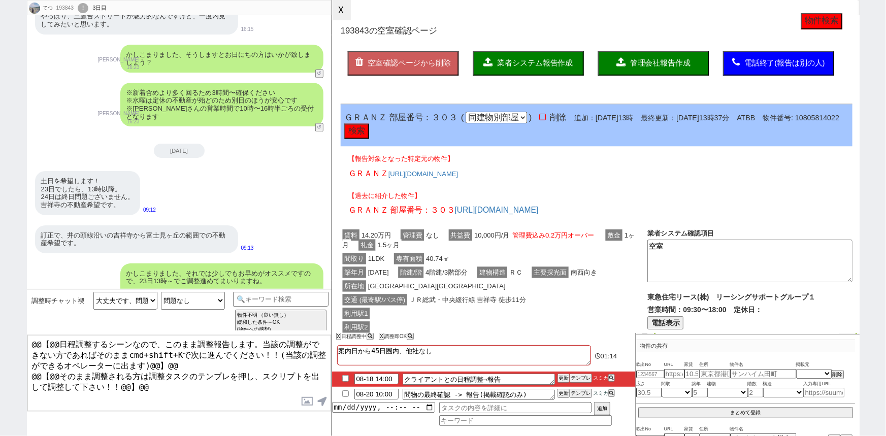
click at [341, 17] on button "☓" at bounding box center [341, 10] width 19 height 20
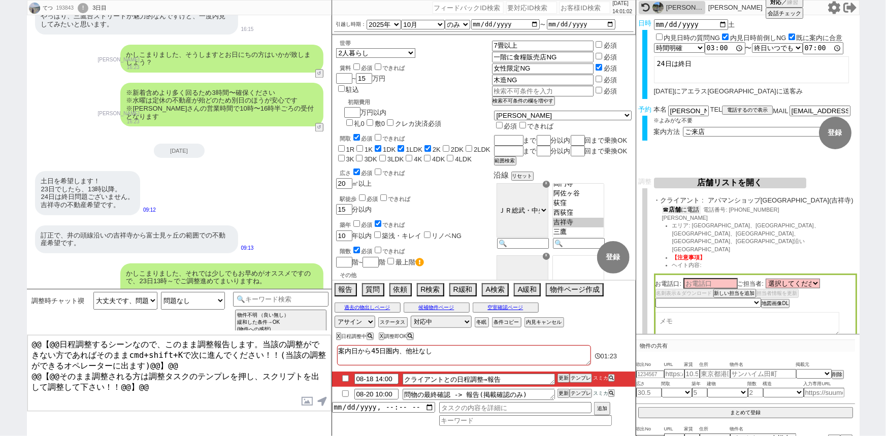
click at [683, 211] on button "☎ 店舗 に電話" at bounding box center [681, 210] width 39 height 9
click at [673, 218] on span "肥沼" at bounding box center [685, 220] width 46 height 6
click at [669, 218] on span "肥沼" at bounding box center [685, 220] width 46 height 6
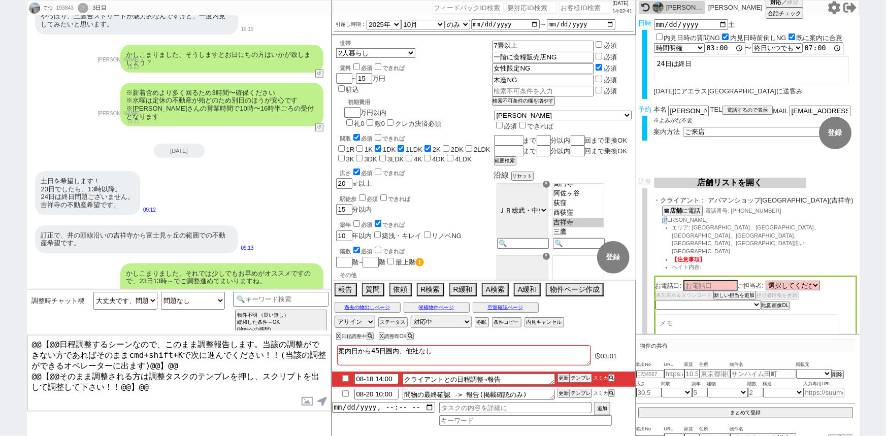
click at [669, 218] on span "肥沼" at bounding box center [685, 220] width 46 height 6
click at [777, 281] on select "選択してください 蓬田 和之 渡邉 美沙季 小西 知也 小森 泰政 市川 雪美 福田 季楽 秦 康誌 森田 智明 横溝 甲太 大平 桃花 小林 彩乃 水谷 陽…" at bounding box center [793, 285] width 54 height 9
click at [711, 281] on input at bounding box center [710, 285] width 54 height 9
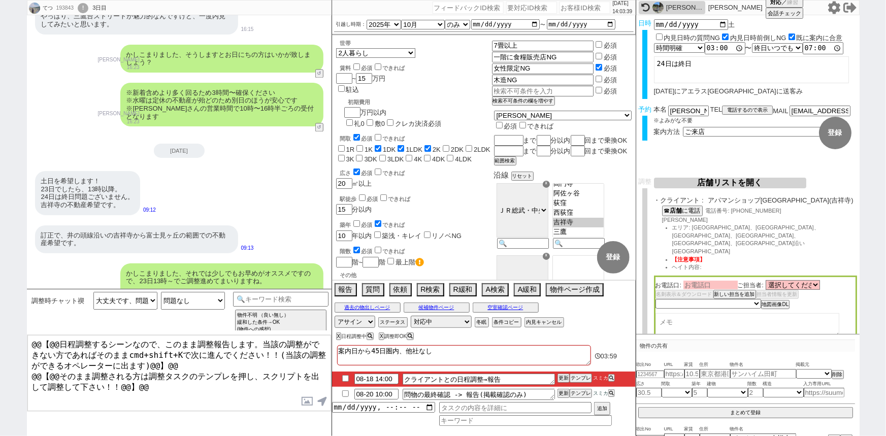
paste input "肥沼"
click at [759, 223] on div "☎ 店舗 に電話 電話番号: 0422-68-3535 肥沼 エリア: 杉並区、武蔵野市、三鷹市、小金井市、国分寺周辺、西武新宿線沿い吉祥寺周辺 【注意事項】…" at bounding box center [755, 241] width 203 height 70
click at [796, 281] on select "選択してください 蓬田 和之 渡邉 美沙季 小西 知也 小森 泰政 市川 雪美 福田 季楽 秦 康誌 森田 智明 横溝 甲太 大平 桃花 小林 彩乃 水谷 陽…" at bounding box center [793, 285] width 54 height 9
click at [767, 281] on select "選択してください 蓬田 和之 渡邉 美沙季 小西 知也 小森 泰政 市川 雪美 福田 季楽 秦 康誌 森田 智明 横溝 甲太 大平 桃花 小林 彩乃 水谷 陽…" at bounding box center [793, 285] width 54 height 9
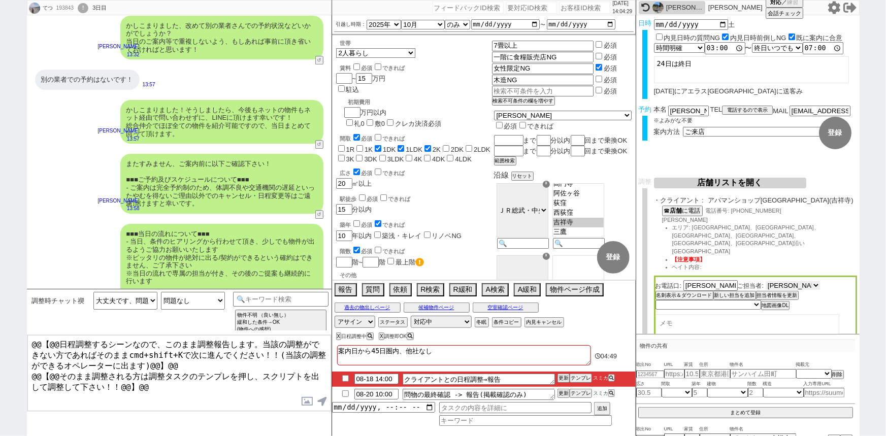
scroll to position [1631, 0]
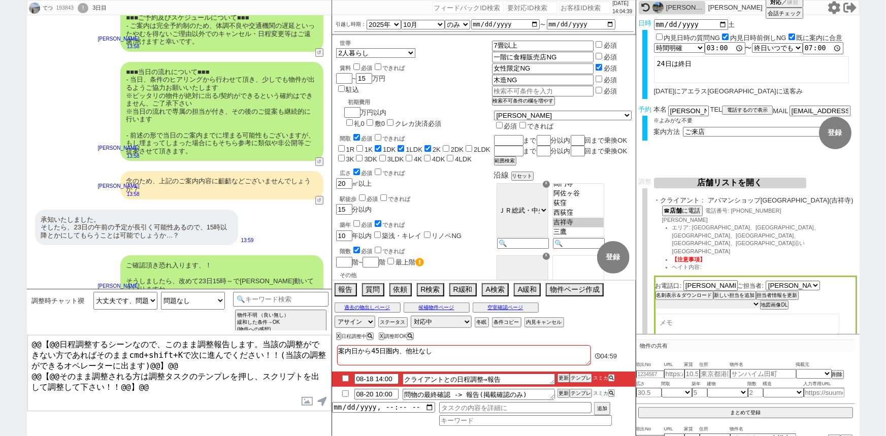
click at [676, 300] on select "未定 希望で最短でOK 最短以外でOK 日程がNG(直近で別日提案可) 日程がNG(直近はNG) お客様ごとNG 折返し待ち 店舗が定休/終業後で連絡取れず" at bounding box center [707, 304] width 105 height 9
click at [655, 300] on select "未定 希望で最短でOK 最短以外でOK 日程がNG(直近で別日提案可) 日程がNG(直近はNG) お客様ごとNG 折返し待ち 店舗が定休/終業後で連絡取れず" at bounding box center [707, 304] width 105 height 9
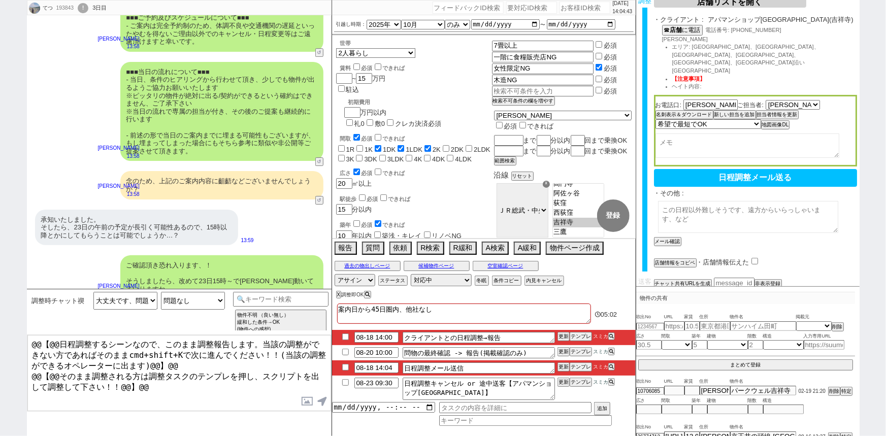
scroll to position [64, 0]
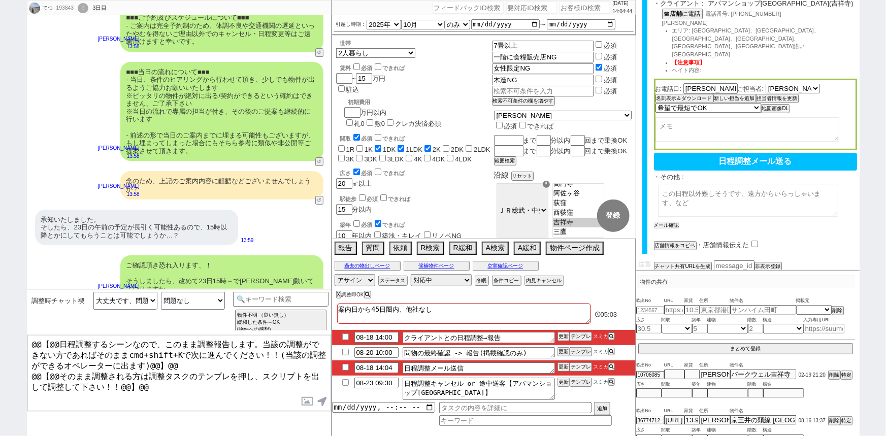
click at [670, 222] on button "メール確認" at bounding box center [666, 225] width 25 height 7
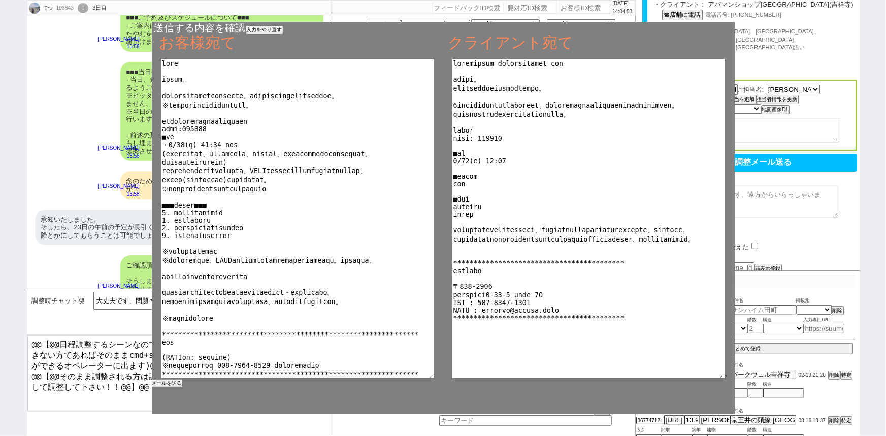
click at [167, 384] on button "メールを送る" at bounding box center [167, 383] width 30 height 7
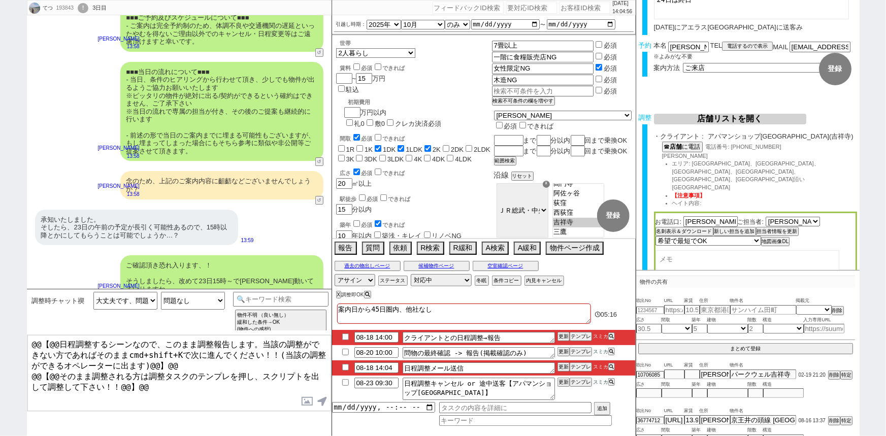
scroll to position [0, 0]
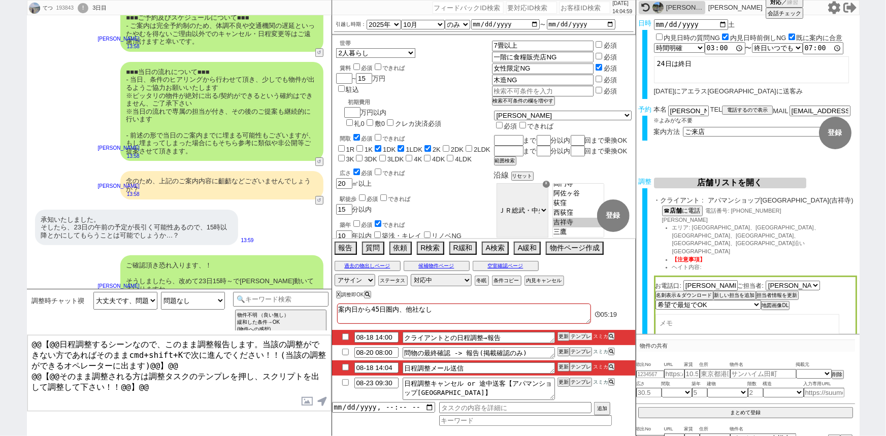
click at [579, 335] on button "テンプレ" at bounding box center [581, 336] width 22 height 7
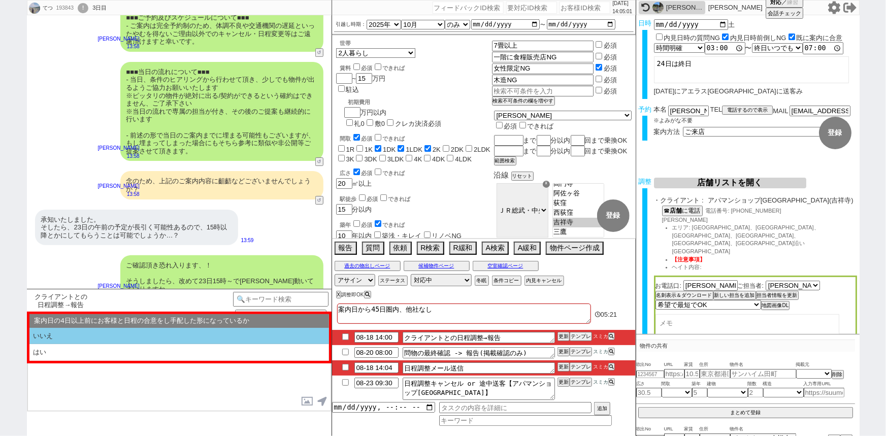
click at [71, 339] on li "いいえ" at bounding box center [179, 336] width 300 height 17
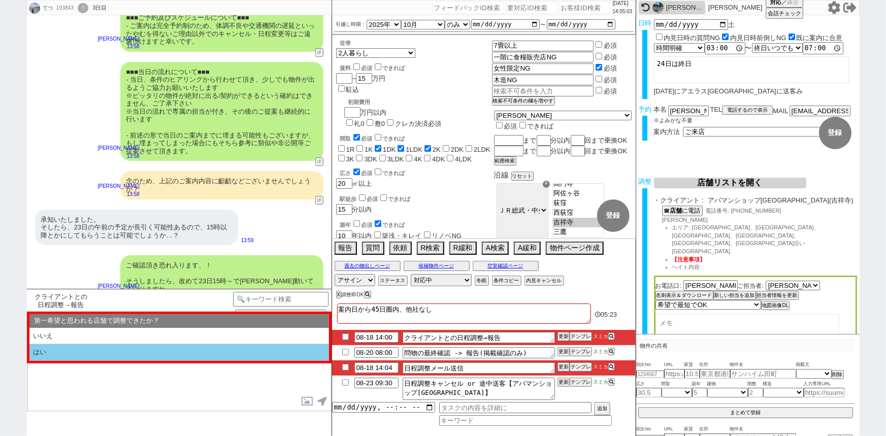
click at [65, 353] on li "はい" at bounding box center [179, 352] width 300 height 17
click at [65, 353] on li "近い" at bounding box center [179, 352] width 300 height 17
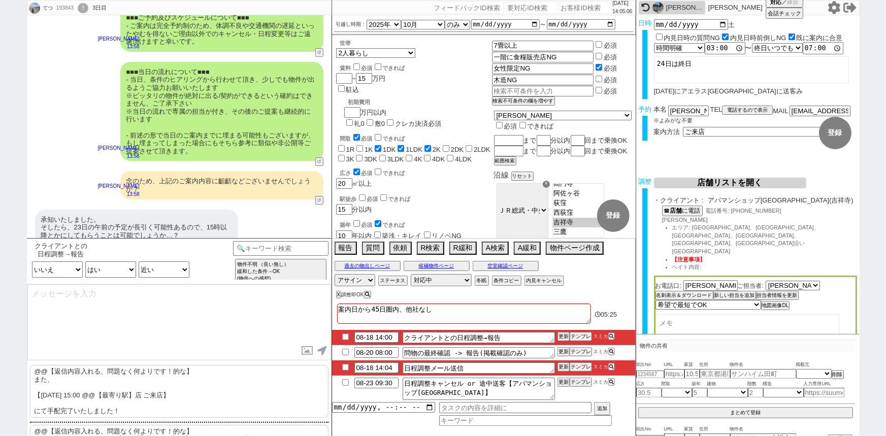
scroll to position [35, 0]
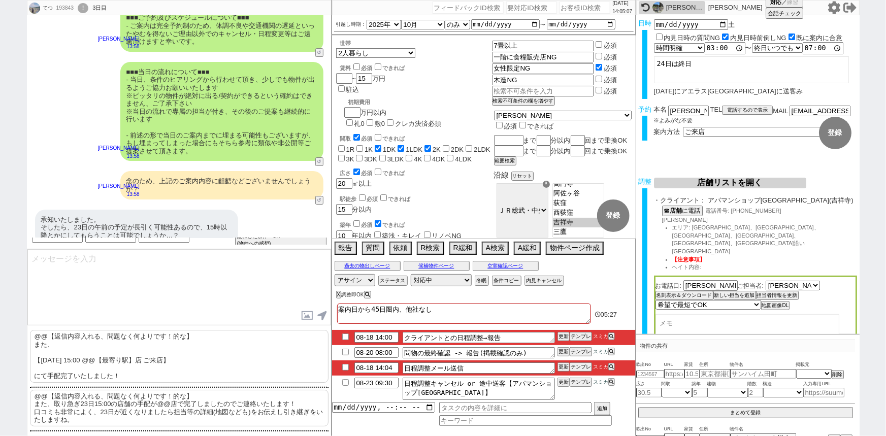
click at [64, 420] on p "@@【返信内容入れる、問題なく何よりです！的な】 また、取り急ぎ23日15:00の店舗の手配が@@店で完了しましたのでご連絡いたします！ 口コミも非常によく、…" at bounding box center [179, 408] width 299 height 37
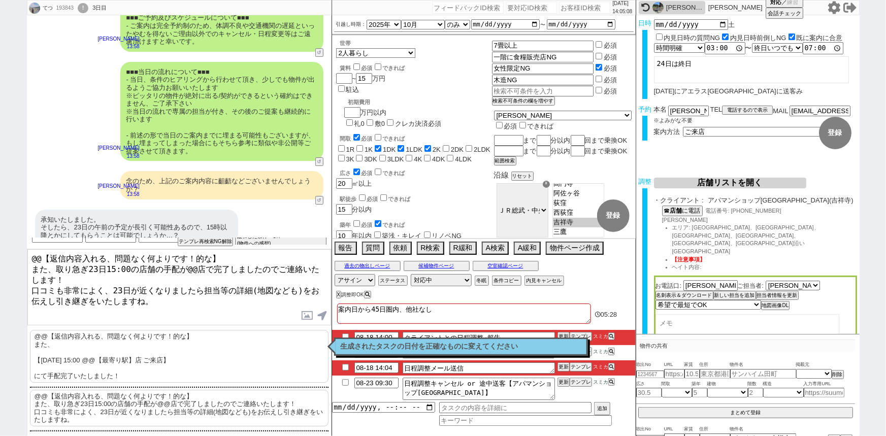
drag, startPoint x: 28, startPoint y: 266, endPoint x: 17, endPoint y: 233, distance: 34.2
click at [17, 233] on div "てつ 193843 ! 0 3日目 冬眠中 自社客 スミカ スミカ_BPO チャット全表示 2025-08-16 ありがとうございます！ 確認いたします。 1…" at bounding box center [443, 218] width 886 height 436
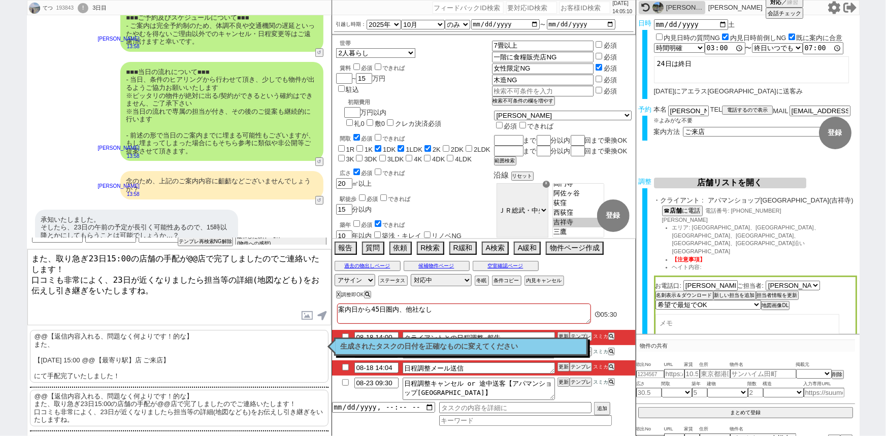
click at [191, 258] on textarea "また、取り急ぎ23日15:00の店舗の手配が@@店で完了しましたのでご連絡いたします！ 口コミも非常によく、23日が近くなりましたら担当等の詳細(地図なども)…" at bounding box center [179, 287] width 304 height 76
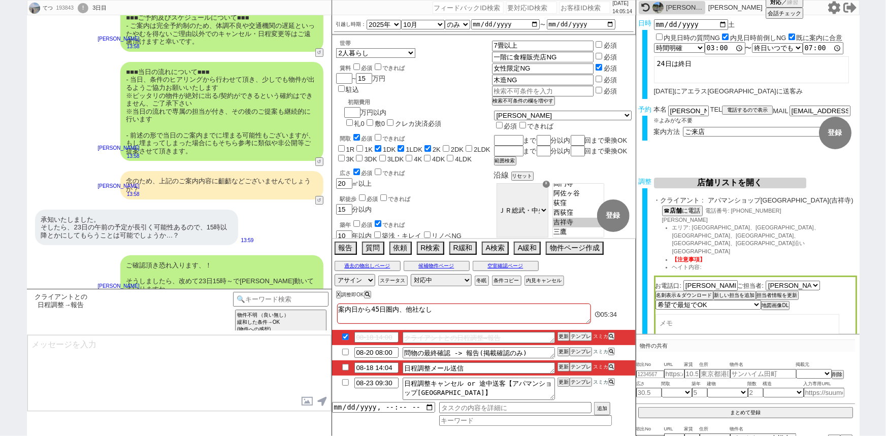
scroll to position [1685, 0]
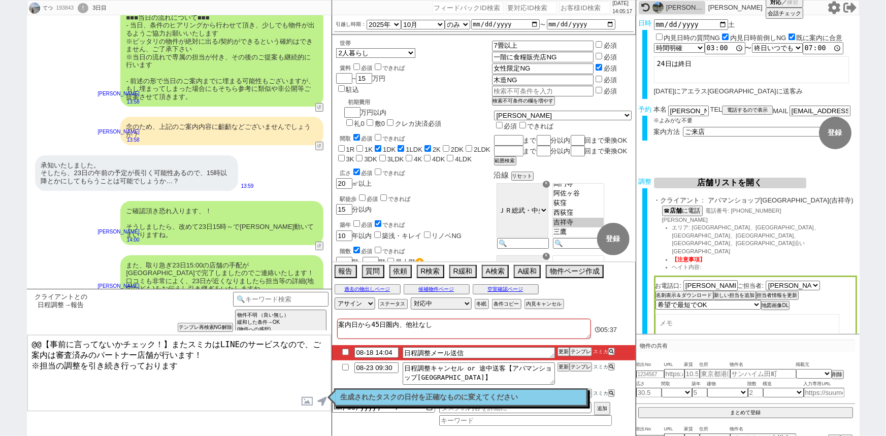
drag, startPoint x: 186, startPoint y: 340, endPoint x: 0, endPoint y: 296, distance: 191.4
click at [0, 296] on div "てつ 193843 ! 0 3日目 冬眠中 自社客 スミカ スミカ_BPO チャット全表示 2025-08-16 ありがとうございます！ 確認いたします。 1…" at bounding box center [443, 218] width 886 height 436
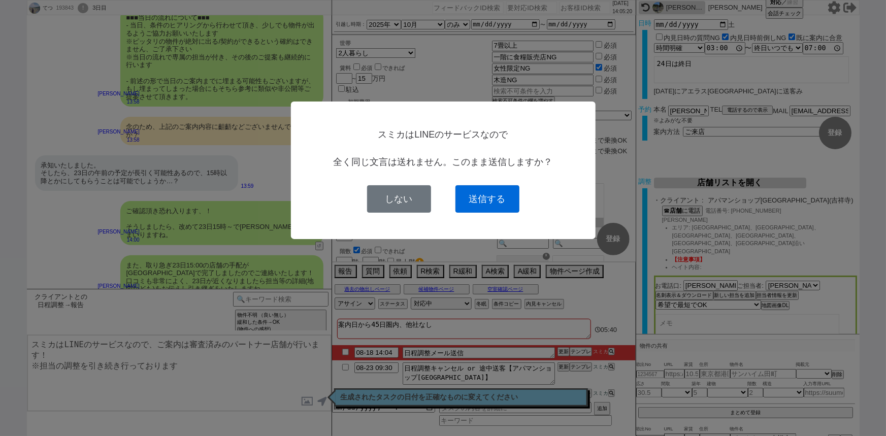
click at [491, 195] on button "送信する" at bounding box center [487, 198] width 64 height 27
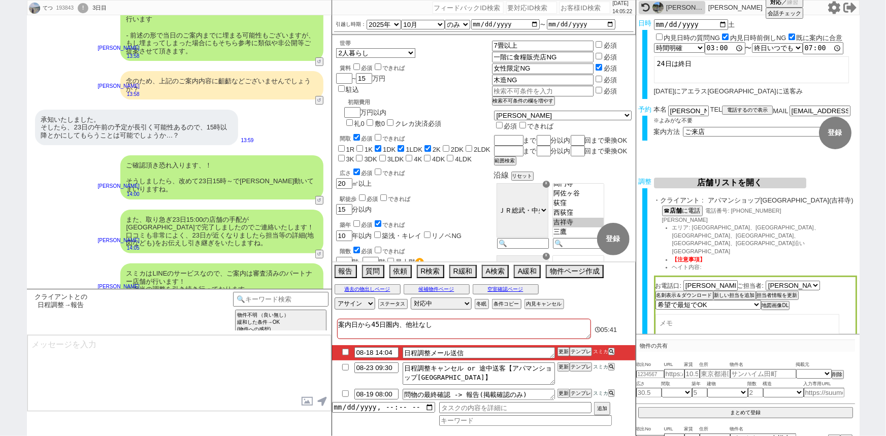
scroll to position [1762, 0]
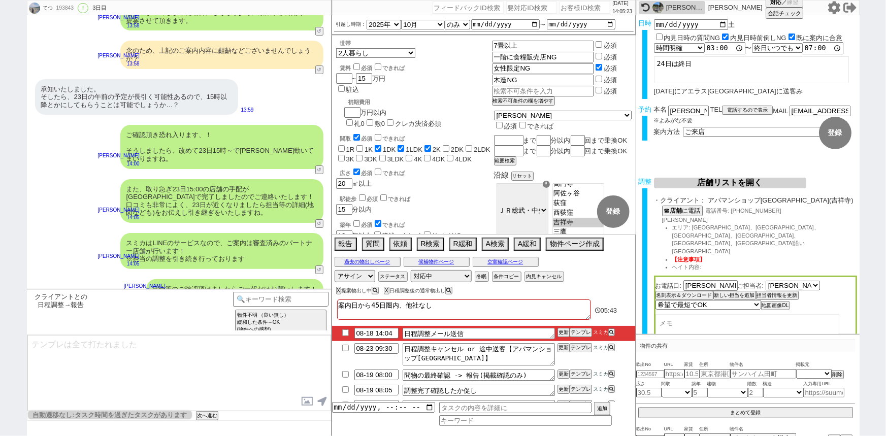
click at [345, 330] on input "checkbox" at bounding box center [345, 332] width 15 height 7
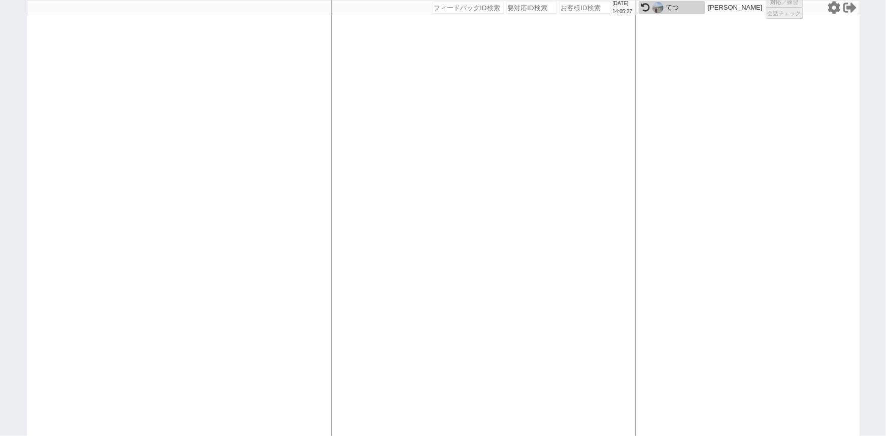
click at [219, 252] on div at bounding box center [179, 218] width 305 height 436
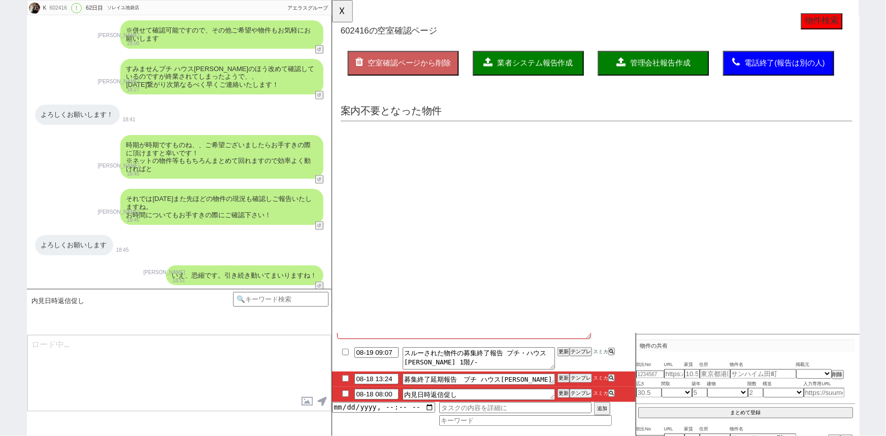
scroll to position [59, 0]
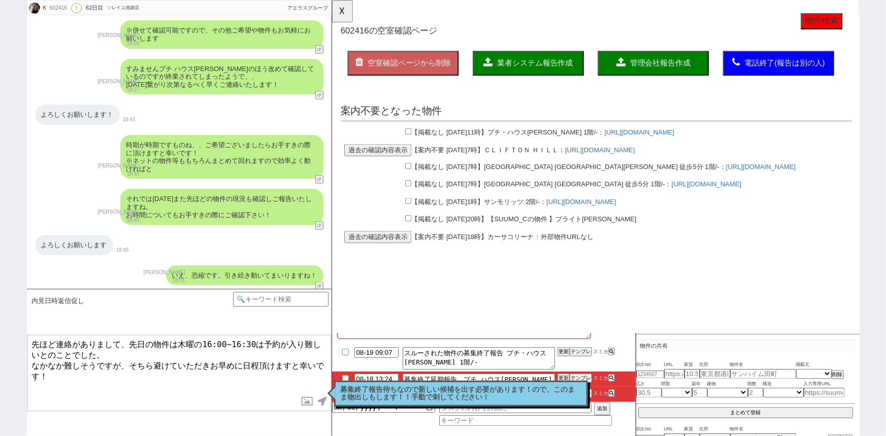
click at [490, 388] on p "募集終了報告待ちなので新しい候補を出す必要があります！ので、このまま物出しもします！！手動で刺してください！" at bounding box center [461, 394] width 241 height 16
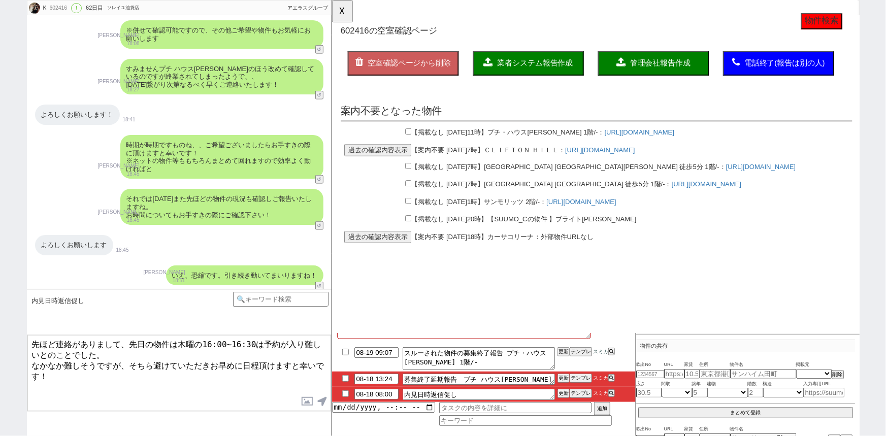
click at [153, 260] on div "いえ、恐縮です。引き続き動いてまいりますね！ 廣瀬晶子 18:51 19987-A1" at bounding box center [179, 275] width 305 height 30
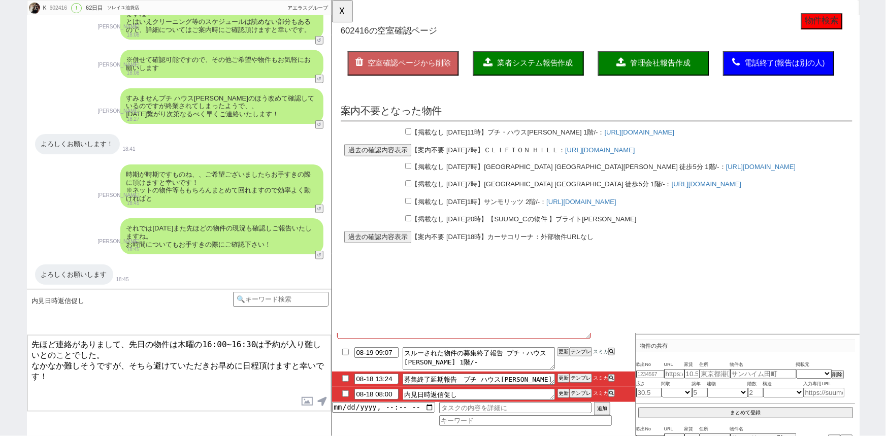
scroll to position [2417, 0]
click at [412, 141] on input "checkbox" at bounding box center [413, 141] width 7 height 7
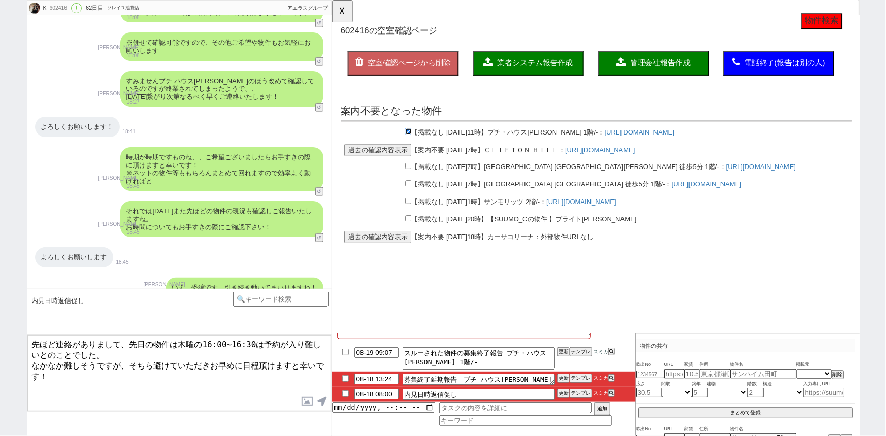
scroll to position [2447, 0]
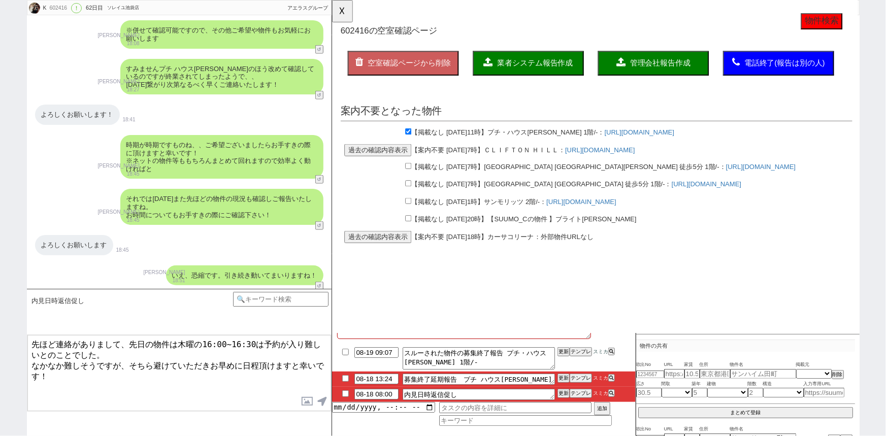
click at [530, 68] on span "業者システム報告作成" at bounding box center [549, 67] width 81 height 9
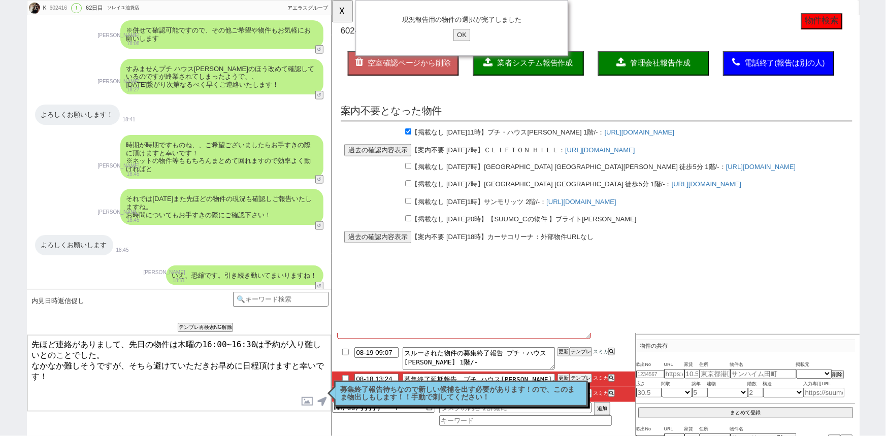
click at [471, 35] on input "OK" at bounding box center [471, 37] width 18 height 13
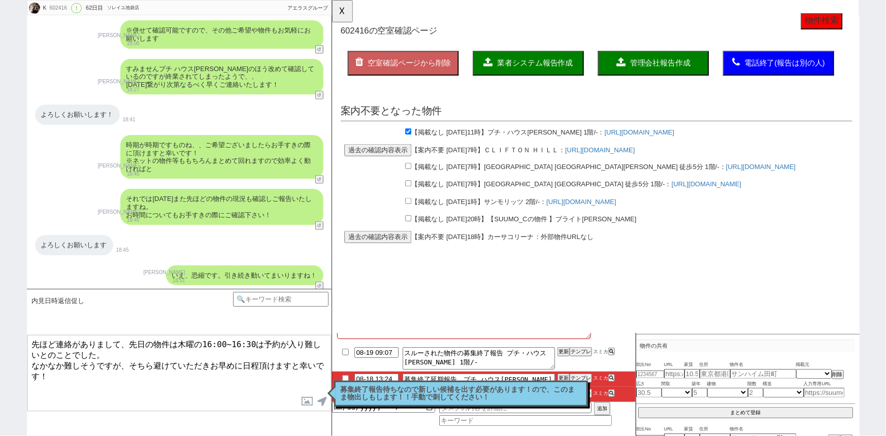
click at [477, 391] on p "募集終了報告待ちなので新しい候補を出す必要があります！ので、このまま物出しもします！！手動で刺してください！" at bounding box center [461, 394] width 241 height 16
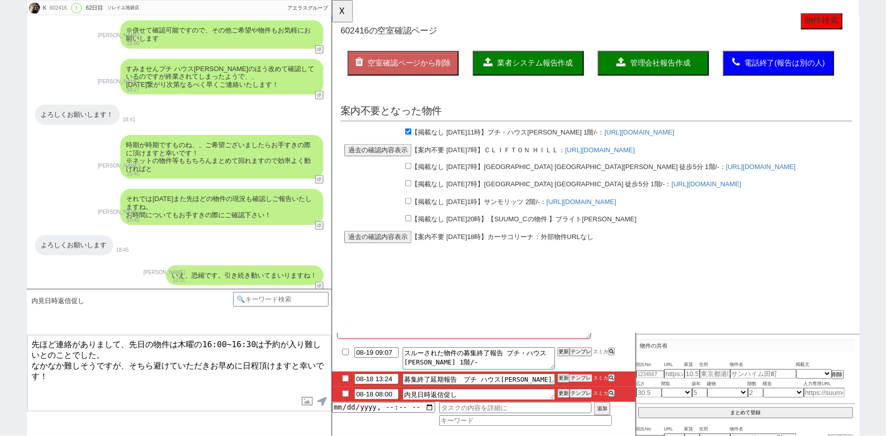
click at [578, 377] on button "テンプレ" at bounding box center [581, 378] width 22 height 7
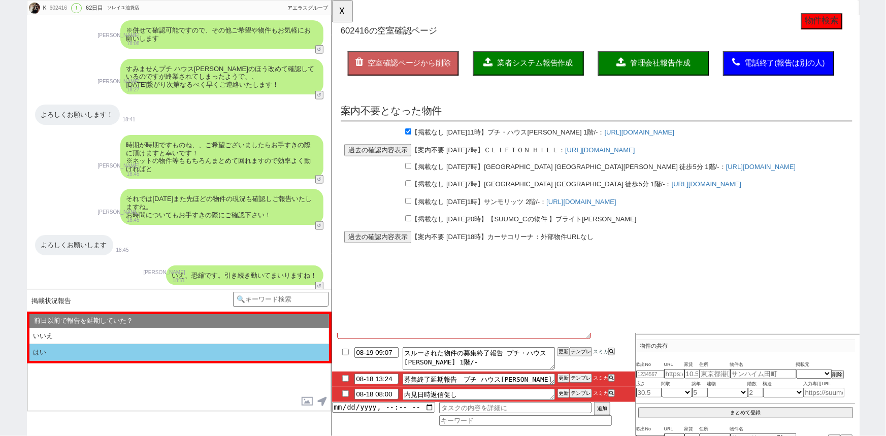
click at [132, 350] on li "はい" at bounding box center [179, 352] width 300 height 17
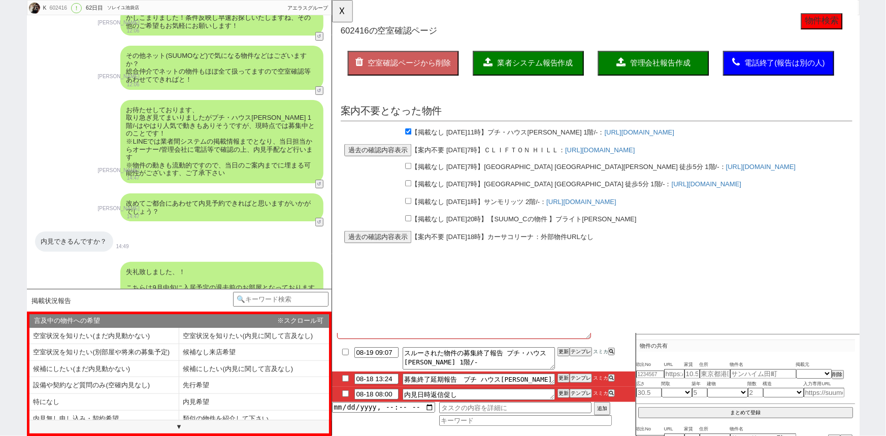
scroll to position [1951, 0]
click at [179, 411] on li "内見希望" at bounding box center [104, 419] width 150 height 17
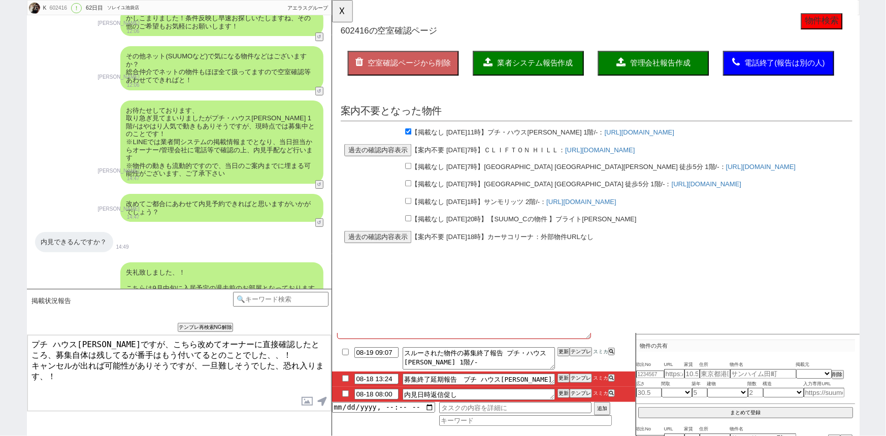
click at [160, 361] on textarea "プチ ハウス大久保ですが、こちら改めてオーナーに直接確認したところ、募集自体は残してるが番手はもう付いてるとのことでした、、！ キャンセルが出れば可能性があり…" at bounding box center [179, 373] width 304 height 76
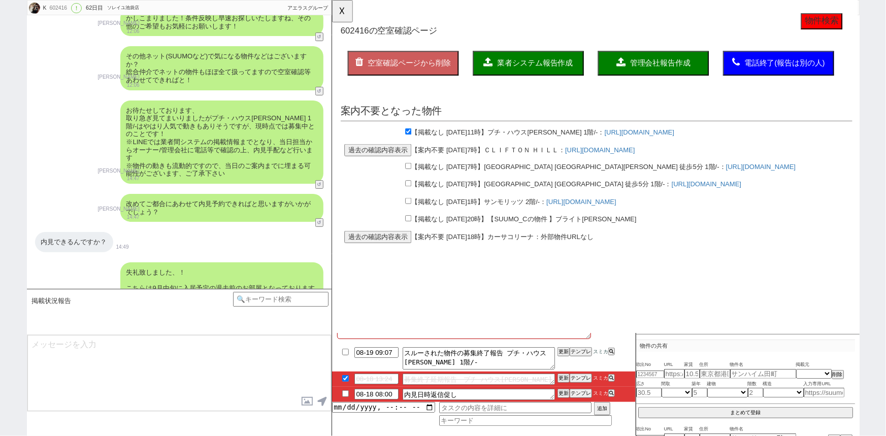
scroll to position [2349, 0]
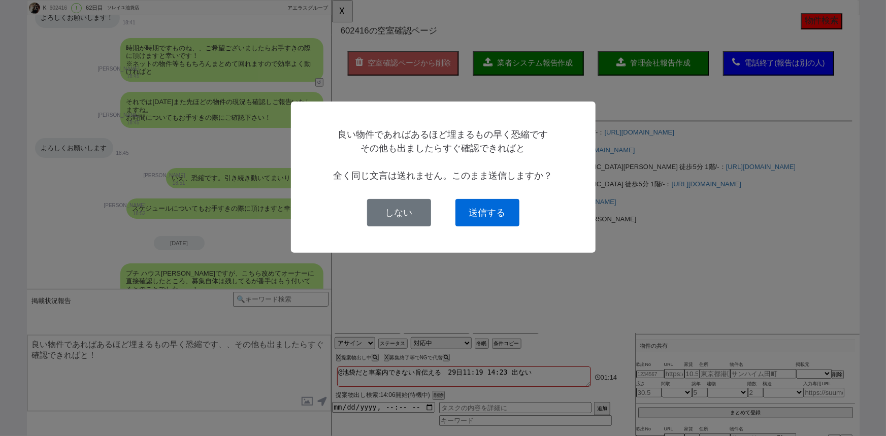
click at [482, 218] on button "送信する" at bounding box center [487, 212] width 64 height 27
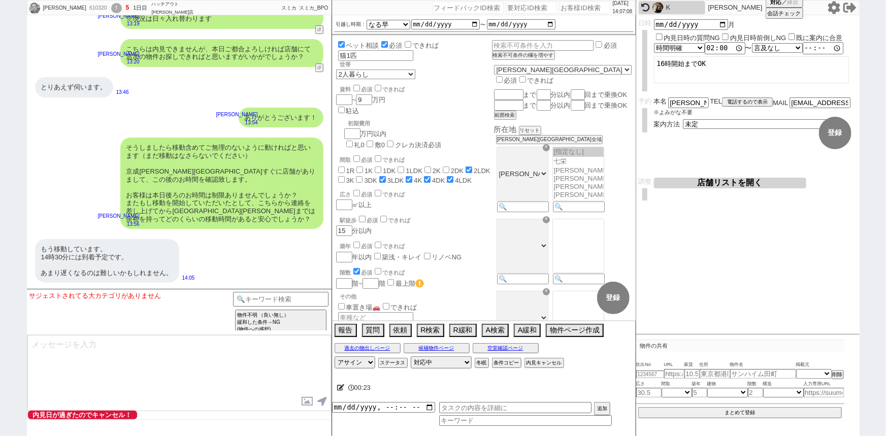
scroll to position [1710, 0]
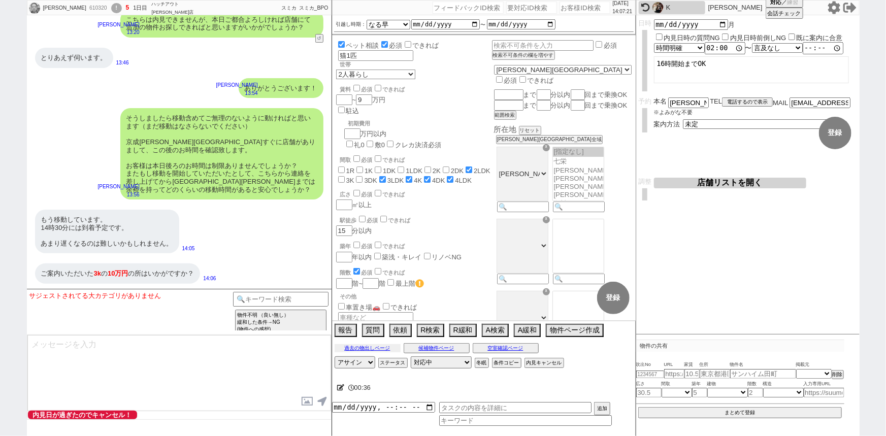
click at [360, 348] on button "過去の物出しページ" at bounding box center [368, 348] width 66 height 8
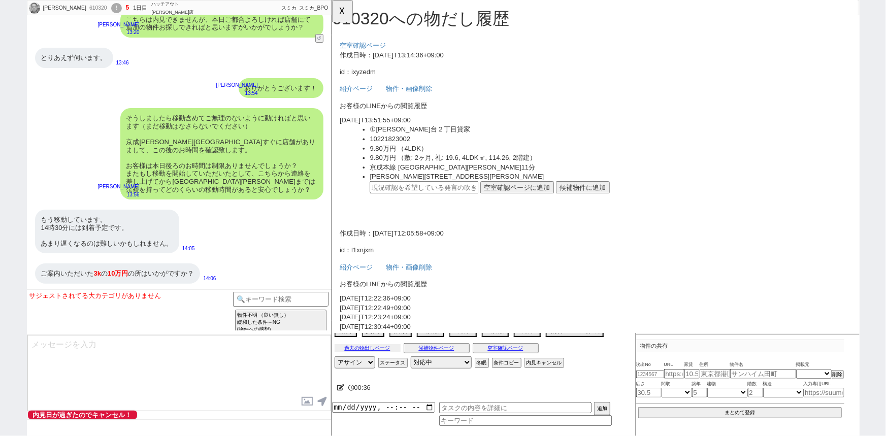
scroll to position [0, 0]
click at [139, 274] on div "ご案内いただいた 3k の 10万円 の所はいかがですか？" at bounding box center [117, 273] width 165 height 20
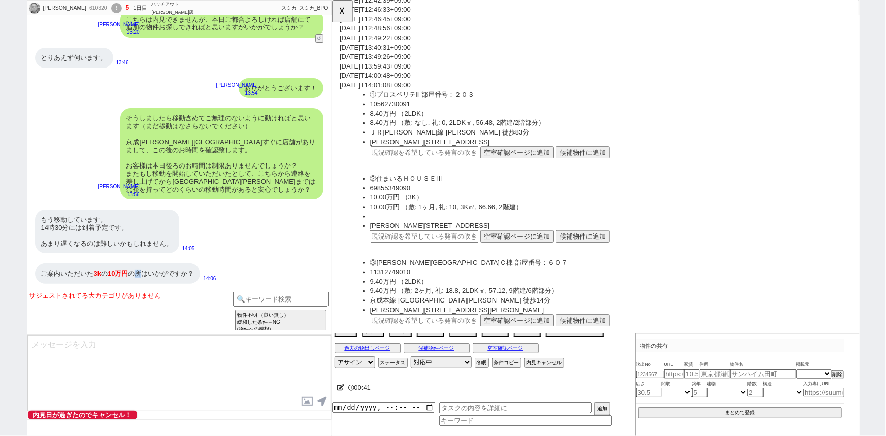
scroll to position [413, 0]
click at [406, 249] on input "text" at bounding box center [430, 253] width 117 height 13
paste input "36791994"
click at [517, 250] on button "空室確認ページに追加" at bounding box center [530, 253] width 79 height 13
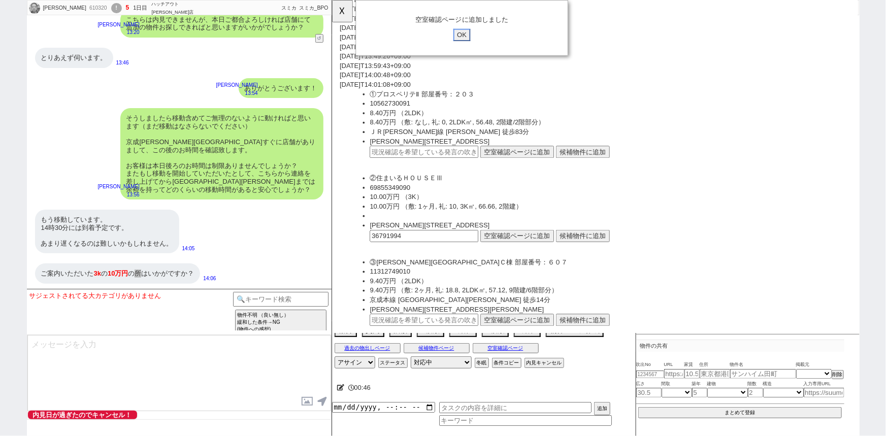
click at [470, 32] on input "OK" at bounding box center [471, 37] width 18 height 13
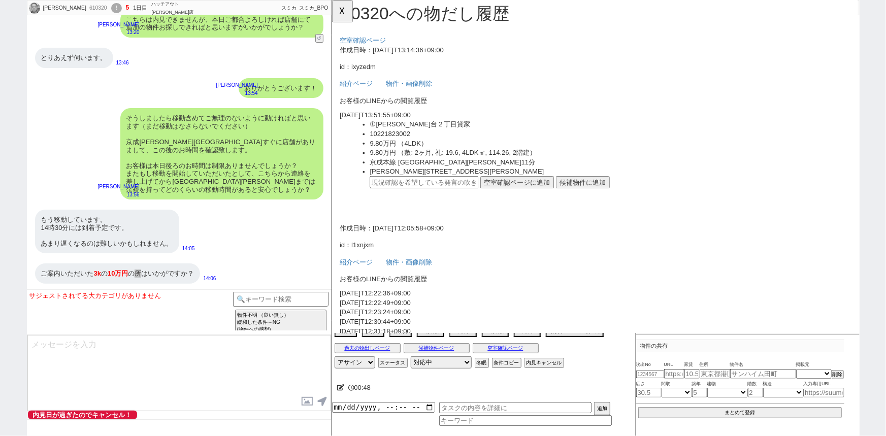
scroll to position [0, 0]
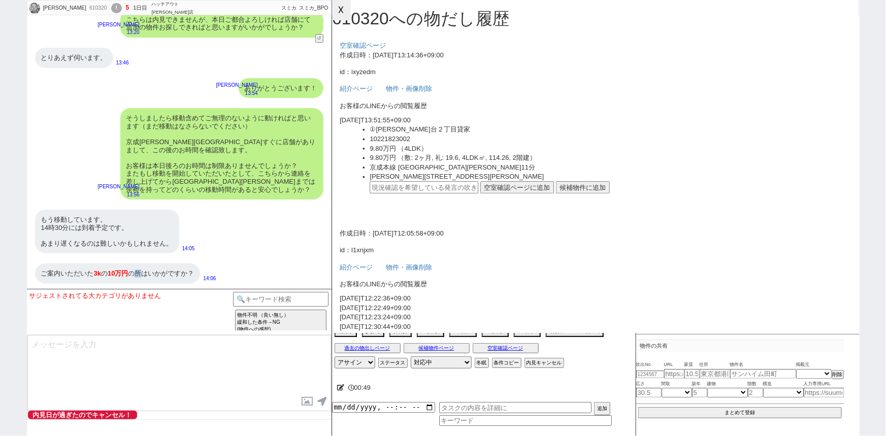
click at [341, 16] on button "☓" at bounding box center [341, 10] width 19 height 20
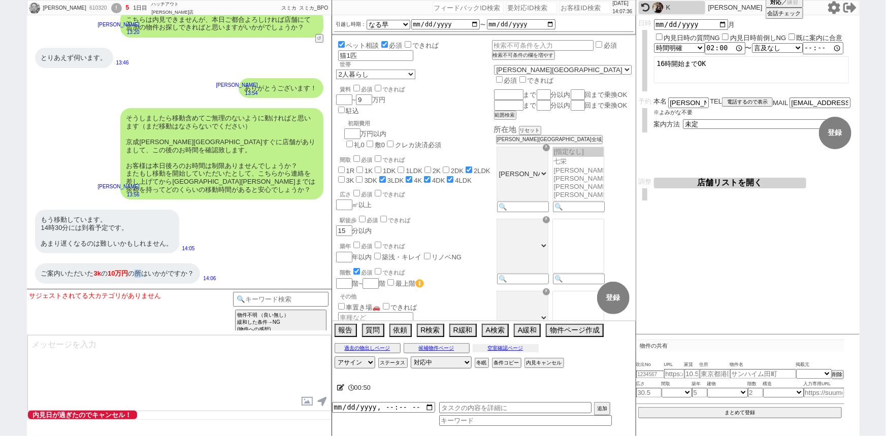
click at [506, 347] on button "空室確認ページ" at bounding box center [506, 348] width 66 height 8
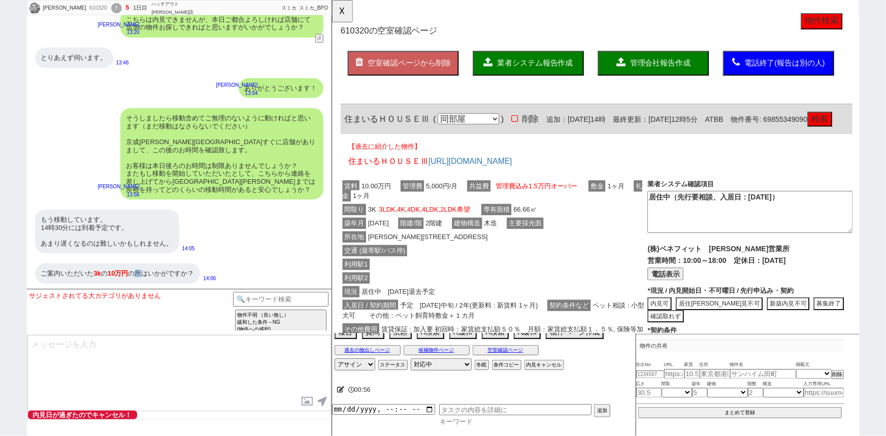
click at [465, 422] on input at bounding box center [525, 421] width 173 height 9
click at [86, 6] on div "610320" at bounding box center [97, 8] width 23 height 8
copy div "610320"
click at [347, 13] on button "☓" at bounding box center [341, 10] width 19 height 20
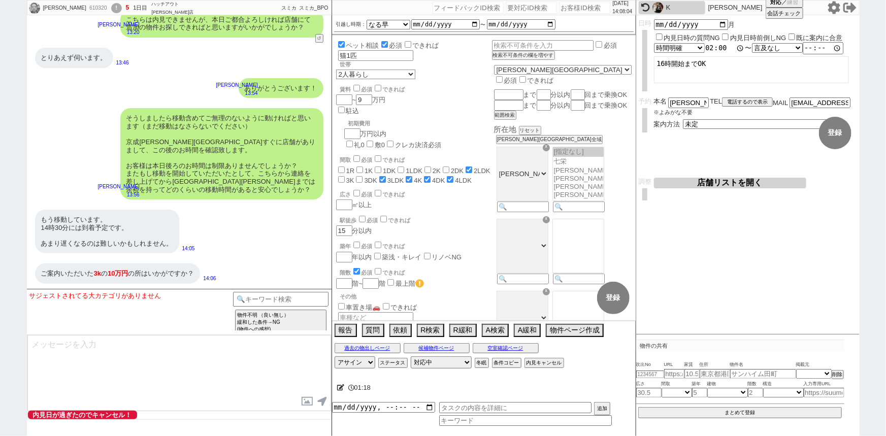
click at [721, 49] on input "14:00:00" at bounding box center [725, 48] width 41 height 10
click at [668, 70] on textarea "16時開始までOK" at bounding box center [751, 69] width 195 height 27
click at [705, 124] on select "未定 現地お待ち合わせ ご来店 先行申し込みのご案内or内見無しでの申し込みのご案内 オンラインでのご接客 オンラインで1件の内見のご案内" at bounding box center [759, 123] width 152 height 9
click at [683, 119] on select "未定 現地お待ち合わせ ご来店 先行申し込みのご案内or内見無しでの申し込みのご案内 オンラインでのご接客 オンラインで1件の内見のご案内" at bounding box center [759, 123] width 152 height 9
click at [694, 149] on form "変更 なし 登録 日時 2025-08-18 月 内見日時の質問NG 内見日時前倒しNG 既に案内に合意 言及なし 時間明確 午前 午後 お昼 夕方・夜 終日…" at bounding box center [747, 96] width 223 height 162
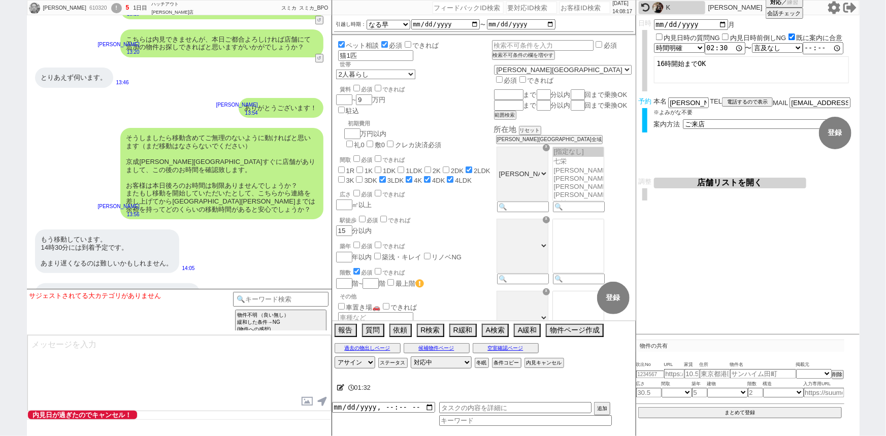
scroll to position [1710, 0]
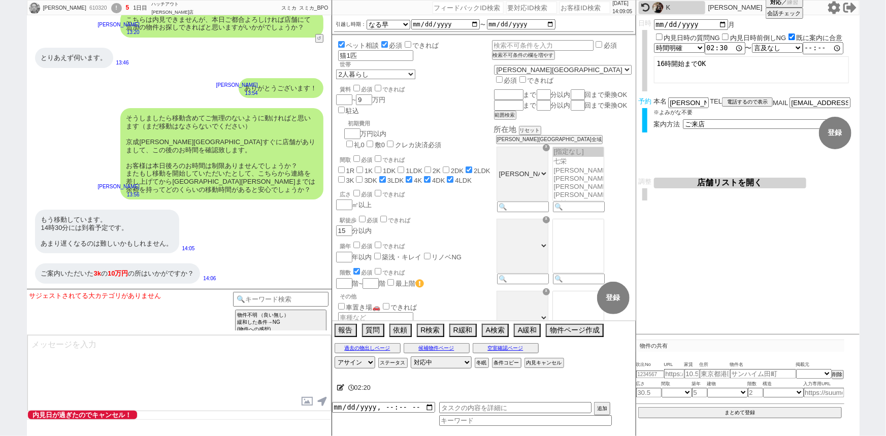
click at [181, 213] on div "もう移動しています。 14時30分には到着予定です。 あまり遅くなるのは難しいかもしれません。 14:05" at bounding box center [179, 232] width 305 height 54
click at [506, 349] on button "空室確認ページ" at bounding box center [506, 348] width 66 height 8
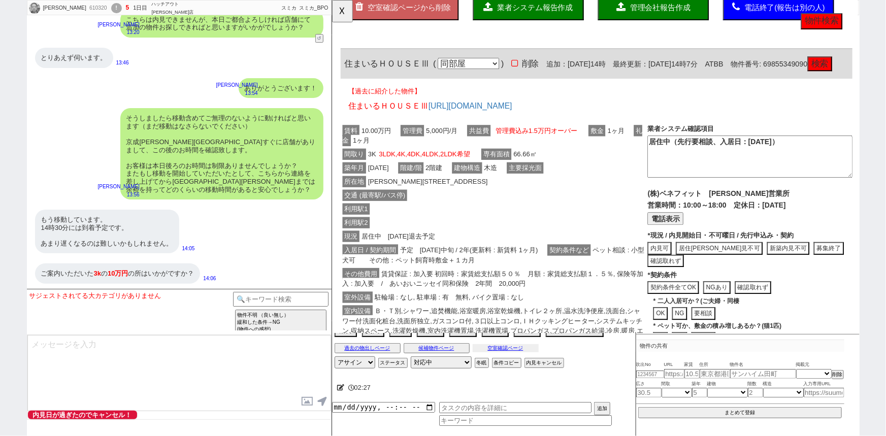
scroll to position [0, 0]
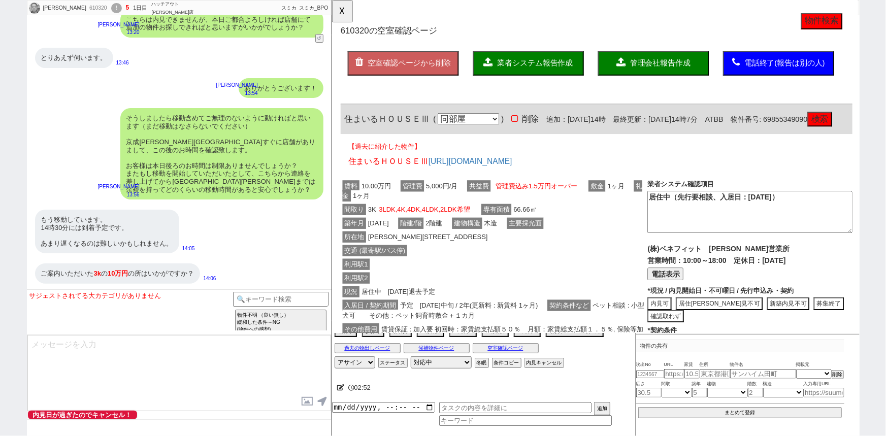
click at [138, 223] on div "もう移動しています。 14時30分には到着予定です。 あまり遅くなるのは難しいかもしれません。" at bounding box center [107, 232] width 144 height 44
click at [342, 19] on button "☓" at bounding box center [341, 10] width 19 height 20
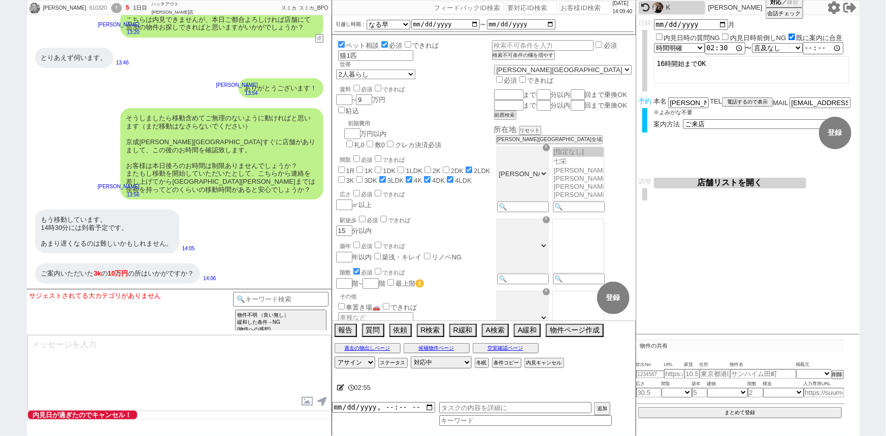
click at [717, 184] on button "店舗リストを開く" at bounding box center [730, 183] width 152 height 11
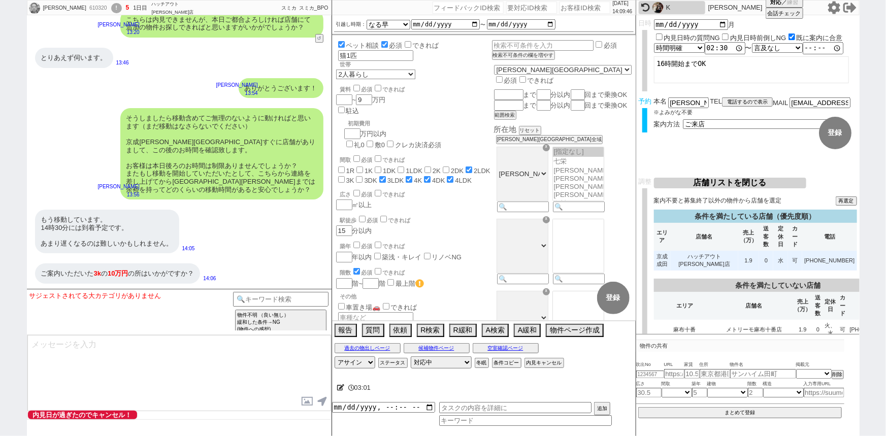
click at [714, 254] on td "ハッチアウト 成田店" at bounding box center [705, 261] width 68 height 20
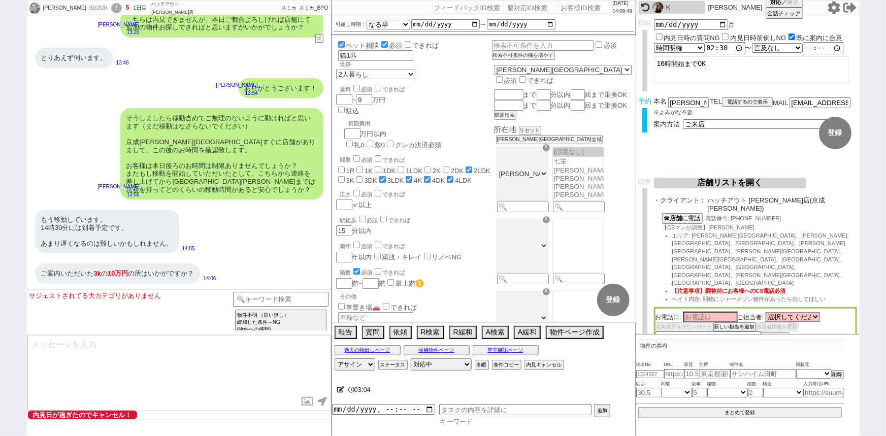
click at [474, 420] on input at bounding box center [525, 421] width 173 height 9
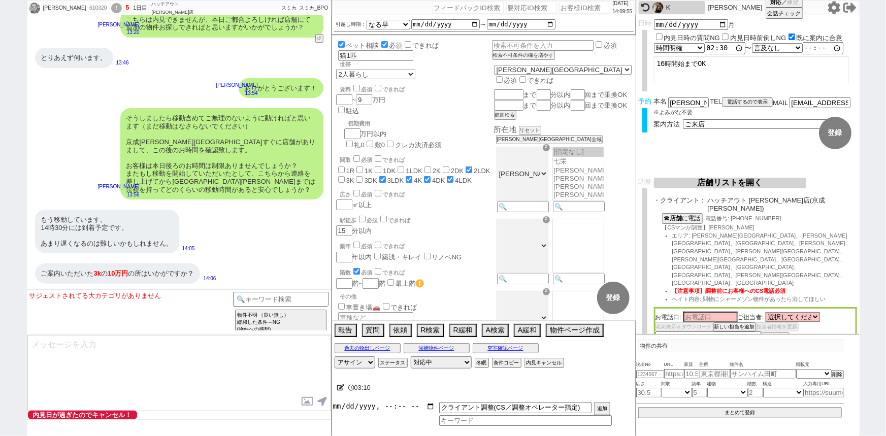
click at [377, 407] on input "datetime-local" at bounding box center [383, 406] width 103 height 9
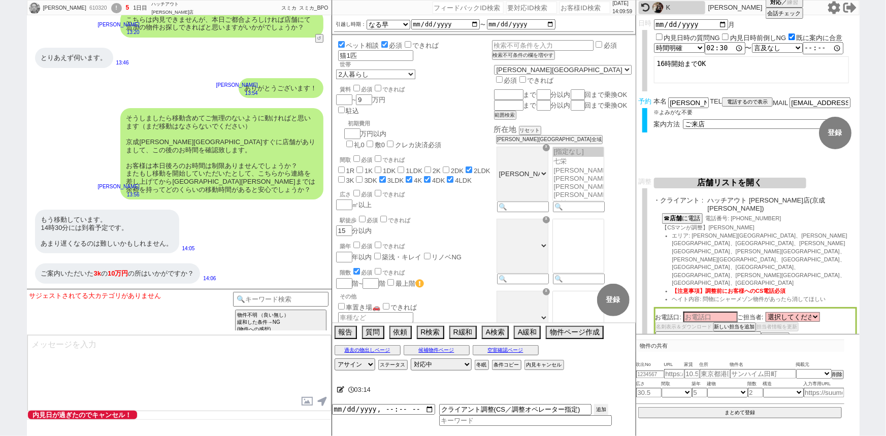
click at [601, 405] on button "追加" at bounding box center [601, 409] width 14 height 11
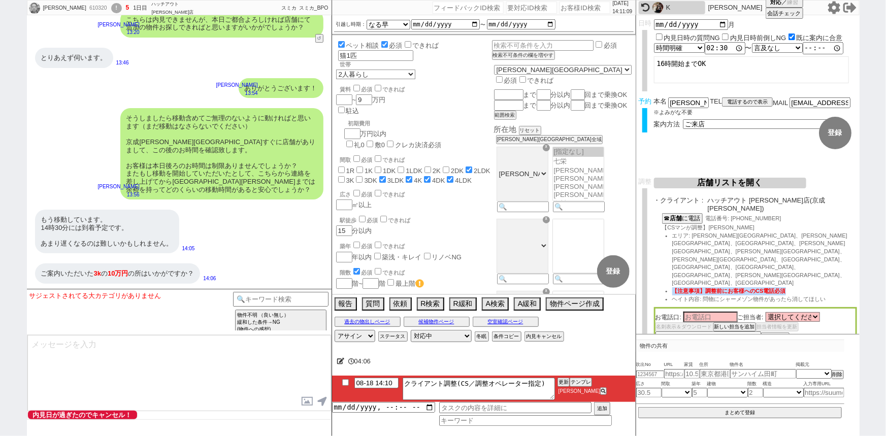
drag, startPoint x: 792, startPoint y: 242, endPoint x: 671, endPoint y: 243, distance: 121.3
click at [671, 243] on ul "エリア: 成田市、富里市、八街市、酒々井町、佐倉市、印西市、栄町、香取市、旭市、東金市、八千代市、多古町、山武市 【注意事項】調整前にお客様へのCS電話必須 …" at bounding box center [759, 267] width 195 height 71
copy span "【注意事項】調整前にお客様へのCS電話必須"
click at [178, 230] on div "もう移動しています。 14時30分には到着予定です。 あまり遅くなるのは難しいかもしれません。" at bounding box center [107, 232] width 144 height 44
click at [101, 363] on textarea at bounding box center [179, 373] width 304 height 76
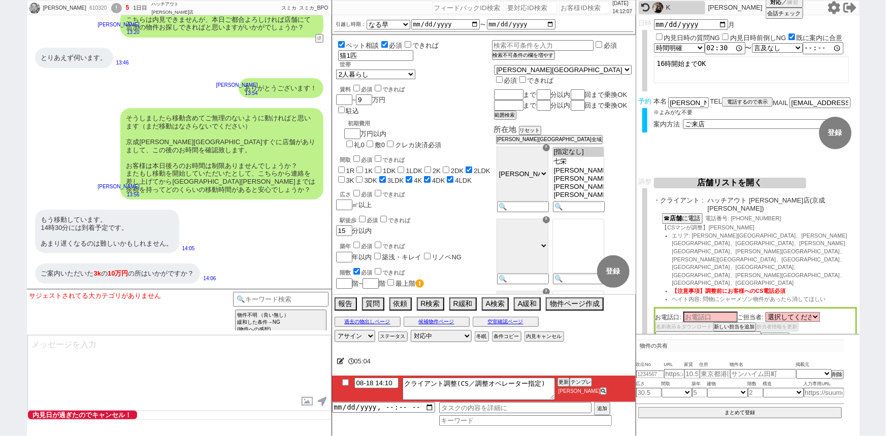
scroll to position [1748, 0]
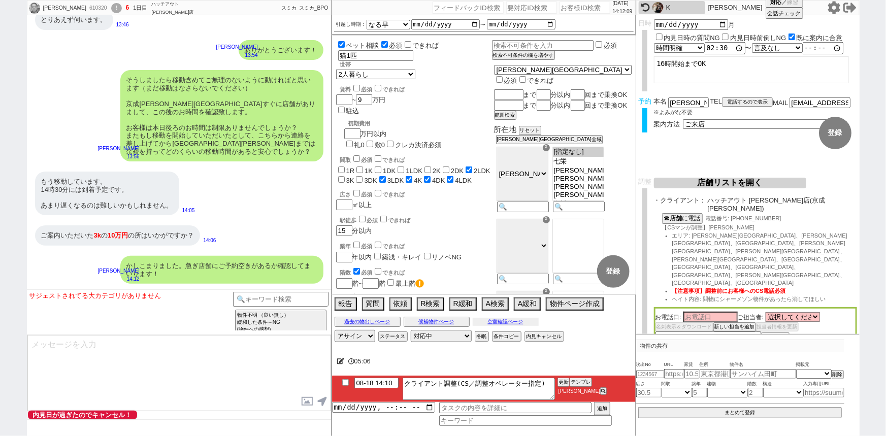
click at [494, 324] on button "空室確認ページ" at bounding box center [506, 322] width 66 height 8
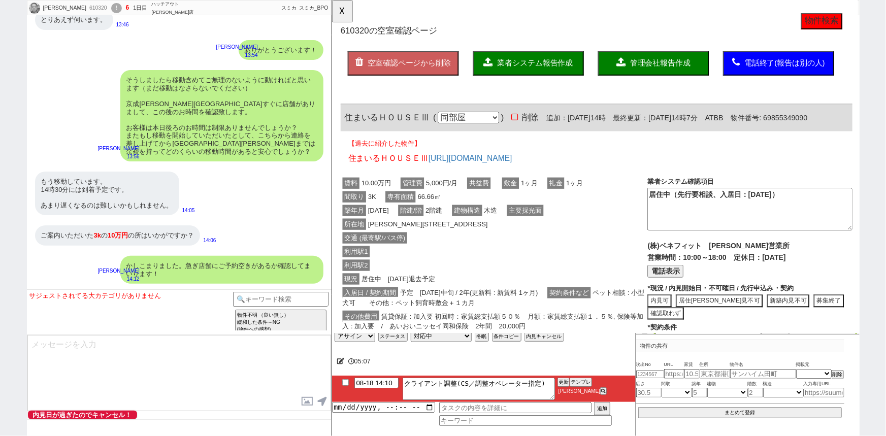
scroll to position [0, 0]
click div "利用駅1"
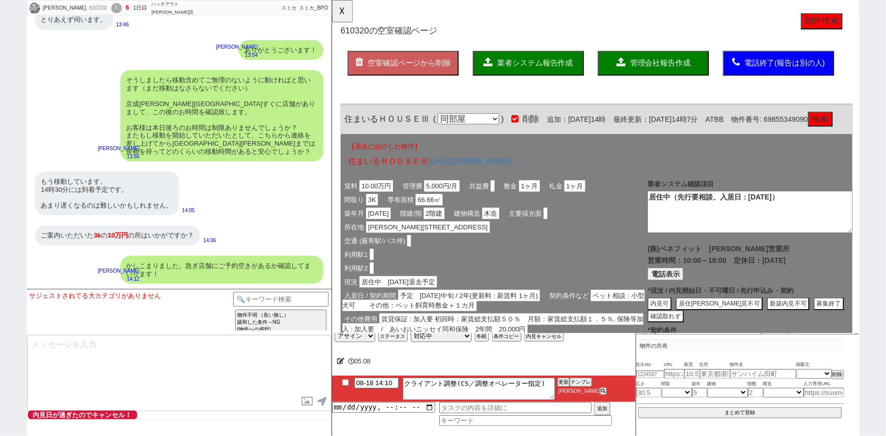
click at [551, 67] on span "業者システム報告作成" at bounding box center [549, 67] width 81 height 9
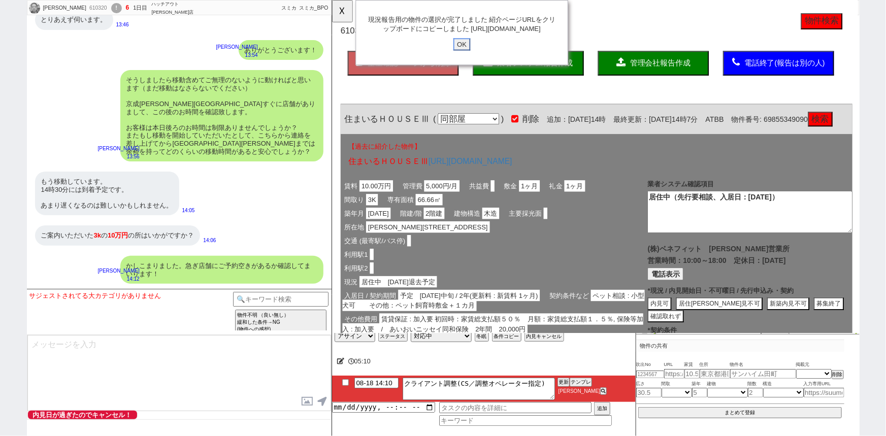
click at [471, 54] on input "OK" at bounding box center [471, 47] width 18 height 13
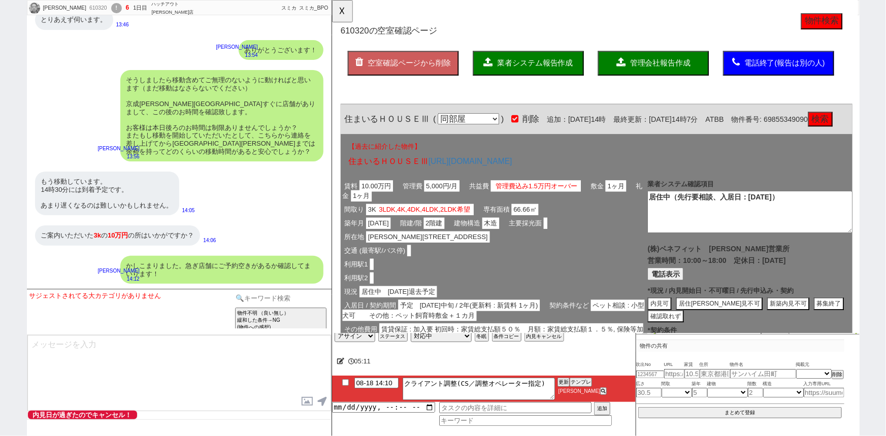
click at [307, 301] on input at bounding box center [281, 298] width 96 height 13
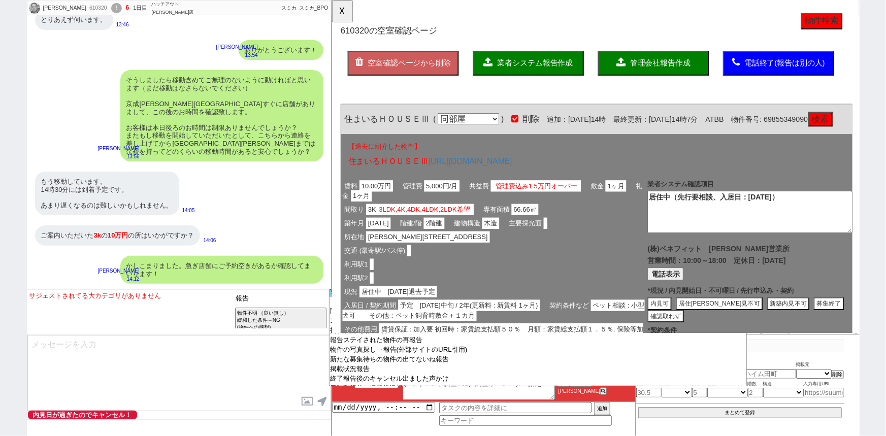
scroll to position [63, 0]
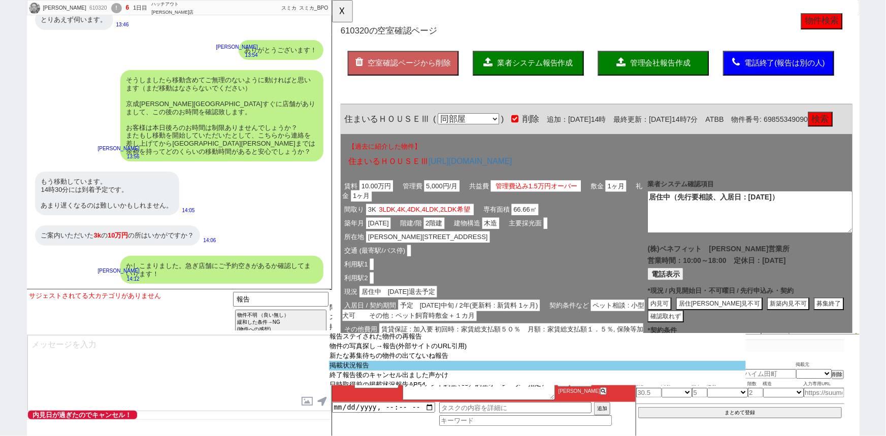
click at [404, 372] on option "掲載状況報告" at bounding box center [537, 376] width 417 height 10
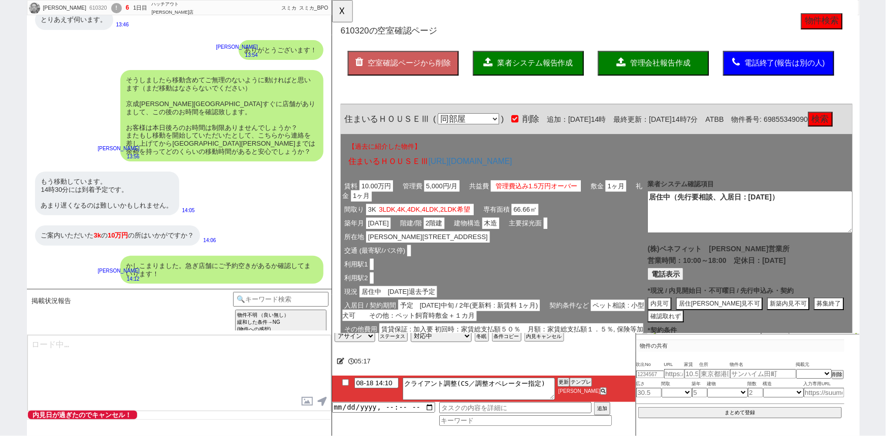
scroll to position [0, 0]
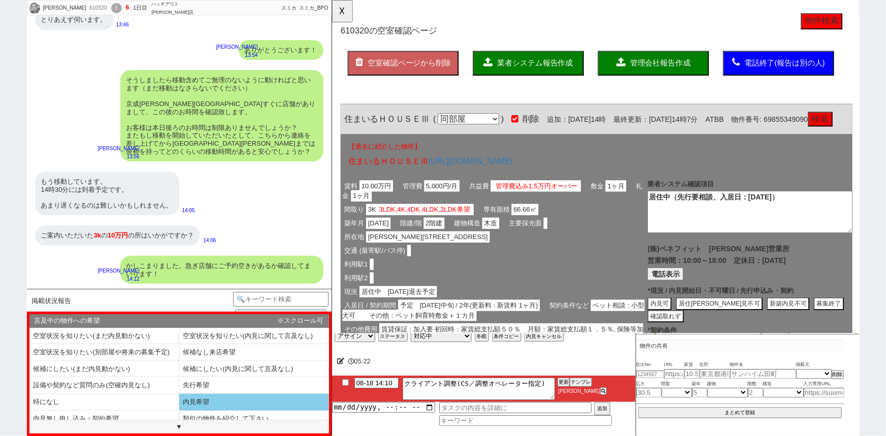
click at [179, 411] on li "内見希望" at bounding box center [104, 419] width 150 height 17
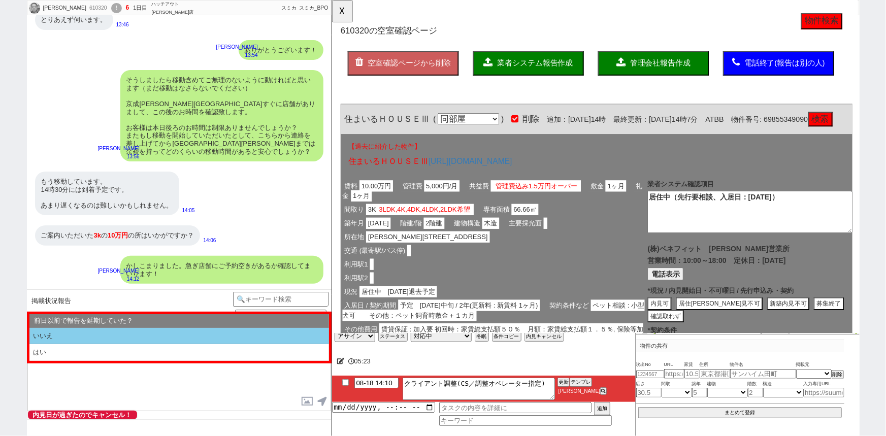
click at [83, 331] on li "いいえ" at bounding box center [179, 336] width 300 height 17
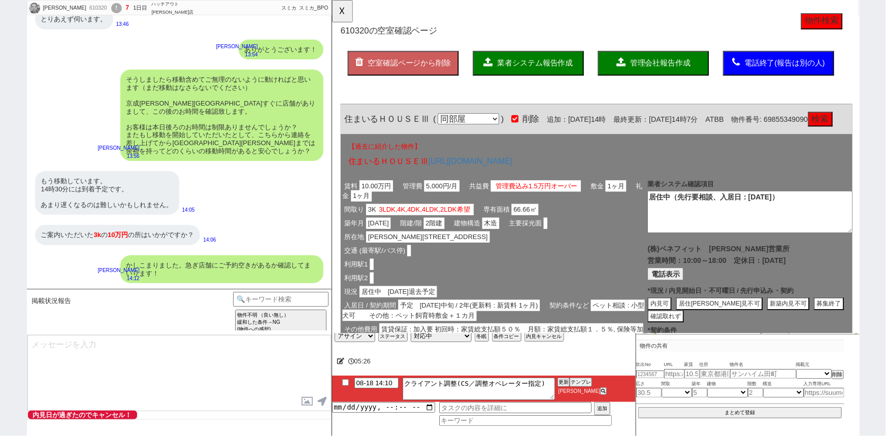
scroll to position [1850, 0]
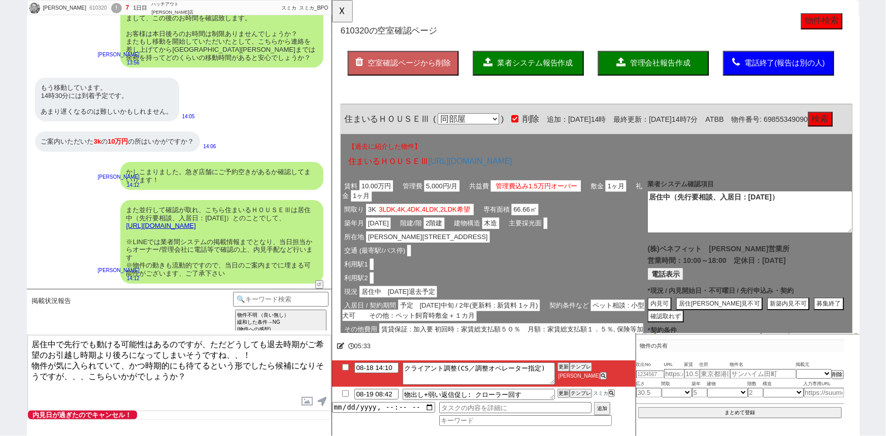
drag, startPoint x: 91, startPoint y: 366, endPoint x: 104, endPoint y: 371, distance: 13.7
click at [104, 371] on textarea "居住中で先行でも動ける可能性はあるのですが、ただどうしても退去時期がご希望のお引越し時期より後ろになってしまいそうですね、、！ 物件が気に入られていて、かつ時…" at bounding box center [179, 373] width 304 height 76
click at [340, 12] on button "☓" at bounding box center [341, 10] width 19 height 20
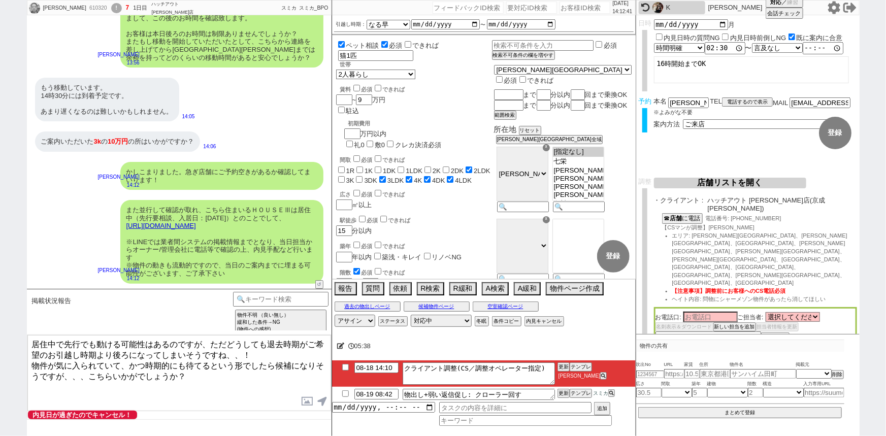
click at [136, 372] on textarea "居住中で先行でも動ける可能性はあるのですが、ただどうしても退去時期がご希望のお引越し時期より後ろになってしまいそうですね、、！ 物件が気に入られていて、かつ時…" at bounding box center [179, 373] width 304 height 76
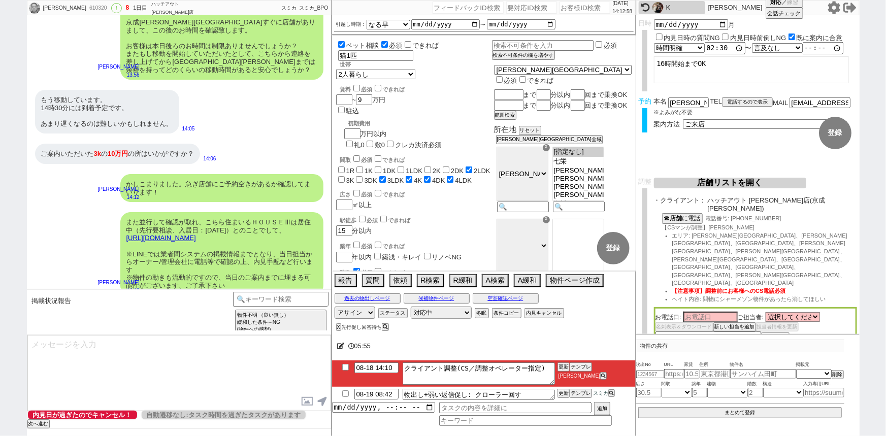
scroll to position [1912, 0]
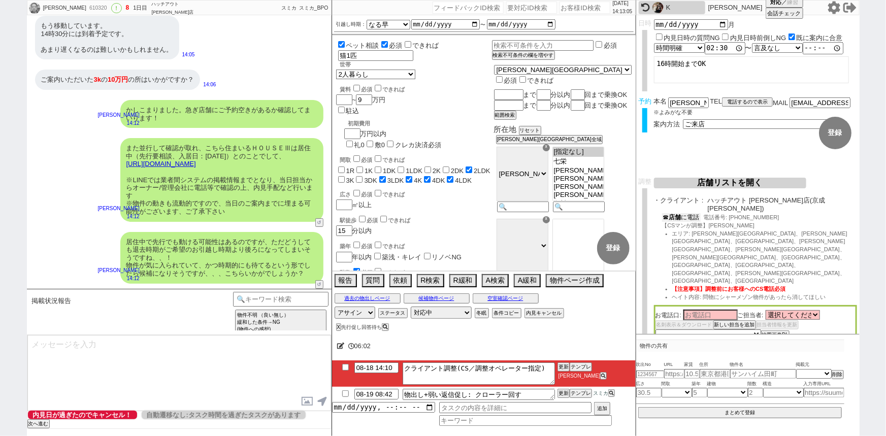
click at [683, 213] on button "☎ 店舗 に電話" at bounding box center [681, 217] width 39 height 9
click at [801, 313] on select "選択してください 岡野 卓磨 吉田 修二" at bounding box center [793, 317] width 54 height 9
click at [767, 313] on select "選択してください 岡野 卓磨 吉田 修二" at bounding box center [793, 317] width 54 height 9
click at [801, 236] on li "エリア: 成田市、富里市、八街市、酒々井町、佐倉市、印西市、栄町、香取市、旭市、東金市、八千代市、多古町、山武市" at bounding box center [764, 259] width 185 height 55
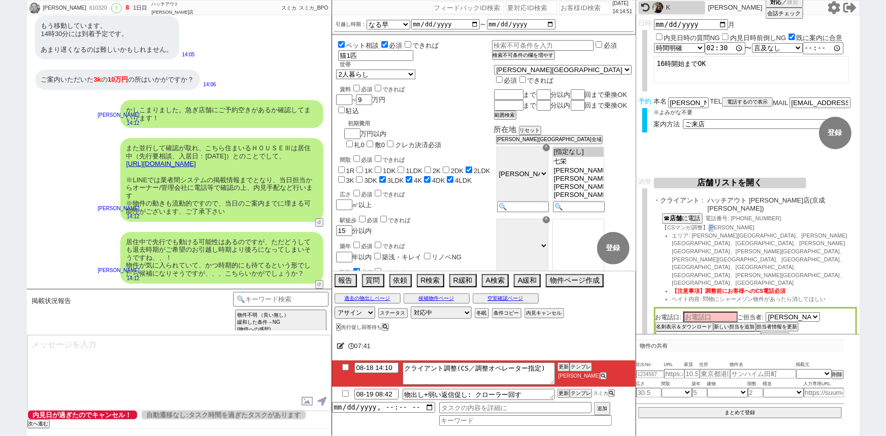
drag, startPoint x: 720, startPoint y: 220, endPoint x: 709, endPoint y: 220, distance: 10.7
click at [709, 220] on div "☎ 店舗 に電話 電話番号: 080-6737-0505 【CSマンが調整】岡野 エリア: 成田市、富里市、八街市、酒々井町、佐倉市、印西市、栄町、香取市、旭…" at bounding box center [755, 260] width 203 height 94
copy span "岡野"
click at [696, 312] on input at bounding box center [710, 316] width 54 height 9
paste input "岡野"
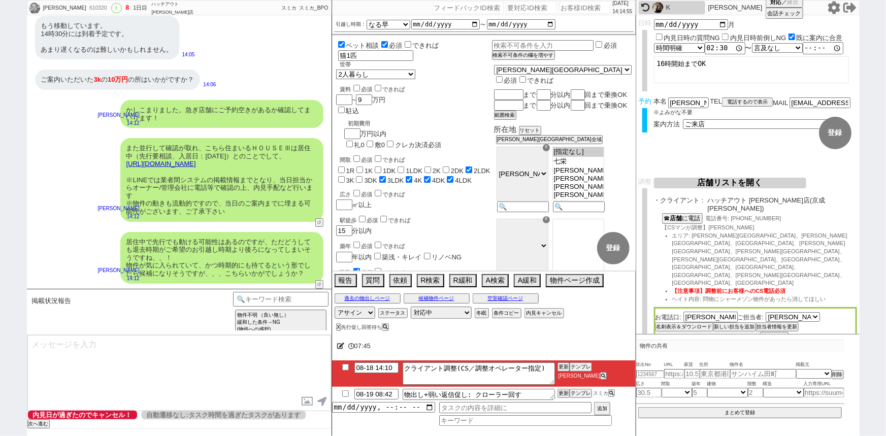
click at [673, 332] on select "未定 希望で最短でOK 最短以外でOK 日程がNG(直近で別日提案可) 日程がNG(直近はNG) お客様ごとNG 折返し待ち 店舗が定休/終業後で連絡取れず" at bounding box center [707, 336] width 105 height 9
click at [655, 332] on select "未定 希望で最短でOK 最短以外でOK 日程がNG(直近で別日提案可) 日程がNG(直近はNG) お客様ごとNG 折返し待ち 店舗が定休/終業後で連絡取れず" at bounding box center [707, 336] width 105 height 9
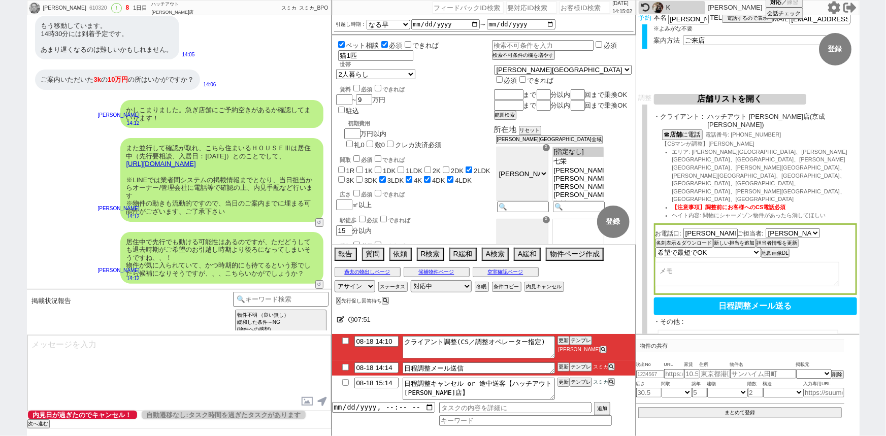
scroll to position [92, 0]
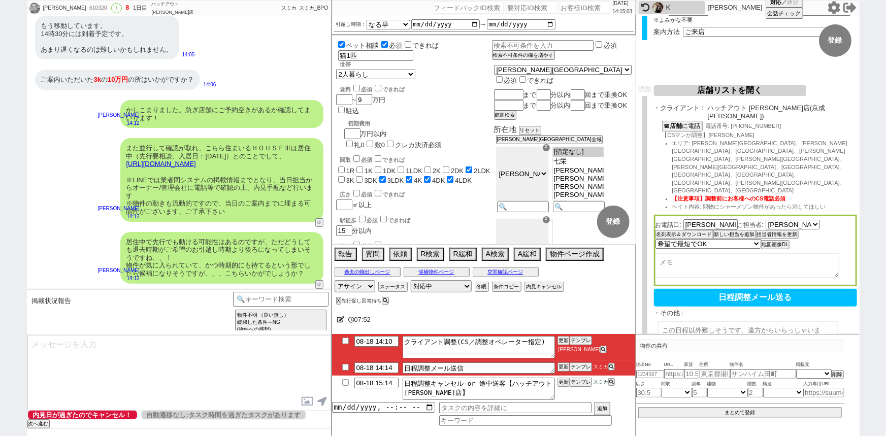
click at [670, 358] on button "メール確認" at bounding box center [666, 361] width 25 height 7
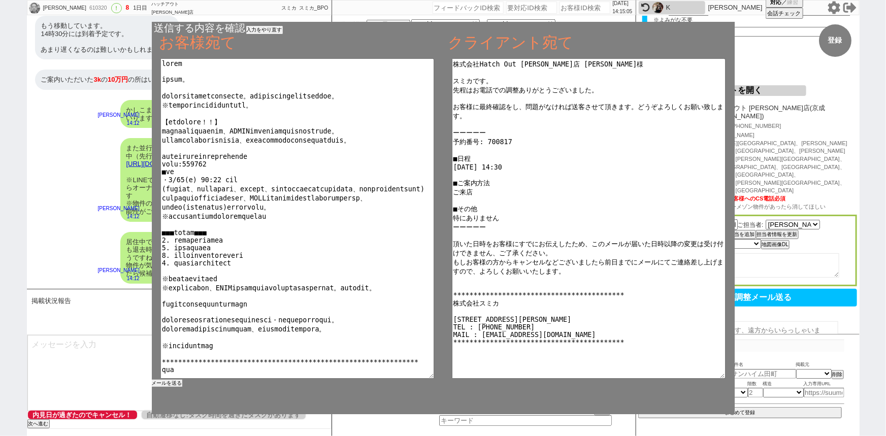
click at [173, 385] on button "メールを送る" at bounding box center [167, 383] width 30 height 7
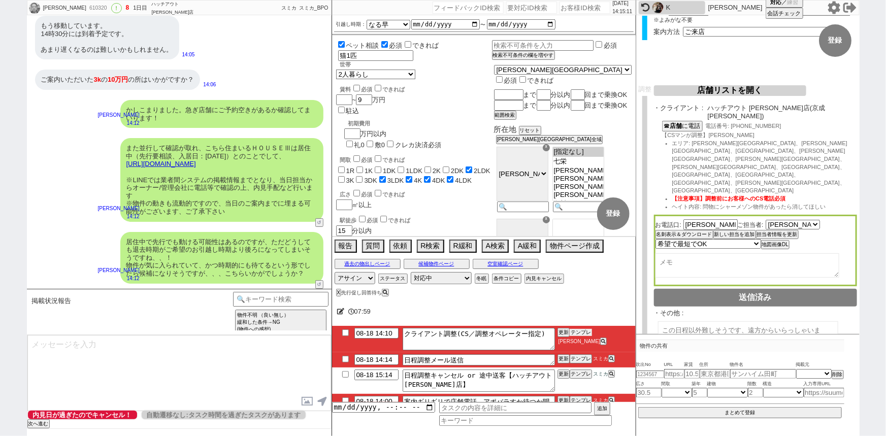
click at [581, 332] on button "テンプレ" at bounding box center [581, 332] width 22 height 7
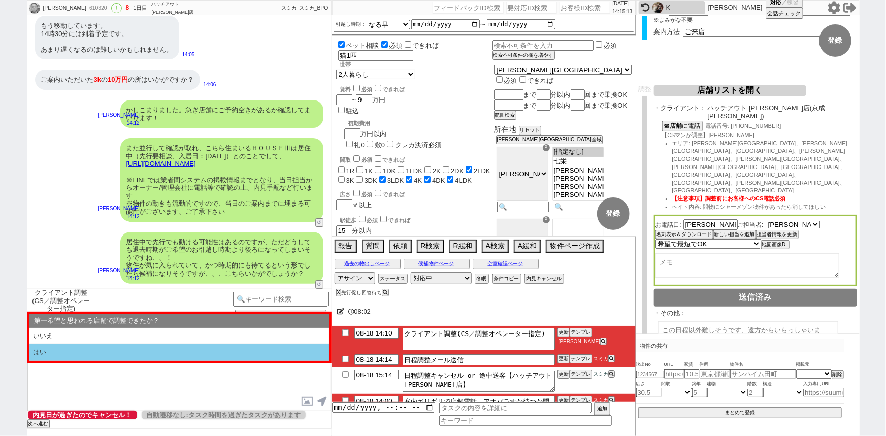
click at [114, 349] on li "はい" at bounding box center [179, 352] width 300 height 17
click at [114, 349] on li "近い" at bounding box center [179, 352] width 300 height 17
click at [70, 351] on li "本日すでに報告済み" at bounding box center [179, 352] width 300 height 17
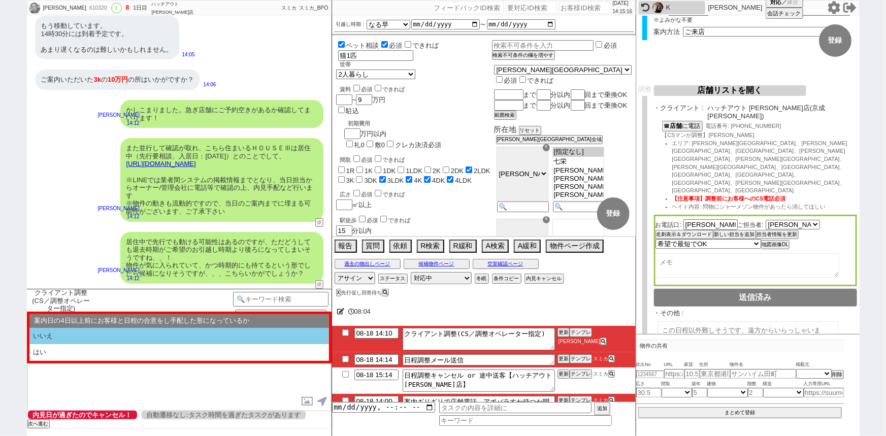
click at [91, 339] on li "いいえ" at bounding box center [179, 336] width 300 height 17
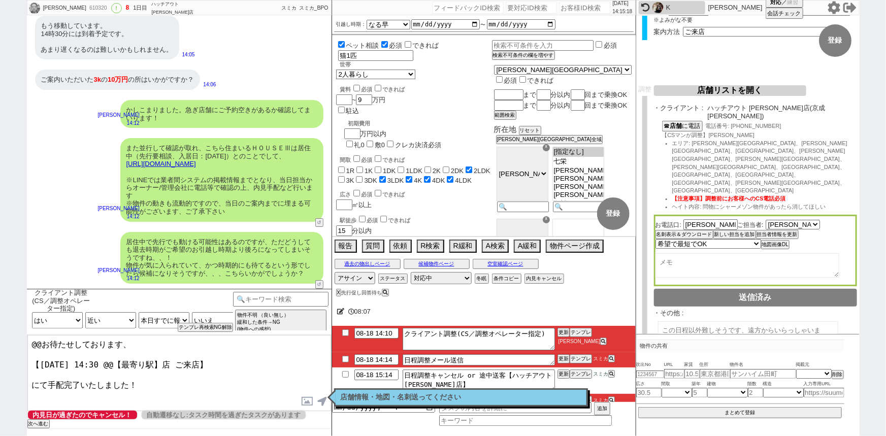
drag, startPoint x: 118, startPoint y: 340, endPoint x: 0, endPoint y: 315, distance: 120.4
click at [0, 315] on div "村上寛幸 610320 ! 8 1日目 ハッチアウト 成田店 冬眠中 自社客 スミカ スミカ_BPO チャット全表示 2025-08-17 ようこそLINE物…" at bounding box center [443, 218] width 886 height 436
drag, startPoint x: 67, startPoint y: 361, endPoint x: 40, endPoint y: 358, distance: 27.5
click at [40, 358] on textarea "また、 【8月18日(月) 14:30 @@【最寄り駅】店 ご来店】 にて手配完了いたしました！" at bounding box center [179, 373] width 304 height 76
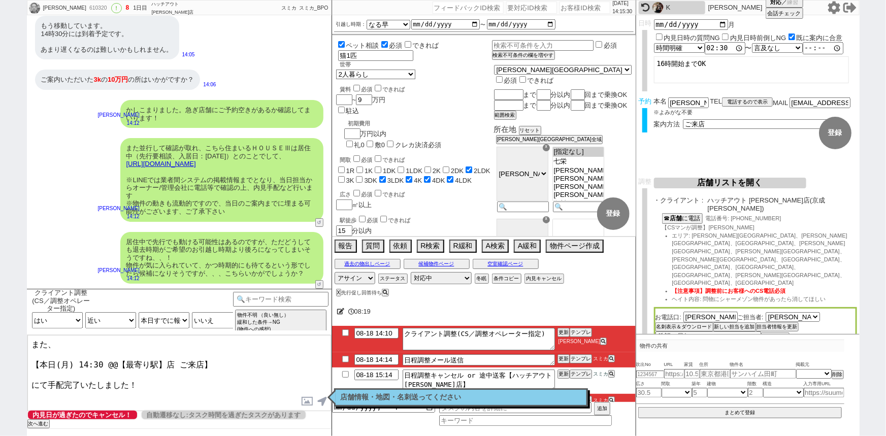
click at [66, 344] on textarea "また、 【本日(月) 14:30 @@【最寄り駅】店 ご来店】 にて手配完了いたしました！" at bounding box center [179, 373] width 304 height 76
drag, startPoint x: 157, startPoint y: 356, endPoint x: 101, endPoint y: 357, distance: 56.4
click at [101, 357] on textarea "また、 【本日(月) 14:30 @@【最寄り駅】店 ご来店】 にて手配完了いたしました！" at bounding box center [179, 373] width 304 height 76
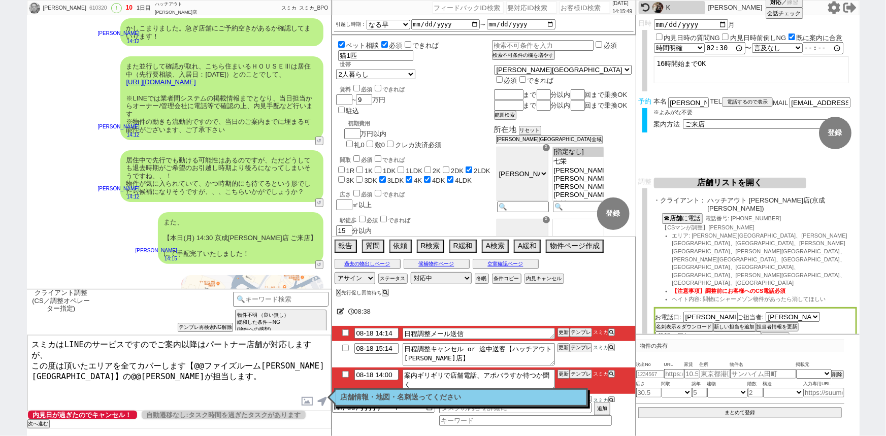
scroll to position [2090, 0]
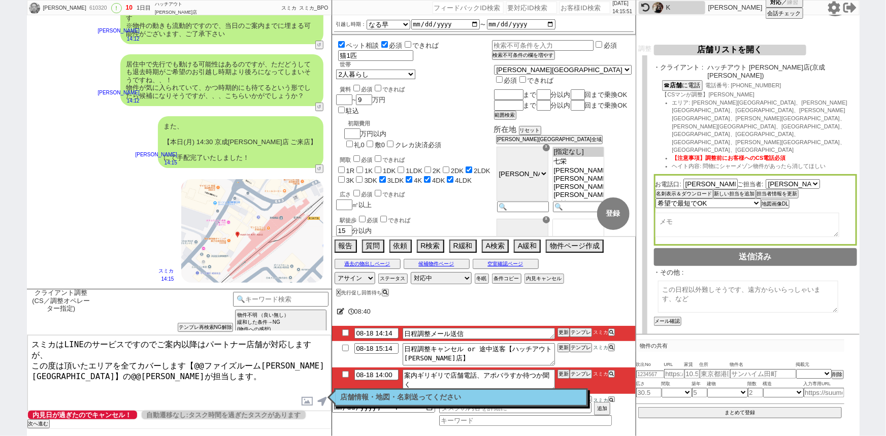
click at [683, 339] on button "店舗情報をコピペ" at bounding box center [674, 342] width 41 height 7
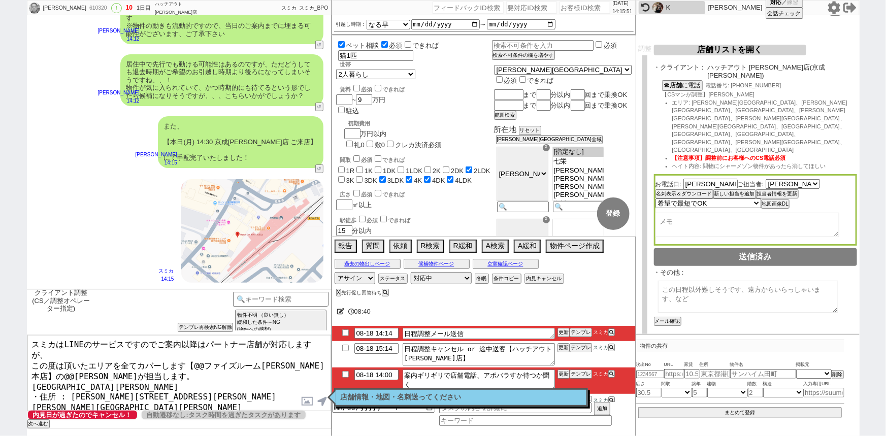
scroll to position [132, 0]
click at [753, 338] on input "checkbox" at bounding box center [754, 341] width 7 height 7
click at [29, 370] on textarea "スミカはLINEのサービスですのでご案内以降はパートナー店舗が対応しますが、 この度は頂いたエリアを全てカバーします【@@ファイズルーム渋谷本店】の@@大竹が…" at bounding box center [179, 373] width 304 height 76
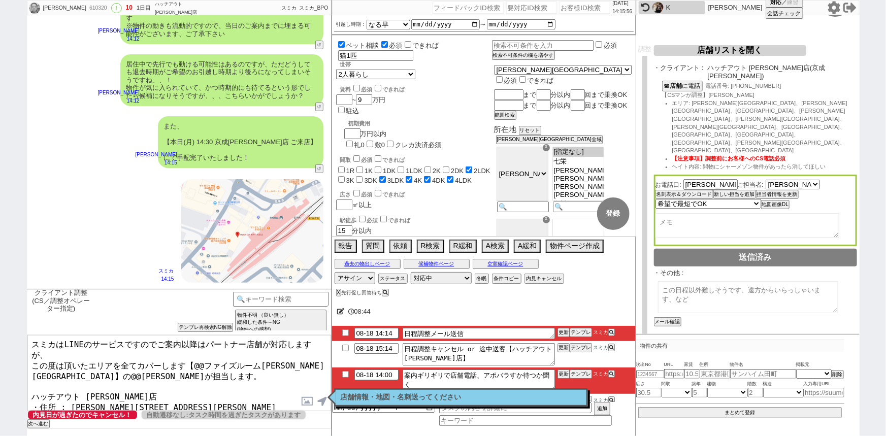
drag, startPoint x: 112, startPoint y: 376, endPoint x: 28, endPoint y: 377, distance: 83.3
click at [28, 377] on textarea "スミカはLINEのサービスですのでご案内以降はパートナー店舗が対応しますが、 この度は頂いたエリアを全てカバーします【@@ファイズルーム渋谷本店】の@@大竹が…" at bounding box center [179, 373] width 304 height 76
drag, startPoint x: 289, startPoint y: 352, endPoint x: 196, endPoint y: 351, distance: 92.9
click at [196, 351] on textarea "スミカはLINEのサービスですのでご案内以降はパートナー店舗が対応しますが、 この度は頂いたエリアを全てカバーします【@@ファイズルーム渋谷本店】の@@大竹が…" at bounding box center [179, 373] width 304 height 76
paste textarea "ッチアウト 成田店"
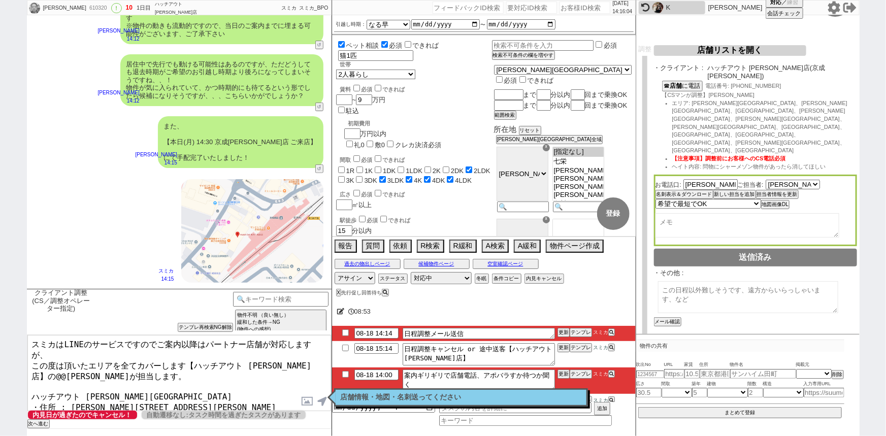
drag, startPoint x: 313, startPoint y: 351, endPoint x: 287, endPoint y: 352, distance: 25.9
click at [287, 352] on textarea "スミカはLINEのサービスですのでご案内以降はパートナー店舗が対応しますが、 この度は頂いたエリアを全てカバーします【ハッチアウト 成田店】の@@大竹が担当し…" at bounding box center [179, 373] width 304 height 76
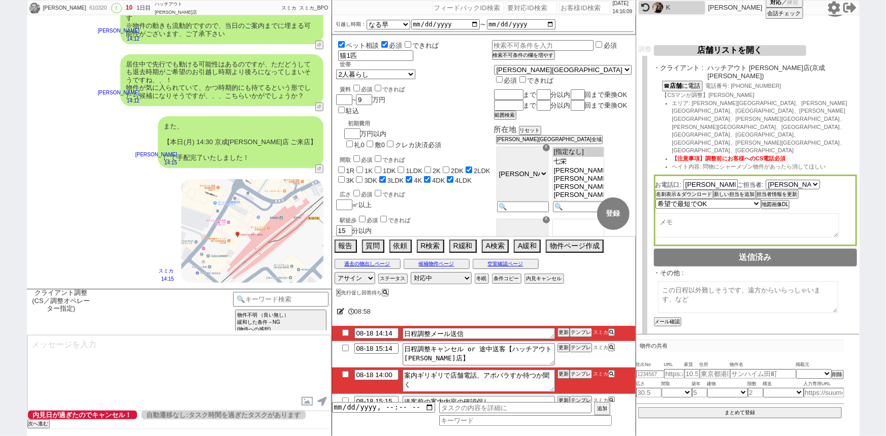
scroll to position [2175, 0]
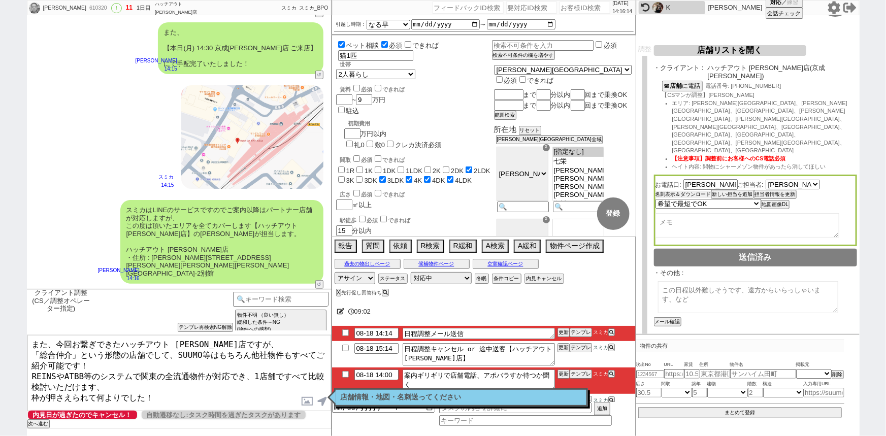
click at [662, 191] on button "名刺表示＆ダウンロード" at bounding box center [683, 194] width 56 height 7
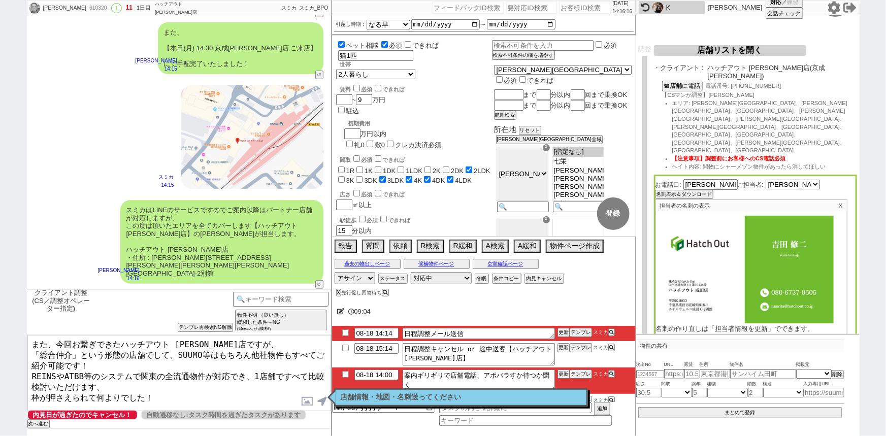
click at [670, 334] on button "名刺画像ダウンロード" at bounding box center [681, 337] width 51 height 7
click at [308, 401] on label at bounding box center [308, 401] width 16 height 19
click at [0, 0] on input "file" at bounding box center [0, 0] width 0 height 0
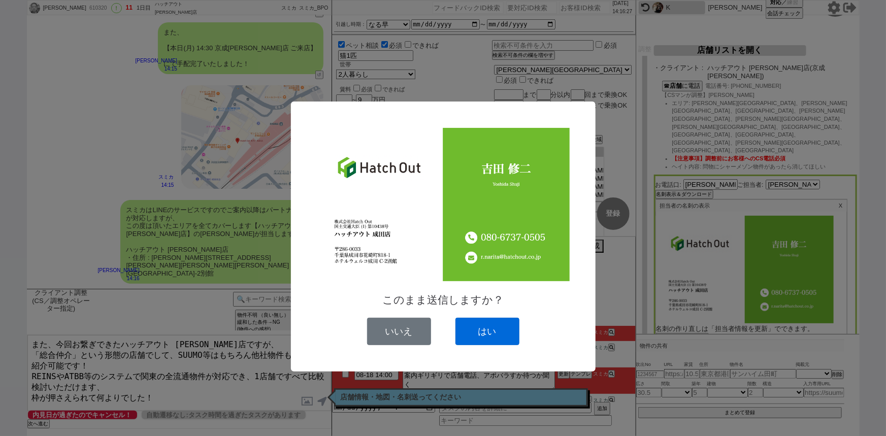
click at [483, 328] on button "はい" at bounding box center [487, 331] width 64 height 27
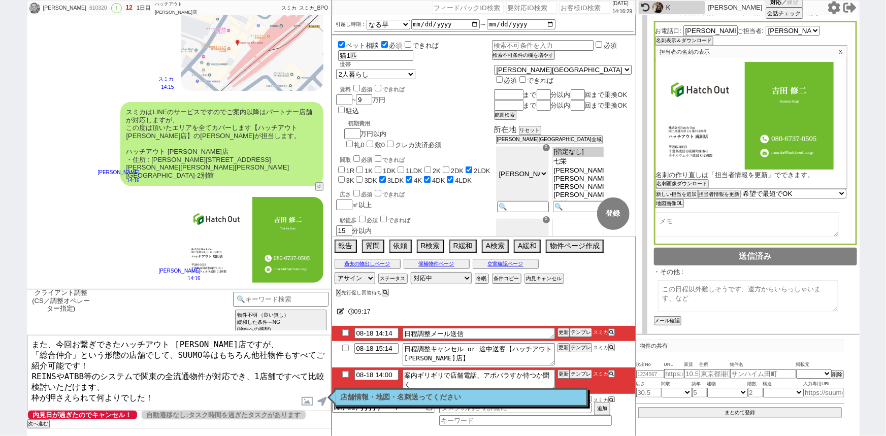
scroll to position [0, 0]
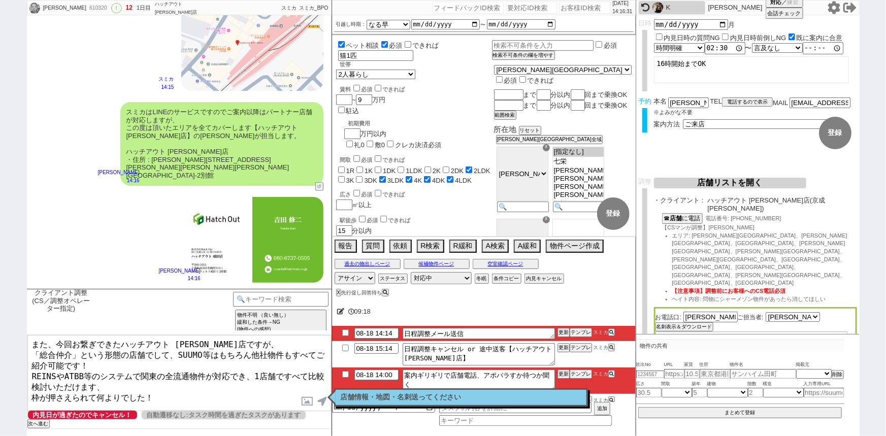
click at [185, 389] on textarea "また、今回お繋ぎできたハッチアウト 成田店ですが、 「総合仲介」という形態の店舗でして、SUUMO等はもちろん他社物件もすべてご紹介可能です！ REINSやA…" at bounding box center [179, 373] width 304 height 76
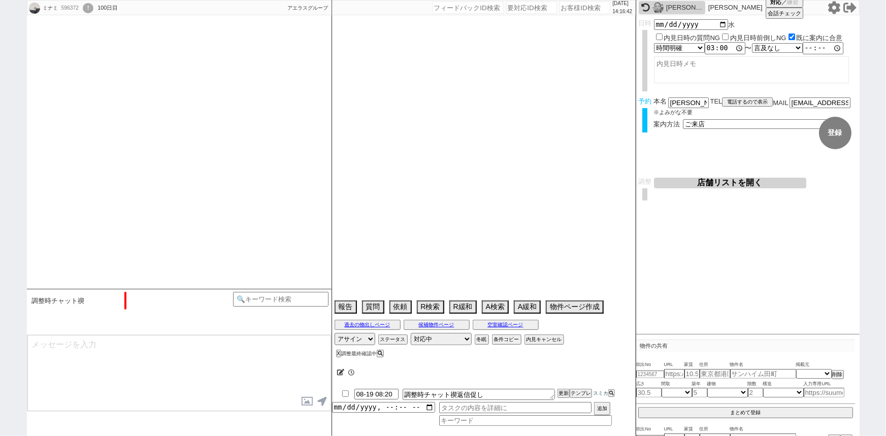
scroll to position [634, 0]
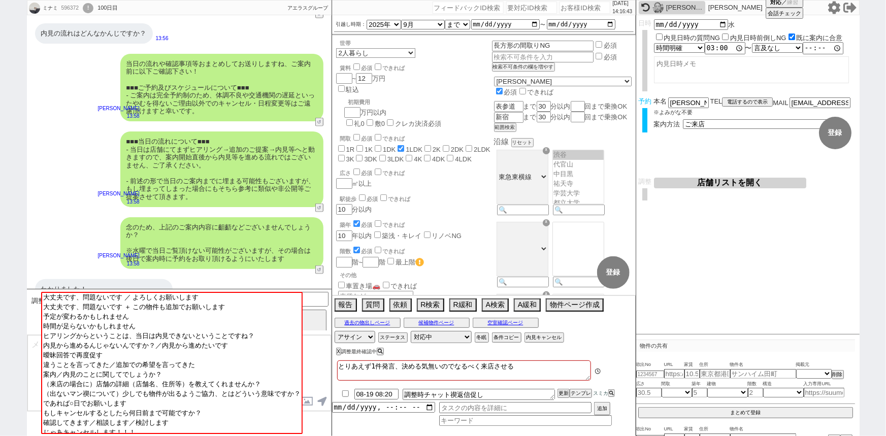
click at [665, 10] on div "村上寛幸" at bounding box center [672, 7] width 67 height 13
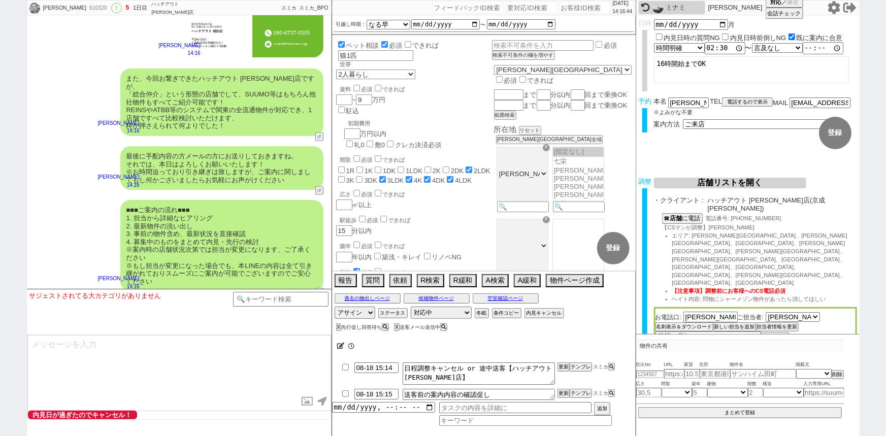
scroll to position [68, 0]
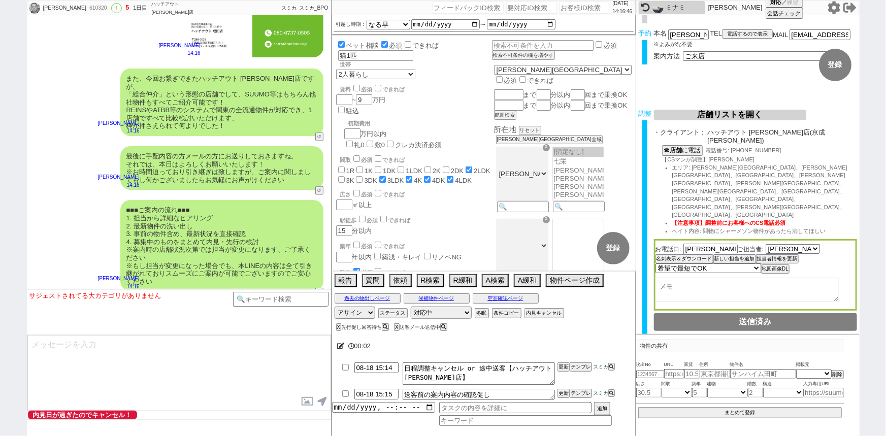
click at [686, 357] on button "チャット共有URLを生成" at bounding box center [682, 360] width 56 height 7
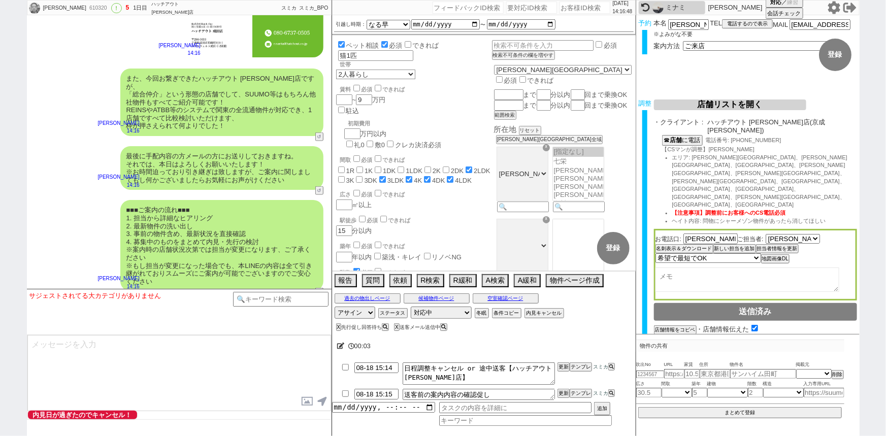
click at [674, 367] on button "送客に進む" at bounding box center [666, 370] width 25 height 7
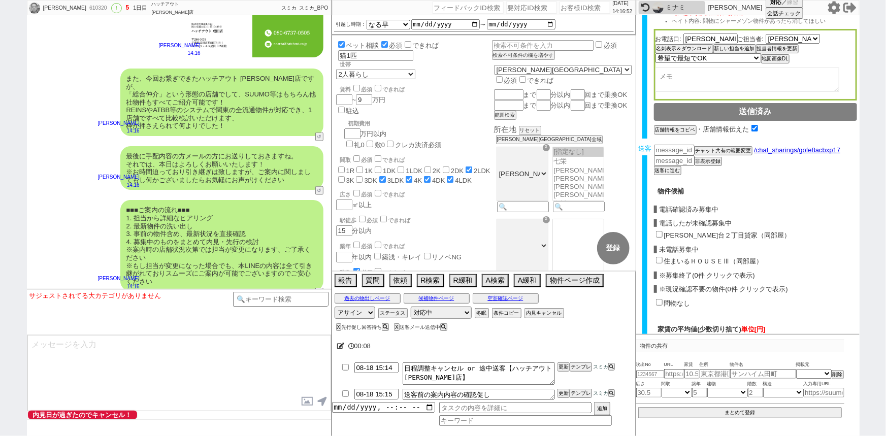
click at [657, 231] on input "日吉台２丁目貸家（同部屋）" at bounding box center [659, 234] width 7 height 7
click at [656, 257] on input "住まいるＨＯＵＳＥⅢ（同部屋）" at bounding box center [659, 260] width 7 height 7
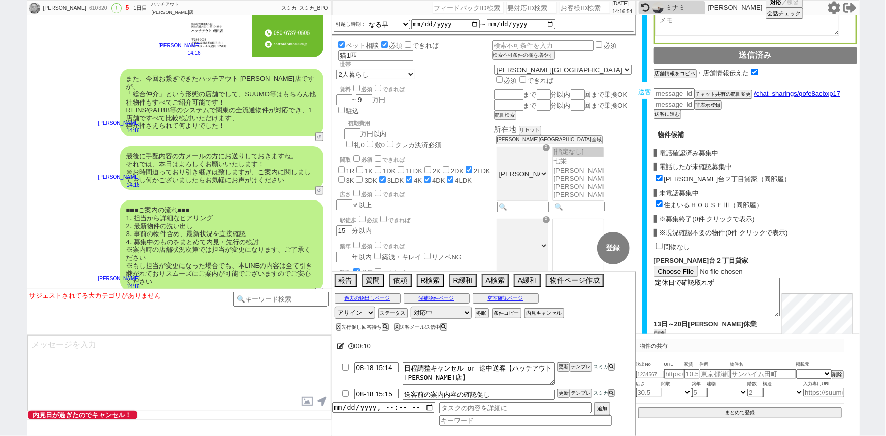
scroll to position [335, 0]
drag, startPoint x: 721, startPoint y: 235, endPoint x: 646, endPoint y: 240, distance: 74.8
click at [646, 240] on div "送客 チャット共有URLを生成 チャット共有の範囲変更 /chat_sharings/gofe8acbxp17 非表示登録 送客に進む 物件候補 電話確認済み…" at bounding box center [747, 296] width 223 height 416
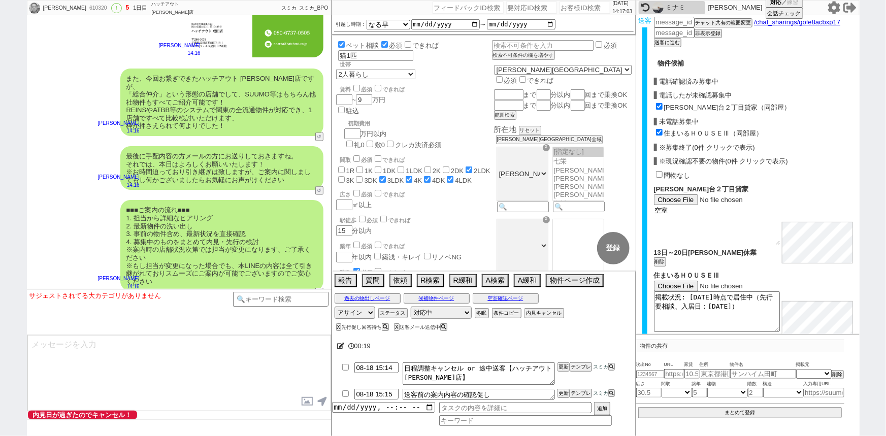
scroll to position [457, 0]
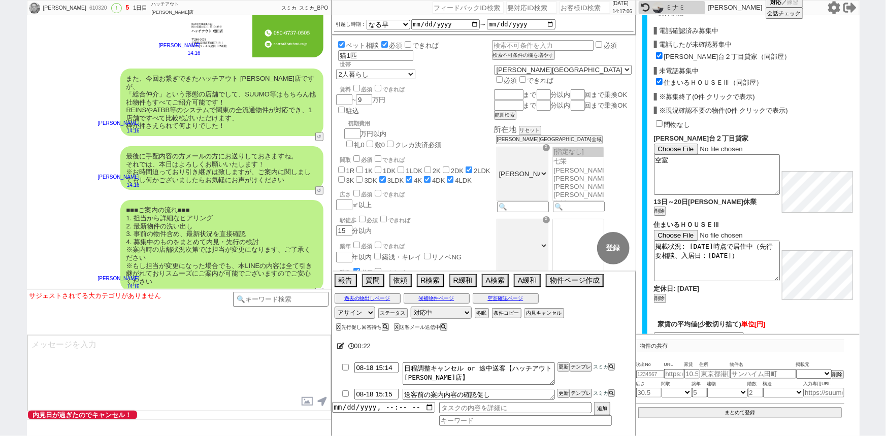
click at [753, 349] on button "確認画面へ" at bounding box center [755, 357] width 55 height 16
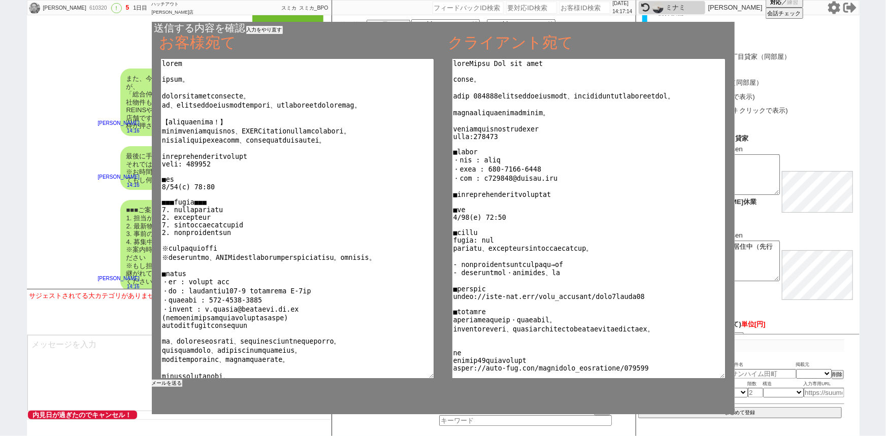
click at [164, 382] on button "メールを送る" at bounding box center [167, 383] width 30 height 7
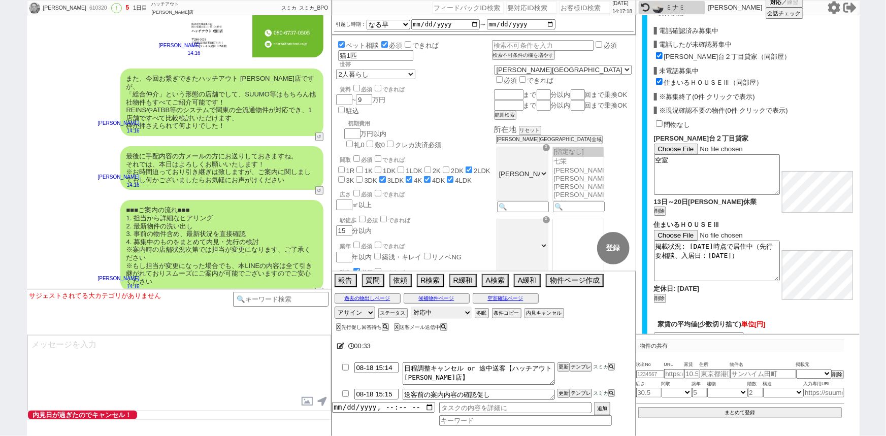
click at [447, 316] on select "対応中 引き継ぎ完了 ブロック 長期間返信なし 紹介不可 別の所で決まった 客の都合で引越しが無くなった 接客開始後に冬眠" at bounding box center [441, 313] width 61 height 12
click at [411, 307] on select "対応中 引き継ぎ完了 ブロック 長期間返信なし 紹介不可 別の所で決まった 客の都合で引越しが無くなった 接客開始後に冬眠" at bounding box center [441, 313] width 61 height 12
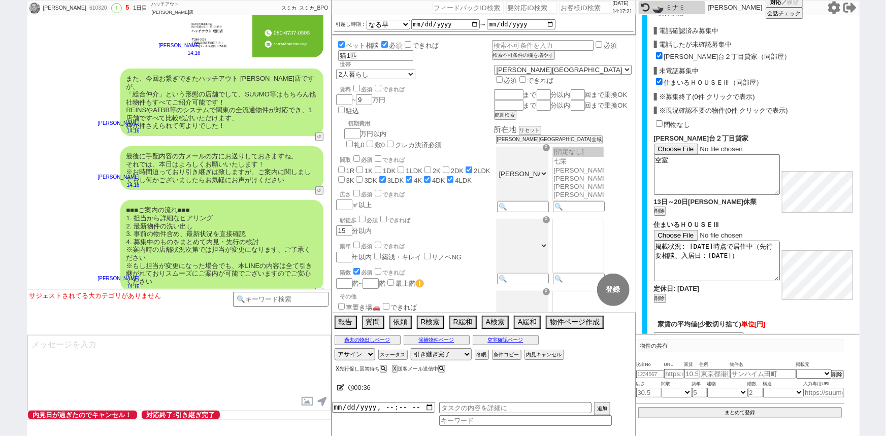
click at [337, 368] on button "X" at bounding box center [338, 369] width 4 height 6
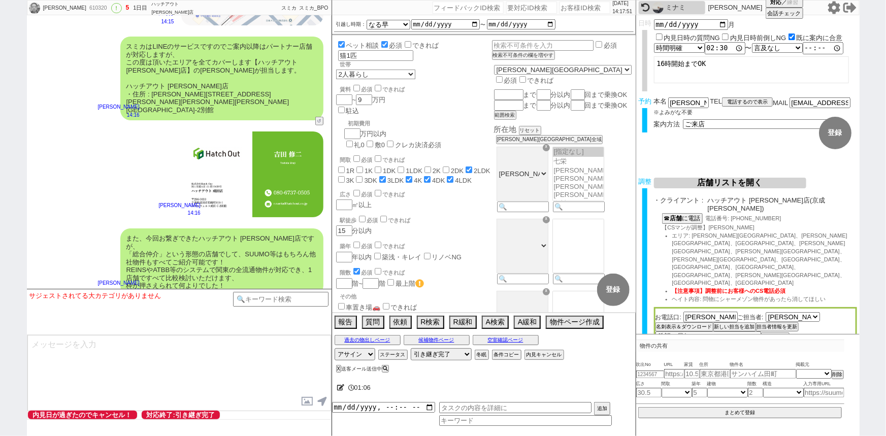
scroll to position [2499, 0]
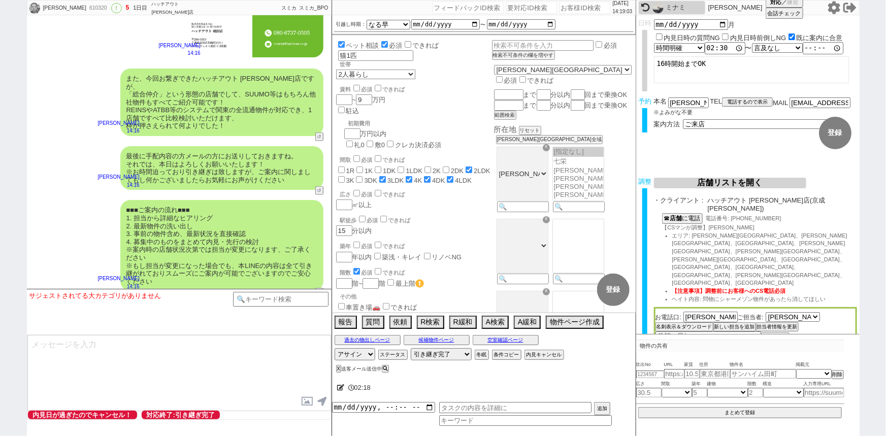
click at [81, 177] on div "最後に手配内容の方メールの方にお送りしておきますね。 それでは、本日はよろしくお願いいたします！ ※お時間迫っており引き継ぎは致しますが、ご案内に関しましても…" at bounding box center [179, 168] width 305 height 54
click at [76, 143] on div "最後に手配内容の方メールの方にお送りしておきますね。 それでは、本日はよろしくお願いいたします！ ※お時間迫っており引き継ぎは致しますが、ご案内に関しましても…" at bounding box center [179, 168] width 305 height 54
click at [62, 161] on div "最後に手配内容の方メールの方にお送りしておきますね。 それでは、本日はよろしくお願いいたします！ ※お時間迫っており引き継ぎは致しますが、ご案内に関しましても…" at bounding box center [179, 168] width 305 height 54
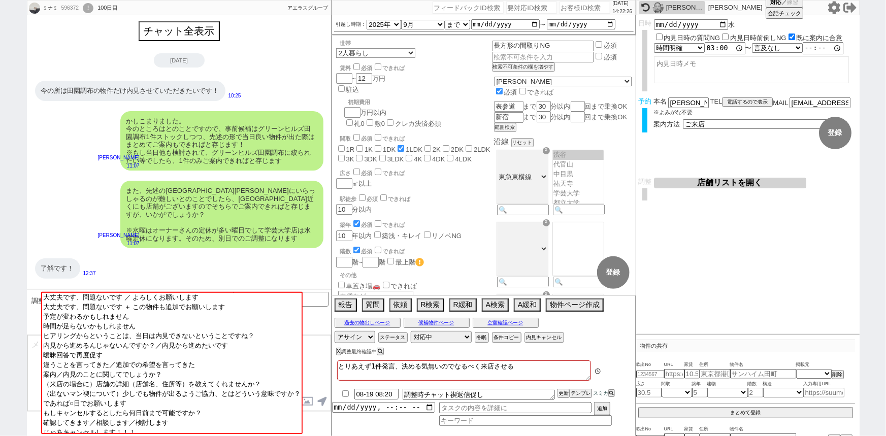
scroll to position [634, 0]
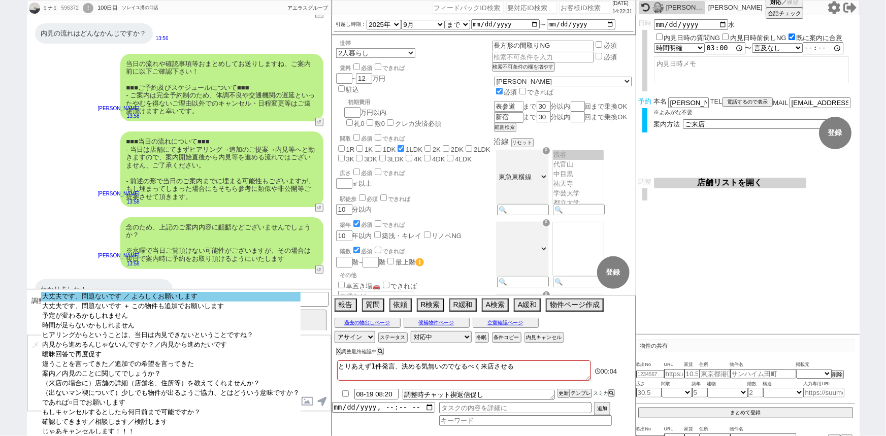
click at [105, 302] on option "大丈夫です、問題ないです ／ よろしくお願いします" at bounding box center [170, 307] width 259 height 10
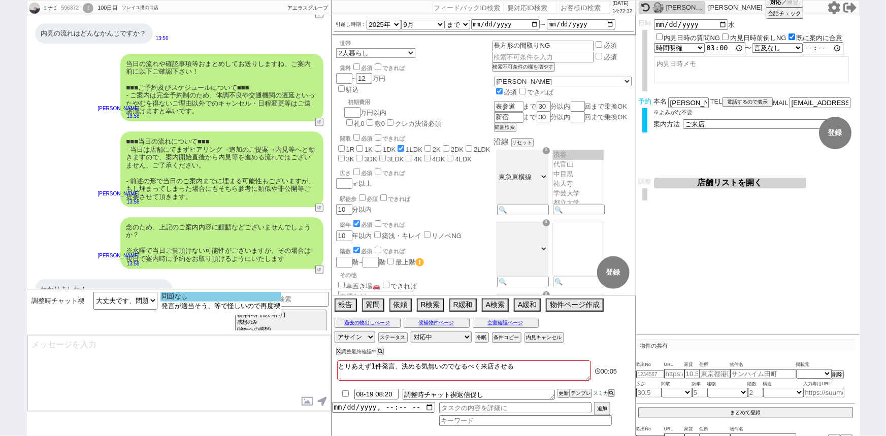
click at [169, 302] on option "問題なし" at bounding box center [220, 307] width 121 height 10
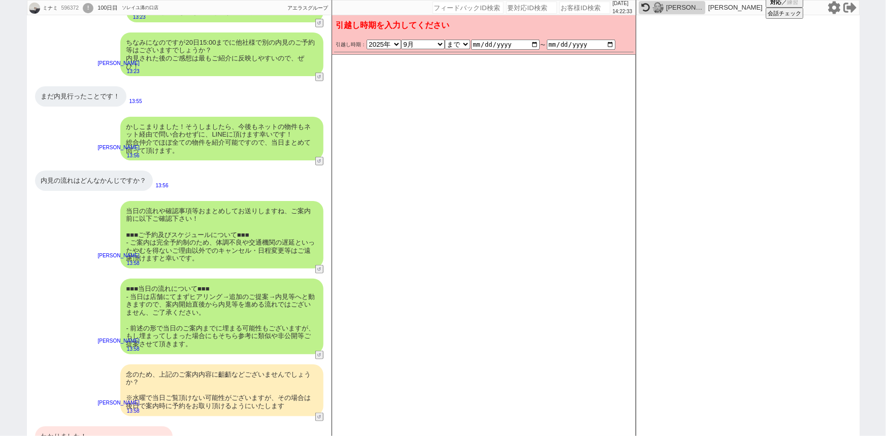
click at [213, 224] on div "当日の流れや確認事項等おまとめしてお送りしますね、ご案内前に以下ご確認下さい！ ■■■ご予約及びスケジュールについて■■■ - ご案内は完全予約制のため、体調…" at bounding box center [221, 235] width 203 height 68
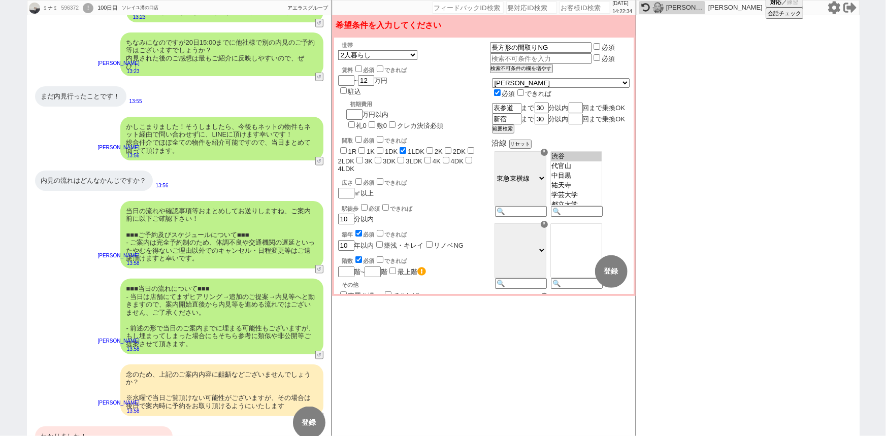
click at [213, 224] on div "当日の流れや確認事項等おまとめしてお送りしますね、ご案内前に以下ご確認下さい！ ■■■ご予約及びスケジュールについて■■■ - ご案内は完全予約制のため、体調…" at bounding box center [221, 235] width 203 height 68
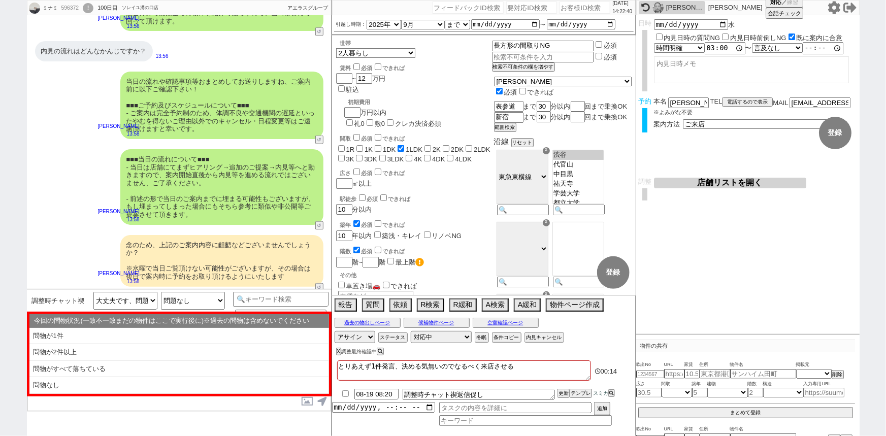
scroll to position [634, 0]
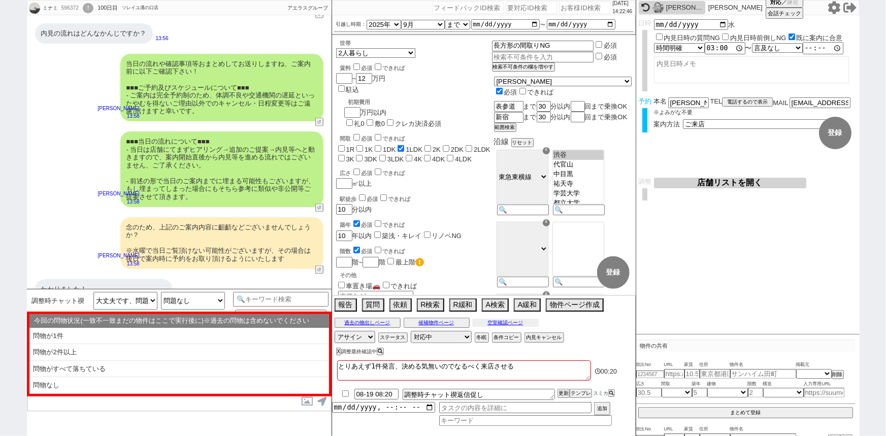
click at [495, 323] on button "空室確認ページ" at bounding box center [506, 323] width 66 height 8
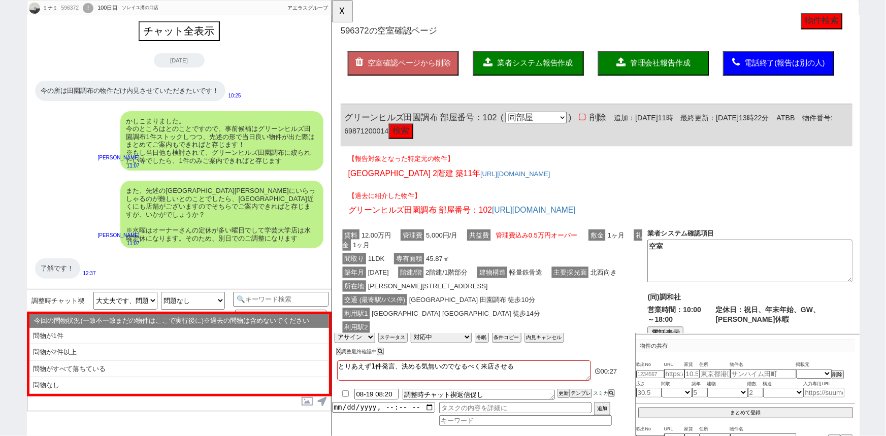
scroll to position [0, 0]
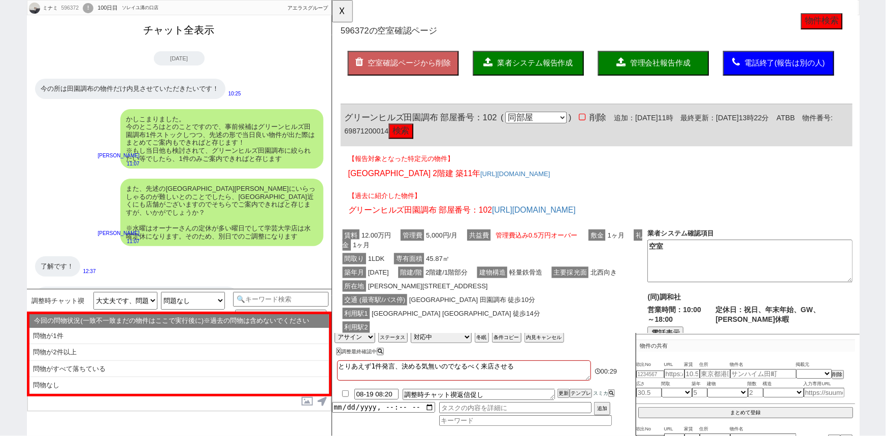
click at [169, 38] on button "チャット全表示" at bounding box center [179, 30] width 79 height 18
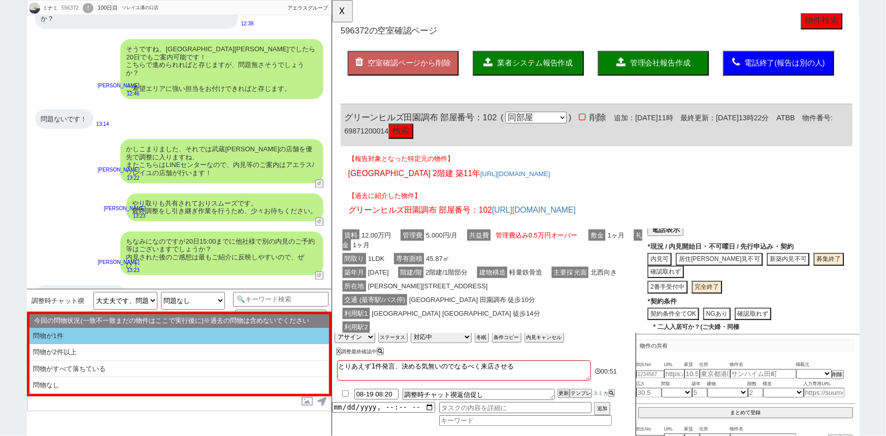
scroll to position [6706, 0]
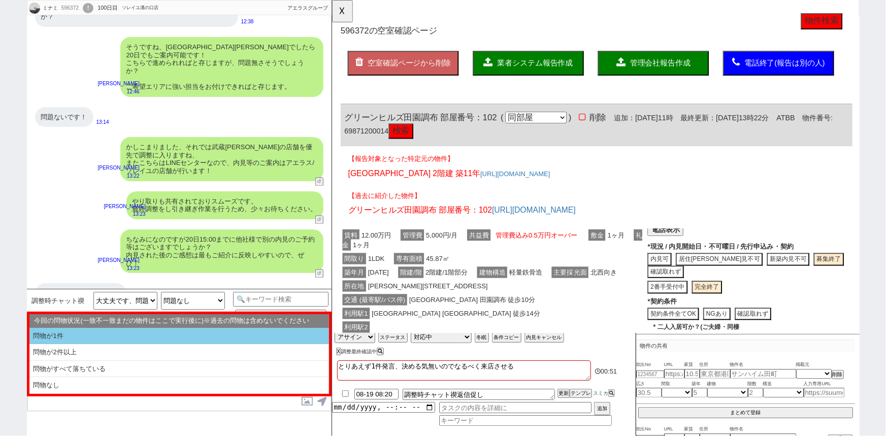
click at [121, 332] on li "問物が1件" at bounding box center [179, 336] width 300 height 17
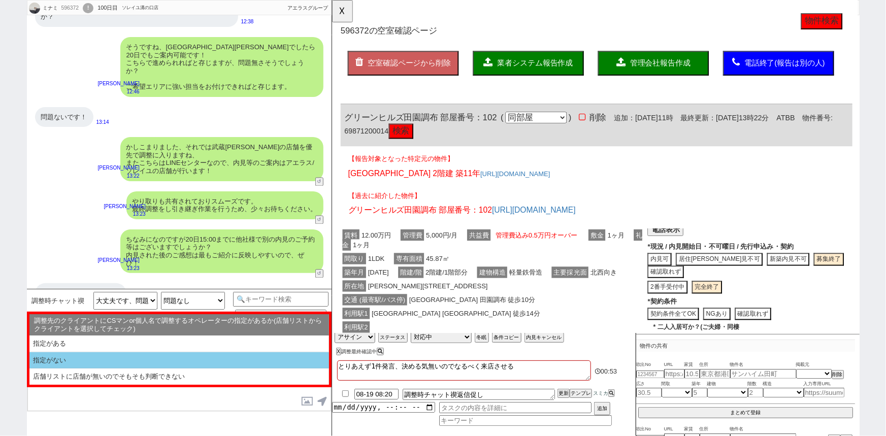
click at [91, 369] on li "指定がない" at bounding box center [179, 377] width 300 height 16
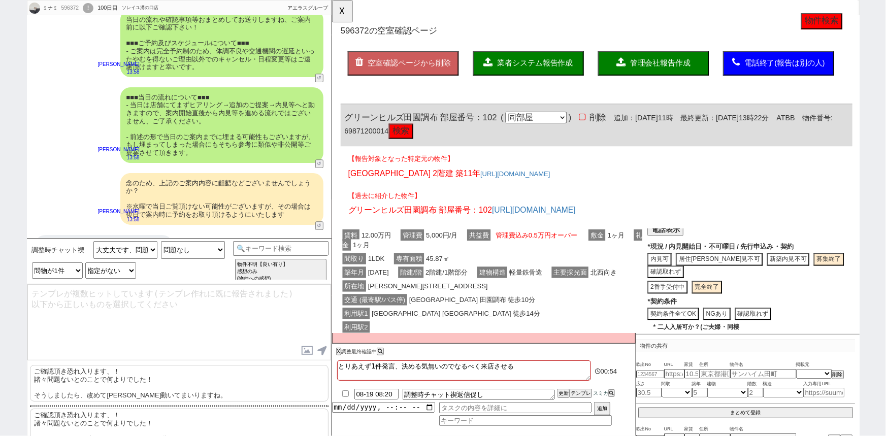
scroll to position [7115, 0]
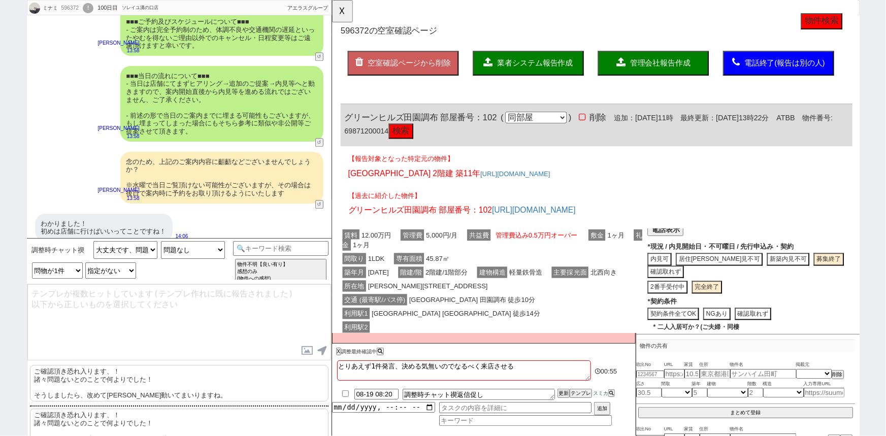
click at [103, 384] on p "ご確認頂き恐れ入ります、！ 諸々問題ないとのことで何よりでした！ そうしましたら、改めて順次動いてまいりますね。" at bounding box center [179, 383] width 299 height 37
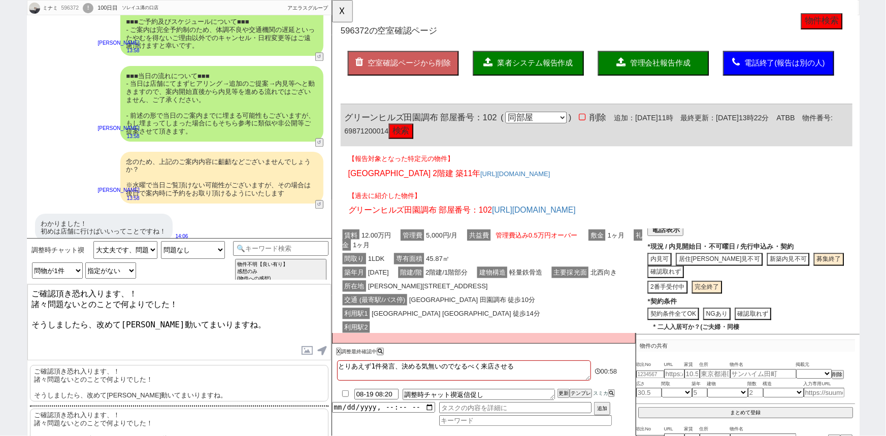
drag, startPoint x: 31, startPoint y: 301, endPoint x: 169, endPoint y: 302, distance: 137.6
click at [169, 302] on textarea "ご確認頂き恐れ入ります、！ 諸々問題ないとのことで何よりでした！ そうしましたら、改めて順次動いてまいりますね。" at bounding box center [179, 322] width 304 height 76
click at [29, 290] on textarea "ご確認頂き恐れ入ります、！ そうしましたら、改めて順次動いてまいりますね。" at bounding box center [179, 322] width 304 height 76
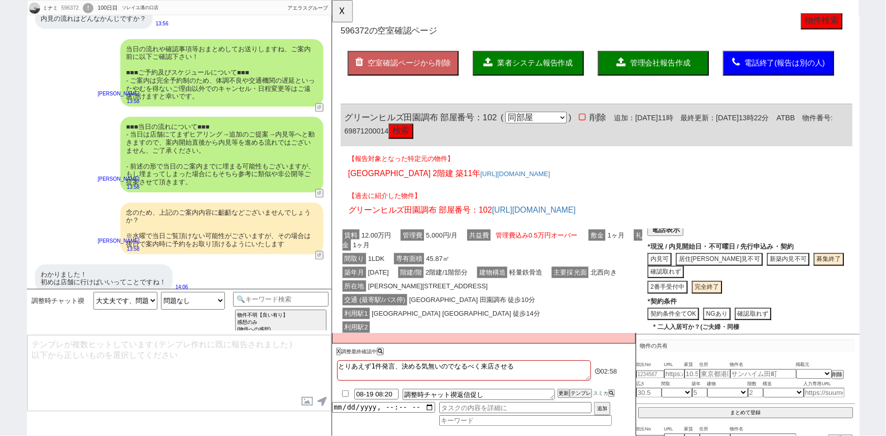
scroll to position [7111, 0]
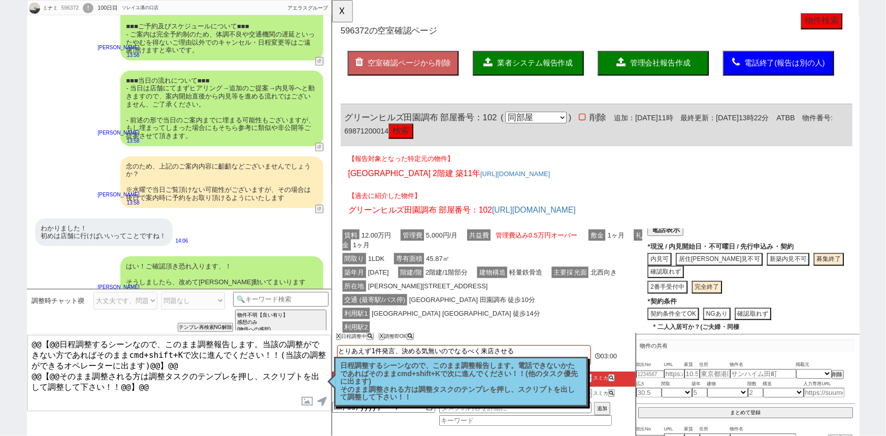
click at [446, 385] on p "日程調整するシーンなので、このまま調整報告します。電話できないかたであればそのままcmd+shift+Kで次に進んでください！！(他のタスク優先に出ます) そ…" at bounding box center [461, 382] width 241 height 40
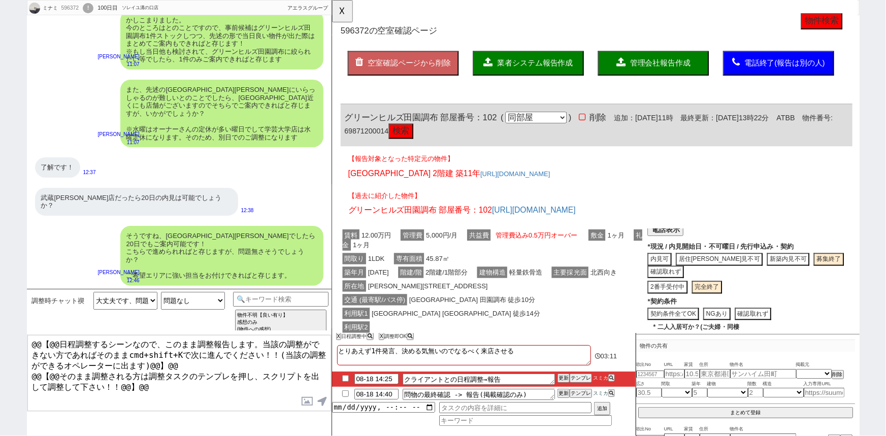
scroll to position [6513, 0]
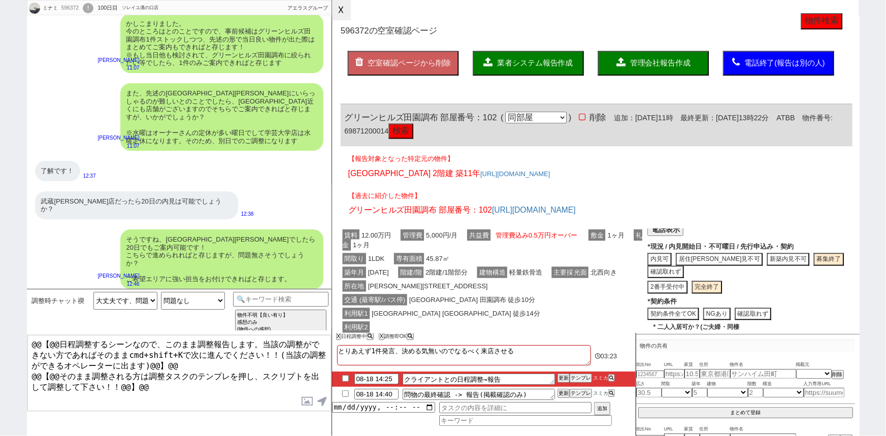
click at [347, 17] on button "☓" at bounding box center [341, 10] width 19 height 20
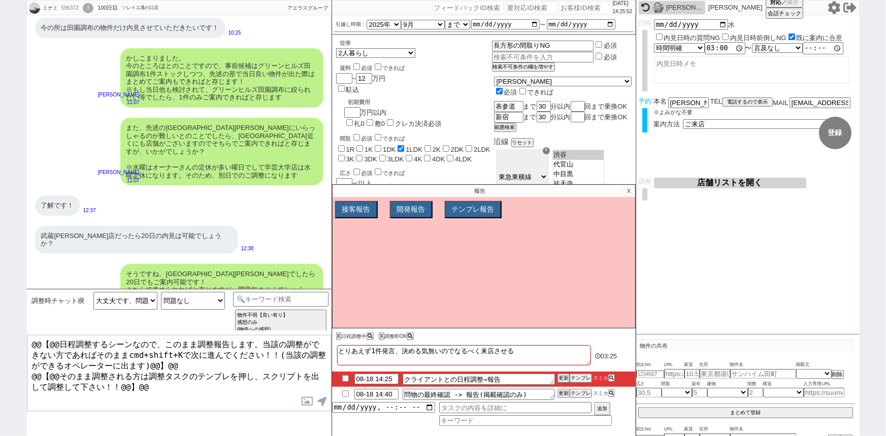
scroll to position [6478, 0]
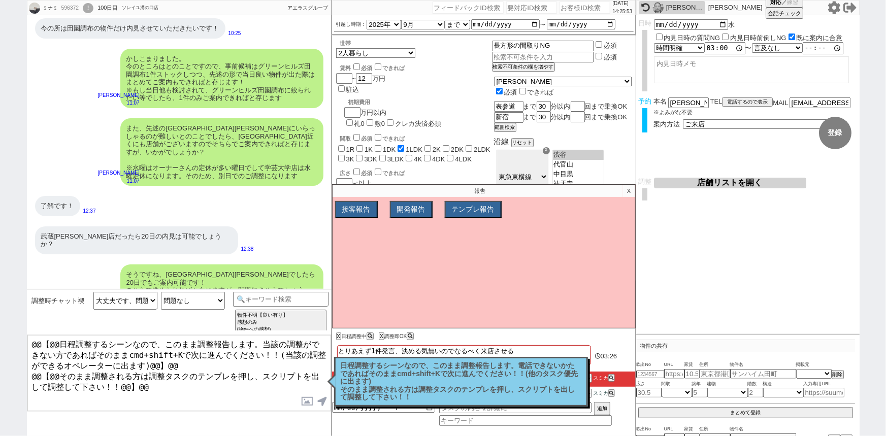
click at [195, 374] on textarea "@@【@@日程調整するシーンなので、このまま調整報告します。当該の調整ができない方であればそのままcmd+shift+Kで次に進んでください！！(当該の調整が…" at bounding box center [179, 373] width 304 height 76
click at [626, 192] on p "X" at bounding box center [629, 191] width 12 height 12
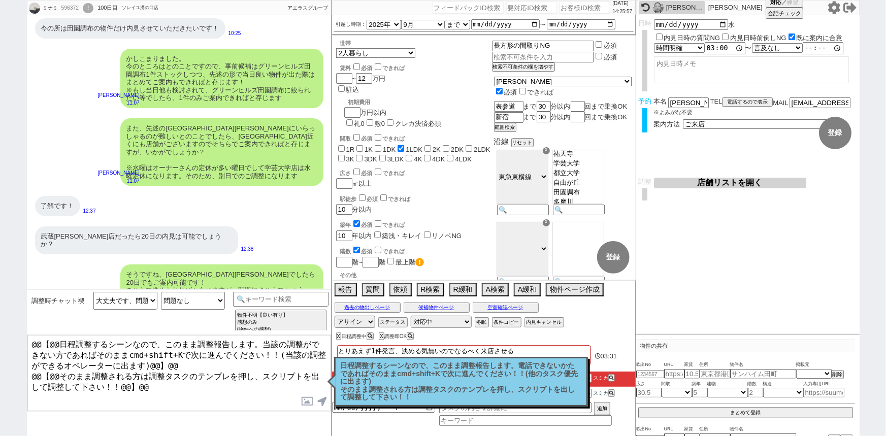
scroll to position [31, 0]
click at [432, 381] on p "日程調整するシーンなので、このまま調整報告します。電話できないかたであればそのままcmd+shift+Kで次に進んでください！！(他のタスク優先に出ます) そ…" at bounding box center [461, 382] width 241 height 40
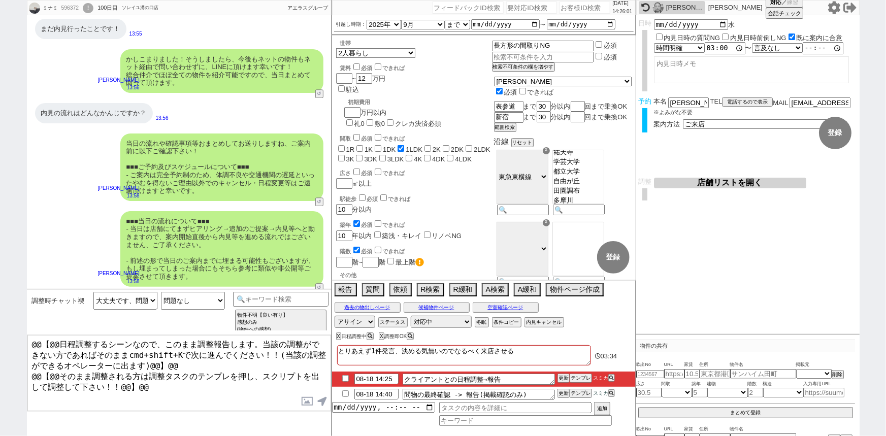
scroll to position [7111, 0]
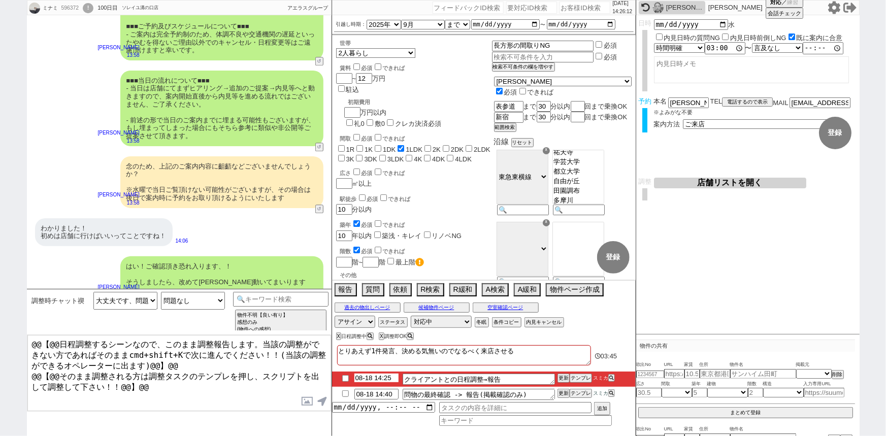
click at [381, 379] on input "08-18 14:25" at bounding box center [376, 378] width 44 height 9
click at [562, 378] on button "更新" at bounding box center [562, 378] width 10 height 7
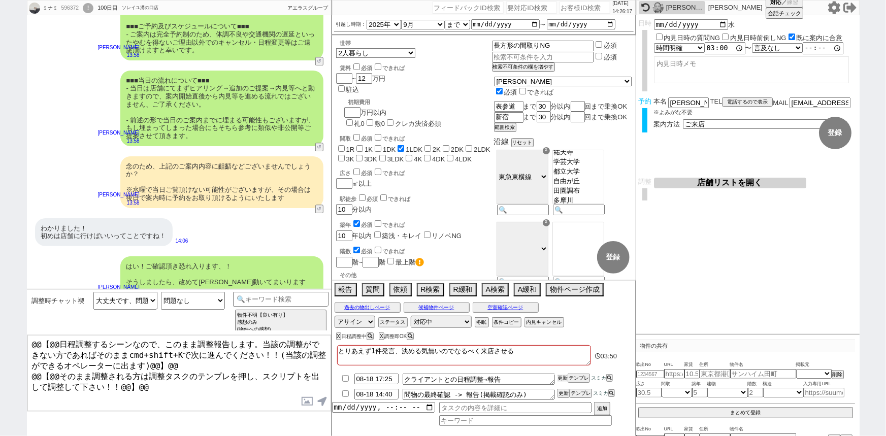
click at [562, 378] on button "更新" at bounding box center [562, 378] width 10 height 7
click at [381, 394] on input "08-18 14:40" at bounding box center [376, 393] width 44 height 9
click at [564, 395] on button "更新" at bounding box center [562, 393] width 10 height 7
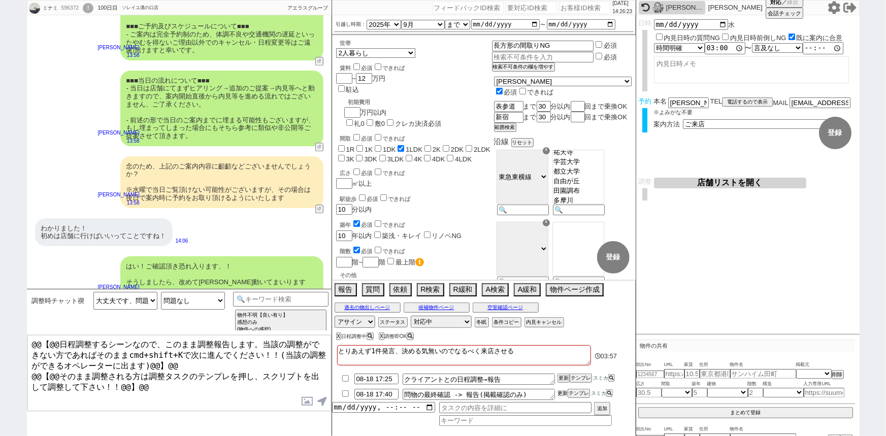
click at [564, 395] on button "更新" at bounding box center [562, 393] width 10 height 7
click at [510, 376] on textarea "クライアントとの日程調整→報告" at bounding box center [479, 379] width 152 height 11
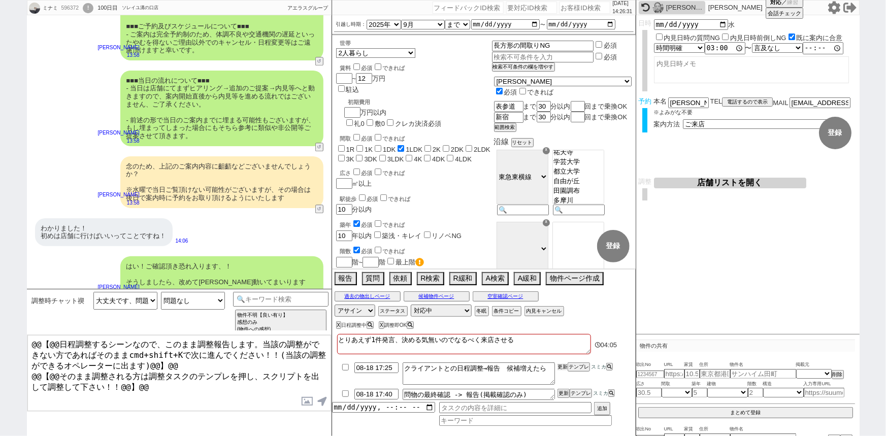
click at [561, 369] on button "更新" at bounding box center [562, 366] width 10 height 7
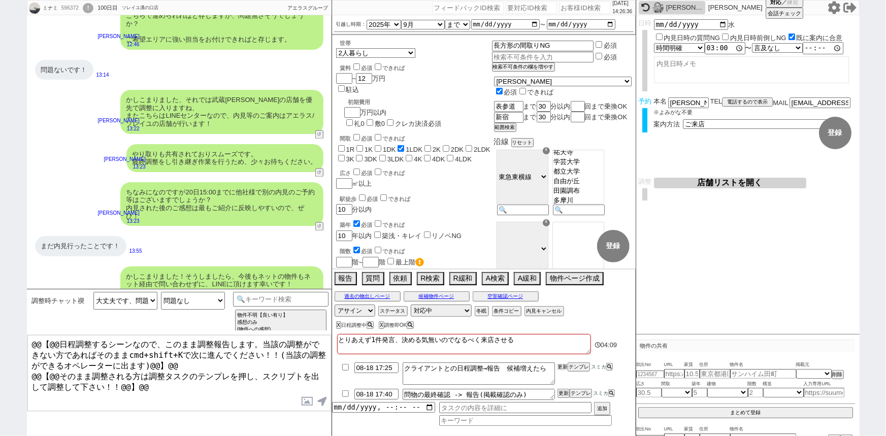
scroll to position [6752, 0]
click at [579, 279] on button "物件ページ作成 今は物件がないので押せません" at bounding box center [574, 277] width 56 height 11
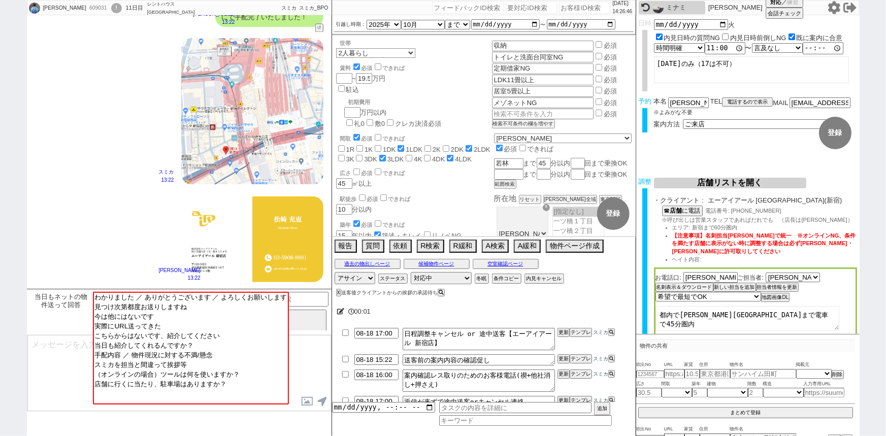
scroll to position [1289, 0]
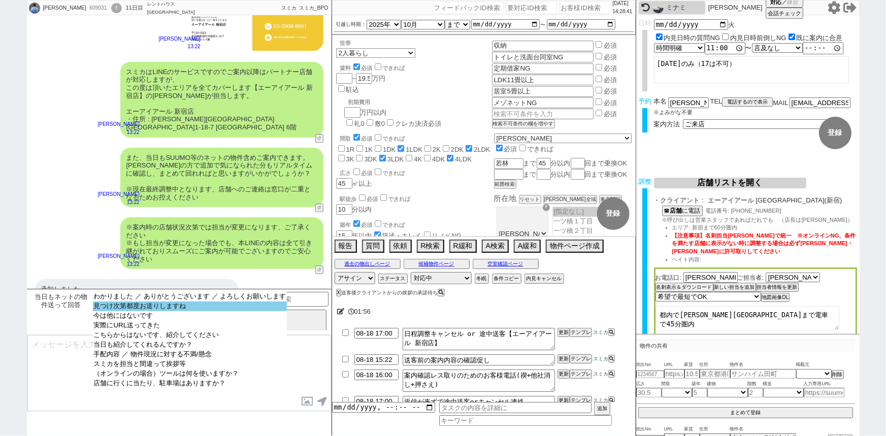
click at [171, 311] on option "見つけ次第都度お送りしますね" at bounding box center [190, 316] width 194 height 10
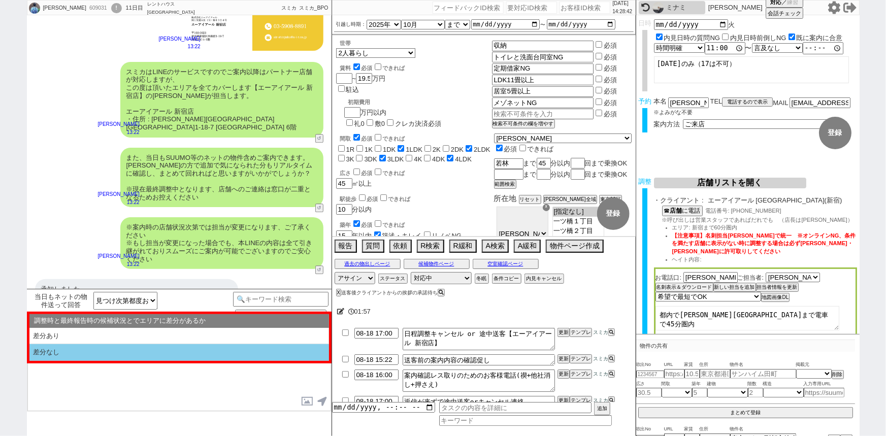
click at [97, 346] on li "差分なし" at bounding box center [179, 352] width 300 height 17
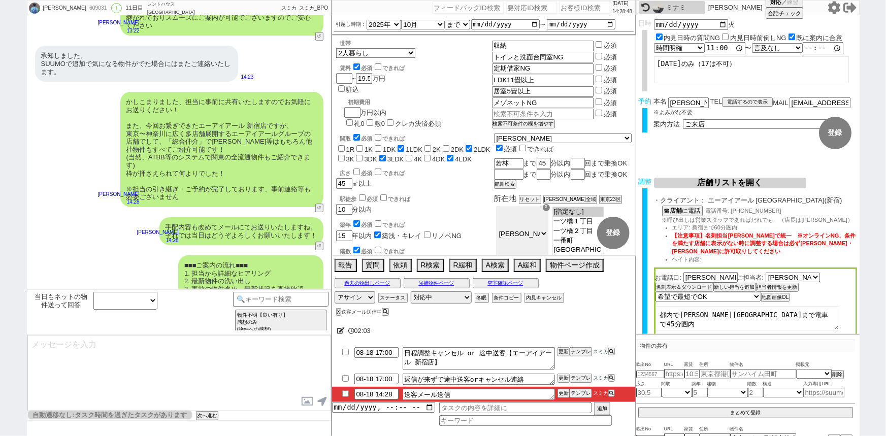
scroll to position [76, 0]
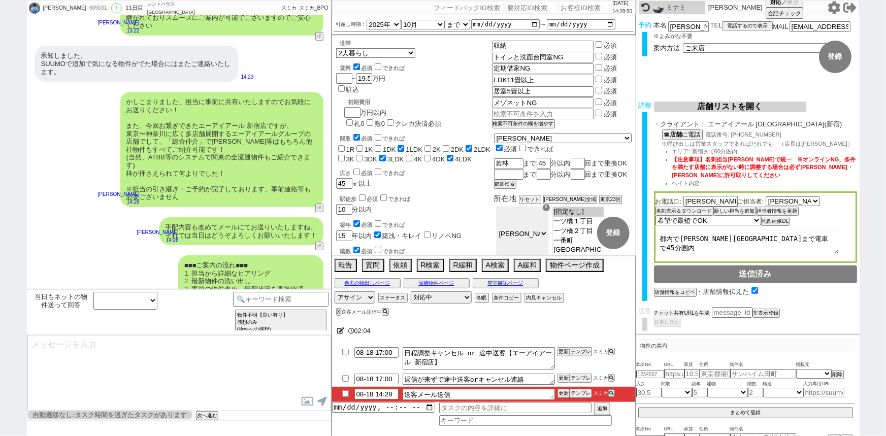
click at [693, 310] on button "チャット共有URLを生成" at bounding box center [682, 313] width 56 height 7
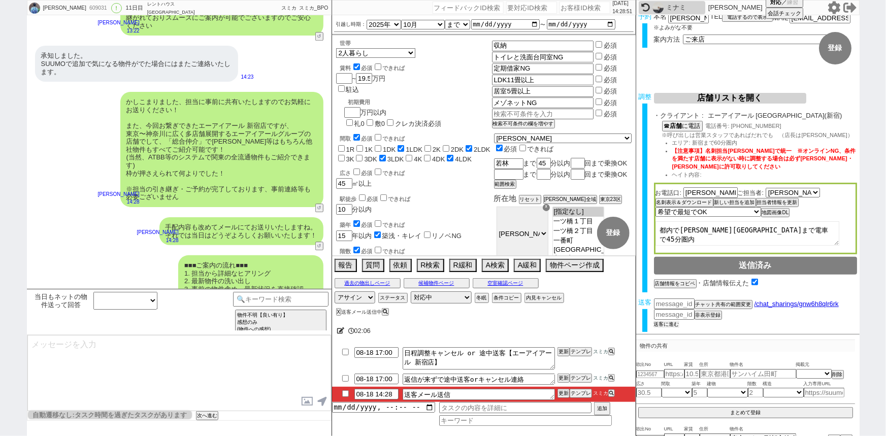
click at [672, 321] on button "送客に進む" at bounding box center [666, 324] width 25 height 7
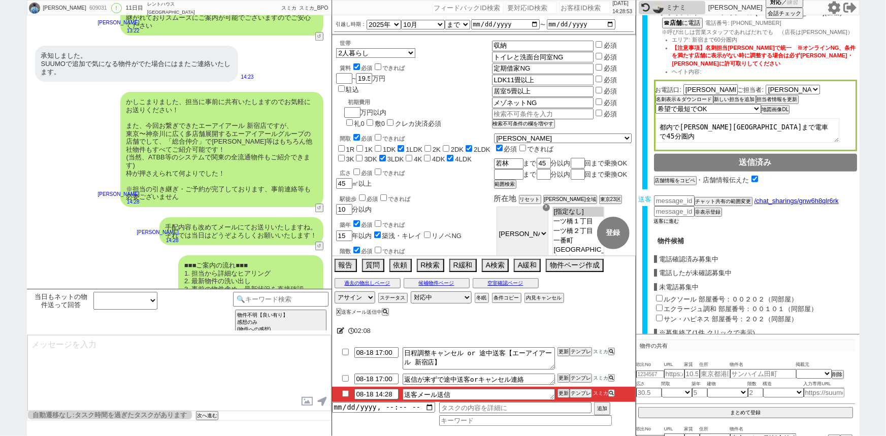
scroll to position [294, 0]
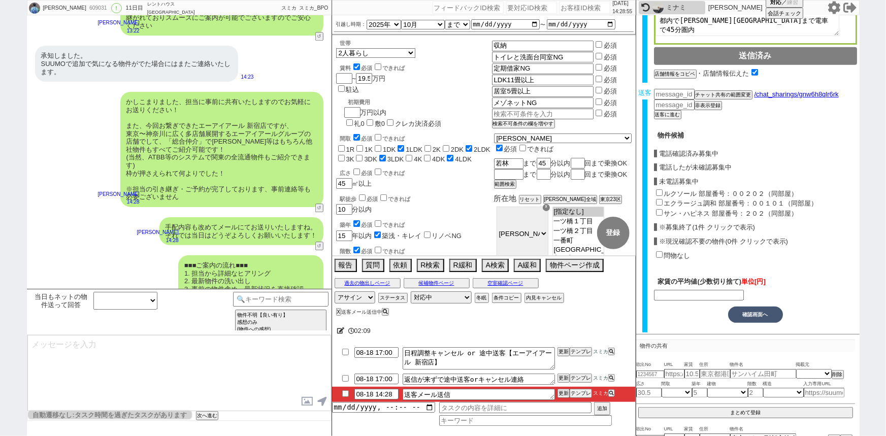
click at [658, 189] on input "ルクソール 部屋番号：００２０２（同部屋）" at bounding box center [659, 192] width 7 height 7
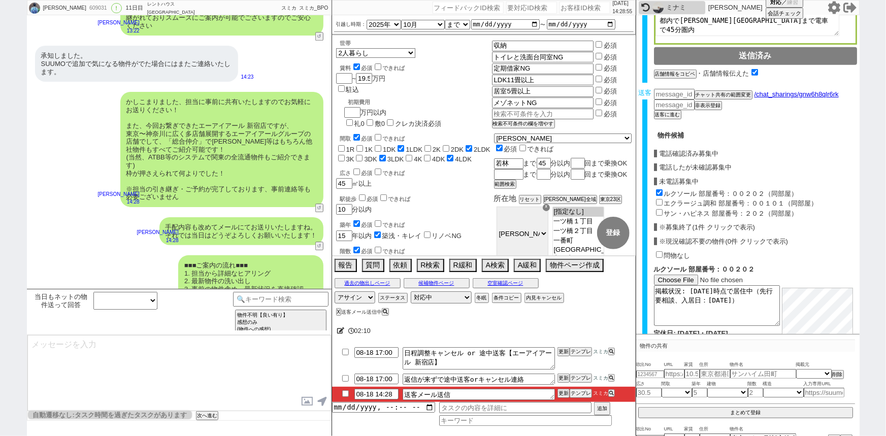
click at [658, 199] on input "エクラージュ調和 部屋番号：００１０１（同部屋）" at bounding box center [659, 202] width 7 height 7
click at [659, 209] on input "サン・ハピネス 部屋番号：２０２（同部屋）" at bounding box center [659, 212] width 7 height 7
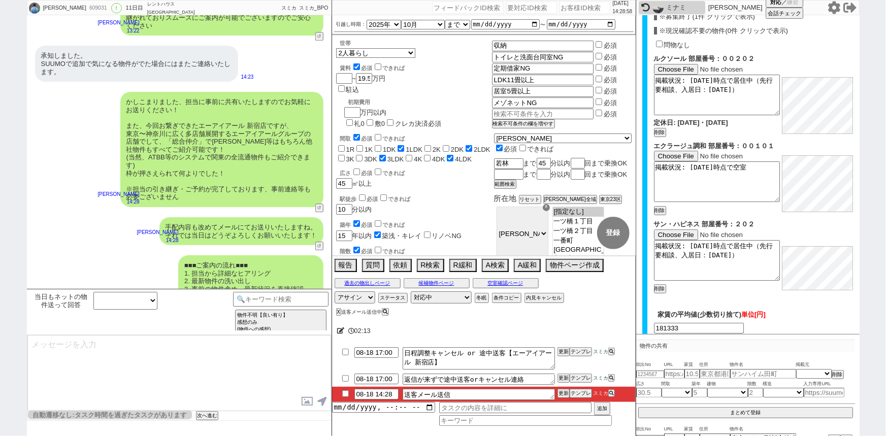
scroll to position [545, 0]
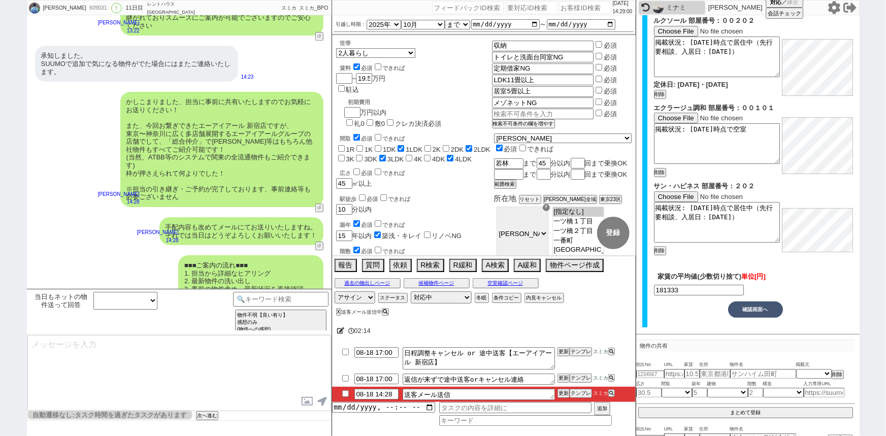
click at [754, 313] on button "確認画面へ" at bounding box center [755, 310] width 55 height 16
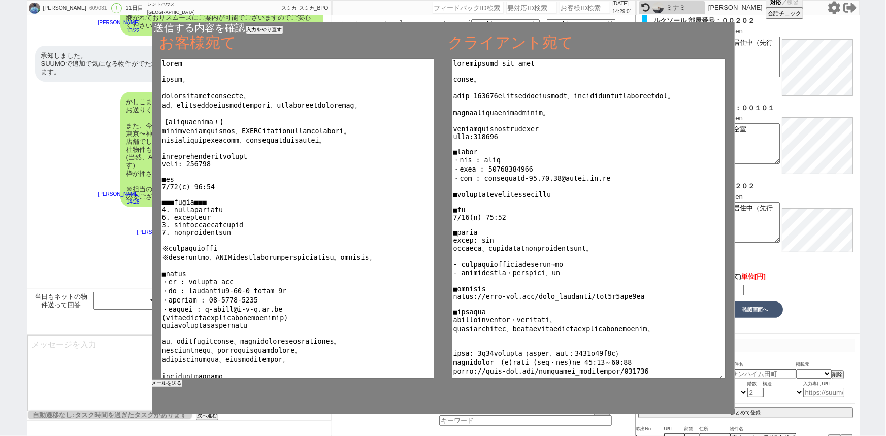
click at [171, 386] on button "メールを送る" at bounding box center [167, 383] width 30 height 7
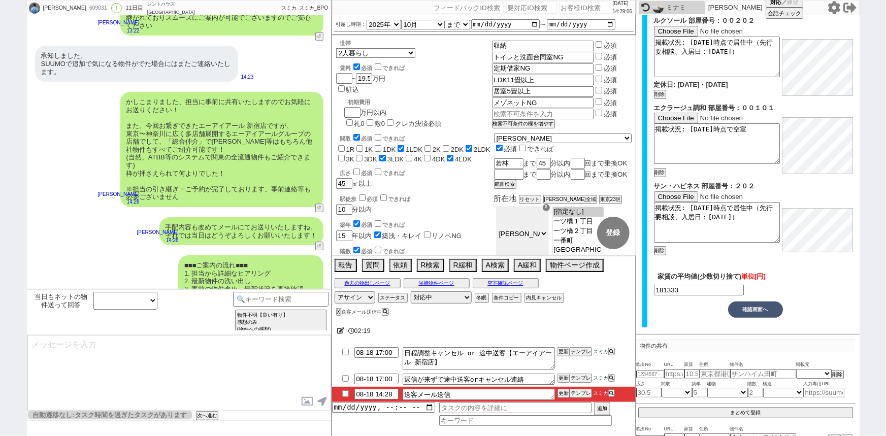
click at [343, 393] on input "checkbox" at bounding box center [345, 393] width 15 height 7
click at [441, 299] on select "対応中 引き継ぎ完了 ブロック 長期間返信なし 紹介不可 別の所で決まった 客の都合で引越しが無くなった 接客開始後に冬眠" at bounding box center [441, 297] width 61 height 12
click at [411, 291] on select "対応中 引き継ぎ完了 ブロック 長期間返信なし 紹介不可 別の所で決まった 客の都合で引越しが無くなった 接客開始後に冬眠" at bounding box center [441, 297] width 61 height 12
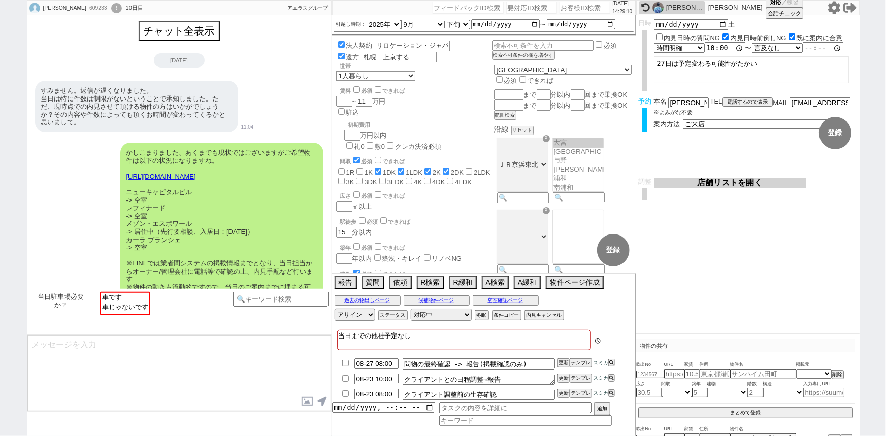
scroll to position [378, 0]
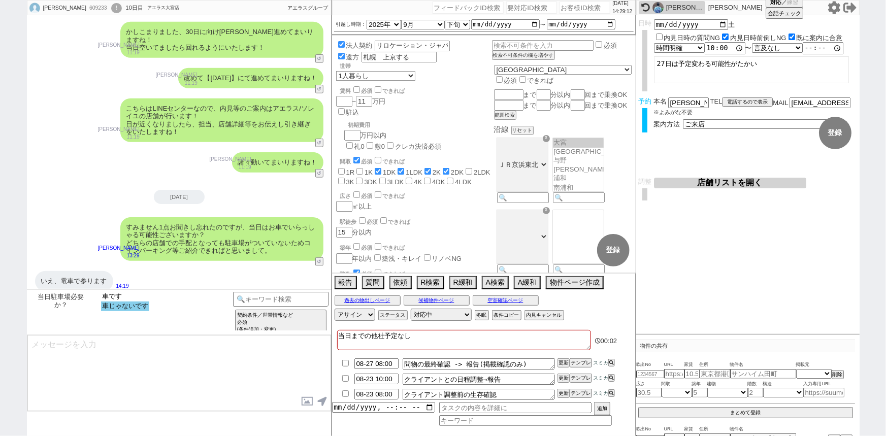
click at [132, 306] on option "車じゃないです" at bounding box center [125, 307] width 48 height 10
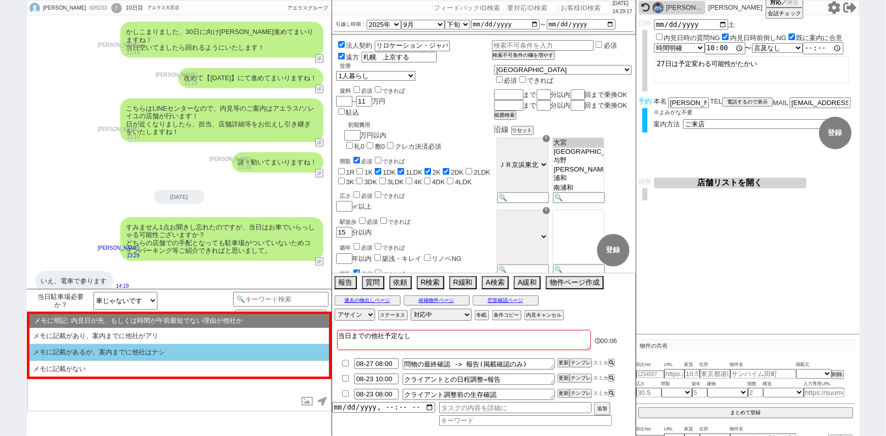
click at [187, 361] on li "メモに記載があるが、案内までに他社はナシ" at bounding box center [179, 369] width 300 height 16
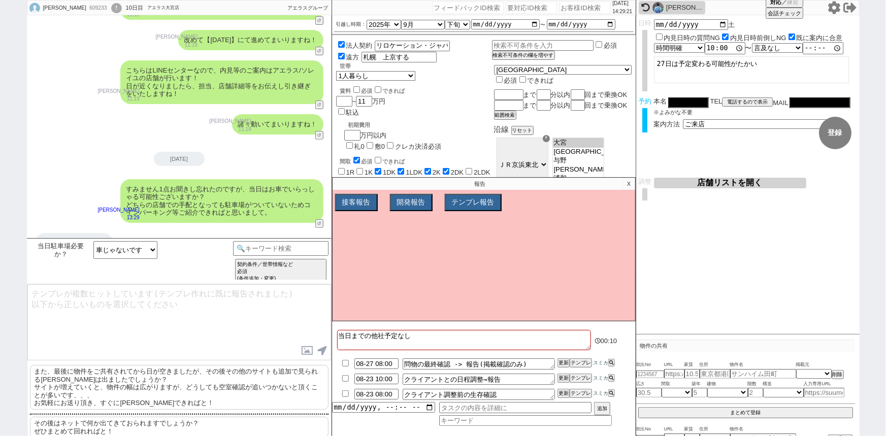
scroll to position [29, 0]
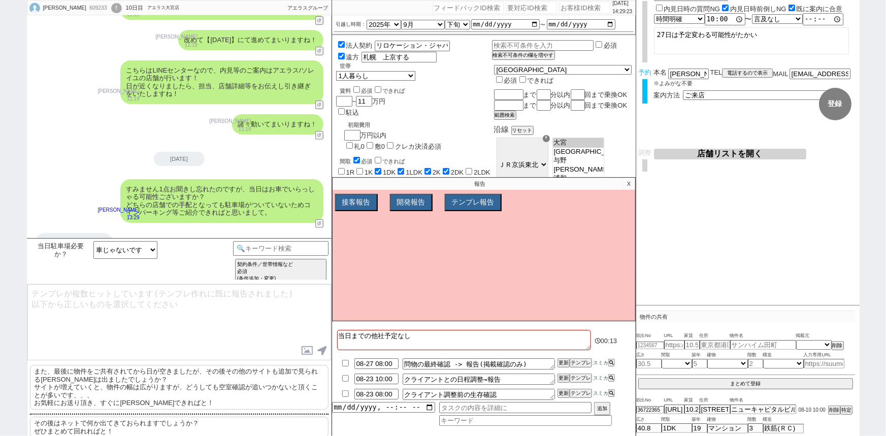
click at [240, 425] on p "その後はネットで何か出てきておられますでしょうか？ ぜひまとめて回れればと！" at bounding box center [179, 427] width 299 height 21
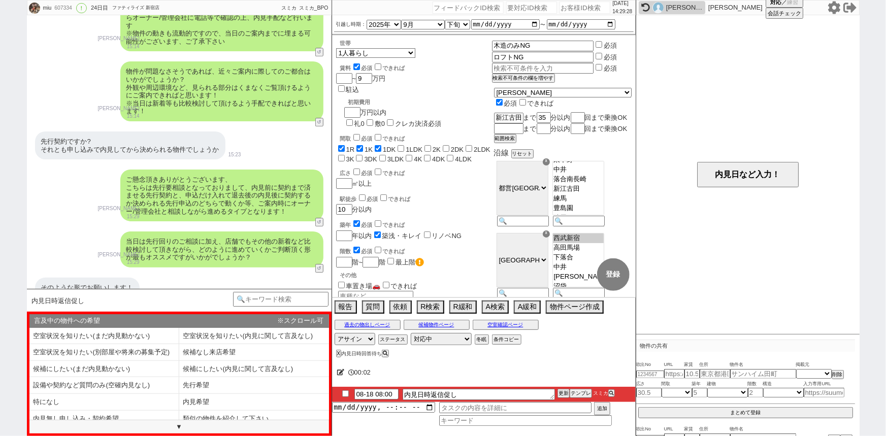
scroll to position [1433, 0]
click at [179, 411] on li "内見希望" at bounding box center [104, 419] width 150 height 17
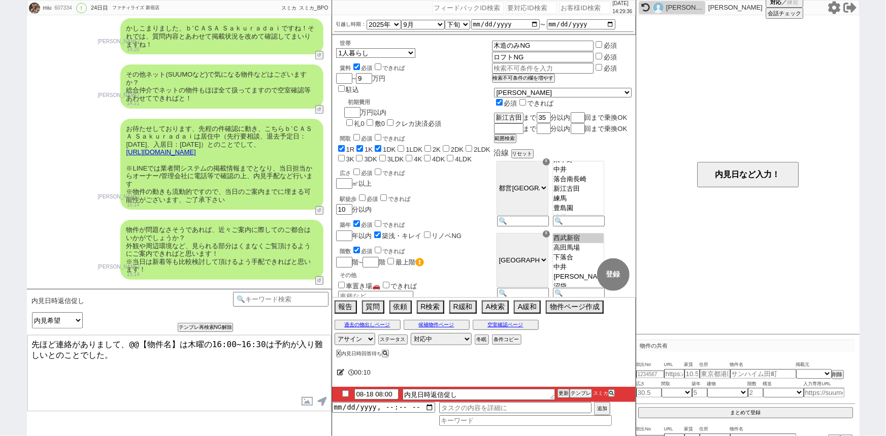
scroll to position [1274, 0]
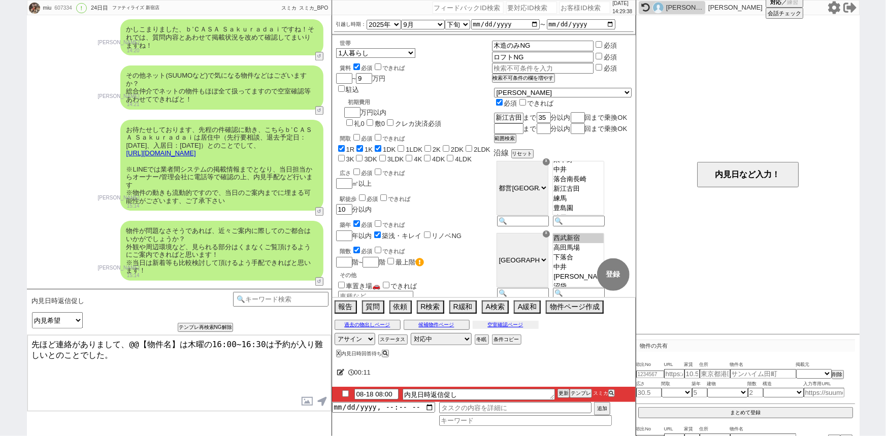
click at [510, 321] on button "空室確認ページ" at bounding box center [506, 325] width 66 height 8
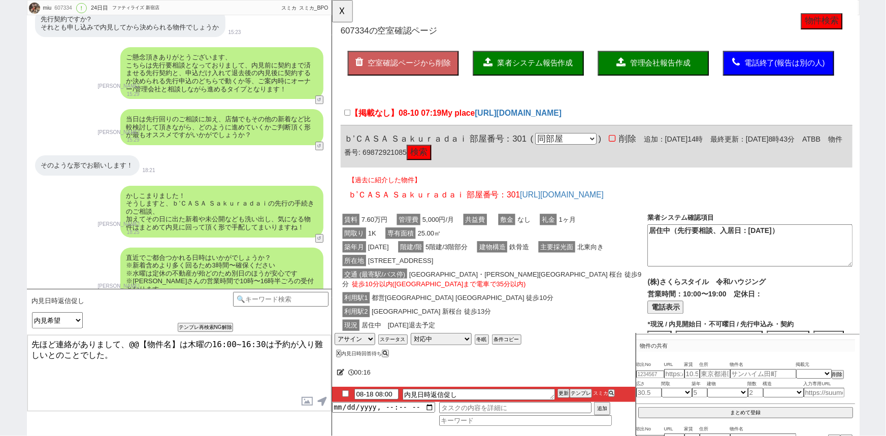
scroll to position [0, 0]
click at [344, 9] on button "☓" at bounding box center [341, 10] width 19 height 20
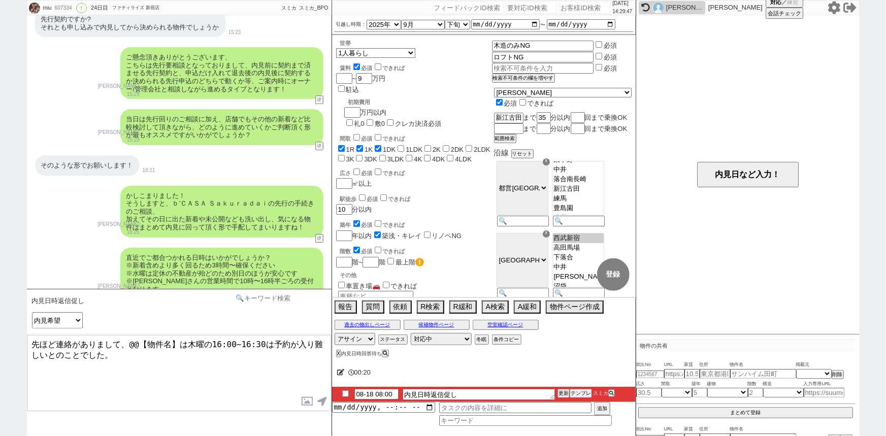
click at [288, 299] on input at bounding box center [281, 298] width 96 height 13
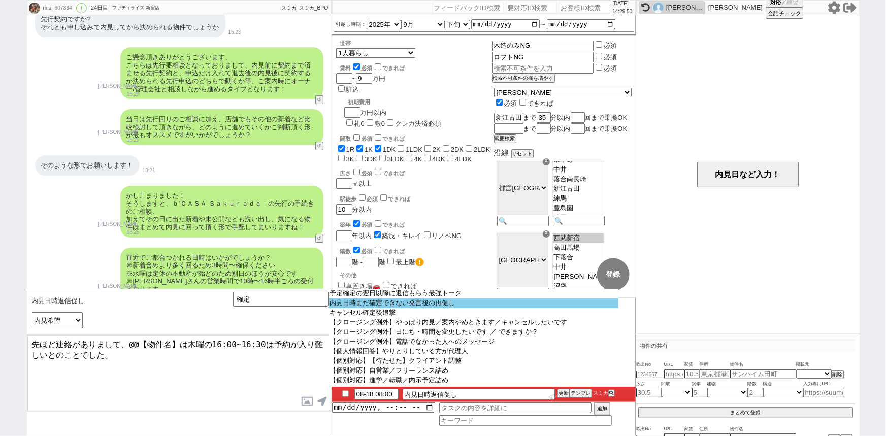
click at [385, 303] on option "内見日時まだ確定できない発言後の再促し" at bounding box center [473, 304] width 289 height 10
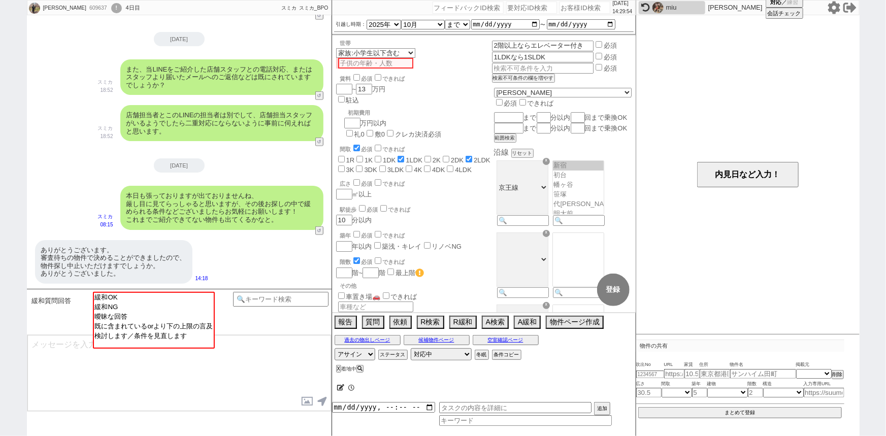
scroll to position [181, 0]
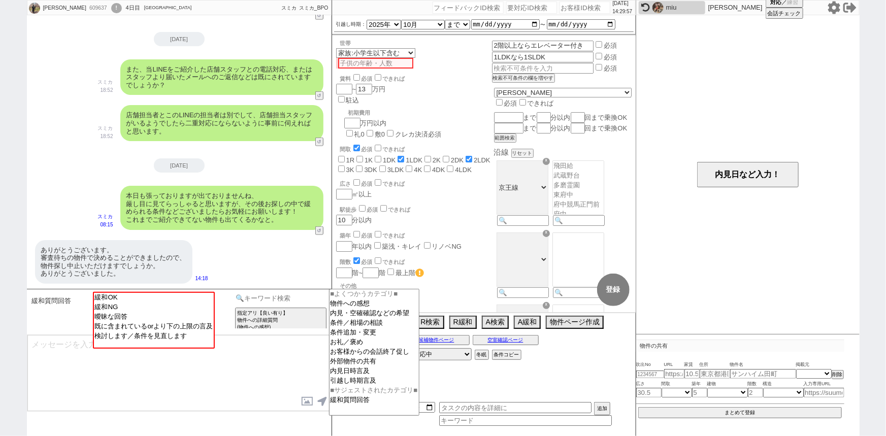
click at [297, 297] on input at bounding box center [281, 298] width 96 height 13
click at [366, 357] on option "お客様からの会話終了促し" at bounding box center [373, 362] width 89 height 10
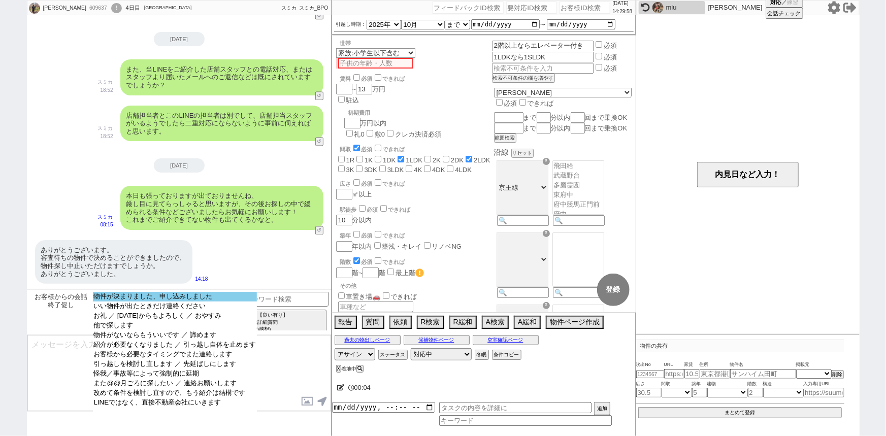
click at [198, 302] on option "物件が決まりました、申し込みしました" at bounding box center [175, 307] width 164 height 10
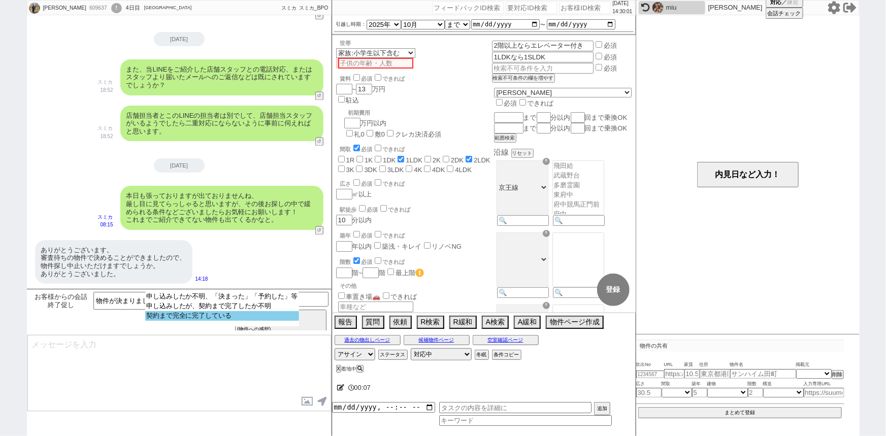
click at [198, 323] on select "申し込みしたか不明、「決まった」「予約した」等 申し込みしたが、契約まで完了したか不明 契約まで完全に完了している" at bounding box center [222, 309] width 154 height 35
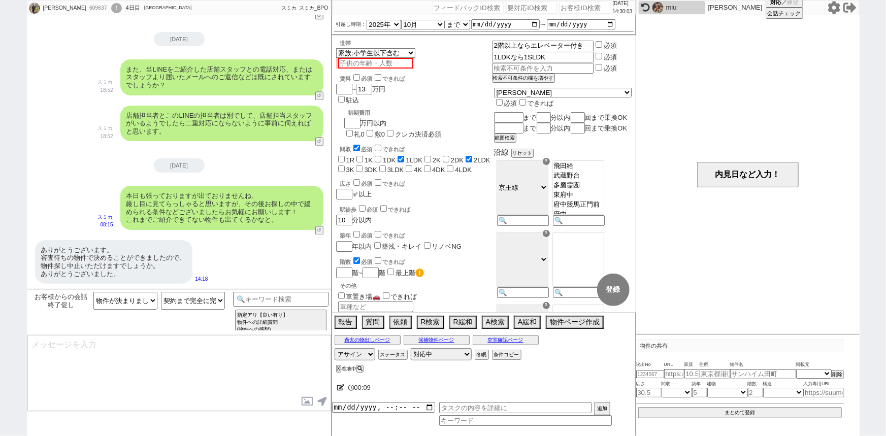
scroll to position [852, 0]
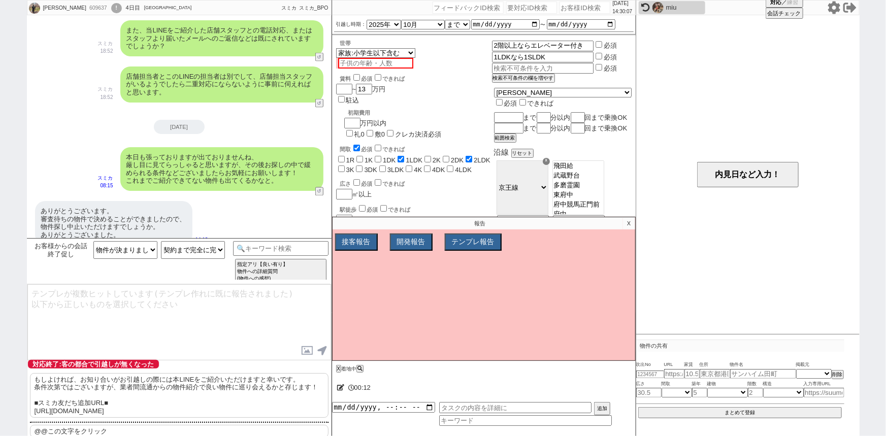
click at [112, 408] on p "もしよければ、お知り合いがお引越しの際には本LINEをご紹介いただけますと幸いです。 条件次第ではございますが、業者間流通からの物件紹介で良い物件に巡り会える…" at bounding box center [179, 395] width 299 height 45
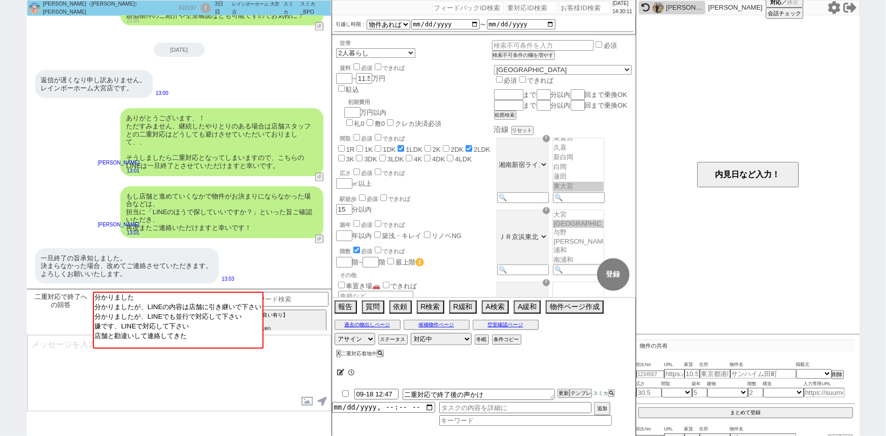
scroll to position [110, 0]
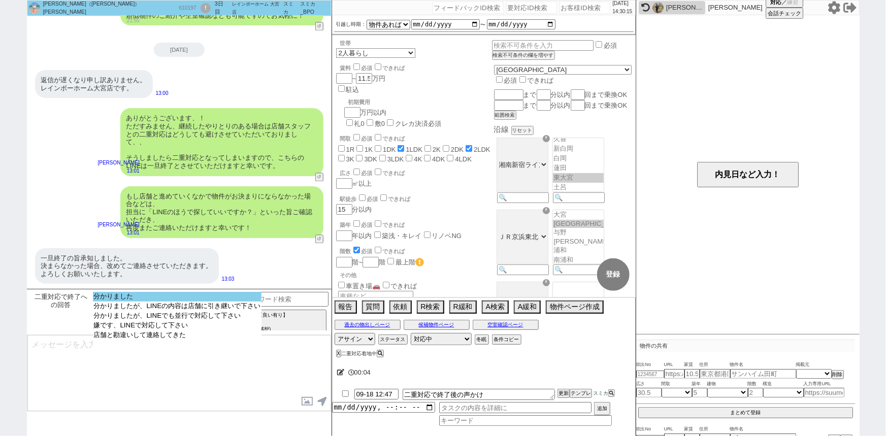
click at [155, 302] on option "分かりました" at bounding box center [177, 307] width 169 height 10
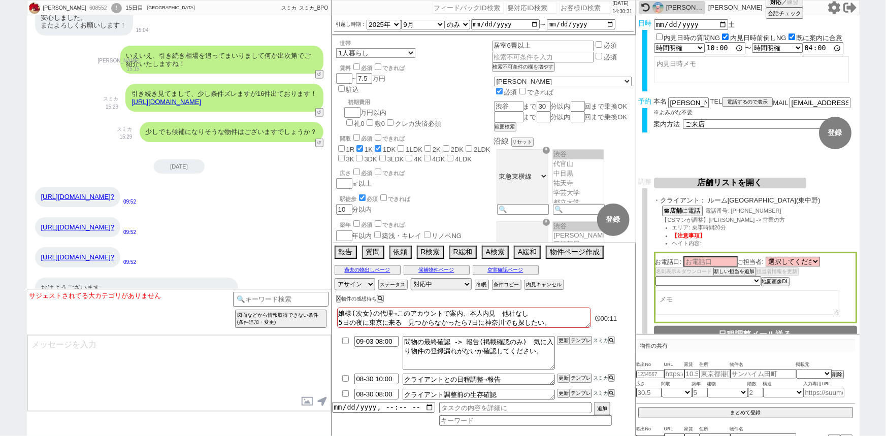
scroll to position [8258, 0]
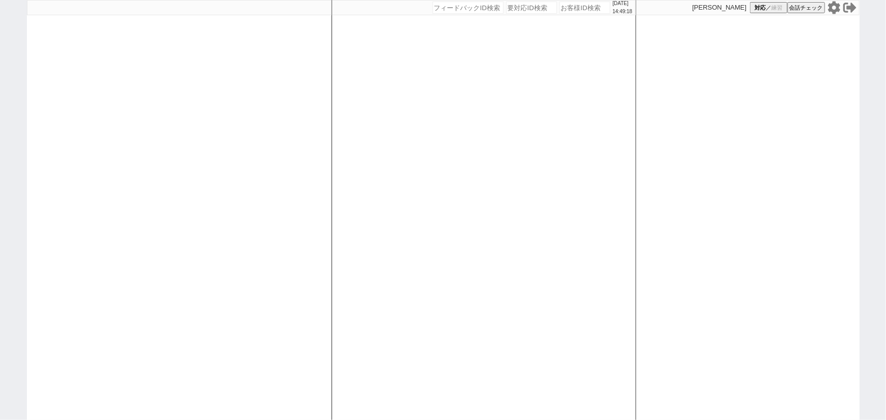
click at [834, 7] on icon at bounding box center [833, 7] width 13 height 13
click at [563, 13] on input "number" at bounding box center [584, 8] width 51 height 12
paste input "610320"
type input "610320"
select select "100"
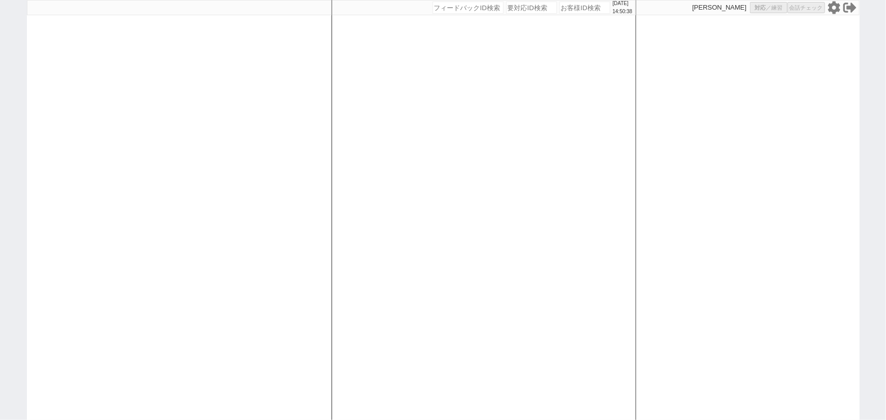
select select "1"
select select "2"
select select "5"
select select
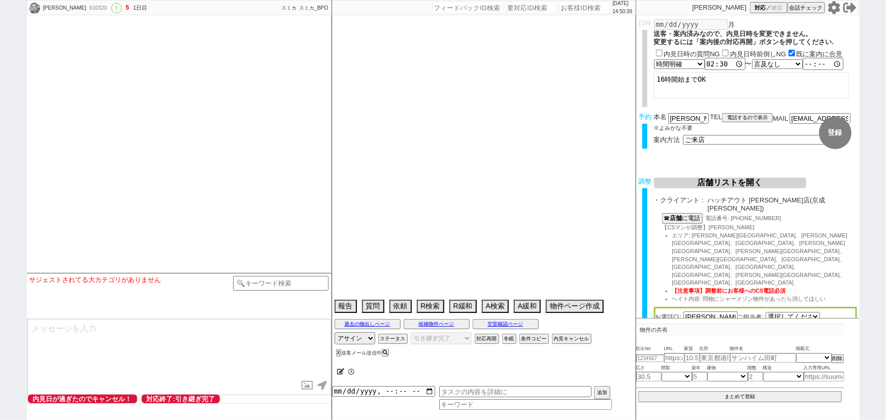
select select "2701"
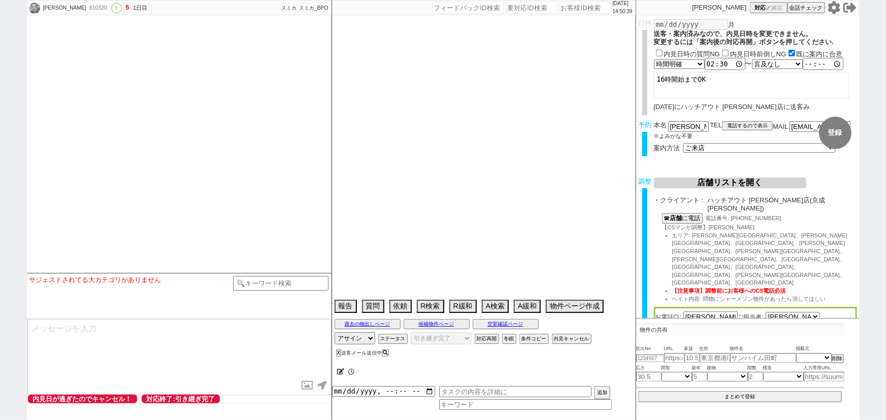
select select "13"
select select "1"
select select "12"
select select "156"
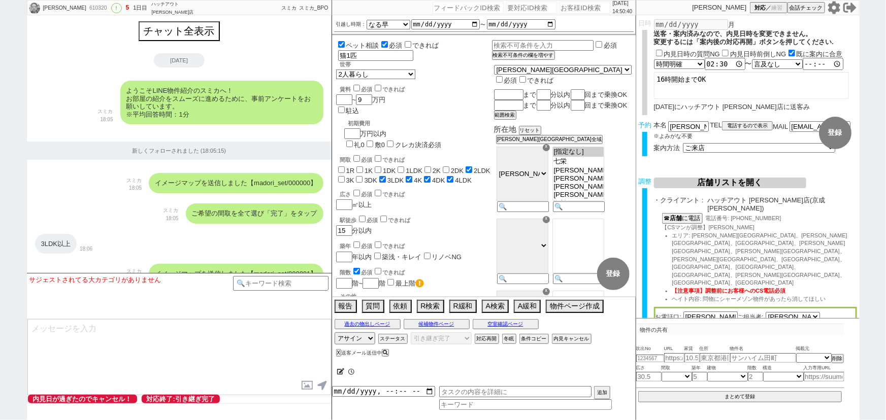
scroll to position [2730, 0]
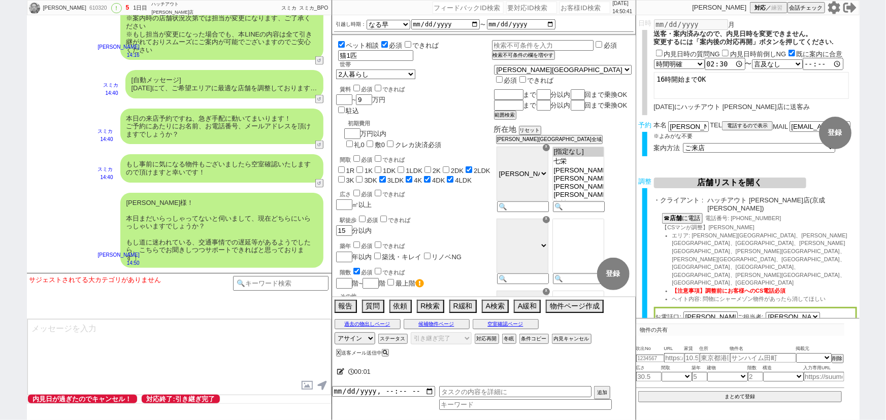
click at [244, 193] on div "[PERSON_NAME]様！ 本日まだいらっしゃってないと伺いまして、現在どちらにいらっしゃいますでしょうか？ もし道に迷われている、交通事情での遅延等があ…" at bounding box center [221, 231] width 203 height 76
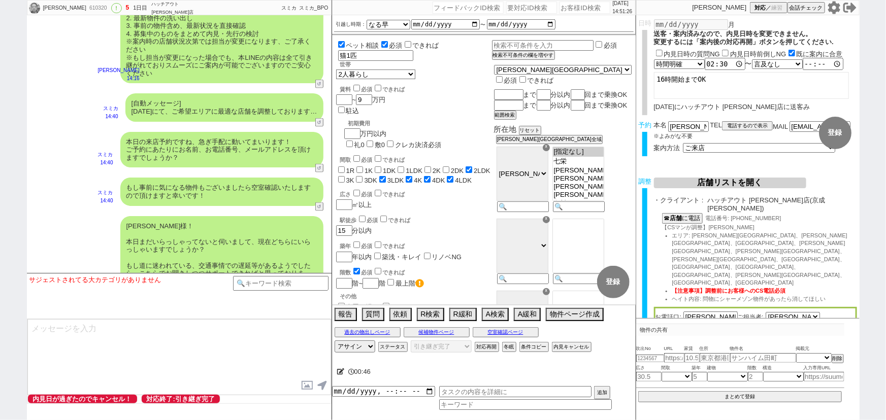
scroll to position [2731, 0]
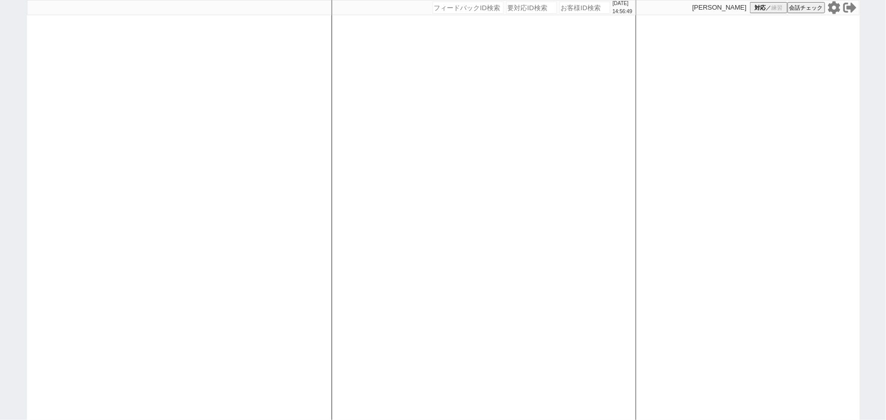
click at [832, 10] on icon at bounding box center [833, 7] width 12 height 13
